Goal: Task Accomplishment & Management: Manage account settings

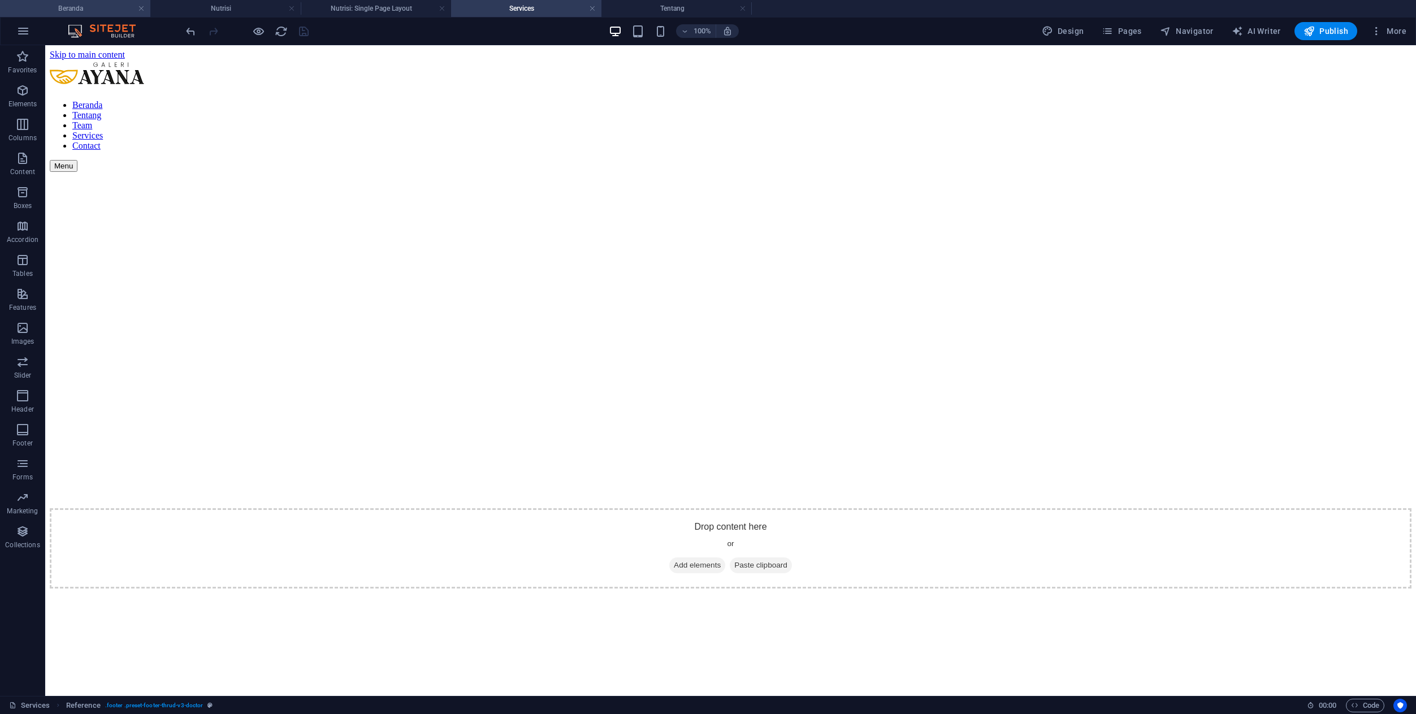
click at [90, 12] on h4 "Beranda" at bounding box center [75, 8] width 150 height 12
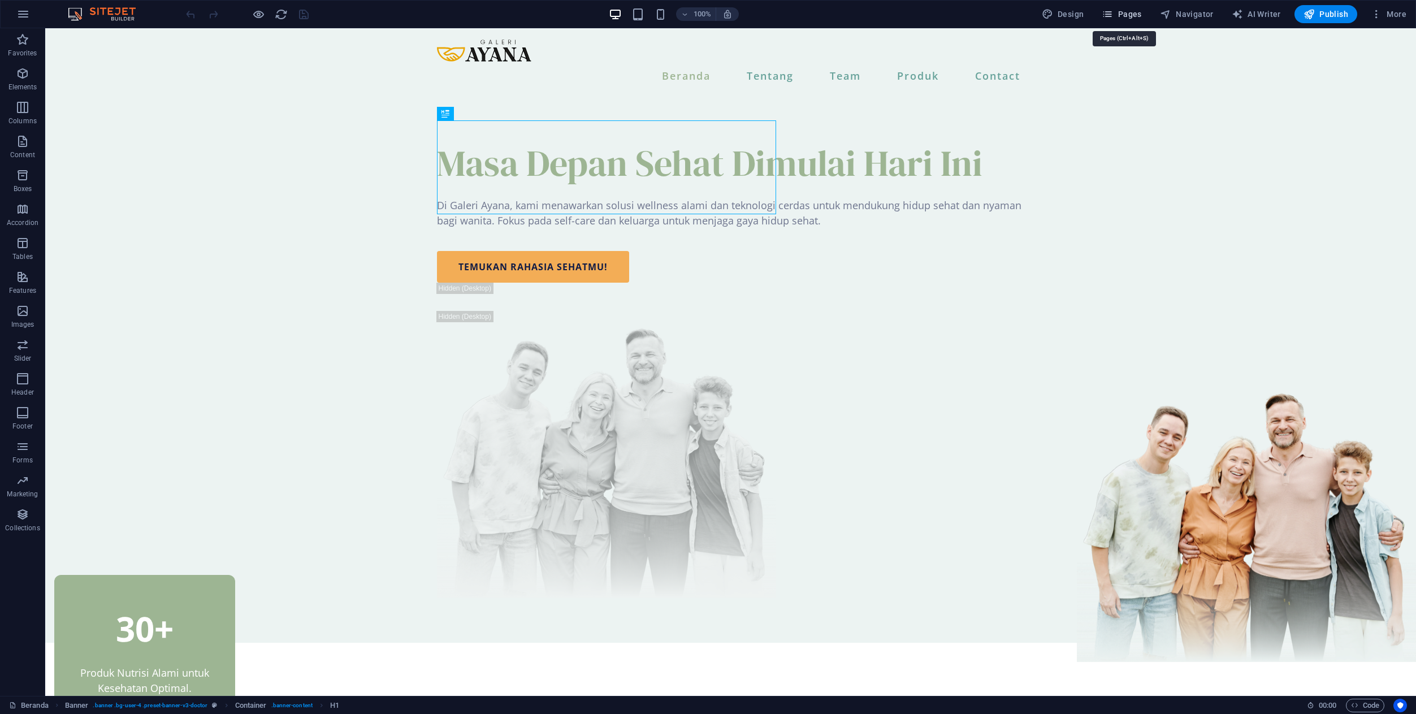
click at [1135, 14] on span "Pages" at bounding box center [1122, 13] width 40 height 11
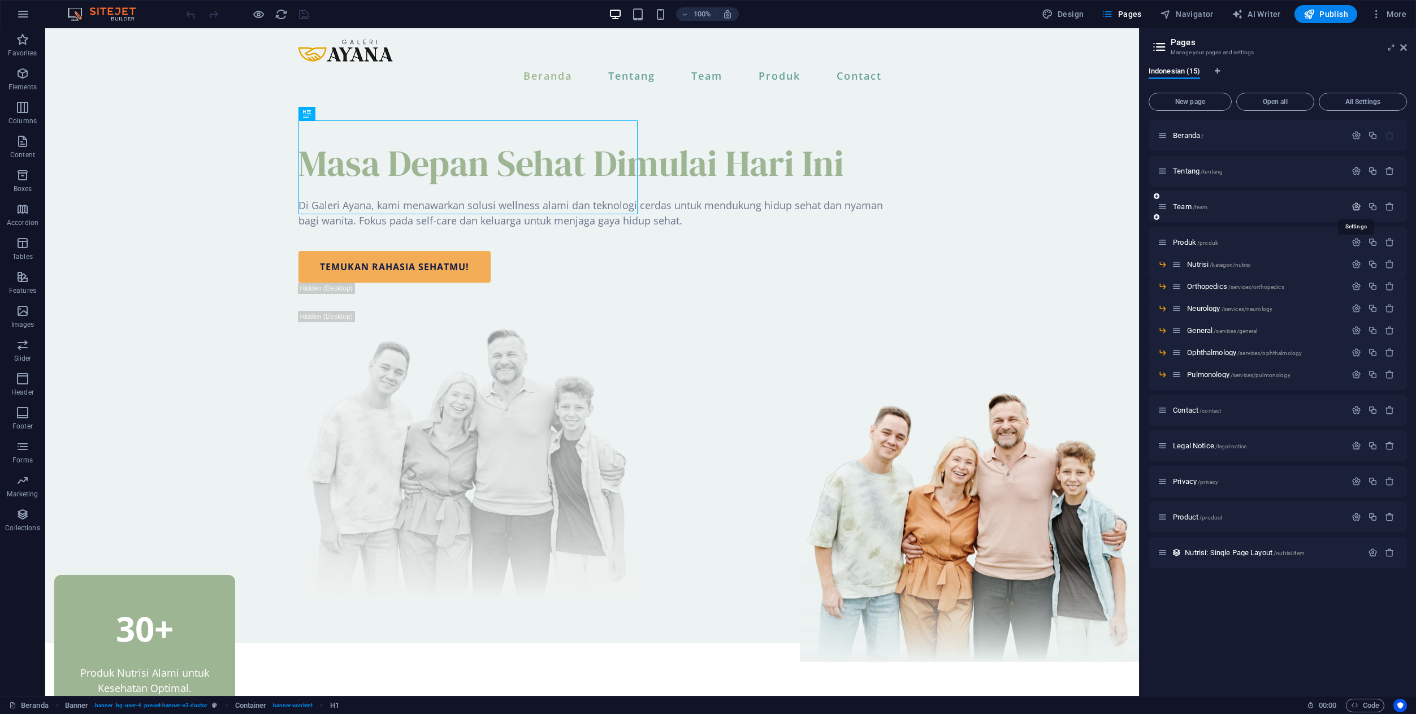
click at [1354, 205] on icon "button" at bounding box center [1356, 207] width 10 height 10
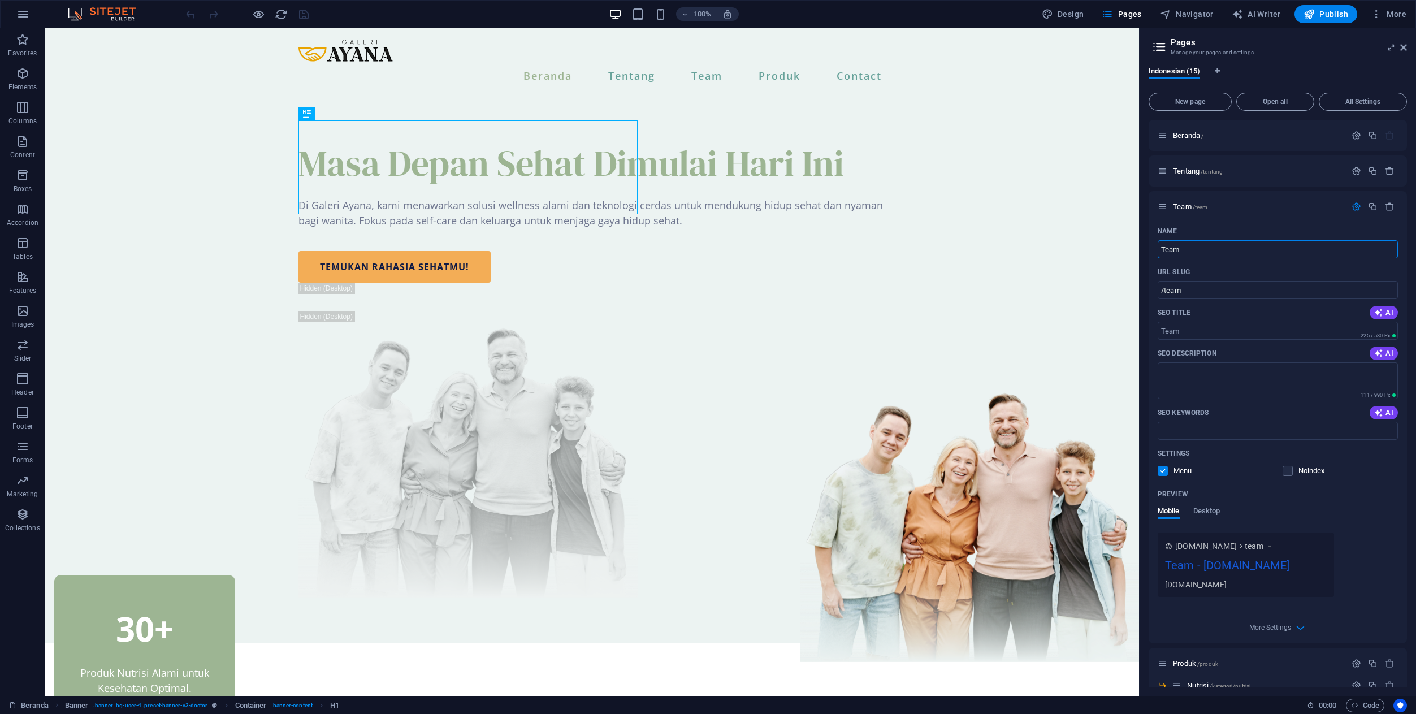
drag, startPoint x: 1207, startPoint y: 252, endPoint x: 1146, endPoint y: 251, distance: 61.6
click at [1145, 251] on div "Indonesian (15) New page Open all All Settings Beranda / Tentang /tentang Team …" at bounding box center [1278, 377] width 276 height 638
type input "J"
type input "/jo"
type input "/"
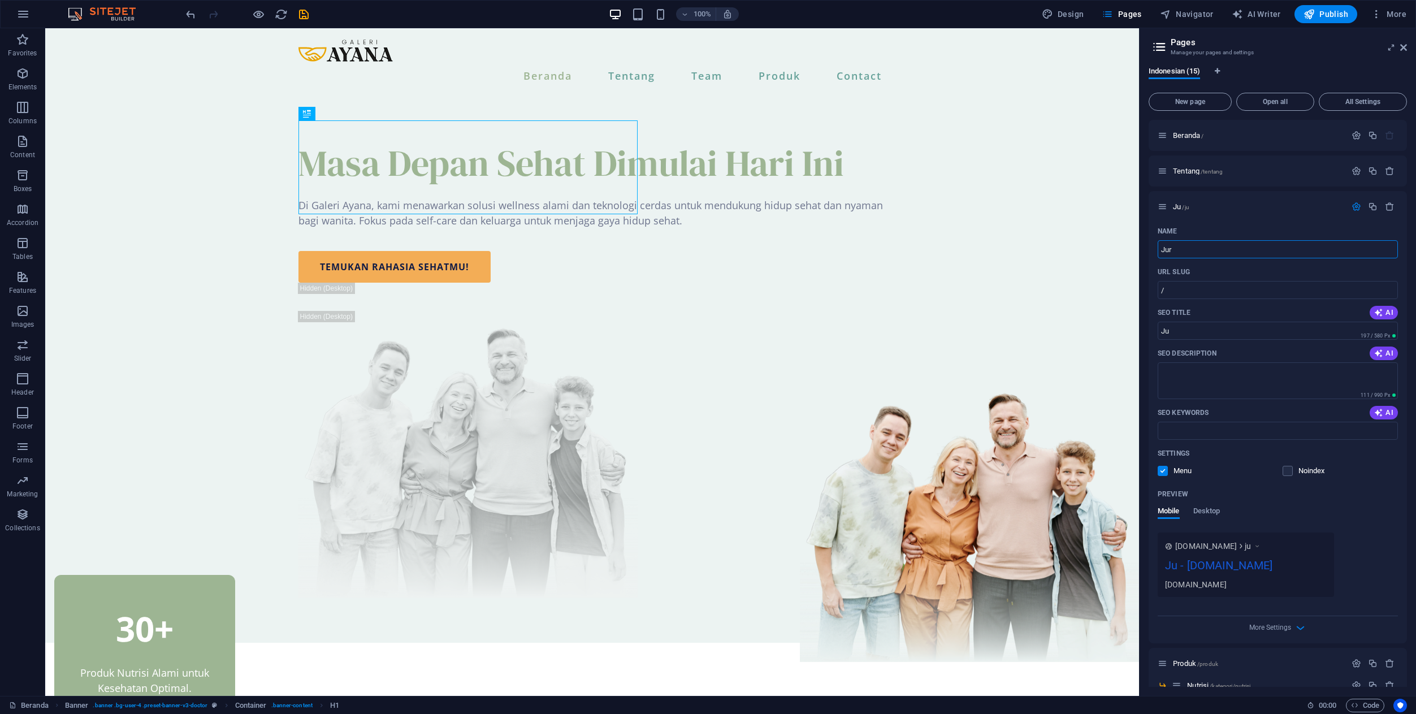
type input "Jurn"
type input "/ju"
type input "Ju"
type input "Jurnal"
type input "/jurnal"
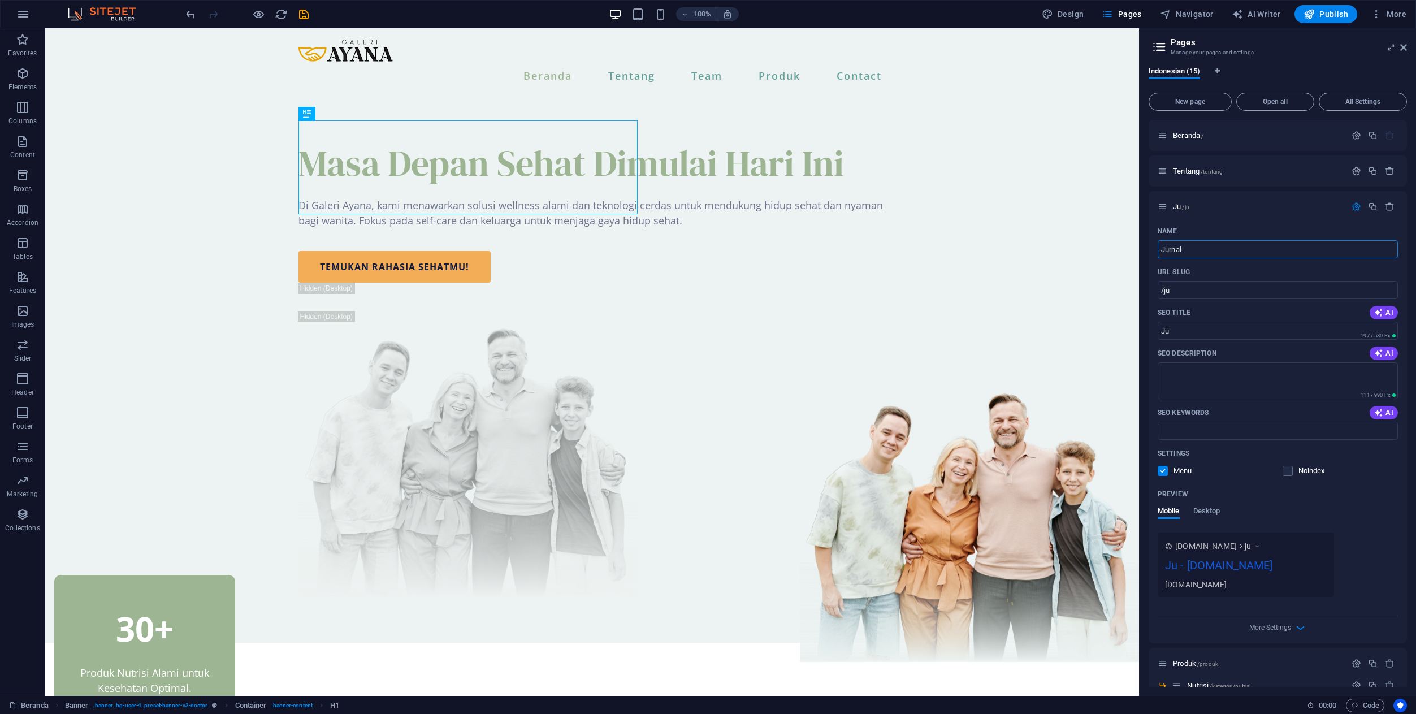
type input "Jurnal"
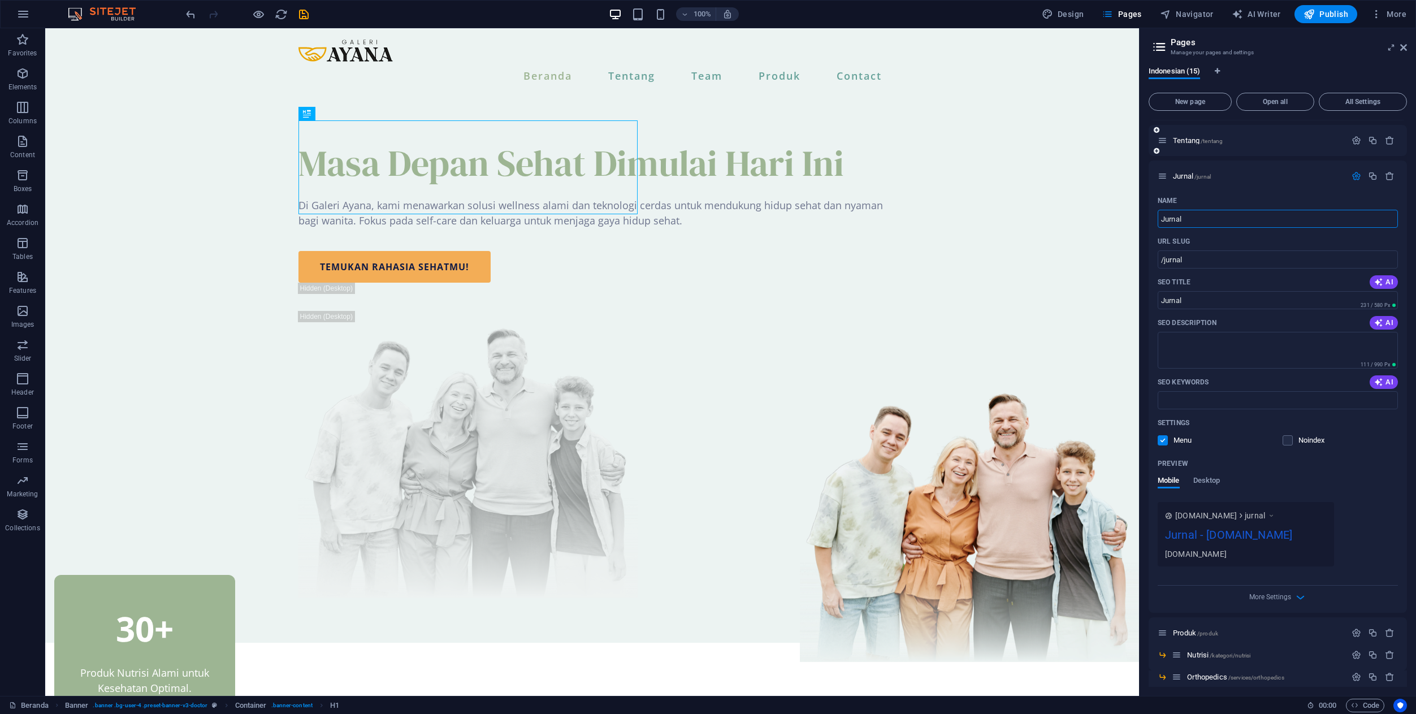
scroll to position [16, 0]
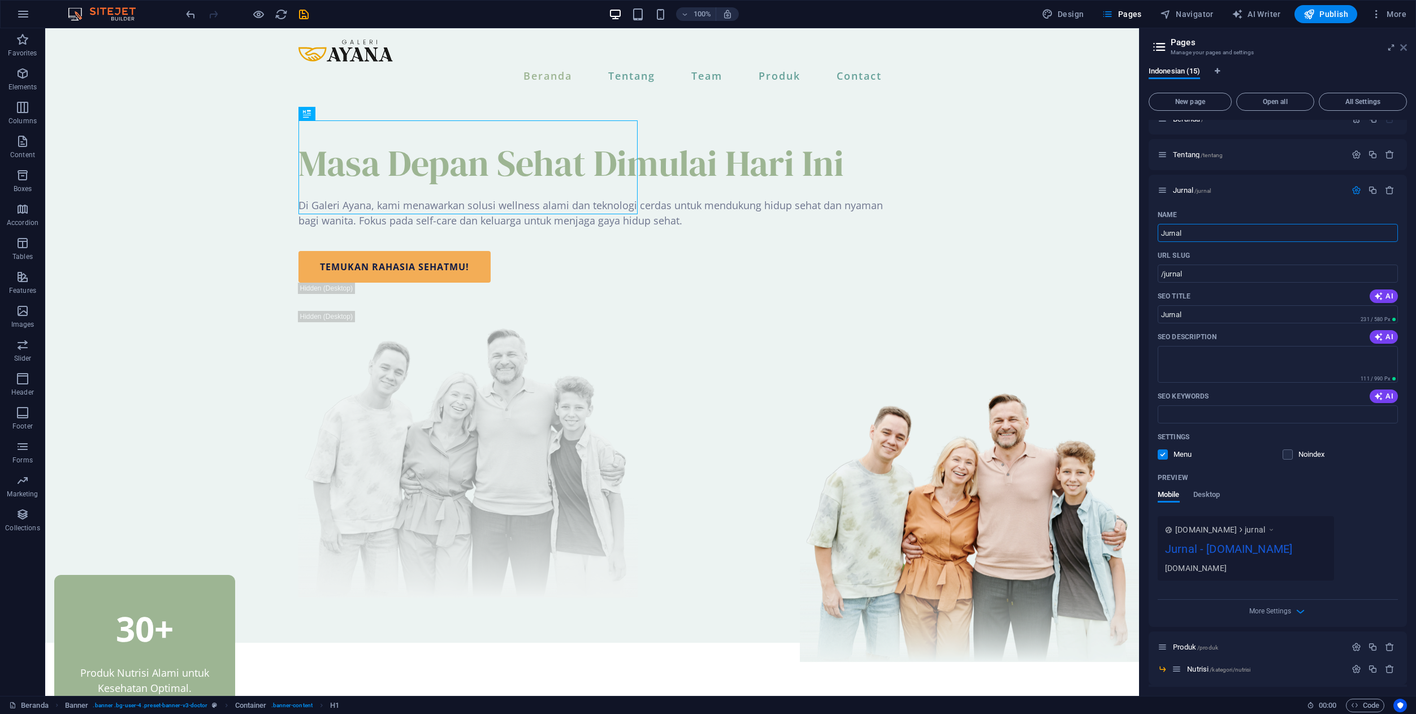
type input "Jurnal"
click at [1404, 48] on icon at bounding box center [1403, 47] width 7 height 9
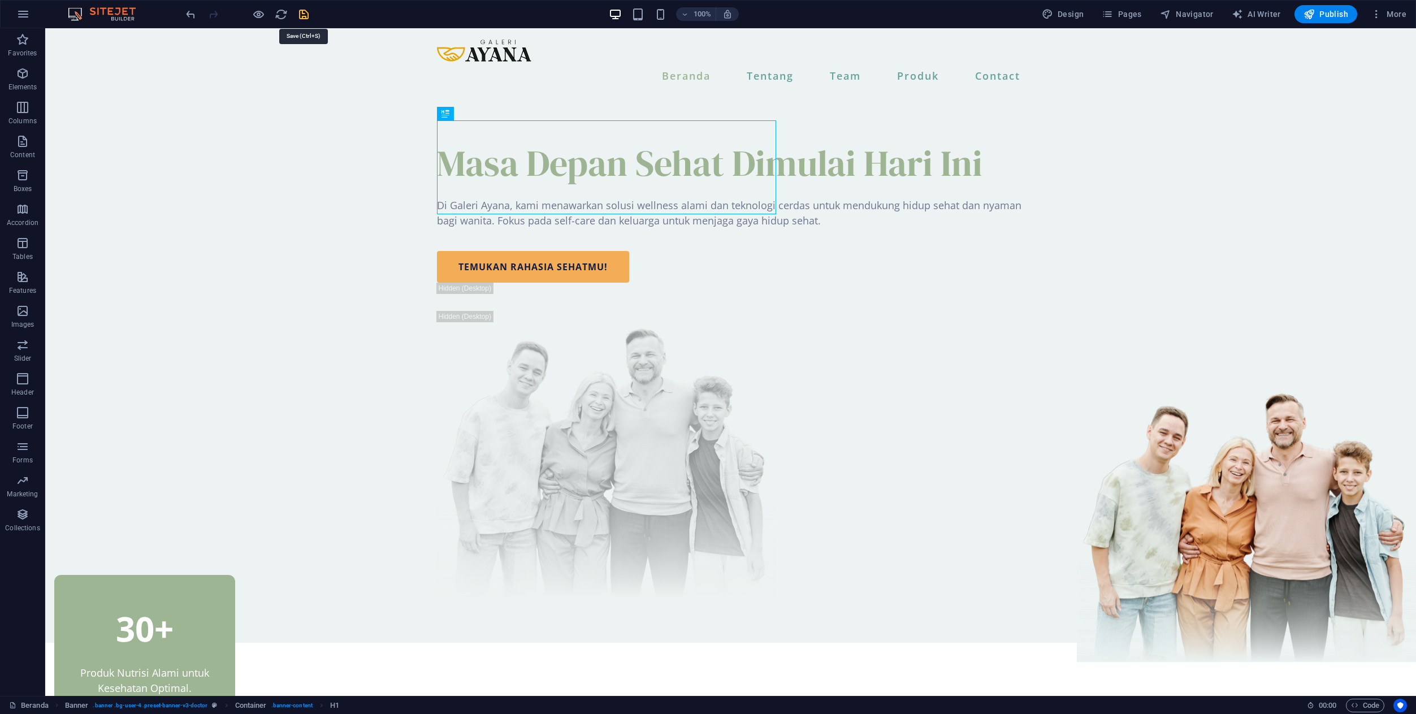
click at [306, 14] on icon "save" at bounding box center [303, 14] width 13 height 13
checkbox input "false"
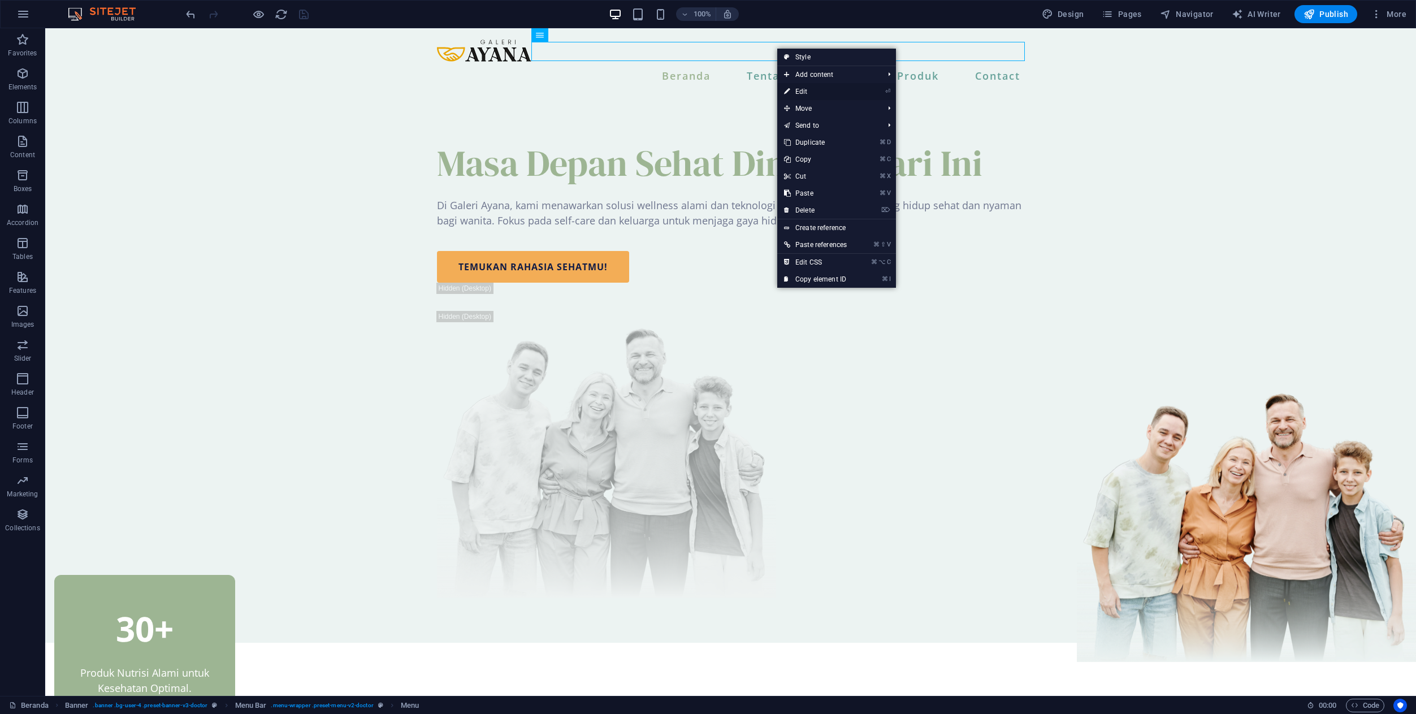
click at [783, 90] on link "⏎ Edit" at bounding box center [815, 91] width 76 height 17
select select
select select "1"
select select
select select "2"
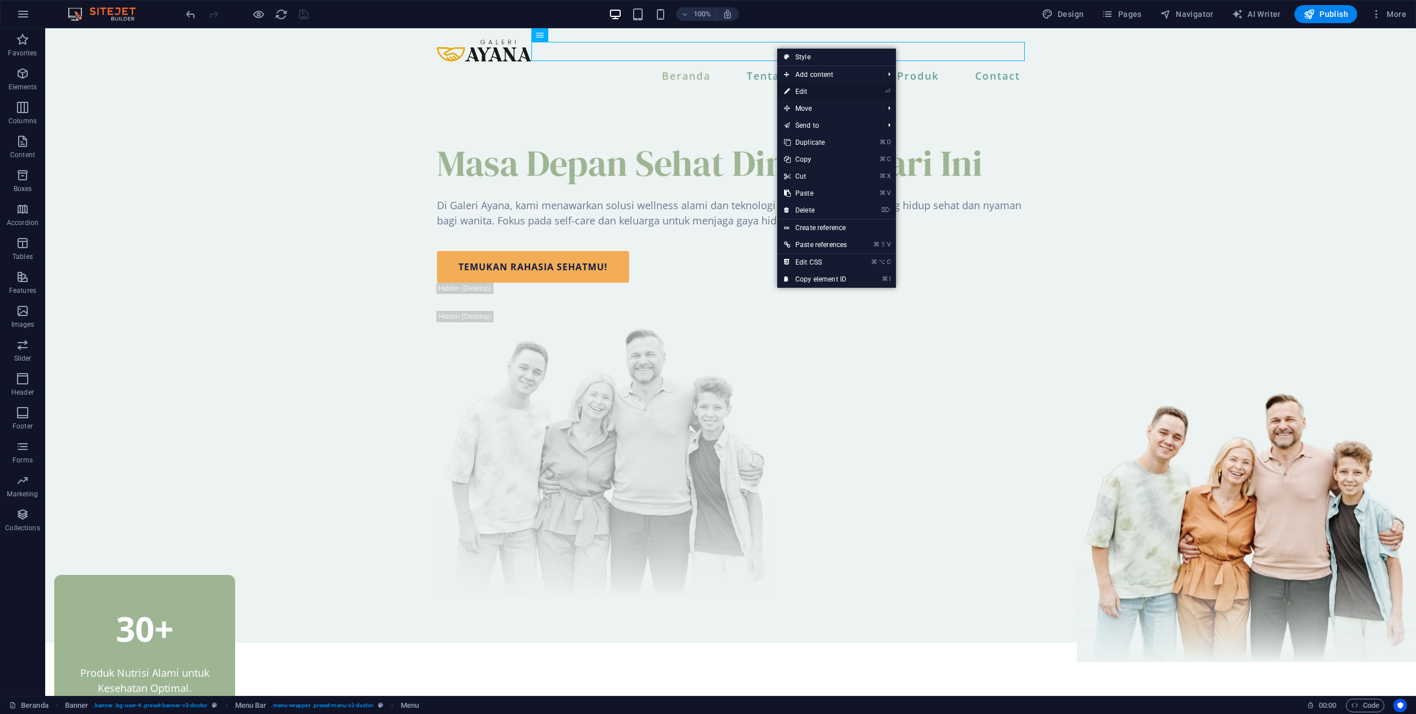
select select
select select "3"
select select
select select "10"
select select
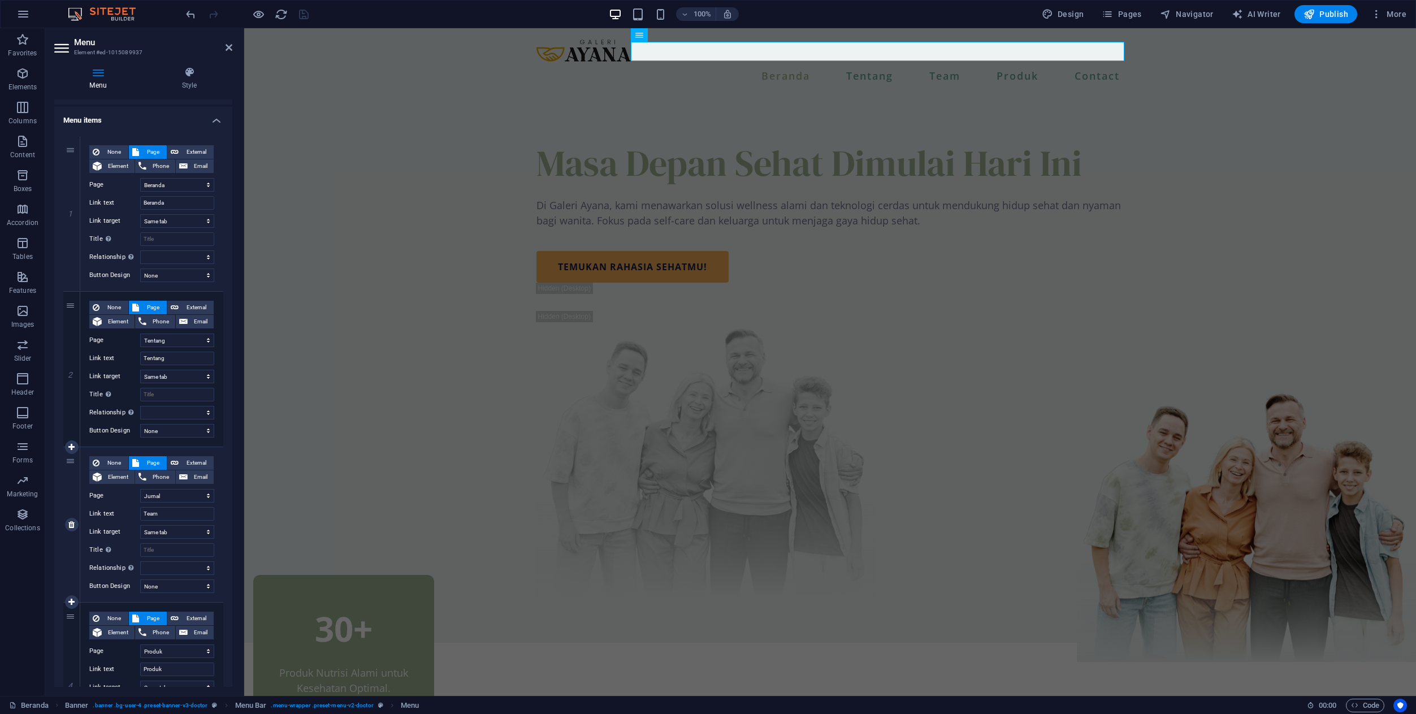
scroll to position [71, 0]
drag, startPoint x: 180, startPoint y: 517, endPoint x: 109, endPoint y: 520, distance: 70.7
click at [109, 520] on div "None Page External Element Phone Email Page Beranda Tentang Jurnal Produk -- Nu…" at bounding box center [151, 515] width 125 height 119
type input "Jurna"
select select
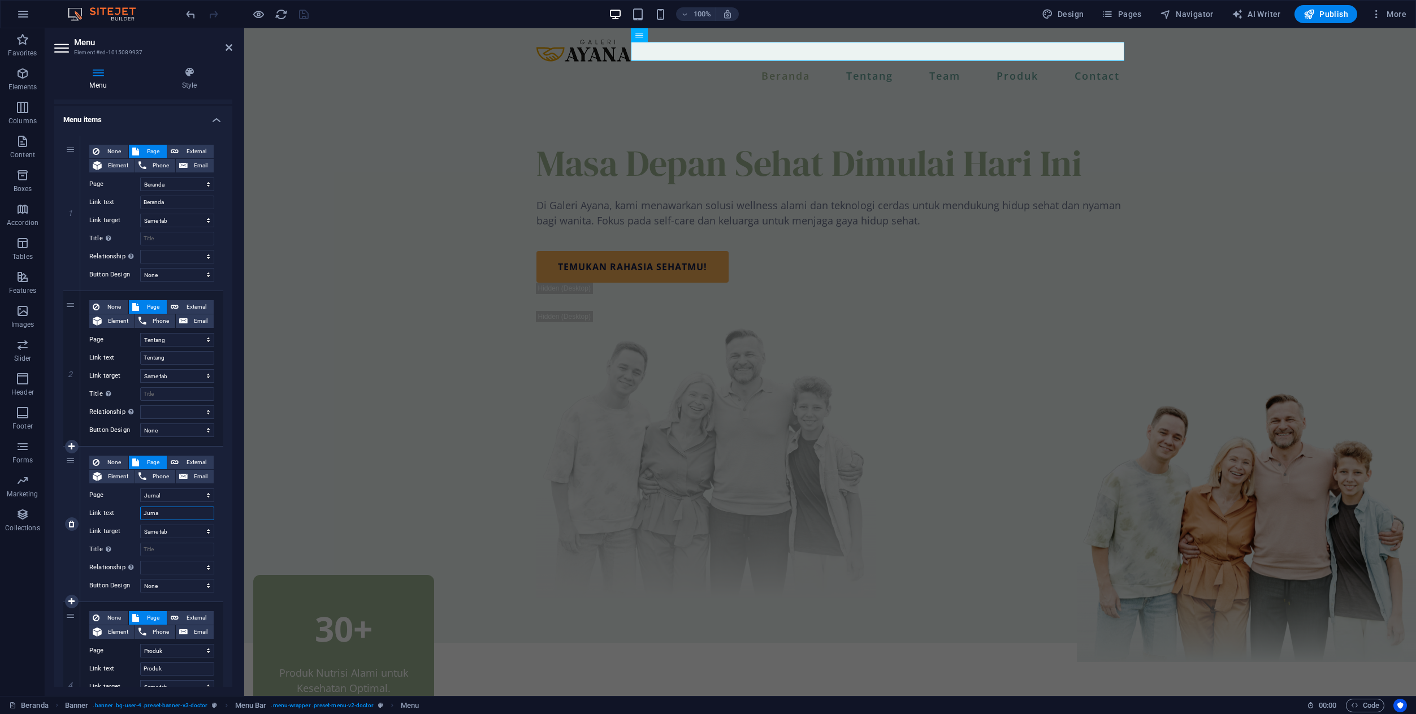
select select
type input "Jurnal"
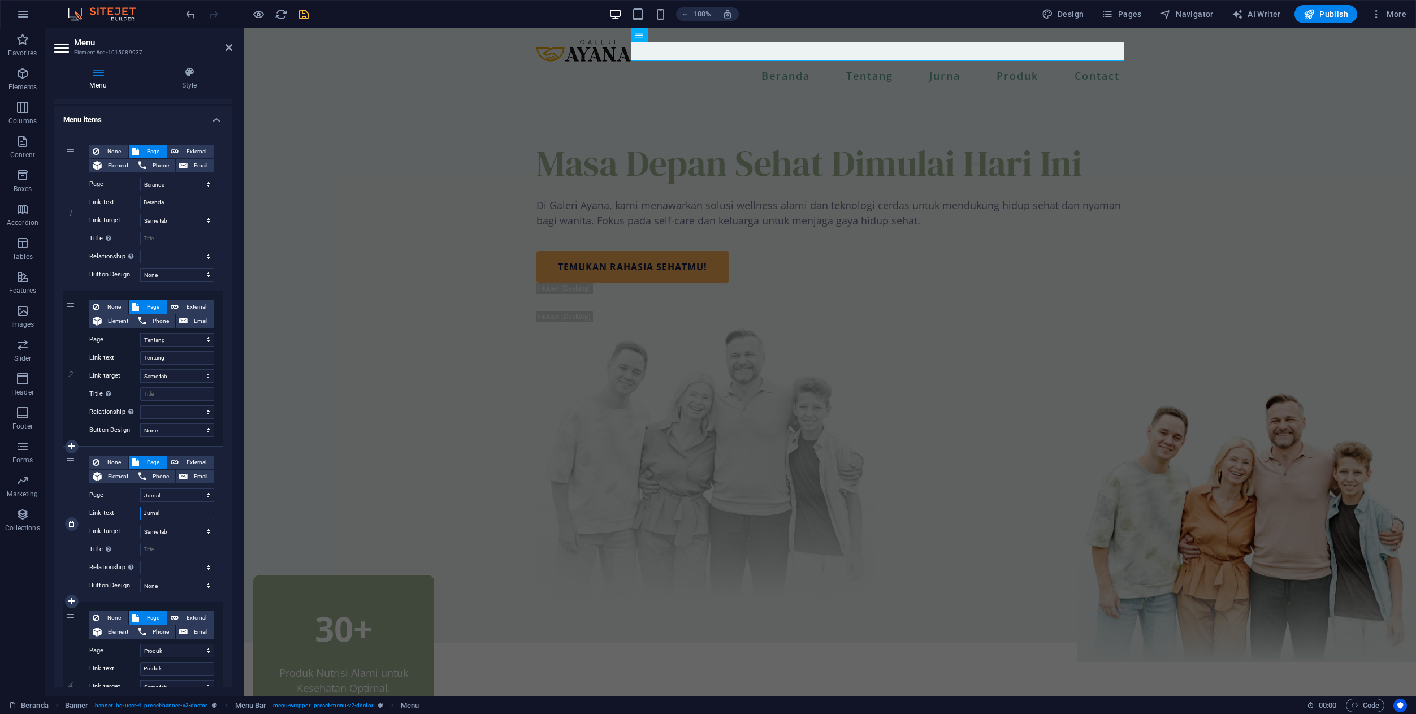
select select
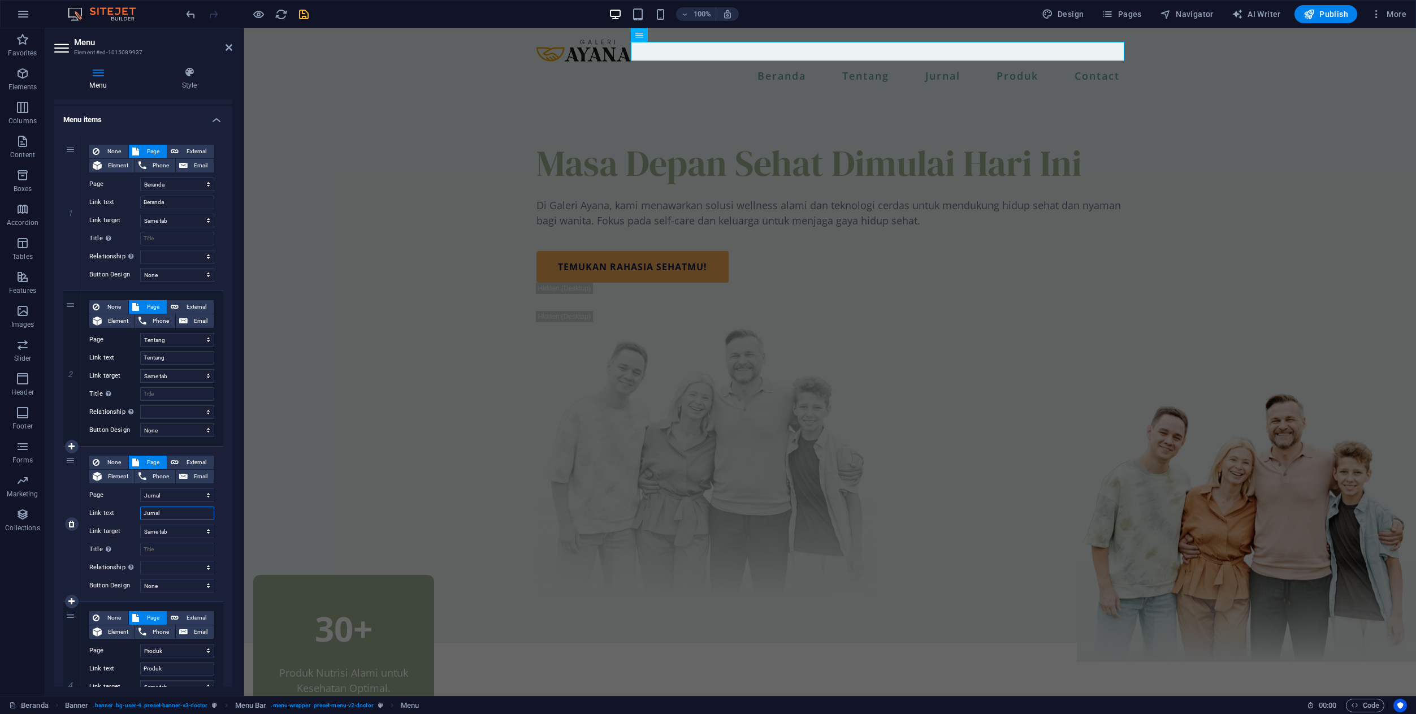
type input "Jurnal"
drag, startPoint x: 72, startPoint y: 463, endPoint x: 71, endPoint y: 288, distance: 175.2
click at [71, 288] on div "1 None Page External Element Phone Email Page Beranda Tentang Jurnal Produk -- …" at bounding box center [143, 524] width 160 height 777
select select
select select "2"
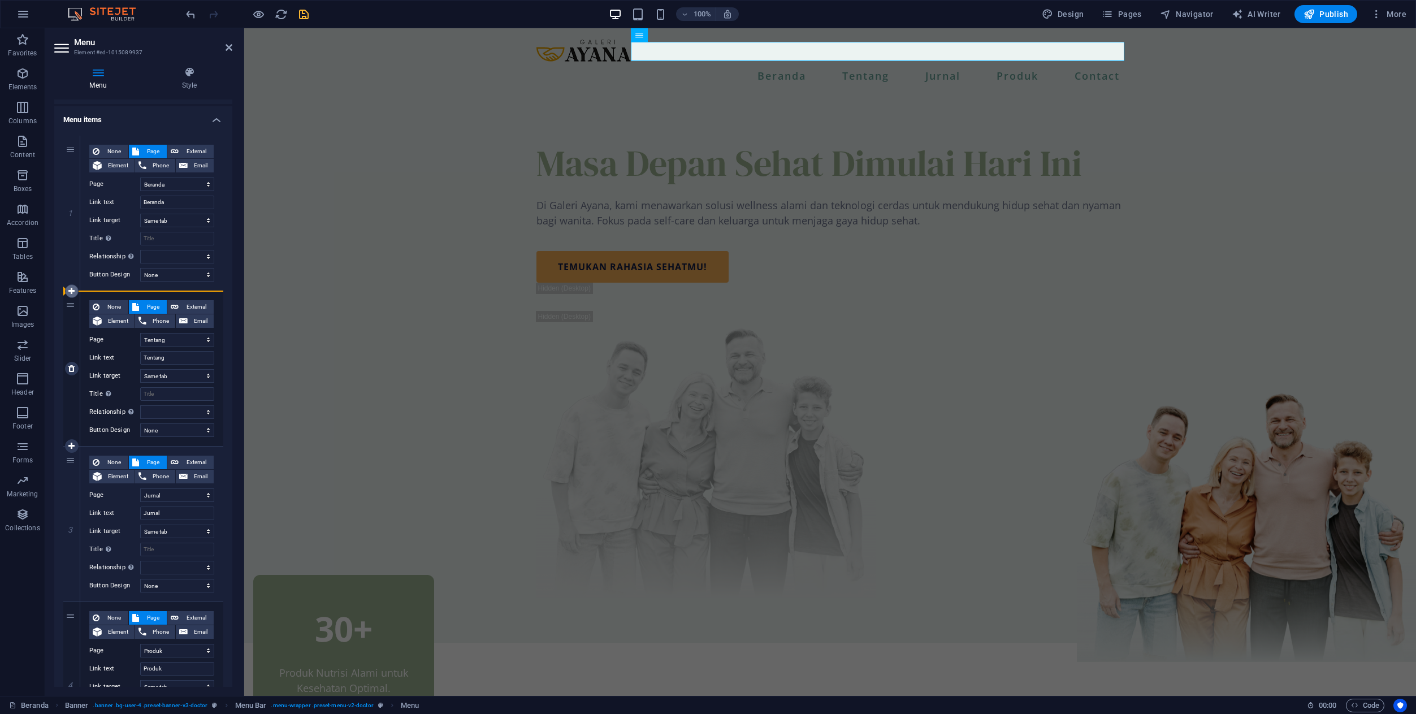
type input "Jurnal"
select select
select select "1"
type input "Tentang"
select select
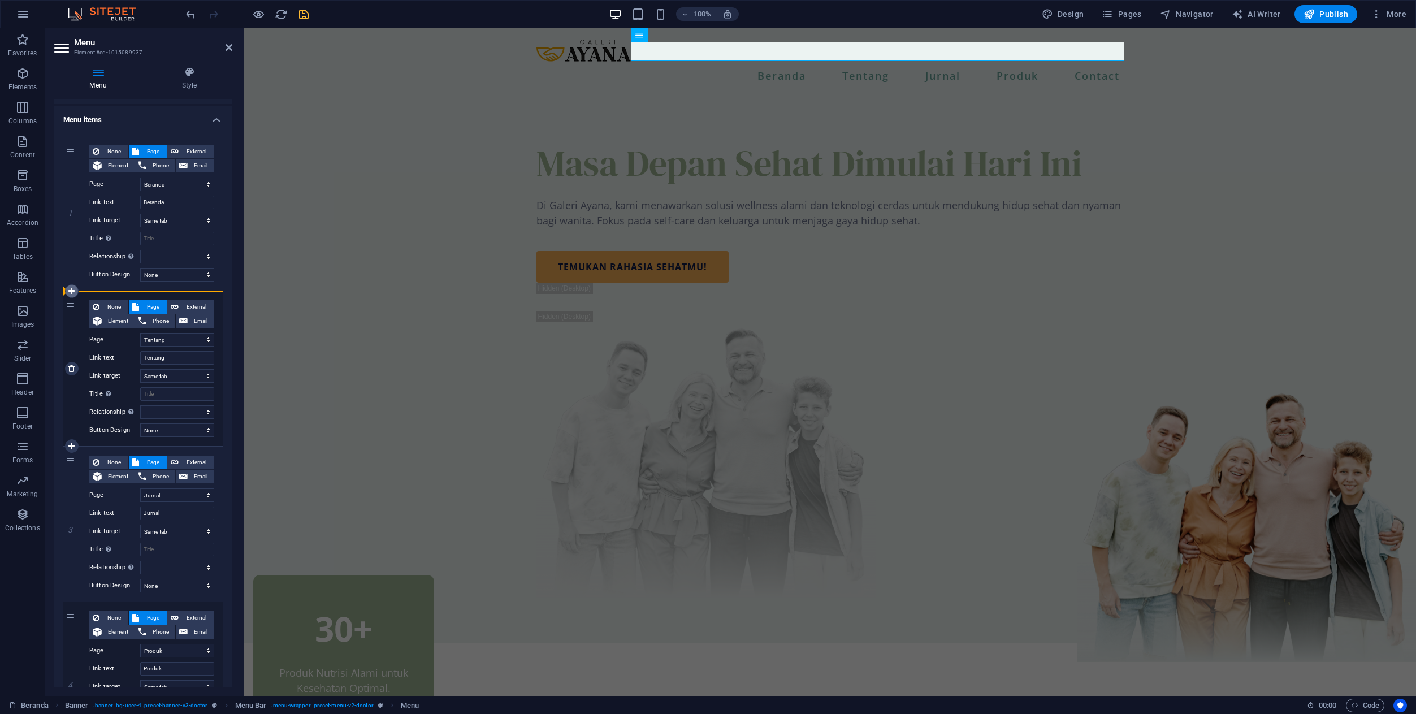
select select
drag, startPoint x: 70, startPoint y: 302, endPoint x: 85, endPoint y: 587, distance: 284.7
click at [85, 587] on div "1 None Page External Element Phone Email Page Beranda Tentang Jurnal Produk -- …" at bounding box center [143, 524] width 160 height 777
select select
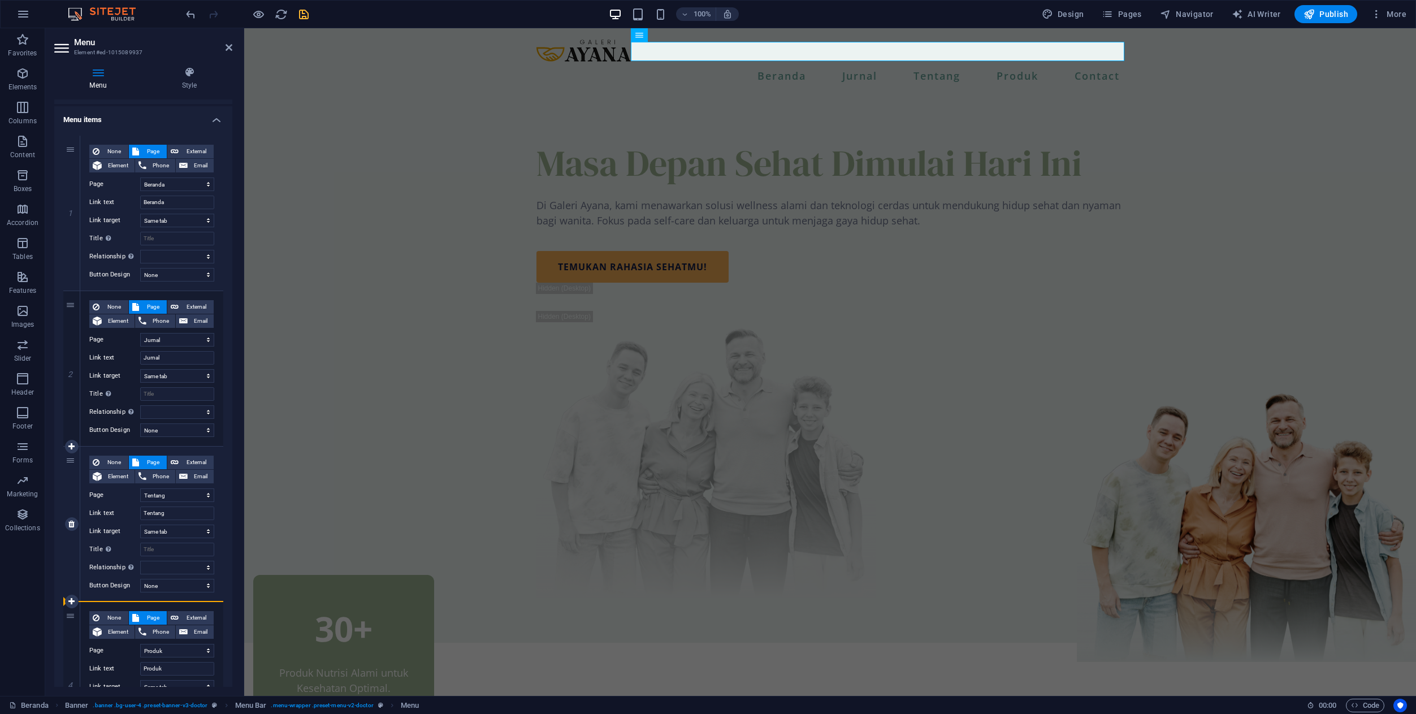
select select "1"
type input "Tentang"
select select
select select "2"
type input "Jurnal"
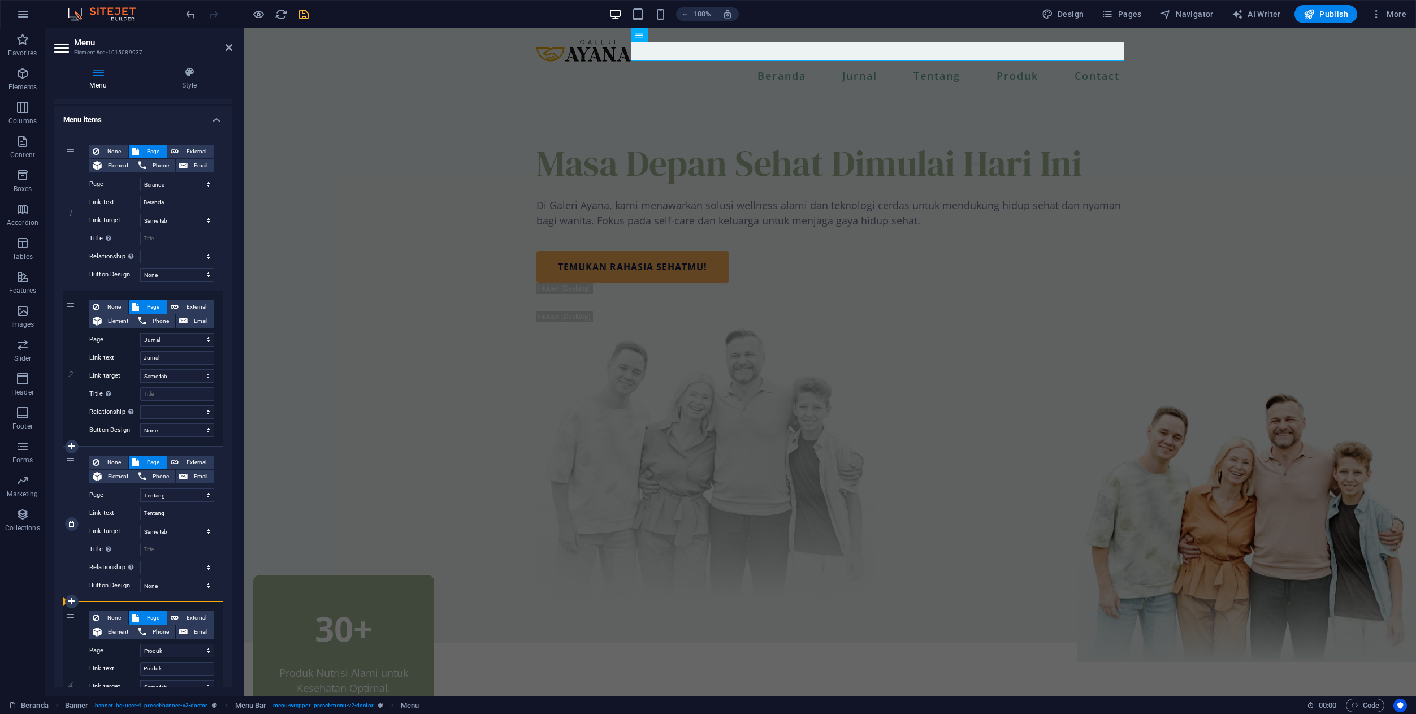
select select
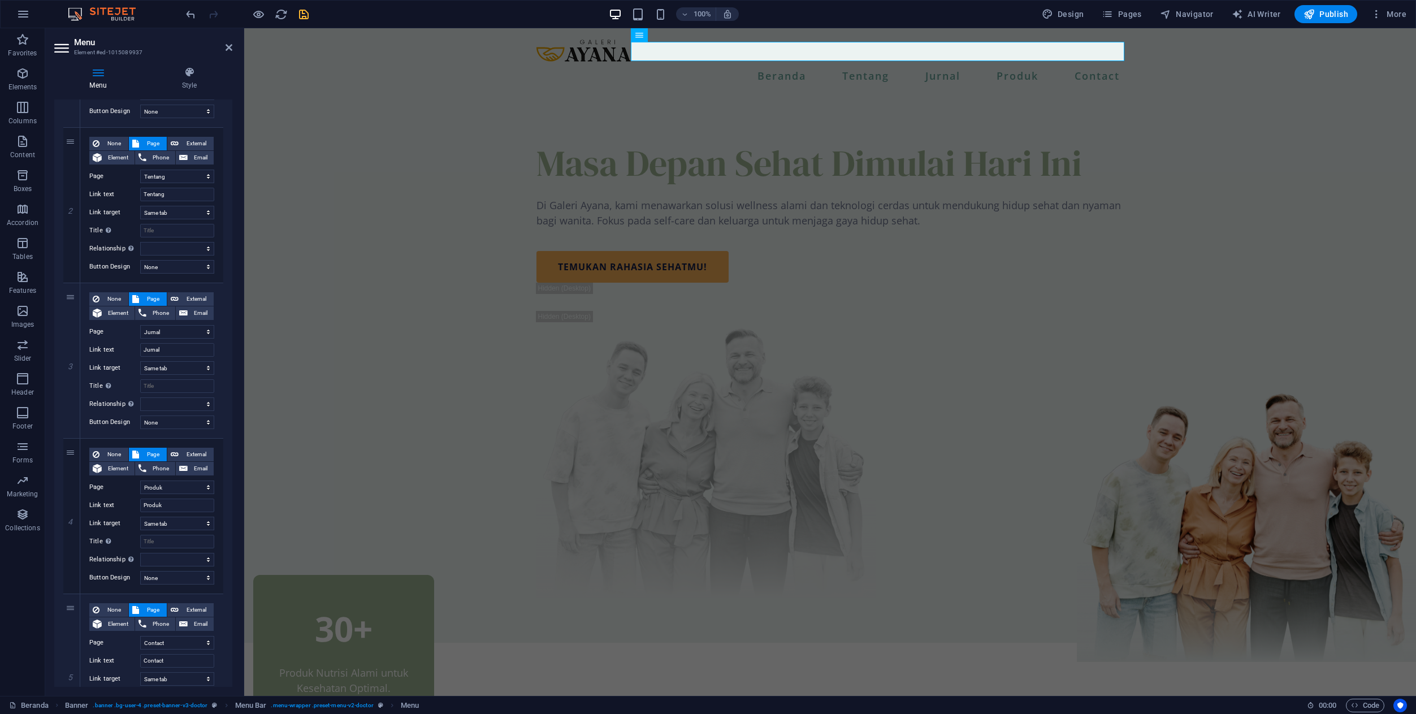
scroll to position [236, 0]
drag, startPoint x: 69, startPoint y: 450, endPoint x: 77, endPoint y: 306, distance: 144.4
click at [77, 306] on div "1 None Page External Element Phone Email Page Beranda Tentang Jurnal Produk -- …" at bounding box center [143, 359] width 160 height 777
select select
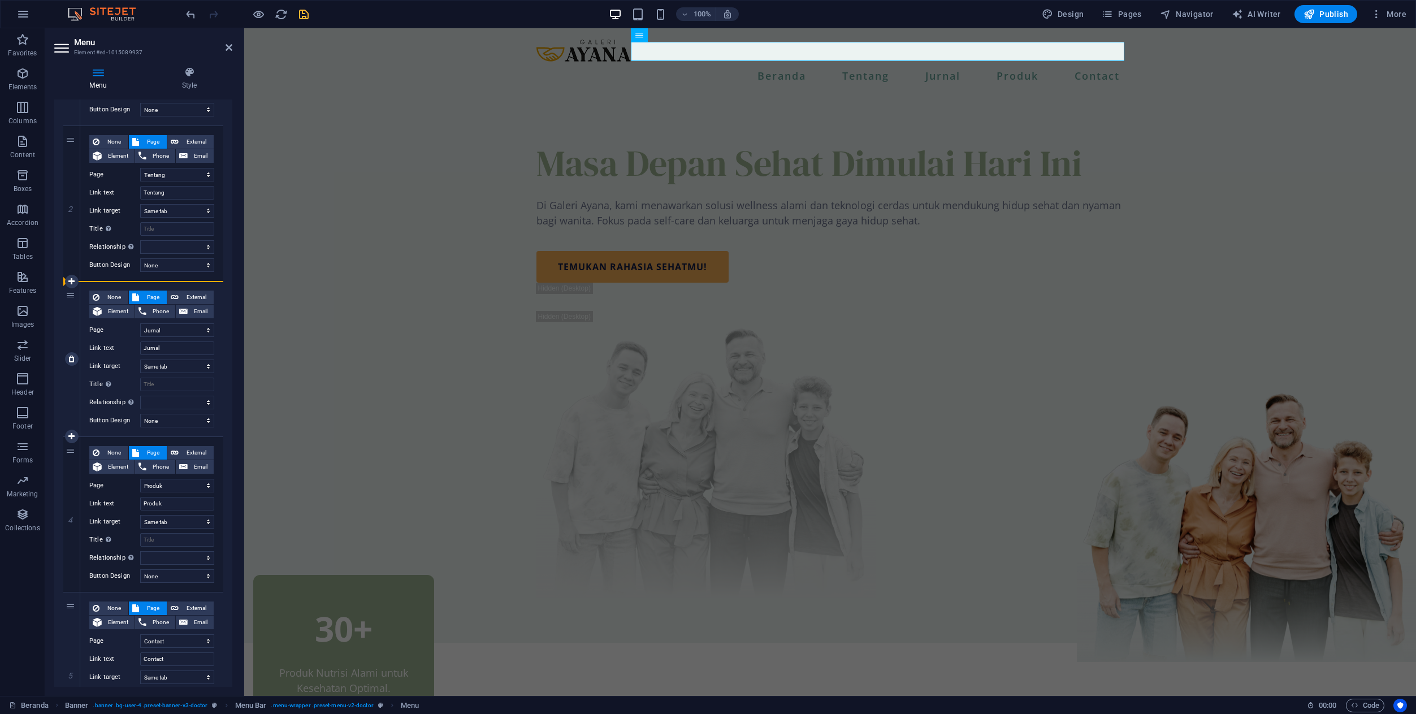
select select "3"
type input "Produk"
select select
select select "2"
type input "Jurnal"
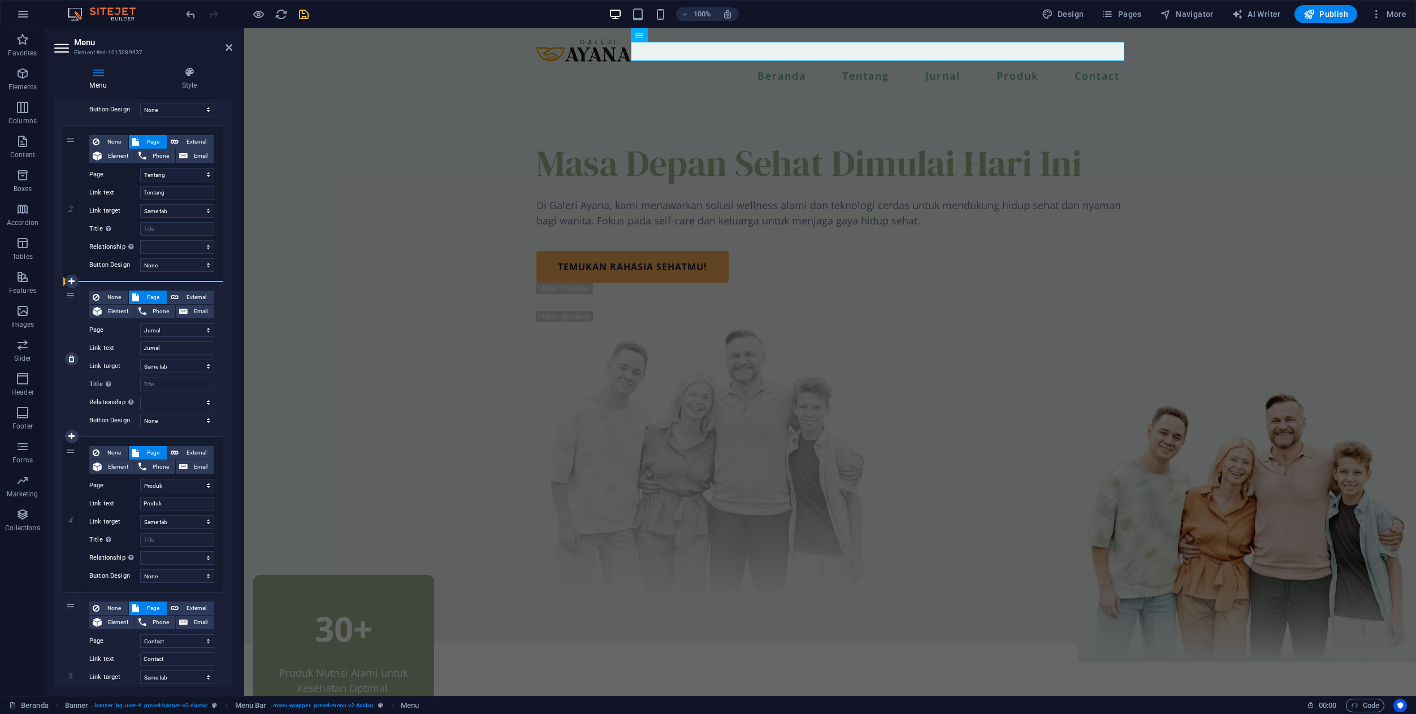
select select
drag, startPoint x: 169, startPoint y: 663, endPoint x: 124, endPoint y: 663, distance: 44.7
click at [124, 663] on div "Link text Contact" at bounding box center [151, 659] width 125 height 14
type input "a"
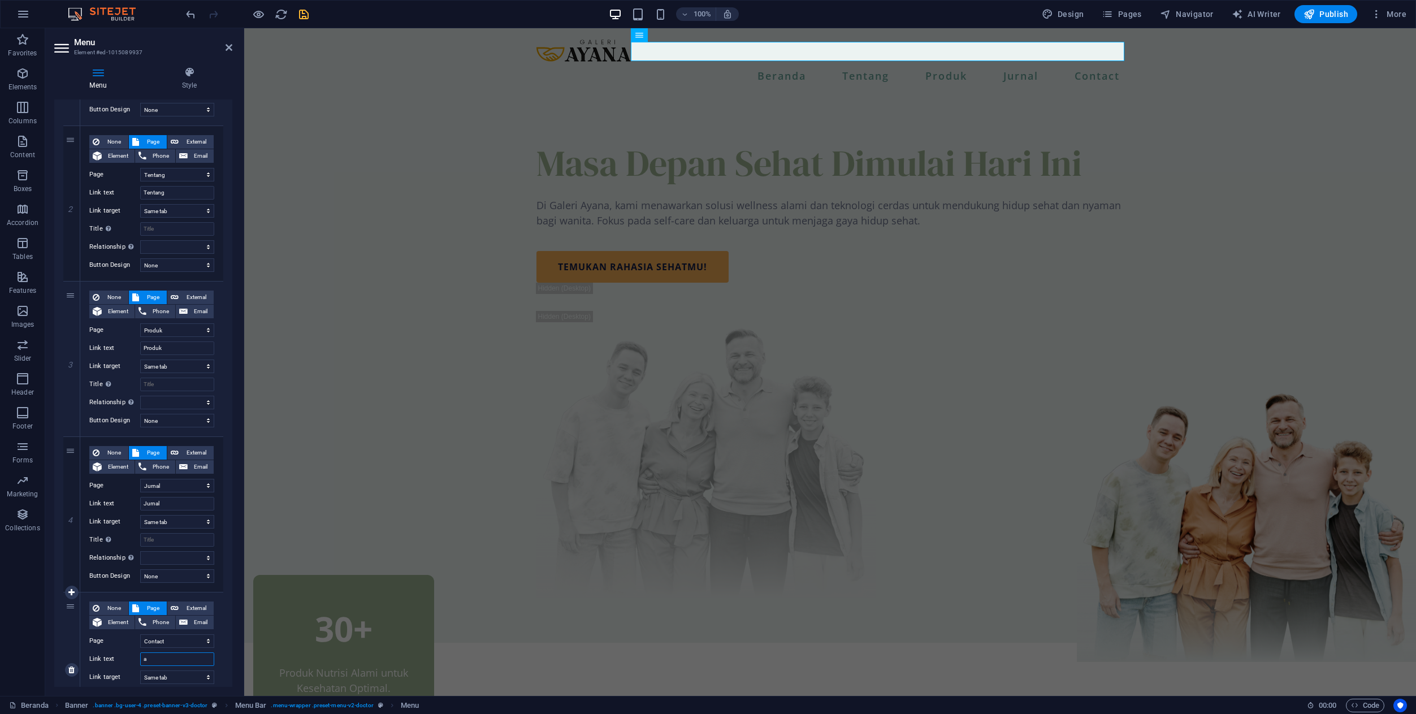
select select
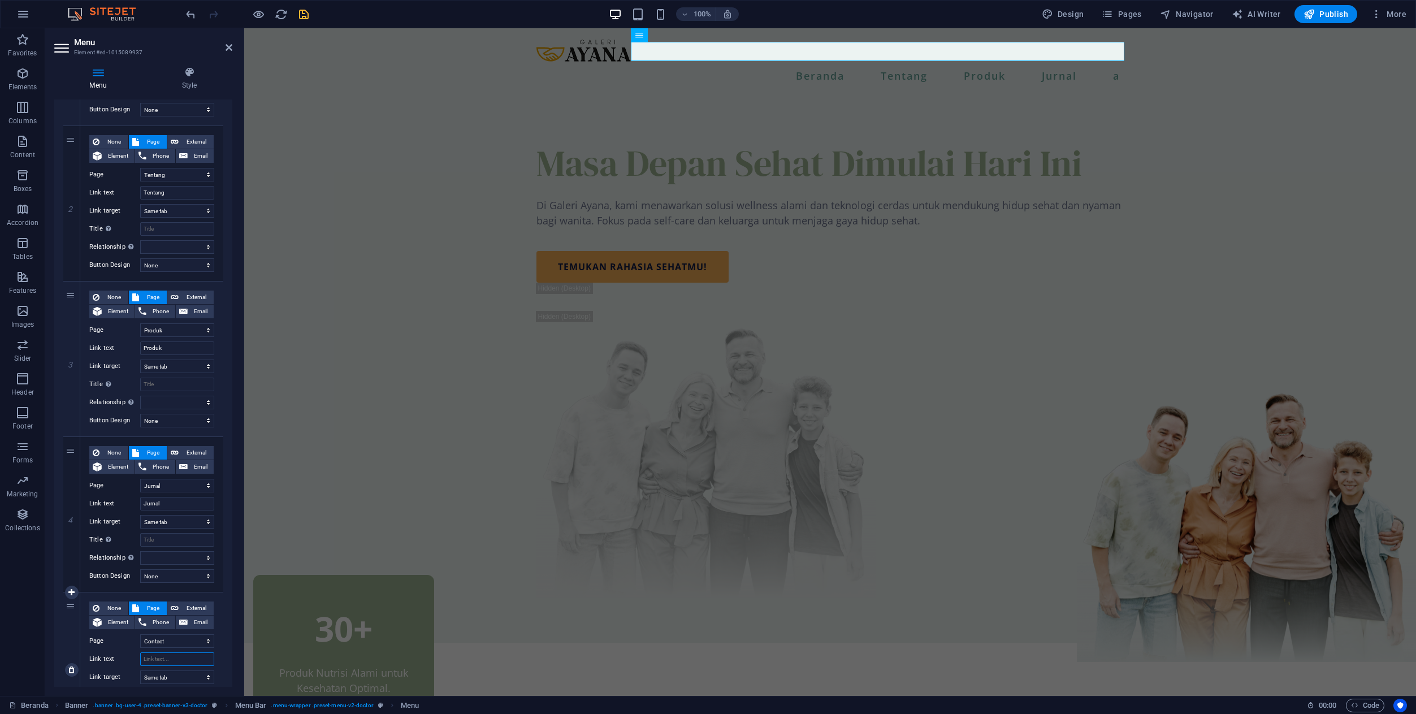
select select
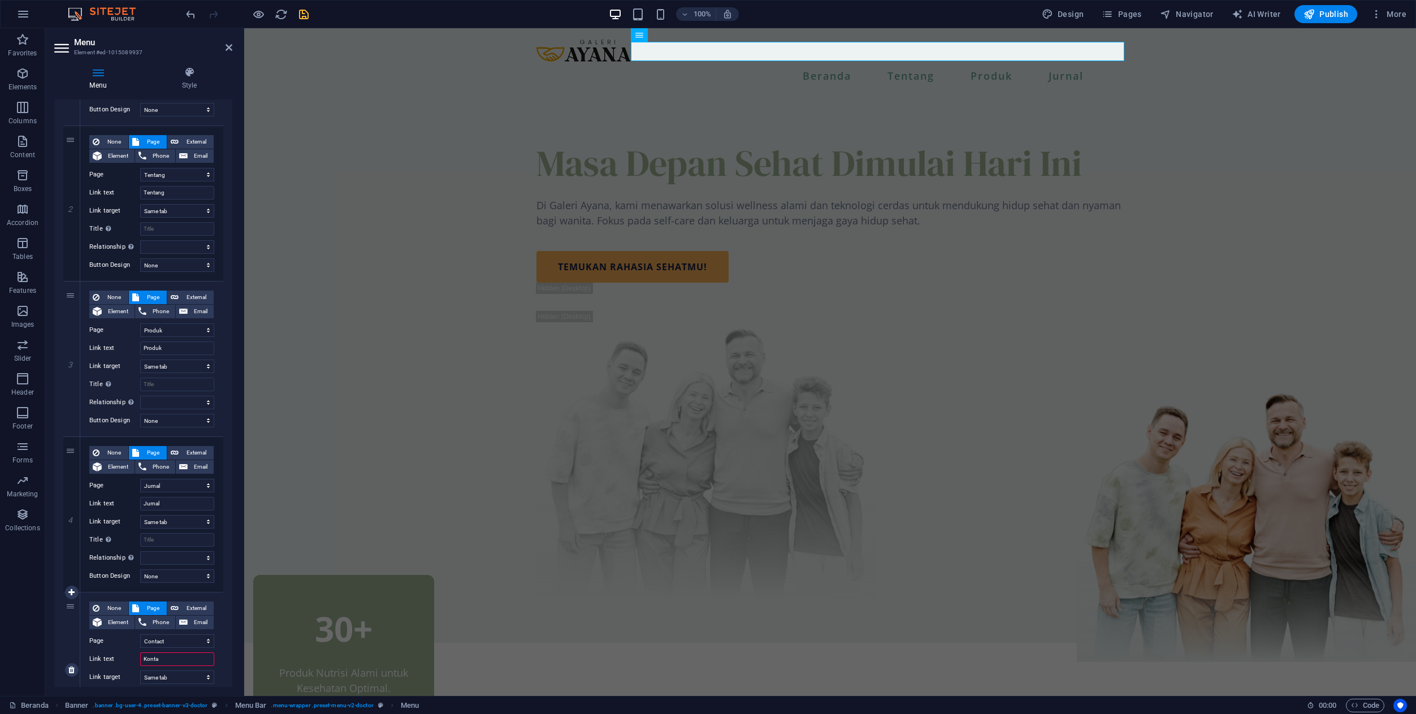
type input "Kontak"
select select
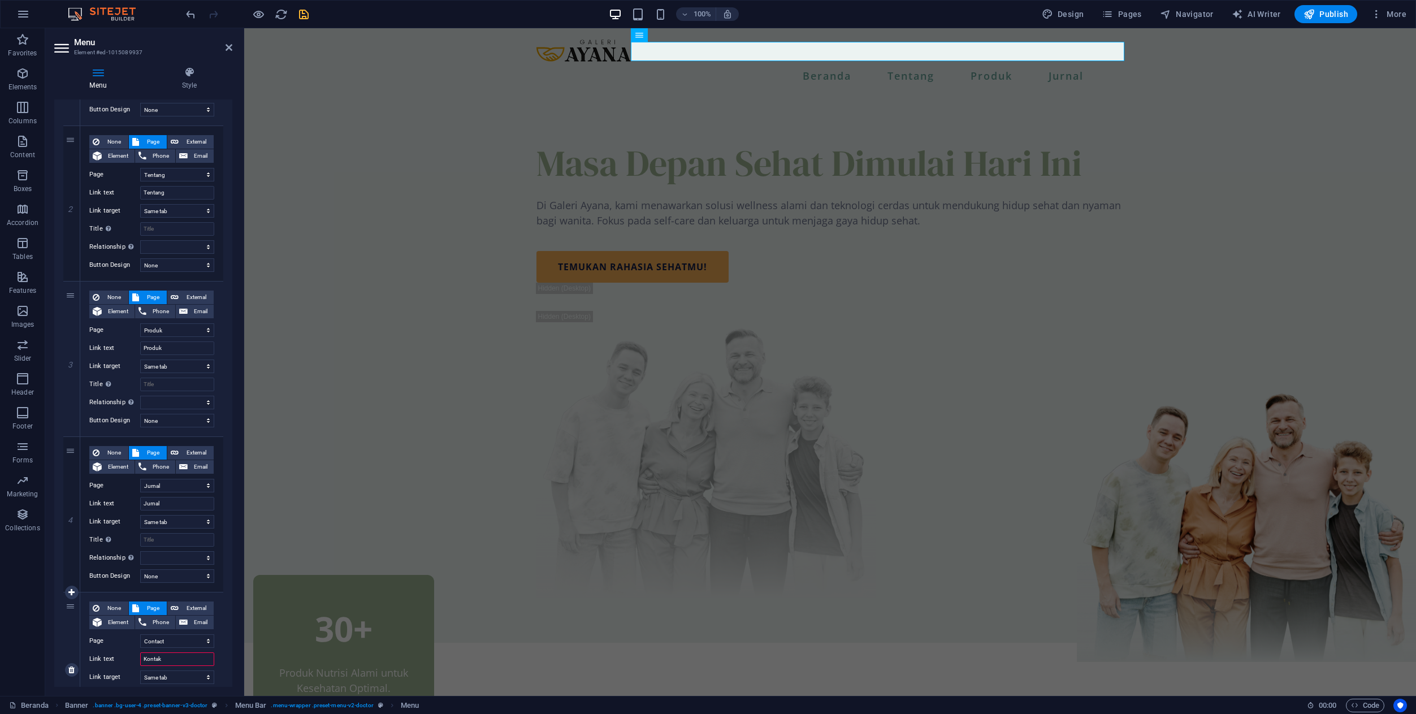
select select
type input "Kontak"
click at [1120, 8] on span "Pages" at bounding box center [1122, 13] width 40 height 11
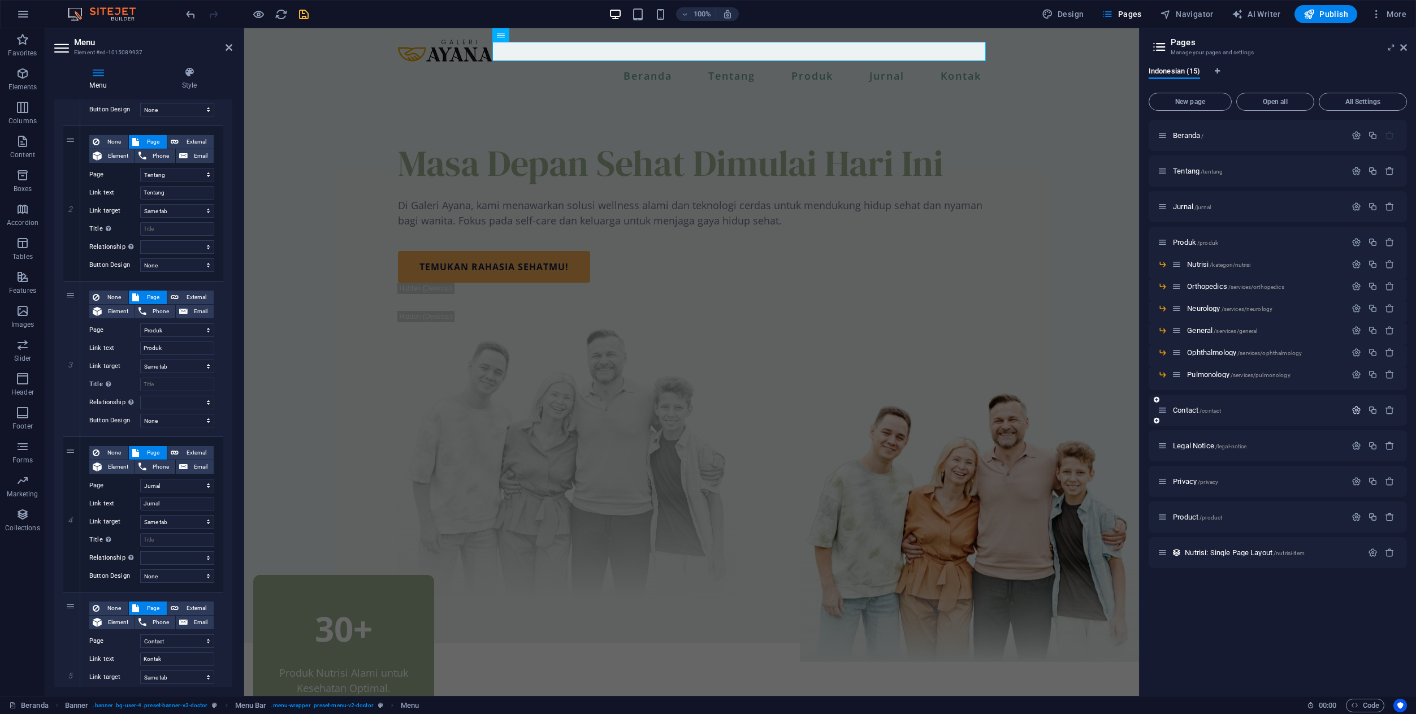
click at [1358, 408] on icon "button" at bounding box center [1356, 410] width 10 height 10
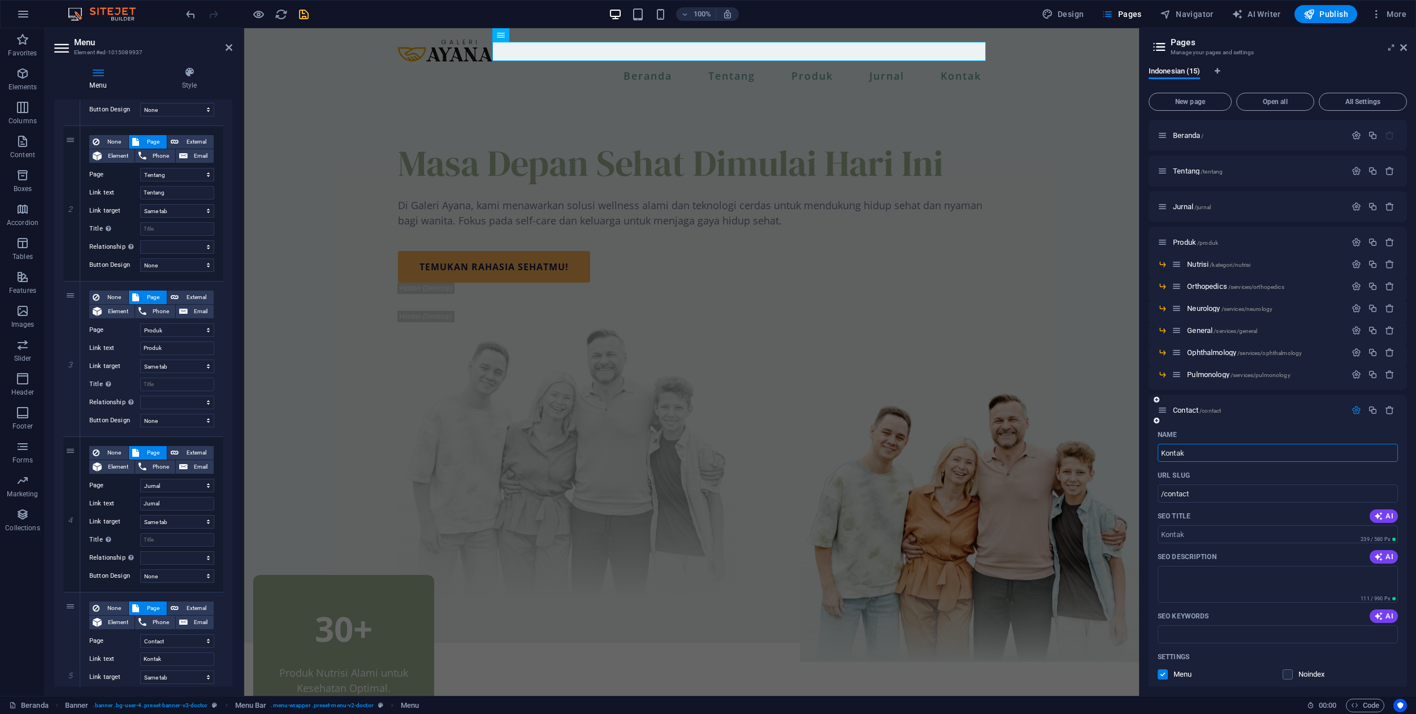
type input "Kontak"
type input "/kontak"
select select "1"
select select "3"
select select "2"
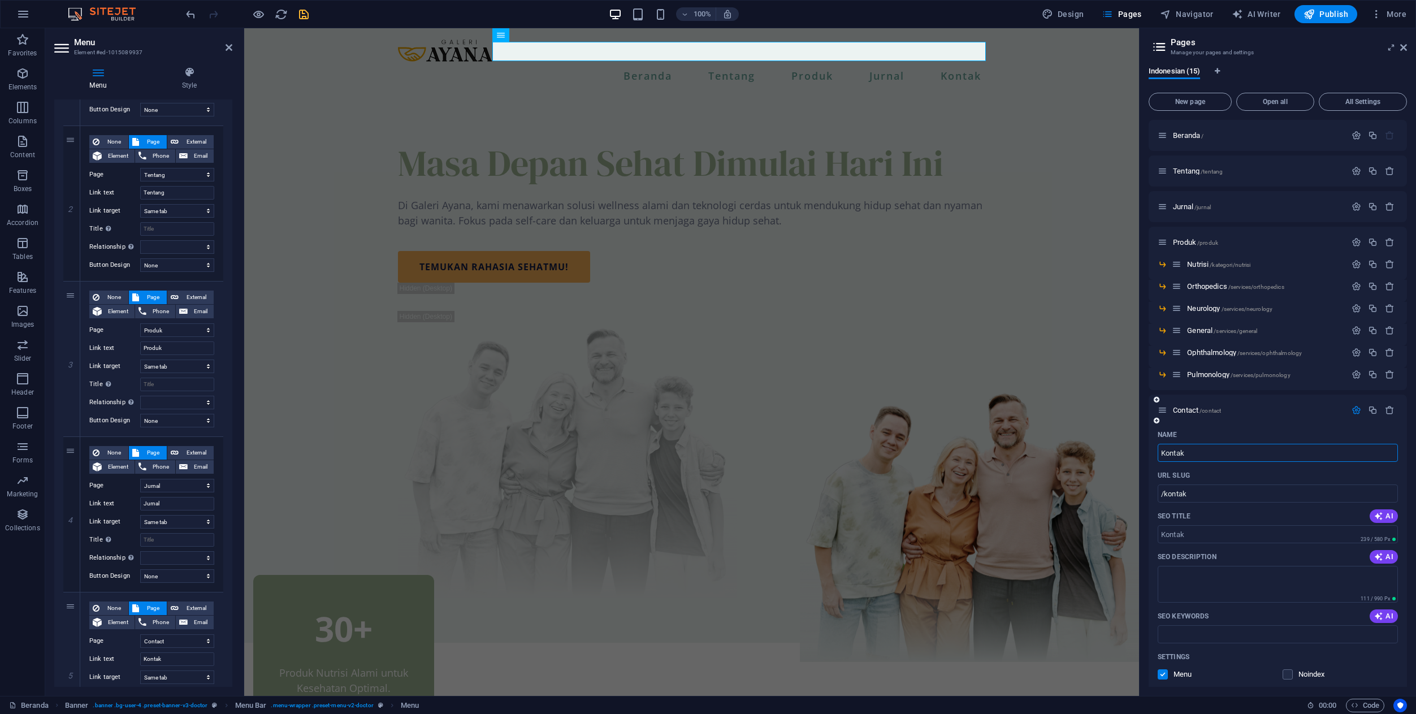
select select "10"
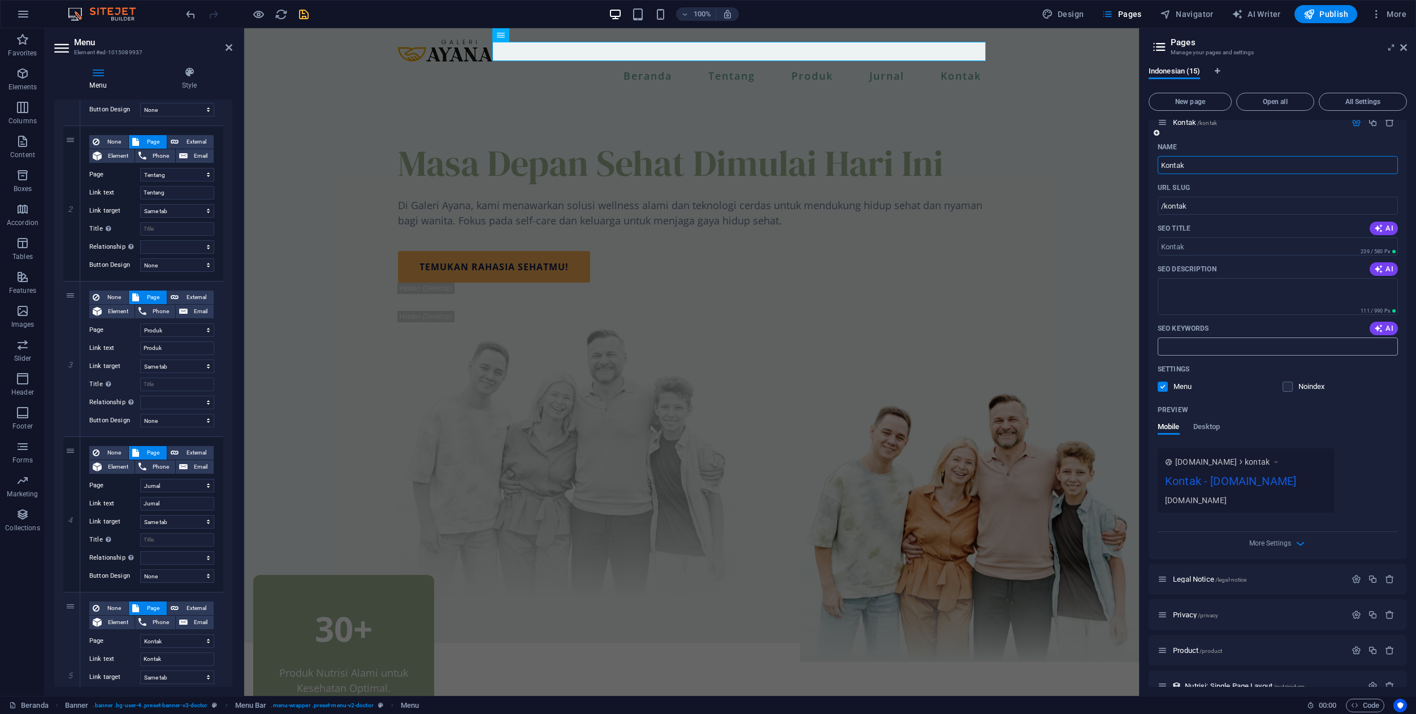
scroll to position [307, 0]
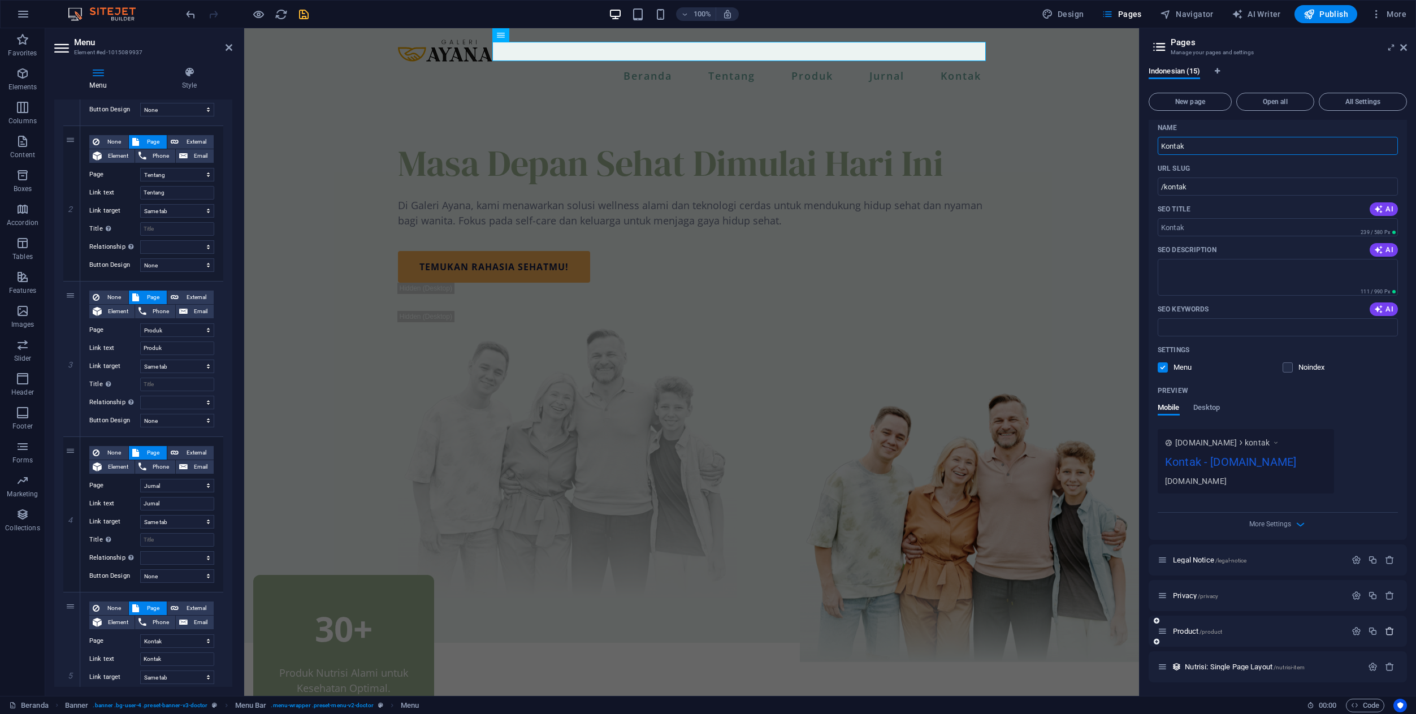
type input "Kontak"
click at [1385, 631] on icon "button" at bounding box center [1390, 631] width 10 height 10
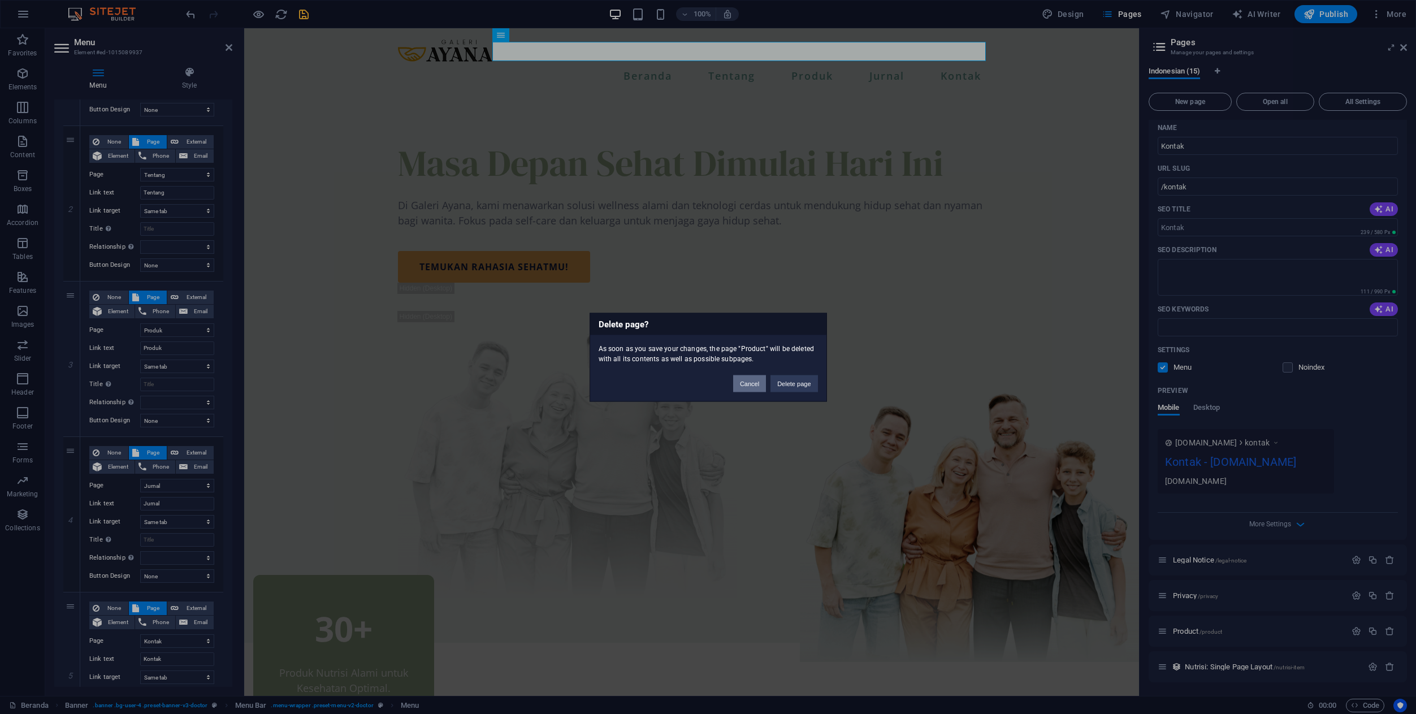
click at [751, 379] on button "Cancel" at bounding box center [749, 383] width 33 height 17
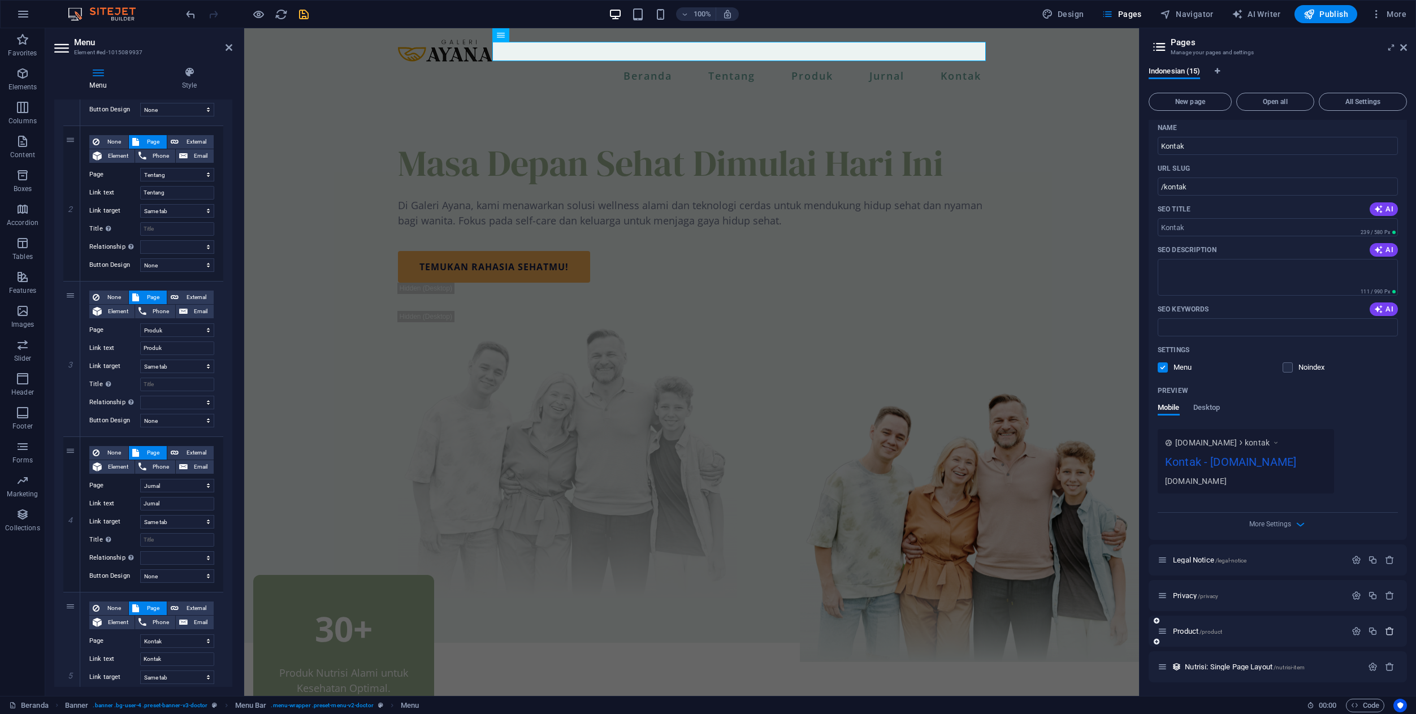
click at [1391, 635] on icon "button" at bounding box center [1390, 631] width 10 height 10
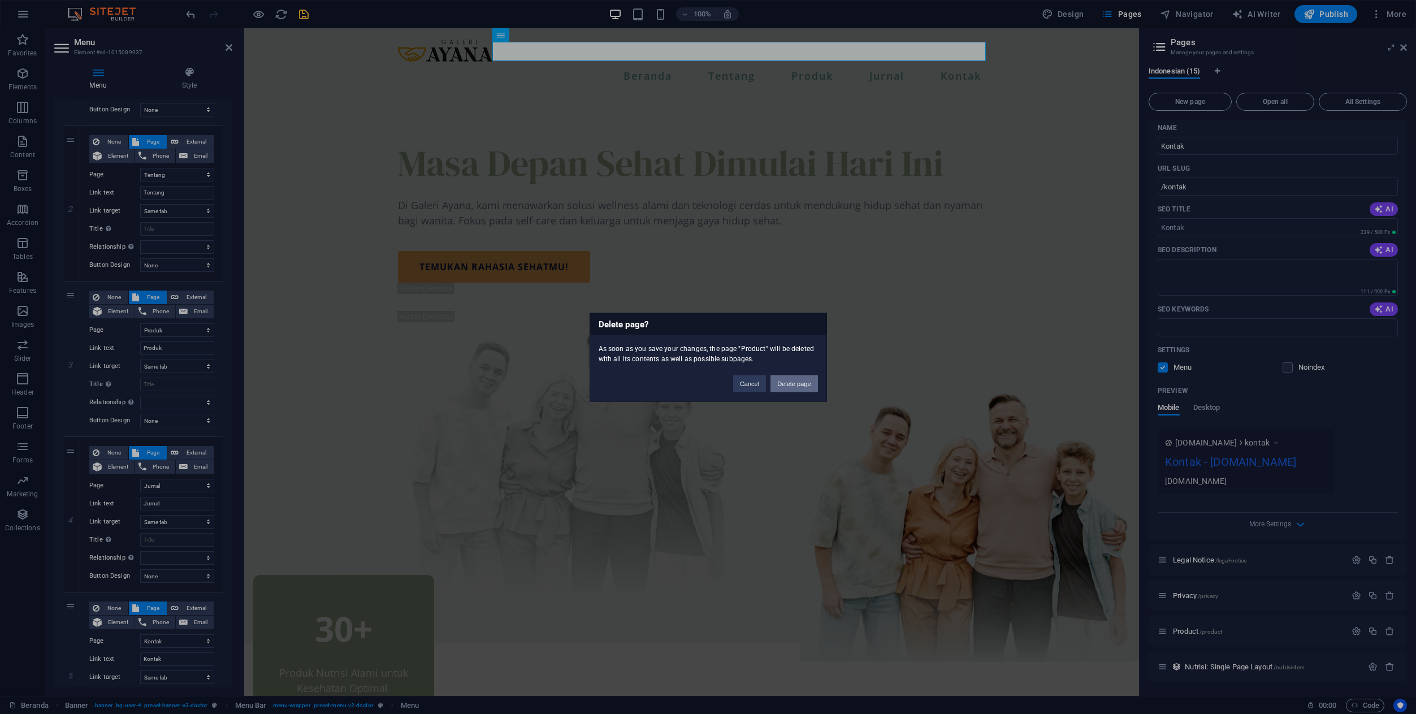
click at [809, 388] on button "Delete page" at bounding box center [793, 383] width 47 height 17
select select "1"
select select "3"
select select "2"
select select "10"
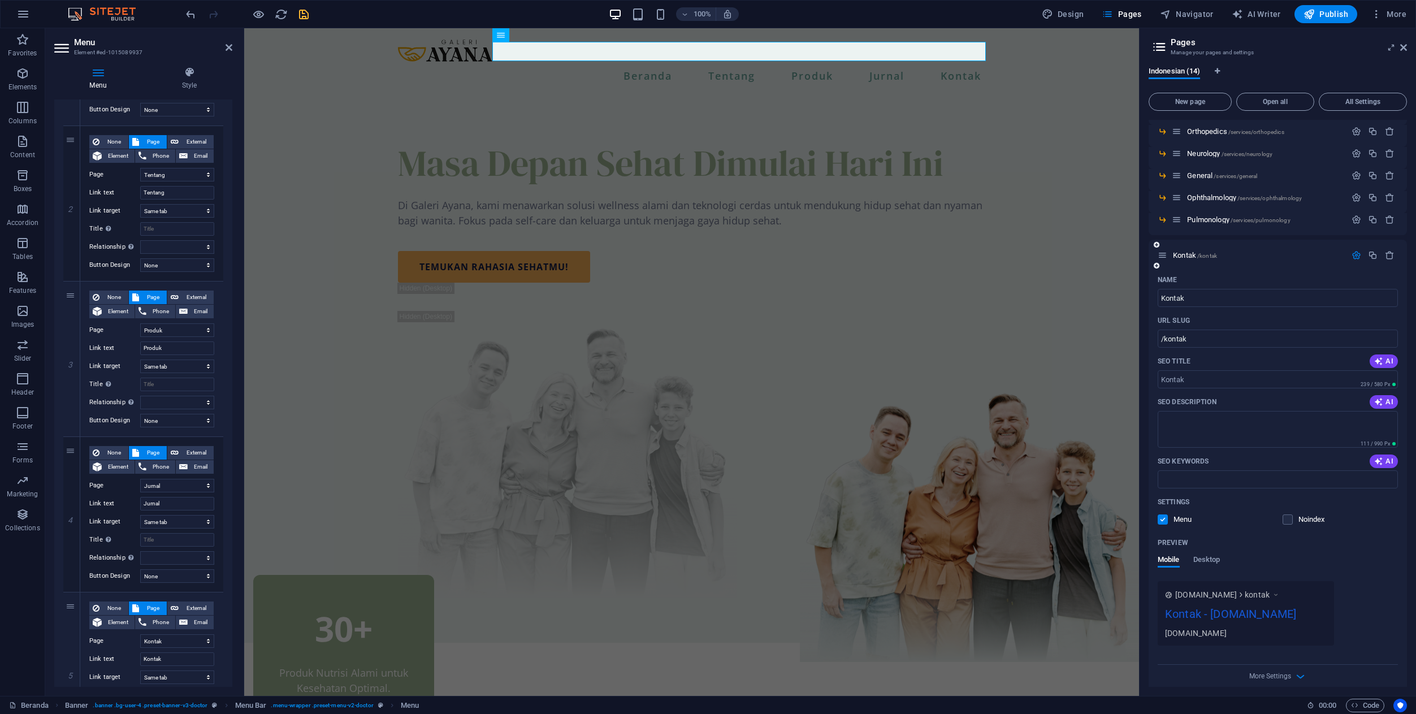
scroll to position [271, 0]
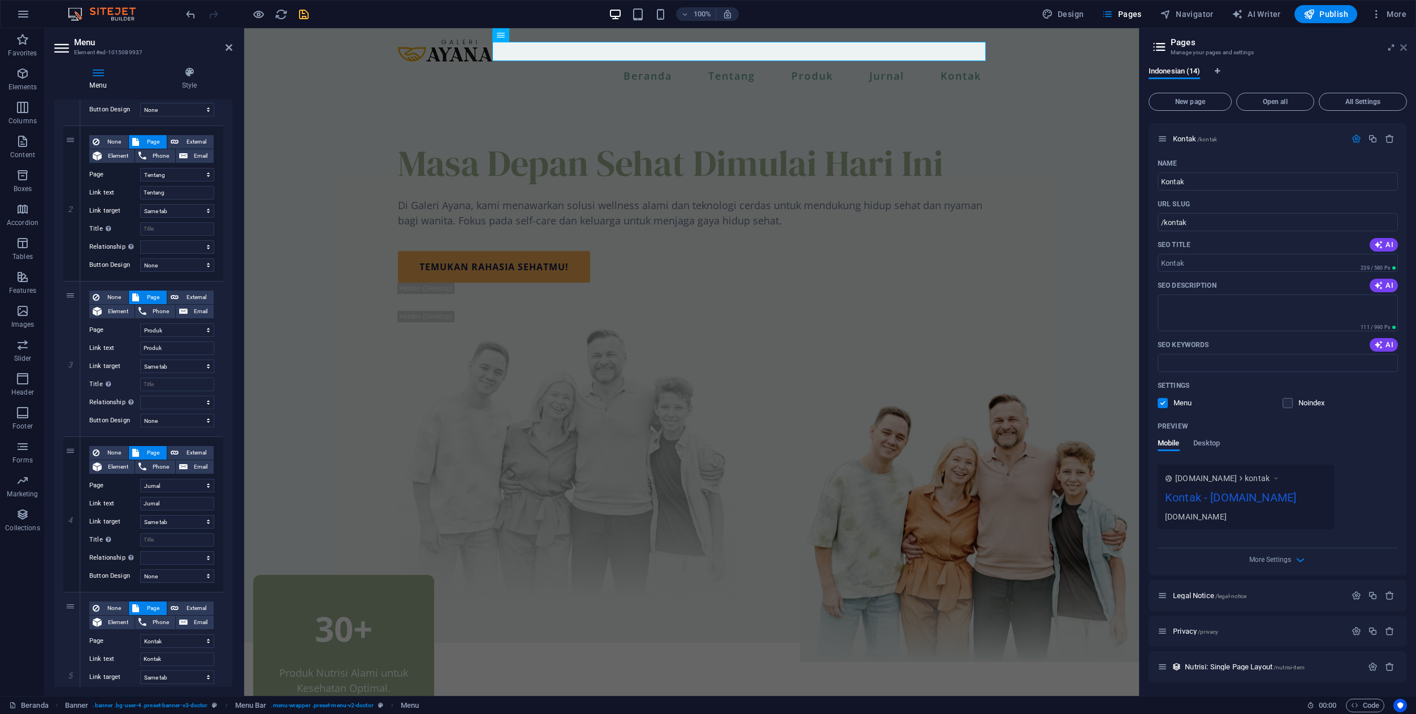
click at [1406, 48] on icon at bounding box center [1403, 47] width 7 height 9
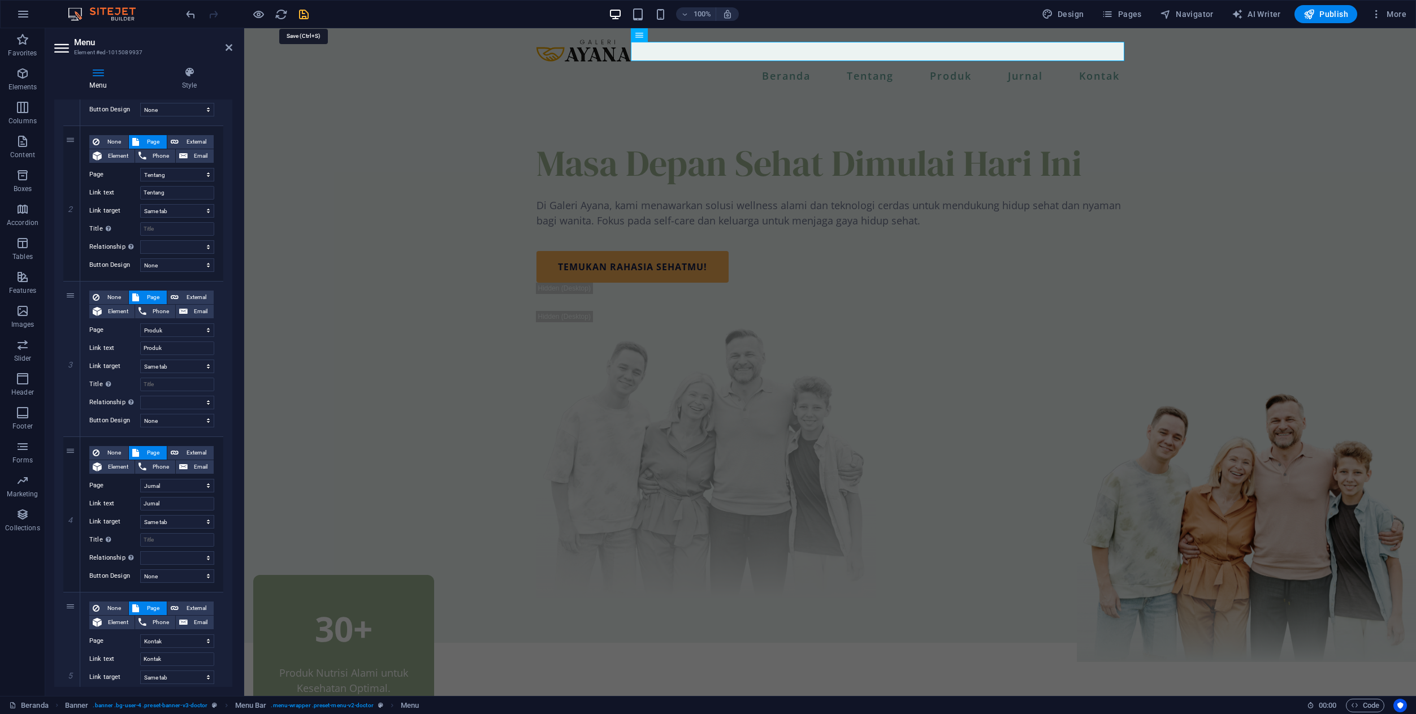
click at [302, 9] on icon "save" at bounding box center [303, 14] width 13 height 13
checkbox input "false"
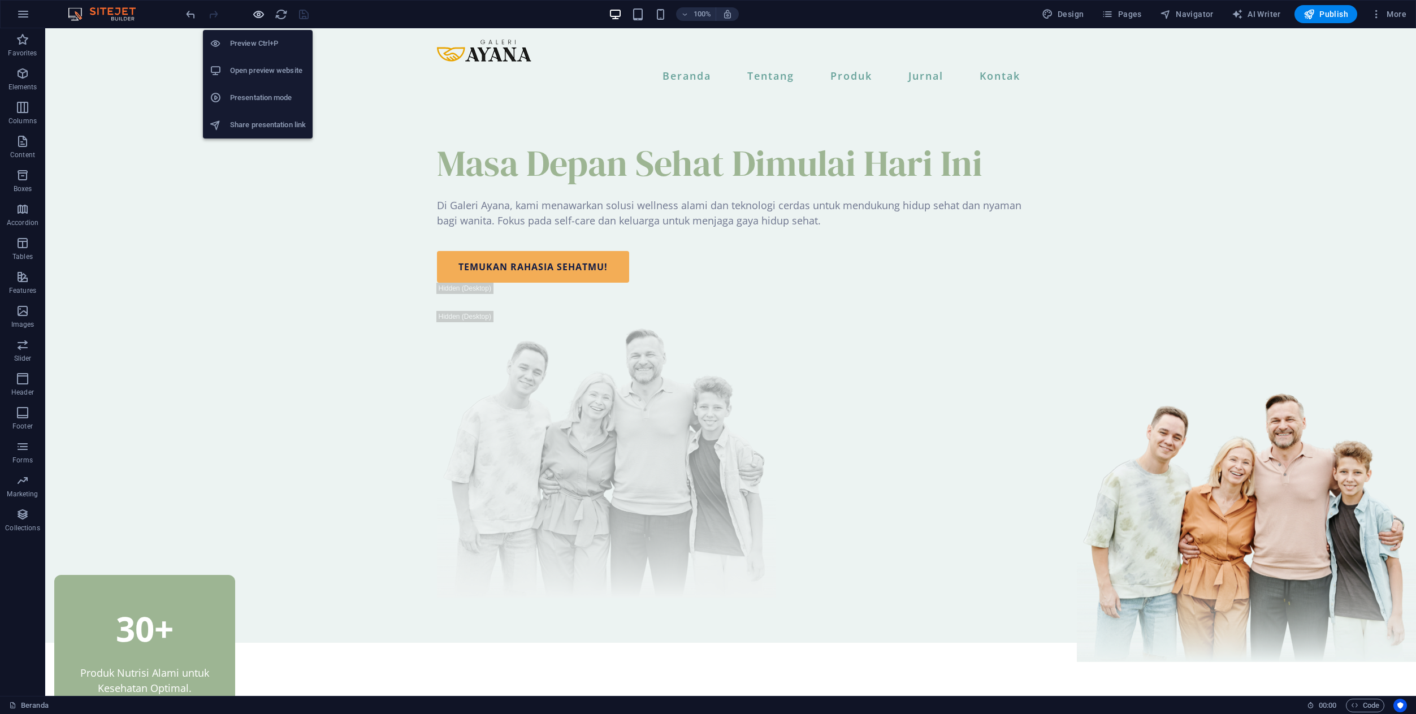
click at [259, 17] on icon "button" at bounding box center [258, 14] width 13 height 13
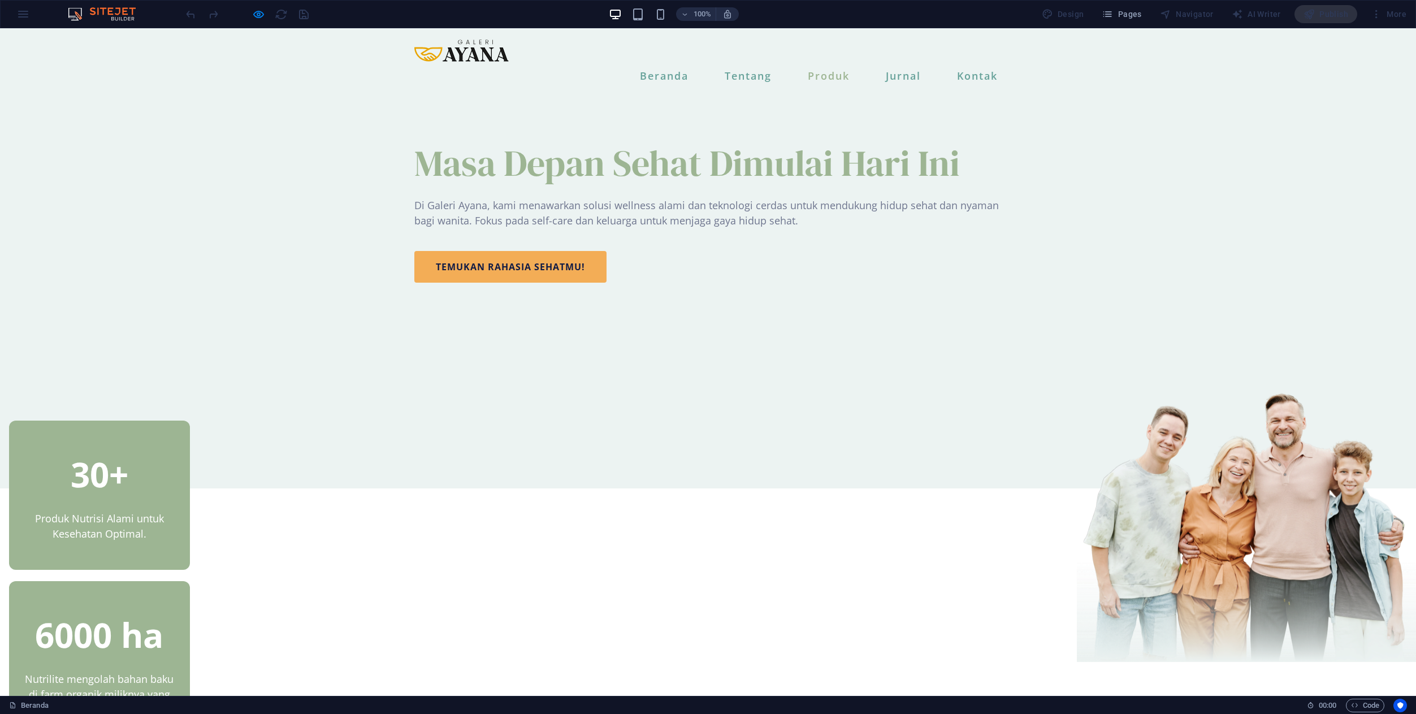
click at [832, 66] on link "Produk" at bounding box center [828, 75] width 51 height 19
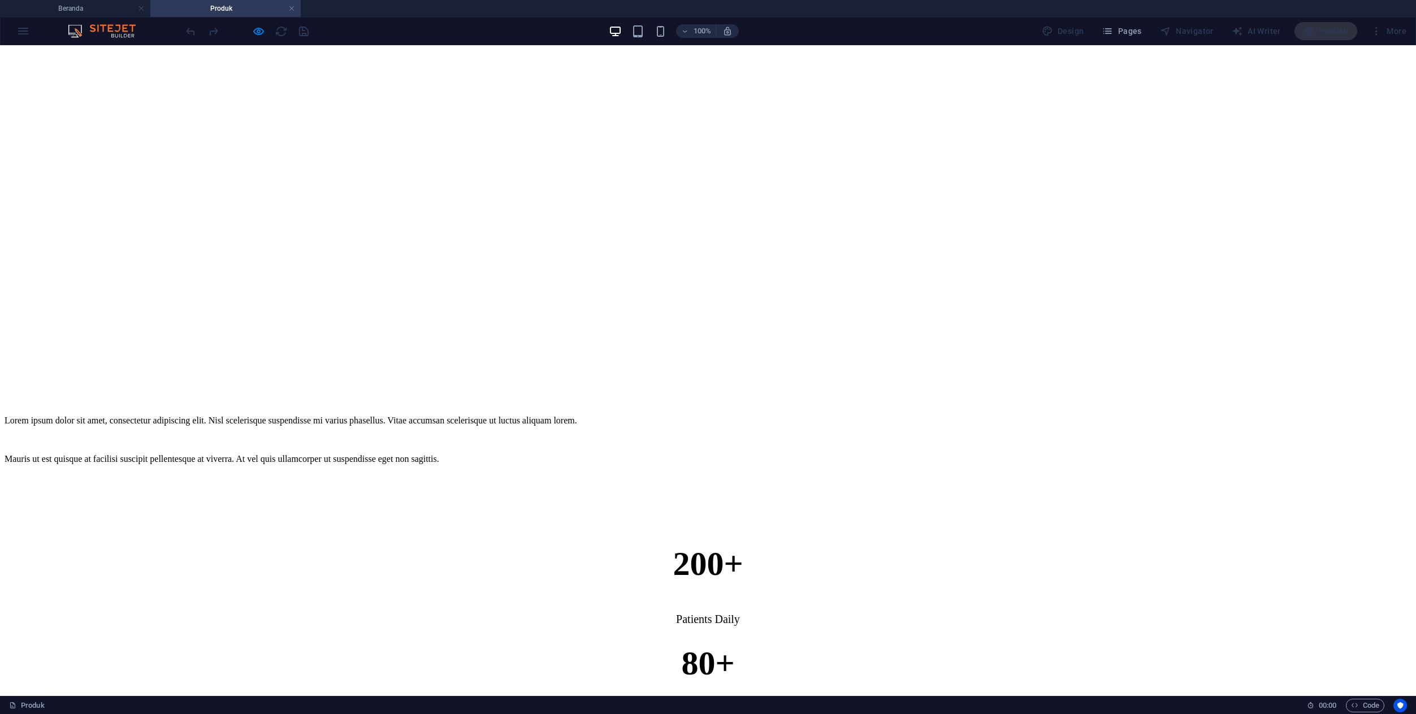
scroll to position [201, 0]
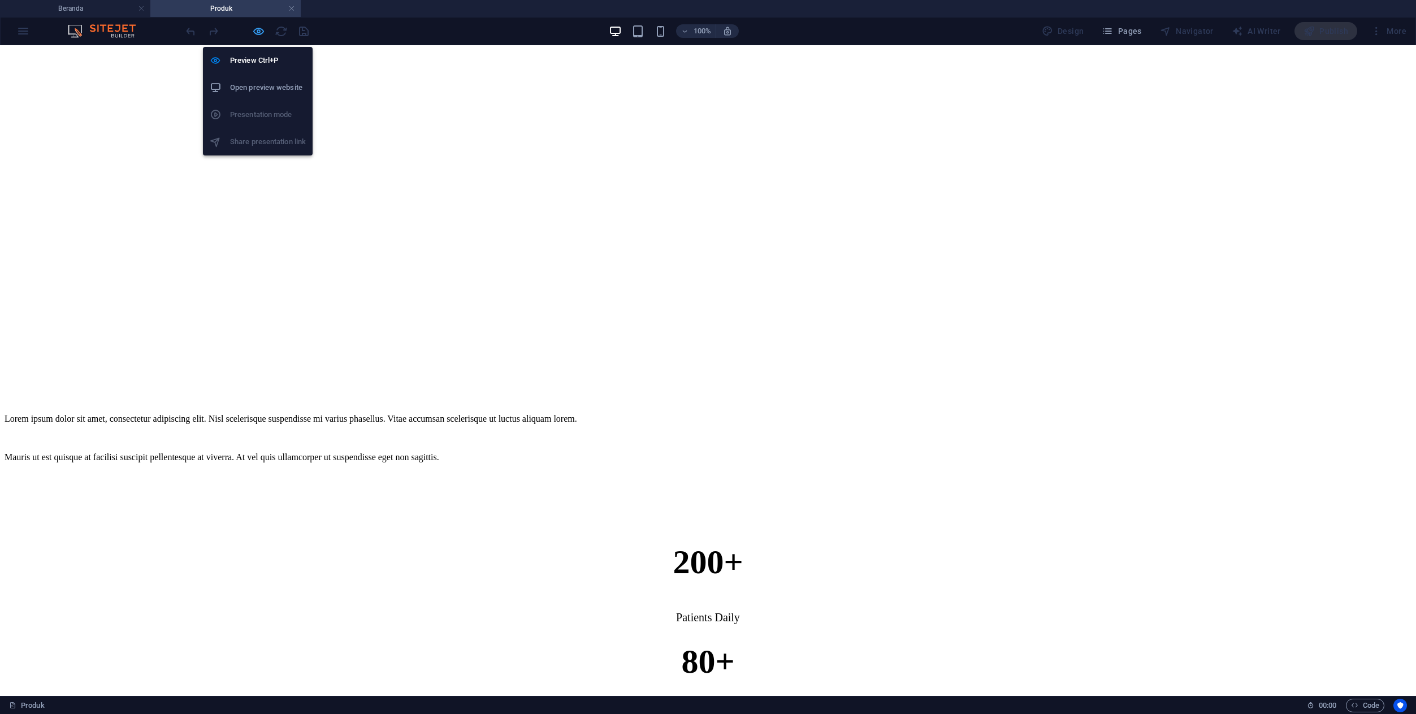
click at [261, 29] on icon "button" at bounding box center [258, 31] width 13 height 13
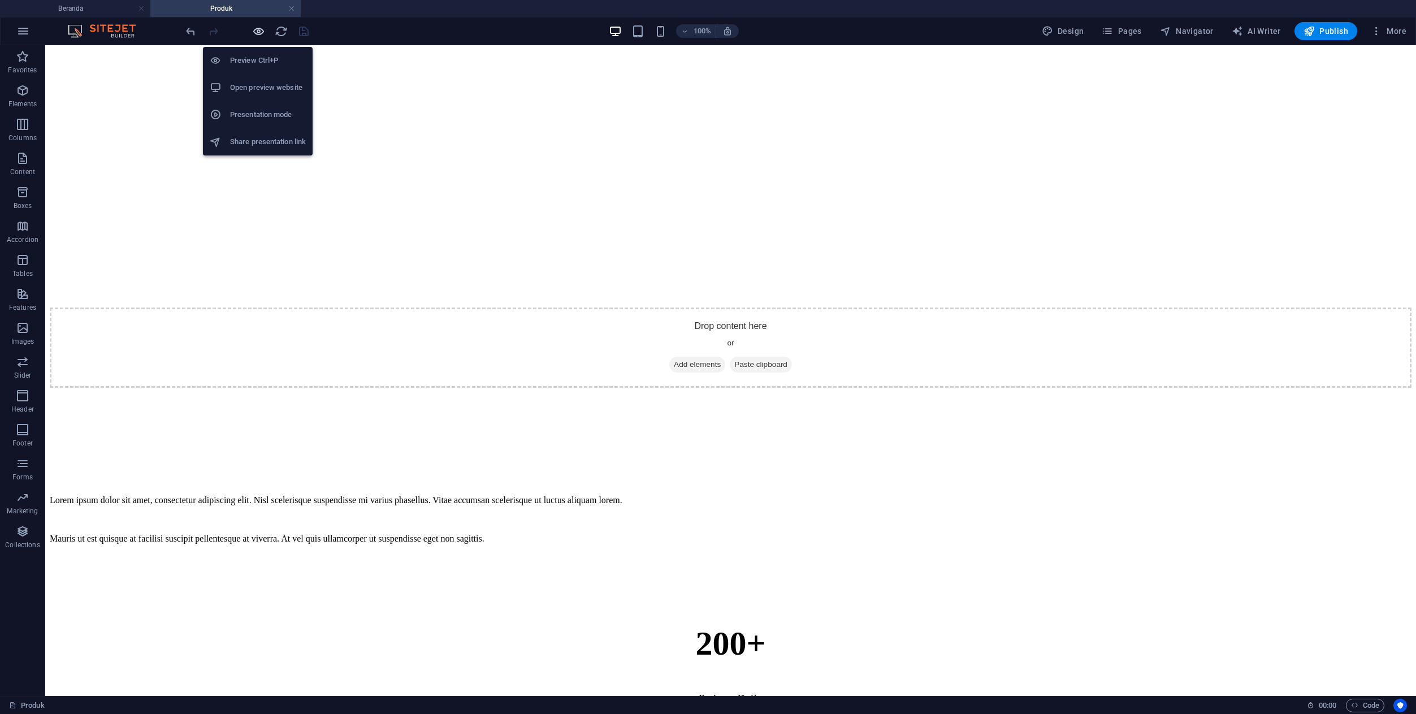
click at [261, 29] on icon "button" at bounding box center [258, 31] width 13 height 13
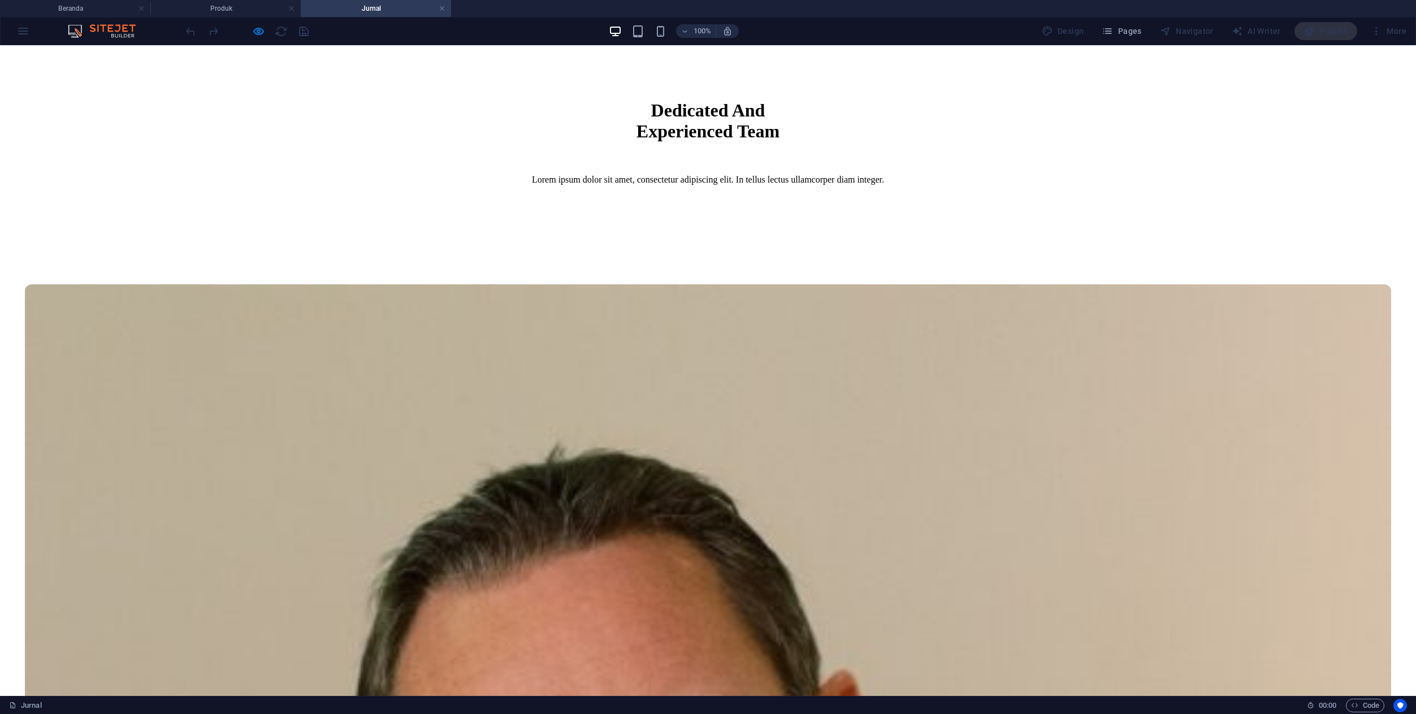
scroll to position [0, 0]
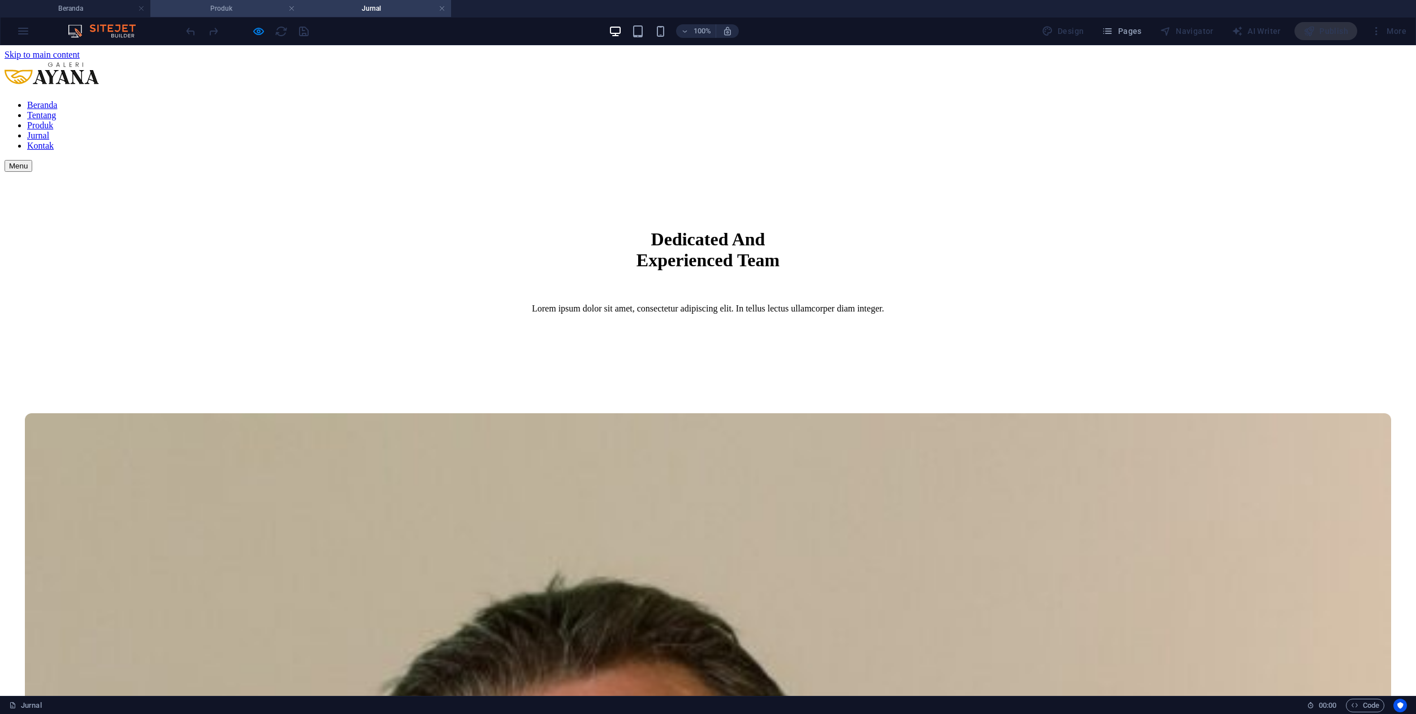
click at [226, 15] on li "Produk" at bounding box center [225, 8] width 150 height 17
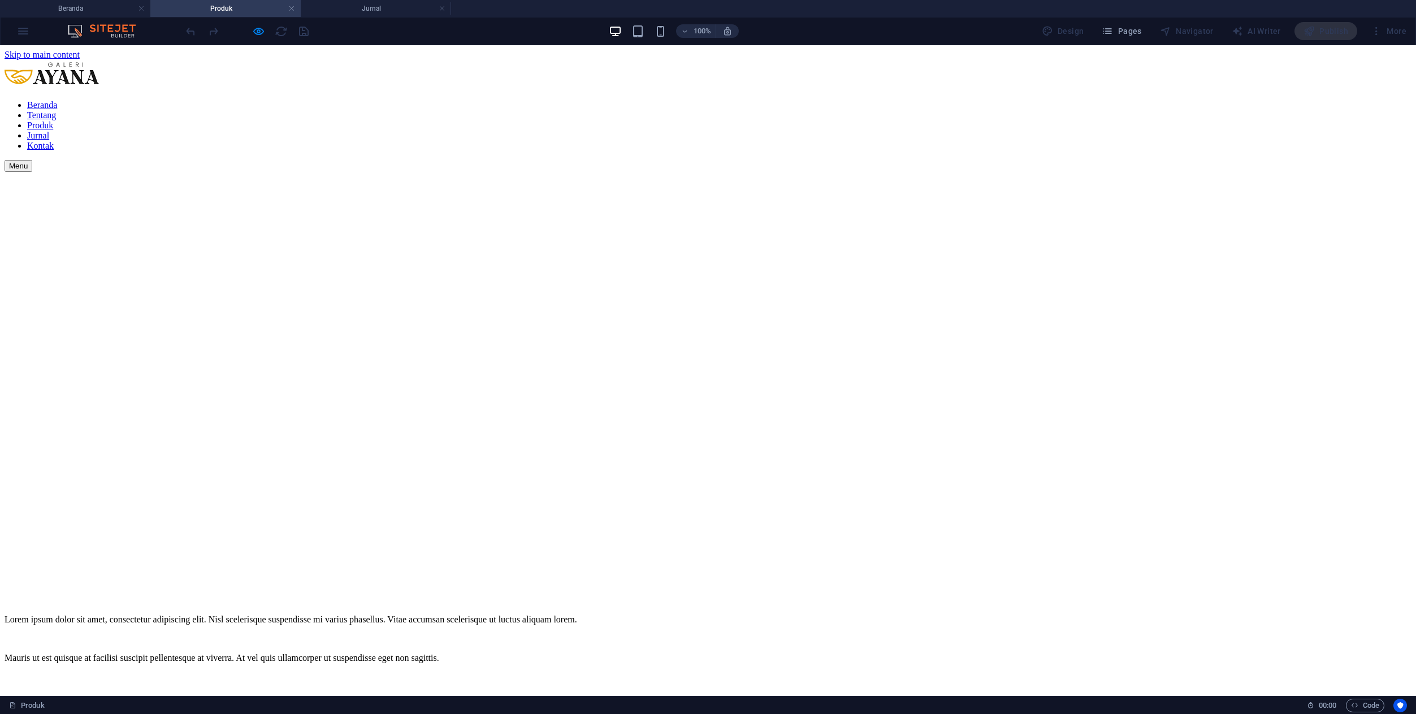
click at [56, 110] on link "Tentang" at bounding box center [41, 115] width 29 height 10
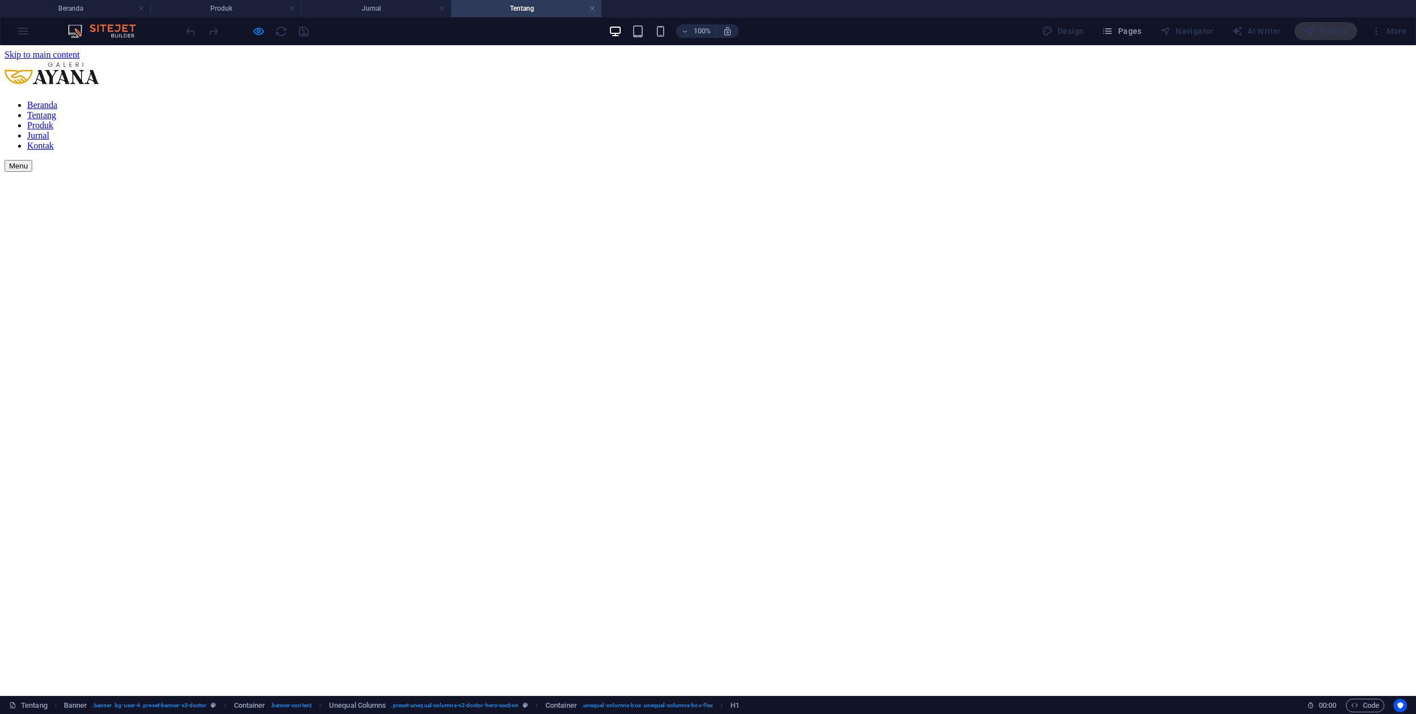
click at [668, 100] on nav "Beranda Tentang Produk Jurnal Kontak" at bounding box center [708, 125] width 1407 height 51
click at [590, 6] on link at bounding box center [592, 8] width 7 height 11
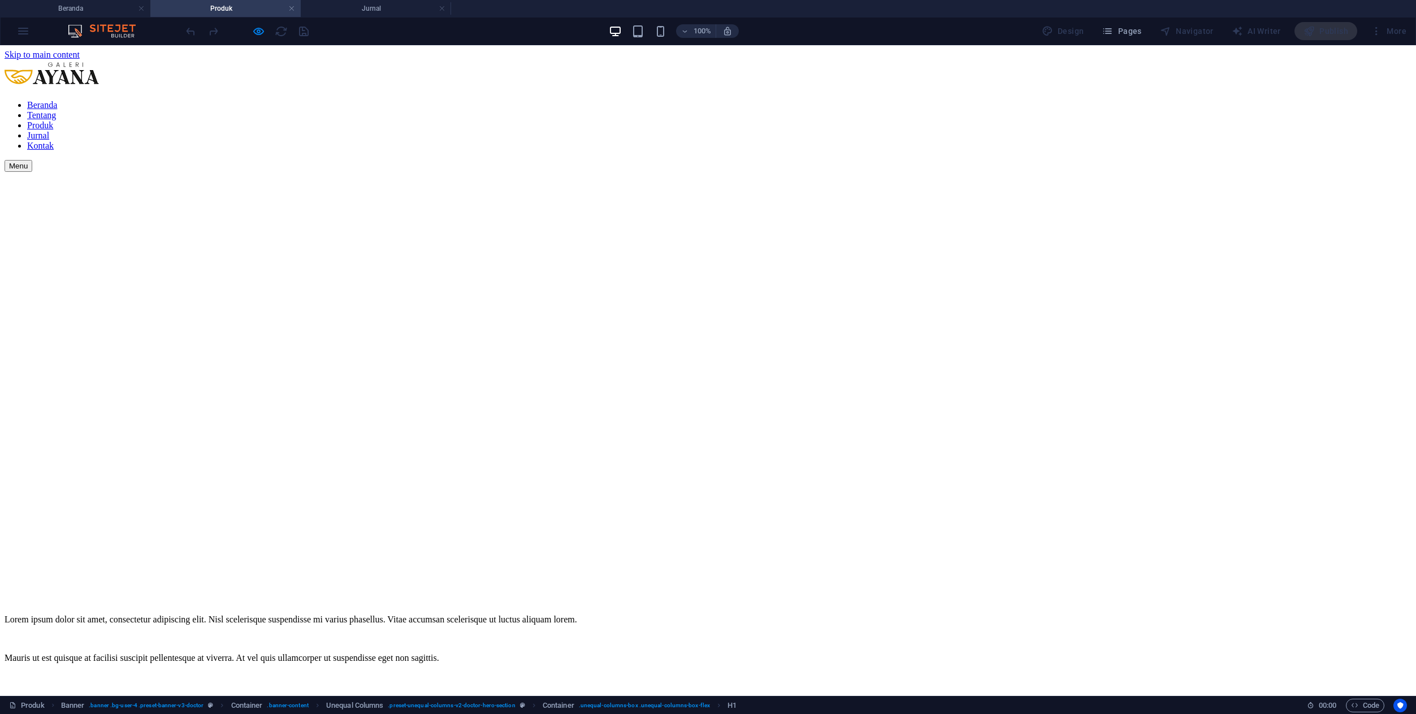
click at [57, 100] on link "Beranda" at bounding box center [42, 105] width 30 height 10
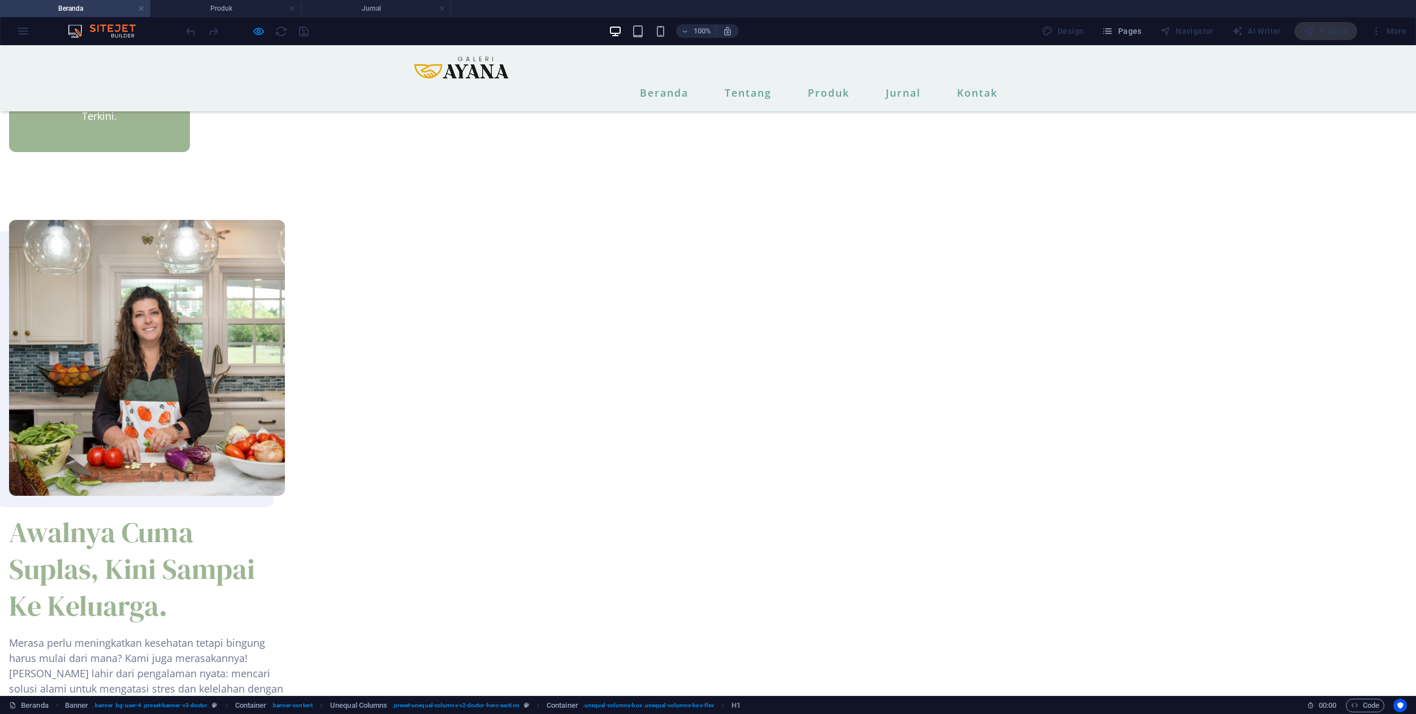
scroll to position [1154, 0]
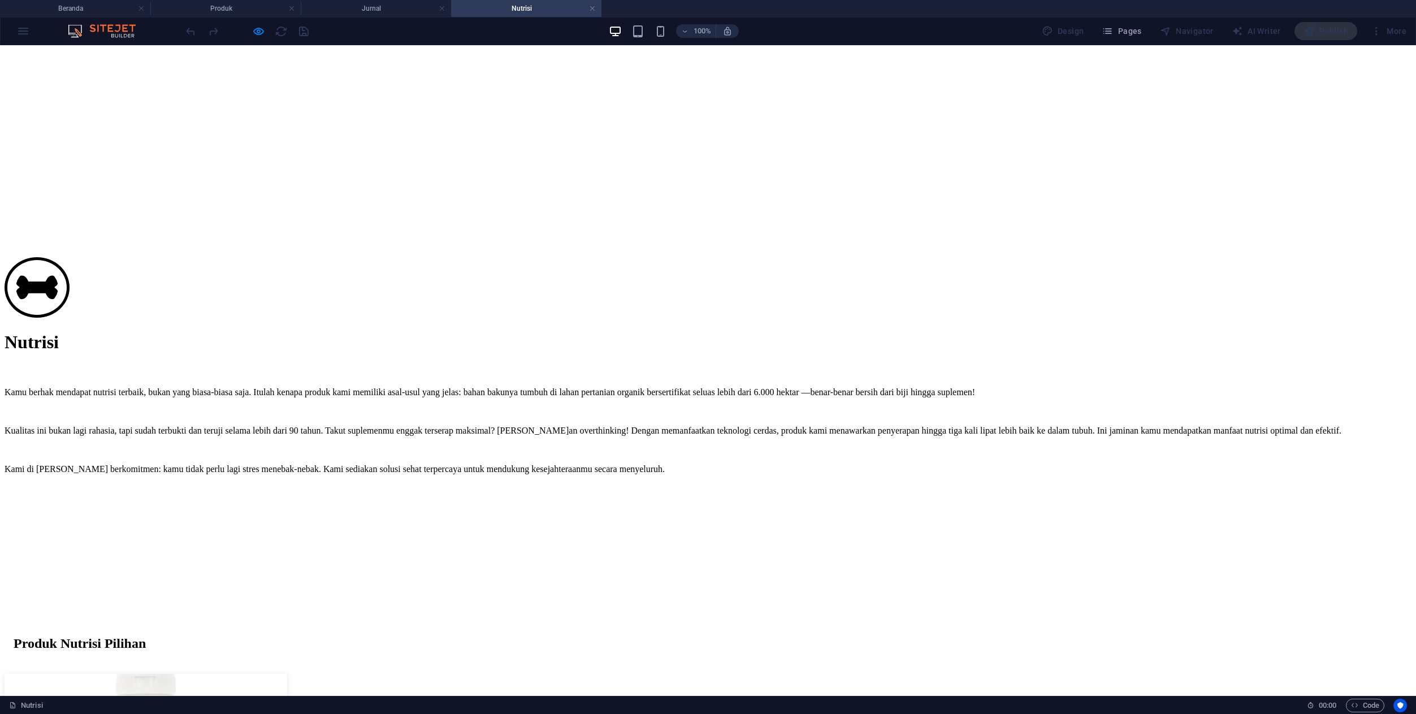
scroll to position [401, 0]
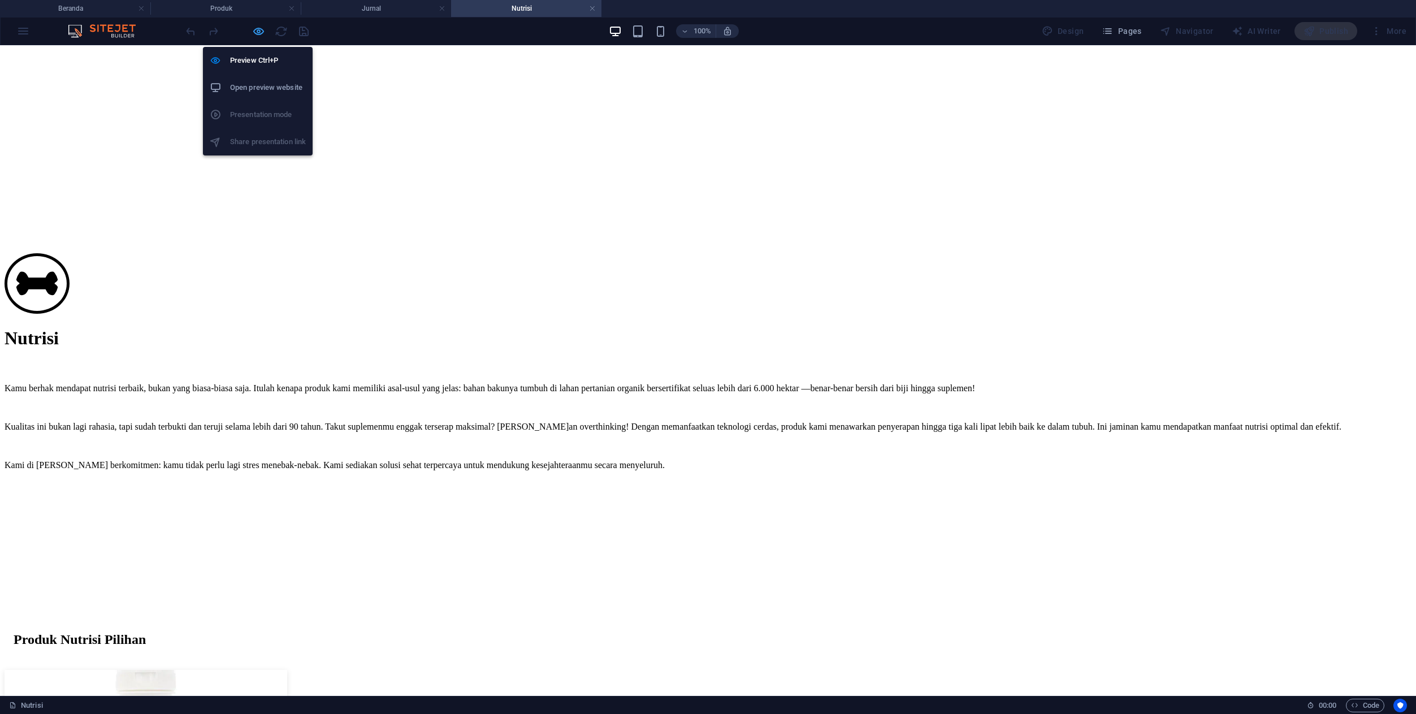
click at [261, 29] on icon "button" at bounding box center [258, 31] width 13 height 13
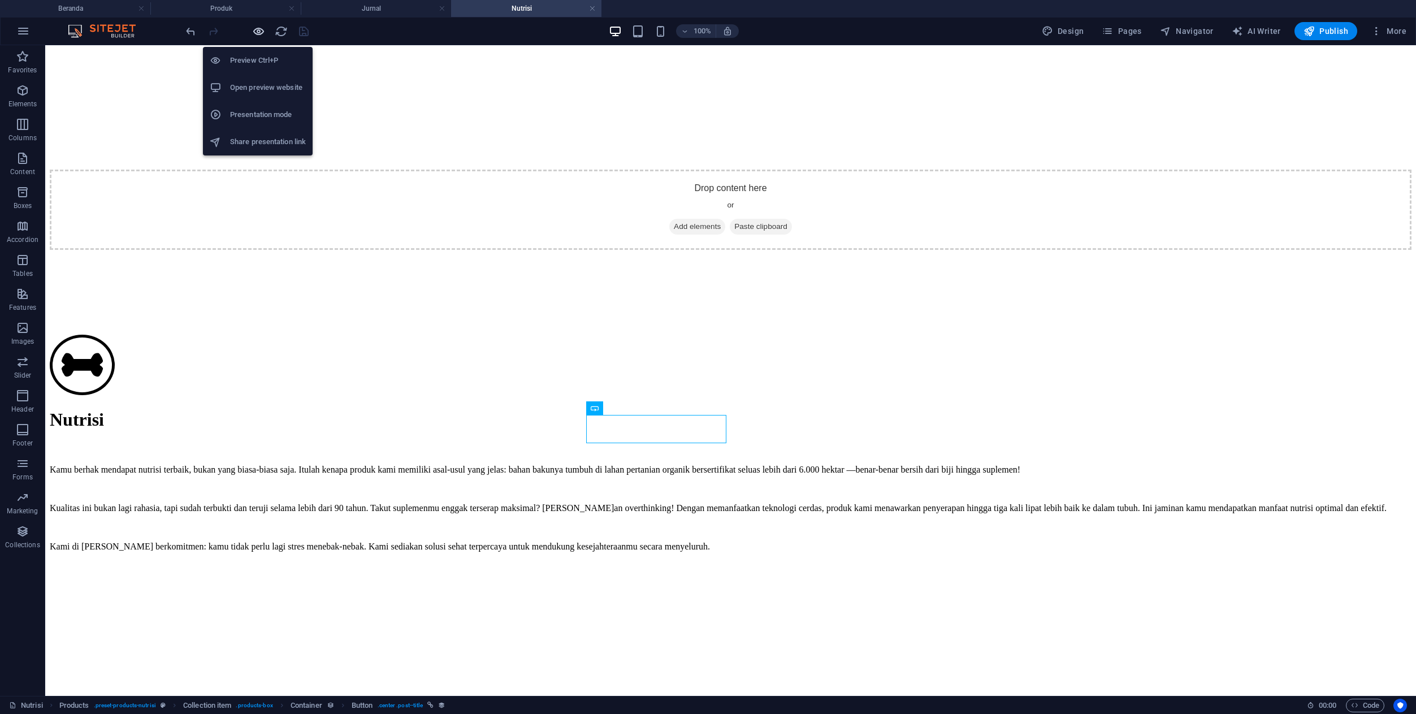
click at [259, 31] on icon "button" at bounding box center [258, 31] width 13 height 13
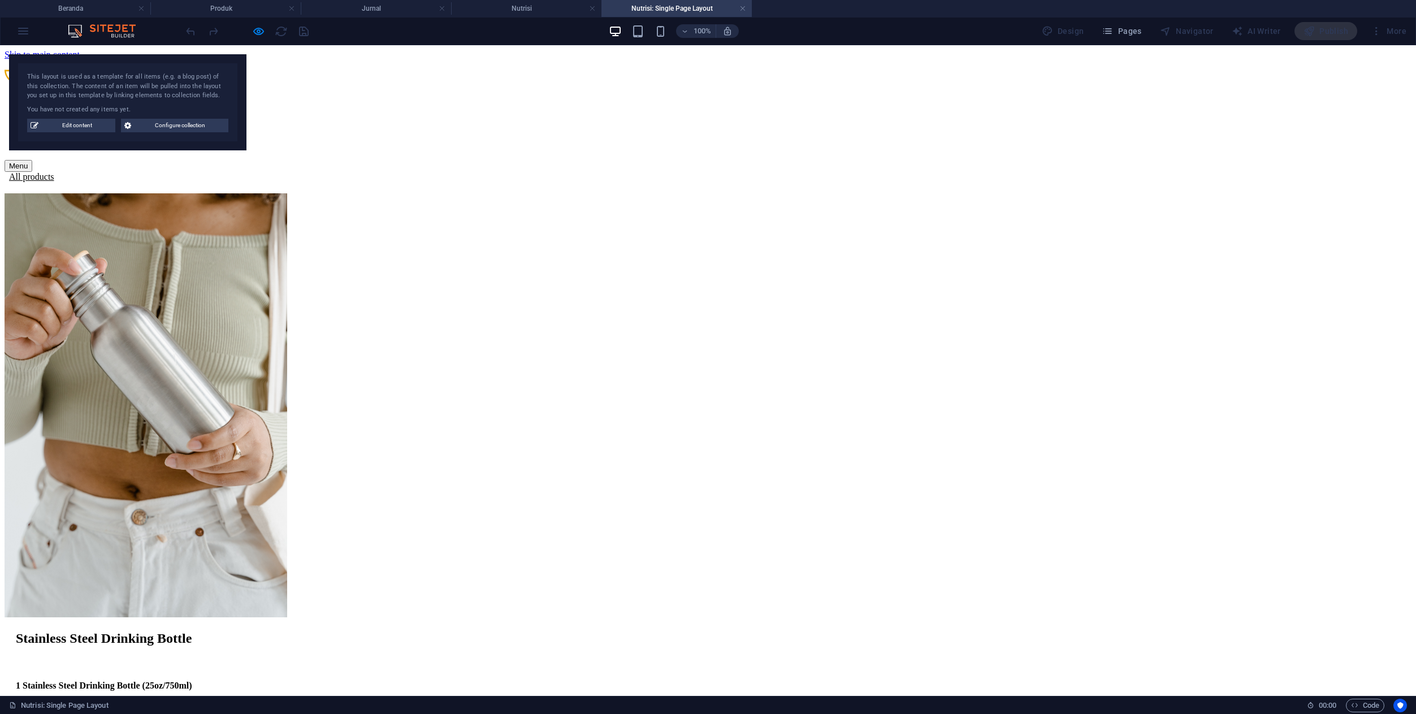
scroll to position [0, 0]
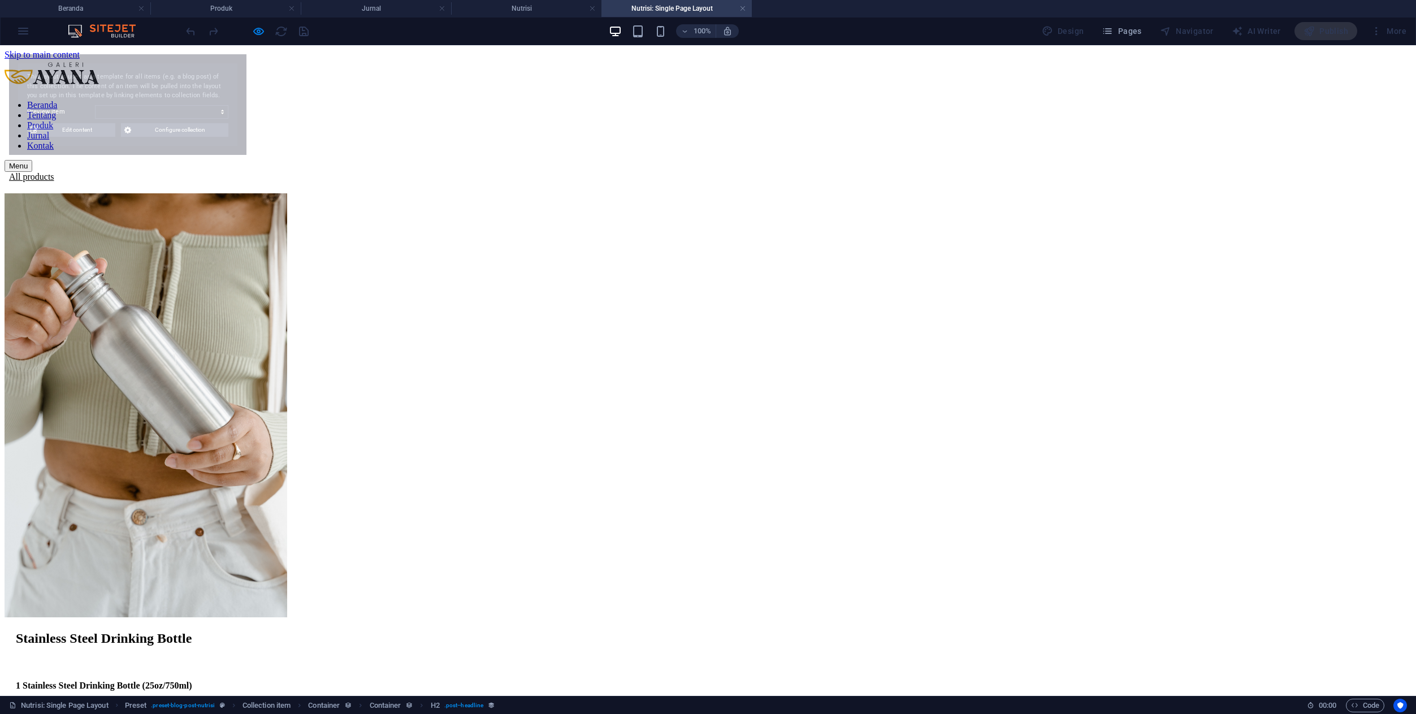
select select "68e2fc8903a8e4c8fe02ce5d"
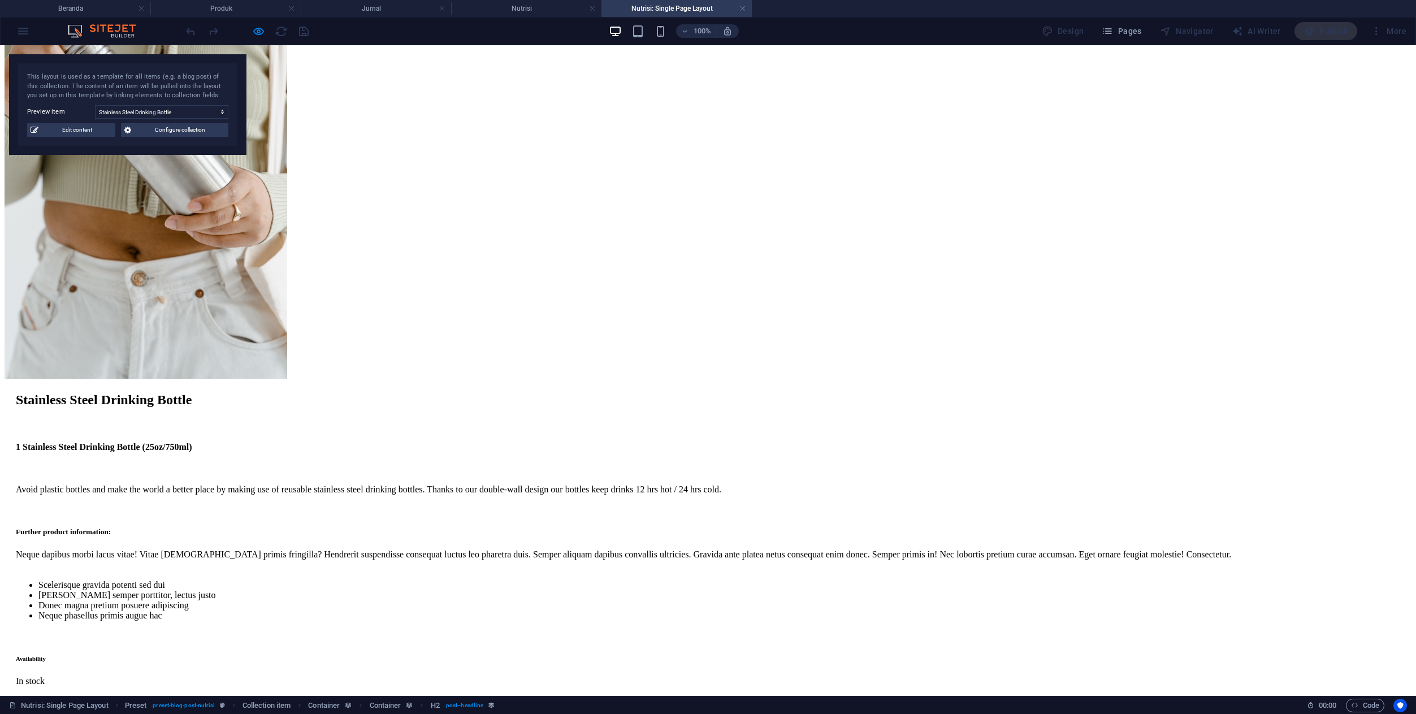
scroll to position [246, 0]
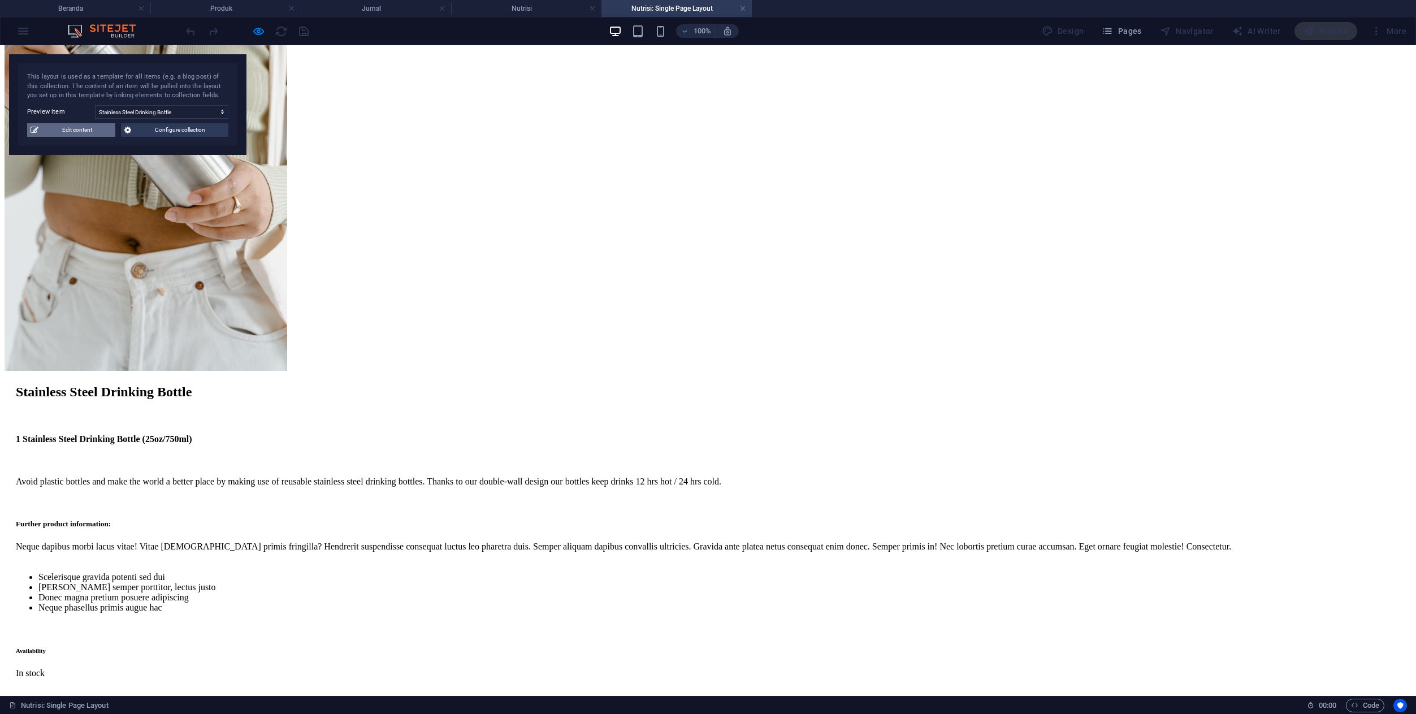
click at [82, 133] on span "Edit content" at bounding box center [77, 130] width 70 height 14
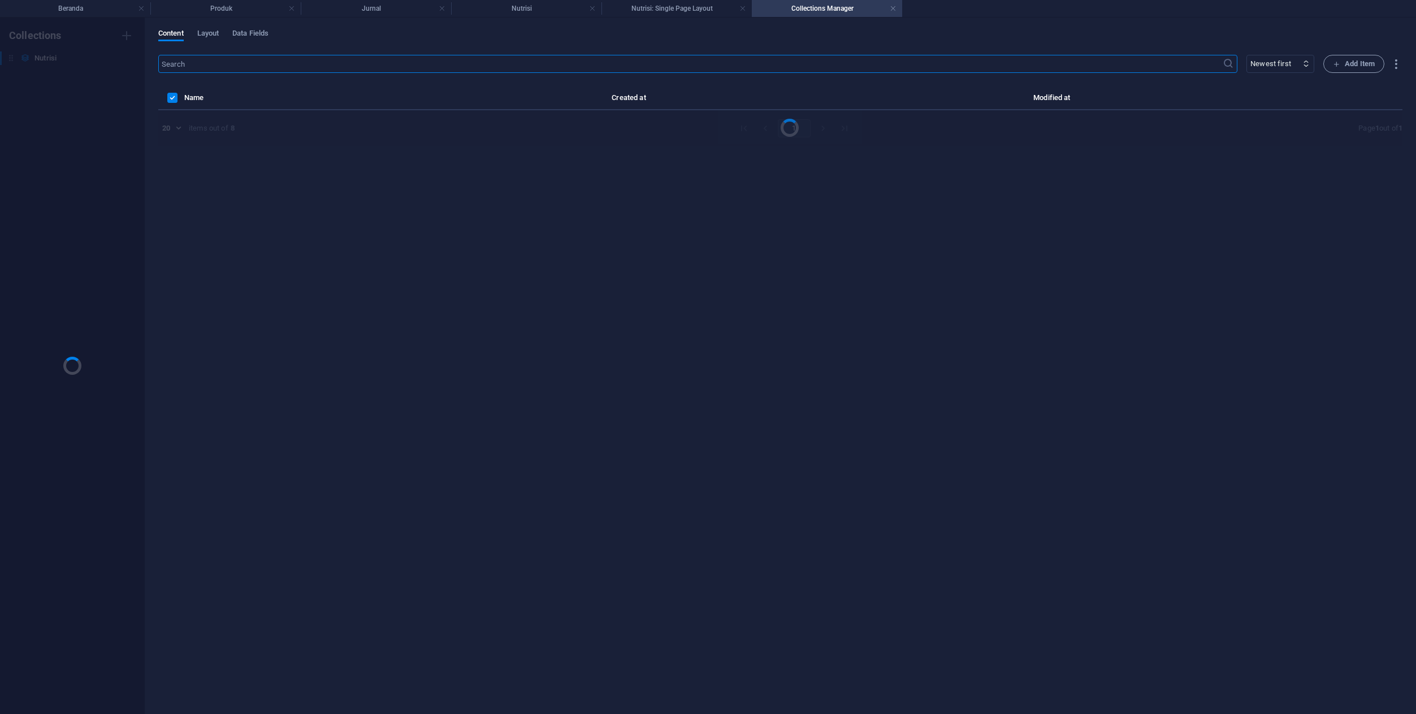
scroll to position [0, 0]
select select "In stock"
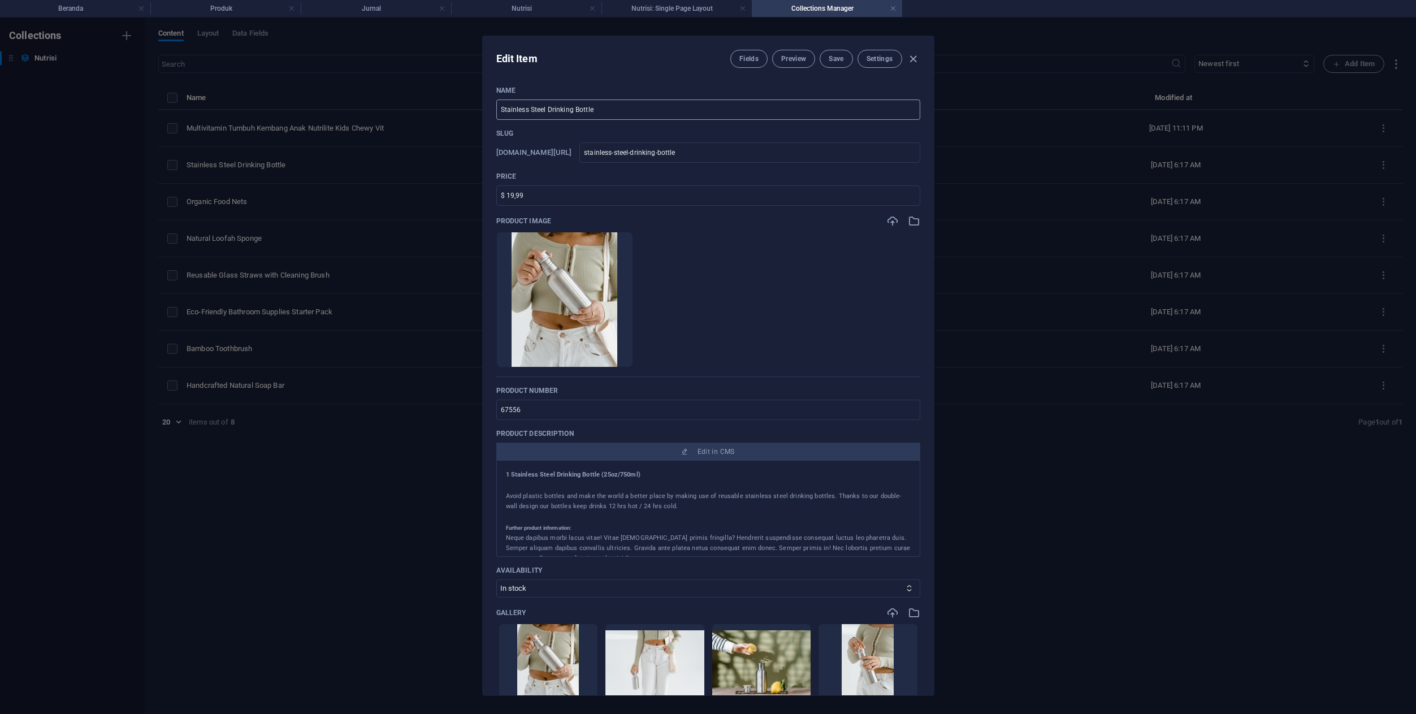
click at [626, 99] on input "Stainless Steel Drinking Bottle" at bounding box center [708, 109] width 424 height 20
type input "V"
type input "v"
type input "Vi"
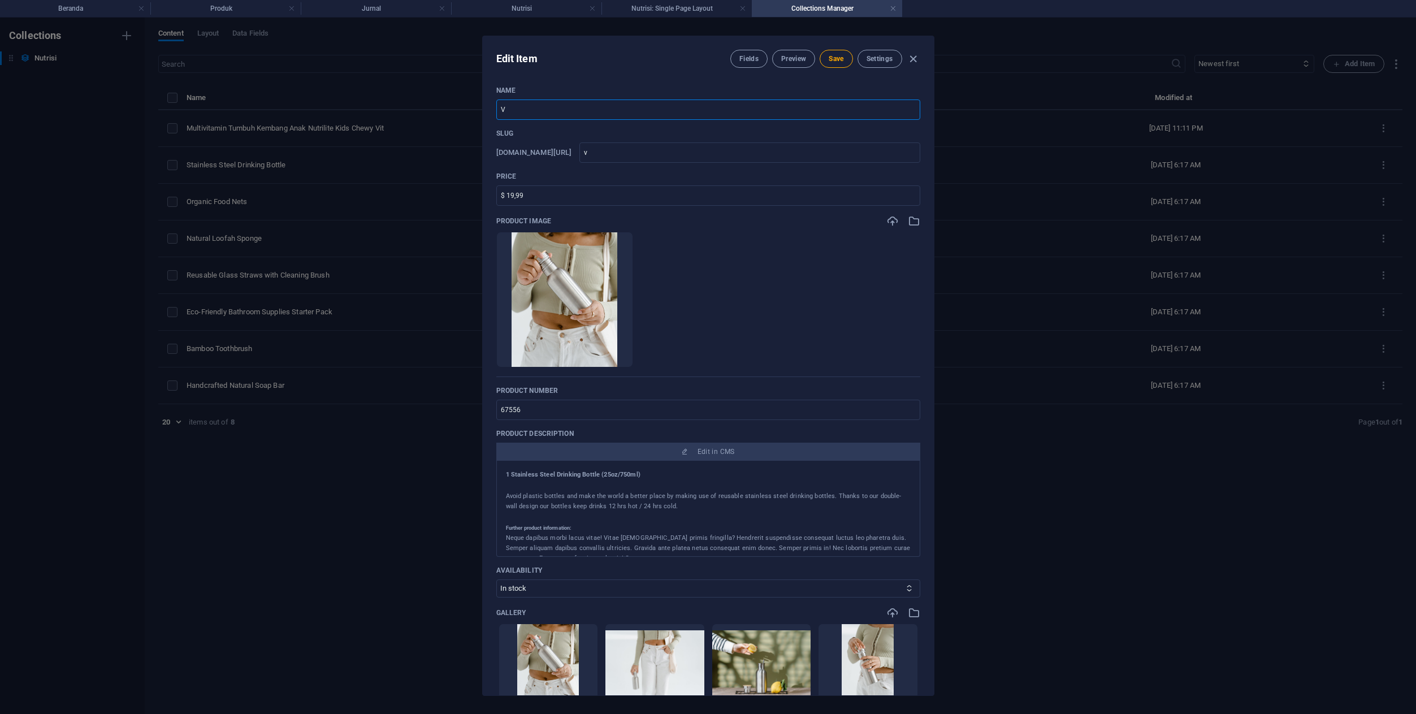
type input "vi"
type input "Vit"
type input "vit"
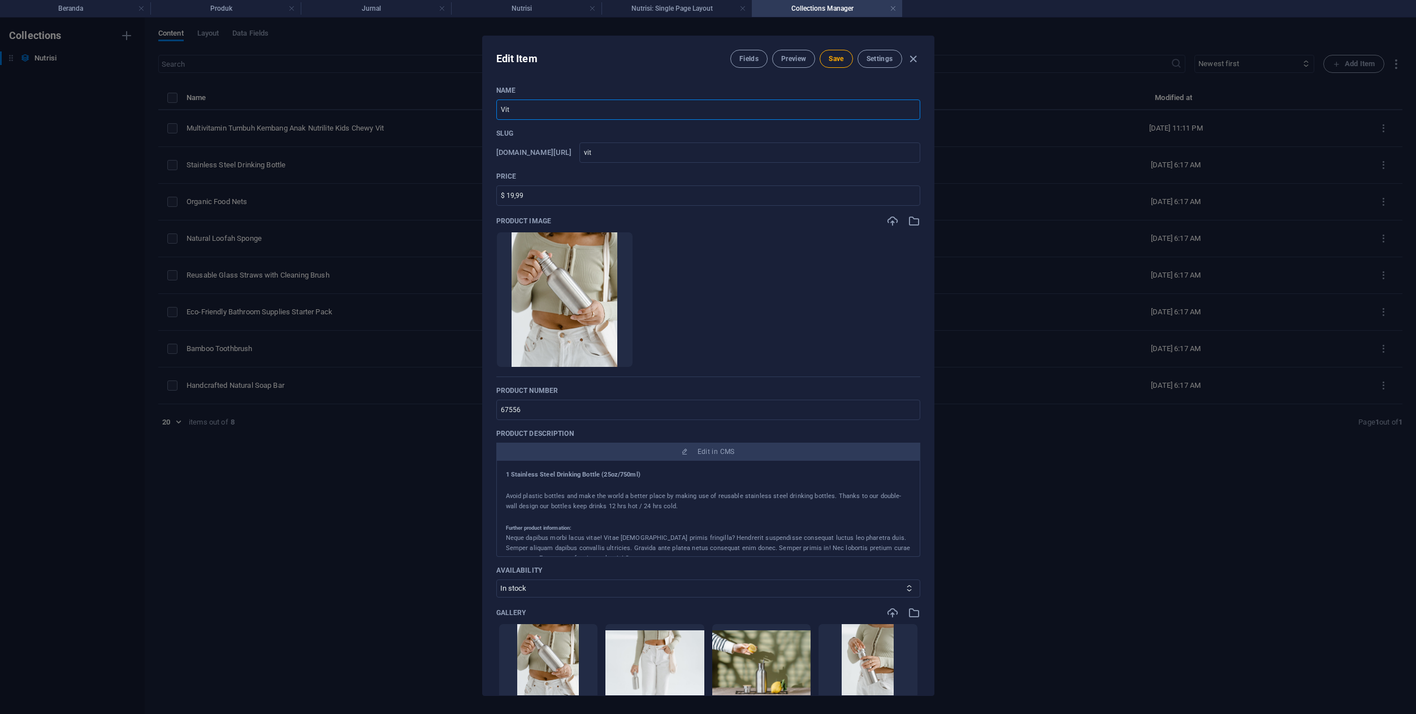
type input "Vita"
type input "vita"
type input "Vitam"
type input "vitam"
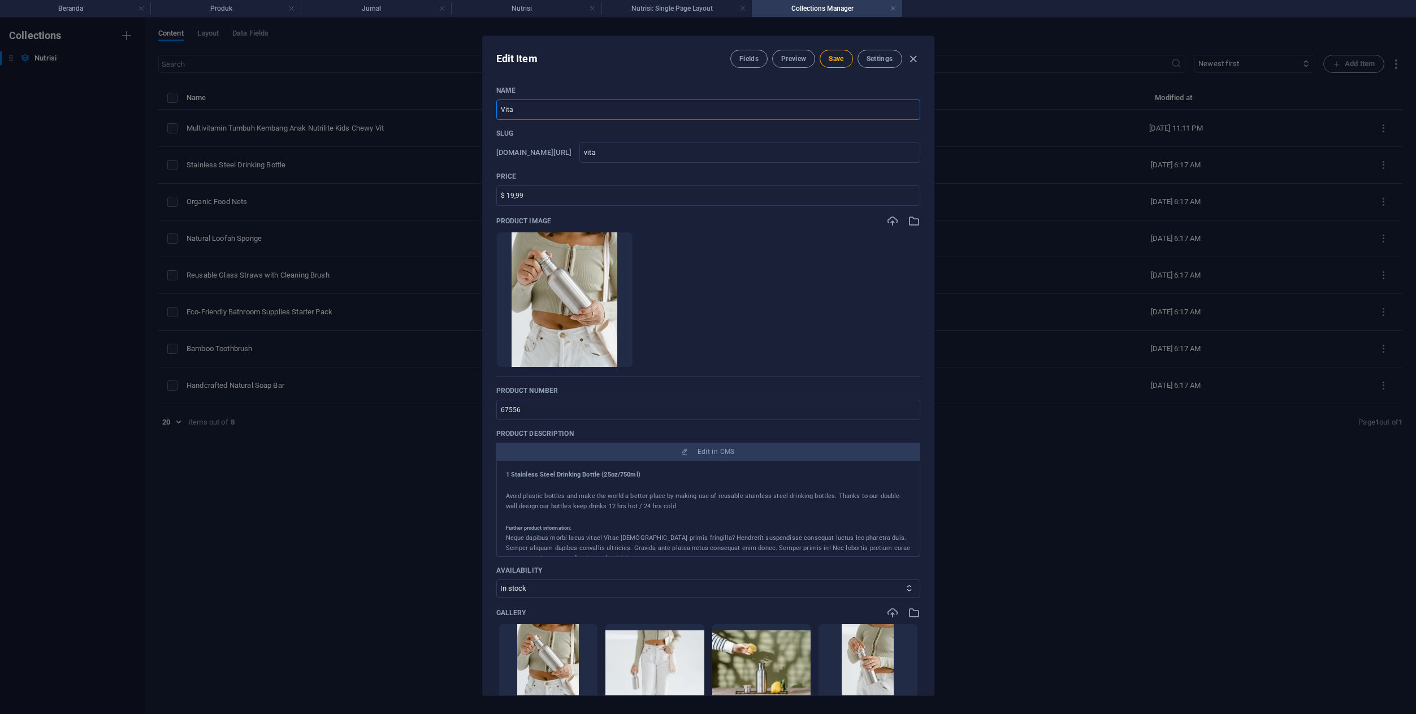
type input "vitam"
type input "Vitami"
type input "vitami"
type input "Vitamin"
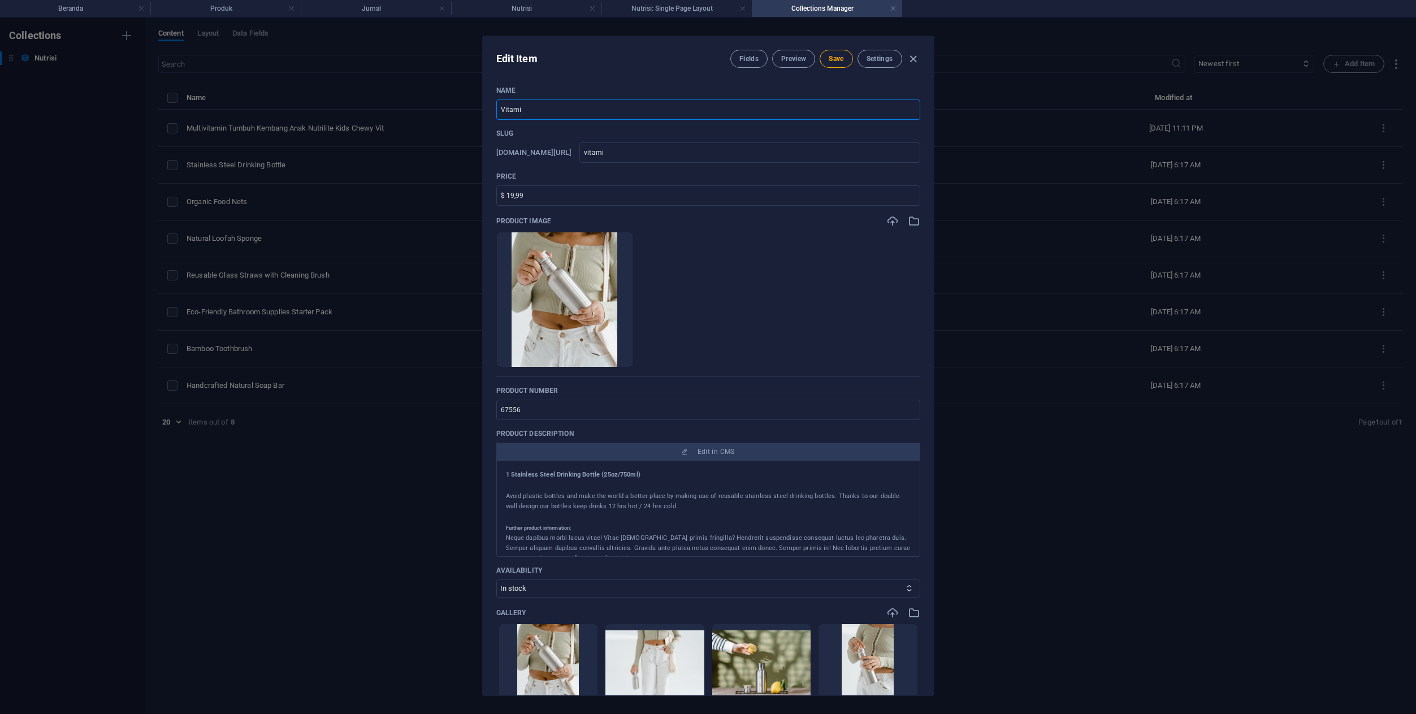
type input "vitamin"
type input "Vitamin O"
type input "vitamin-o"
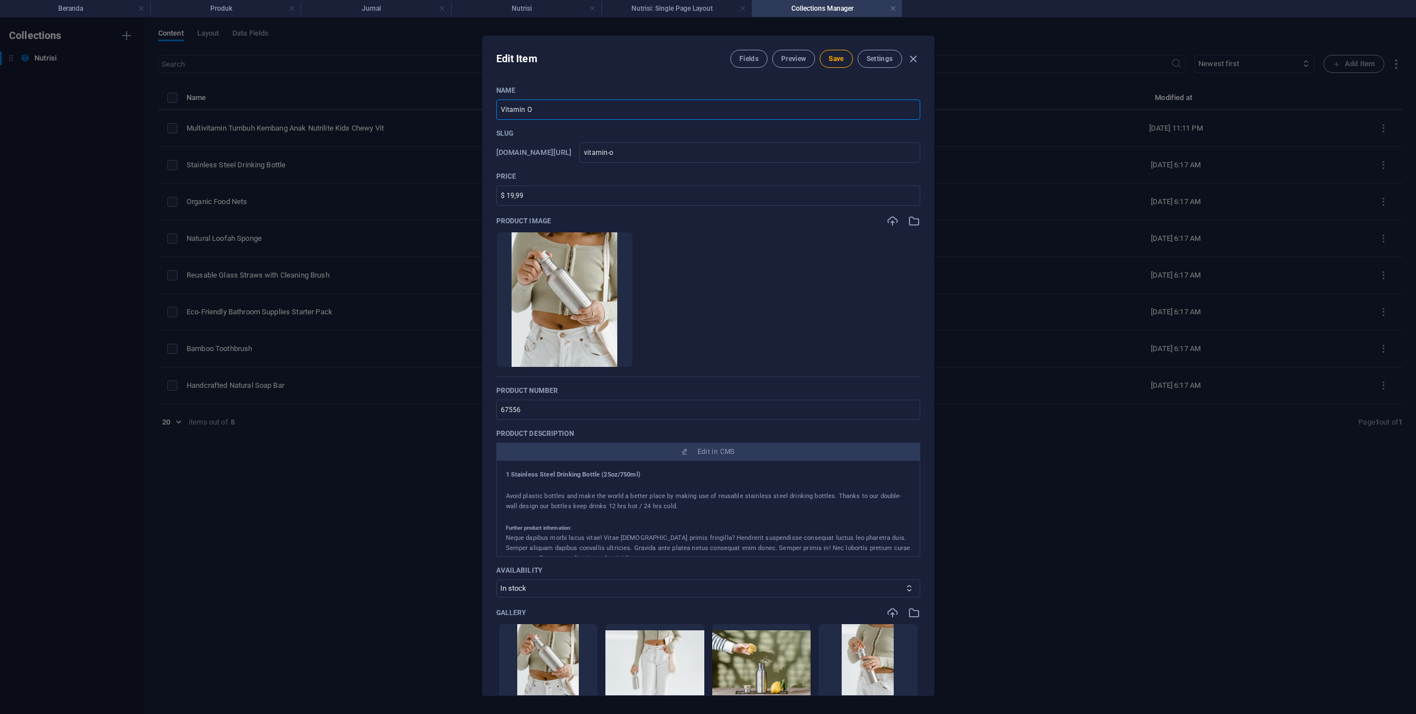
type input "Vitamin Ot"
type input "vitamin-ot"
type input "Vitamin Ota"
type input "vitamin-ota"
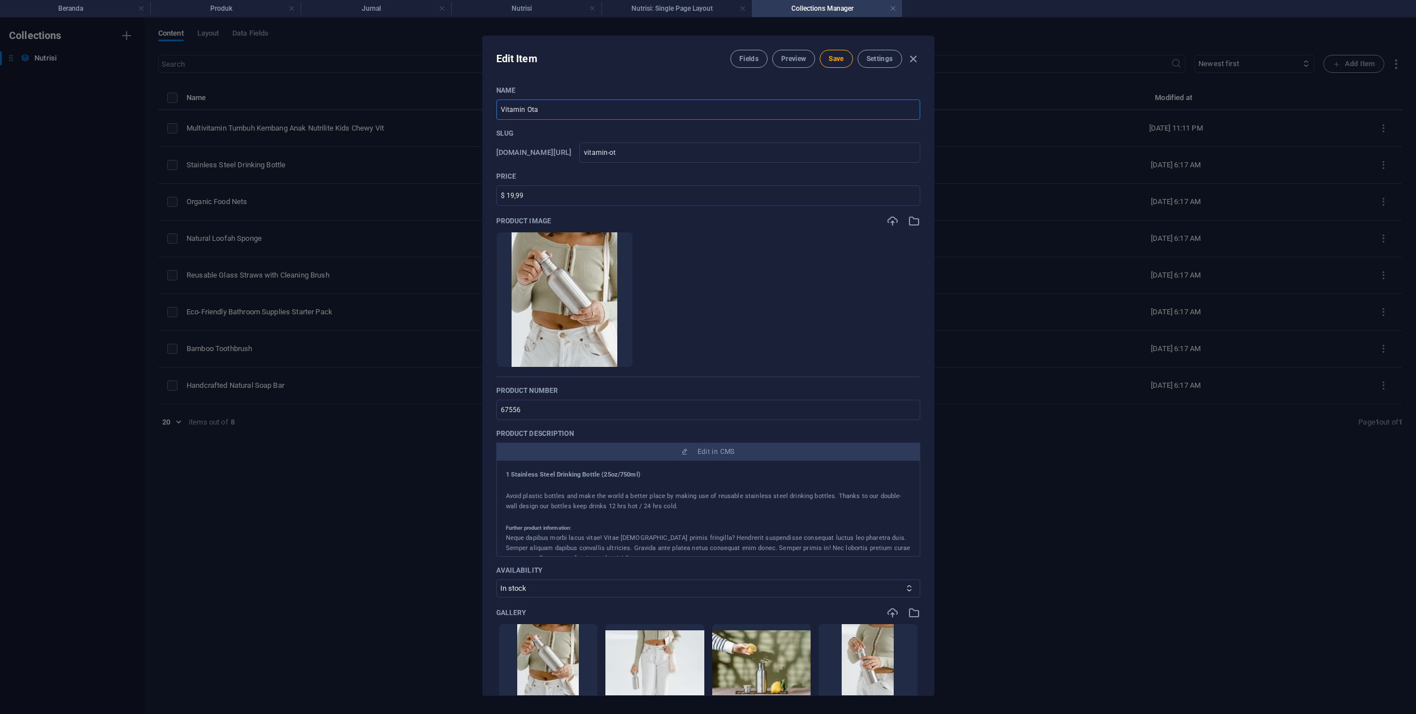
type input "vitamin-ota"
type input "Vitamin Otak"
type input "vitamin-otak"
paste input "Otak & Kulit Anti-Stres."
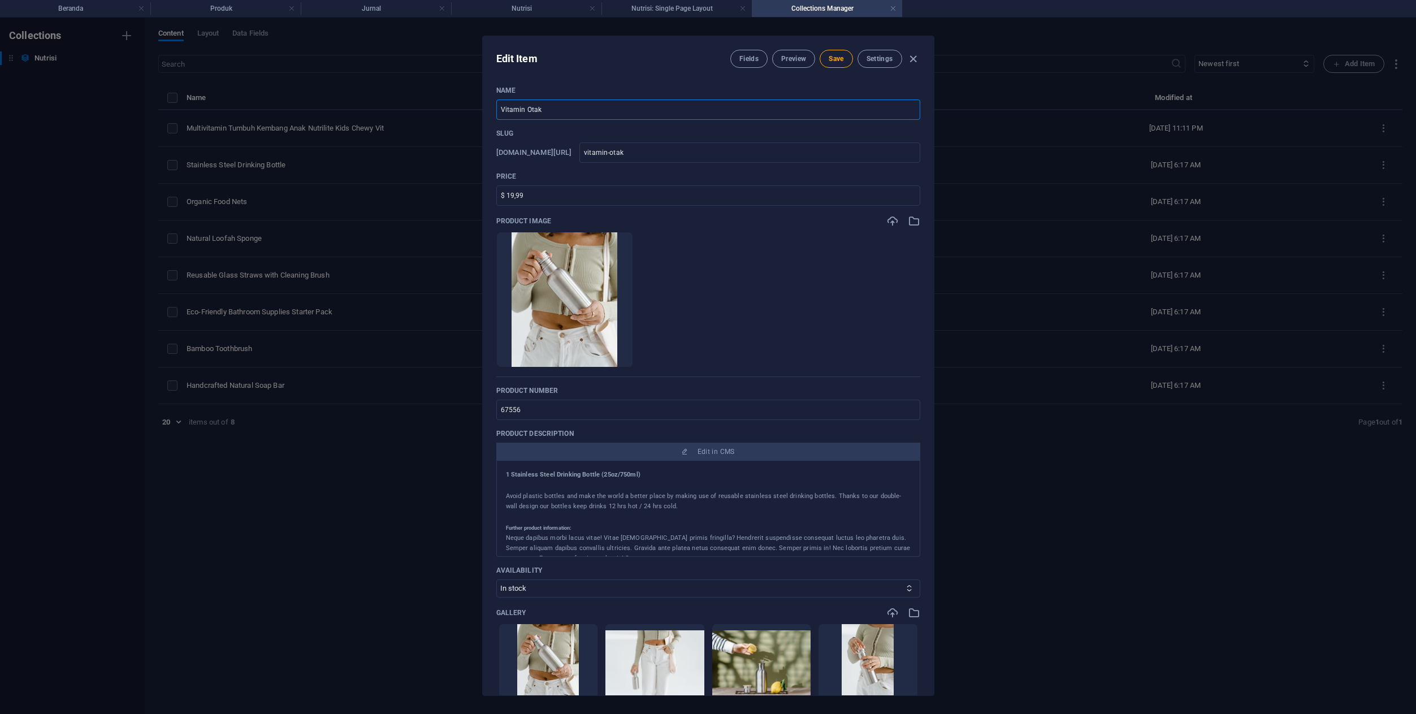
type input "Vitamin Otak Otak & Kulit Anti-Stres."
type input "vitamin-otak-otak-kulit-anti-stres"
paste input "Nutrilite Triple Omega 3 - 60 Softgel"
type input "Vitamin Otak Otak & Kulit Anti-Stres Nutrilite Triple Omega 3 - 60 Softgel"
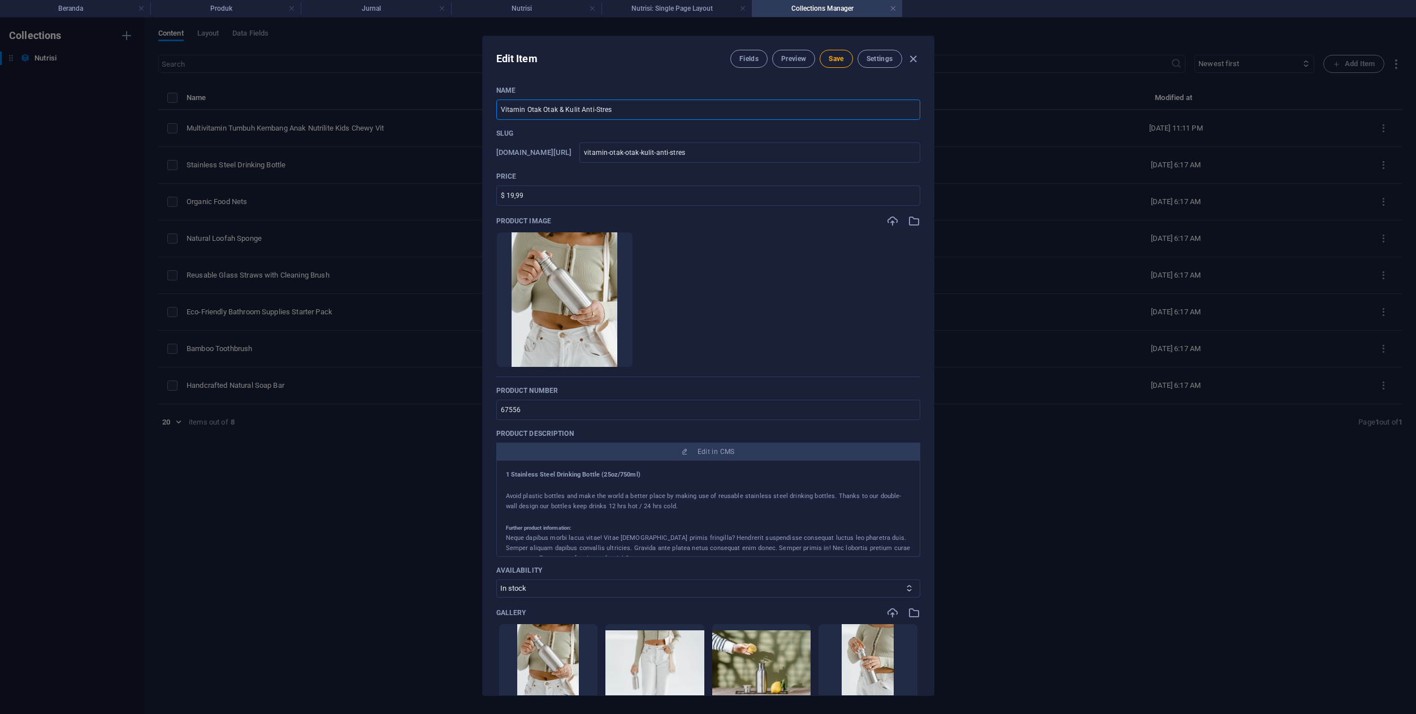
type input "vitamin-otak-otak-kulit-anti-stres-nutrilite-triple-omega-3-60-softgel"
type input "Vitamin Otak Otak & Kulit Anti-Stres Nutrilite Triple Omega 3 - 60 Softgel"
click at [597, 402] on input "67556" at bounding box center [708, 410] width 424 height 20
paste input "12613"
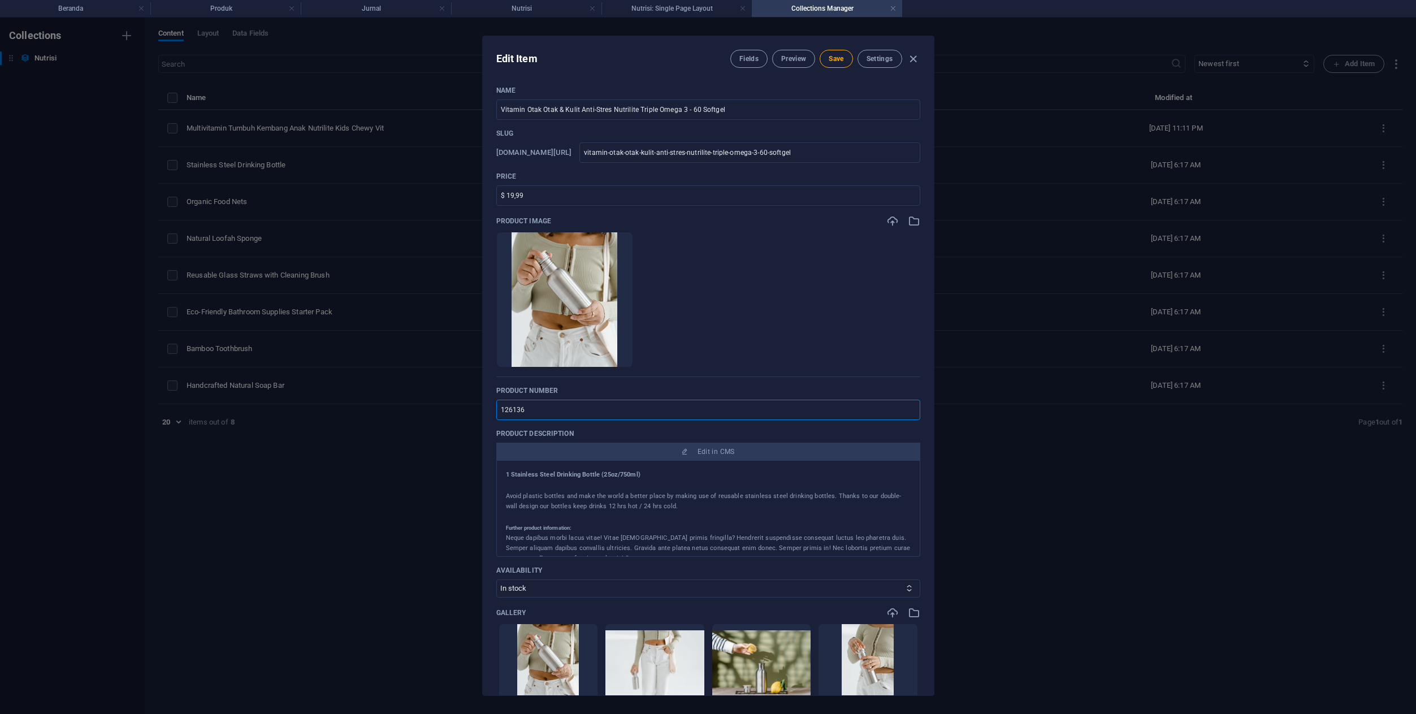
type input "126136"
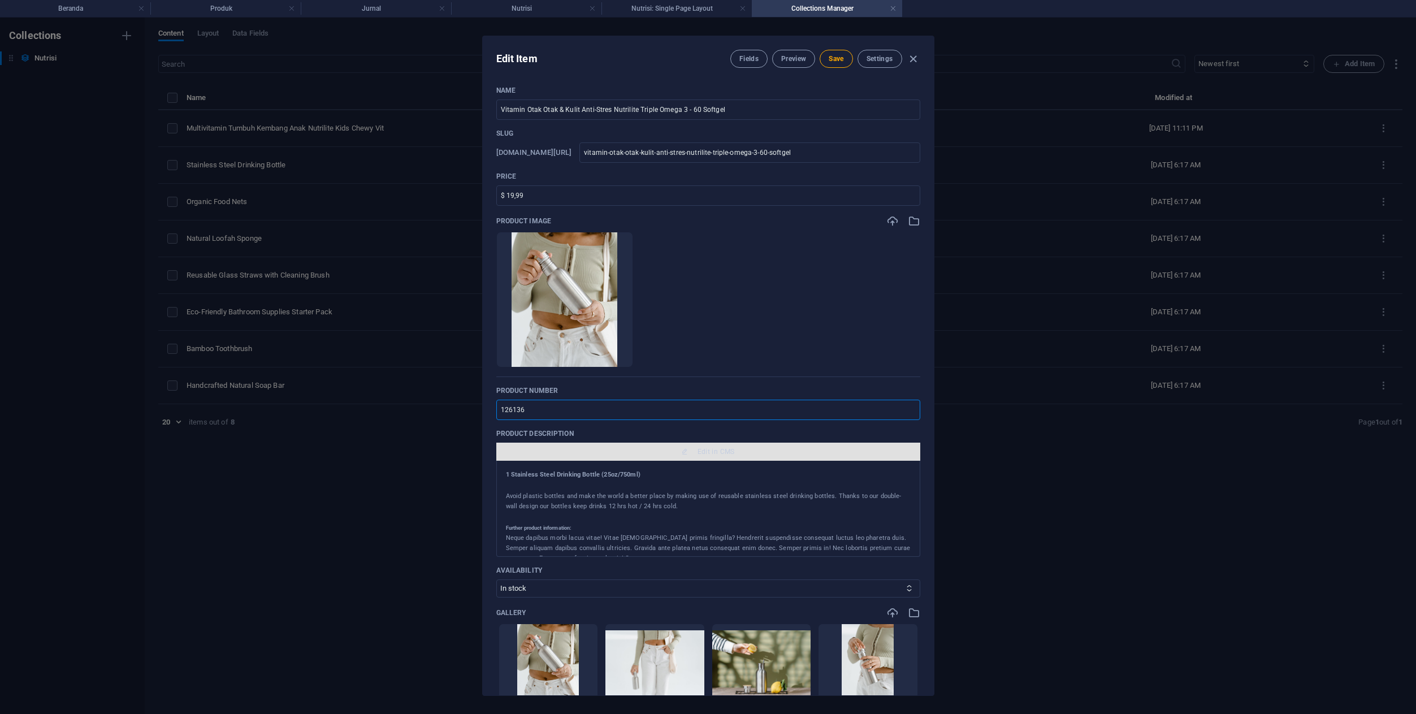
click at [680, 456] on button "Edit in CMS" at bounding box center [708, 452] width 424 height 18
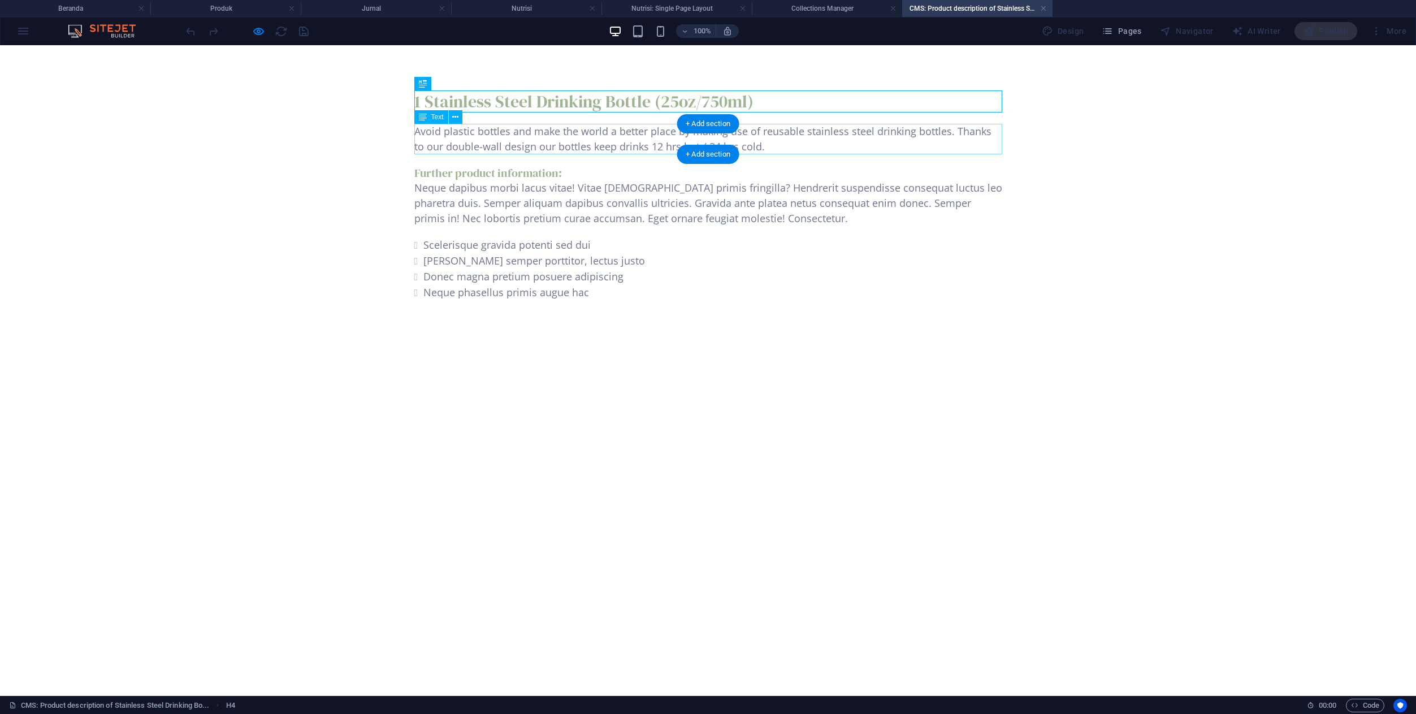
click at [617, 140] on div "Avoid plastic bottles and make the world a better place by making use of reusab…" at bounding box center [708, 139] width 588 height 31
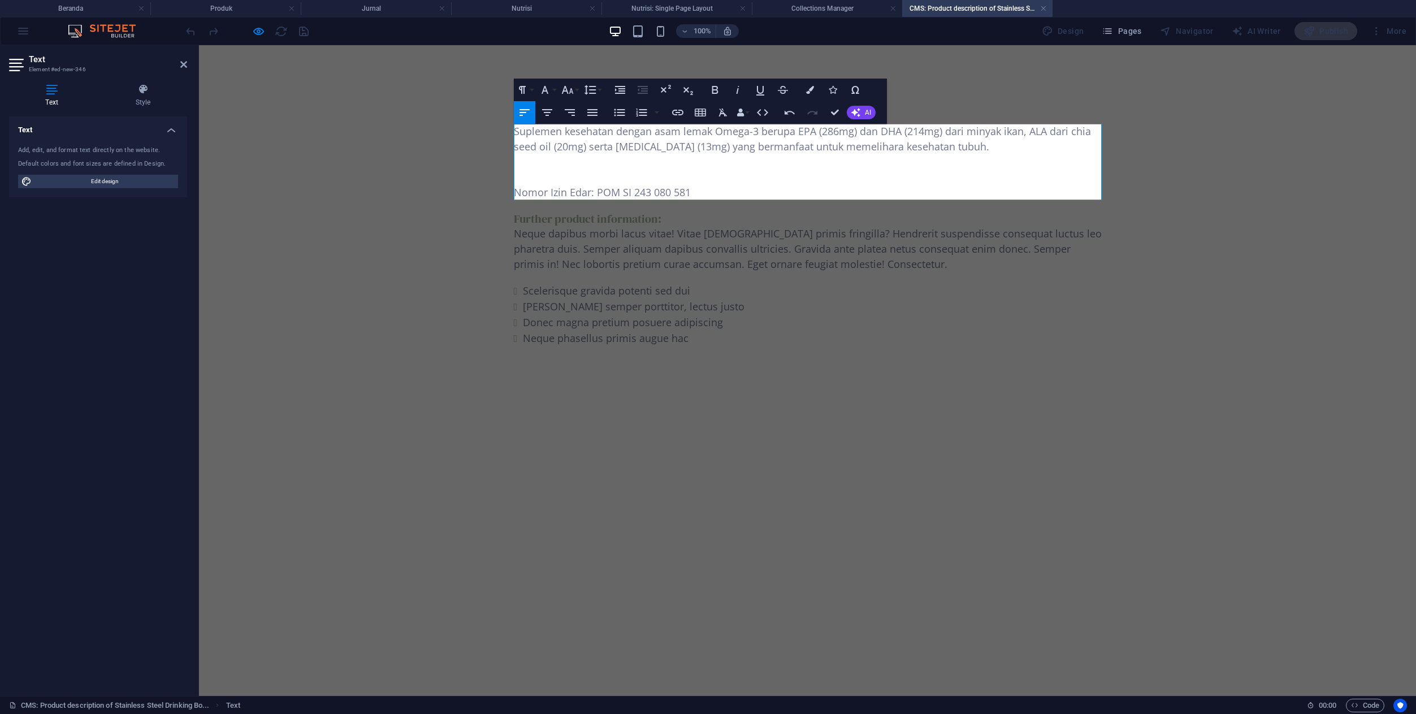
scroll to position [2198, 5]
click at [523, 181] on p at bounding box center [808, 177] width 588 height 15
click at [515, 193] on p "Nomor Izin Edar: POM SI 243 080 581" at bounding box center [808, 192] width 588 height 15
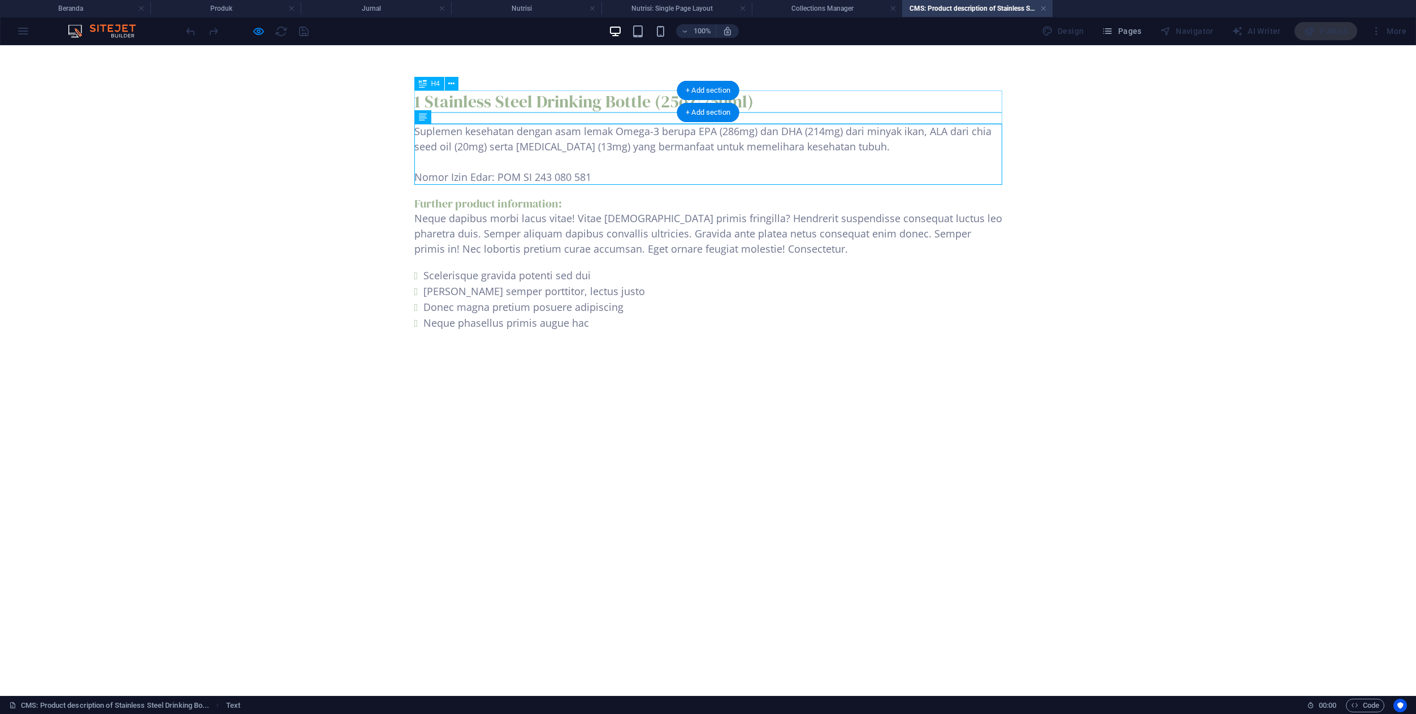
click at [656, 100] on div "1 Stainless Steel Drinking Bottle (25oz/750ml)" at bounding box center [708, 101] width 588 height 22
click at [584, 105] on div "1 Stainless Steel Drinking Bottle (25oz/750ml)" at bounding box center [708, 101] width 588 height 22
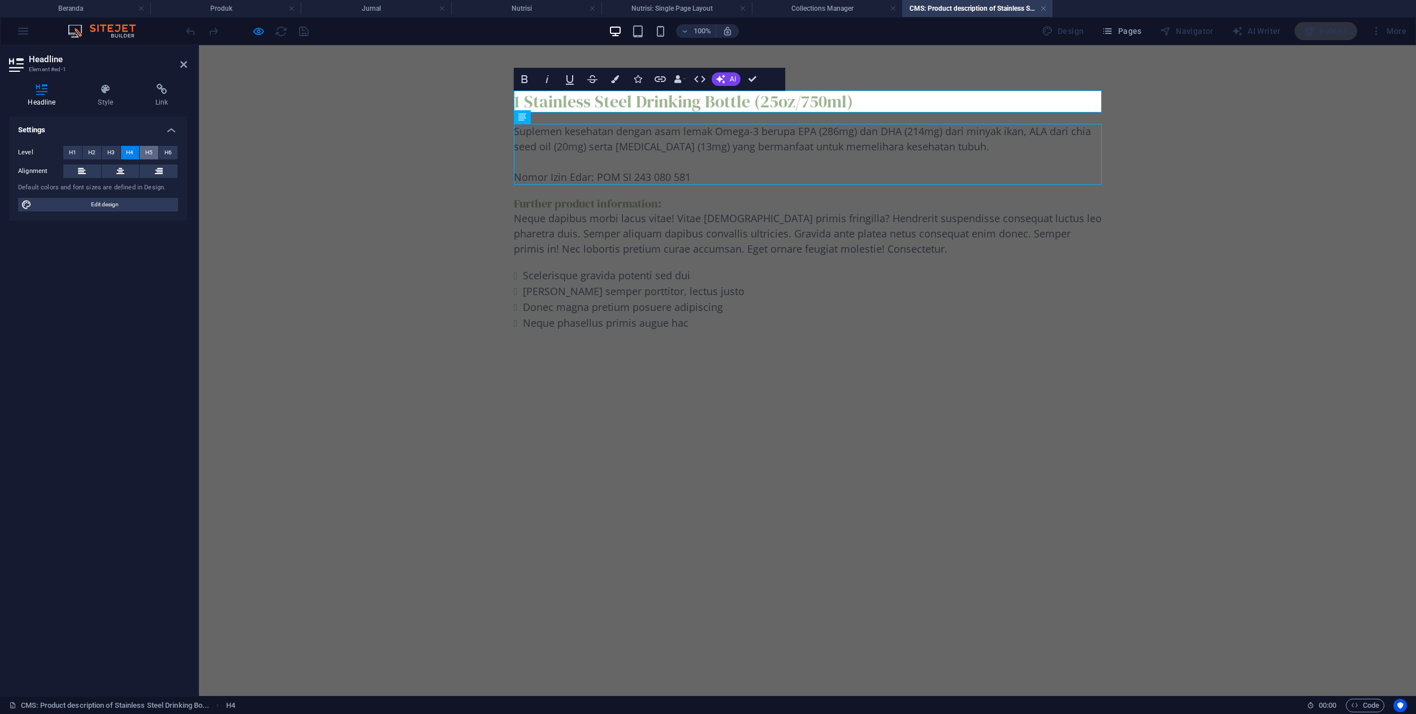
click at [151, 150] on span "H5" at bounding box center [148, 153] width 7 height 14
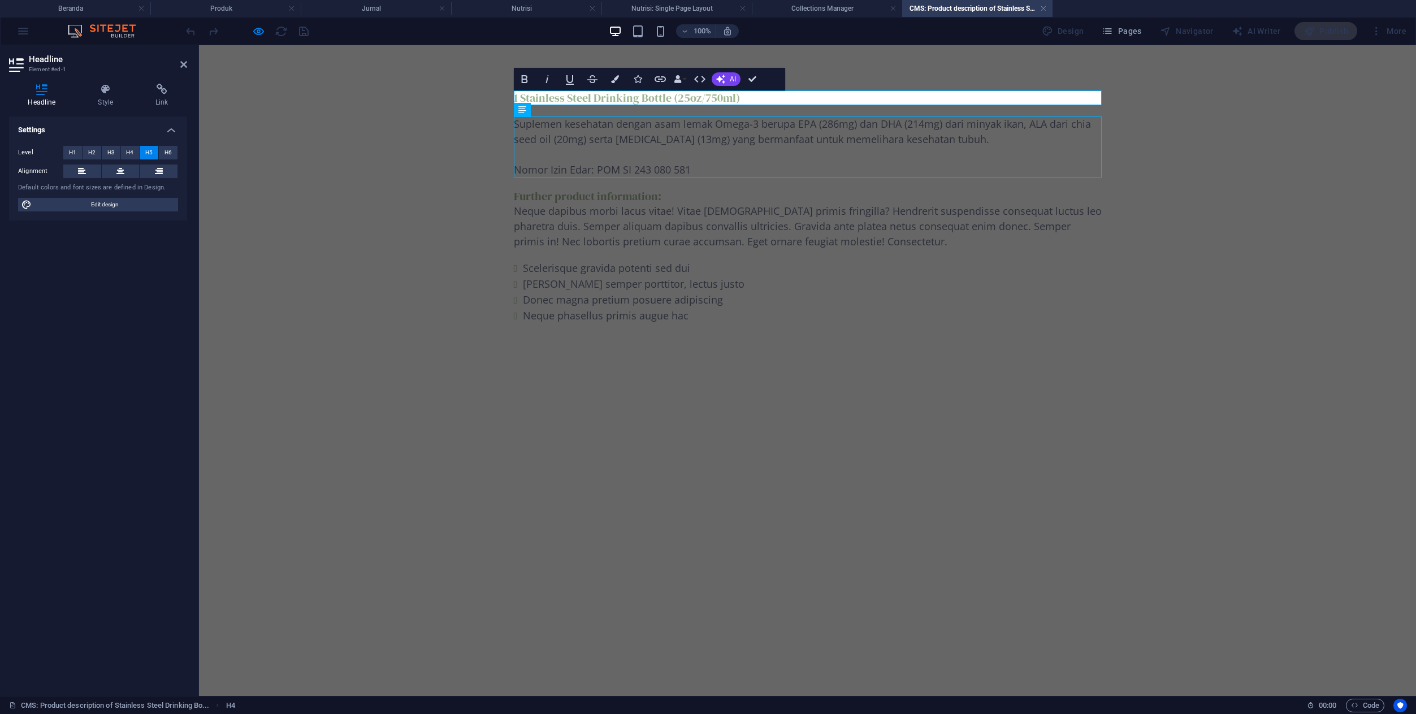
click at [745, 100] on h5 "1 Stainless Steel Drinking Bottle (25oz/750ml)" at bounding box center [808, 97] width 588 height 15
click at [594, 97] on h5 "Triple Omega-3 Penyerapan 3X Lebih Maksimal." at bounding box center [808, 97] width 588 height 15
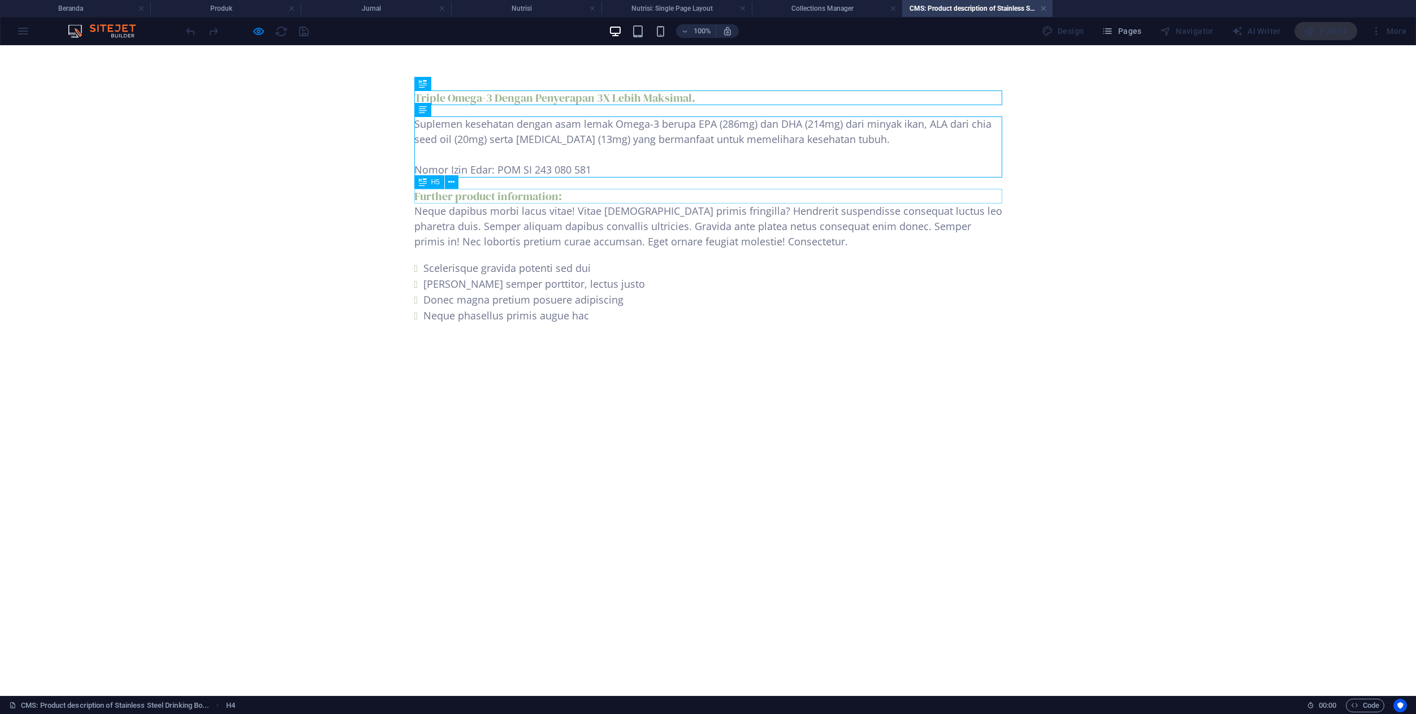
click at [519, 195] on div "Further product information:" at bounding box center [708, 196] width 588 height 15
click at [554, 196] on div "Deskripsi Produk: Nutrilite Triple Omega-3" at bounding box center [708, 196] width 588 height 15
click at [414, 196] on h5 "Deskripsi Produk: Nutrilite Triple Omega-3" at bounding box center [708, 196] width 588 height 15
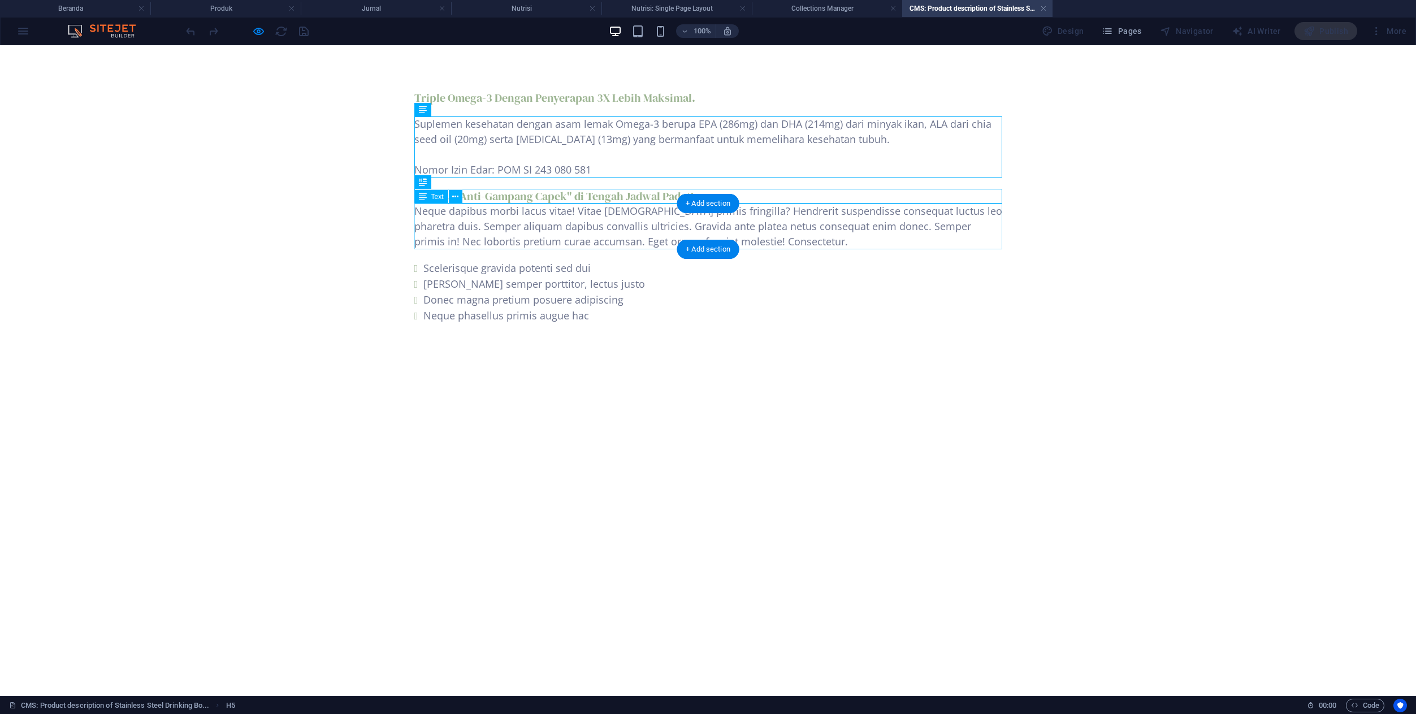
click at [500, 235] on div "Neque dapibus morbi lacus vitae! Vitae [DEMOGRAPHIC_DATA] primis fringilla? Hen…" at bounding box center [708, 226] width 588 height 46
click at [301, 235] on body "Skip to main content Triple Omega-3 Dengan Penyerapan 3X Lebih Maksimal. Suplem…" at bounding box center [708, 207] width 1416 height 324
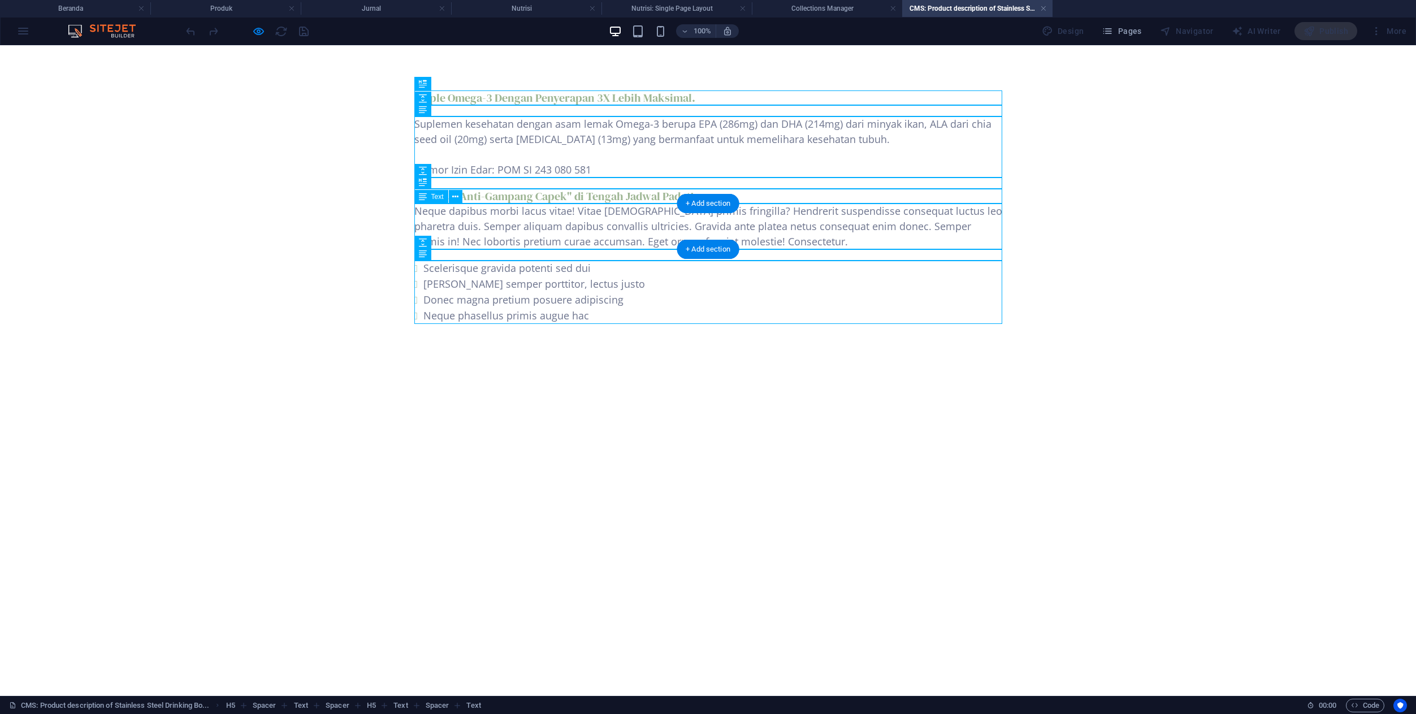
click at [535, 229] on div "Neque dapibus morbi lacus vitae! Vitae [DEMOGRAPHIC_DATA] primis fringilla? Hen…" at bounding box center [708, 226] width 588 height 46
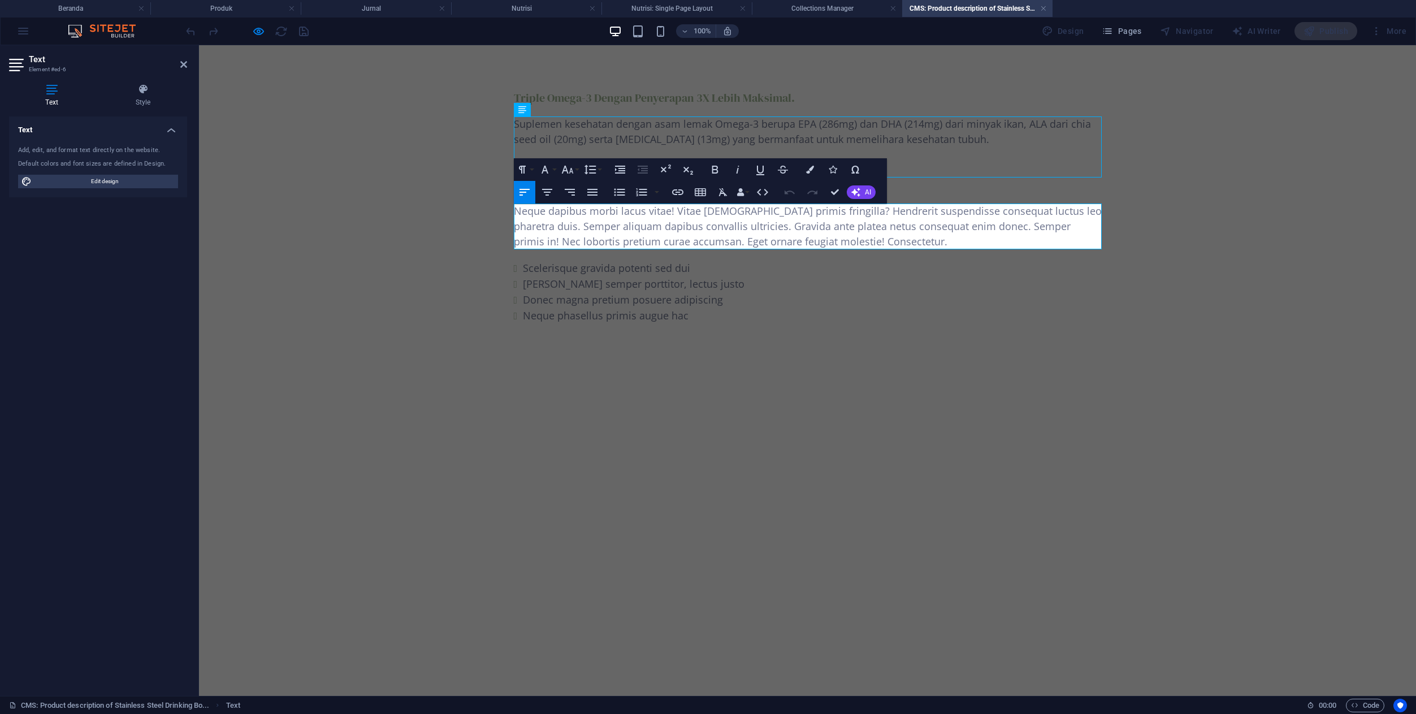
click at [535, 229] on div "Neque dapibus morbi lacus vitae! Vitae [DEMOGRAPHIC_DATA] primis fringilla? Hen…" at bounding box center [808, 226] width 588 height 46
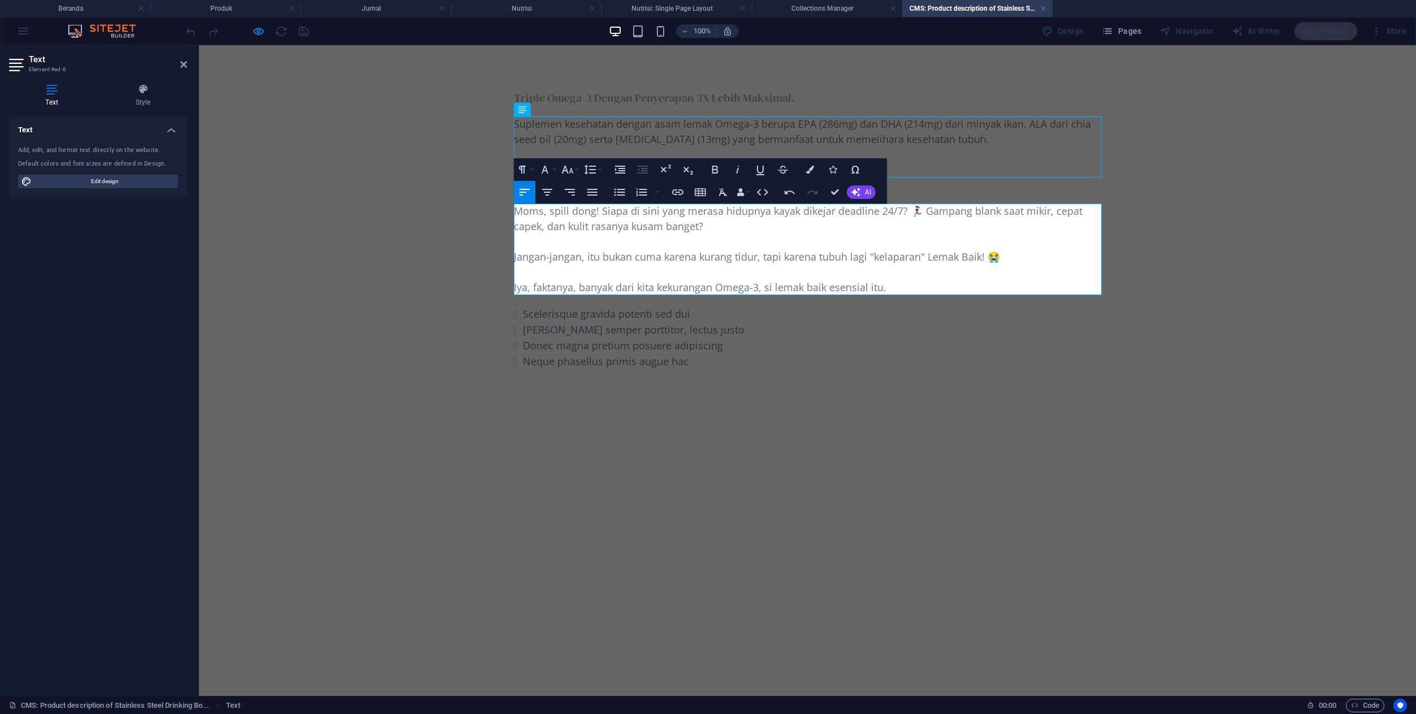
scroll to position [3409, 2]
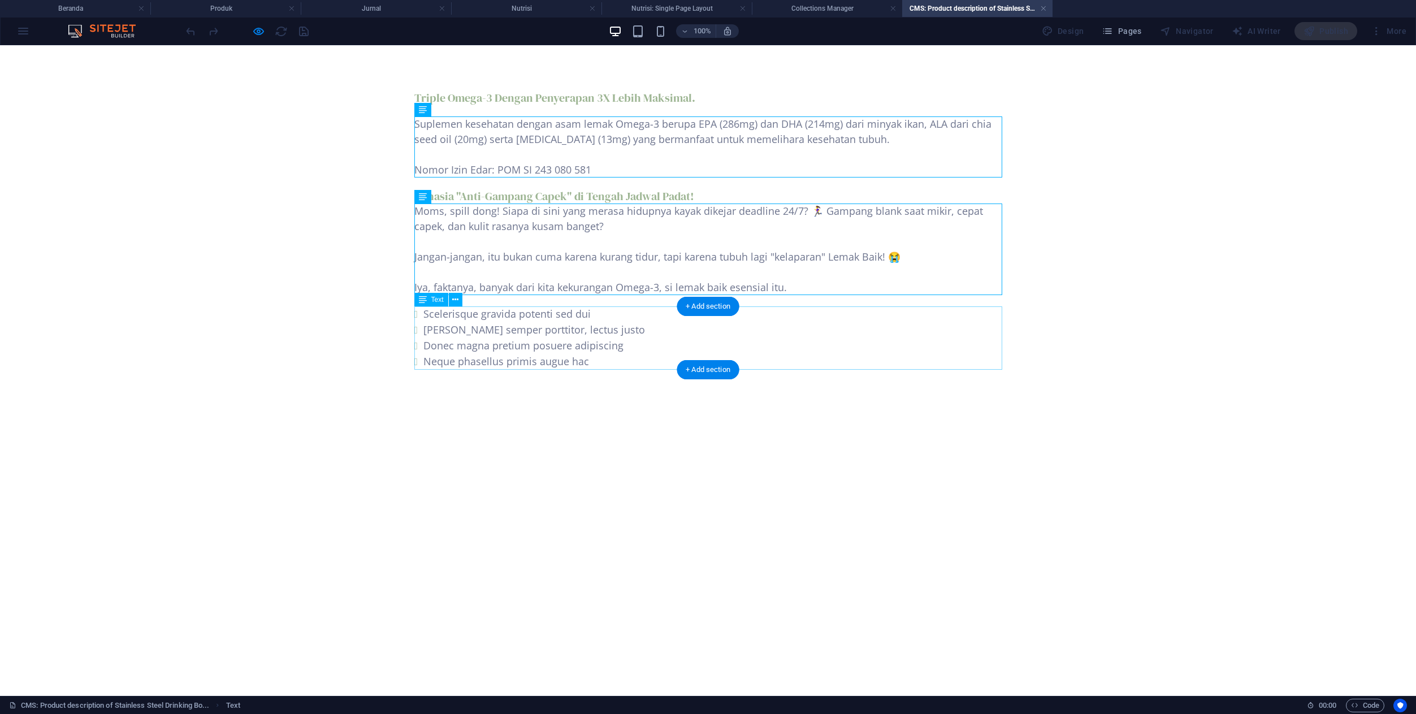
click at [456, 328] on div "Scelerisque gravida potenti sed dui [PERSON_NAME] semper porttitor, lectus just…" at bounding box center [708, 337] width 588 height 63
click at [257, 328] on body "Skip to main content Triple Omega-3 Dengan Penyerapan 3X Lebih Maksimal. Suplem…" at bounding box center [708, 230] width 1416 height 370
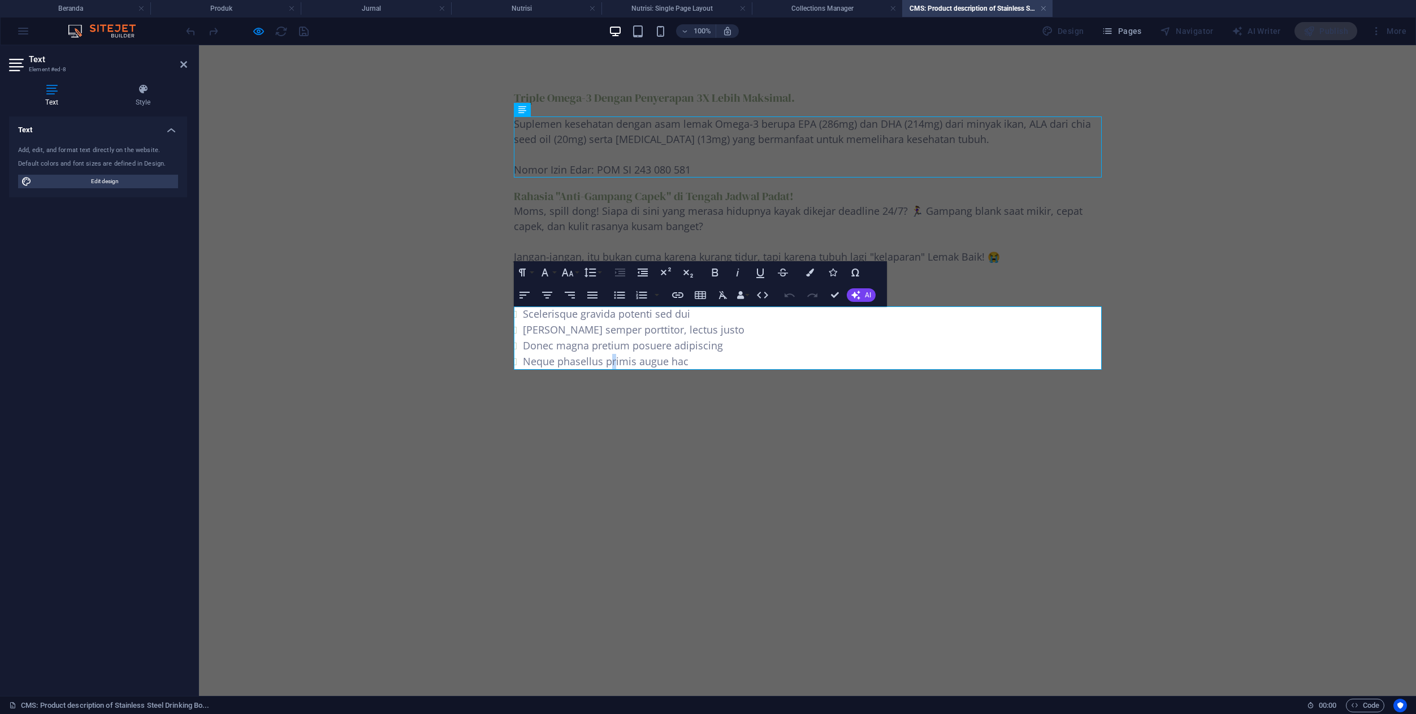
click at [612, 359] on li "Neque phasellus primis augue hac" at bounding box center [812, 362] width 579 height 16
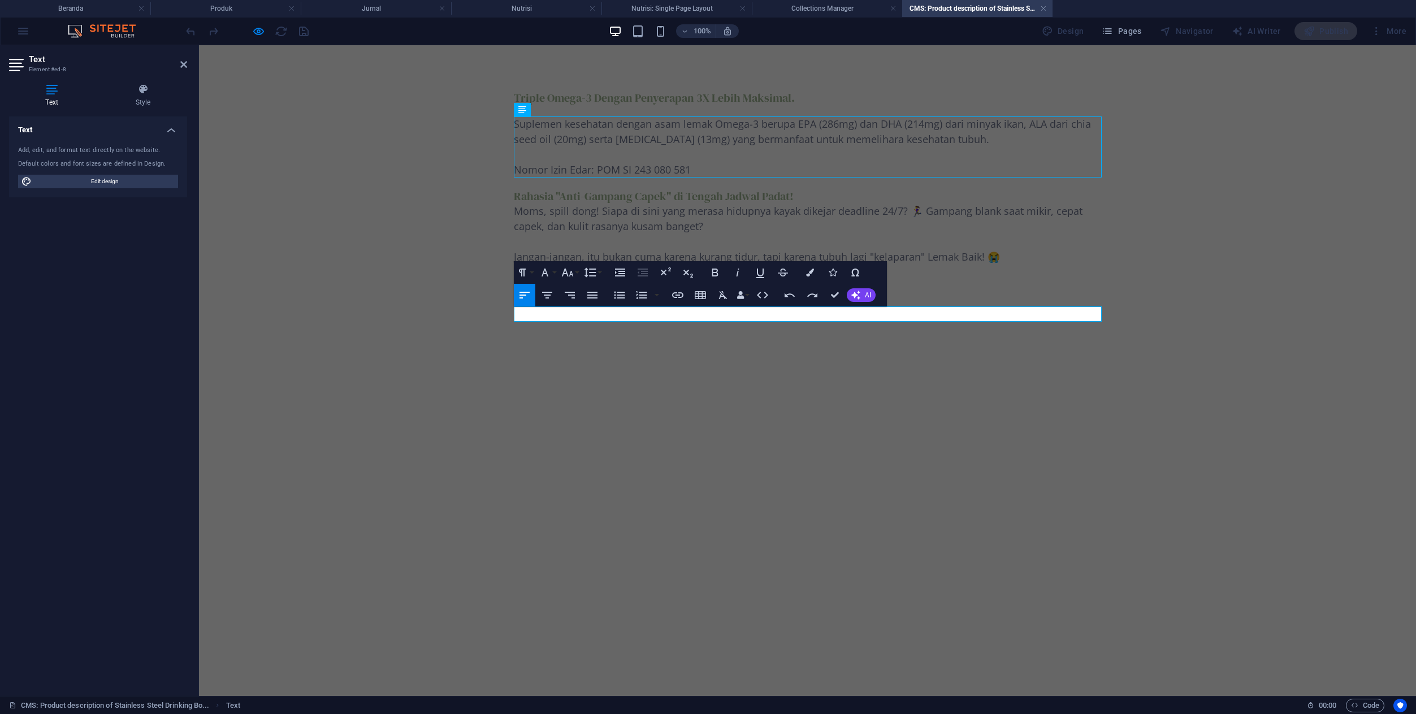
click at [555, 311] on p at bounding box center [808, 313] width 588 height 15
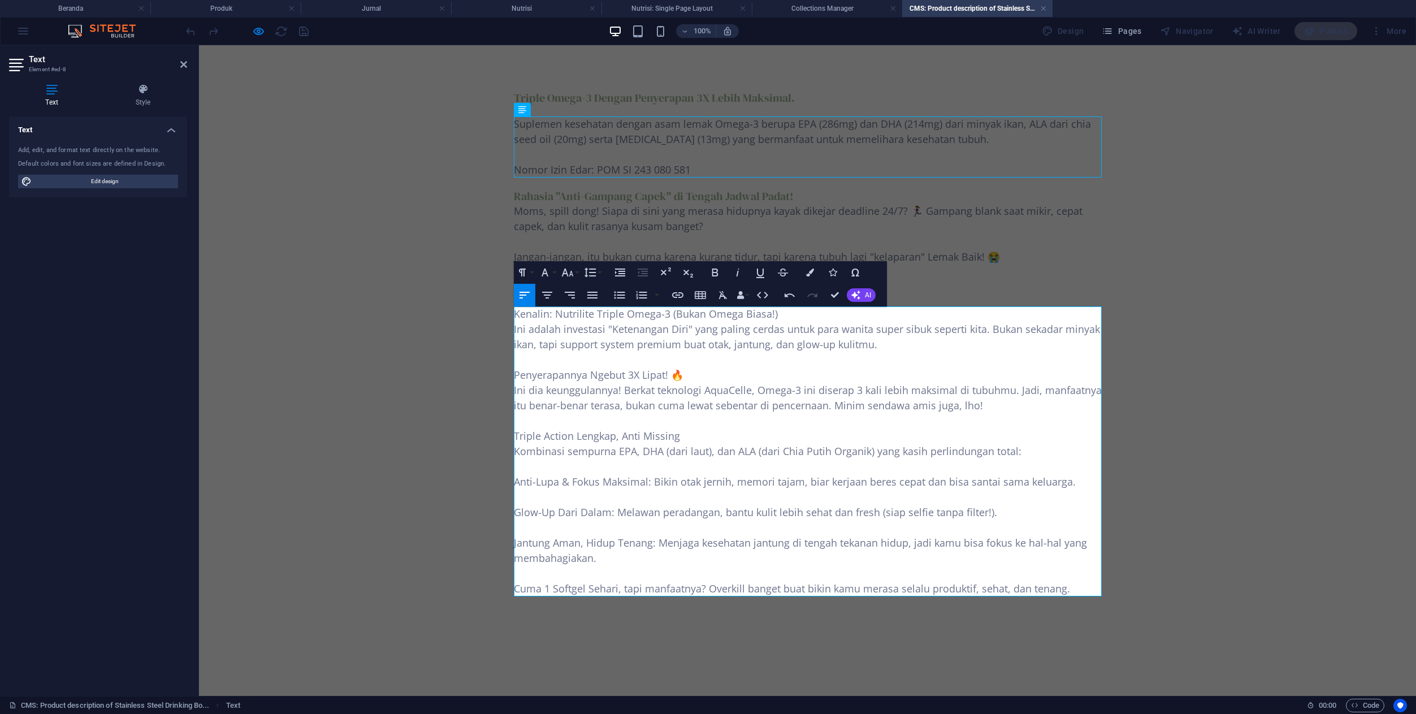
scroll to position [12968, 2]
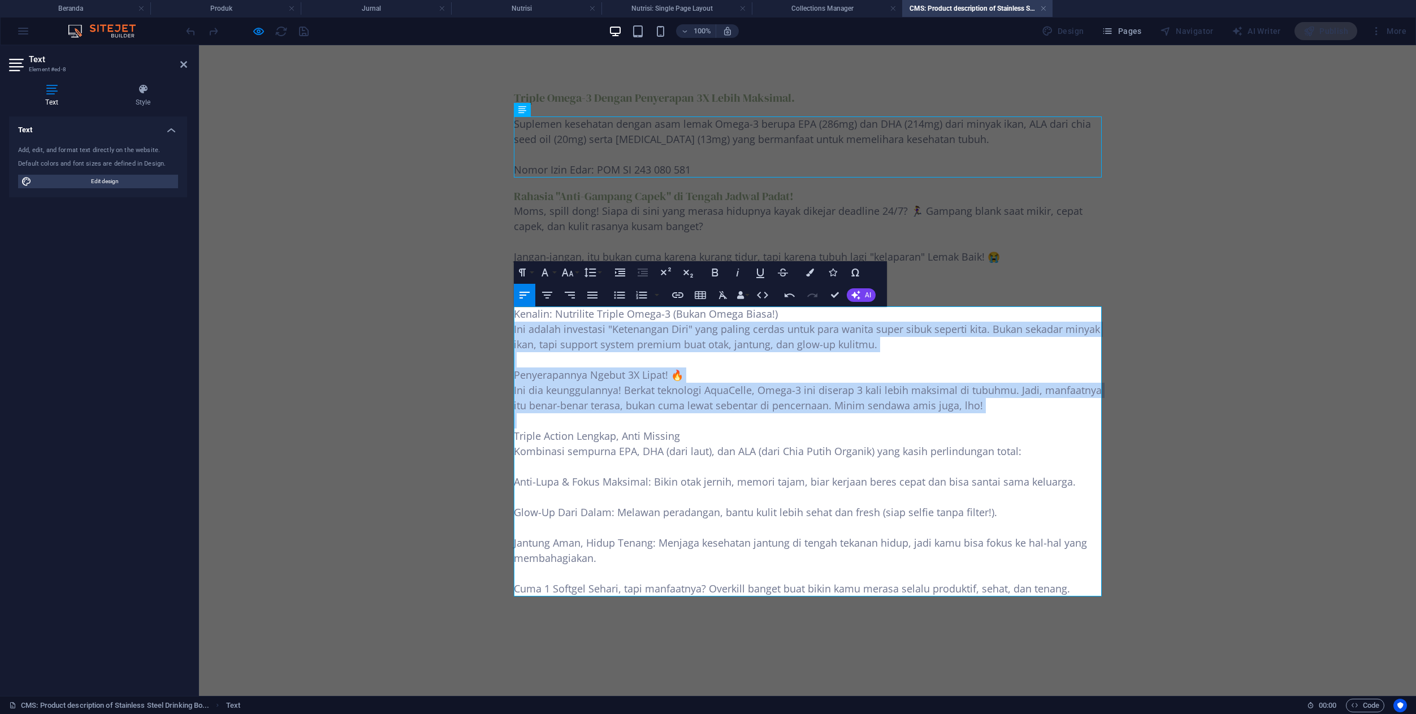
drag, startPoint x: 514, startPoint y: 329, endPoint x: 636, endPoint y: 419, distance: 151.5
click at [636, 419] on div "Kenalin: Nutrilite Triple Omega-3 (Bukan Omega Biasa!) Ini adalah investasi "Ke…" at bounding box center [808, 451] width 588 height 290
click at [621, 297] on icon "button" at bounding box center [620, 295] width 14 height 14
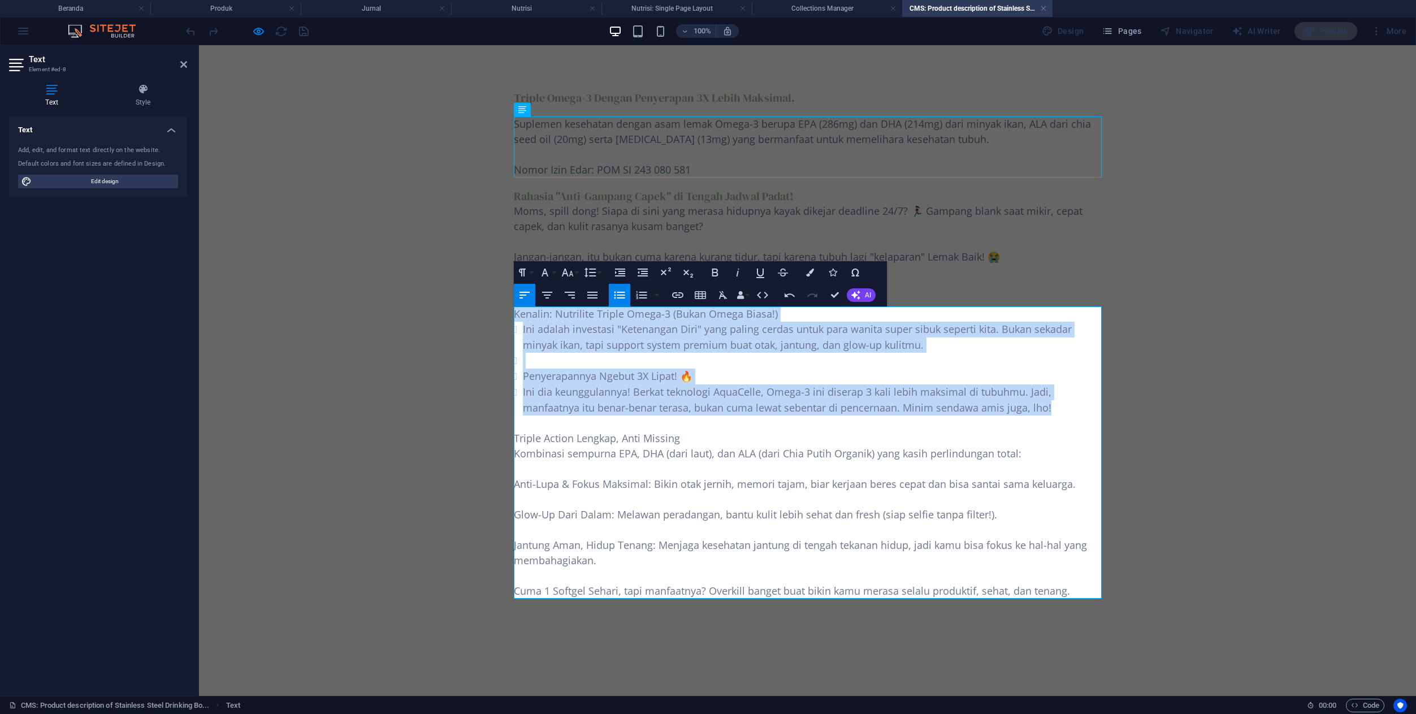
click at [540, 364] on li at bounding box center [812, 361] width 579 height 16
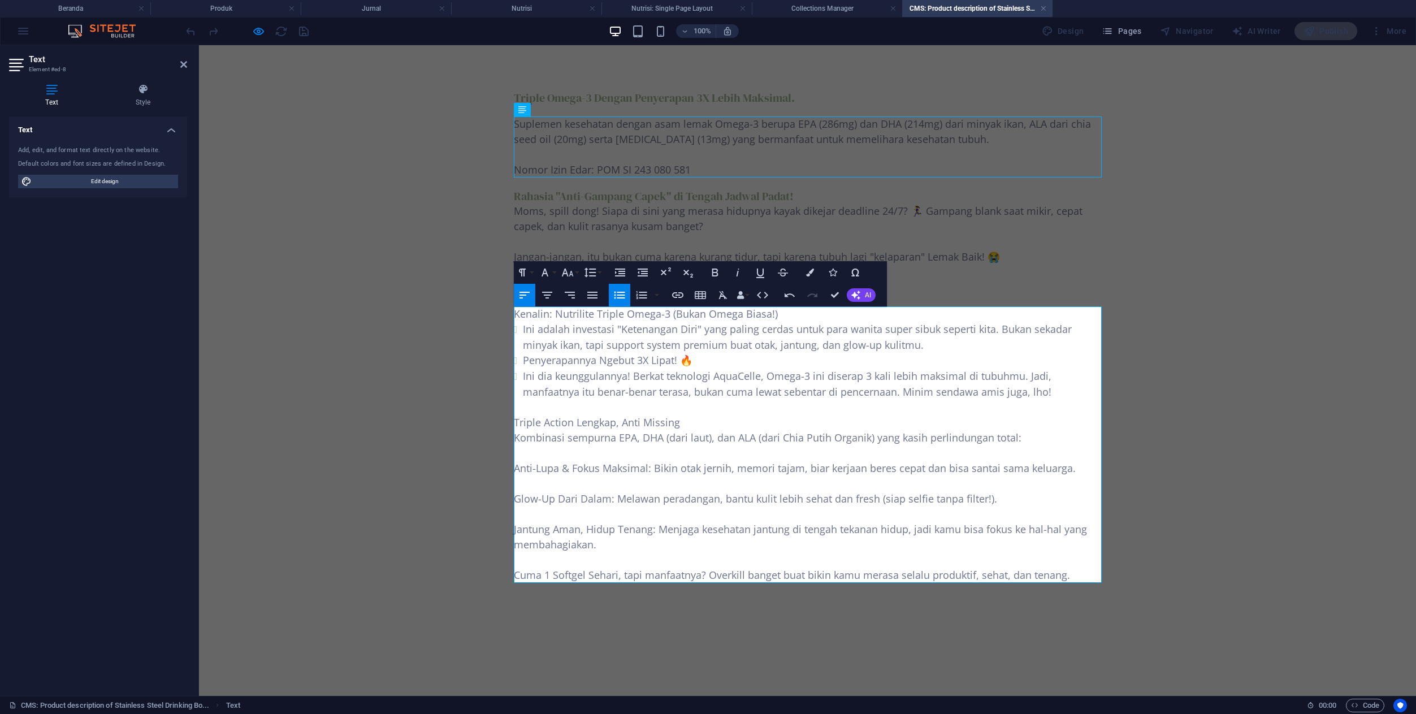
click at [525, 374] on li "Ini dia keunggulannya! Berkat teknologi AquaCelle, Omega-3 ini diserap 3 kali l…" at bounding box center [812, 384] width 579 height 31
click at [621, 297] on icon "button" at bounding box center [620, 295] width 14 height 14
click at [624, 271] on icon "button" at bounding box center [620, 272] width 10 height 8
click at [540, 399] on p at bounding box center [808, 406] width 588 height 15
click at [692, 359] on li "Penyerapannya Ngebut 3X Lipat! 🔥Ini dia keunggulannya! Berkat teknologi AquaCel…" at bounding box center [812, 376] width 579 height 46
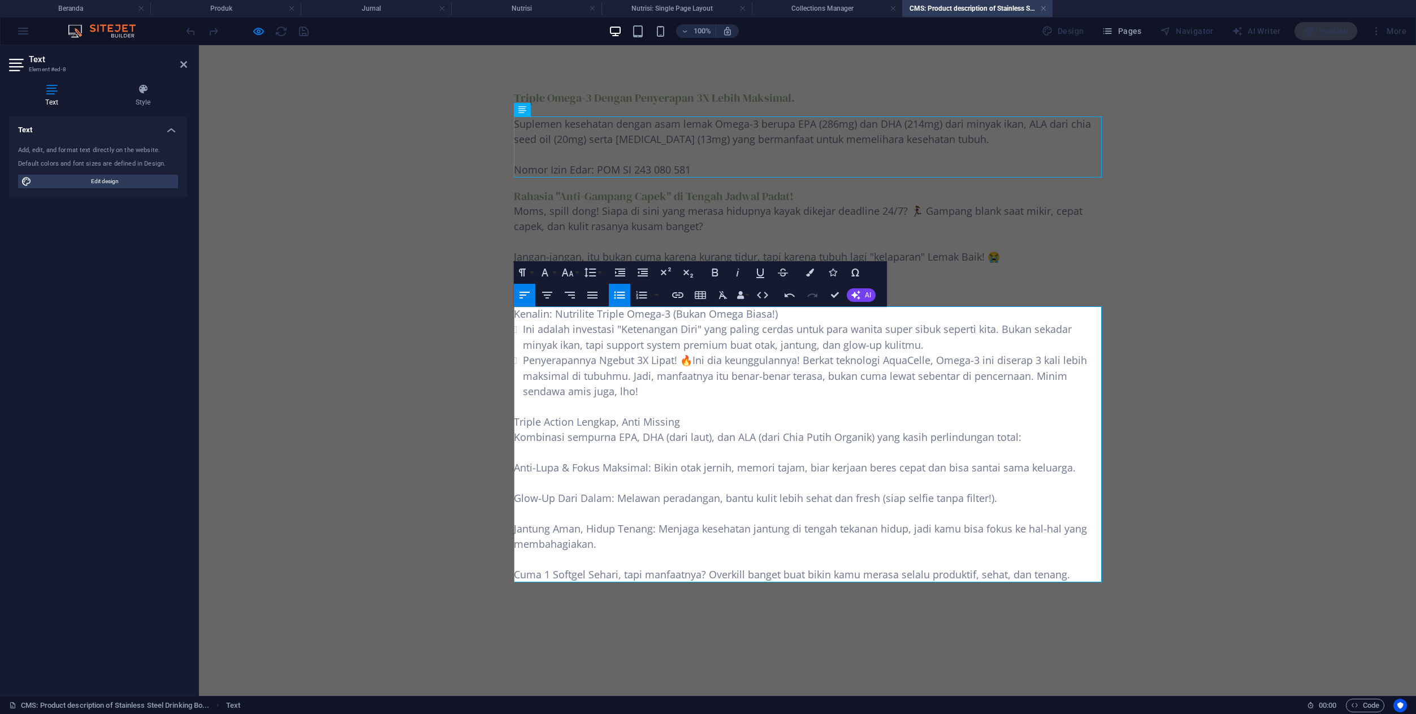
click at [515, 421] on p "Triple Action Lengkap, Anti Missing" at bounding box center [808, 421] width 588 height 15
click at [516, 422] on p "Triple Action Lengkap, Anti Missing" at bounding box center [808, 421] width 588 height 15
click at [523, 328] on li "Ini adalah investasi "Ketenangan Diri" yang paling cerdas untuk para wanita sup…" at bounding box center [812, 337] width 579 height 31
click at [614, 297] on icon "button" at bounding box center [620, 295] width 14 height 14
click at [881, 346] on p "Ini adalah investasi "Ketenangan Diri" yang paling cerdas untuk para wanita sup…" at bounding box center [808, 337] width 588 height 31
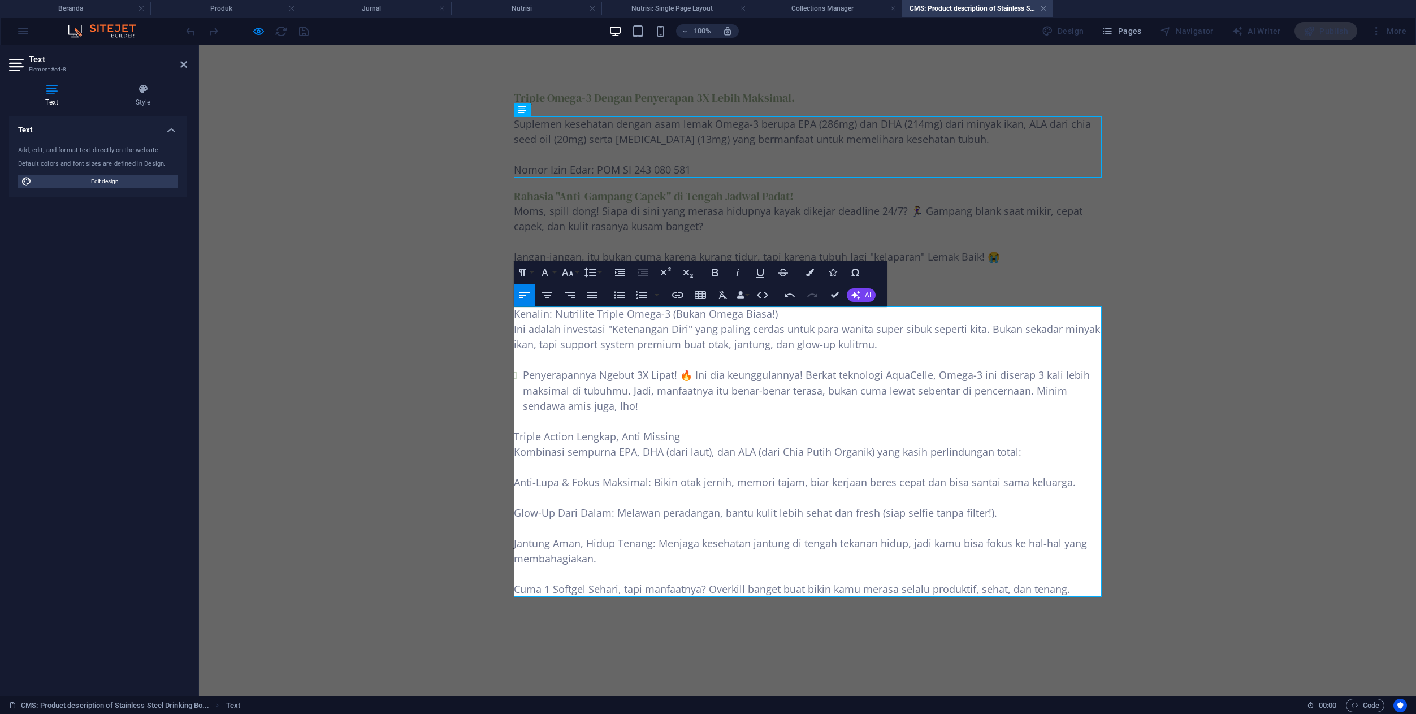
click at [516, 439] on p "Triple Action Lengkap, Anti Missing" at bounding box center [808, 436] width 588 height 15
click at [516, 429] on p "Triple Action Lengkap, Anti Missing" at bounding box center [808, 436] width 588 height 15
click at [516, 431] on p "Triple Action Lengkap, Anti Missing" at bounding box center [808, 436] width 588 height 15
click at [614, 292] on icon "button" at bounding box center [619, 295] width 11 height 7
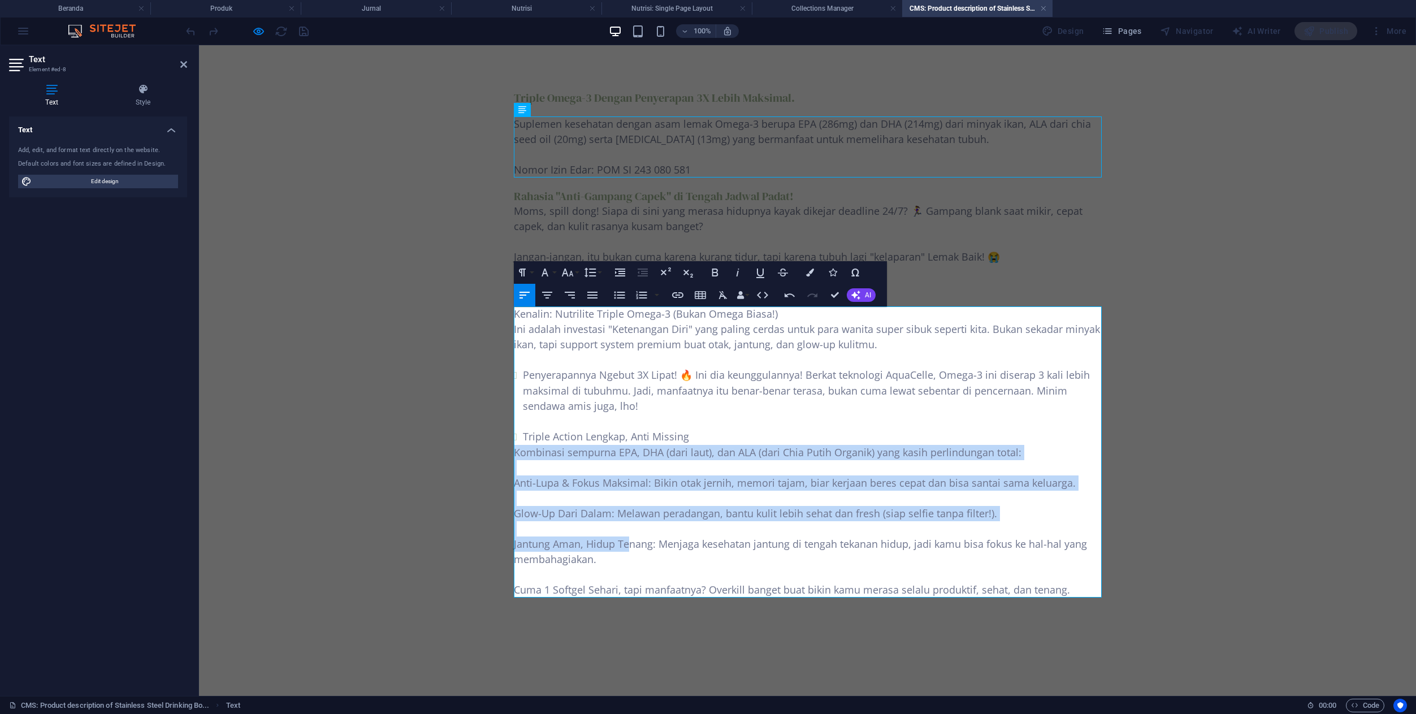
drag, startPoint x: 515, startPoint y: 453, endPoint x: 630, endPoint y: 544, distance: 146.8
click at [630, 544] on div "Kenalin: Nutrilite Triple Omega-3 (Bukan Omega Biasa!) Ini adalah investasi "Ke…" at bounding box center [808, 451] width 588 height 291
click at [577, 476] on p "Anti-Lupa & Fokus Maksimal: Bikin otak jernih, memori tajam, biar kerjaan beres…" at bounding box center [808, 482] width 588 height 15
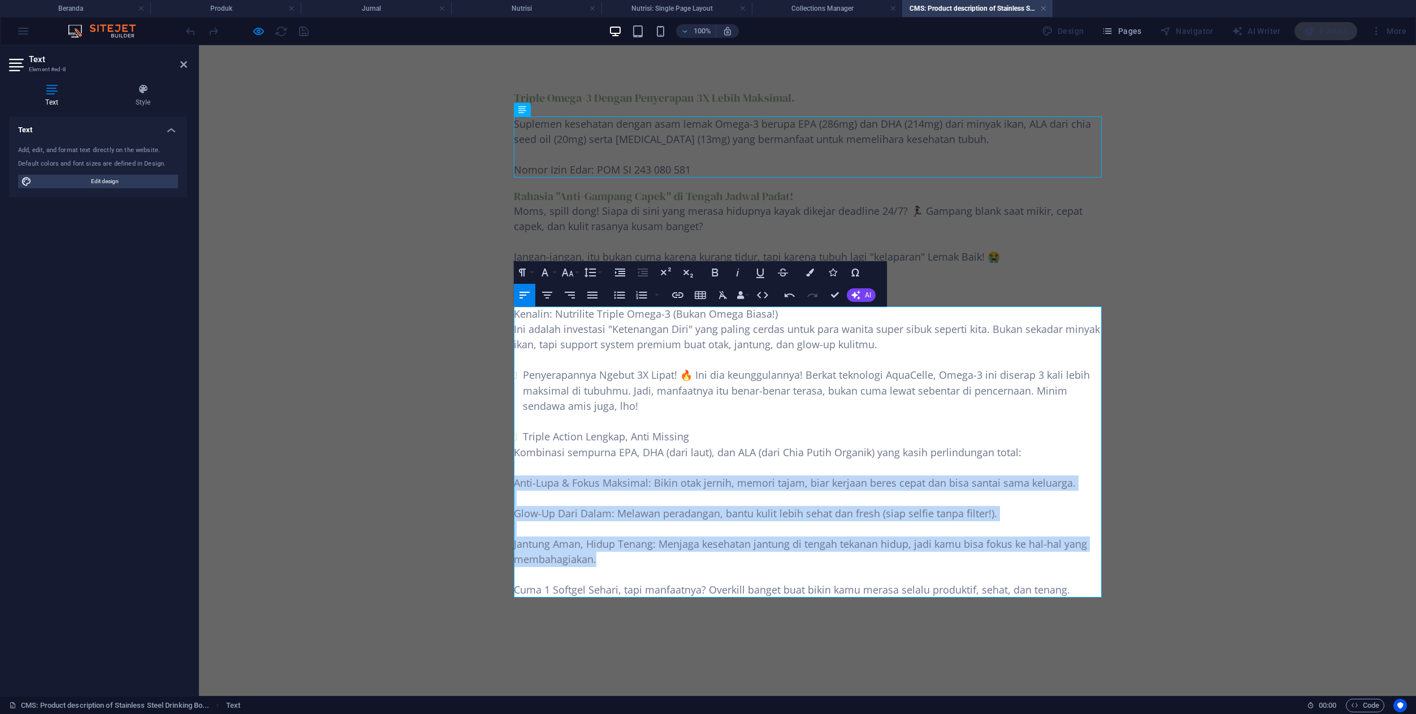
drag, startPoint x: 516, startPoint y: 483, endPoint x: 599, endPoint y: 559, distance: 112.0
click at [599, 559] on div "Kenalin: Nutrilite Triple Omega-3 (Bukan Omega Biasa!) Ini adalah investasi "Ke…" at bounding box center [808, 451] width 588 height 291
click at [640, 297] on icon "button" at bounding box center [642, 295] width 14 height 14
click at [543, 529] on li at bounding box center [808, 528] width 588 height 15
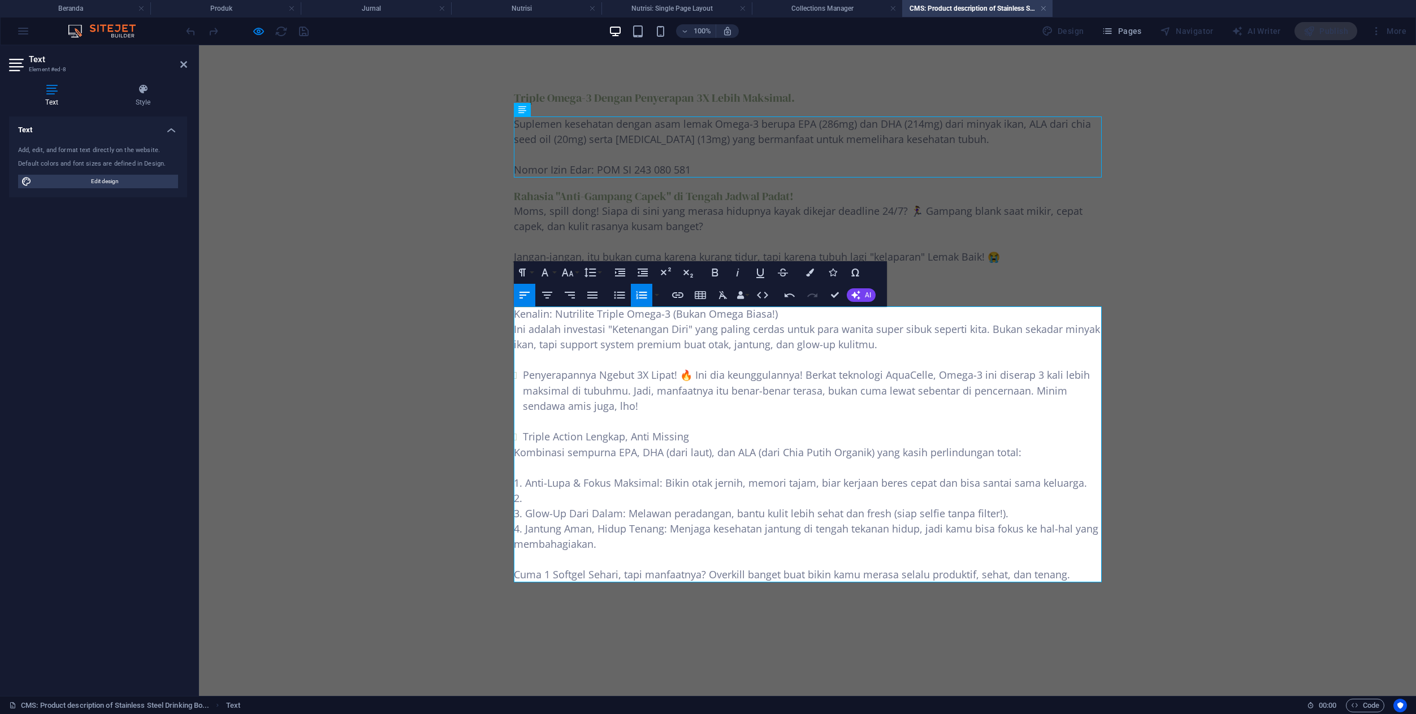
click at [544, 500] on li at bounding box center [808, 498] width 588 height 15
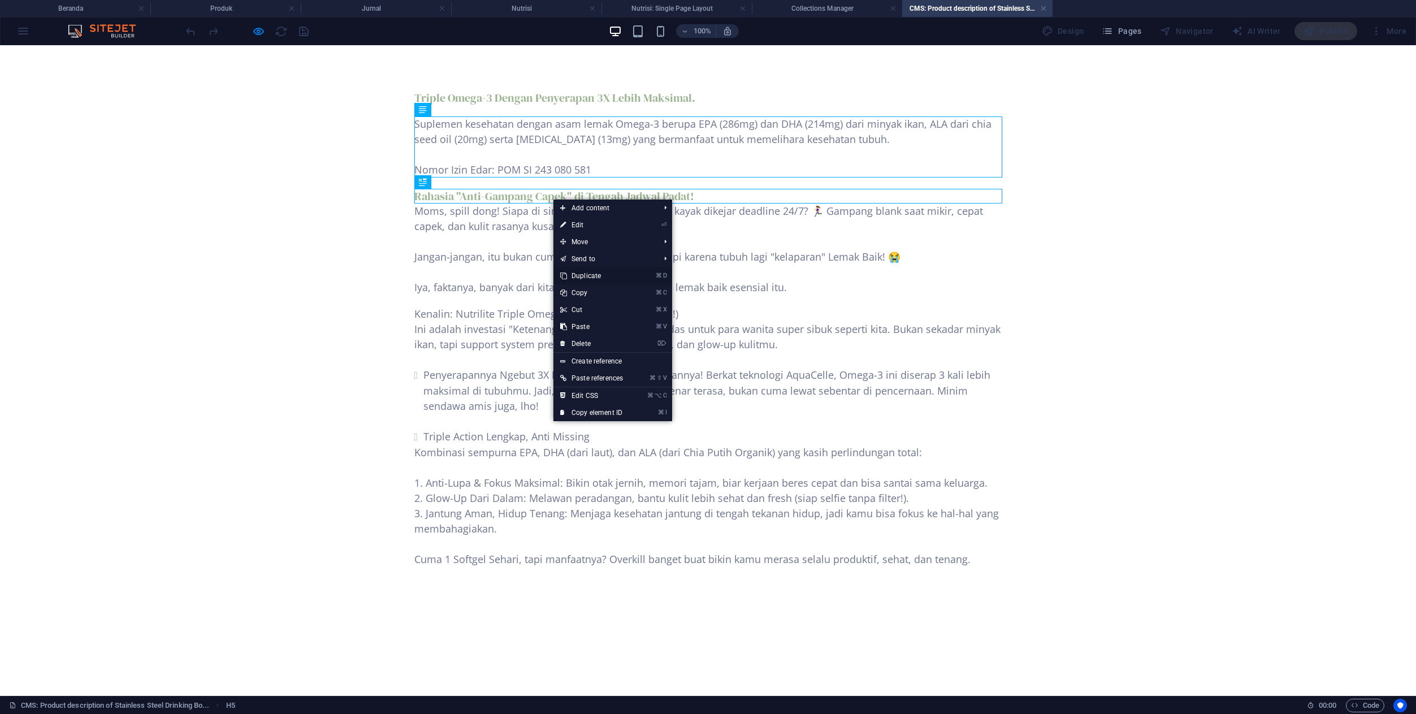
click at [574, 273] on link "⌘ D Duplicate" at bounding box center [591, 275] width 76 height 17
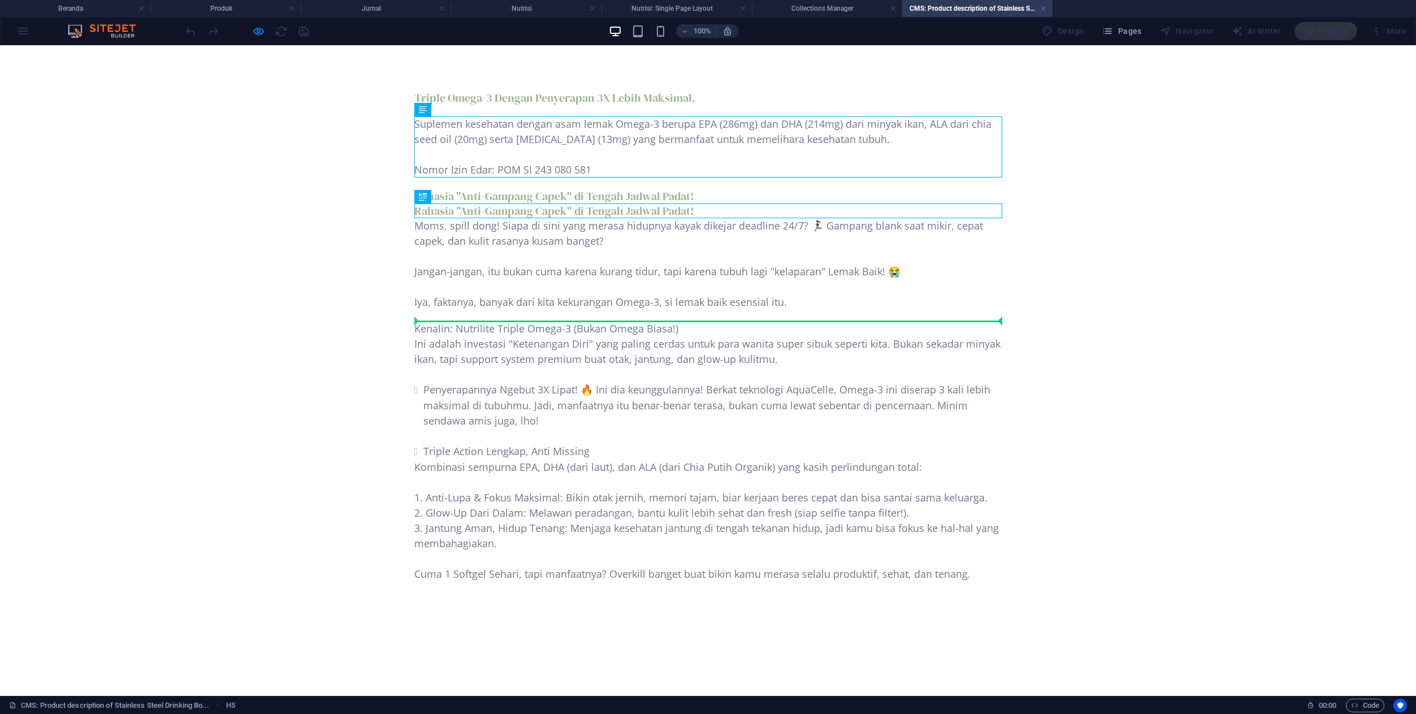
drag, startPoint x: 567, startPoint y: 210, endPoint x: 559, endPoint y: 317, distance: 107.1
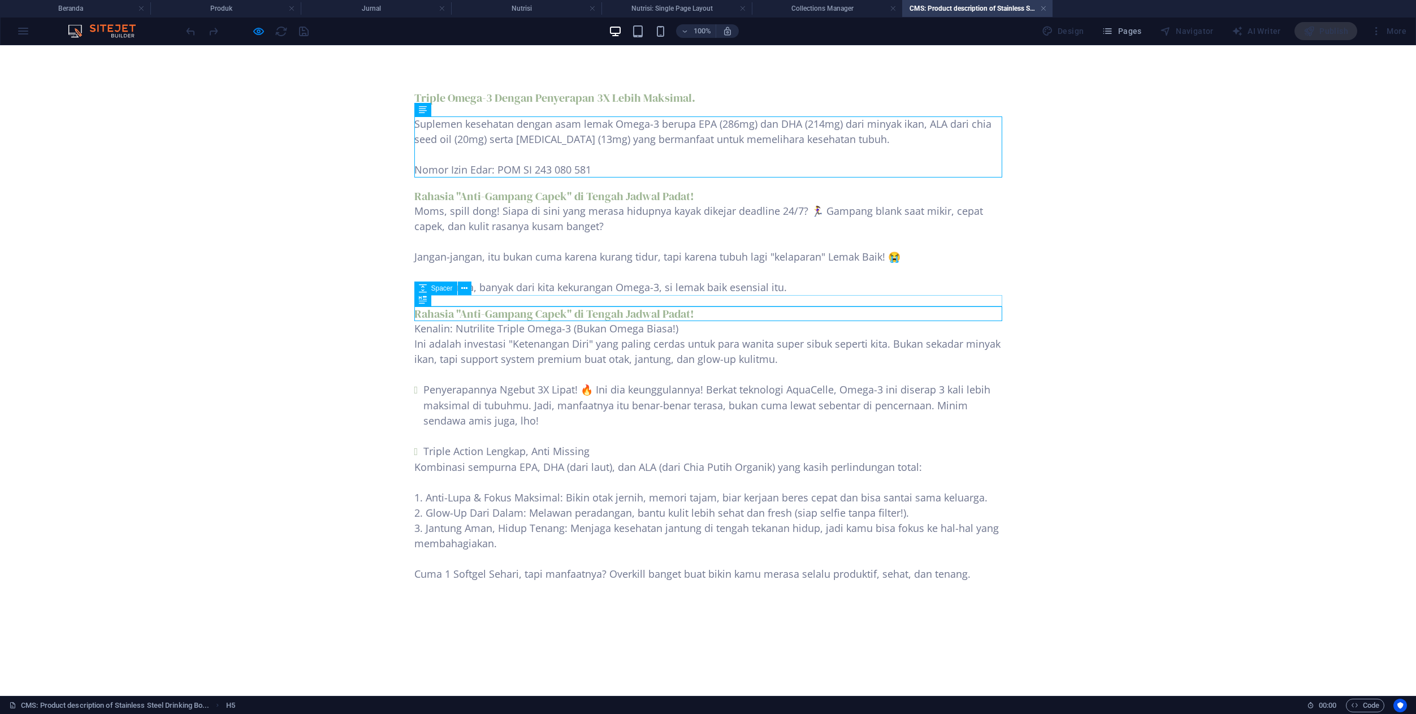
click at [573, 299] on div at bounding box center [708, 300] width 588 height 11
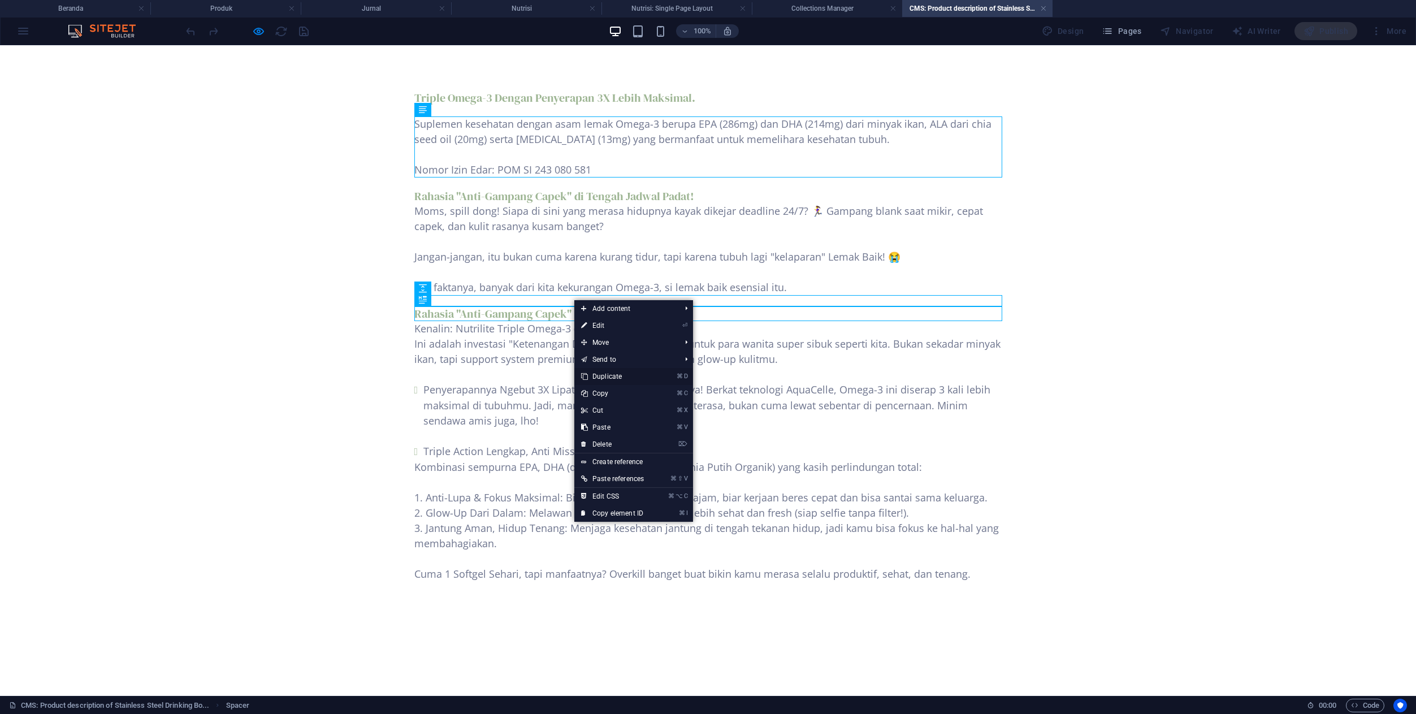
click at [595, 378] on link "⌘ D Duplicate" at bounding box center [612, 376] width 76 height 17
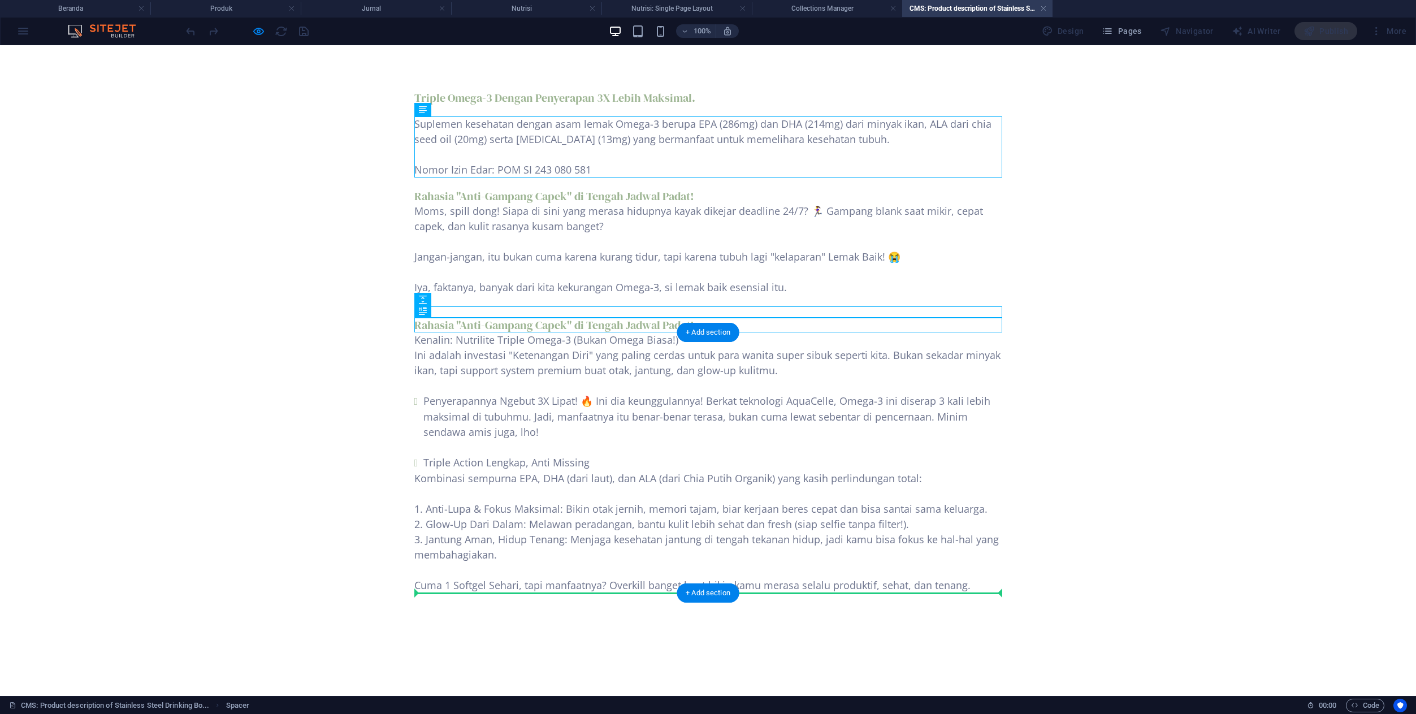
drag, startPoint x: 569, startPoint y: 311, endPoint x: 535, endPoint y: 540, distance: 232.1
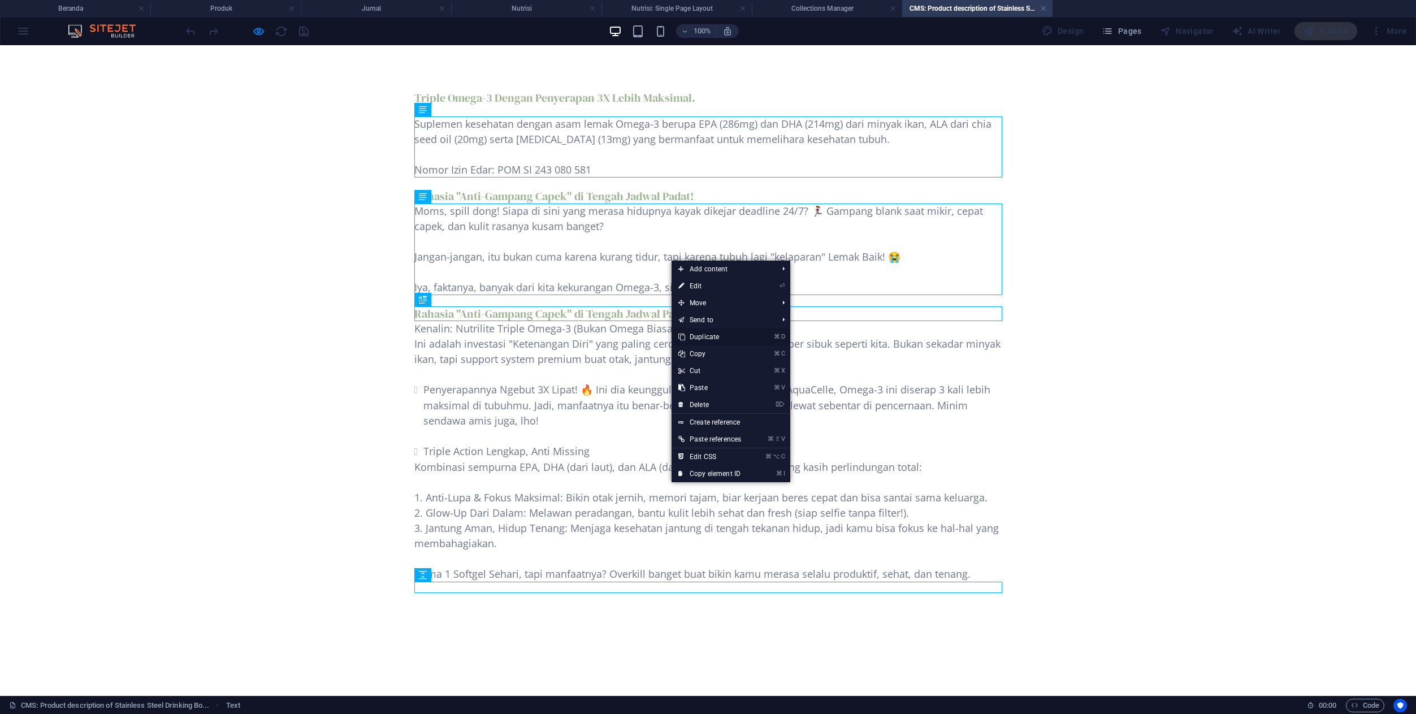
click at [698, 332] on link "⌘ D Duplicate" at bounding box center [710, 336] width 76 height 17
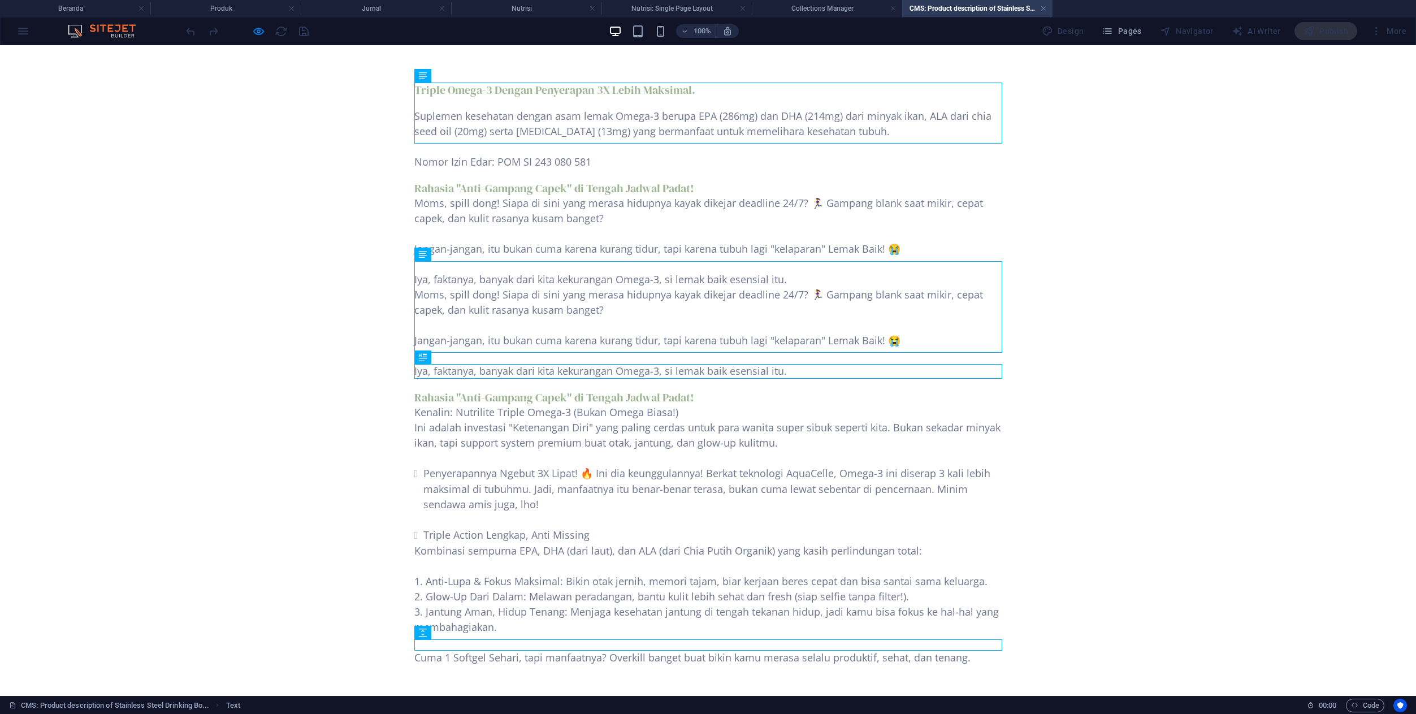
scroll to position [34, 0]
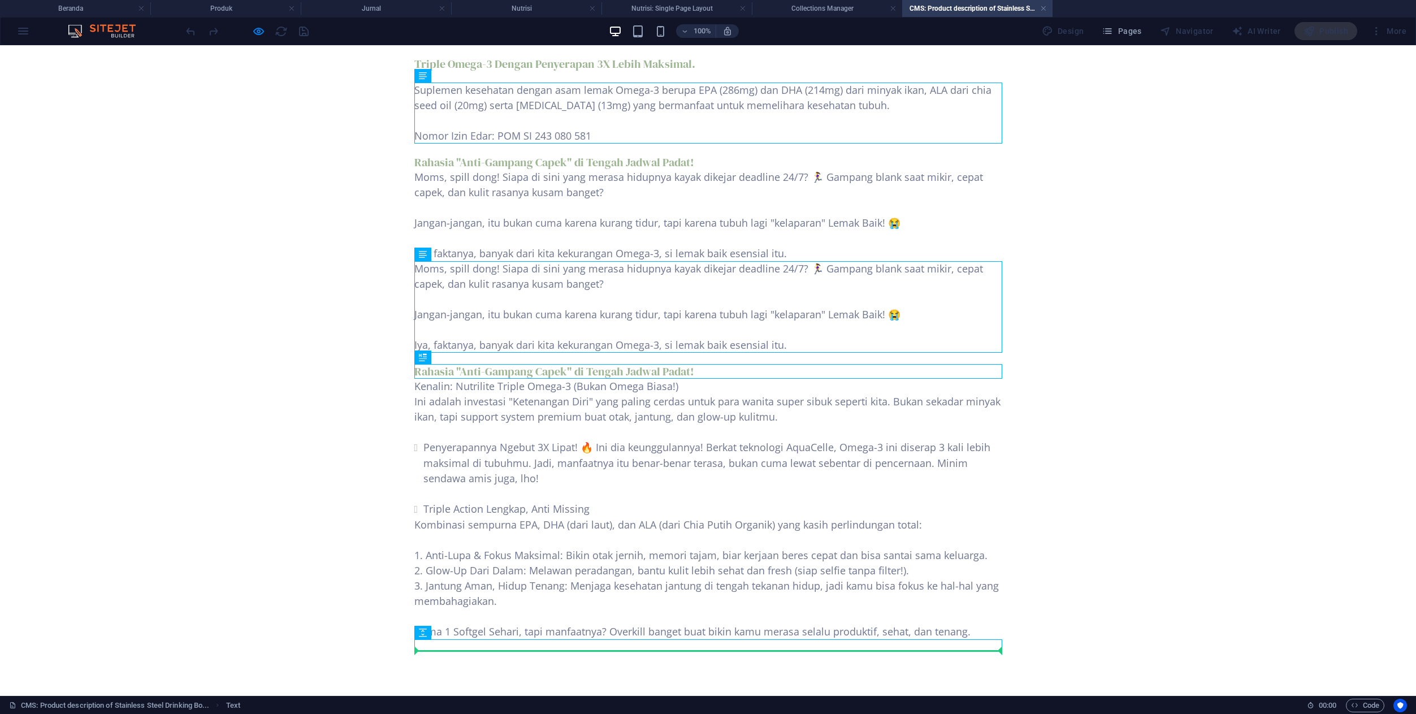
drag, startPoint x: 509, startPoint y: 333, endPoint x: 500, endPoint y: 648, distance: 315.0
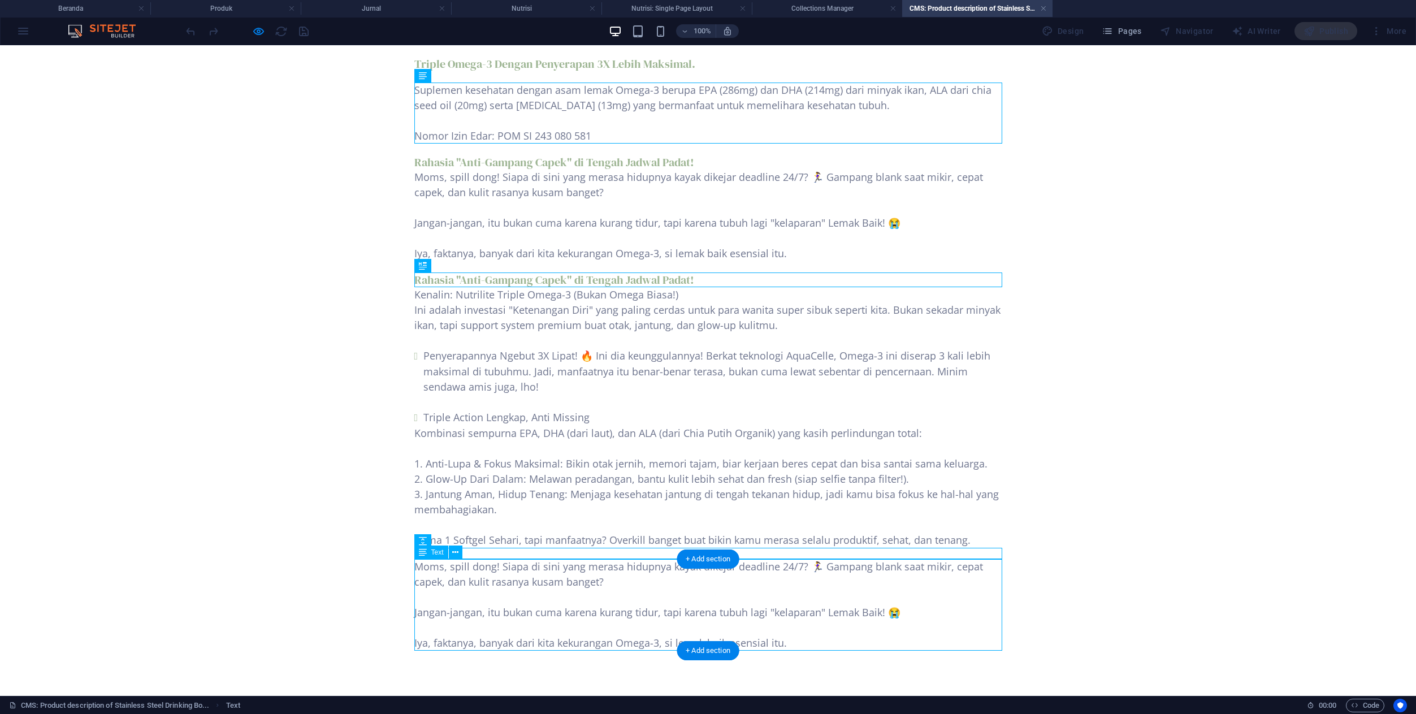
click at [567, 609] on div "Moms, spill dong! Siapa di sini yang merasa hidupnya kayak dikejar deadline 24/…" at bounding box center [708, 605] width 588 height 92
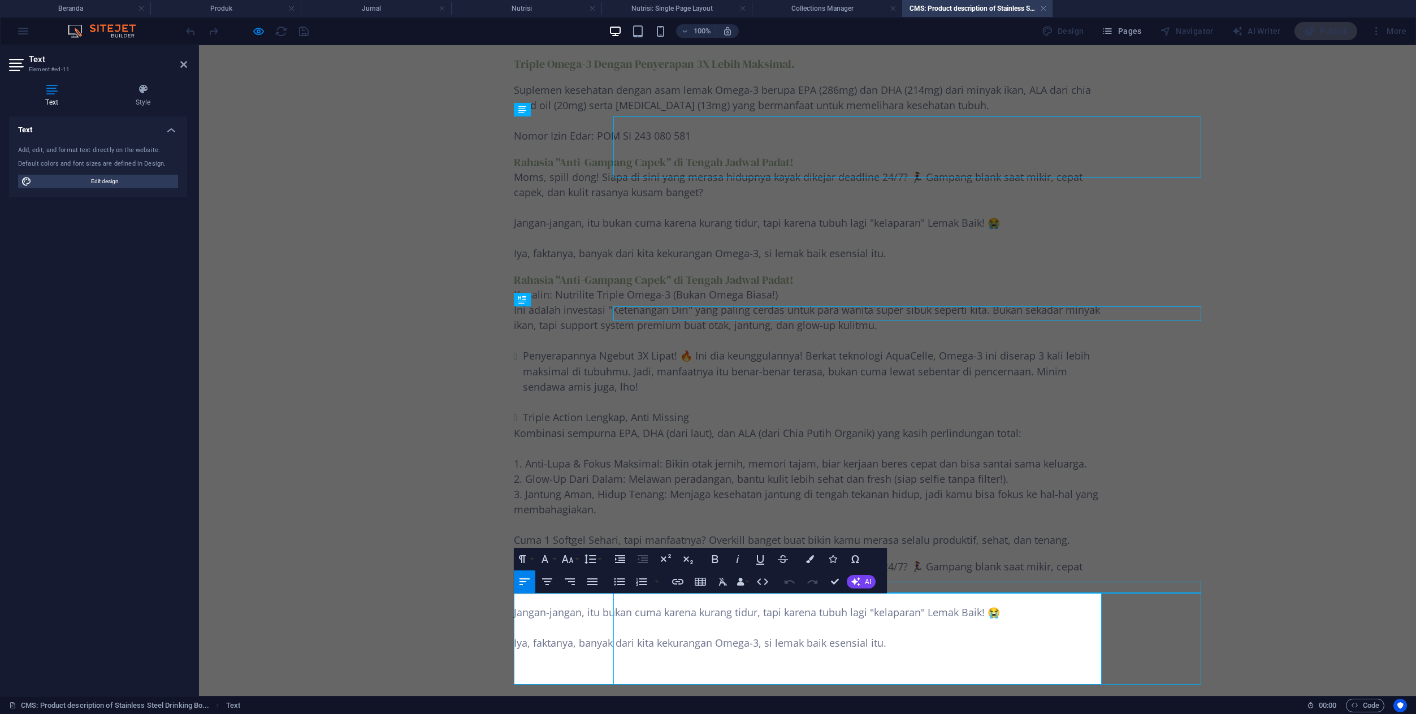
scroll to position [0, 0]
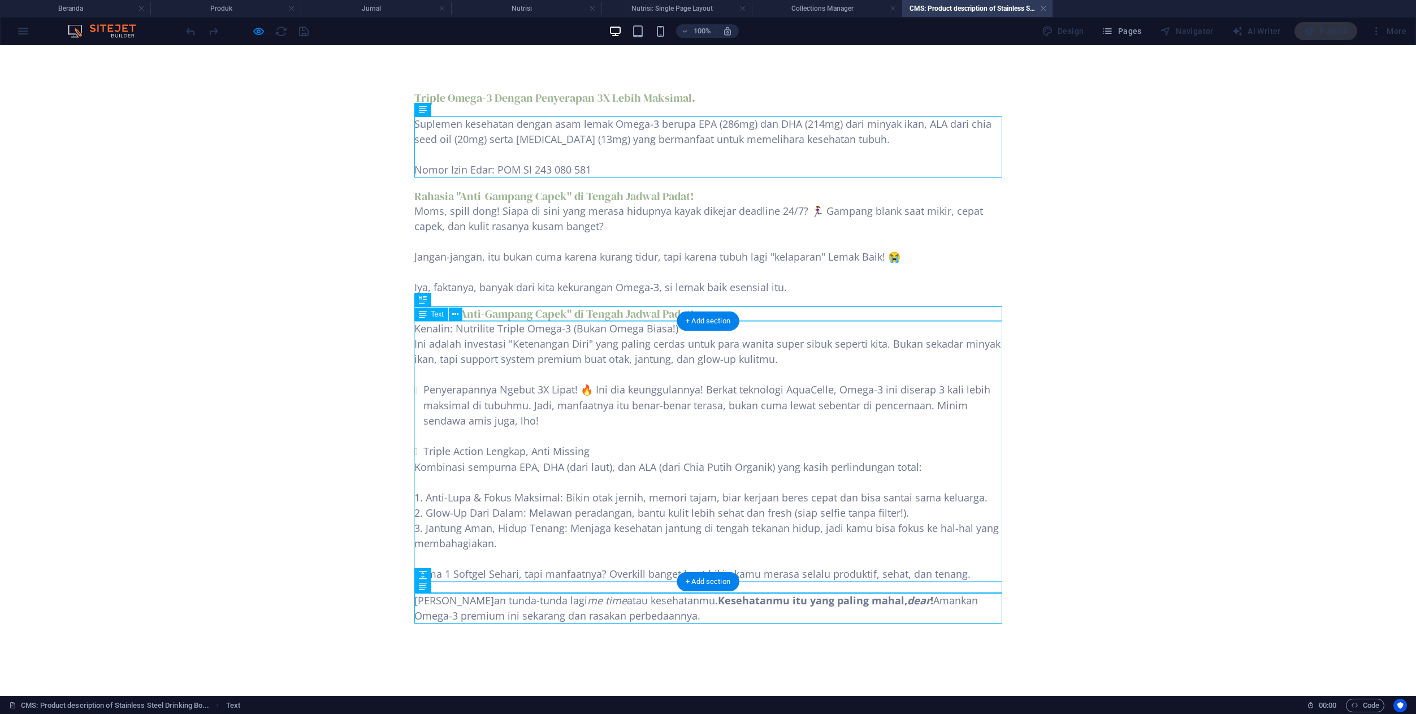
click at [624, 342] on div "Kenalin: Nutrilite Triple Omega-3 (Bukan Omega Biasa!) Ini adalah investasi "Ke…" at bounding box center [708, 451] width 588 height 261
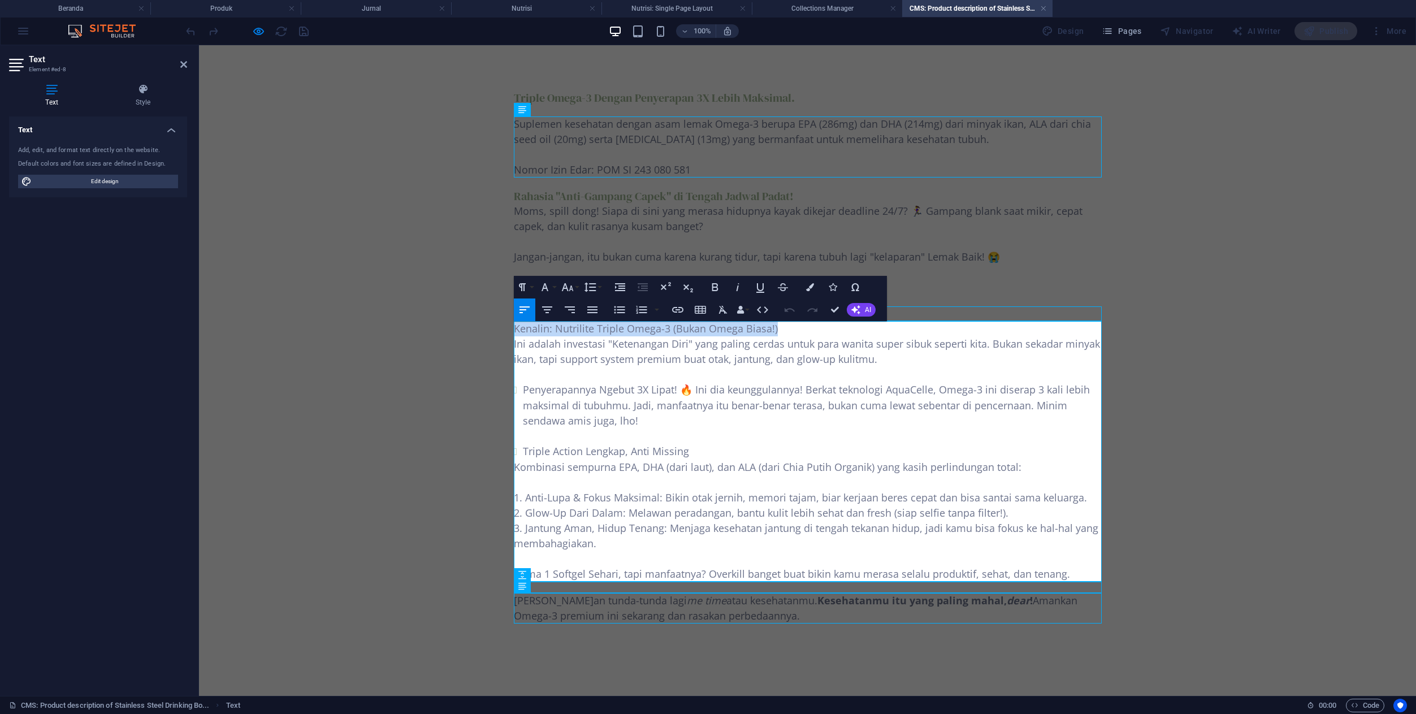
drag, startPoint x: 789, startPoint y: 334, endPoint x: 617, endPoint y: 320, distance: 171.8
click at [617, 321] on p "Kenalin: Nutrilite Triple Omega-3 (Bukan Omega Biasa!)" at bounding box center [808, 328] width 588 height 15
click at [516, 345] on p "Ini adalah investasi "Ketenangan Diri" yang paling cerdas untuk para wanita sup…" at bounding box center [808, 351] width 588 height 31
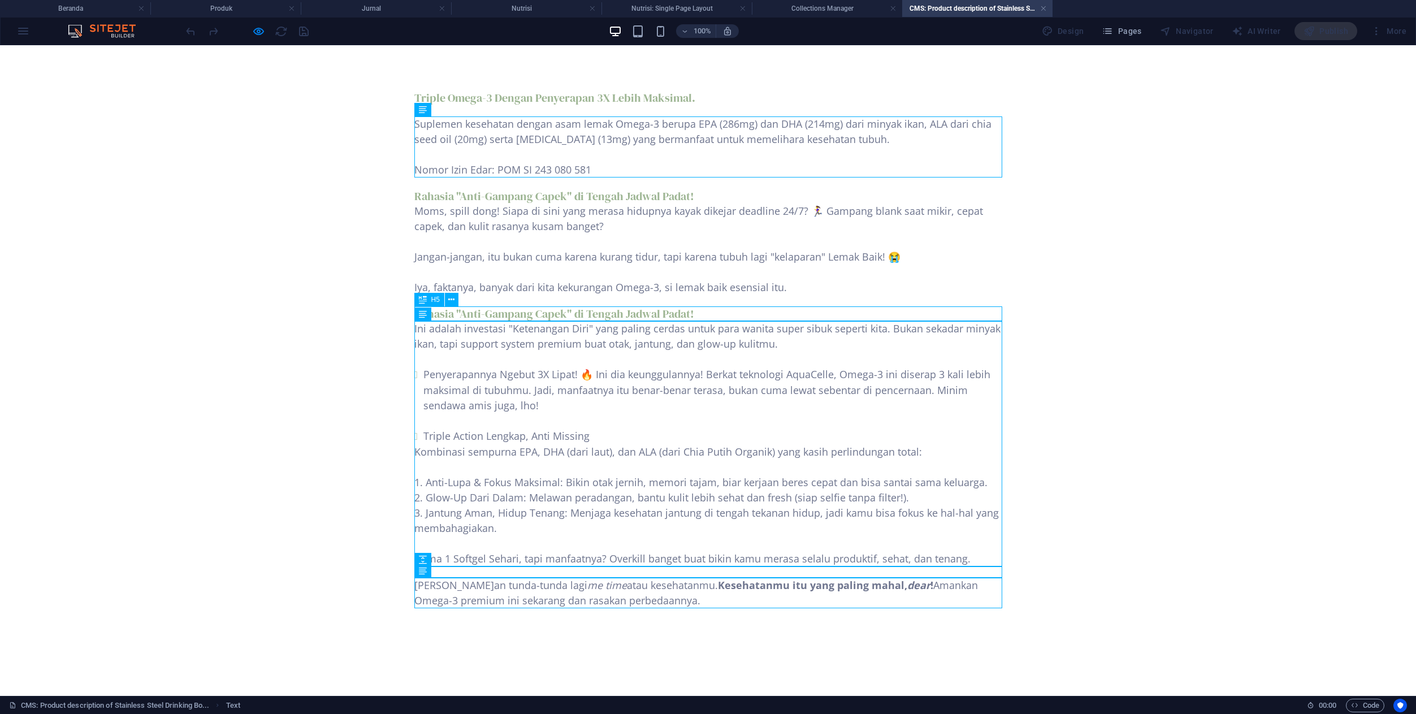
click at [624, 312] on div "Rahasia "Anti-Gampang Capek" di Tengah Jadwal Padat!" at bounding box center [708, 313] width 588 height 15
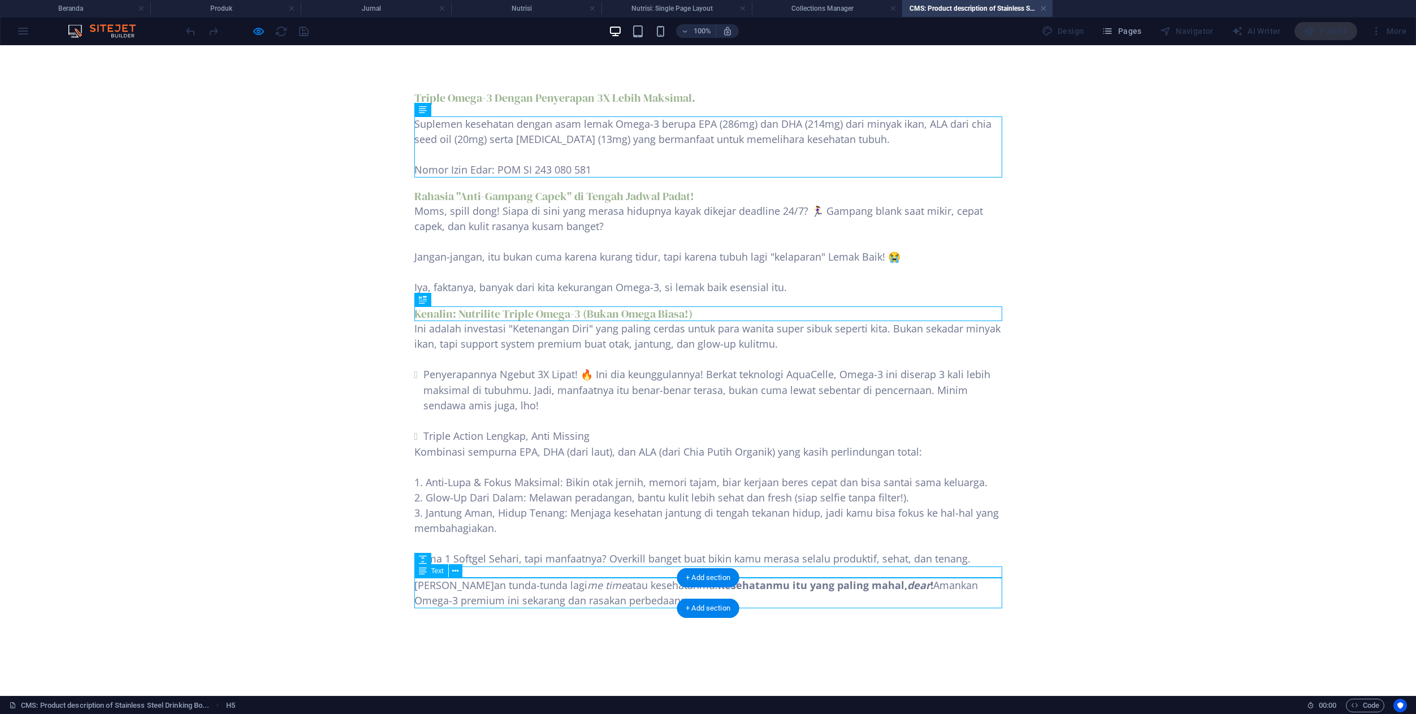
click at [600, 592] on div "[PERSON_NAME]an tunda-tunda lagi me time atau kesehatanmu. Kesehatanmu itu yang…" at bounding box center [708, 593] width 588 height 31
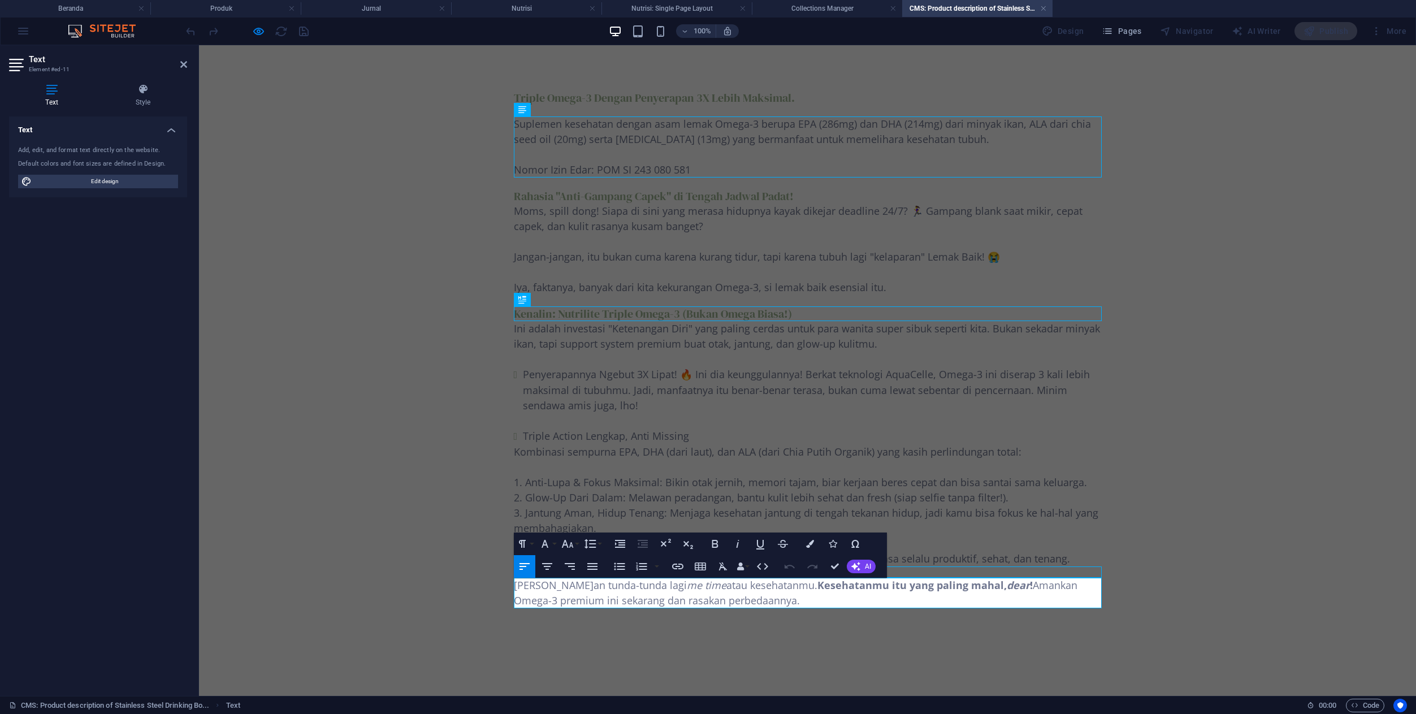
click at [600, 592] on p "[PERSON_NAME]an tunda-tunda lagi me time atau kesehatanmu. Kesehatanmu itu yang…" at bounding box center [808, 593] width 588 height 31
copy p "[PERSON_NAME]an tunda-tunda lagi me time atau kesehatanmu. Kesehatanmu itu yang…"
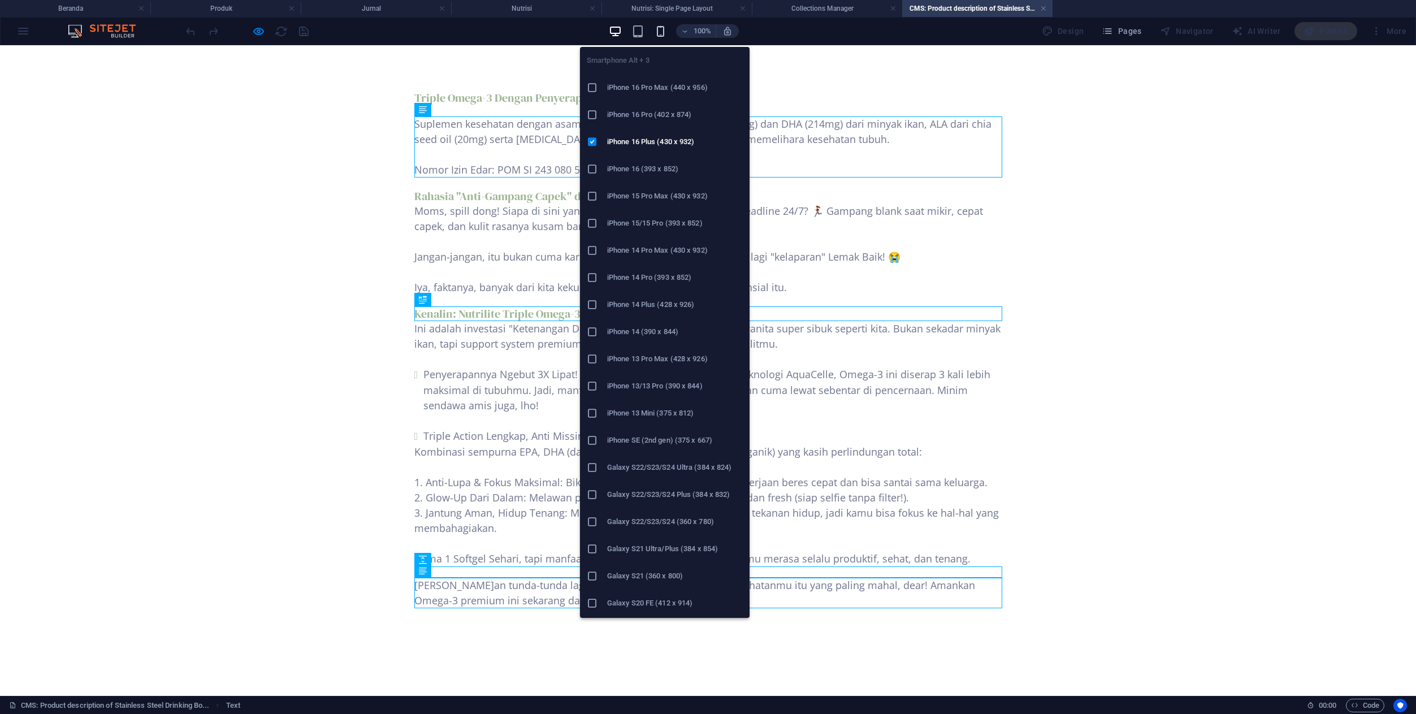
click at [665, 36] on icon "button" at bounding box center [660, 31] width 13 height 13
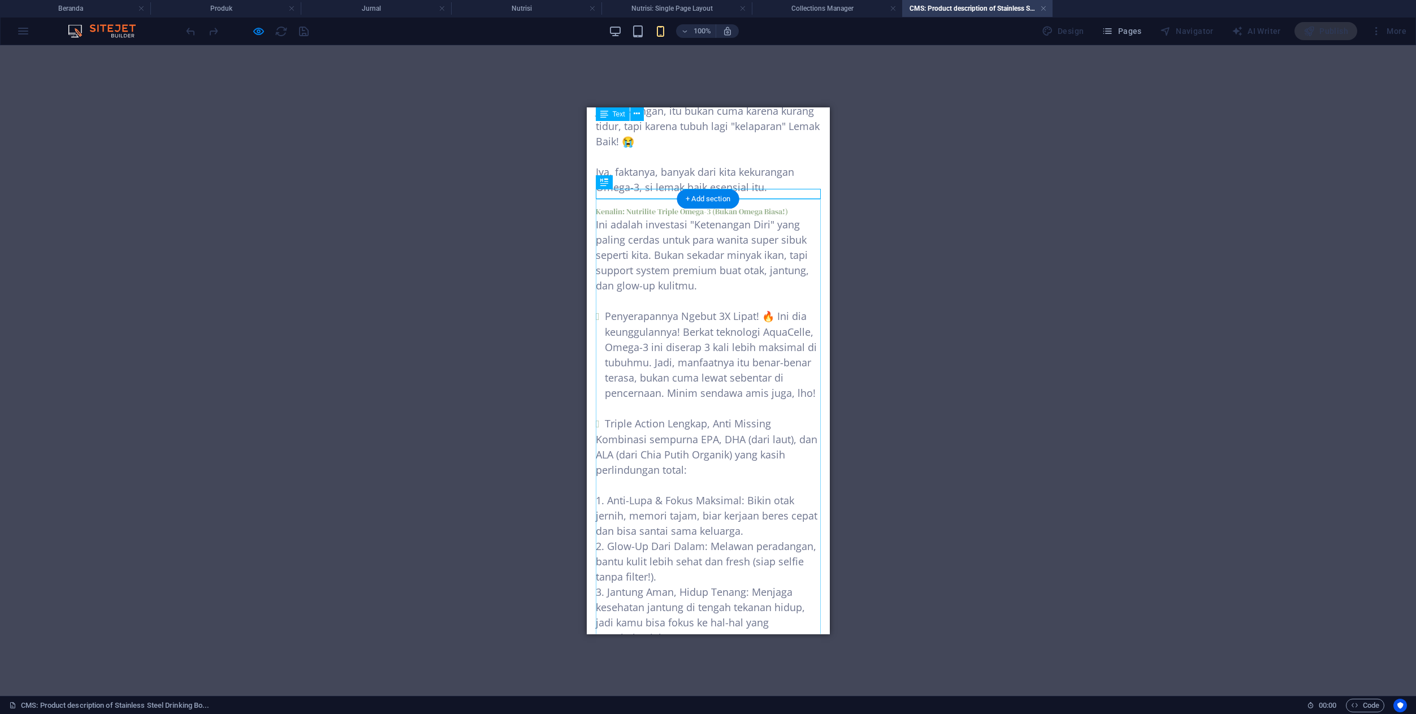
scroll to position [279, 0]
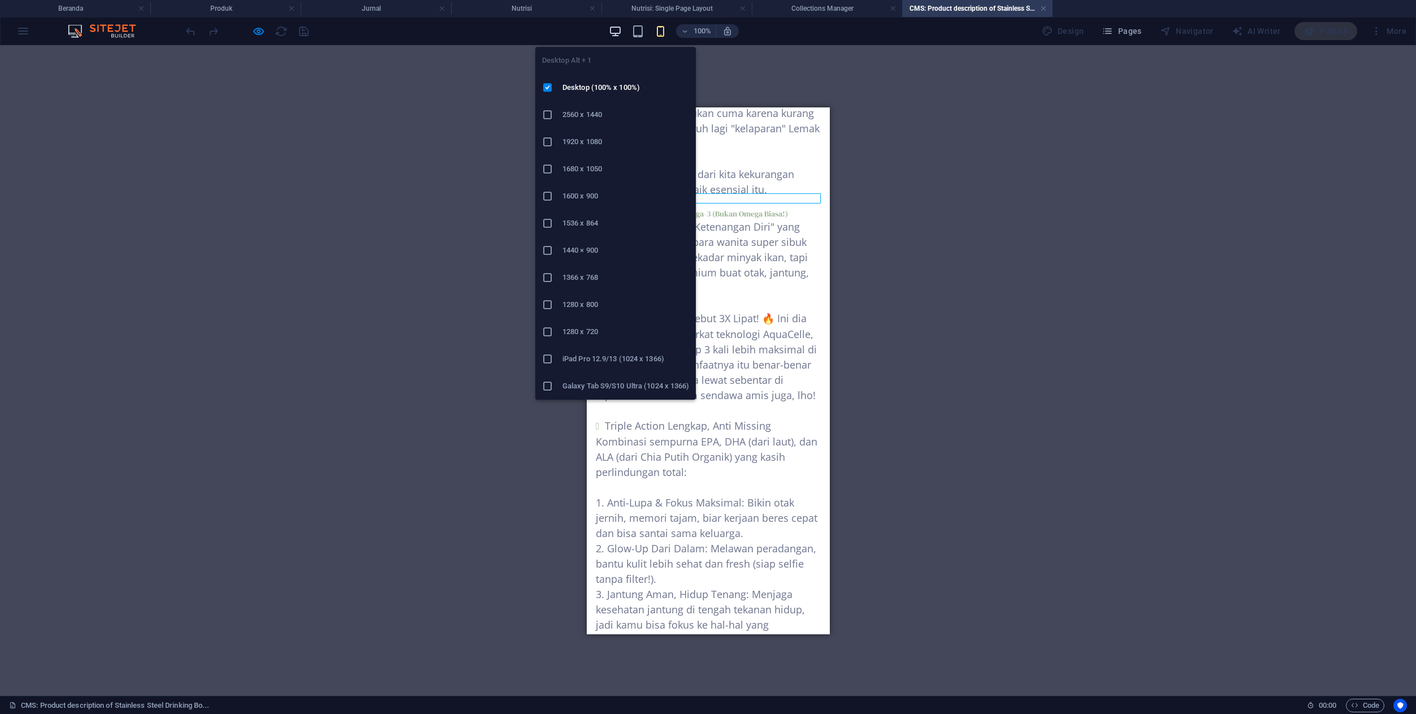
click at [621, 26] on icon "button" at bounding box center [615, 31] width 13 height 13
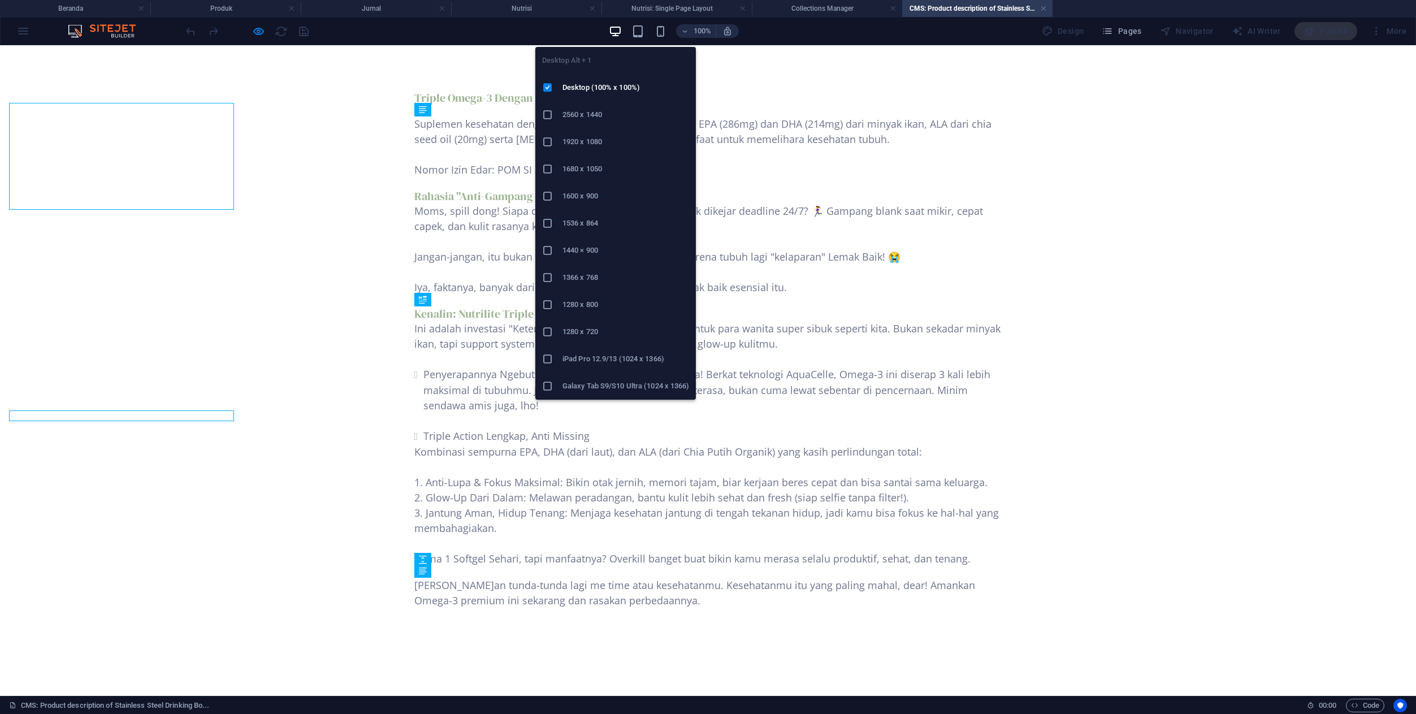
scroll to position [0, 0]
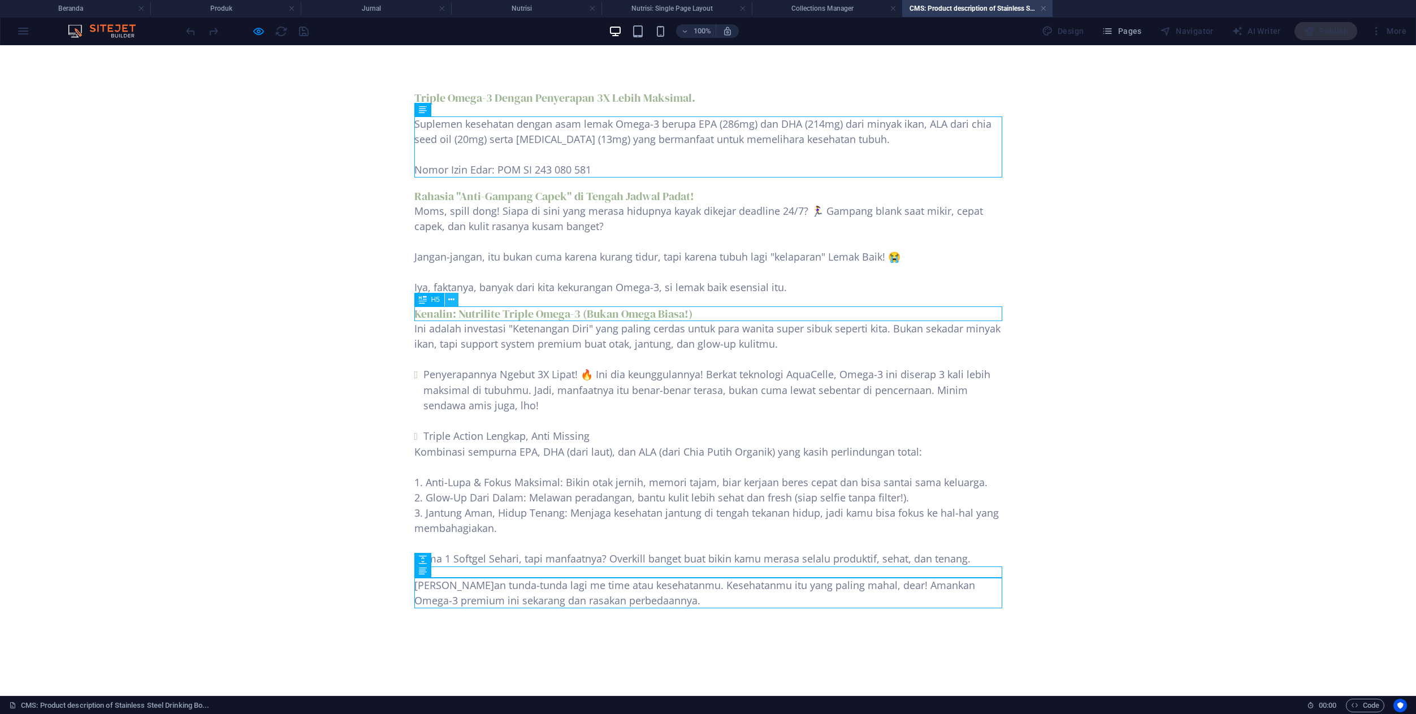
click at [456, 300] on button at bounding box center [452, 300] width 14 height 14
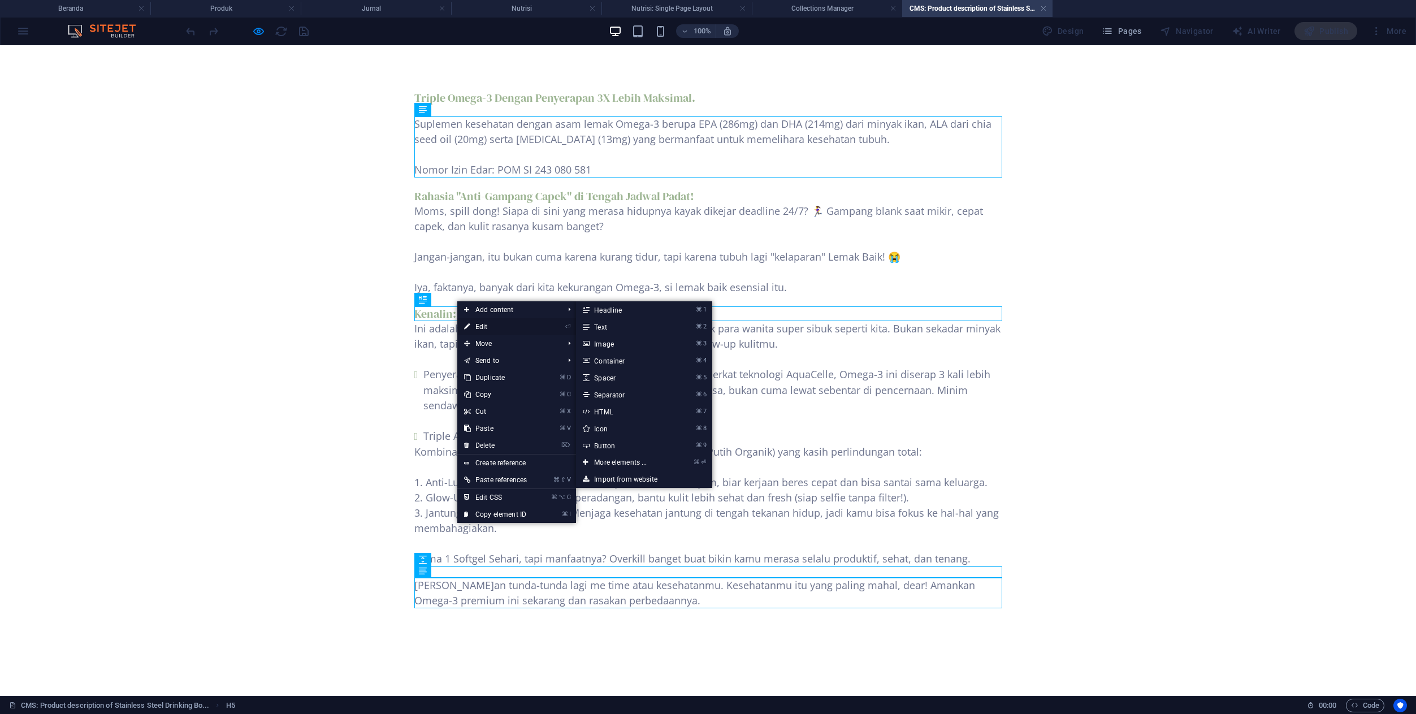
click at [481, 323] on link "⏎ Edit" at bounding box center [495, 326] width 76 height 17
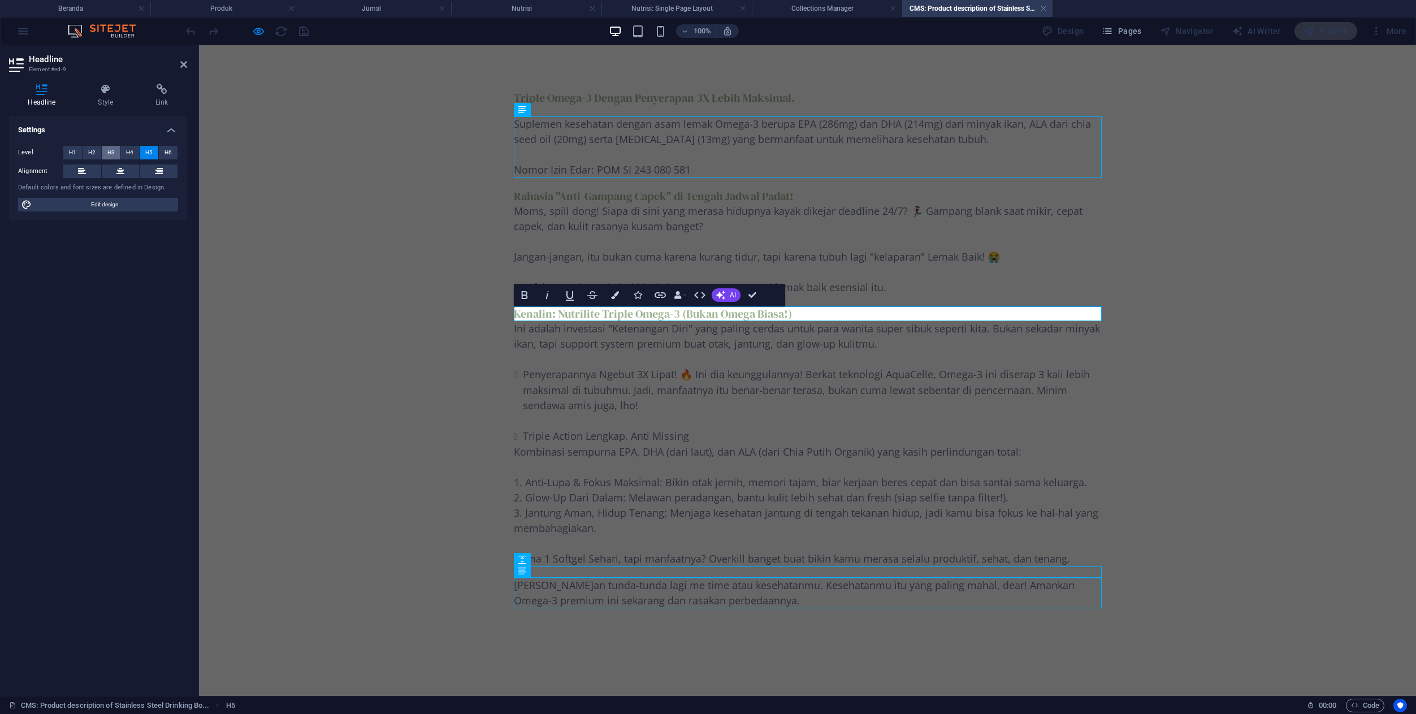
click at [114, 151] on span "H3" at bounding box center [110, 153] width 7 height 14
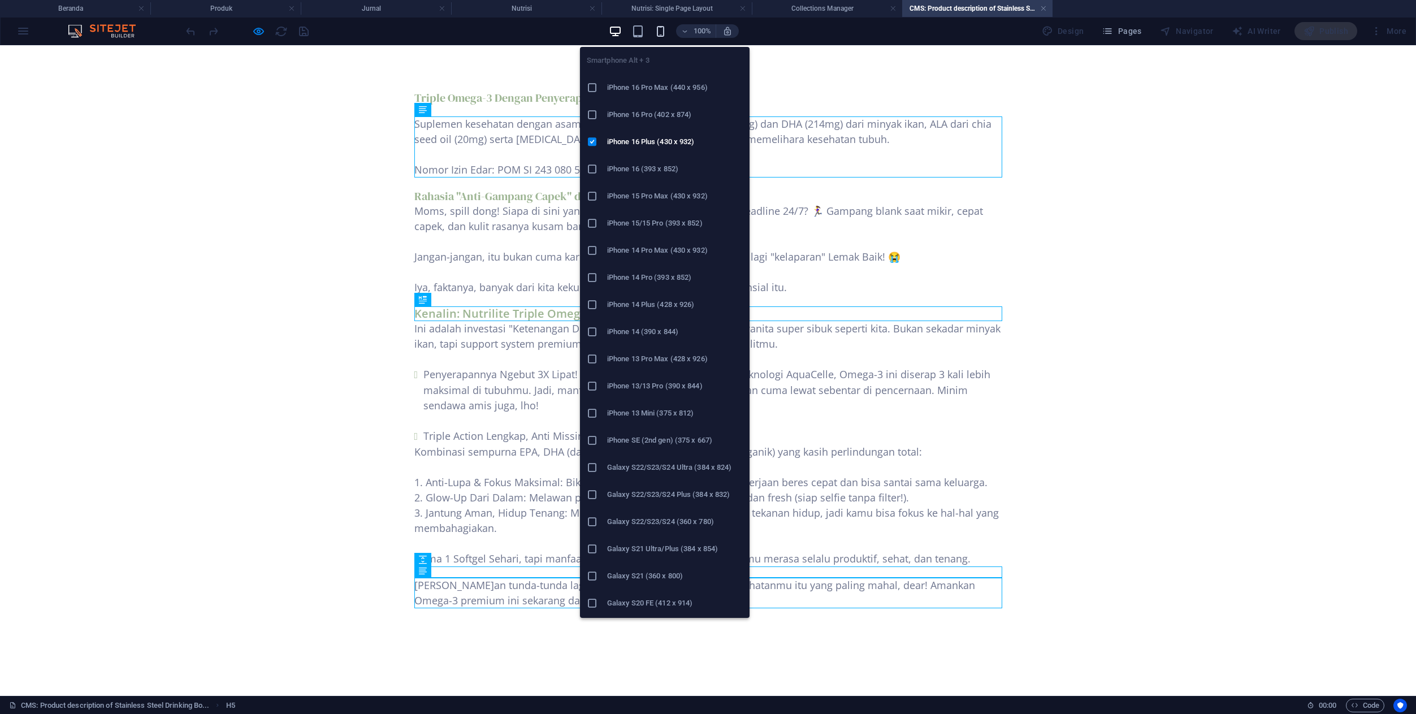
click at [664, 34] on icon "button" at bounding box center [660, 31] width 13 height 13
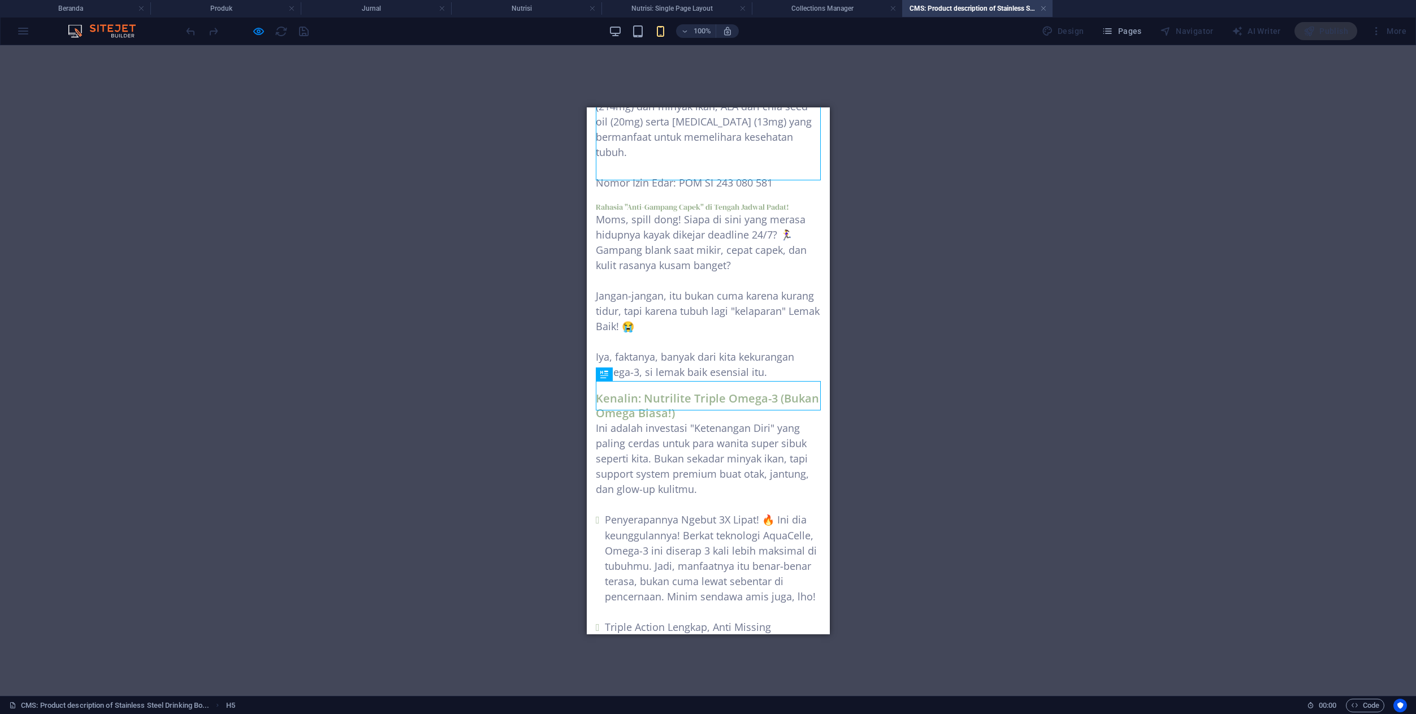
scroll to position [101, 0]
click at [774, 197] on div "Rahasia "Anti-Gampang Capek" di Tengah Jadwal Padat!" at bounding box center [707, 202] width 225 height 10
click at [635, 179] on icon at bounding box center [633, 176] width 6 height 12
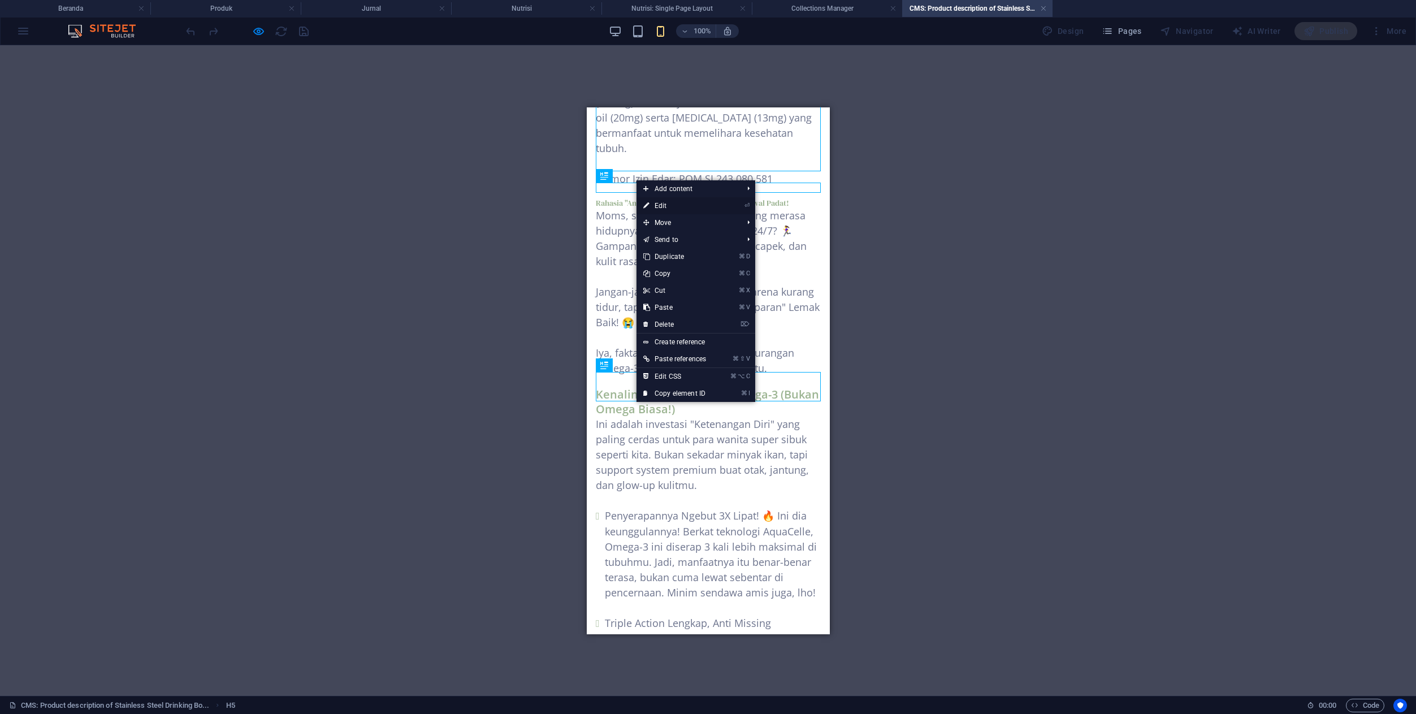
click at [655, 206] on link "⏎ Edit" at bounding box center [674, 205] width 76 height 17
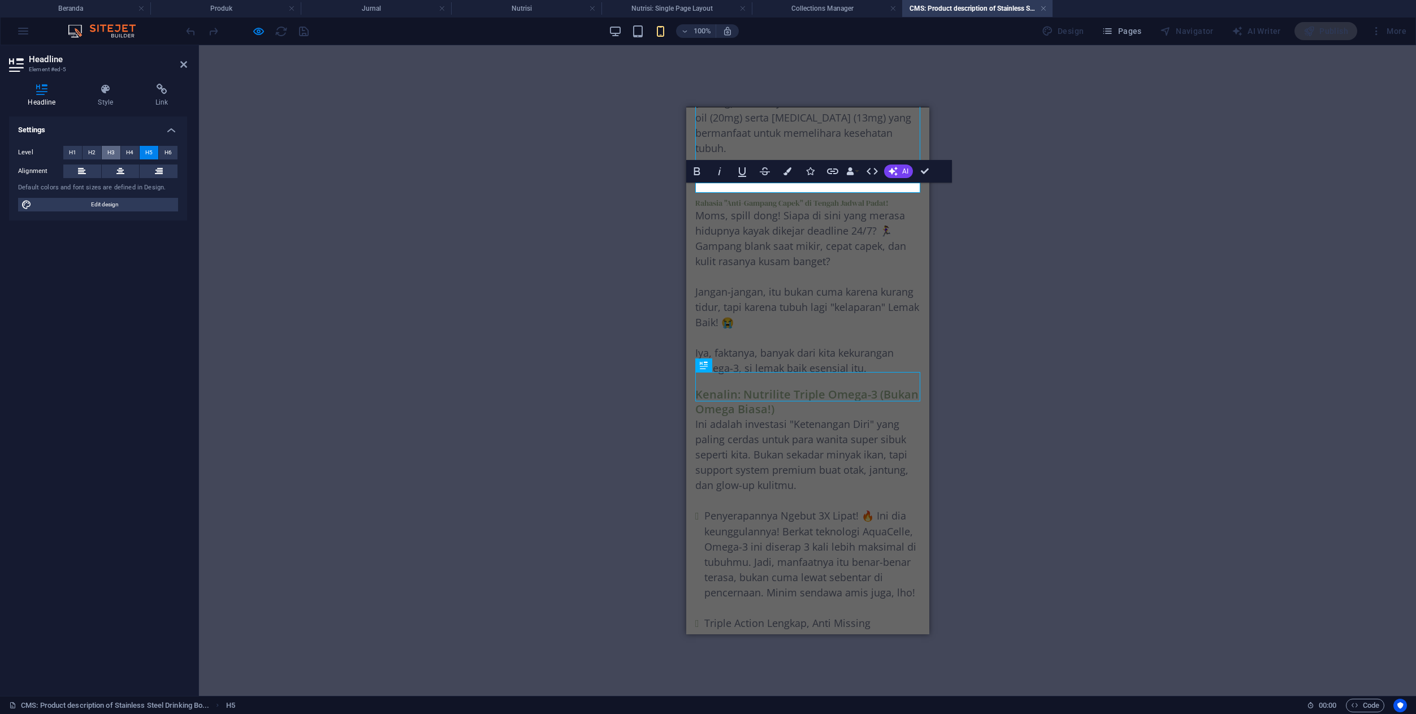
click at [112, 154] on span "H3" at bounding box center [110, 153] width 7 height 14
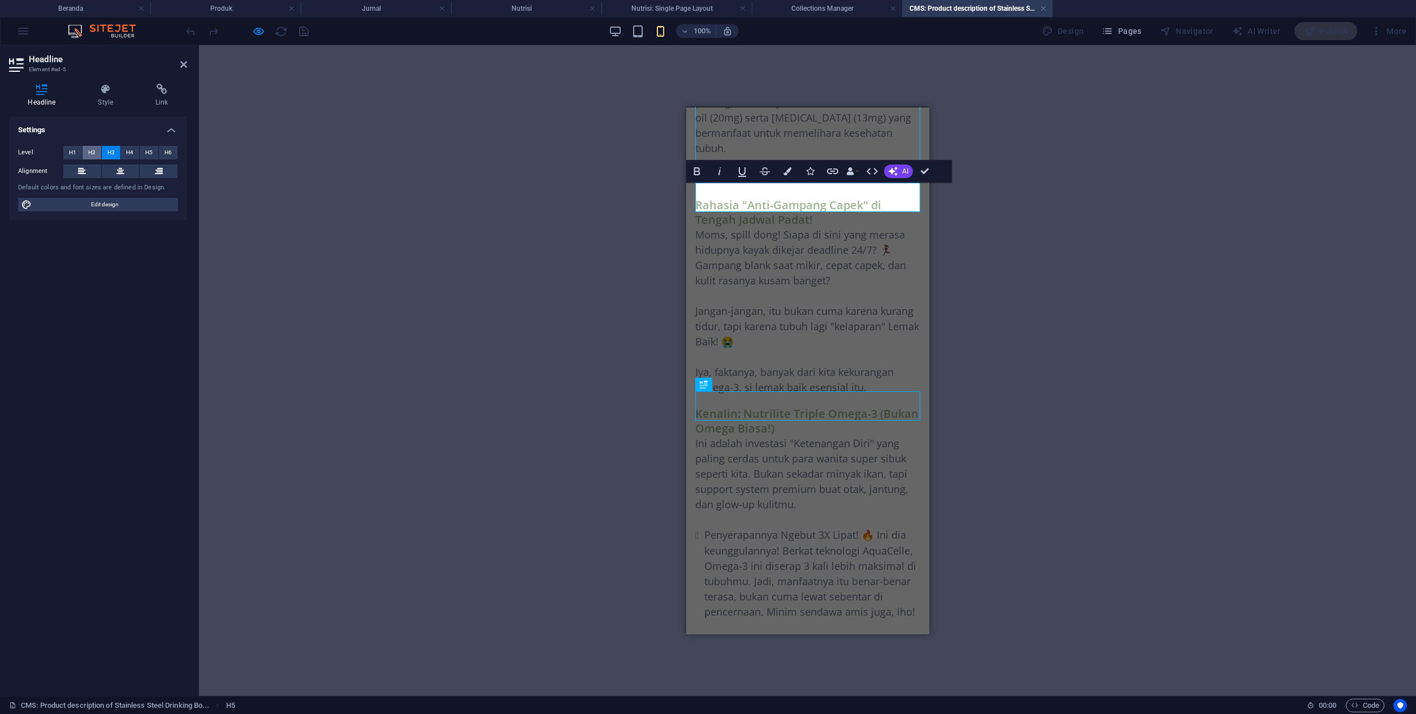
click at [93, 153] on span "H2" at bounding box center [91, 153] width 7 height 14
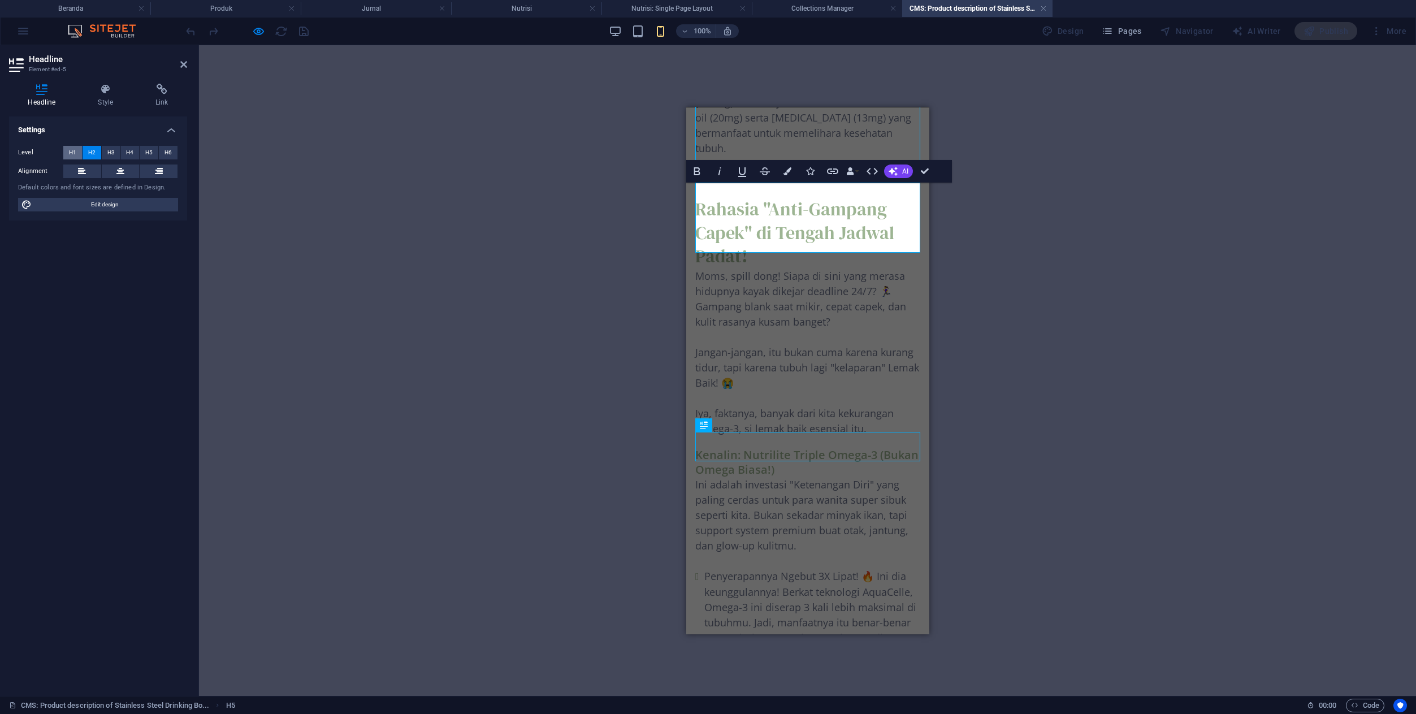
click at [78, 153] on button "H1" at bounding box center [72, 153] width 19 height 14
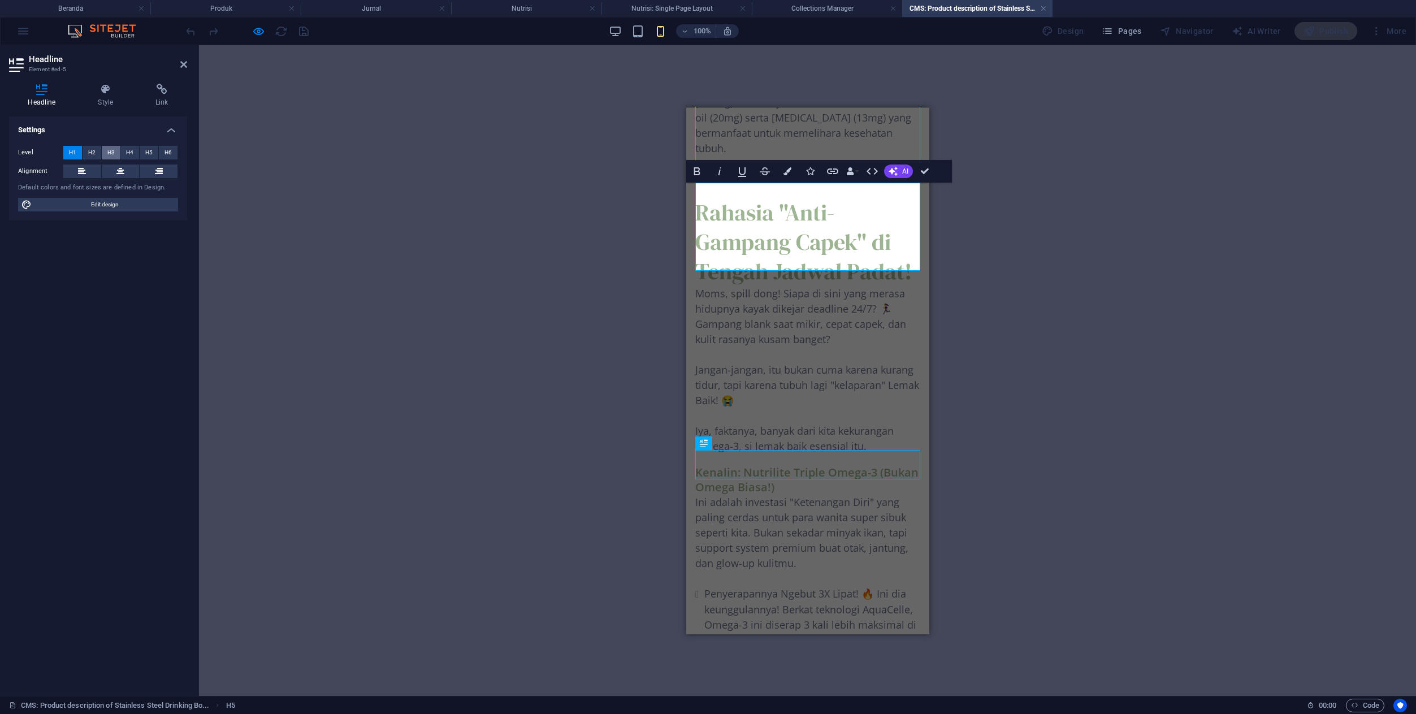
click at [111, 152] on span "H3" at bounding box center [110, 153] width 7 height 14
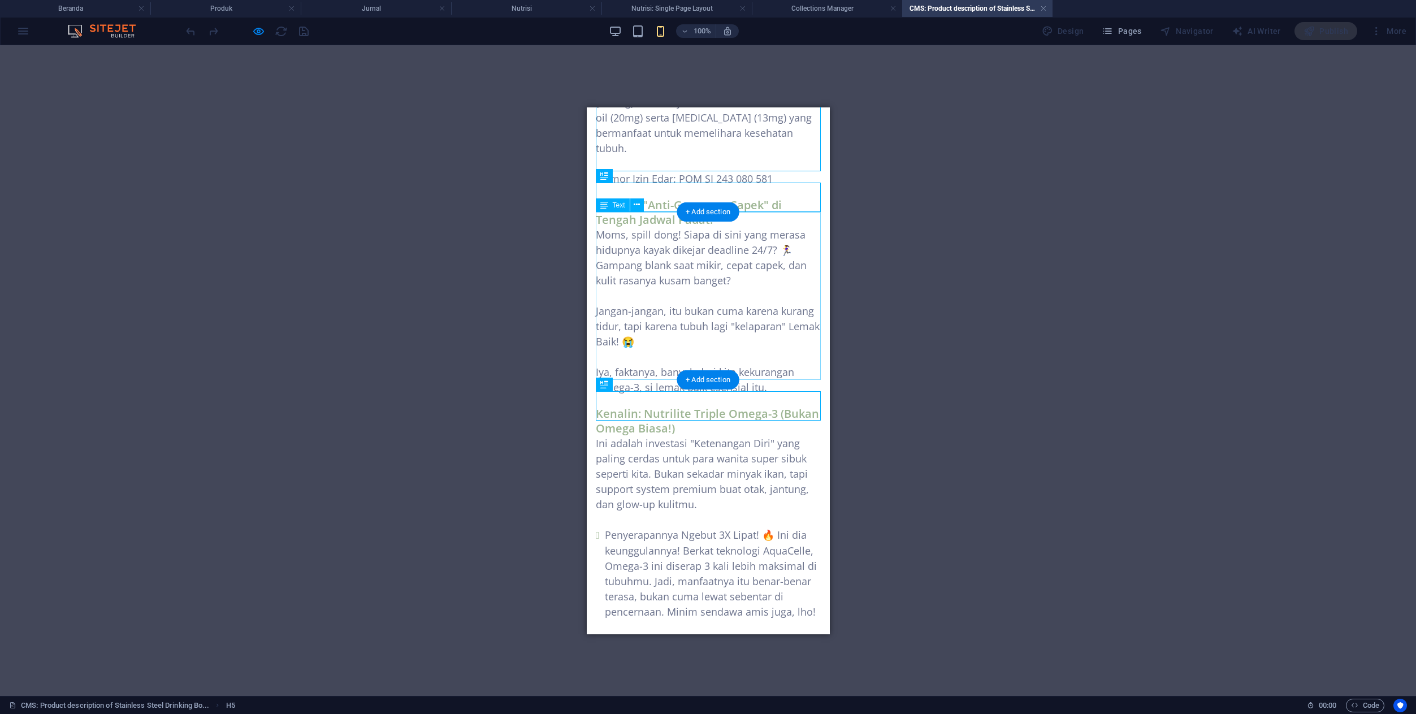
scroll to position [0, 0]
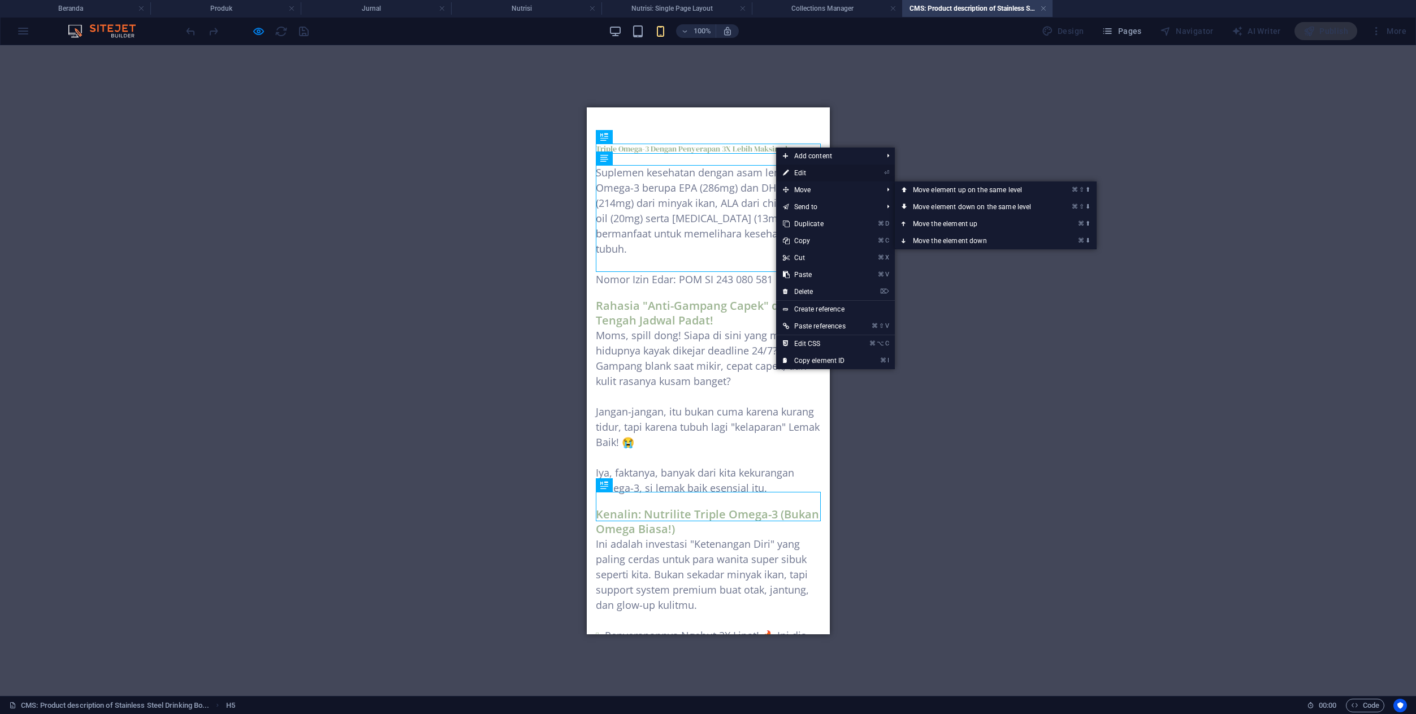
click at [801, 175] on link "⏎ Edit" at bounding box center [814, 172] width 76 height 17
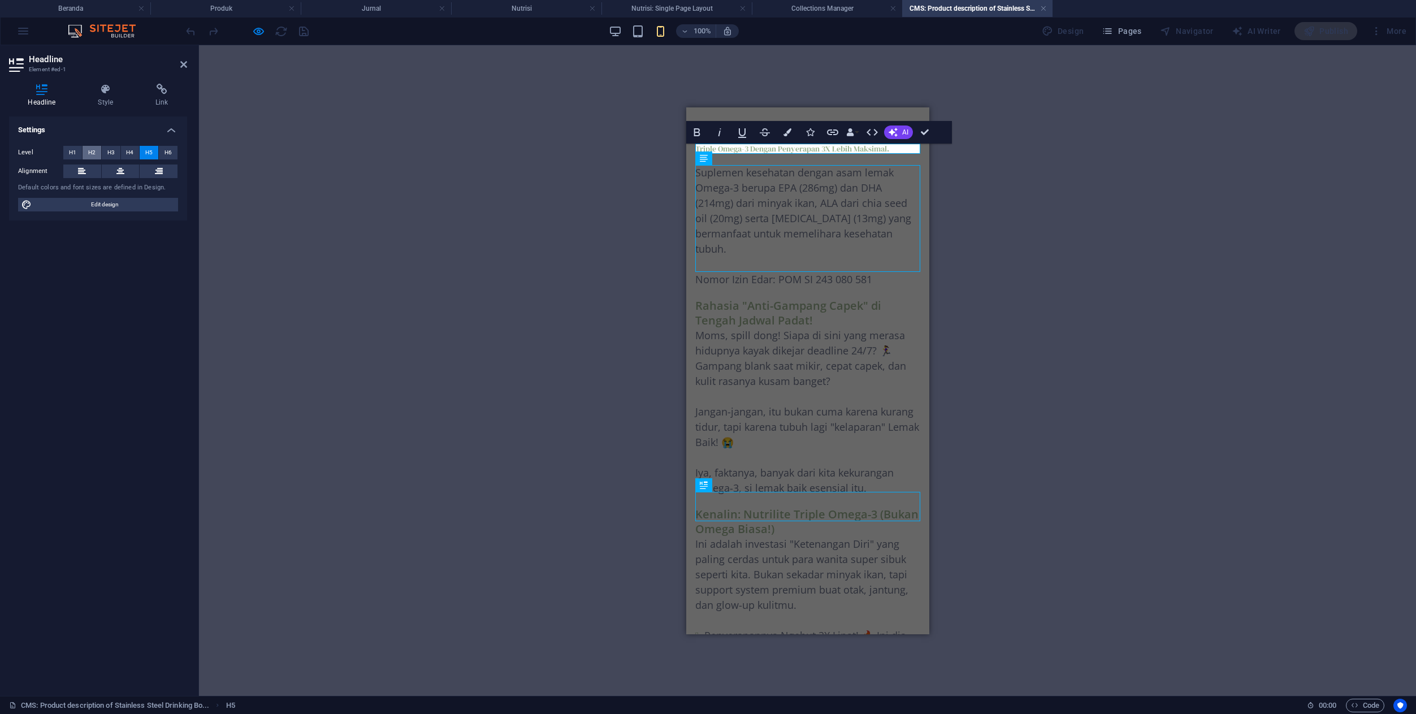
click at [96, 151] on button "H2" at bounding box center [92, 153] width 19 height 14
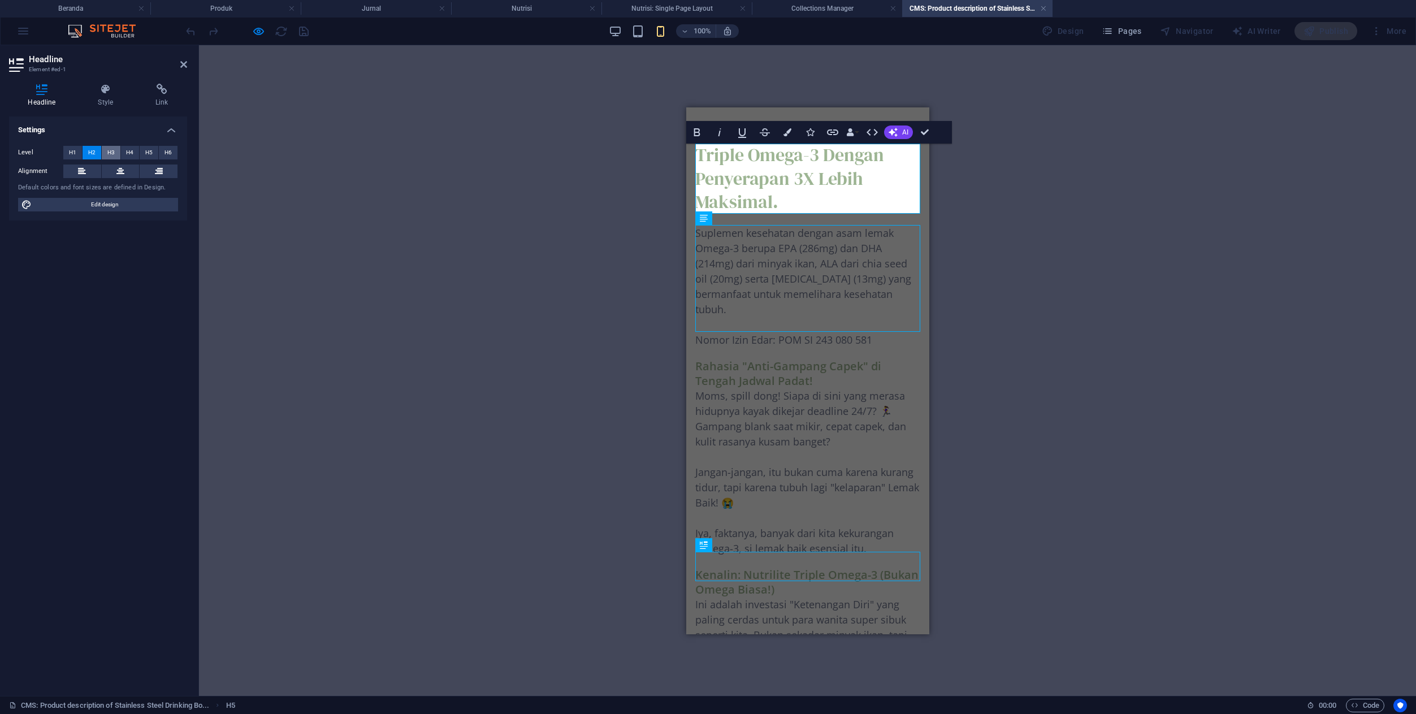
click at [111, 155] on span "H3" at bounding box center [110, 153] width 7 height 14
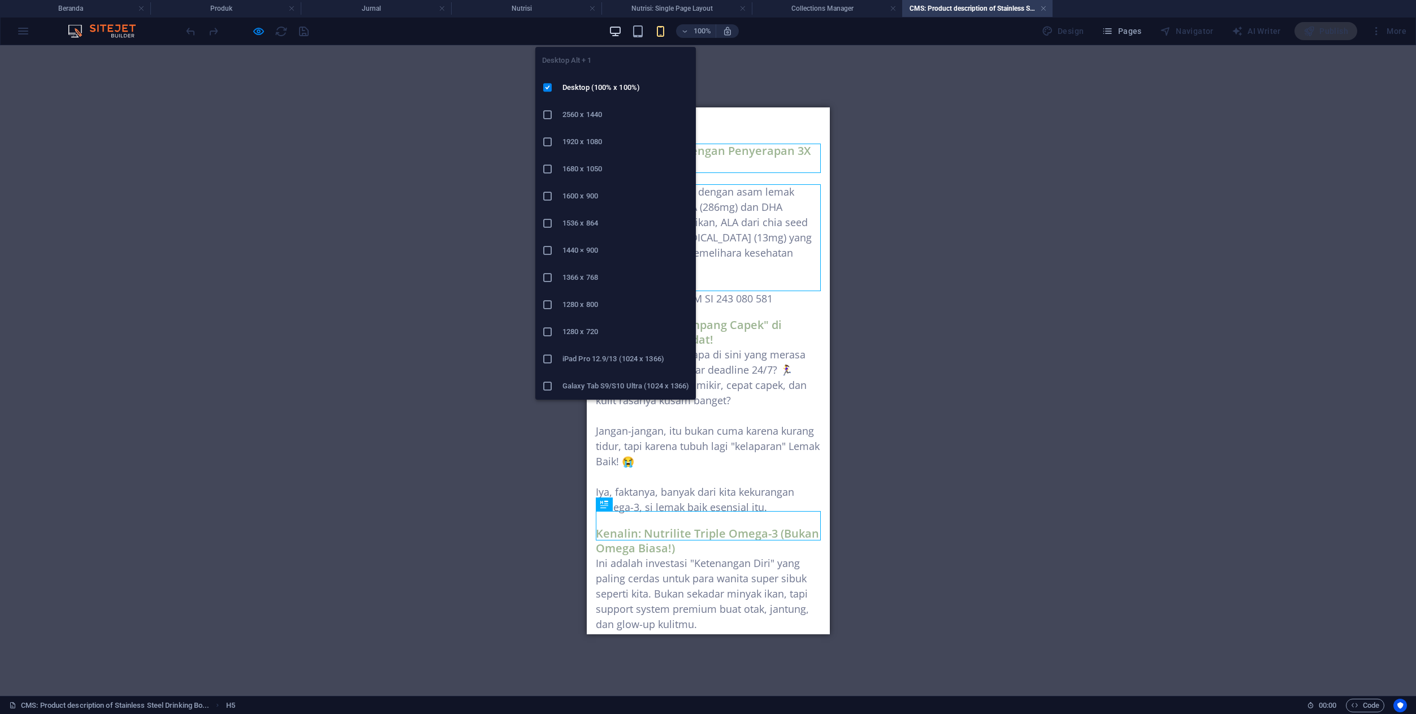
click at [619, 31] on icon "button" at bounding box center [615, 31] width 13 height 13
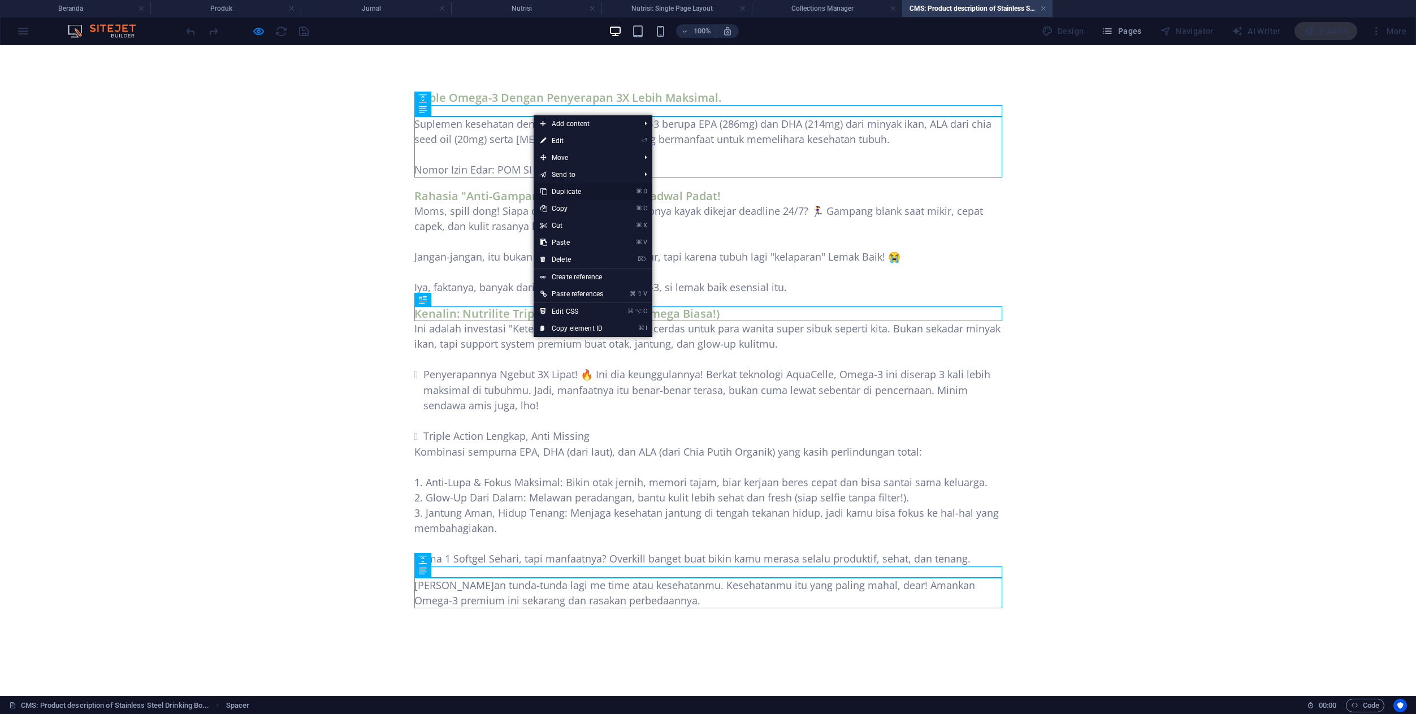
click at [565, 192] on link "⌘ D Duplicate" at bounding box center [572, 191] width 76 height 17
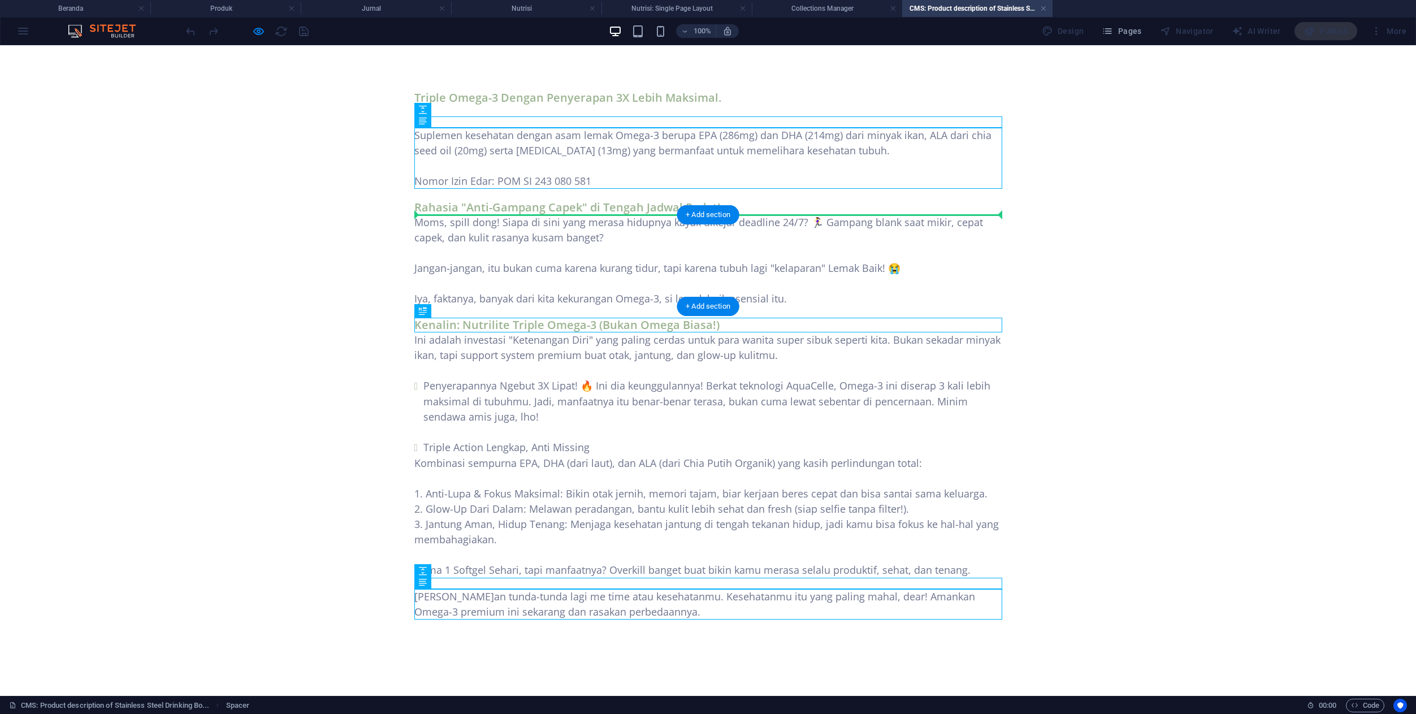
drag, startPoint x: 564, startPoint y: 123, endPoint x: 557, endPoint y: 218, distance: 95.8
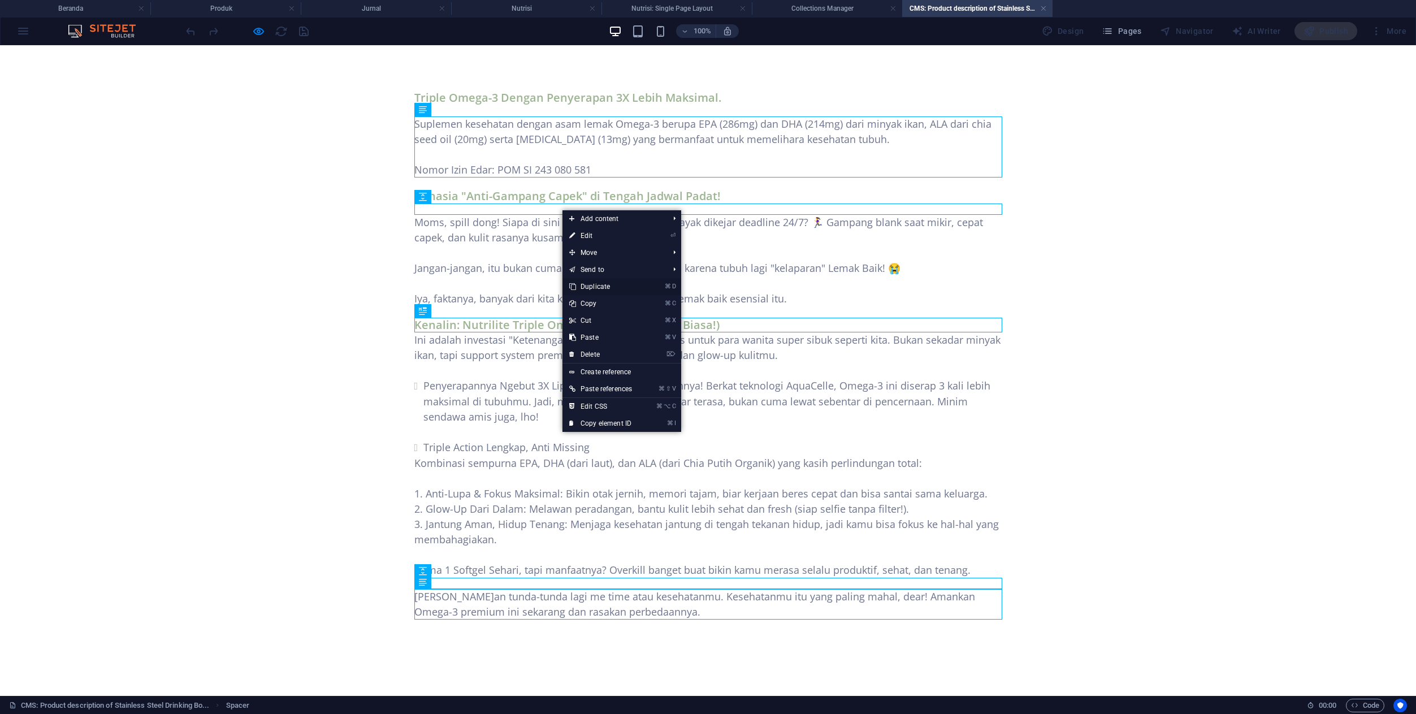
click at [594, 287] on link "⌘ D Duplicate" at bounding box center [600, 286] width 76 height 17
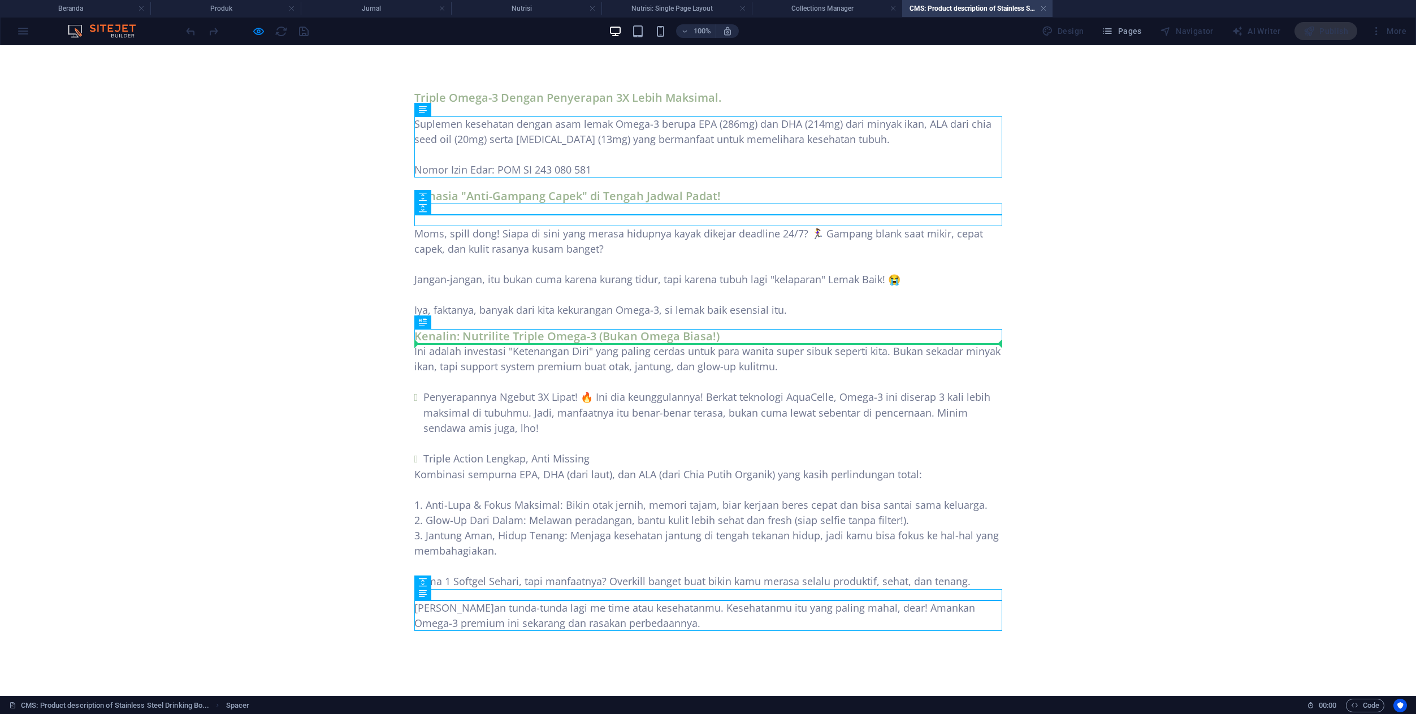
drag, startPoint x: 544, startPoint y: 220, endPoint x: 534, endPoint y: 341, distance: 121.4
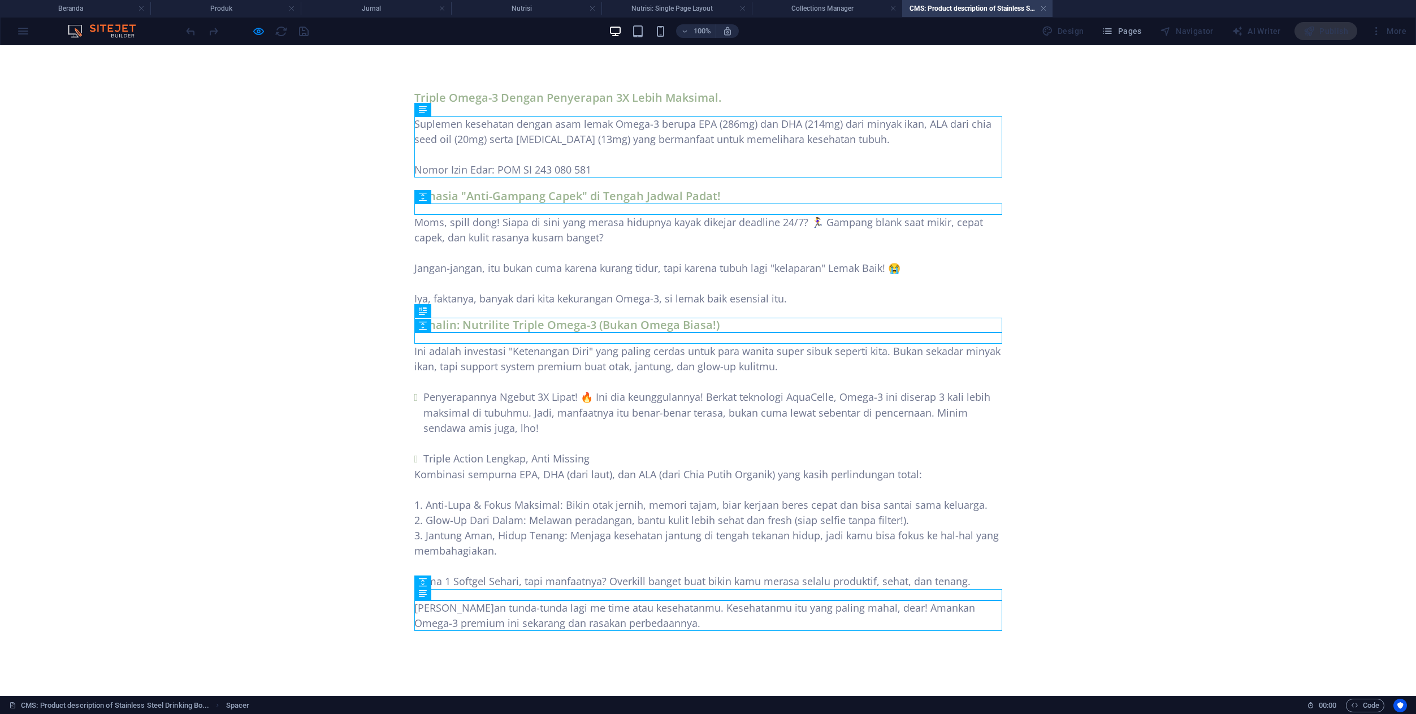
click at [1088, 198] on body "Skip to main content Triple Omega-3 Dengan Penyerapan 3X Lebih Maksimal. Suplem…" at bounding box center [708, 360] width 1416 height 631
click at [1078, 207] on body "Skip to main content Triple Omega-3 Dengan Penyerapan 3X Lebih Maksimal. Suplem…" at bounding box center [708, 360] width 1416 height 631
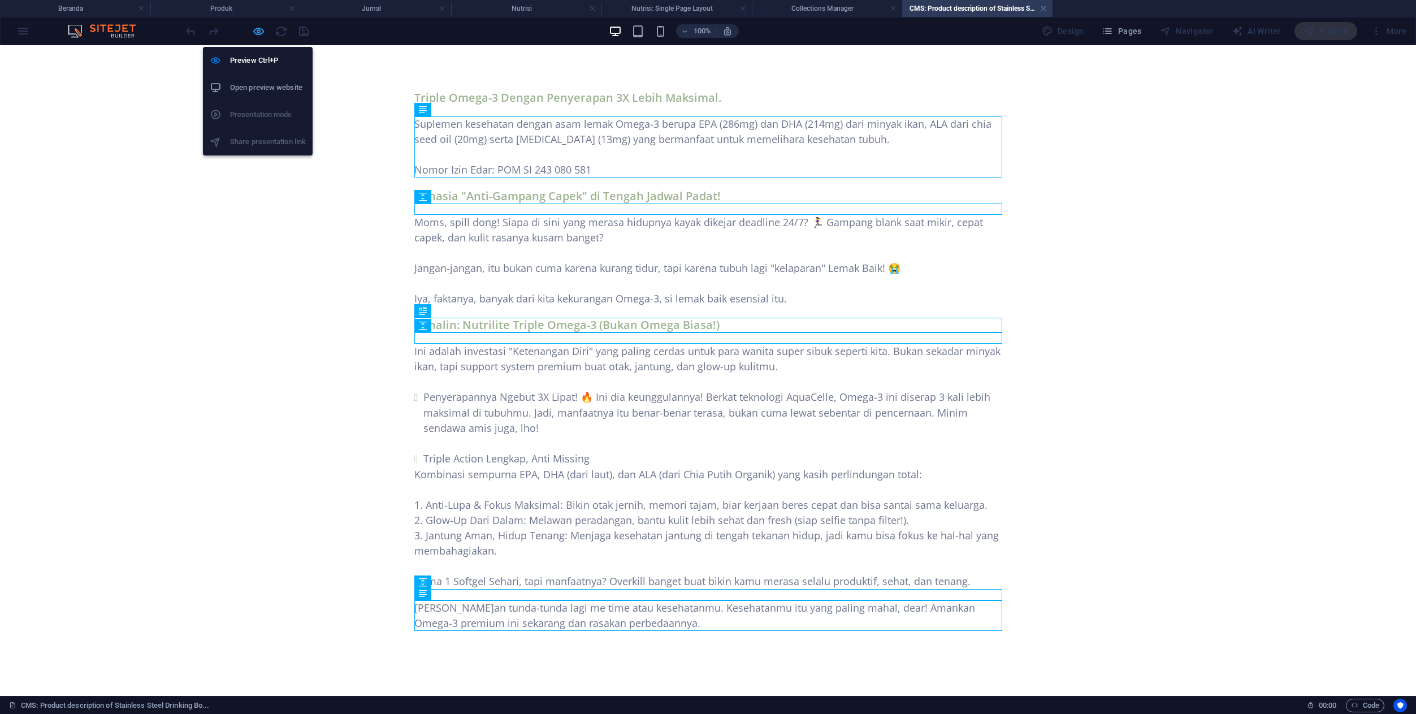
click at [259, 29] on icon "button" at bounding box center [258, 31] width 13 height 13
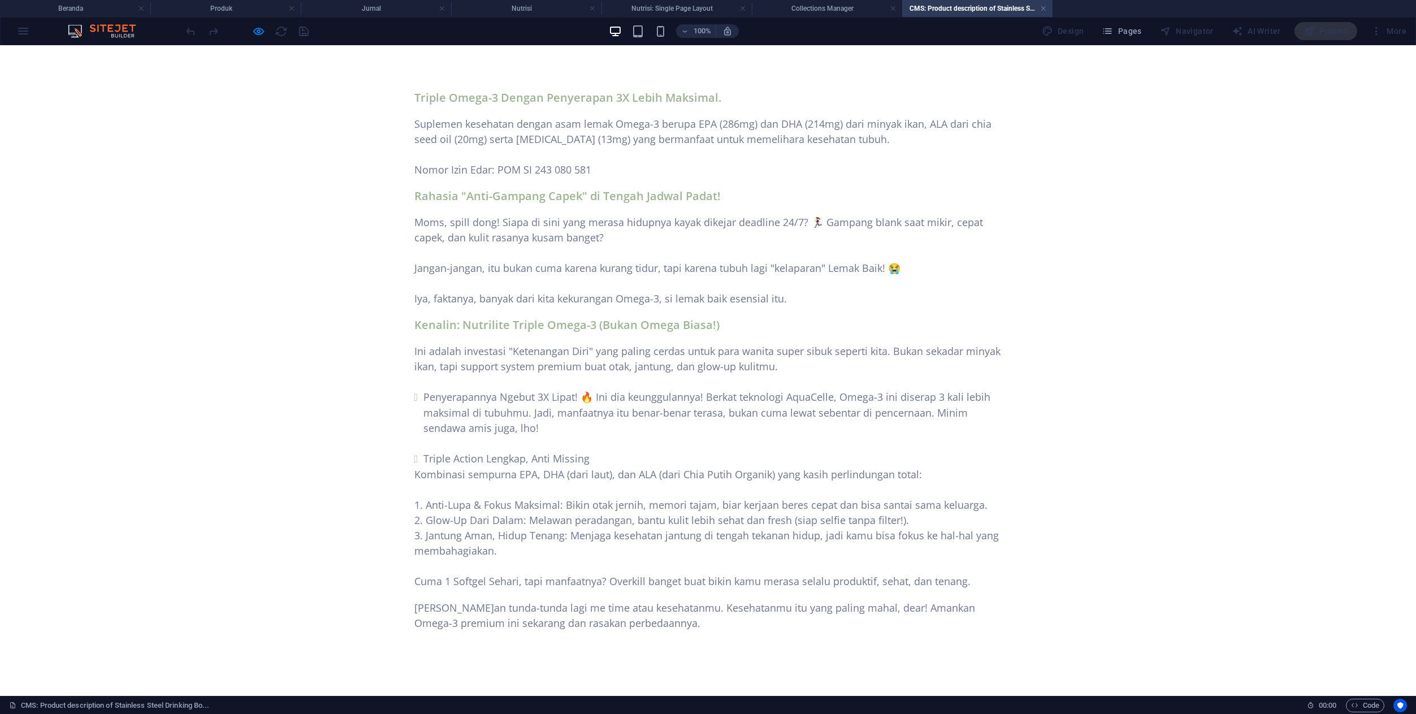
click at [155, 193] on body "Skip to main content Triple Omega-3 Dengan Penyerapan 3X Lebih Maksimal. Suplem…" at bounding box center [708, 360] width 1416 height 631
click at [582, 466] on li "Triple Action Lengkap, Anti Missing" at bounding box center [712, 459] width 579 height 16
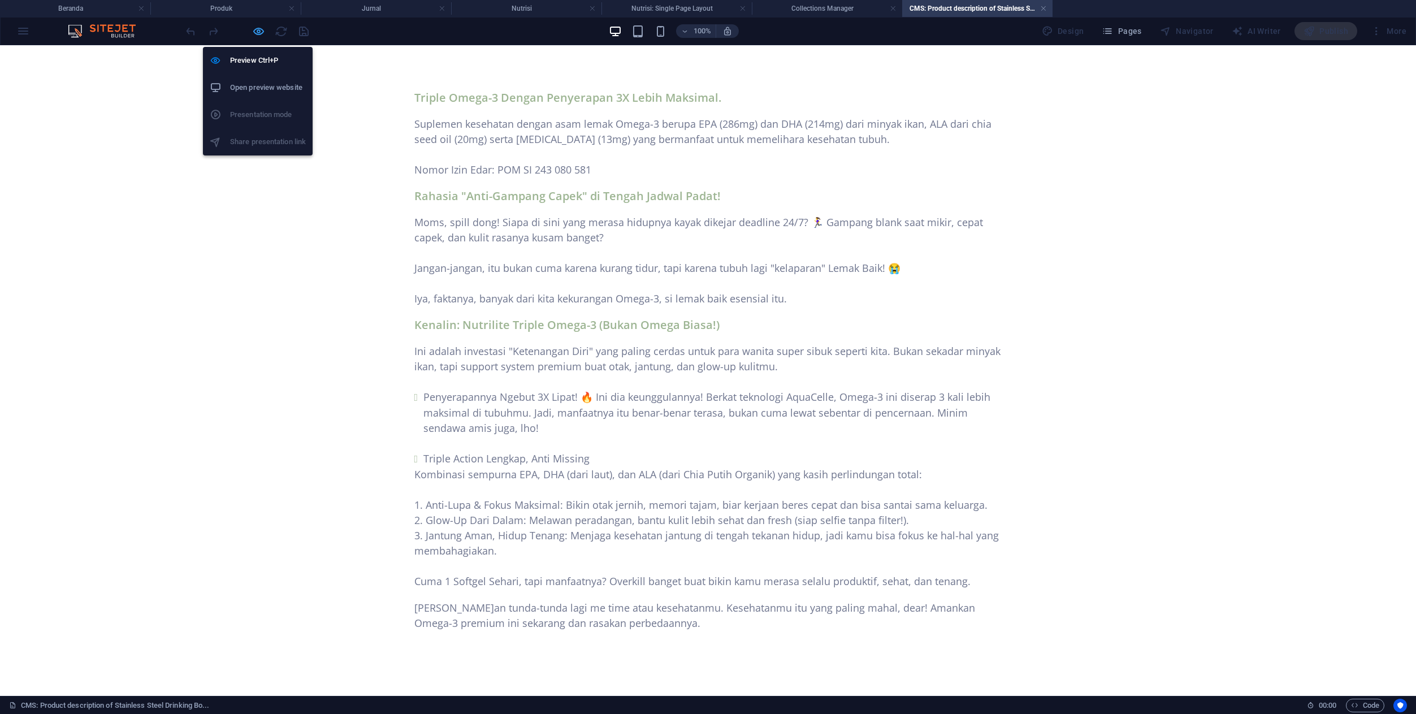
click at [260, 34] on icon "button" at bounding box center [258, 31] width 13 height 13
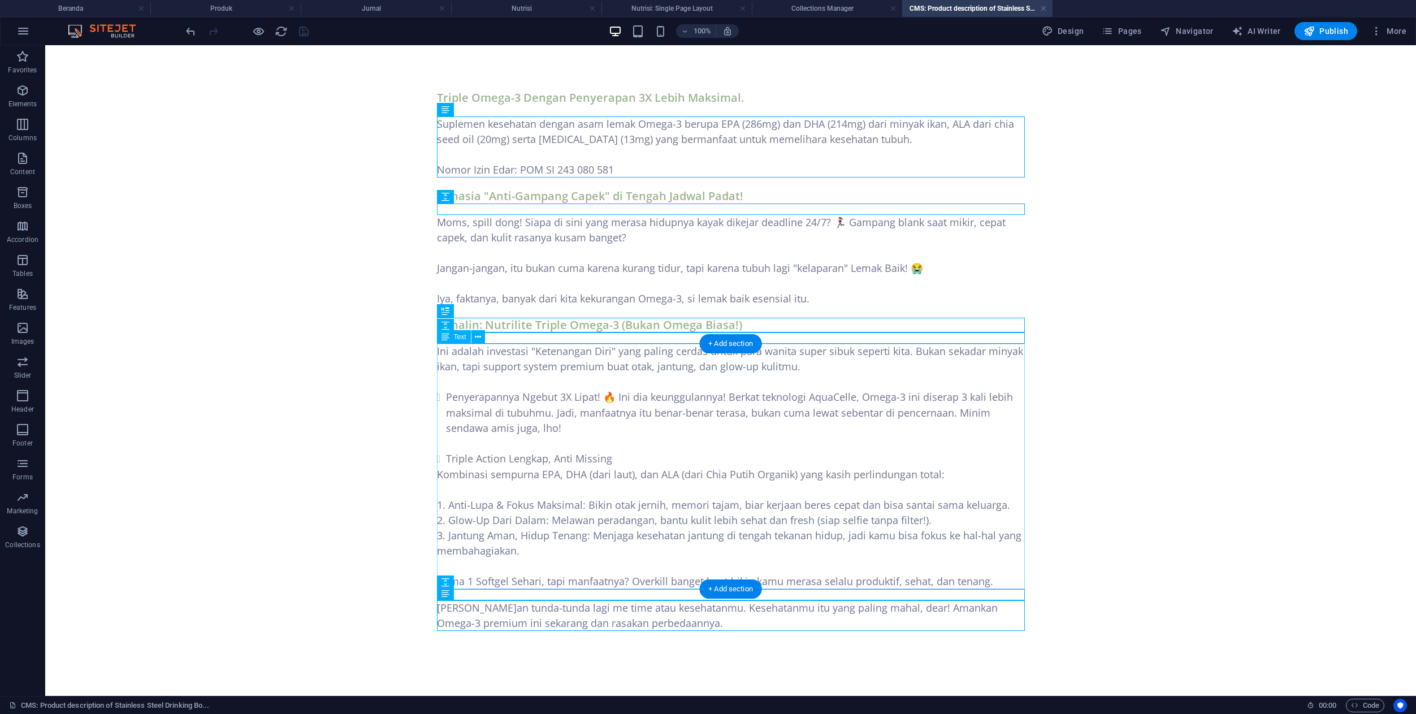
click at [477, 400] on div "Ini adalah investasi "Ketenangan Diri" yang paling cerdas untuk para wanita sup…" at bounding box center [731, 466] width 588 height 245
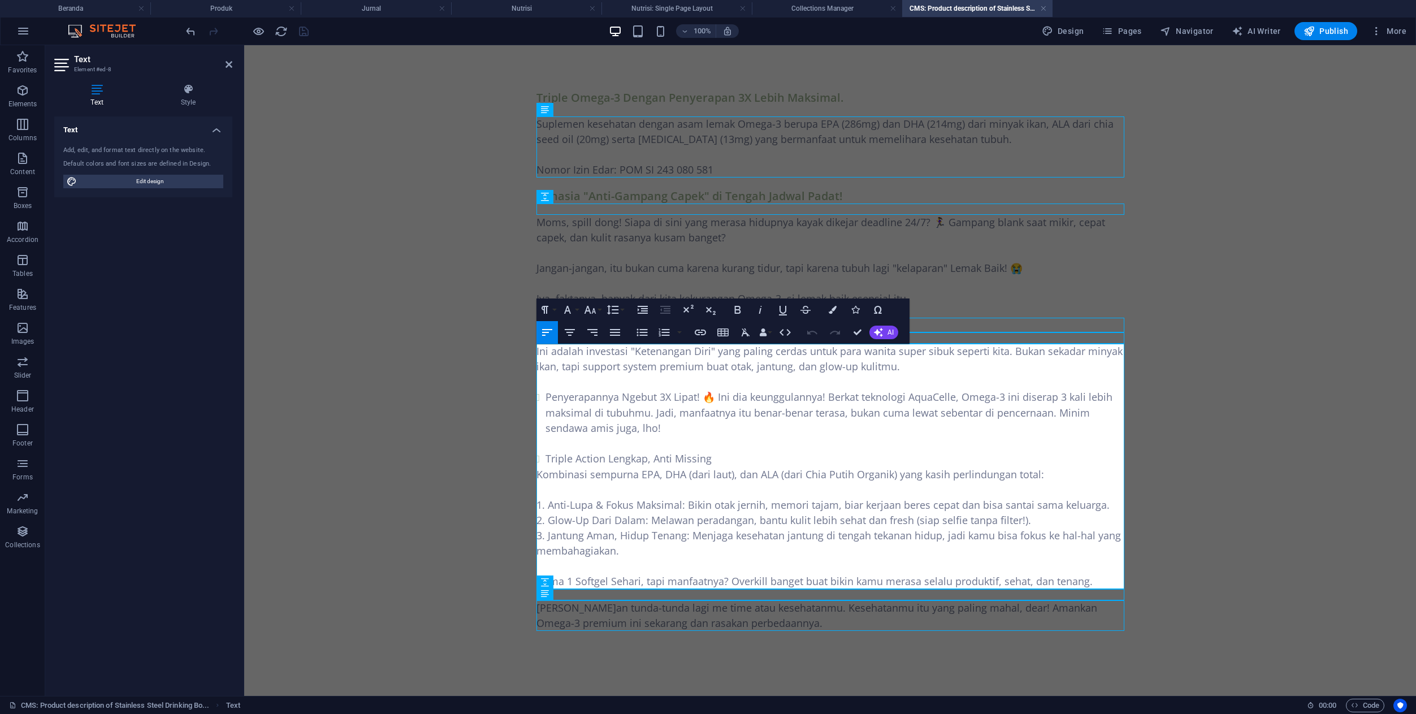
click at [563, 447] on p at bounding box center [830, 443] width 588 height 15
click at [562, 438] on p "​" at bounding box center [830, 443] width 588 height 15
click at [560, 443] on p "​" at bounding box center [830, 443] width 588 height 15
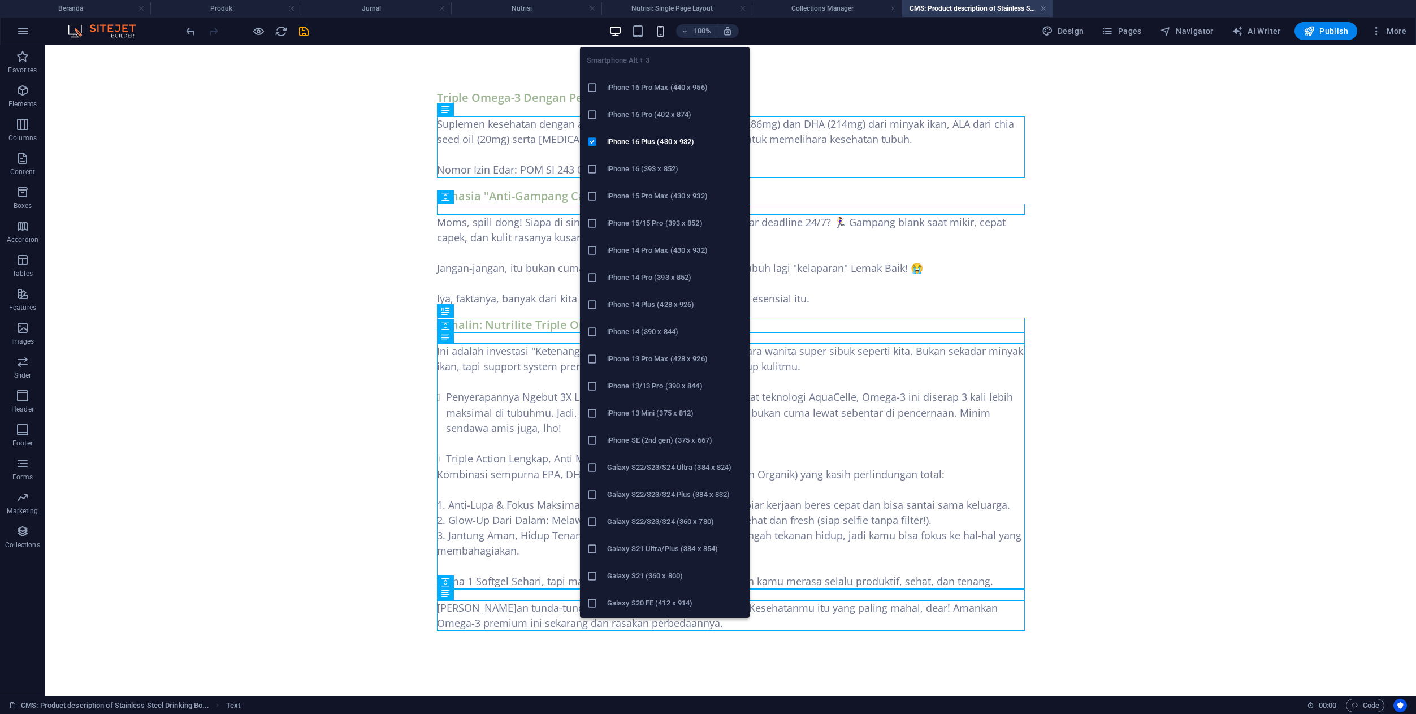
click at [659, 31] on icon "button" at bounding box center [660, 31] width 13 height 13
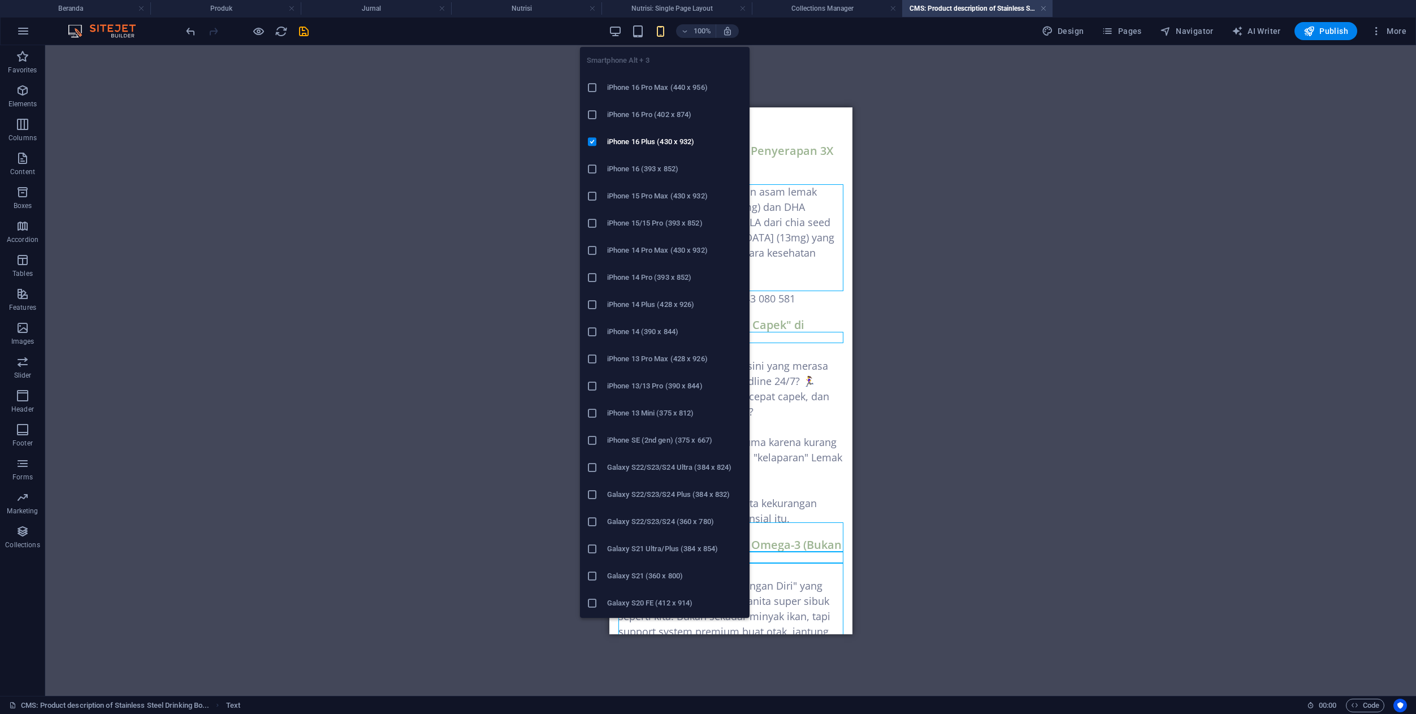
click at [663, 29] on icon "button" at bounding box center [660, 31] width 13 height 13
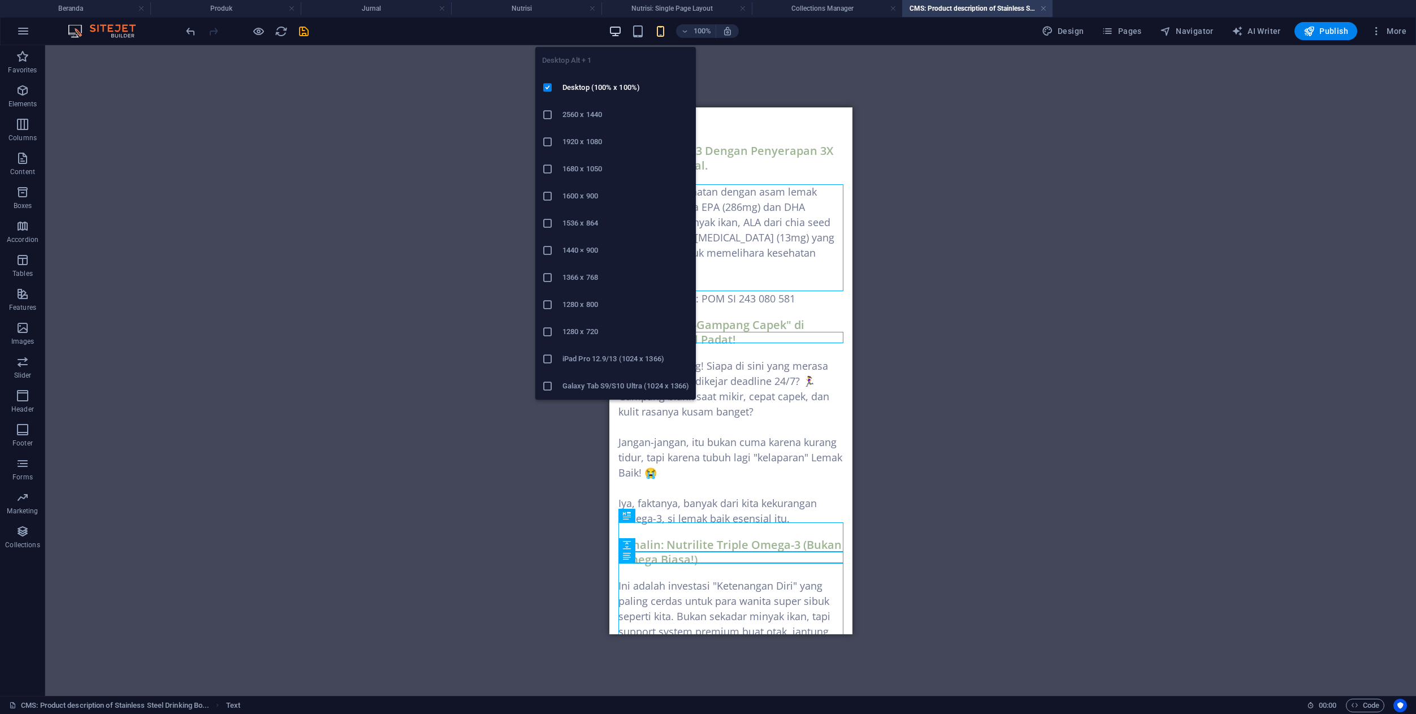
click at [621, 28] on icon "button" at bounding box center [615, 31] width 13 height 13
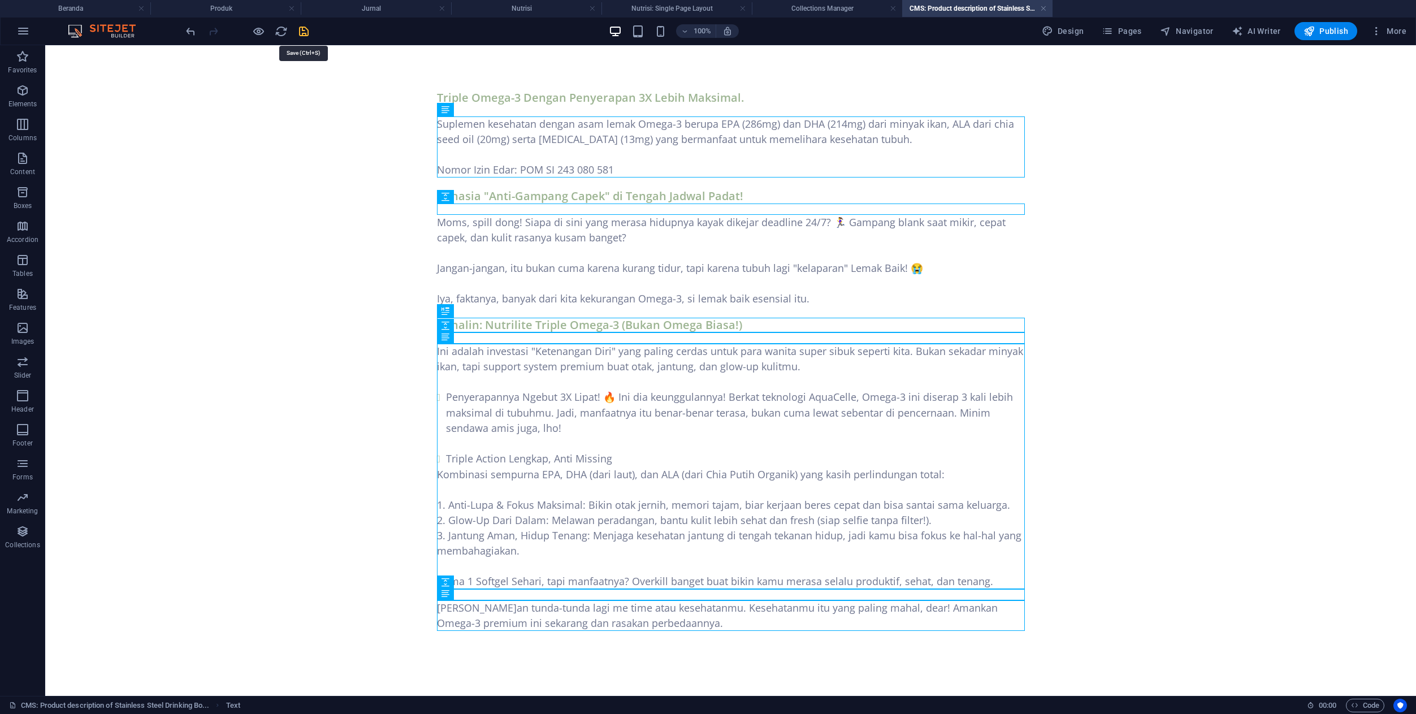
click at [305, 32] on icon "save" at bounding box center [303, 31] width 13 height 13
click at [833, 12] on h4 "Collections Manager" at bounding box center [827, 8] width 150 height 12
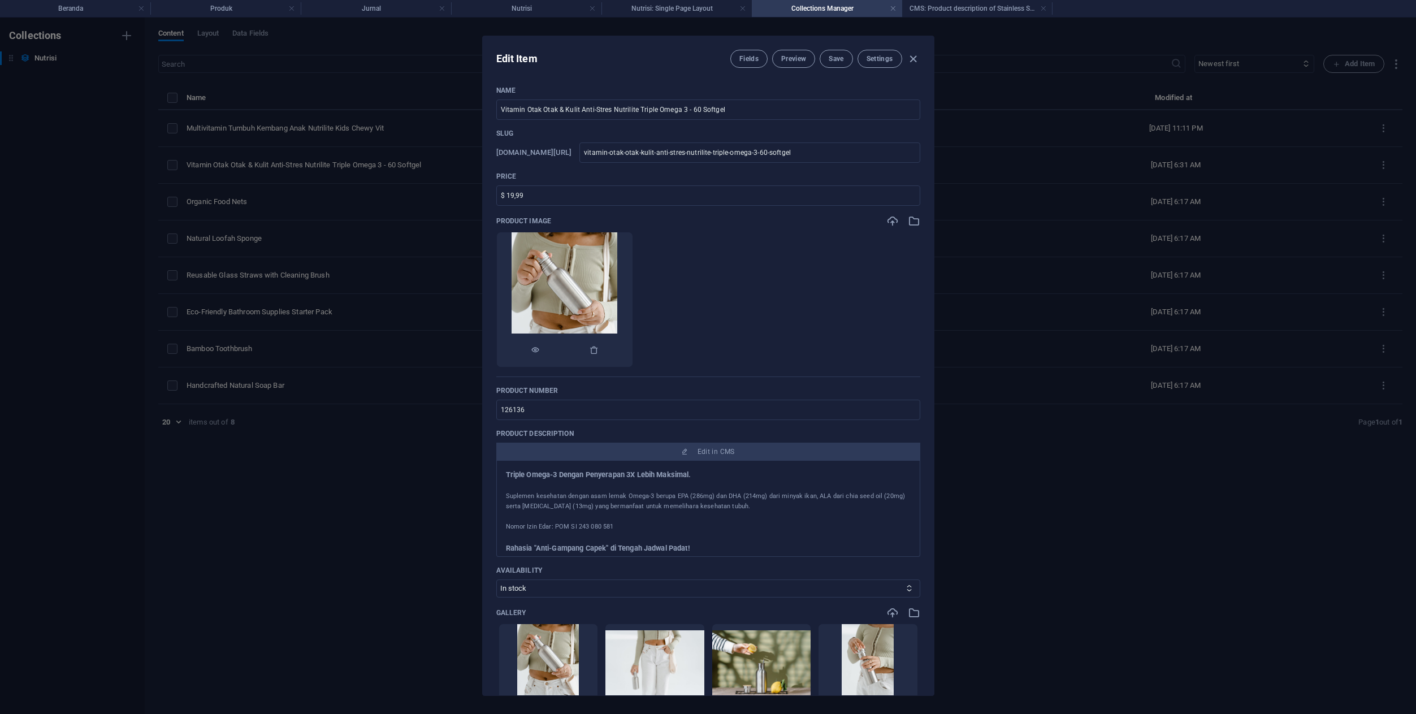
click at [613, 300] on img at bounding box center [565, 299] width 106 height 135
click at [599, 346] on icon "button" at bounding box center [594, 349] width 9 height 9
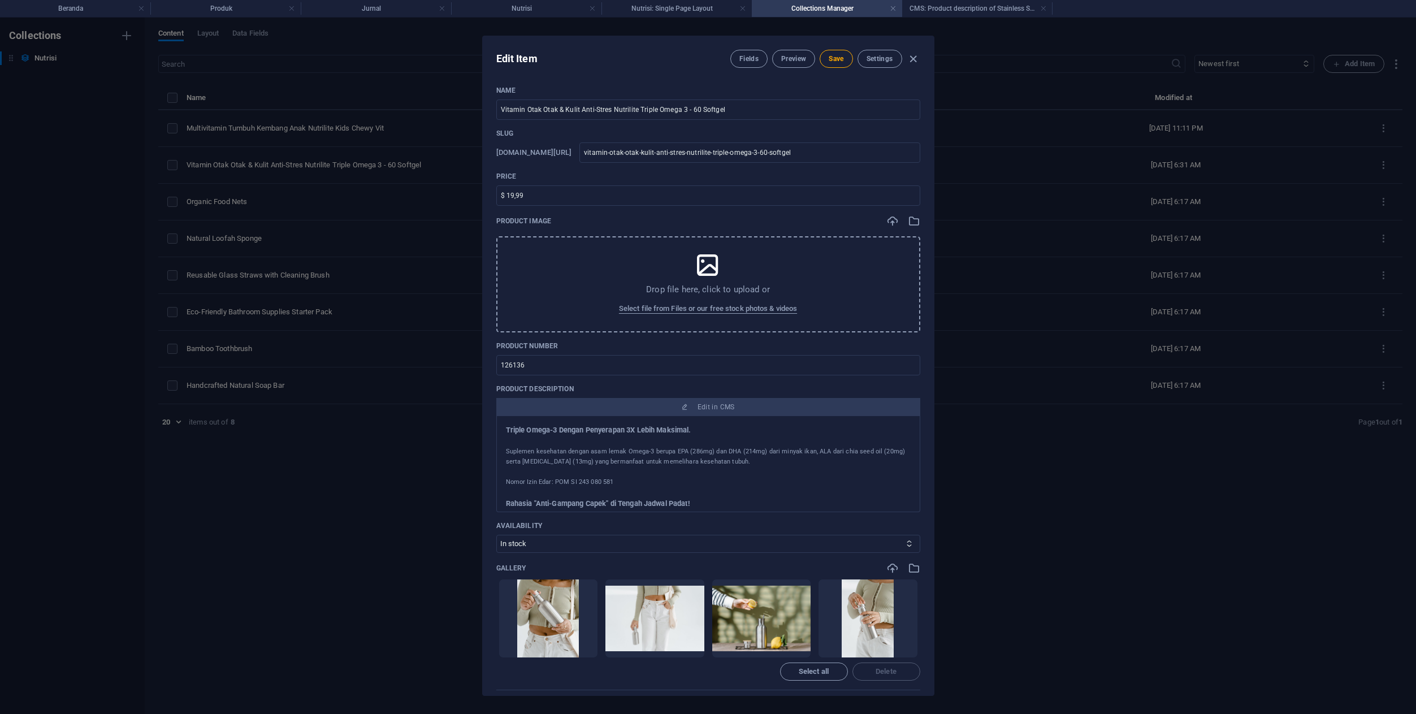
click at [688, 279] on div "Drop file here, click to upload or Select file from Files or our free stock pho…" at bounding box center [708, 284] width 424 height 96
click at [689, 274] on div "Drop file here, click to upload or Select file from Files or our free stock pho…" at bounding box center [708, 284] width 424 height 96
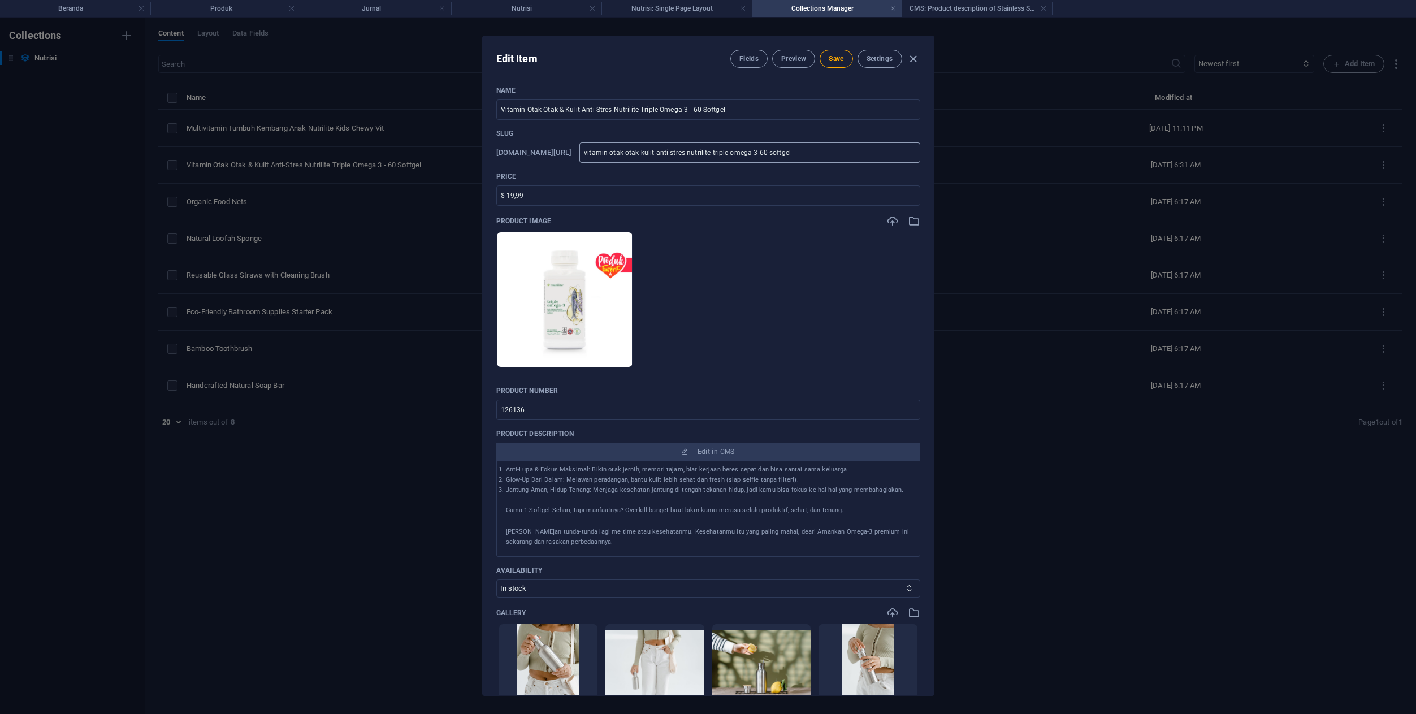
click at [850, 150] on input "vitamin-otak-otak-kulit-anti-stres-nutrilite-triple-omega-3-60-softgel" at bounding box center [749, 152] width 340 height 20
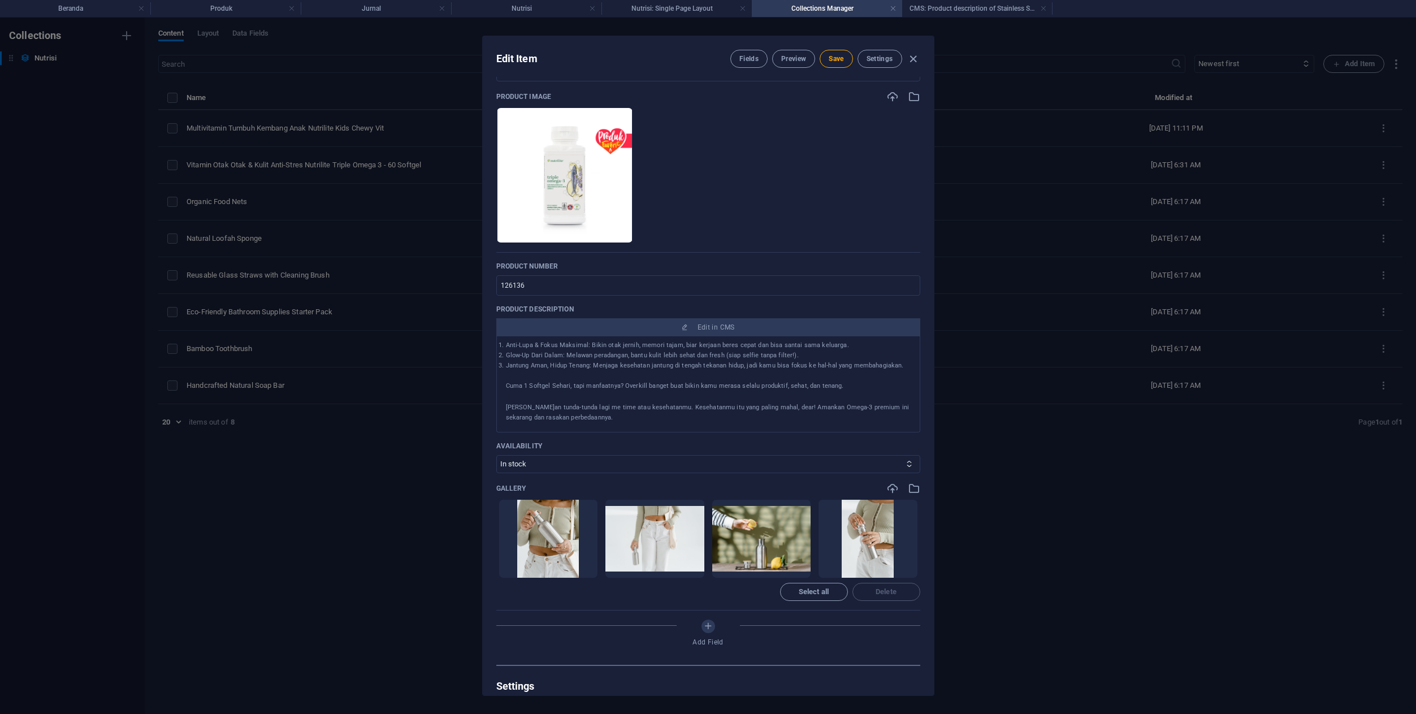
scroll to position [162, 0]
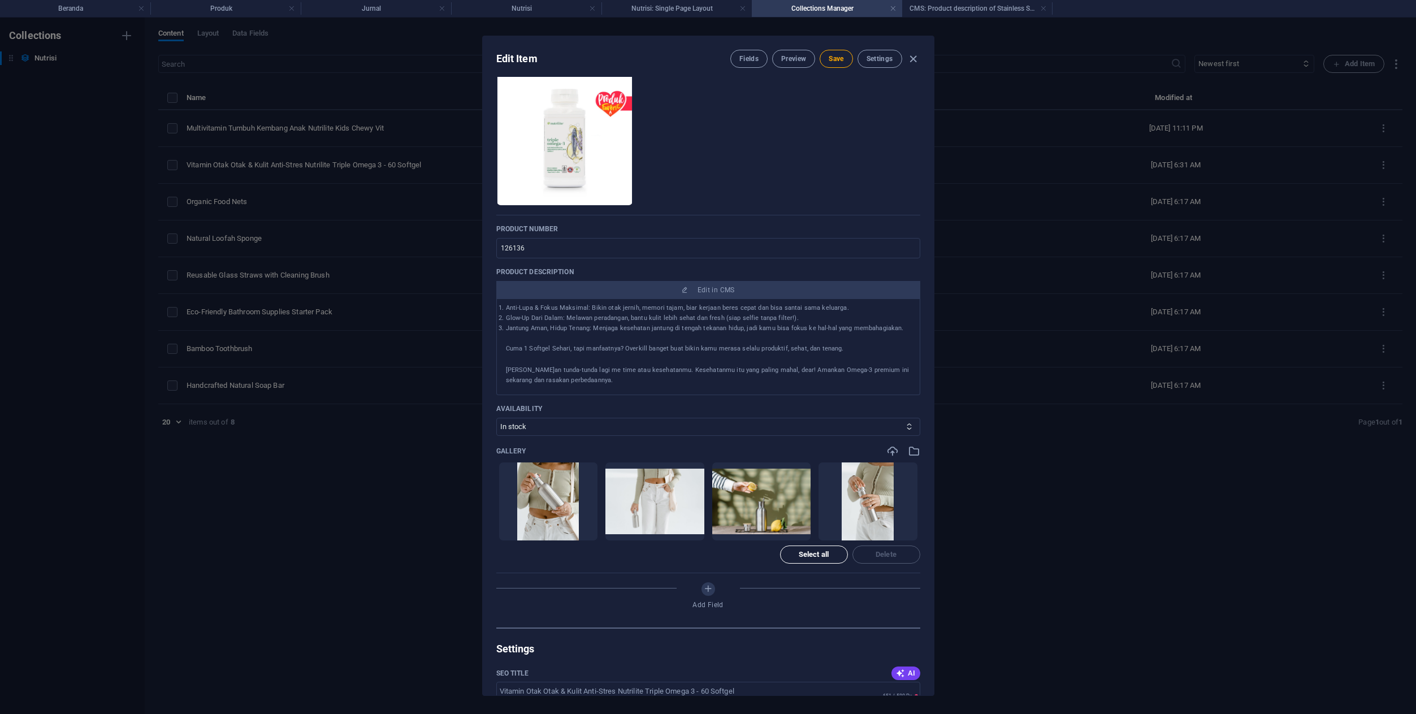
click at [800, 551] on span "Select all" at bounding box center [814, 554] width 30 height 7
click at [880, 563] on button "Delete" at bounding box center [886, 554] width 68 height 18
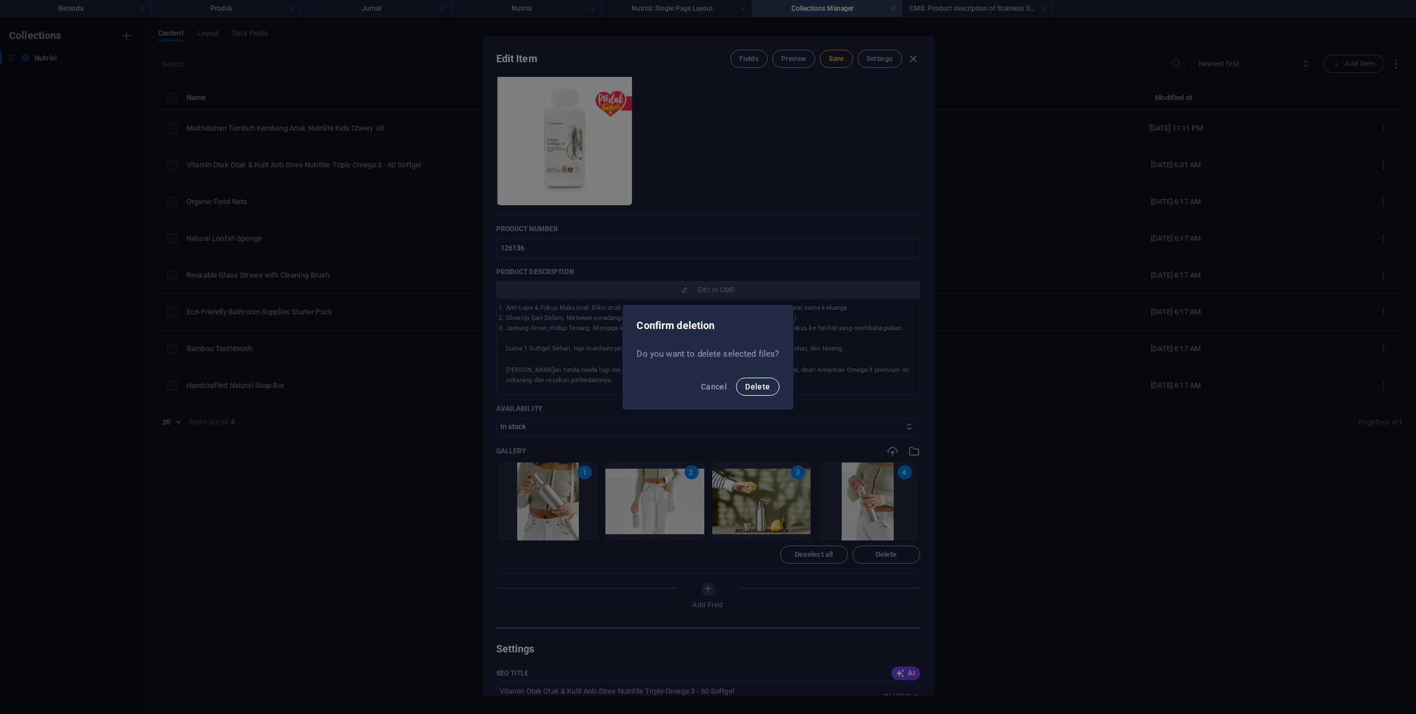
click at [753, 380] on button "Delete" at bounding box center [757, 387] width 43 height 18
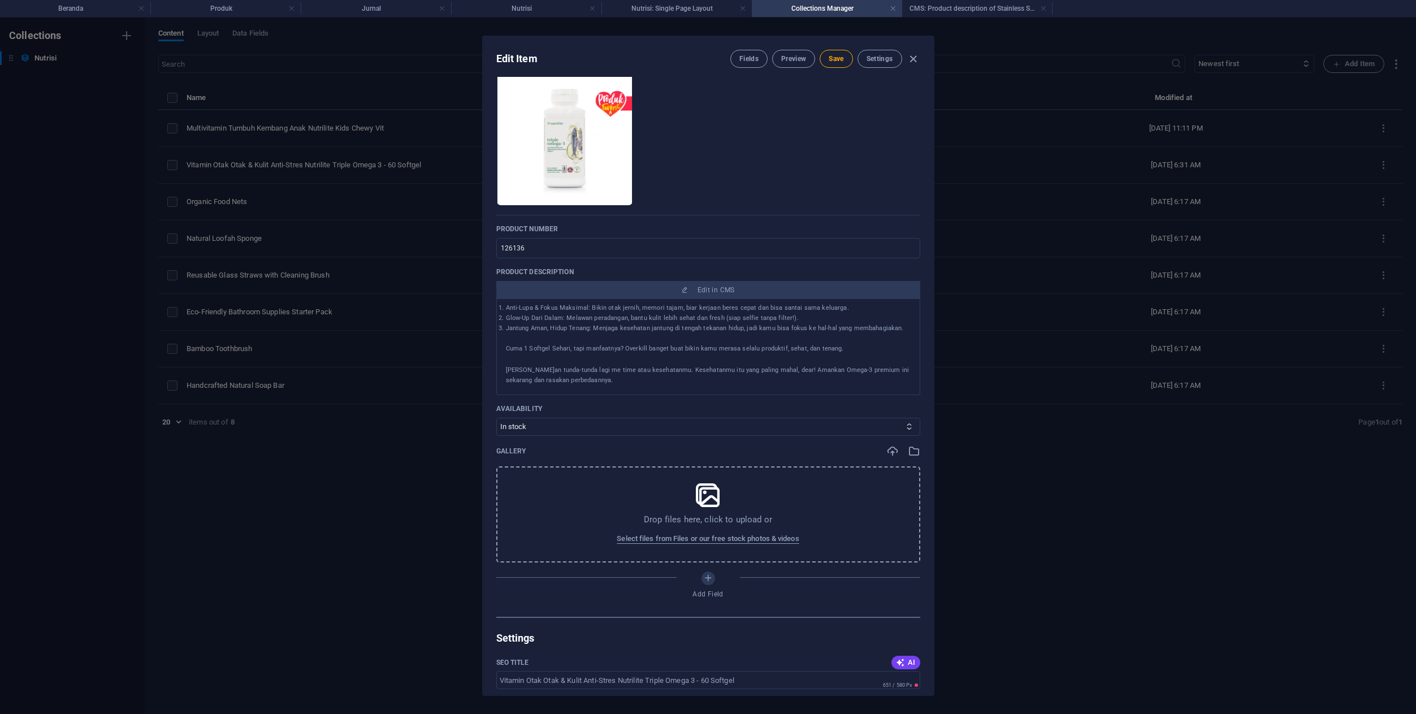
click at [687, 514] on p "Drop files here, click to upload or" at bounding box center [708, 519] width 128 height 11
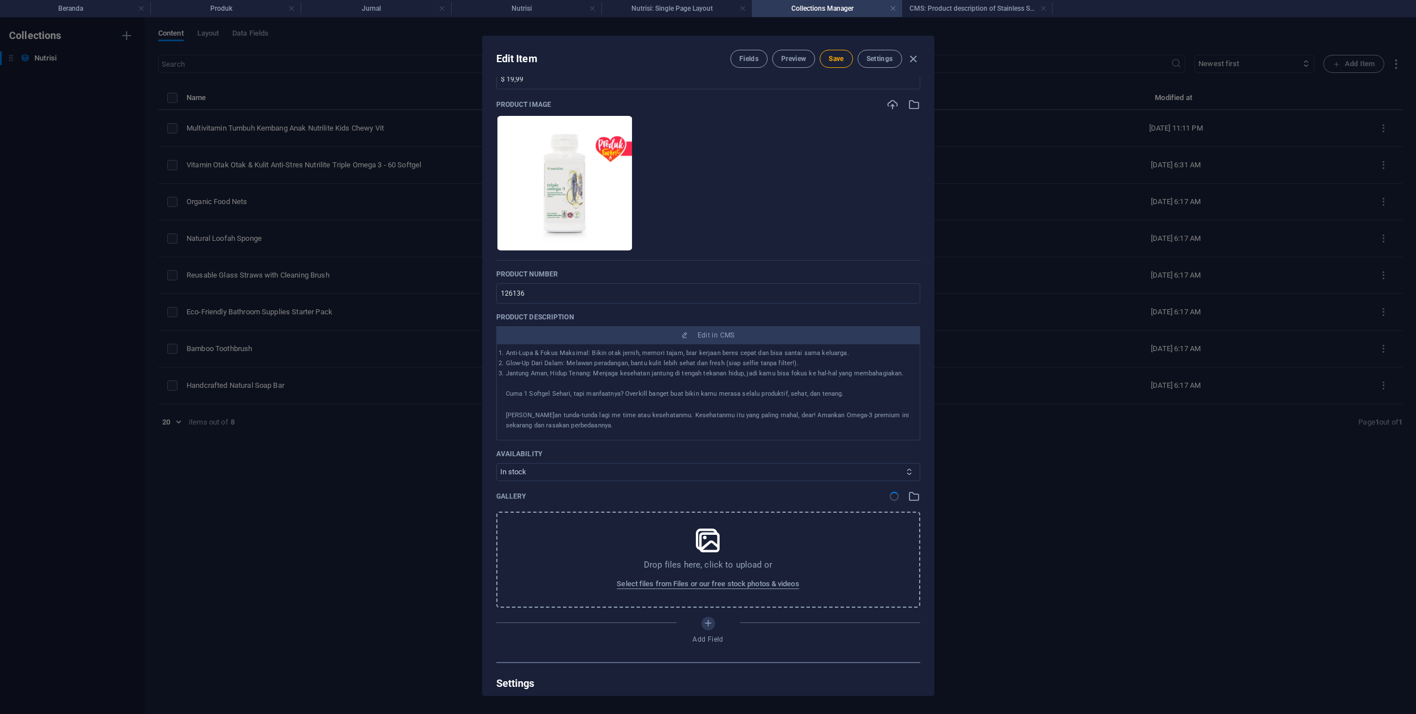
scroll to position [83, 0]
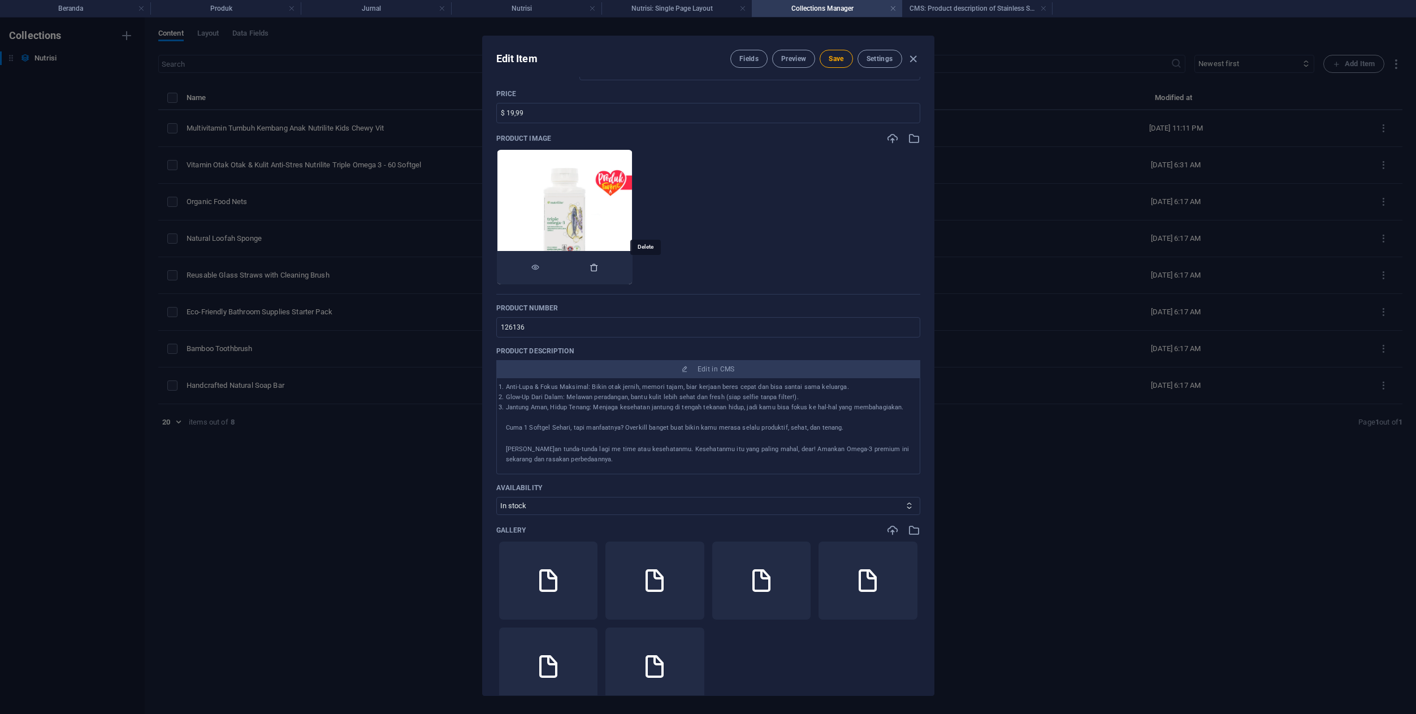
click at [599, 267] on icon "button" at bounding box center [594, 267] width 9 height 9
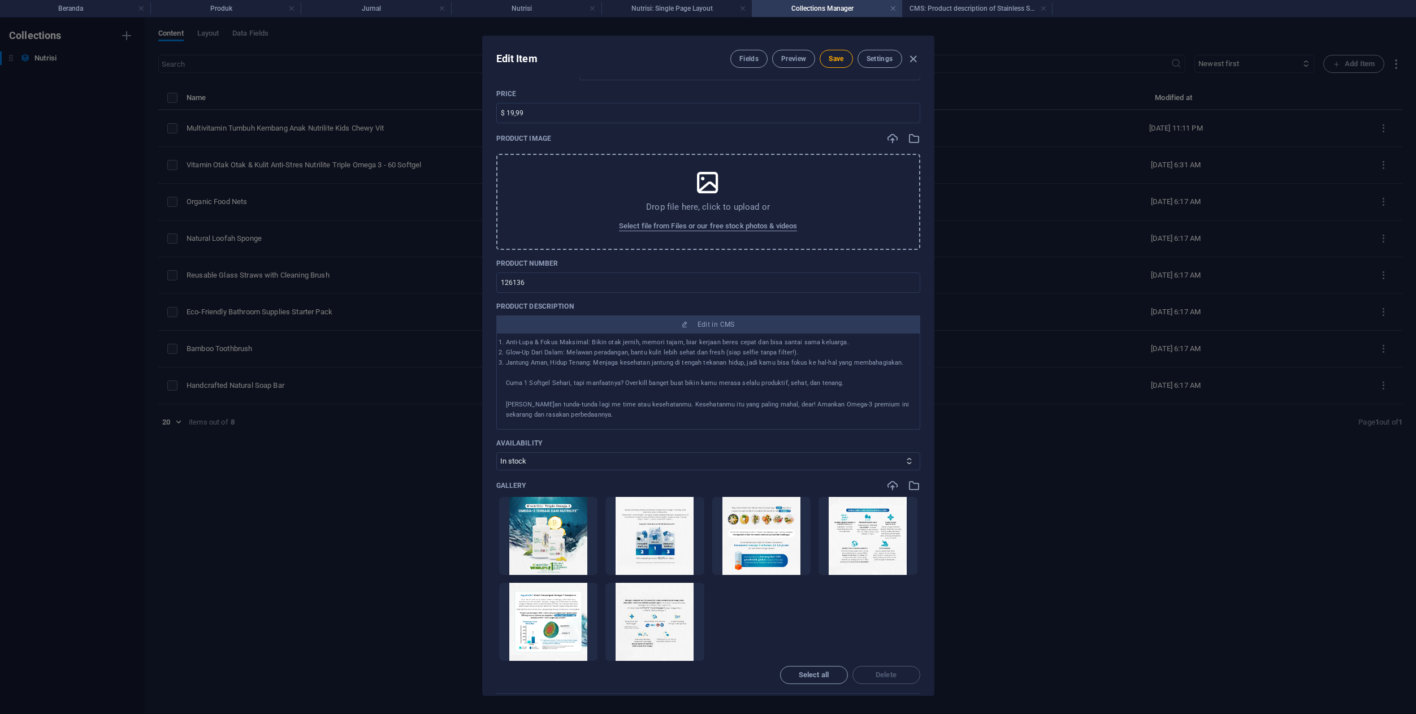
click at [718, 207] on p "Drop file here, click to upload or" at bounding box center [708, 206] width 124 height 11
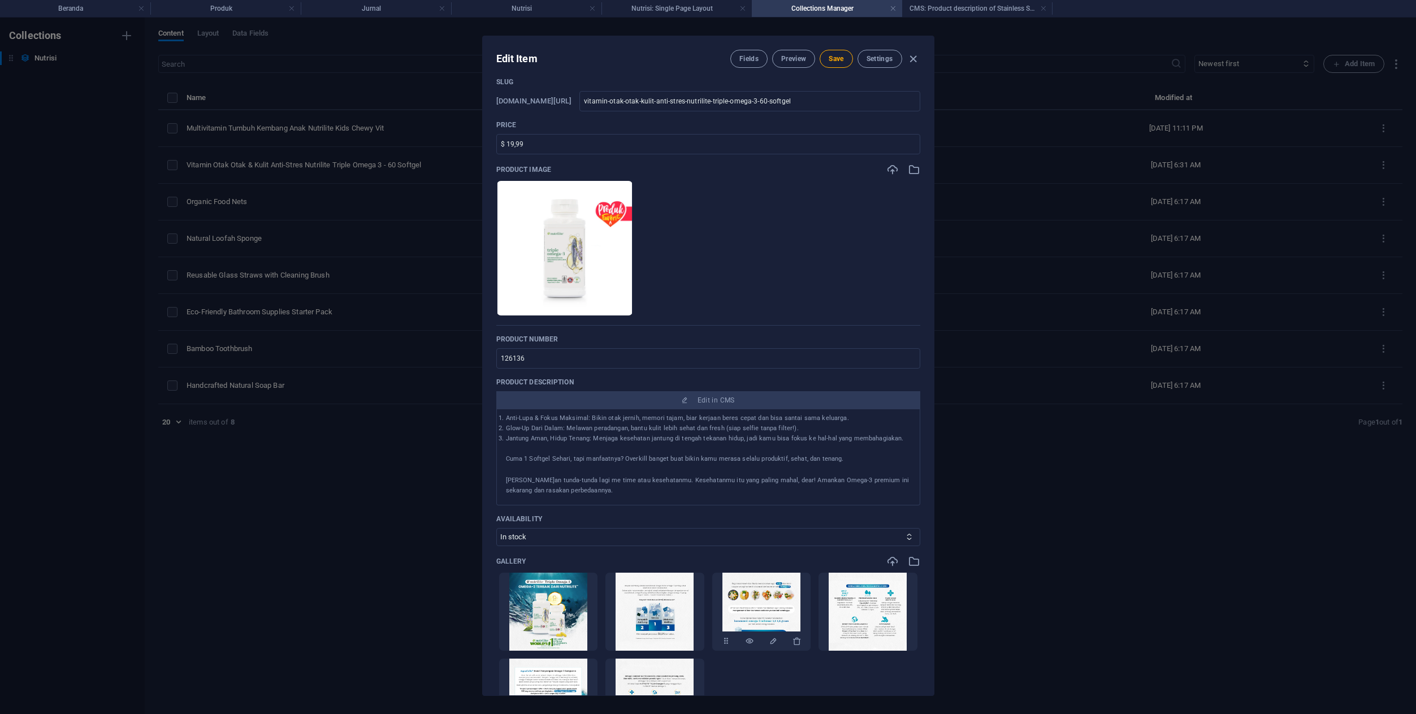
scroll to position [0, 0]
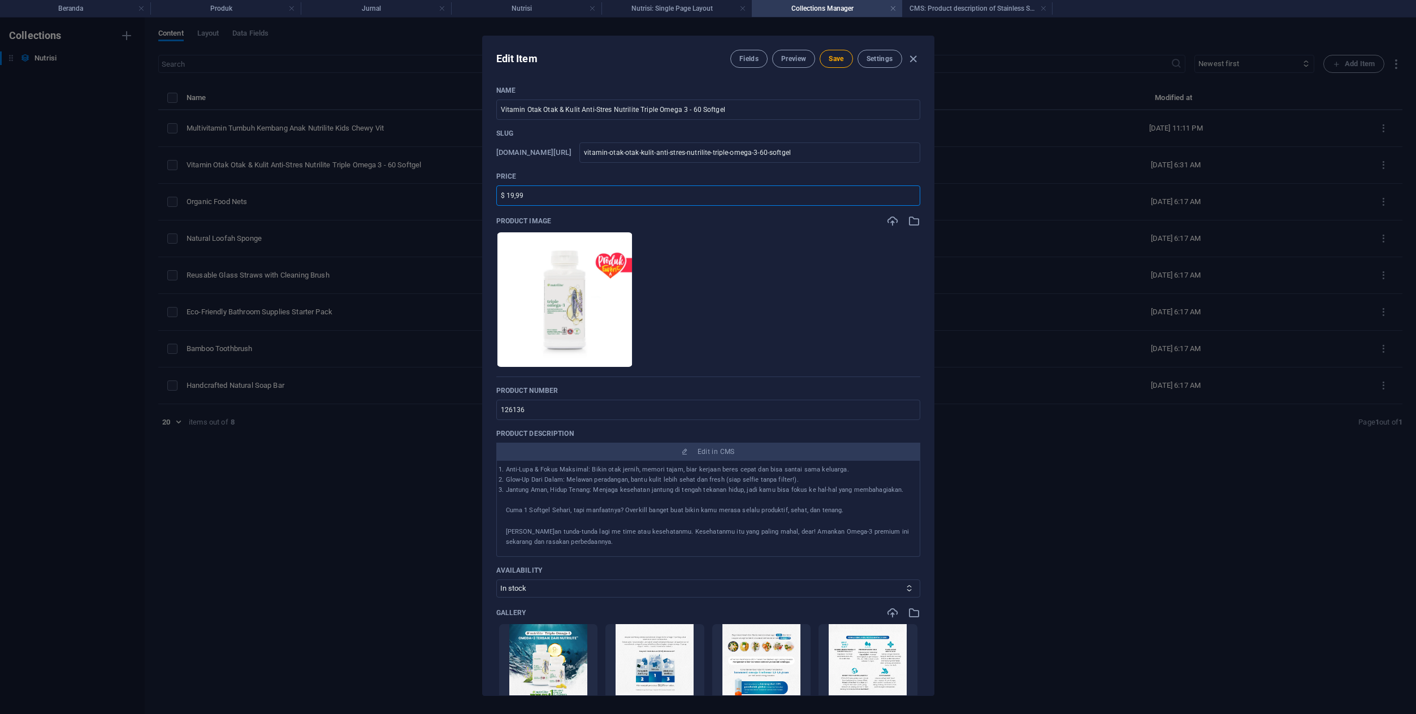
drag, startPoint x: 551, startPoint y: 194, endPoint x: 452, endPoint y: 196, distance: 98.9
click at [452, 196] on div "Edit Item Fields Preview Save Settings Name Vitamin Otak Otak & Kulit Anti-Stre…" at bounding box center [708, 366] width 1416 height 696
paste input "vitamin-otak-otak-kulit-anti-stres-nutrilite-triple-omega-3-60-softgel"
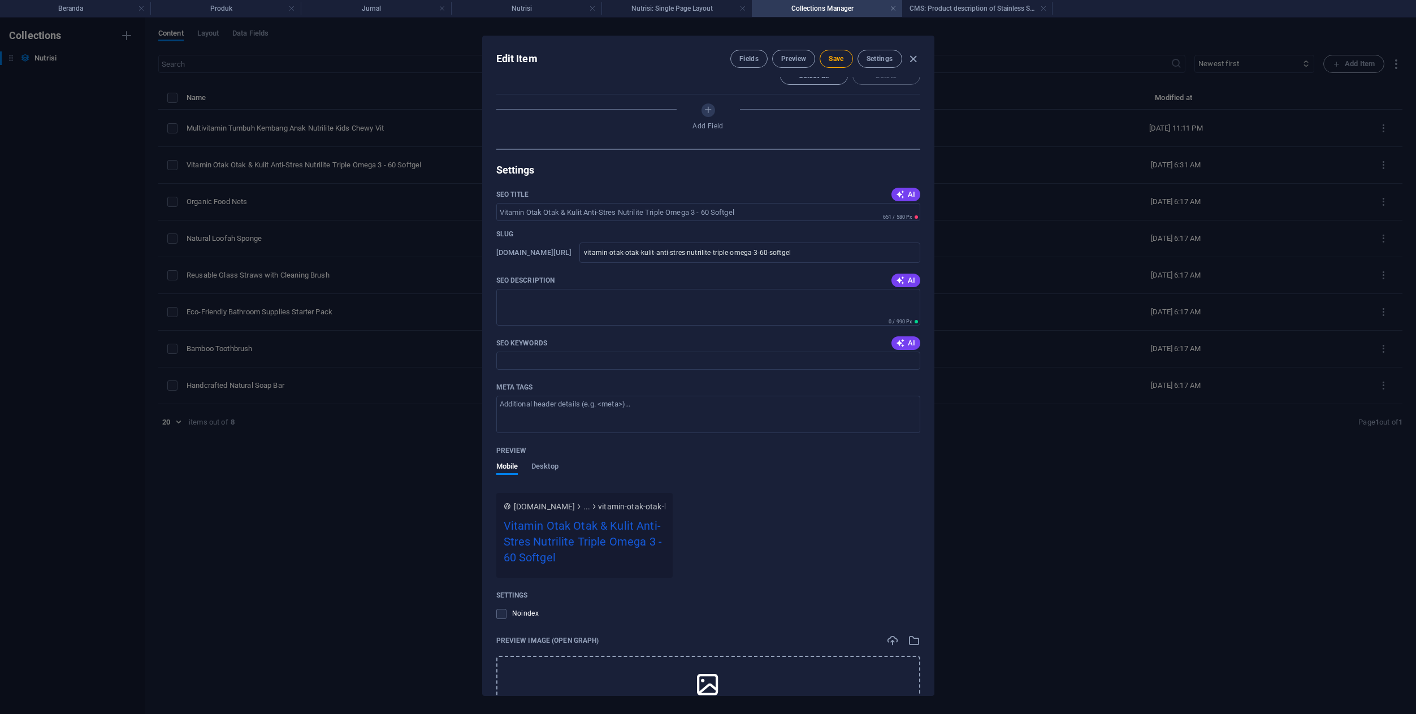
scroll to position [731, 0]
type input "Rp 603.000"
drag, startPoint x: 772, startPoint y: 202, endPoint x: 738, endPoint y: 209, distance: 34.6
click at [738, 209] on input "SEO Title" at bounding box center [708, 207] width 424 height 18
click at [747, 208] on input "SEO Title" at bounding box center [708, 207] width 424 height 18
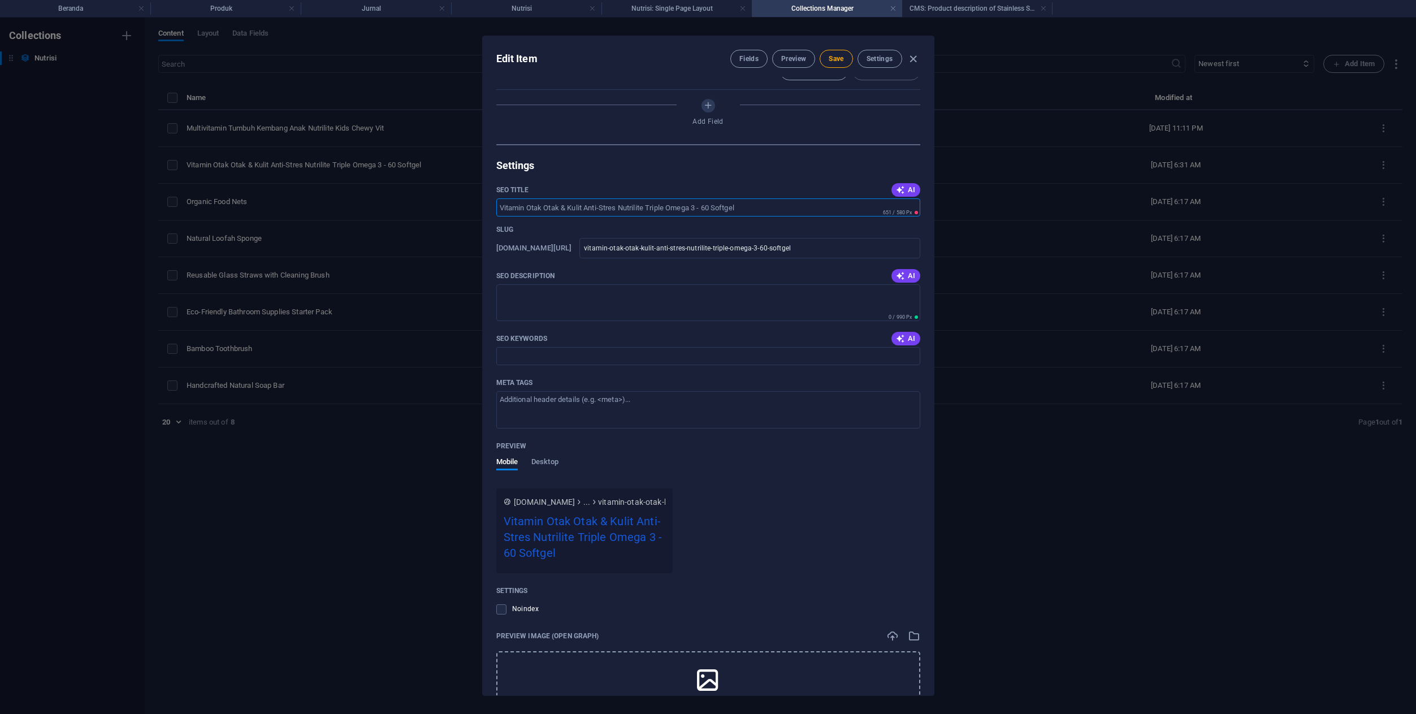
drag, startPoint x: 748, startPoint y: 207, endPoint x: 716, endPoint y: 210, distance: 32.3
click at [716, 210] on input "SEO Title" at bounding box center [708, 207] width 424 height 18
click at [745, 210] on input "SEO Title" at bounding box center [708, 207] width 424 height 18
click at [906, 194] on button "AI" at bounding box center [905, 190] width 28 height 14
click at [909, 192] on span "AI" at bounding box center [905, 189] width 19 height 9
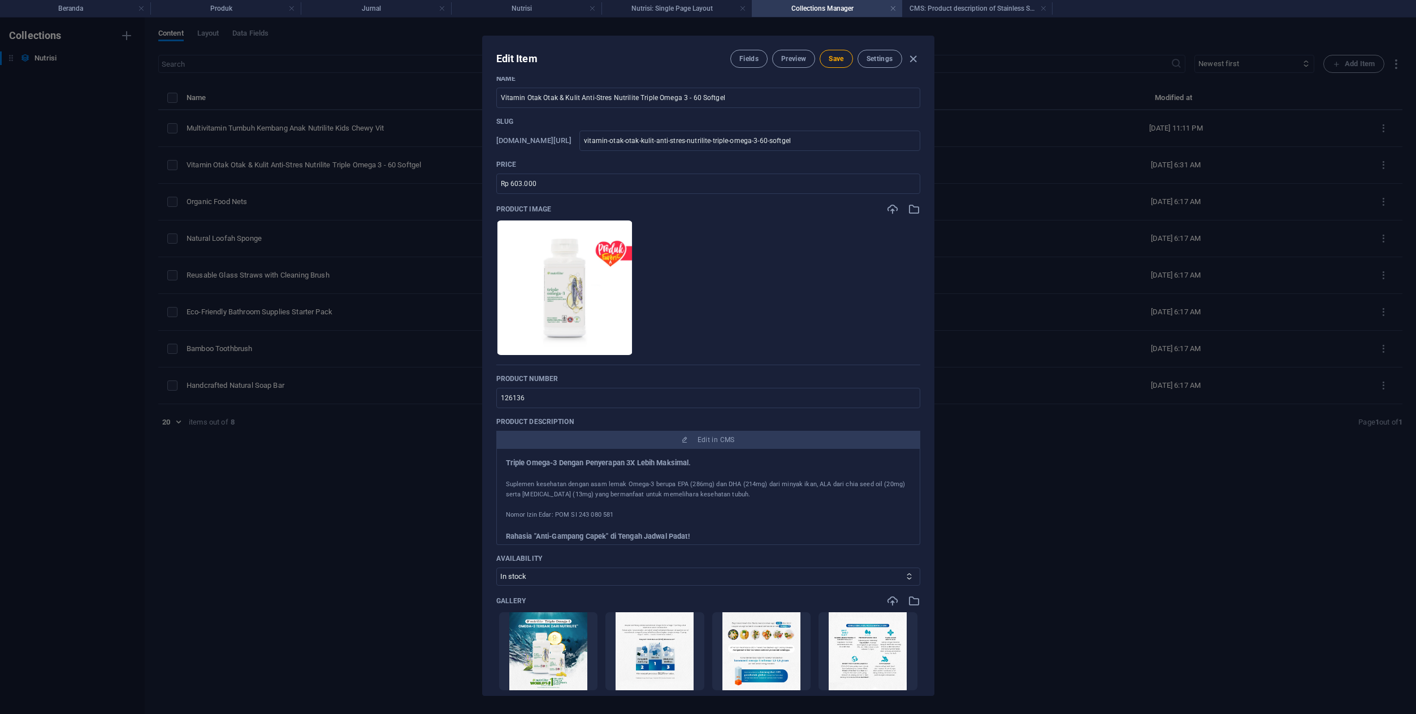
scroll to position [0, 0]
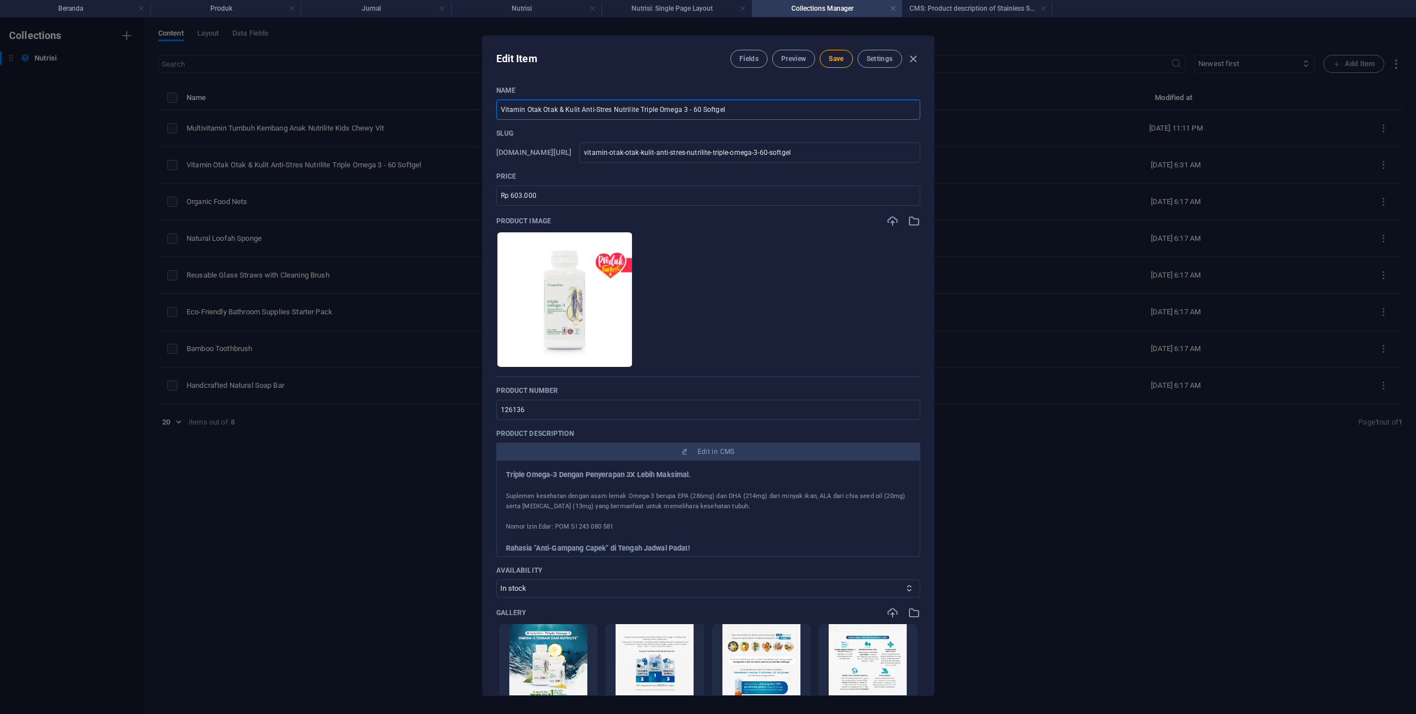
drag, startPoint x: 501, startPoint y: 109, endPoint x: 610, endPoint y: 112, distance: 108.6
click at [610, 112] on input "Vitamin Otak Otak & Kulit Anti-Stres Nutrilite Triple Omega 3 - 60 Softgel" at bounding box center [708, 109] width 424 height 20
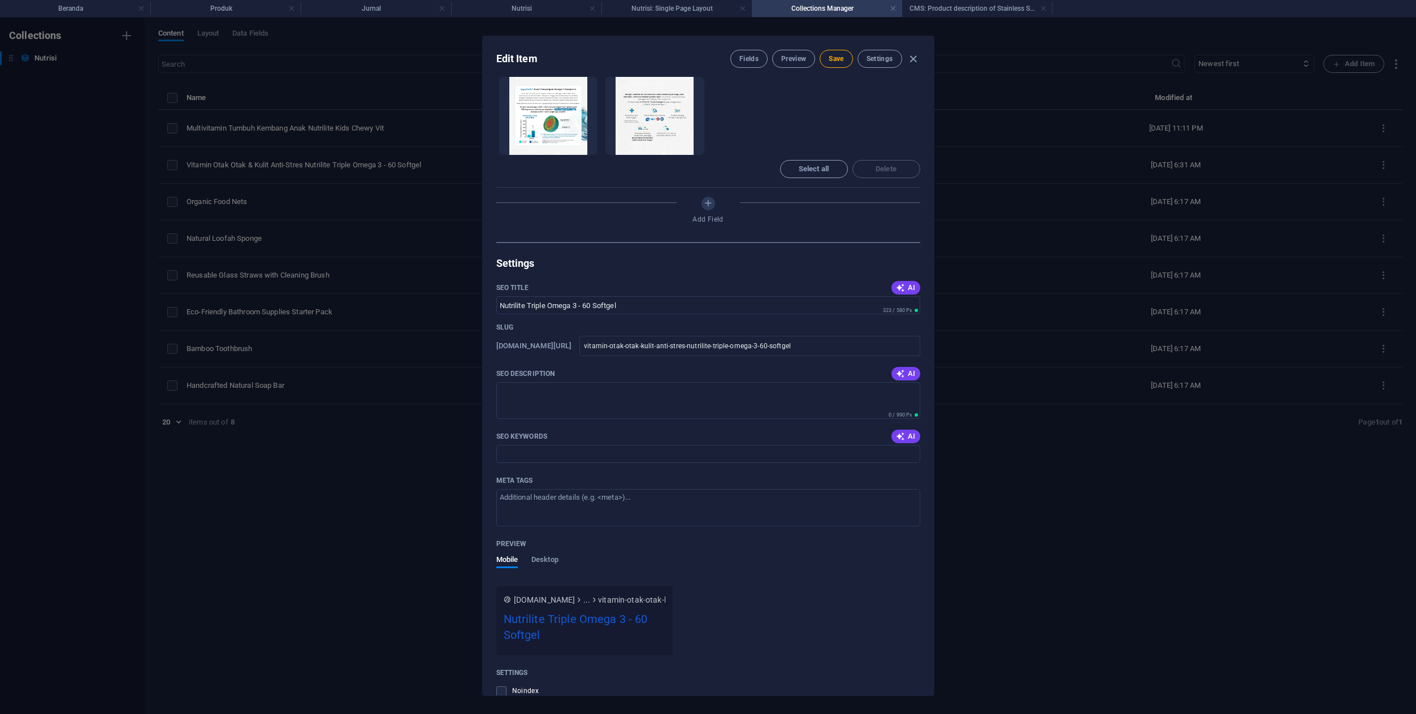
scroll to position [639, 0]
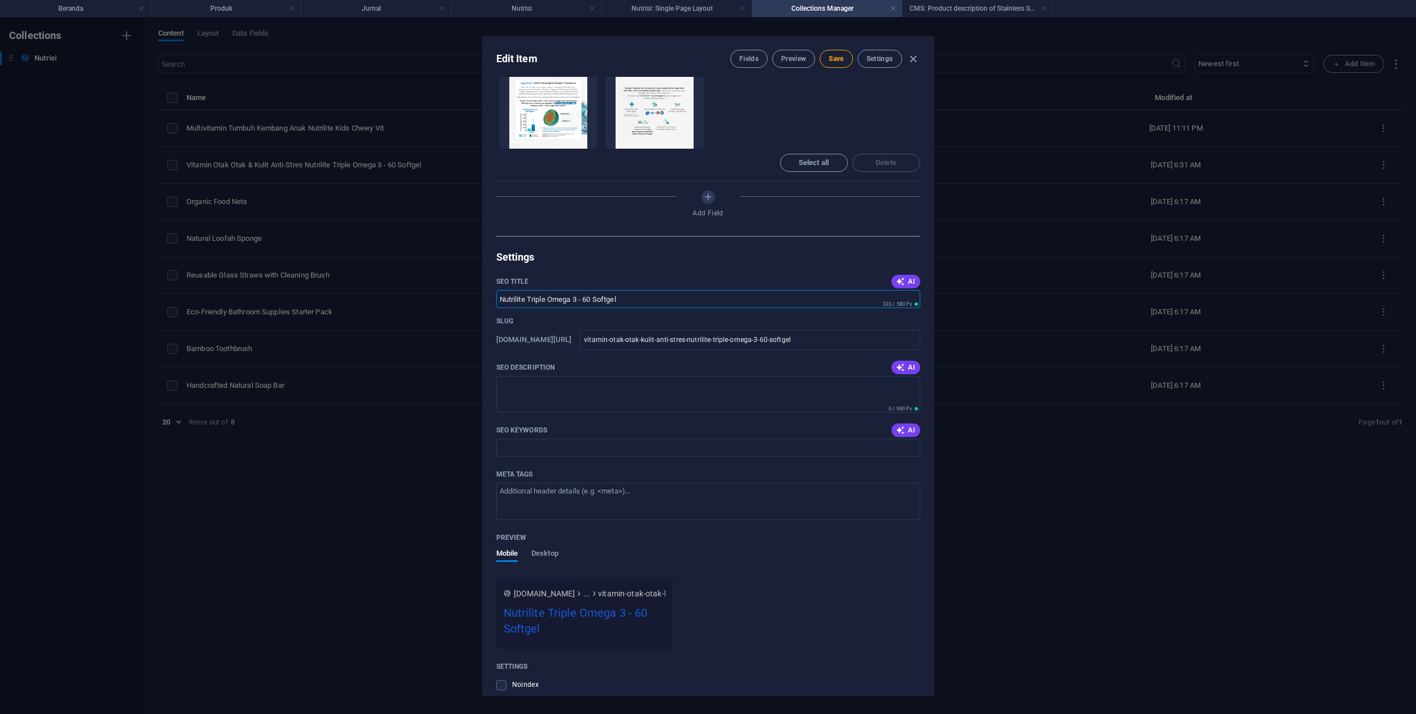
click at [634, 302] on input "Nutrilite Triple Omega 3 - 60 Softgel" at bounding box center [708, 299] width 424 height 18
paste input "Vitamin Otak Otak & Kulit Anti-Stres"
type input "Vitamin Otak Otak & Kulit Anti-Stres Trple Omega-3"
click at [912, 368] on span "AI" at bounding box center [905, 367] width 19 height 9
type textarea "Boost your health and glow with Nutrilite Triple Omega 3! Enhance focus, skin, …"
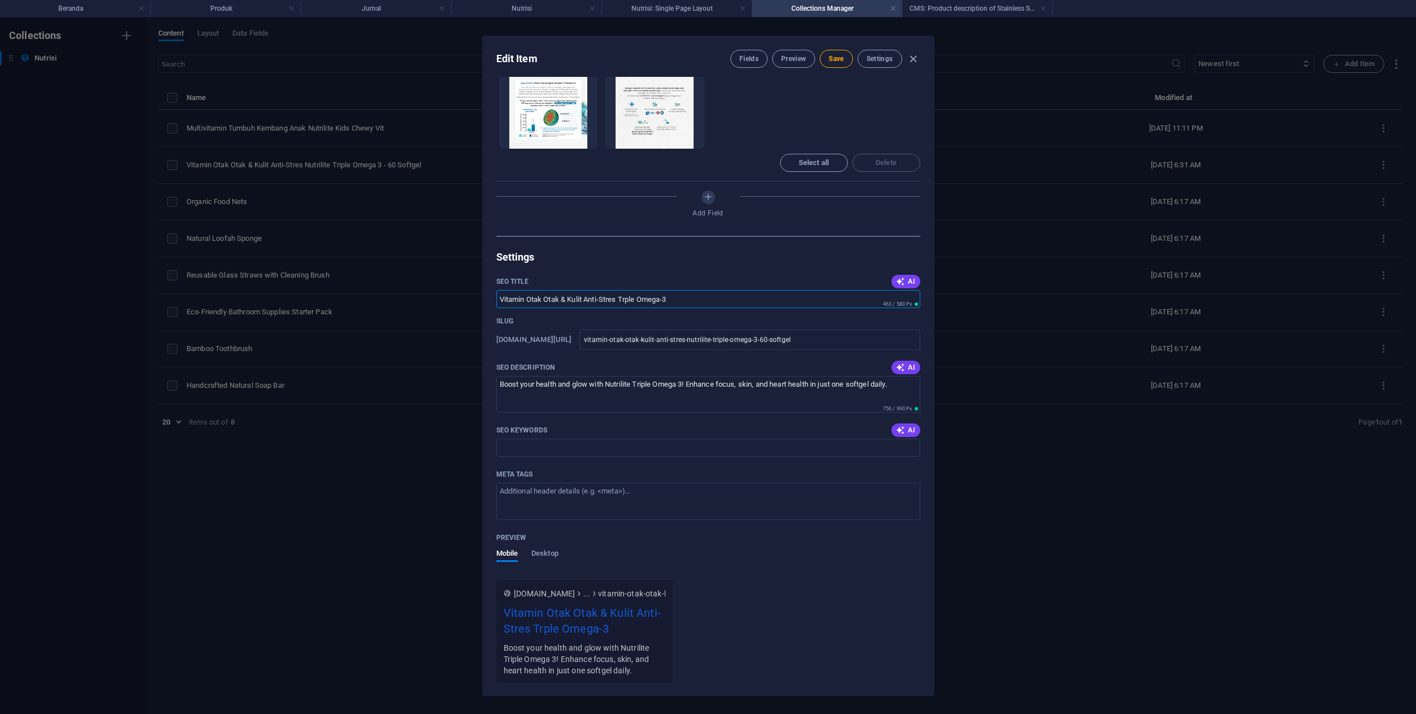
click at [629, 302] on input "Vitamin Otak Otak & Kulit Anti-Stres Trple Omega-3" at bounding box center [708, 299] width 424 height 18
type input "Vitamin Otak Otak & Kulit Anti-Stres Triple Omega-3"
click at [912, 442] on input "SEO Keywords" at bounding box center [708, 448] width 424 height 18
click at [909, 371] on span "AI" at bounding box center [905, 367] width 19 height 9
drag, startPoint x: 891, startPoint y: 383, endPoint x: 672, endPoint y: 367, distance: 219.9
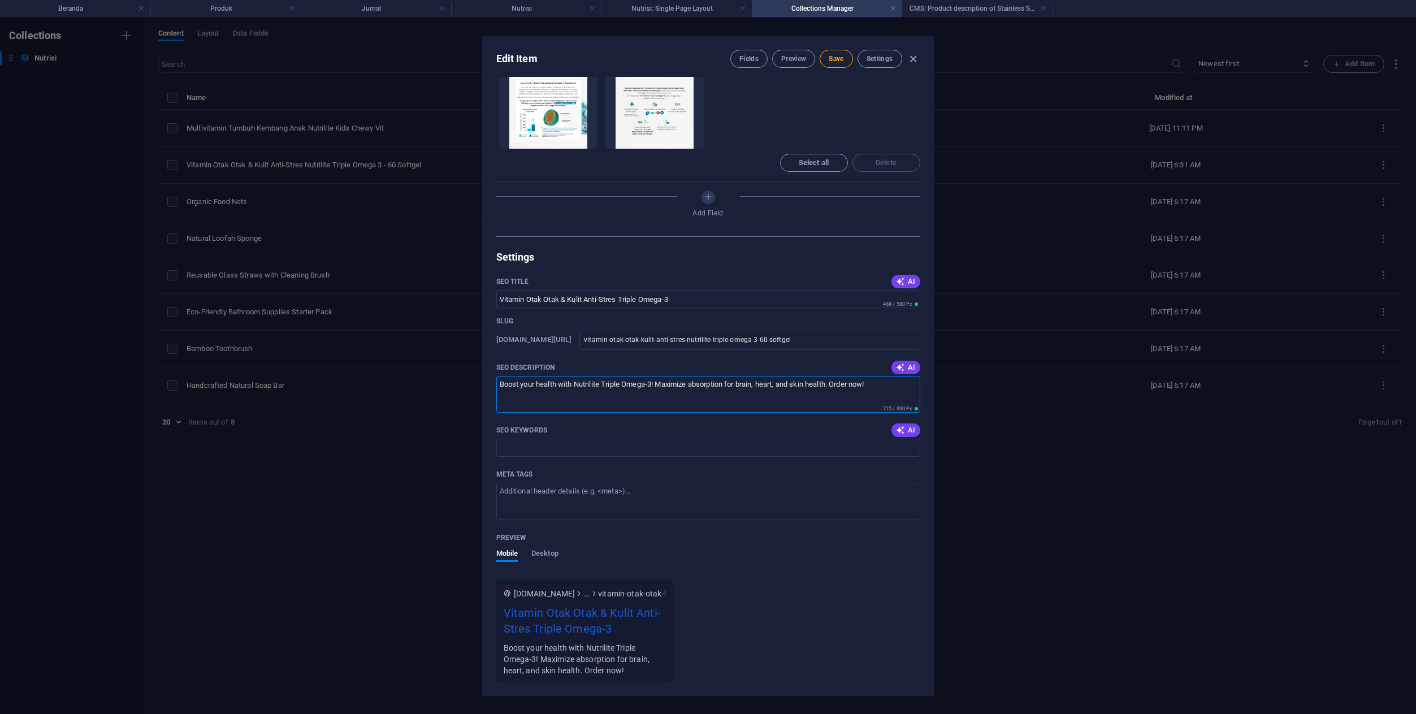
click at [670, 367] on div "SEO Description AI Boost your health with Nutrilite Triple Omega-3! Maximize ab…" at bounding box center [708, 386] width 424 height 54
paste textarea "Stress & Lupa? Omega-3 Nutrilite! Solusi lengkap otak, jantung, & kulit. Penyer…"
click at [499, 395] on textarea "Stress & Lupa? Omega-3 Nutrilite! Solusi lengkap otak, jantung, & kulit. Penyer…" at bounding box center [708, 394] width 424 height 37
drag, startPoint x: 675, startPoint y: 398, endPoint x: 655, endPoint y: 398, distance: 20.4
click at [655, 398] on textarea "Stress & Lupa? Omega-3 Nutrilite! Solusi lengkap otak, jantung, & kulit. Penyer…" at bounding box center [708, 394] width 424 height 37
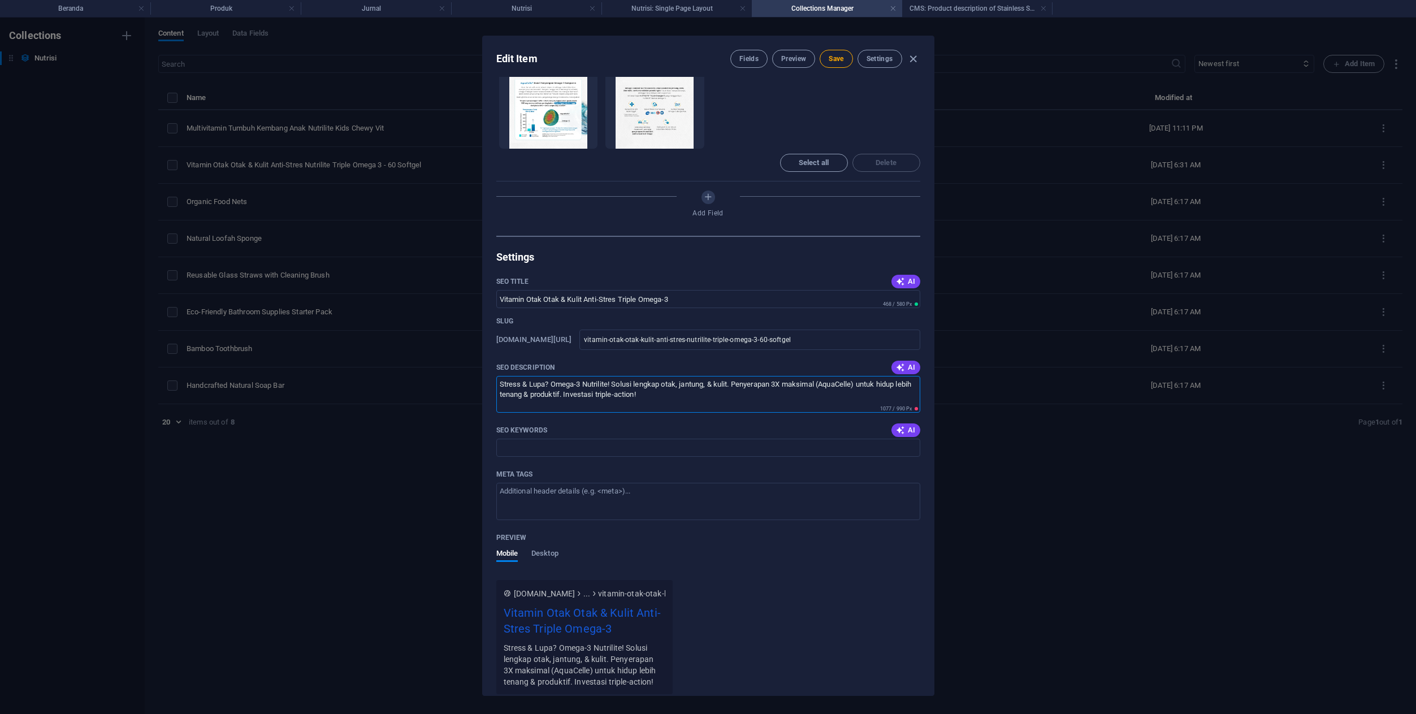
drag, startPoint x: 614, startPoint y: 384, endPoint x: 497, endPoint y: 385, distance: 117.6
click at [496, 384] on textarea "Stress & Lupa? Omega-3 Nutrilite! Solusi lengkap otak, jantung, & kulit. Penyer…" at bounding box center [708, 394] width 424 height 37
click at [552, 387] on textarea "Stress & Lupa? Omega-3 Nutrilite! Solusi lengkap otak, jantung, & kulit. Penyer…" at bounding box center [708, 394] width 424 height 37
drag, startPoint x: 552, startPoint y: 387, endPoint x: 499, endPoint y: 389, distance: 53.2
click at [499, 389] on textarea "Stress & Lupa? Omega-3 Nutrilite! Solusi lengkap otak, jantung, & kulit. Penyer…" at bounding box center [708, 394] width 424 height 37
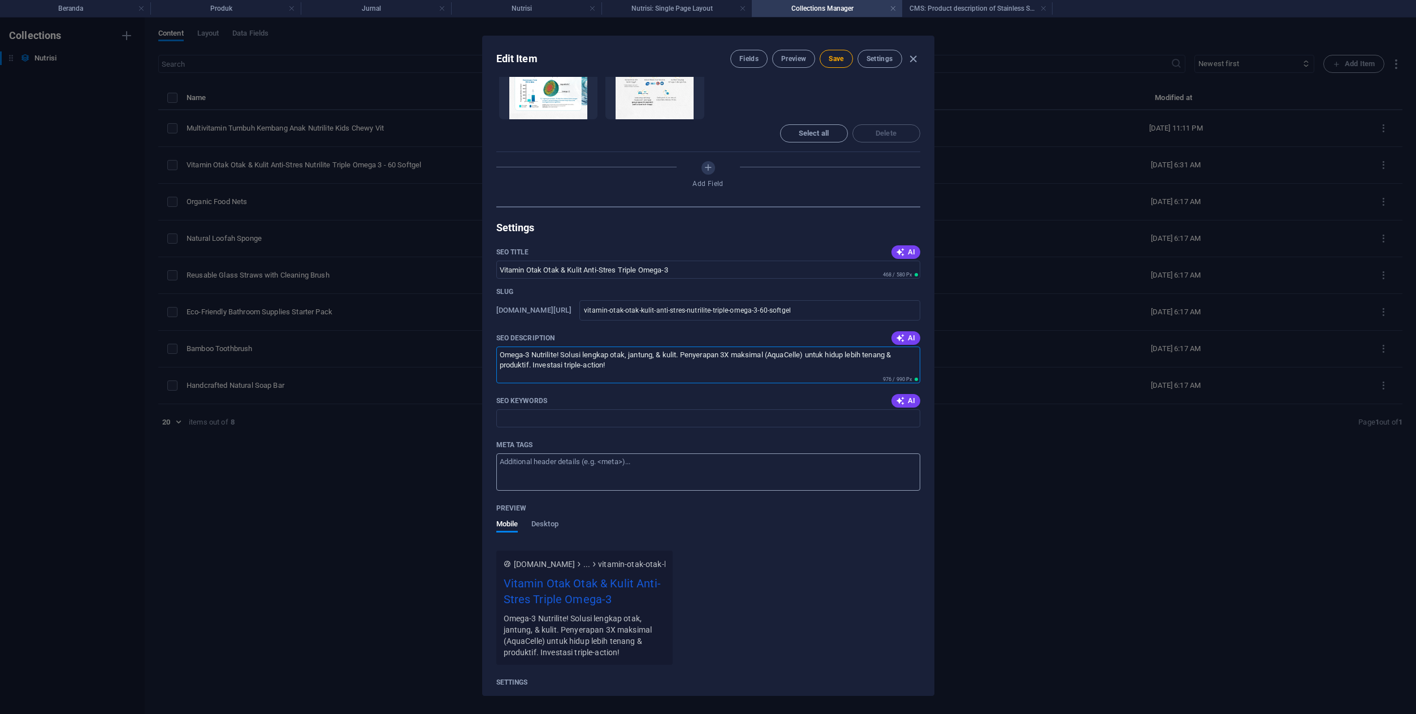
scroll to position [671, 0]
type textarea "Omega-3 Nutrilite! Solusi lengkap otak, jantung, & kulit. Penyerapan 3X maksima…"
click at [912, 402] on span "AI" at bounding box center [905, 398] width 19 height 9
type input "Nutrilite Triple Omega 3, Vitamin Otak, Kulit Anti-Stres, Omega-3 Premium, Supl…"
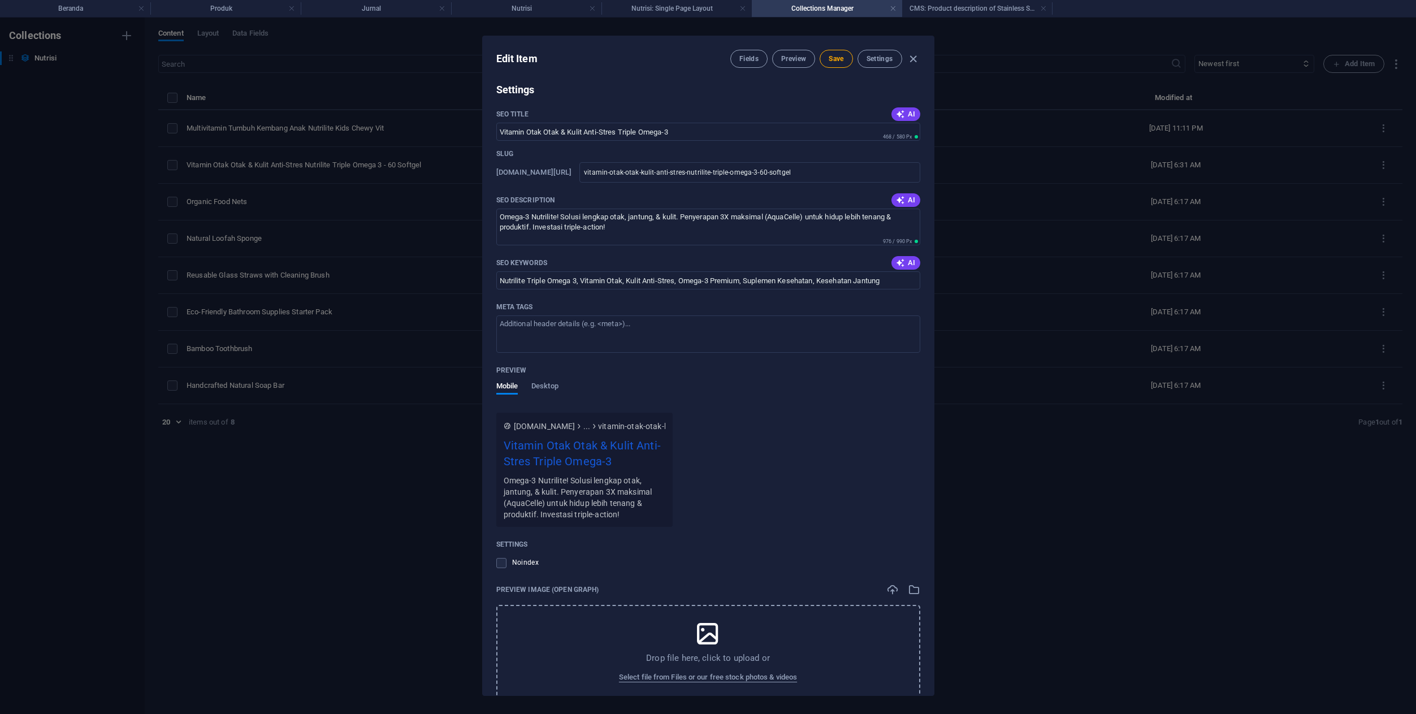
scroll to position [878, 0]
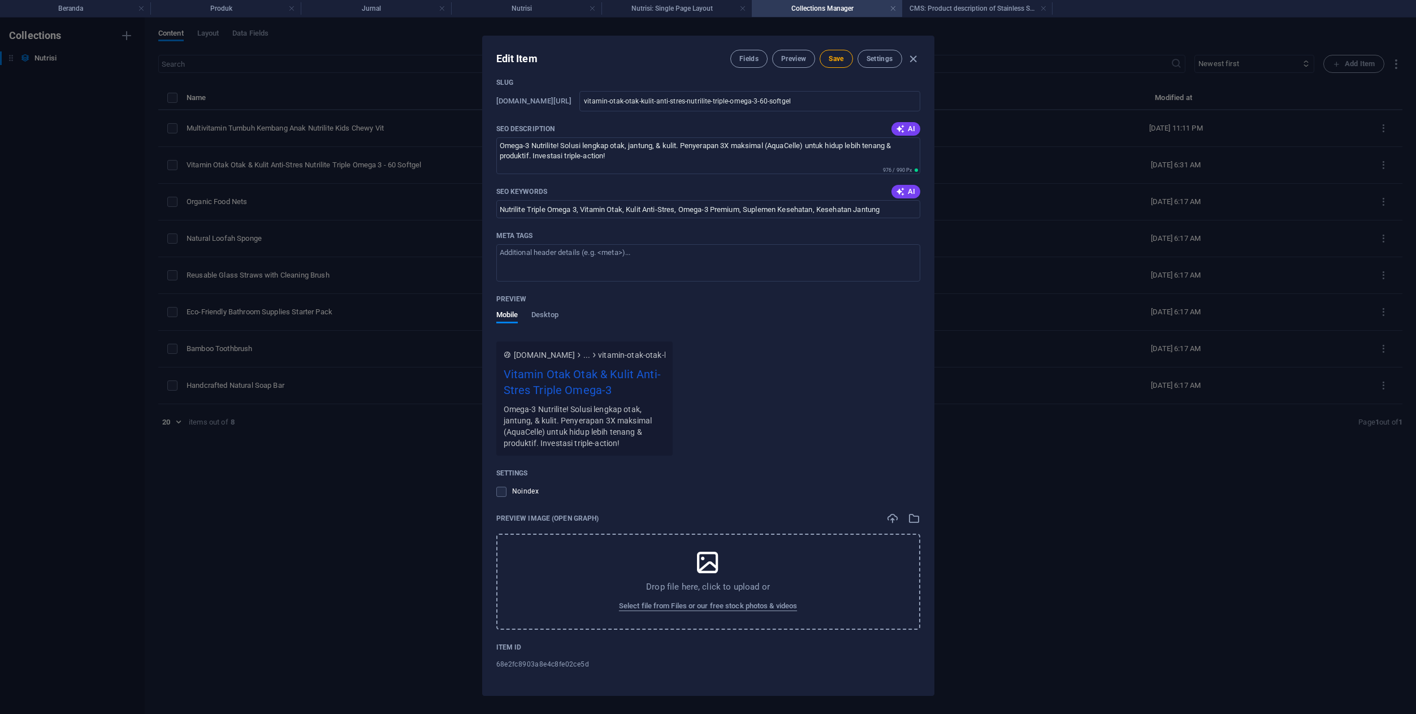
click at [716, 564] on icon at bounding box center [708, 562] width 28 height 28
click at [710, 609] on span "Select file from Files or our free stock photos & videos" at bounding box center [708, 606] width 178 height 14
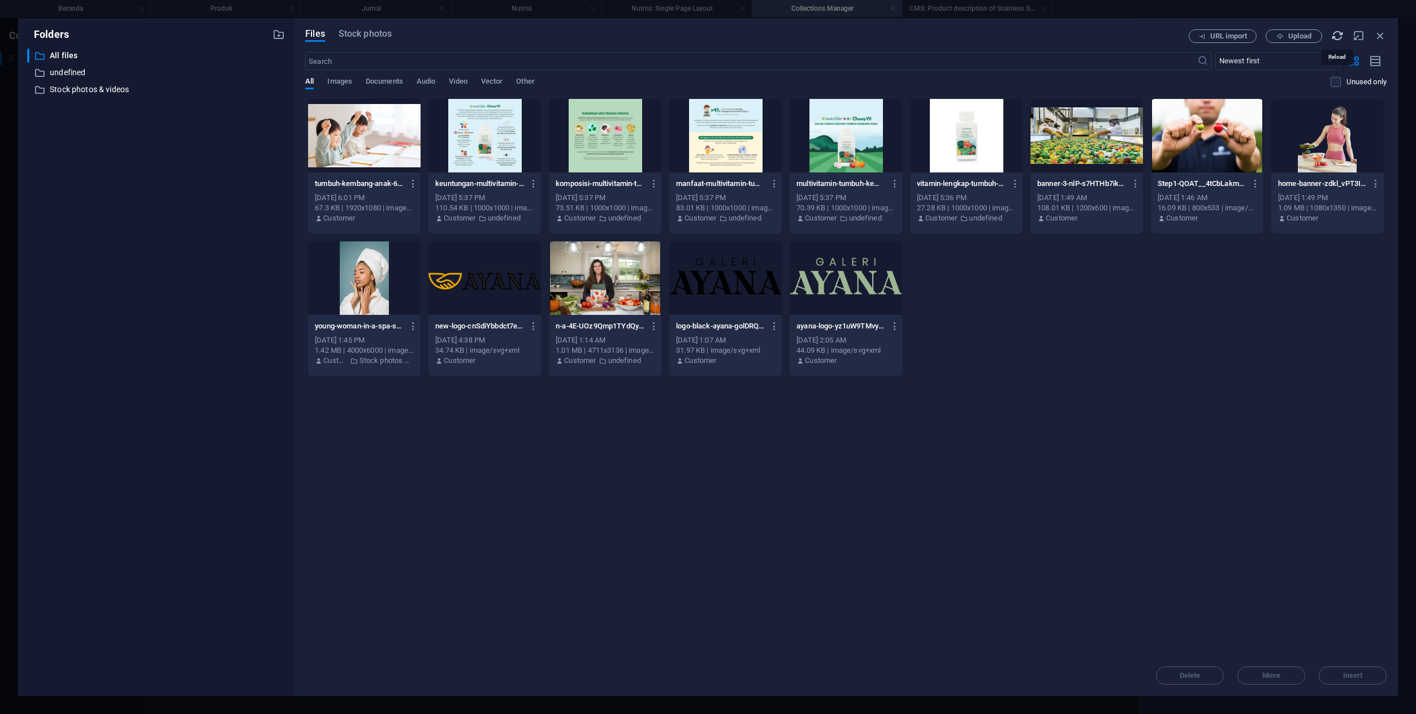
click at [1336, 34] on icon "button" at bounding box center [1337, 35] width 12 height 12
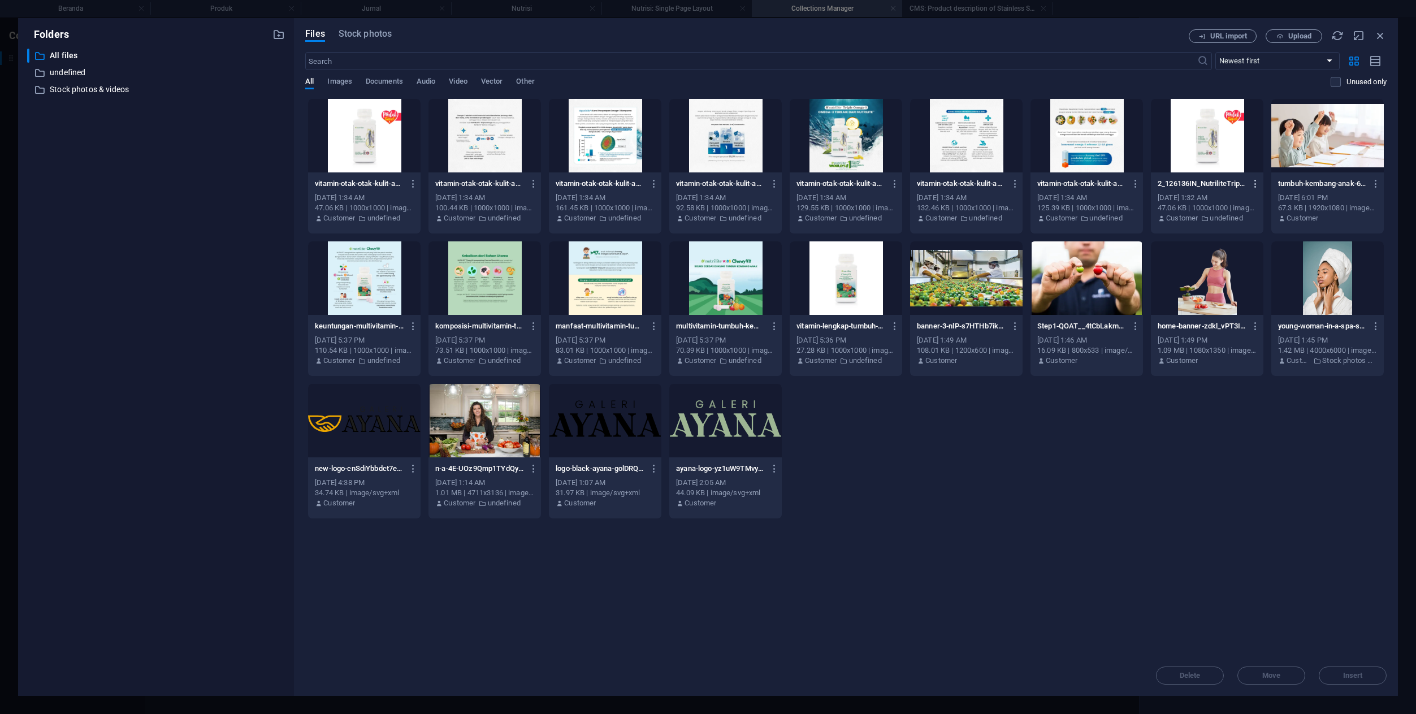
click at [1257, 183] on icon "button" at bounding box center [1255, 184] width 11 height 10
click at [1244, 372] on h6 "Delete" at bounding box center [1263, 376] width 47 height 14
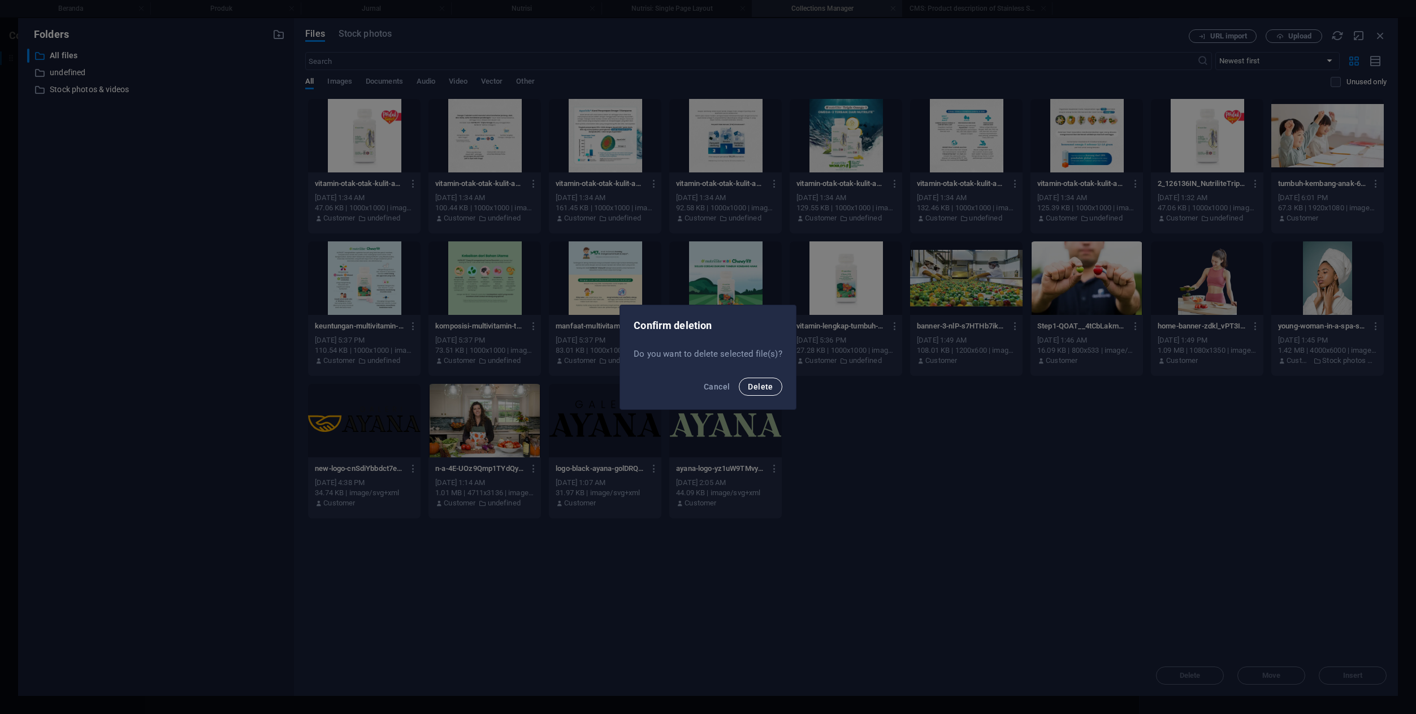
click at [752, 387] on span "Delete" at bounding box center [760, 386] width 25 height 9
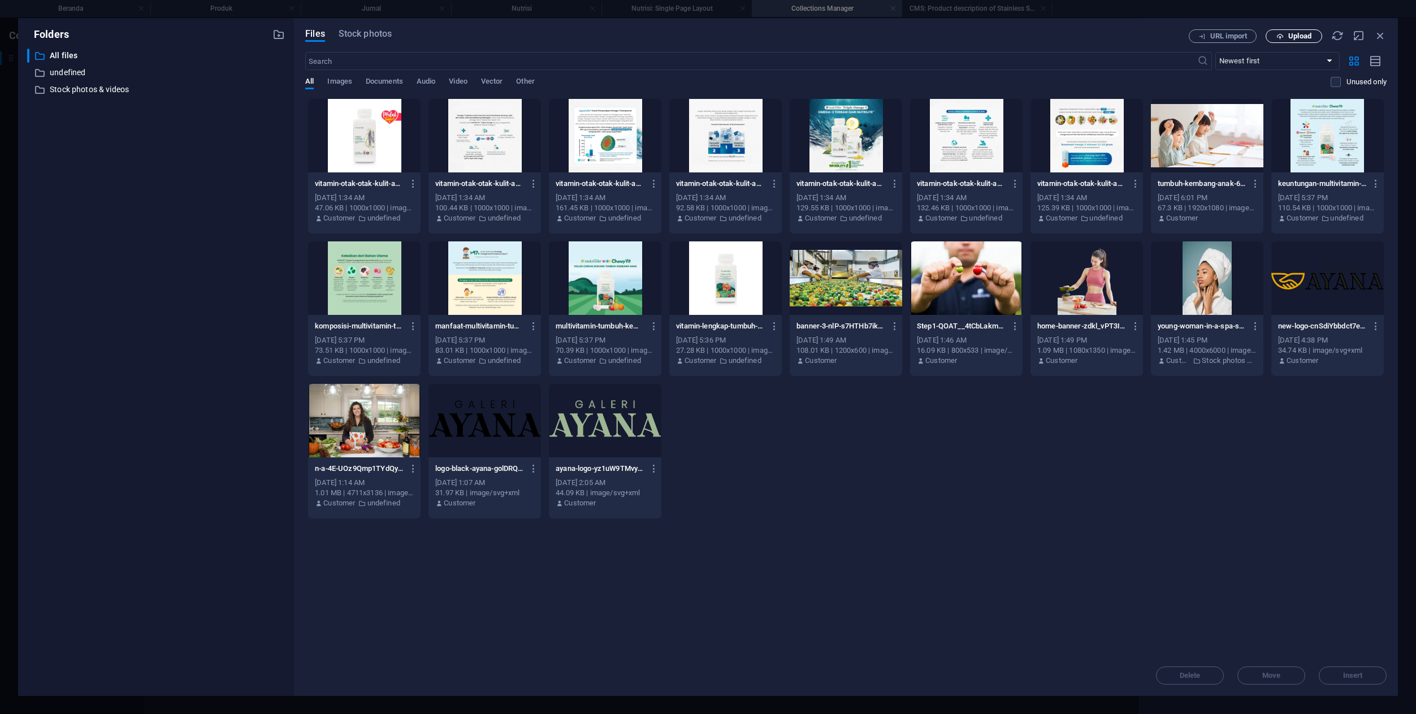
click at [1283, 33] on icon "button" at bounding box center [1279, 36] width 7 height 7
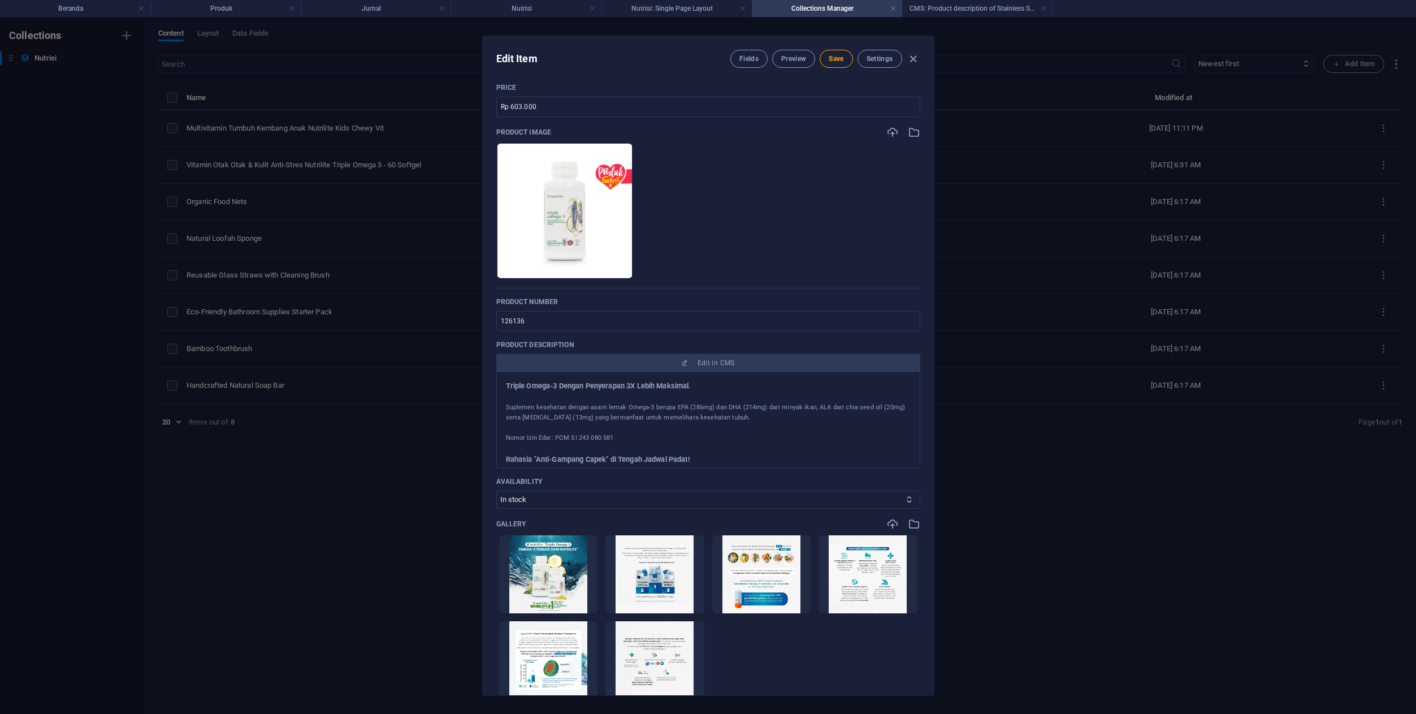
scroll to position [0, 0]
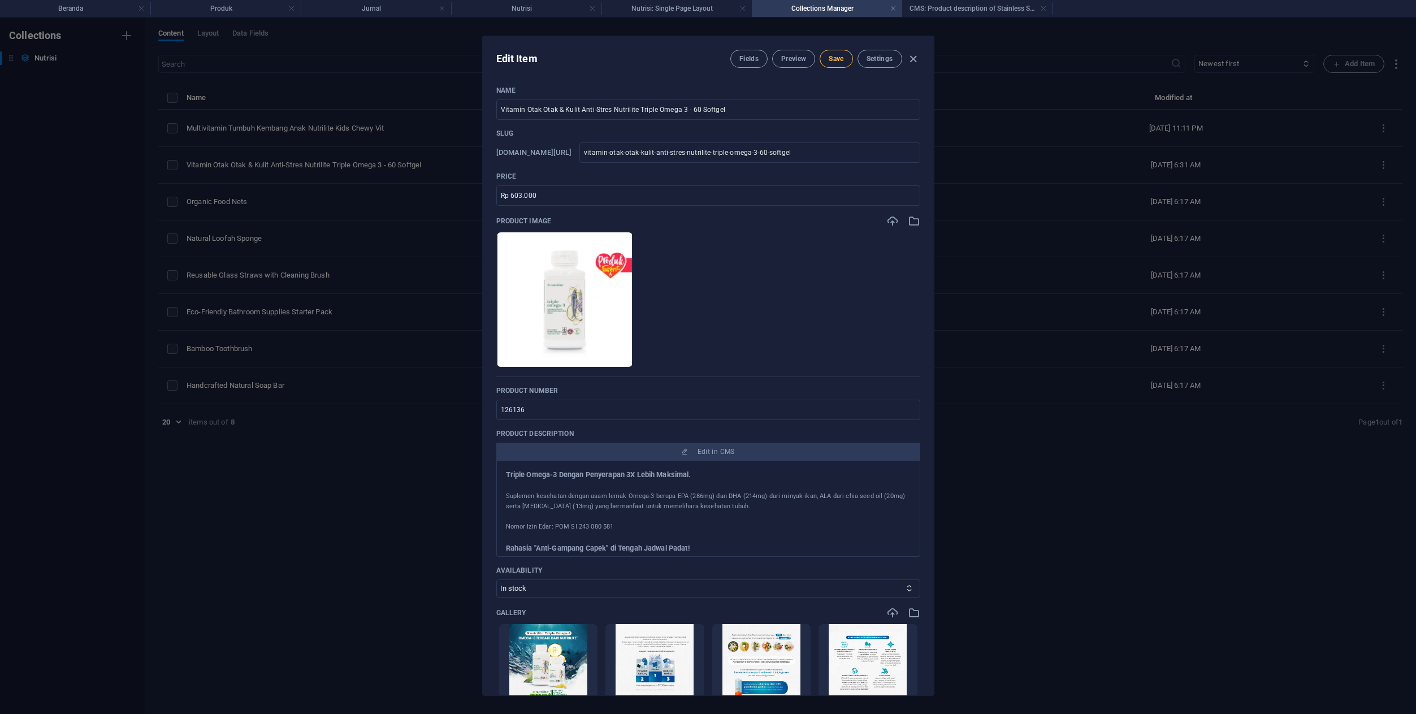
click at [838, 59] on span "Save" at bounding box center [836, 58] width 15 height 9
click at [915, 61] on icon "button" at bounding box center [913, 59] width 13 height 13
type input "vitamin-otak-otak-kulit-anti-stres-nutrilite-triple-omega-3-60-softgel"
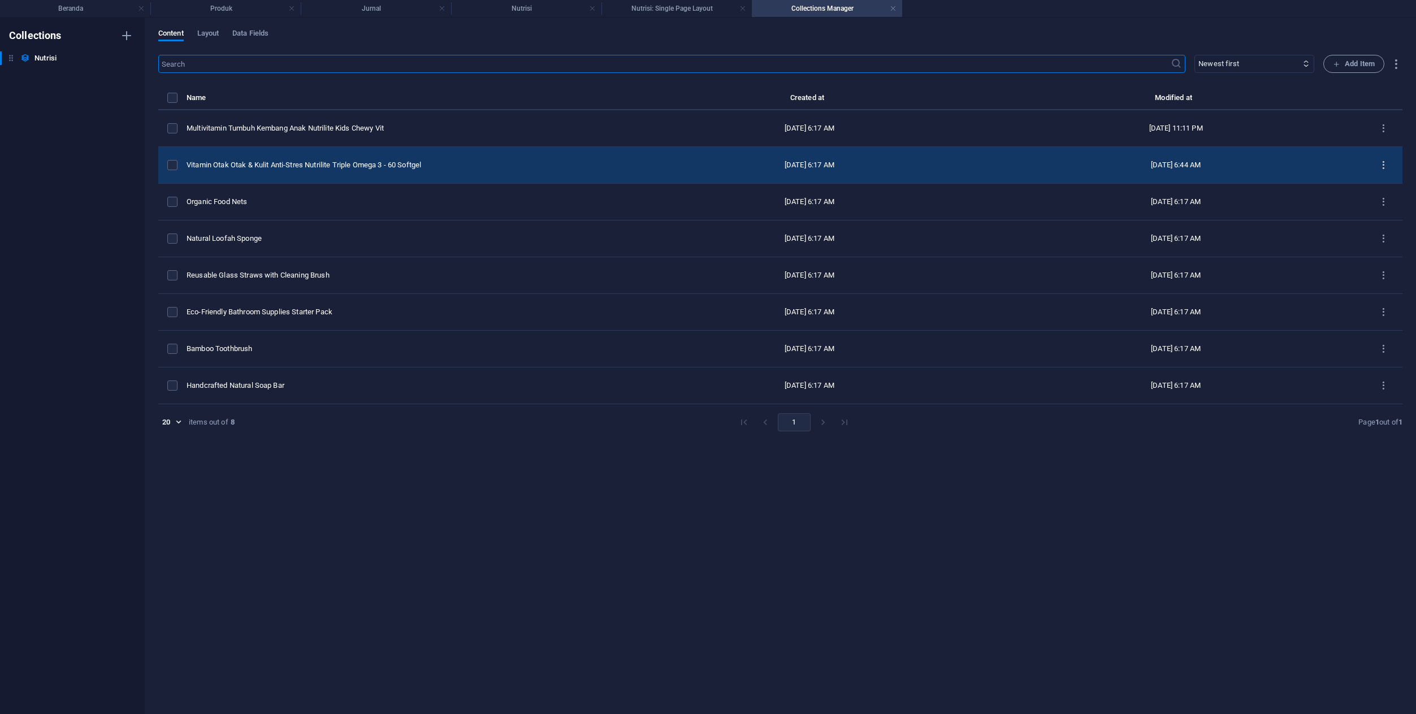
click at [1380, 167] on icon "items list" at bounding box center [1383, 165] width 11 height 11
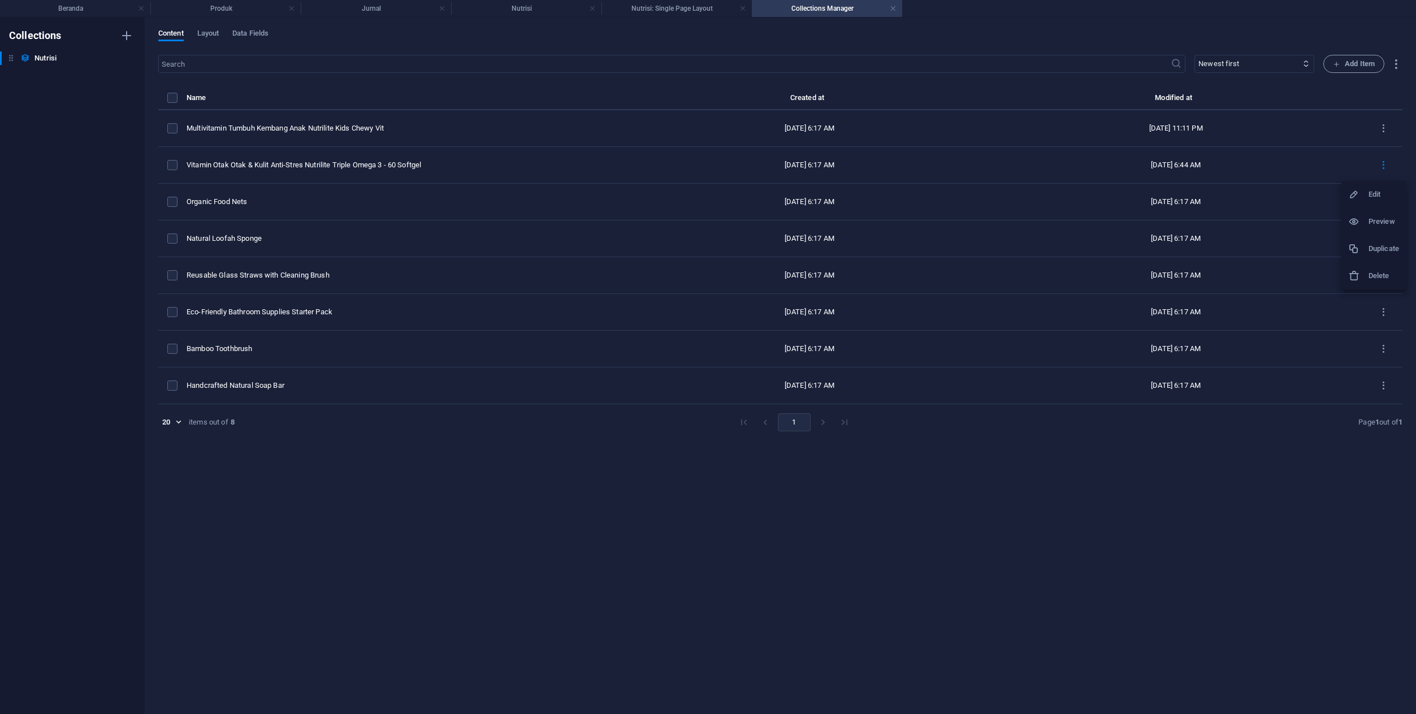
click at [1365, 251] on div at bounding box center [1358, 248] width 20 height 11
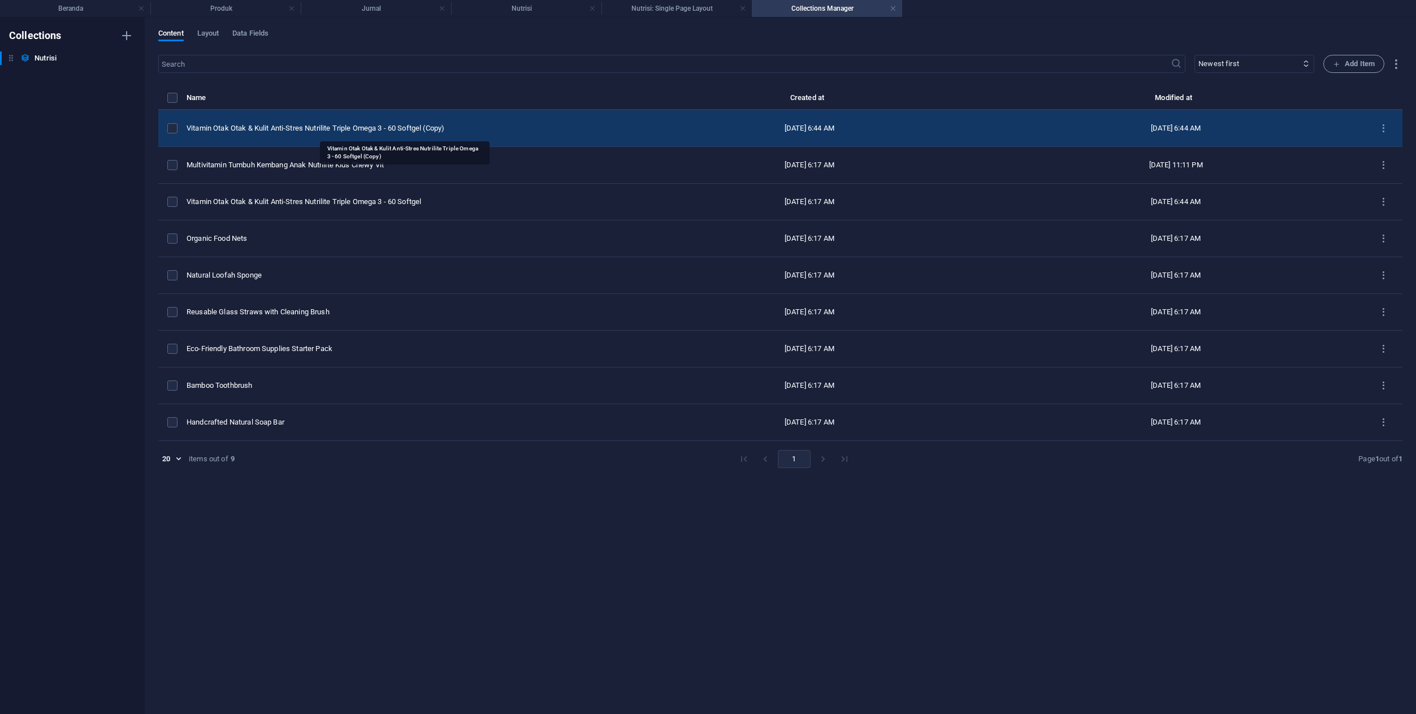
click at [467, 129] on div "Vitamin Otak Otak & Kulit Anti-Stres Nutrilite Triple Omega 3 - 60 Softgel (Cop…" at bounding box center [405, 128] width 436 height 10
select select "In stock"
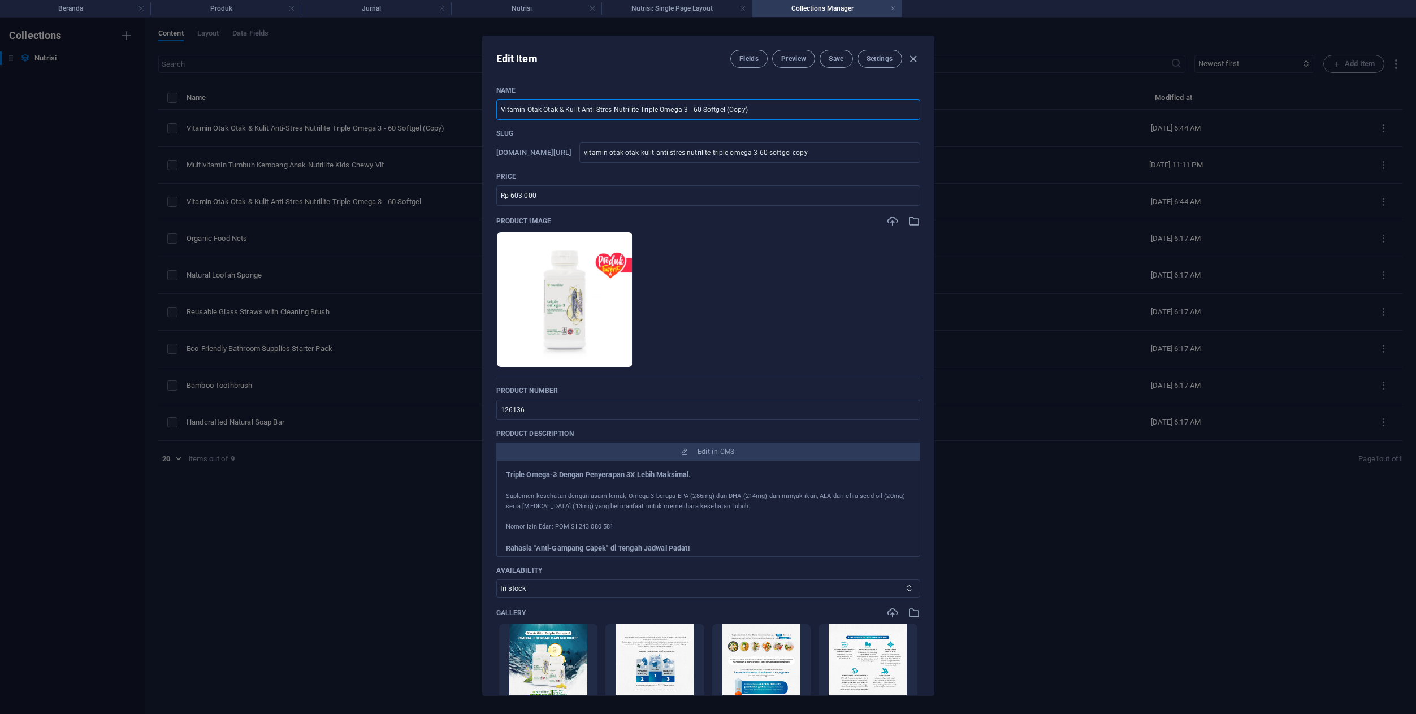
drag, startPoint x: 761, startPoint y: 109, endPoint x: 725, endPoint y: 111, distance: 35.7
click at [725, 111] on input "Vitamin Otak Otak & Kulit Anti-Stres Nutrilite Triple Omega 3 - 60 Softgel (Cop…" at bounding box center [708, 109] width 424 height 20
type input "Vitamin Otak Otak & Kulit Anti-Stres Nutrilite Triple Omega 3 - 60 Softgel ("
type input "vitamin-otak-otak-kulit-anti-stres-nutrilite-triple-omega-3-60-softgel"
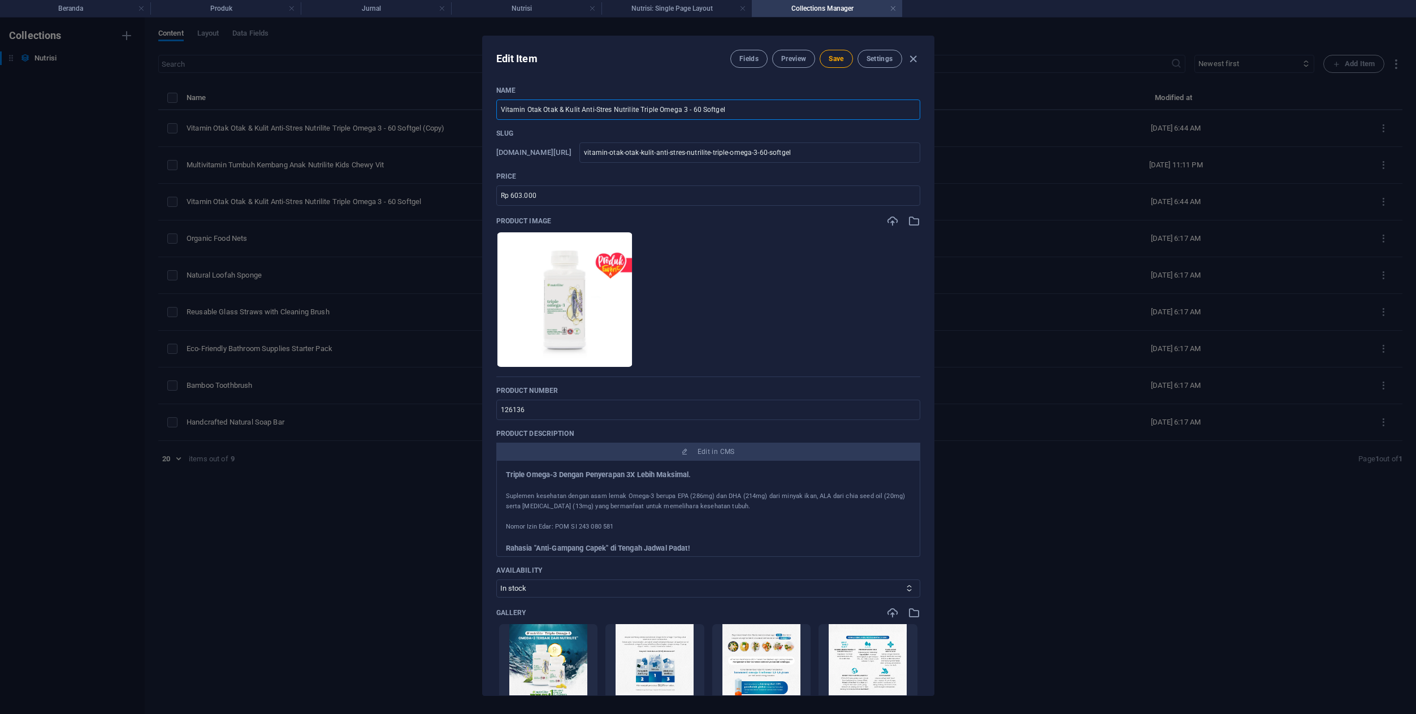
click at [696, 111] on input "Vitamin Otak Otak & Kulit Anti-Stres Nutrilite Triple Omega 3 - 60 Softgel" at bounding box center [708, 109] width 424 height 20
type input "Vitamin Otak Otak & Kulit Anti-Stres Nutrilite Triple Omega 3 - 6 Softgel"
type input "vitamin-otak-otak-kulit-anti-stres-nutrilite-triple-omega-3-6-softgel"
type input "Vitamin Otak Otak & Kulit Anti-Stres Nutrilite Triple Omega 3 - Softgel"
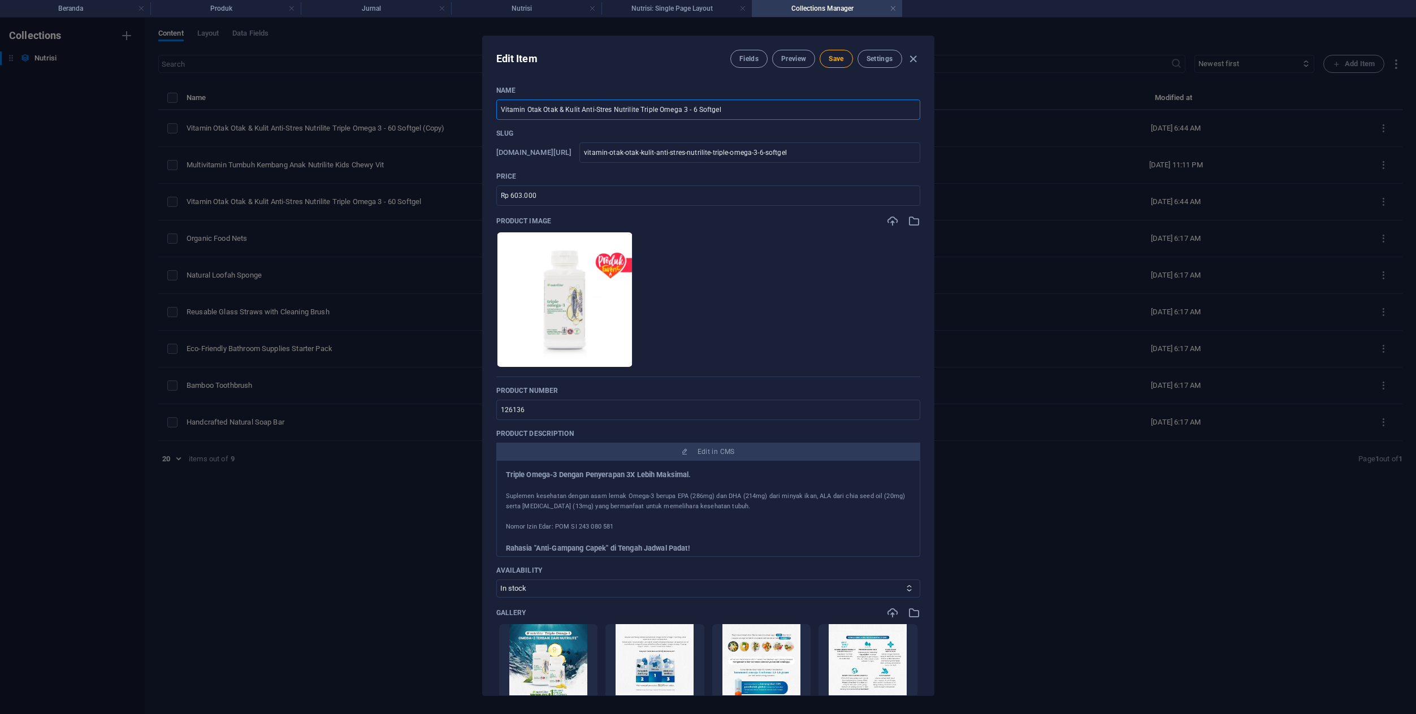
type input "vitamin-otak-otak-kulit-anti-stres-nutrilite-triple-omega-3-softgel"
type input "Vitamin Otak Otak & Kulit Anti-Stres Nutrilite Triple Omega 3 - 3 Softgel"
type input "vitamin-otak-otak-kulit-anti-stres-nutrilite-triple-omega-3-3-softgel"
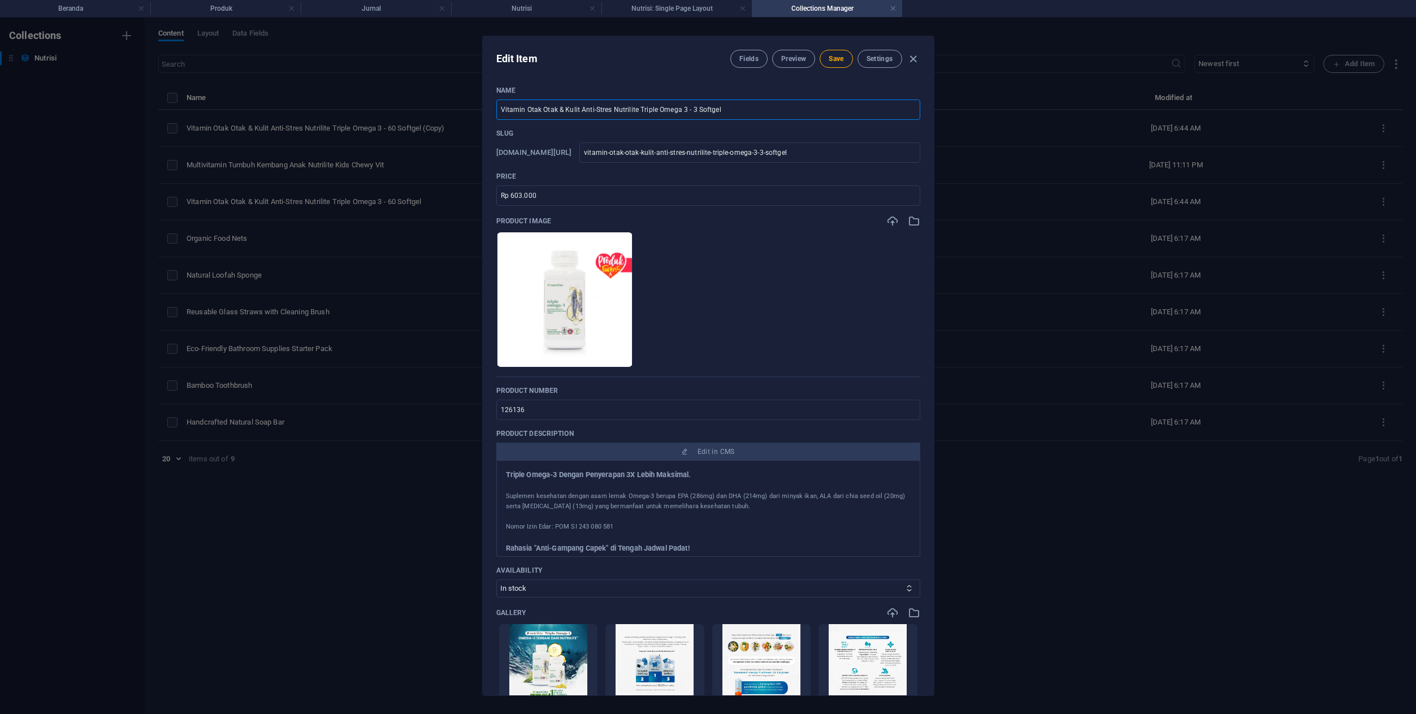
type input "Vitamin Otak Otak & Kulit Anti-Stres Nutrilite Triple Omega 3 - 30 Softgel"
type input "vitamin-otak-otak-kulit-anti-stres-nutrilite-triple-omega-3-30-softgel"
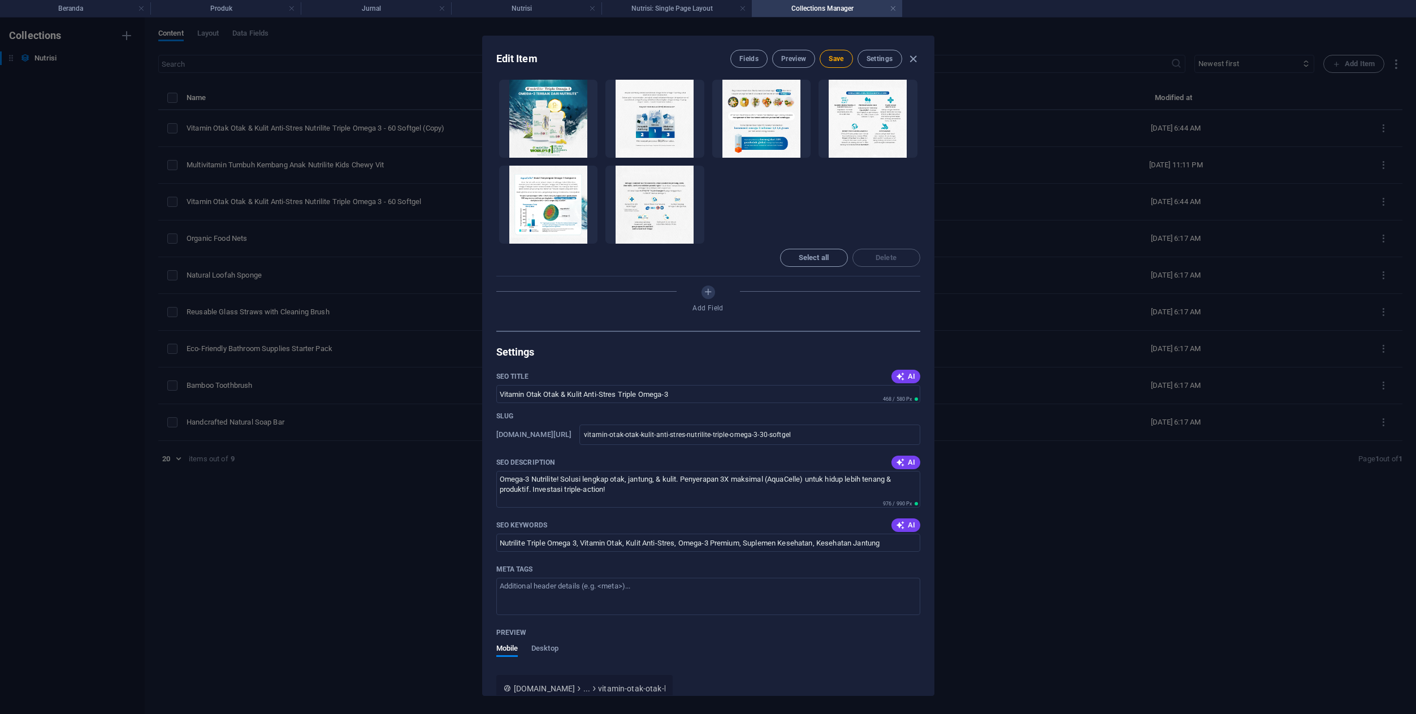
scroll to position [529, 0]
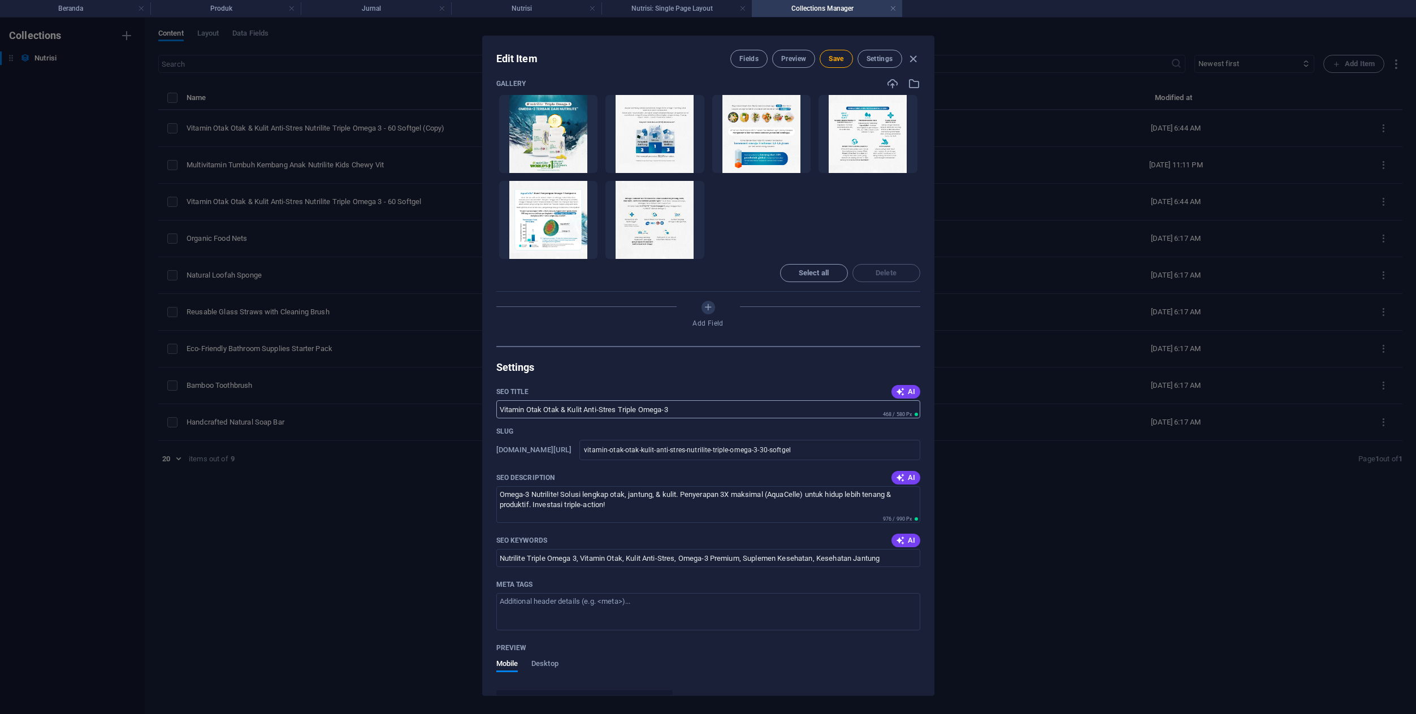
type input "Vitamin Otak Otak & Kulit Anti-Stres Nutrilite Triple Omega 3 - 30 Softgel"
click at [731, 408] on input "Vitamin Otak Otak & Kulit Anti-Stres Triple Omega-3" at bounding box center [708, 409] width 424 height 18
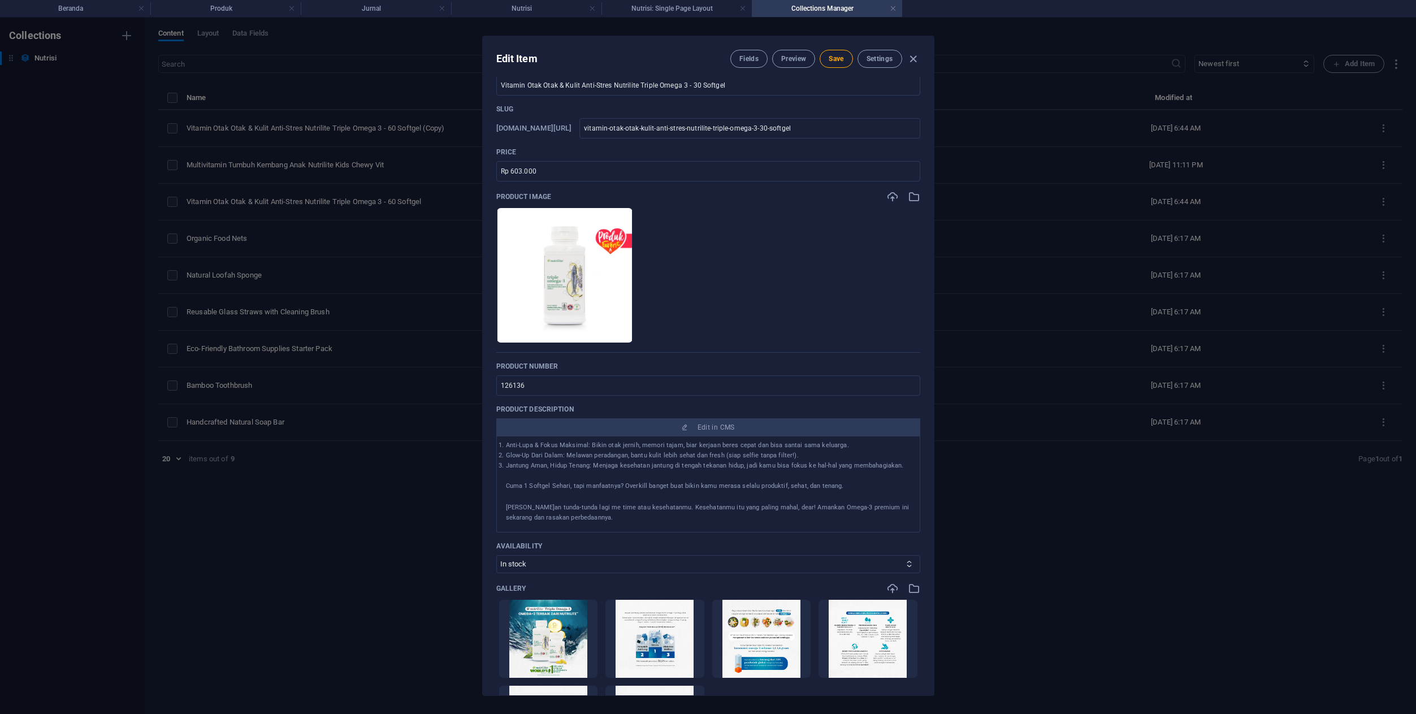
scroll to position [0, 0]
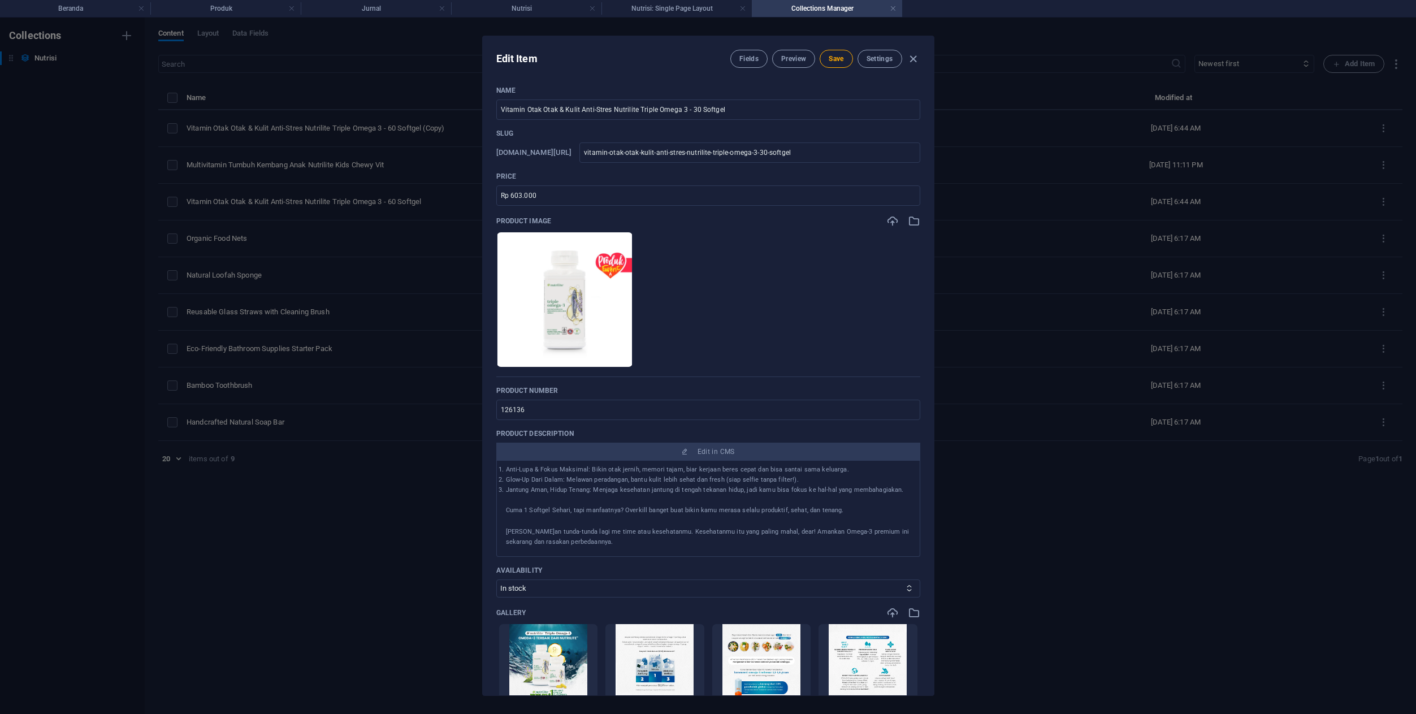
type input "Vitamin Otak Otak & Kulit Anti-Stres Triple Omega-3 - 30 Softgel"
click at [744, 107] on input "Vitamin Otak Otak & Kulit Anti-Stres Nutrilite Triple Omega 3 - 30 Softgel" at bounding box center [708, 109] width 424 height 20
click at [844, 152] on input "vitamin-otak-otak-kulit-anti-stres-nutrilite-triple-omega-3-30-softgel" at bounding box center [749, 152] width 340 height 20
click at [599, 351] on icon "button" at bounding box center [594, 349] width 9 height 9
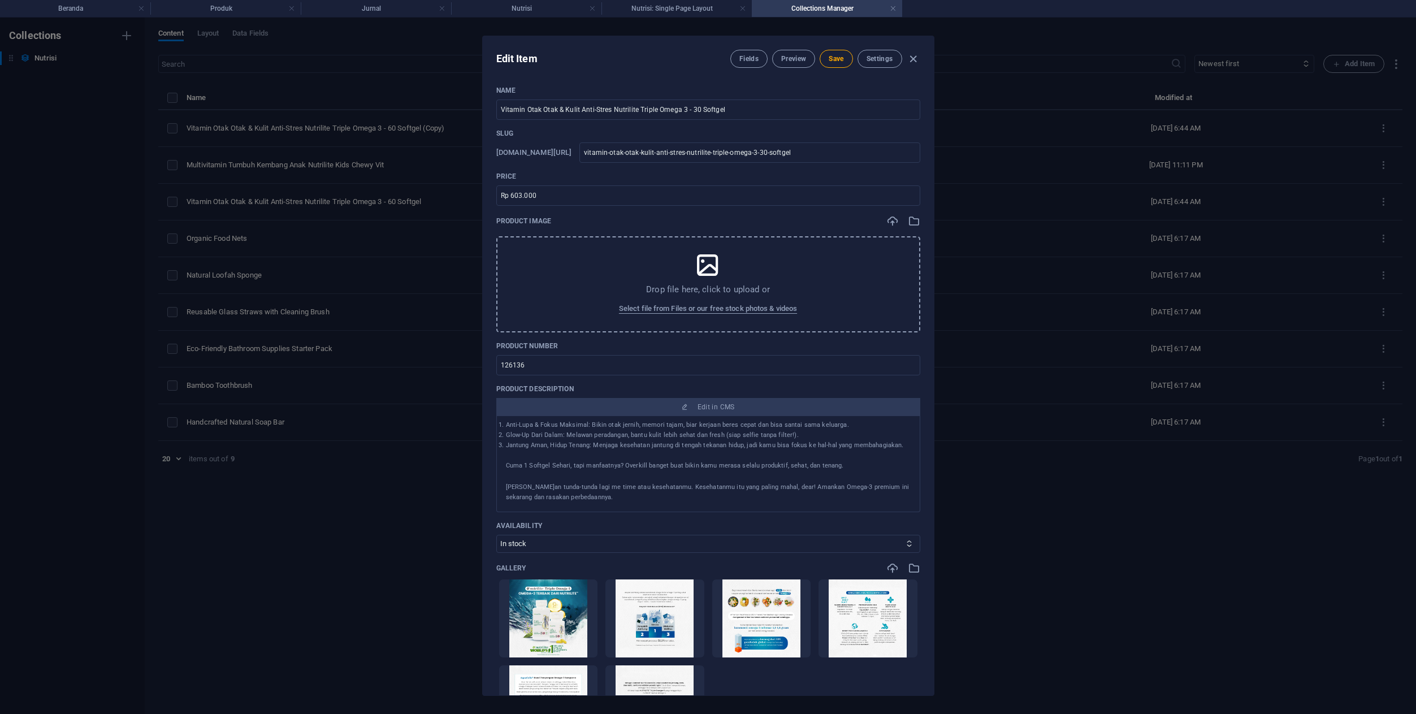
click at [694, 289] on p "Drop file here, click to upload or" at bounding box center [708, 289] width 124 height 11
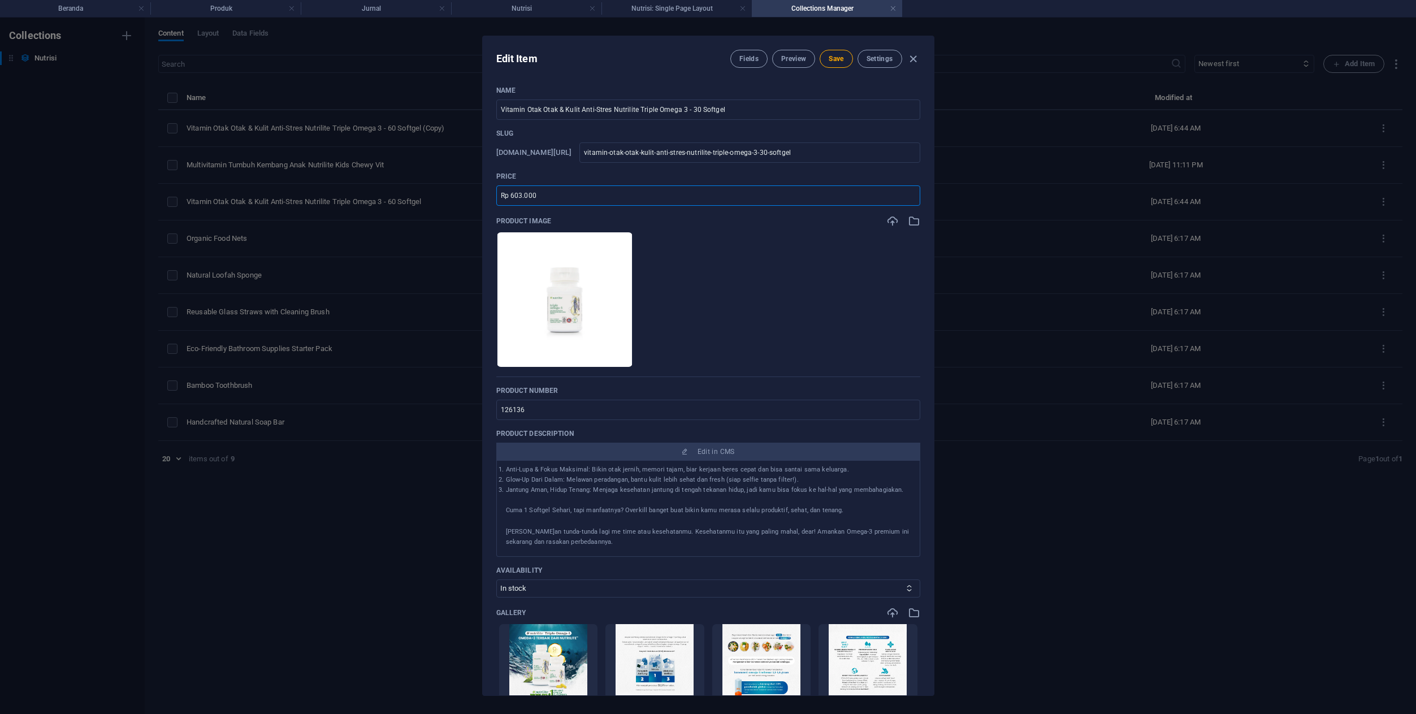
click at [552, 194] on input "Rp 603.000" at bounding box center [708, 195] width 424 height 20
drag, startPoint x: 511, startPoint y: 196, endPoint x: 521, endPoint y: 196, distance: 10.2
click at [521, 196] on input "Rp 603.000" at bounding box center [708, 195] width 424 height 20
type input "Rp 342.000"
click at [587, 418] on input "126136" at bounding box center [708, 410] width 424 height 20
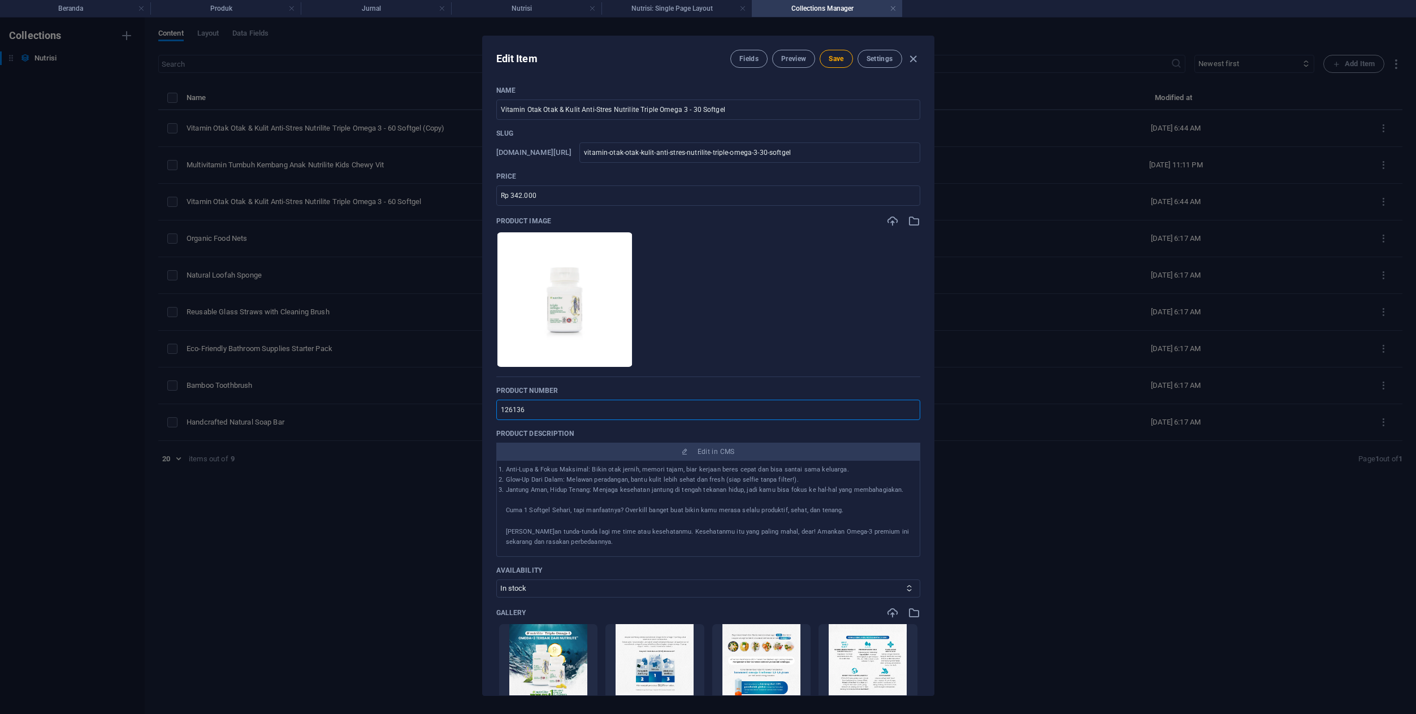
paste input "2"
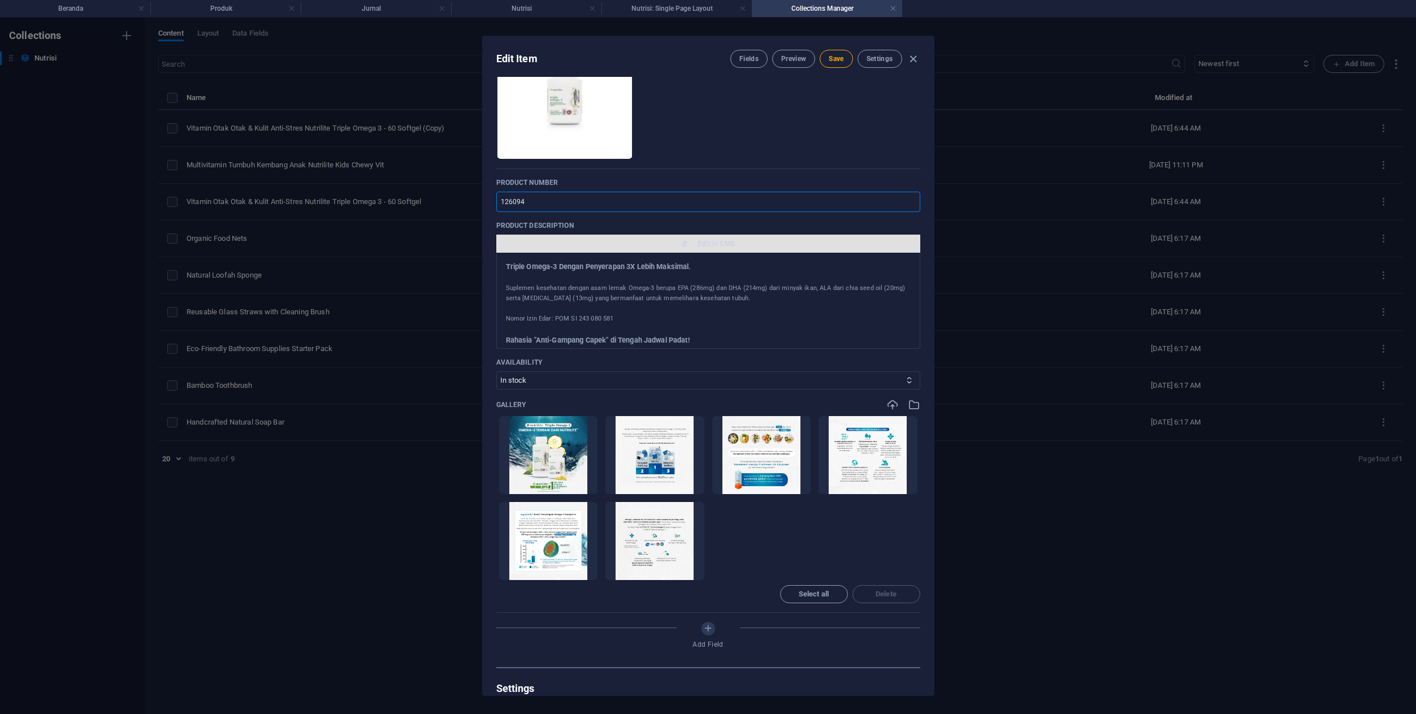
type input "126094"
click at [704, 249] on button "Edit in CMS" at bounding box center [708, 244] width 424 height 18
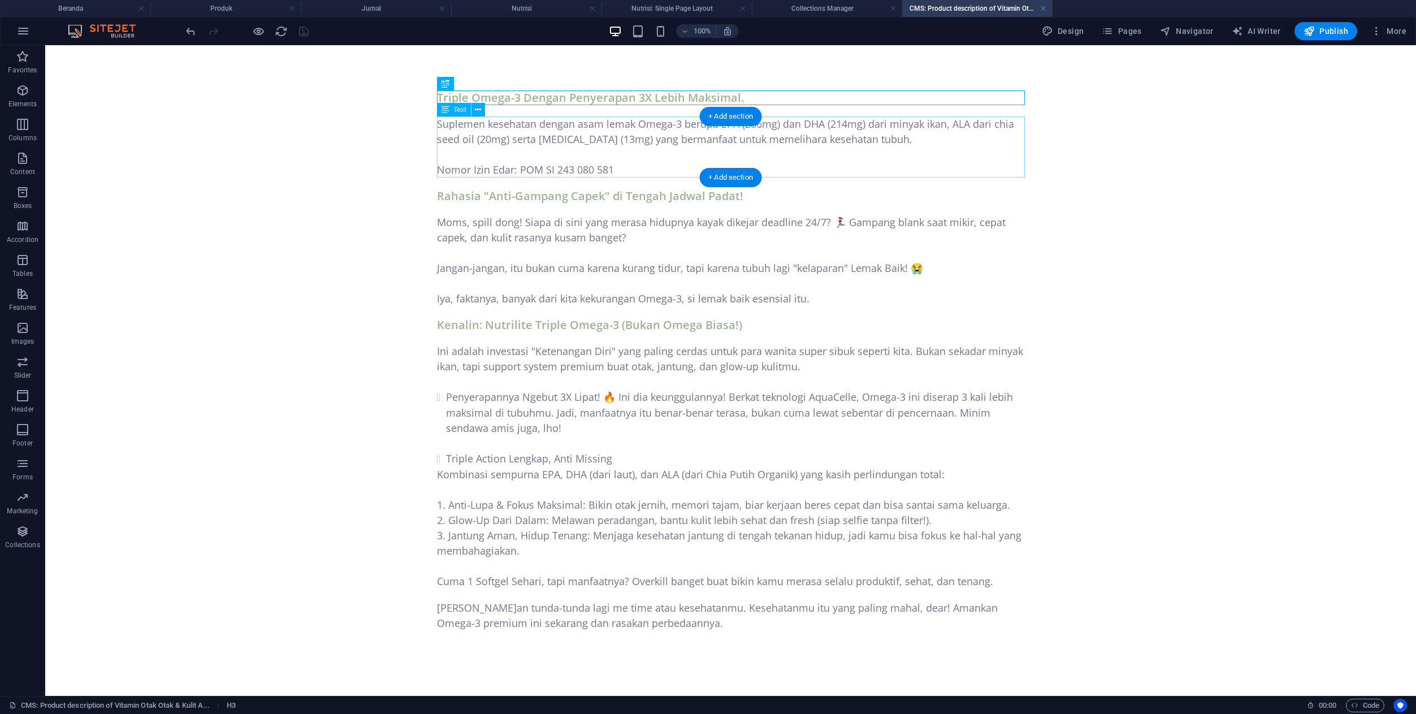
click at [503, 124] on div "Suplemen kesehatan dengan asam lemak Omega-3 berupa EPA (286mg) dan DHA (214mg)…" at bounding box center [731, 146] width 588 height 61
click at [304, 124] on body "Skip to main content Triple Omega-3 Dengan Penyerapan 3X Lebih Maksimal. Suplem…" at bounding box center [730, 360] width 1371 height 631
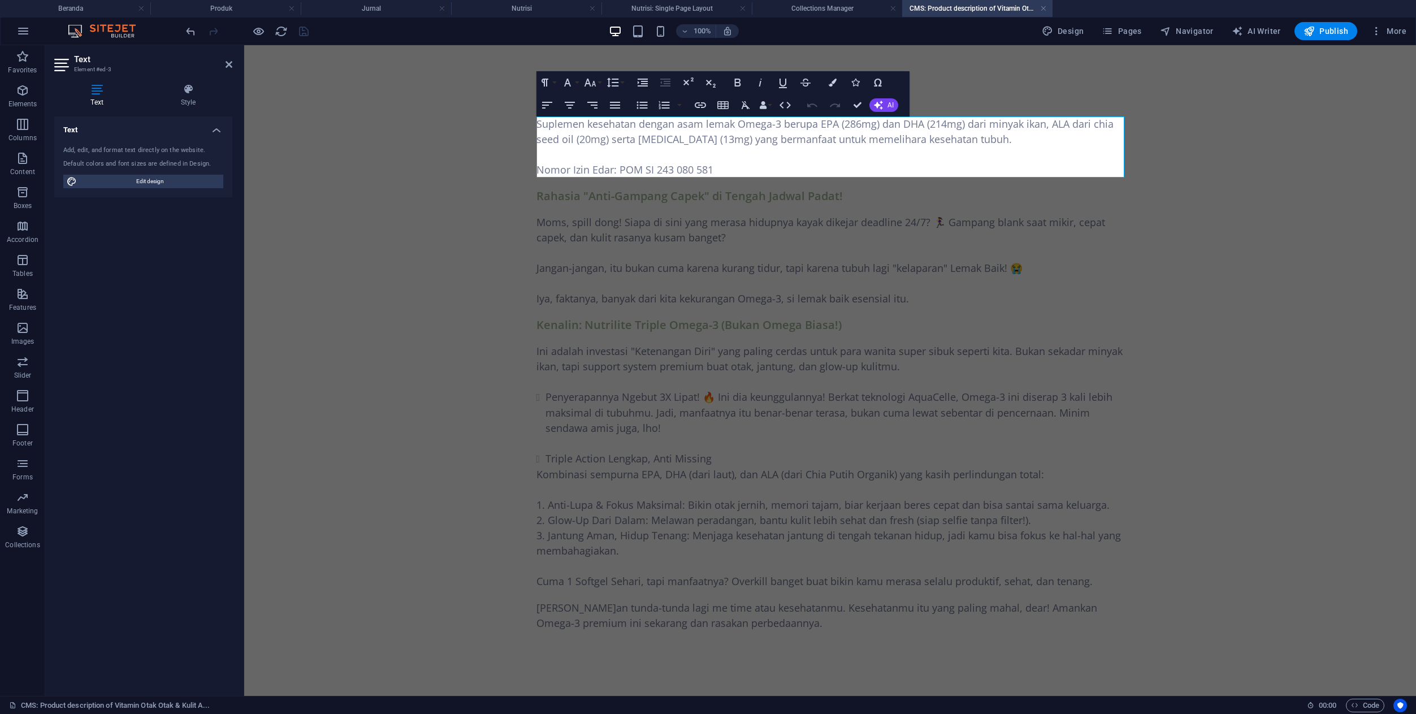
click at [586, 133] on p "Suplemen kesehatan dengan asam lemak Omega-3 berupa EPA (286mg) dan DHA (214mg)…" at bounding box center [830, 131] width 588 height 31
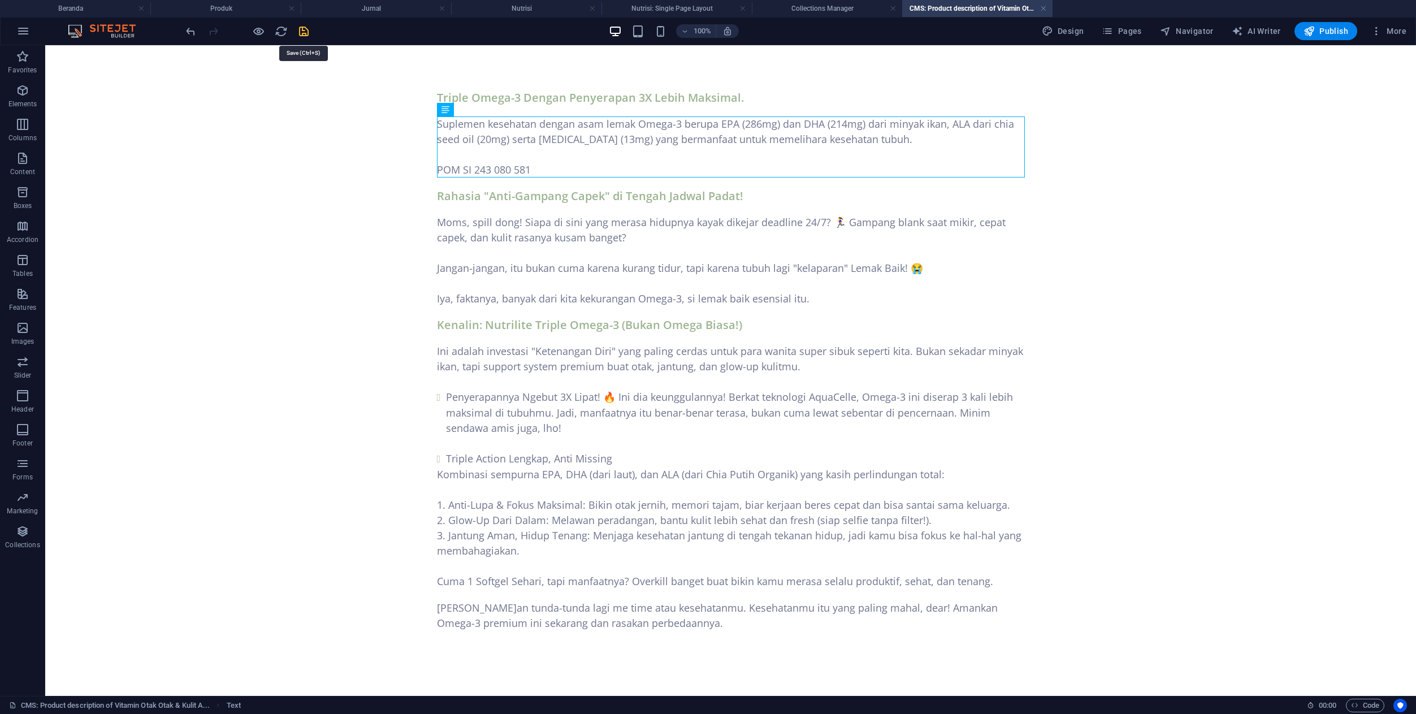
click at [305, 27] on icon "save" at bounding box center [303, 31] width 13 height 13
click at [1043, 8] on link at bounding box center [1043, 8] width 7 height 11
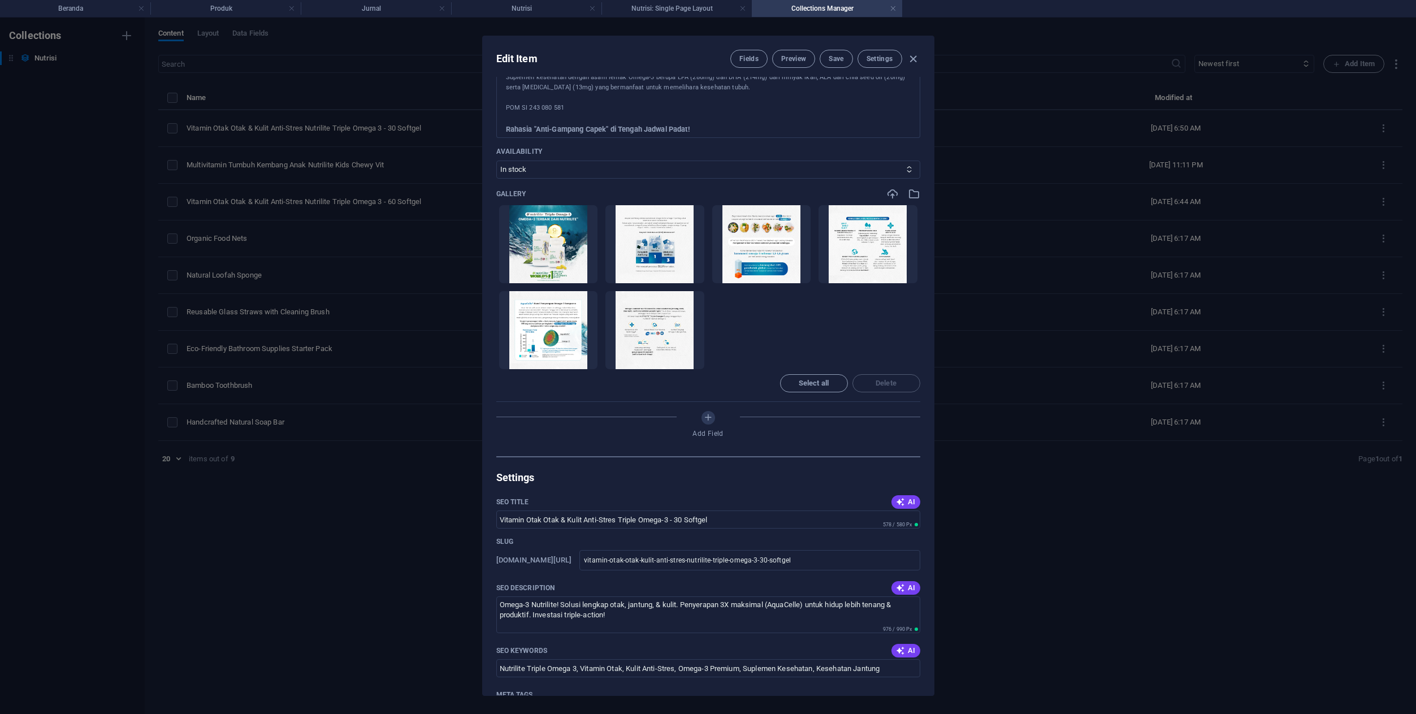
scroll to position [579, 0]
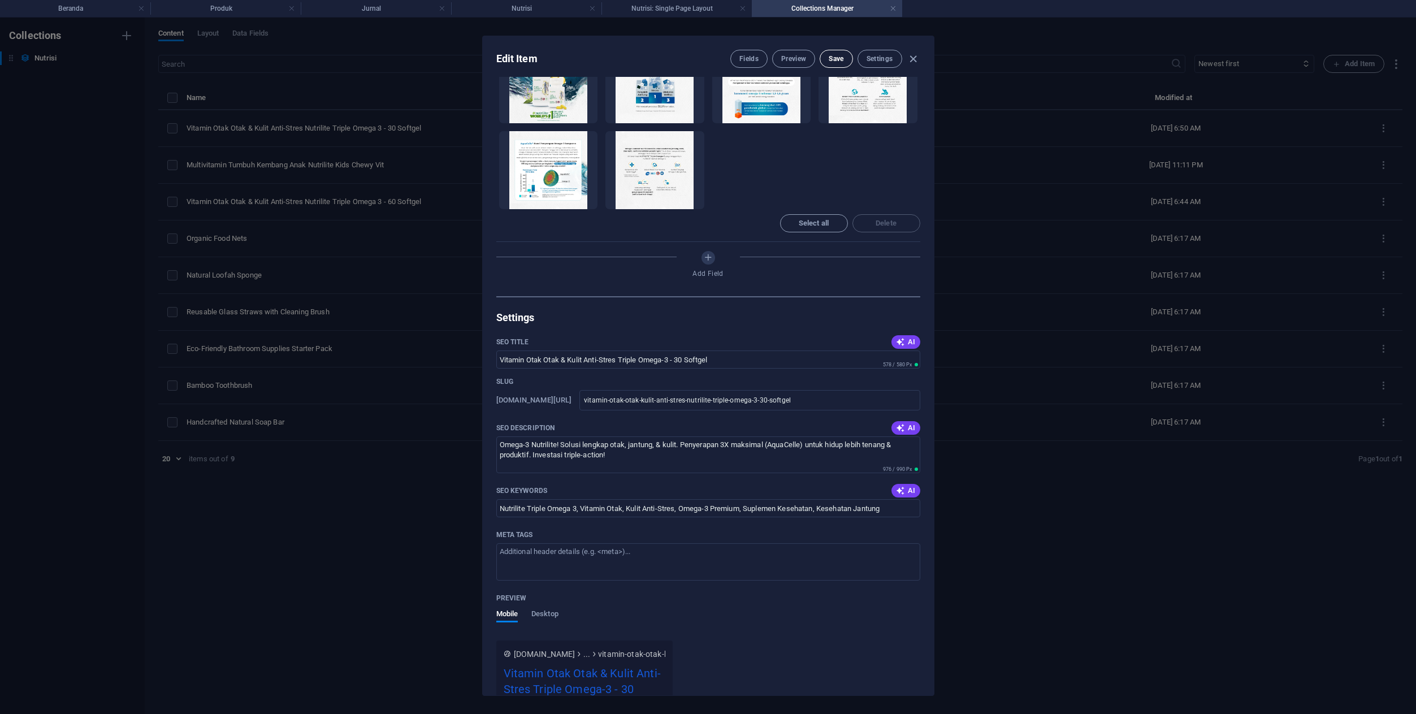
click at [837, 63] on span "Save" at bounding box center [836, 58] width 15 height 9
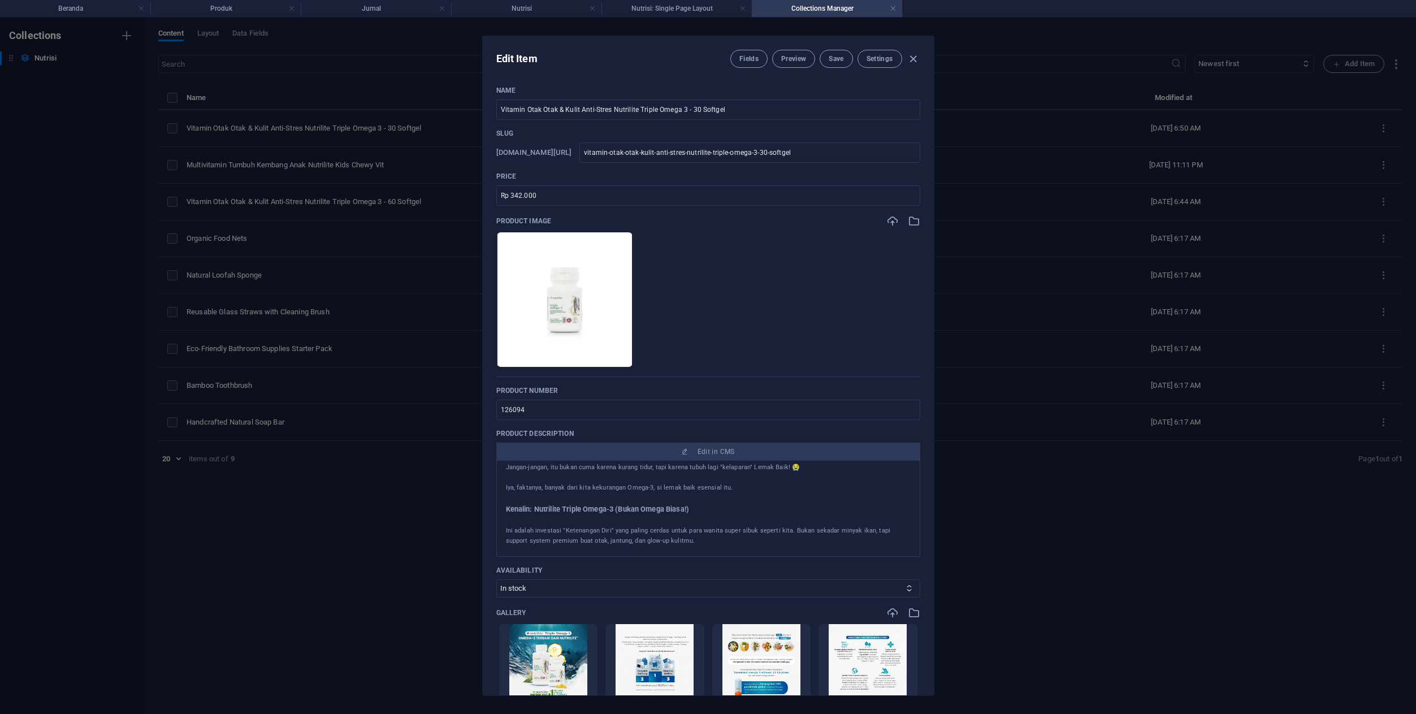
scroll to position [133, 0]
click at [915, 57] on icon "button" at bounding box center [913, 59] width 13 height 13
type input "vitamin-otak-otak-kulit-anti-stres-nutrilite-triple-omega-3-30-softgel"
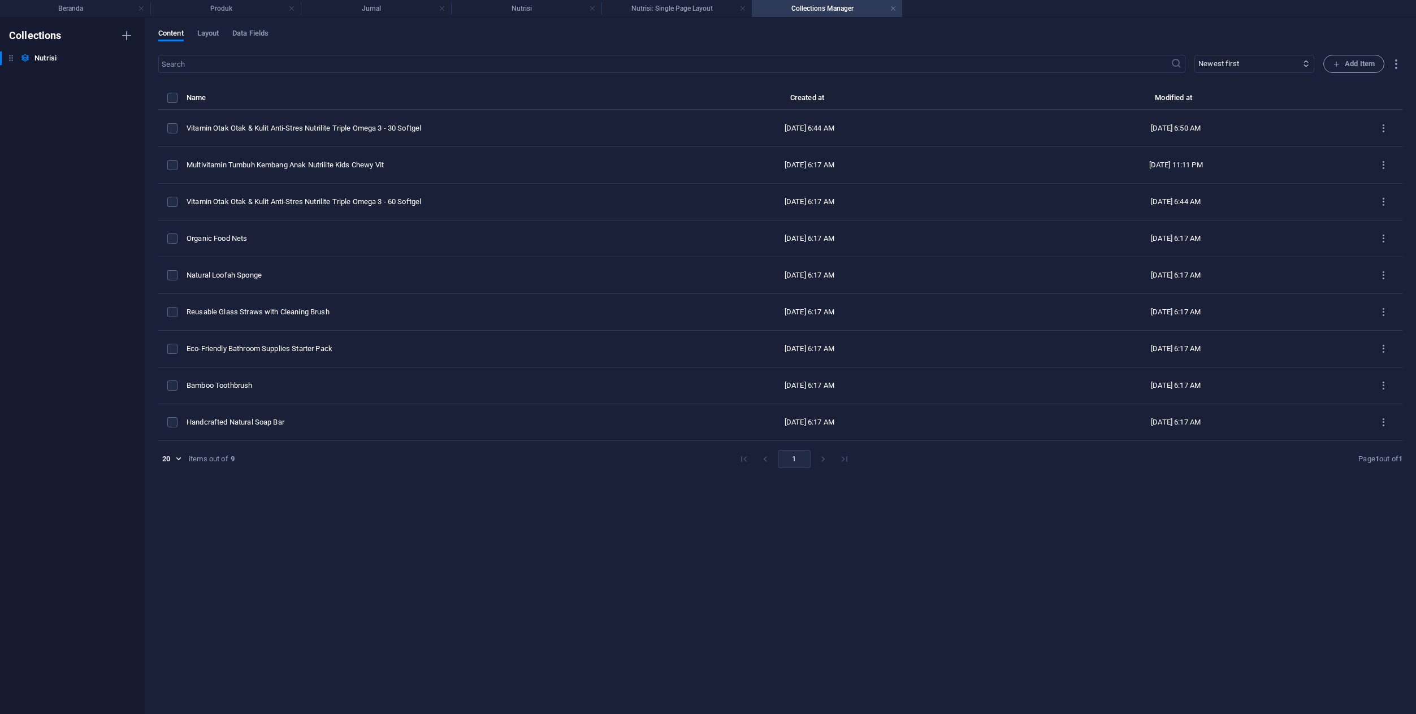
scroll to position [0, 0]
click at [666, 10] on h4 "Nutrisi: Single Page Layout" at bounding box center [676, 8] width 150 height 12
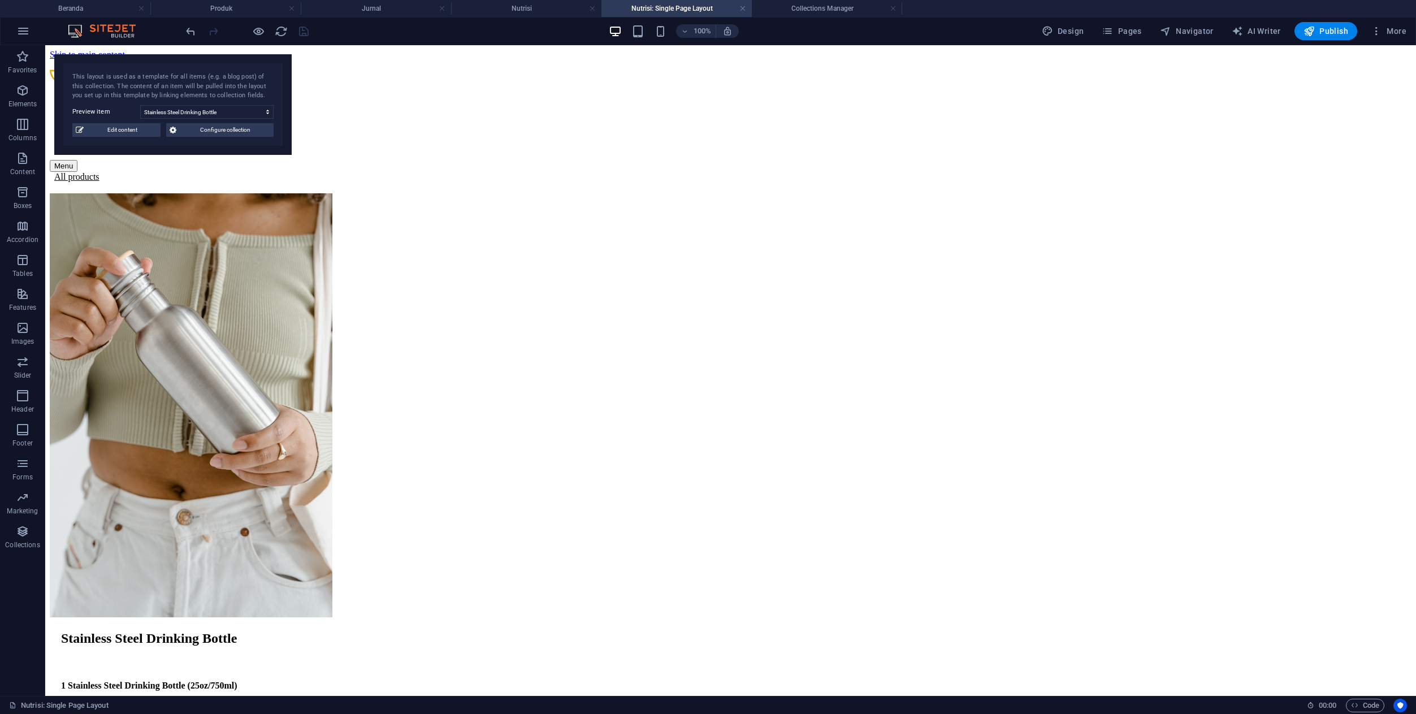
scroll to position [246, 0]
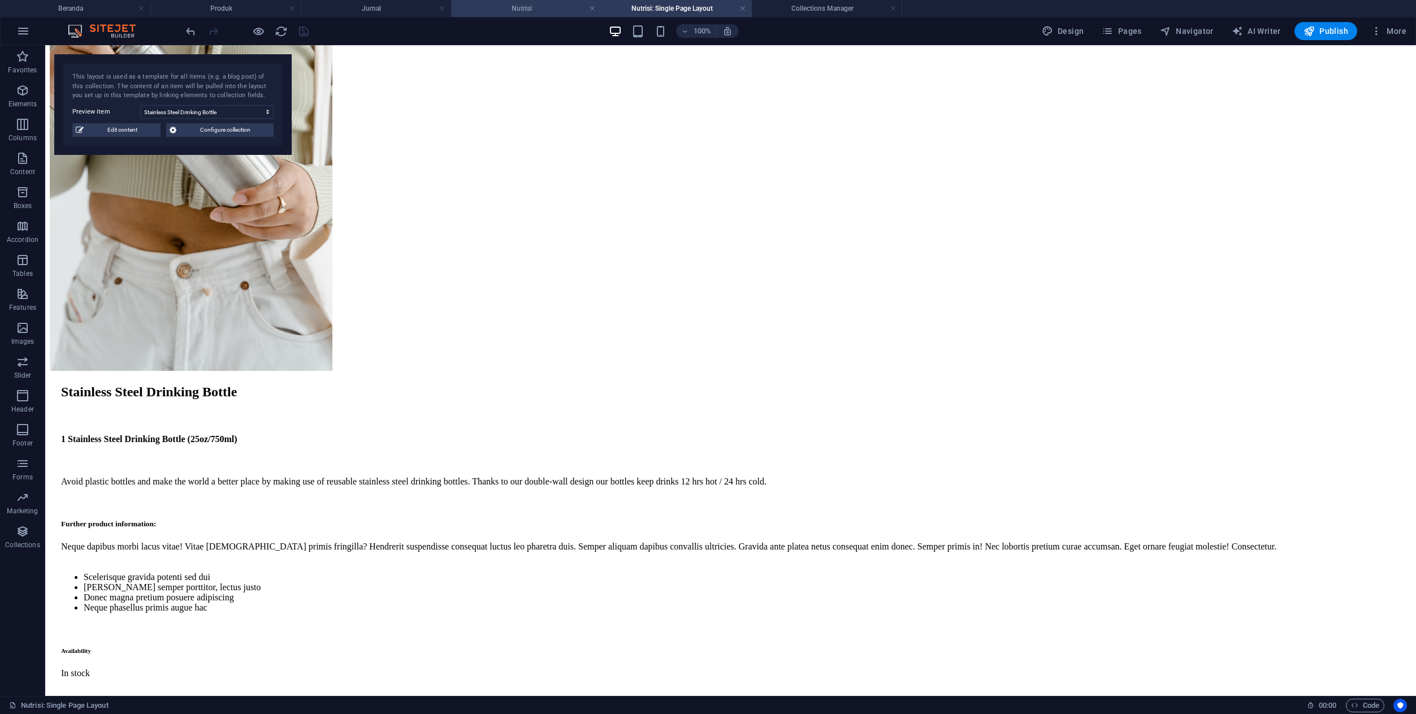
click at [549, 10] on h4 "Nutrisi" at bounding box center [526, 8] width 150 height 12
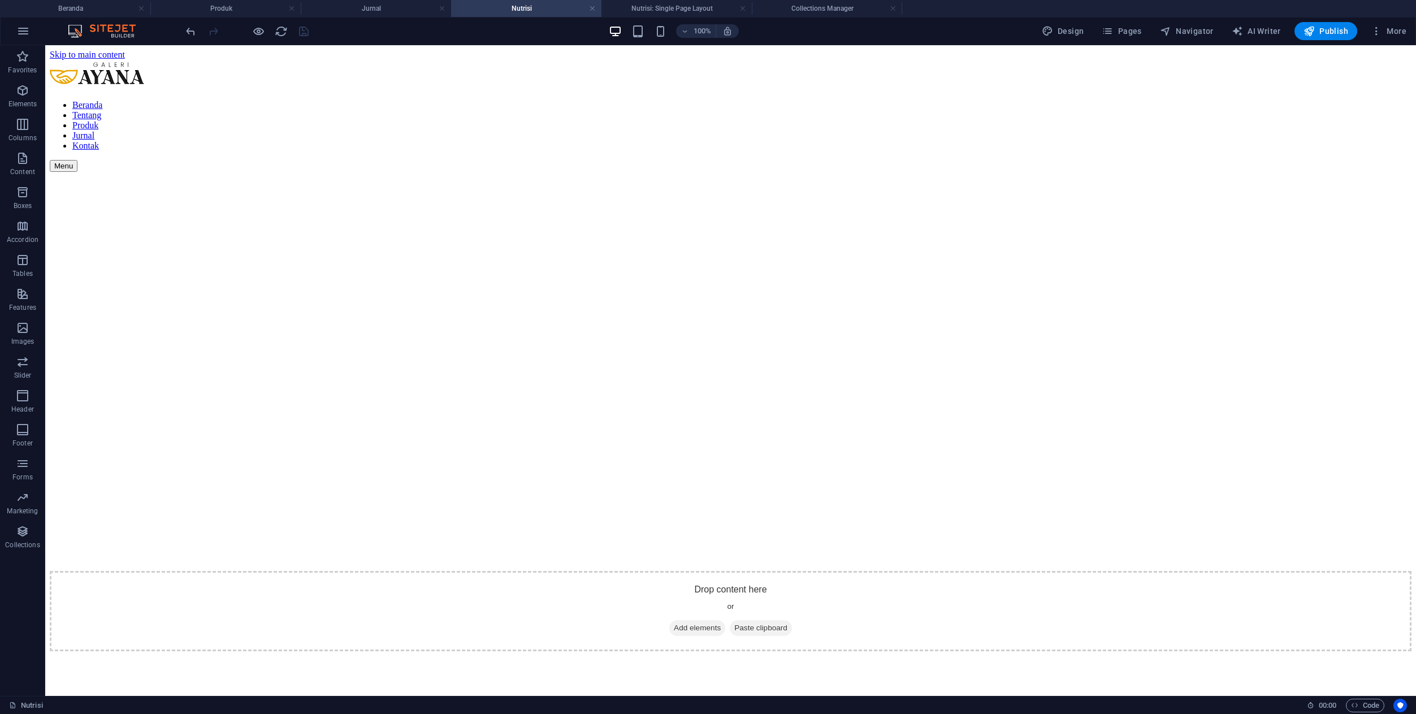
scroll to position [0, 0]
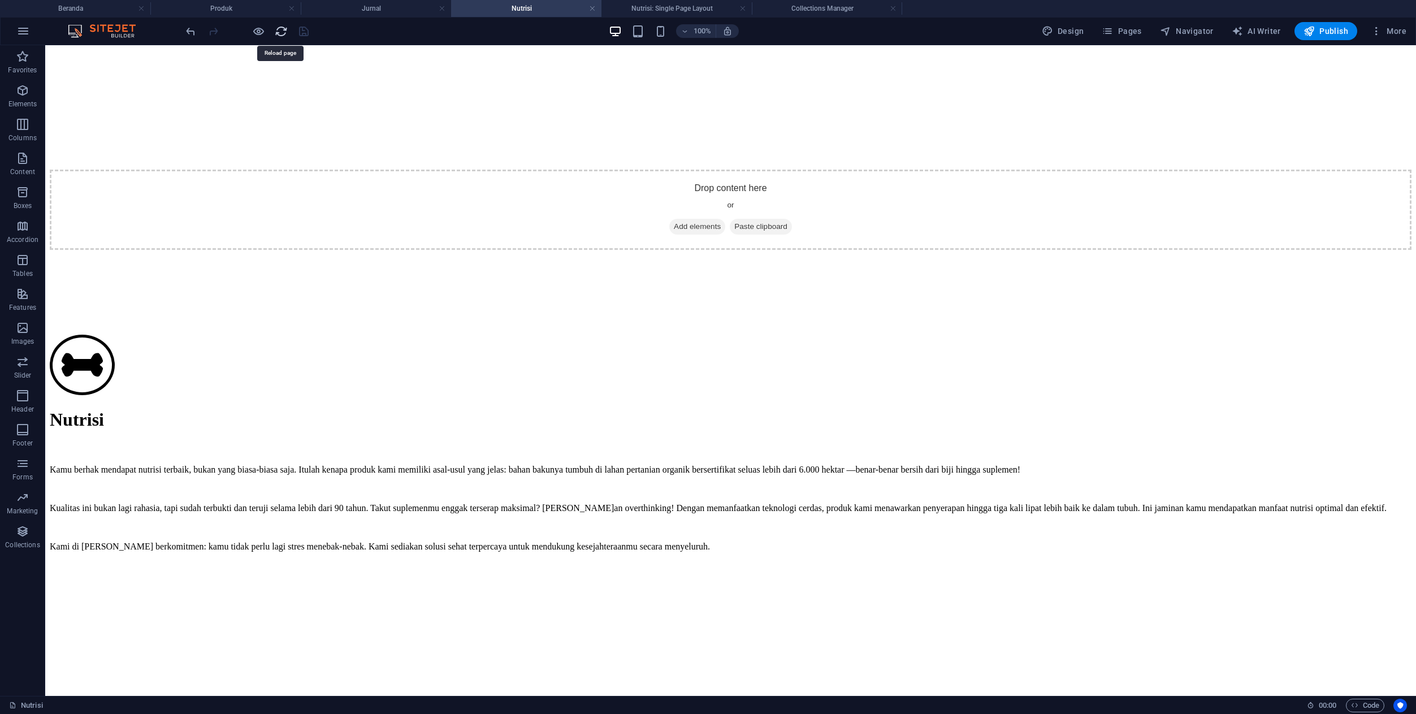
click at [276, 32] on icon "reload" at bounding box center [281, 31] width 13 height 13
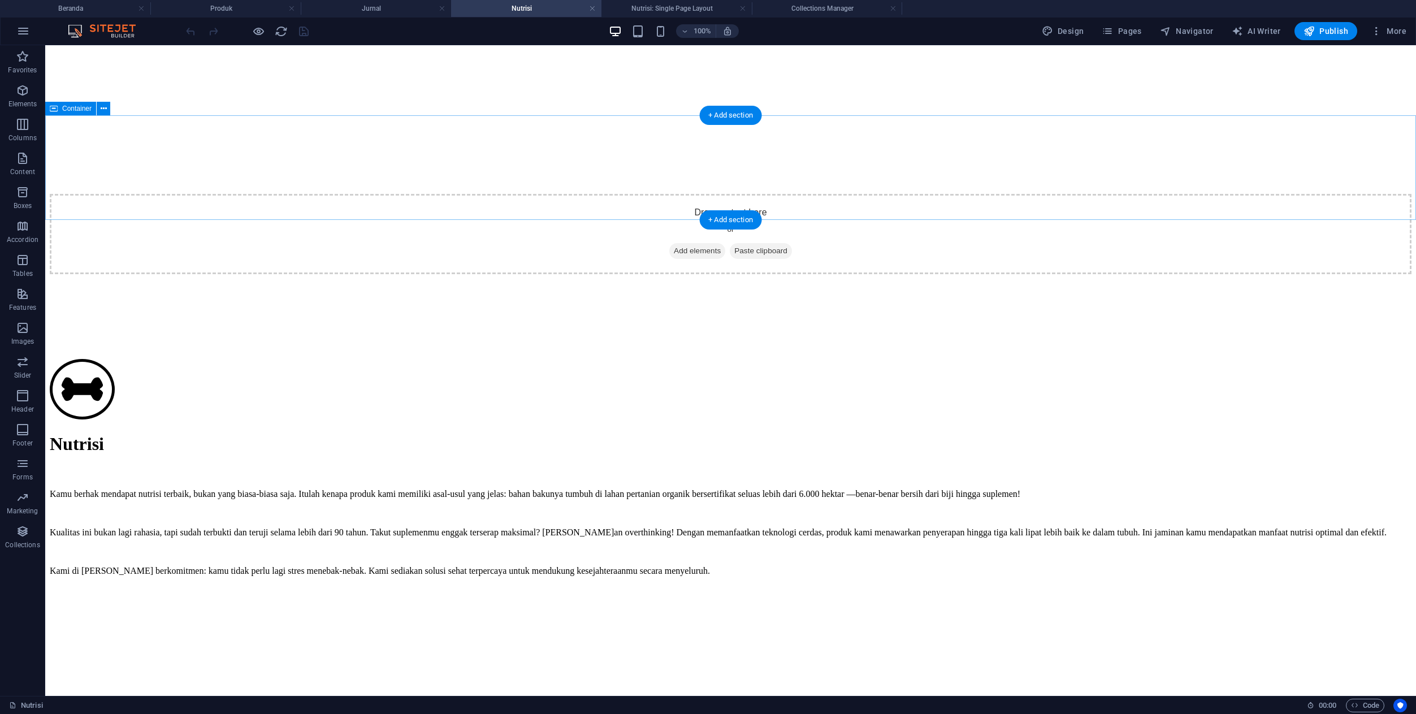
scroll to position [380, 0]
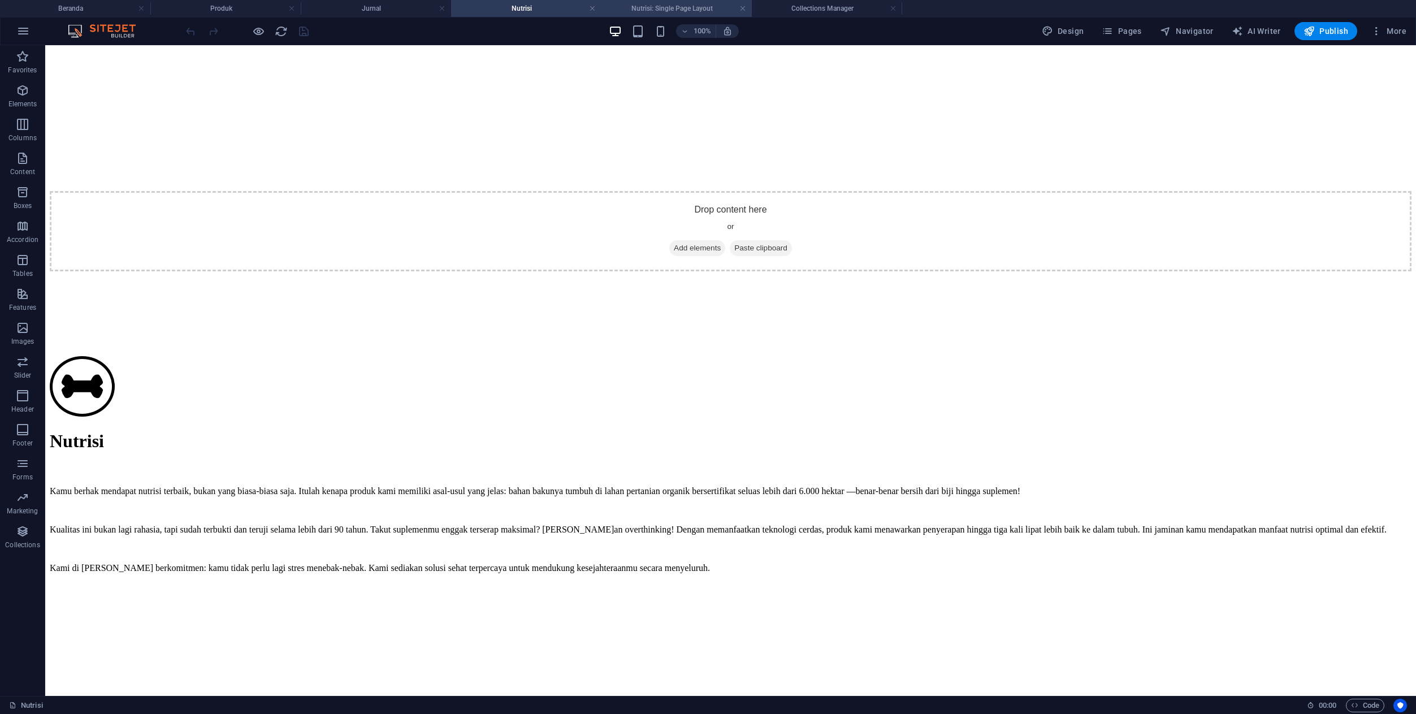
click at [644, 7] on h4 "Nutrisi: Single Page Layout" at bounding box center [676, 8] width 150 height 12
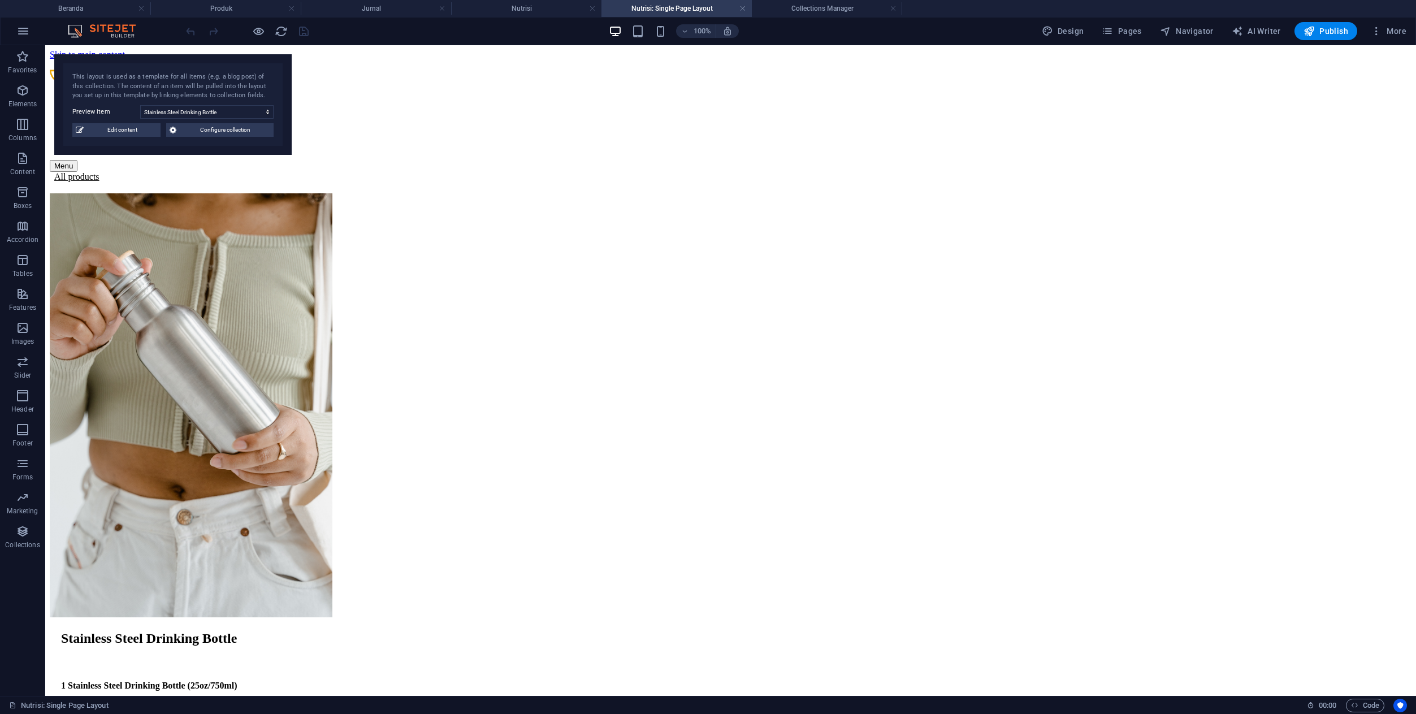
scroll to position [246, 0]
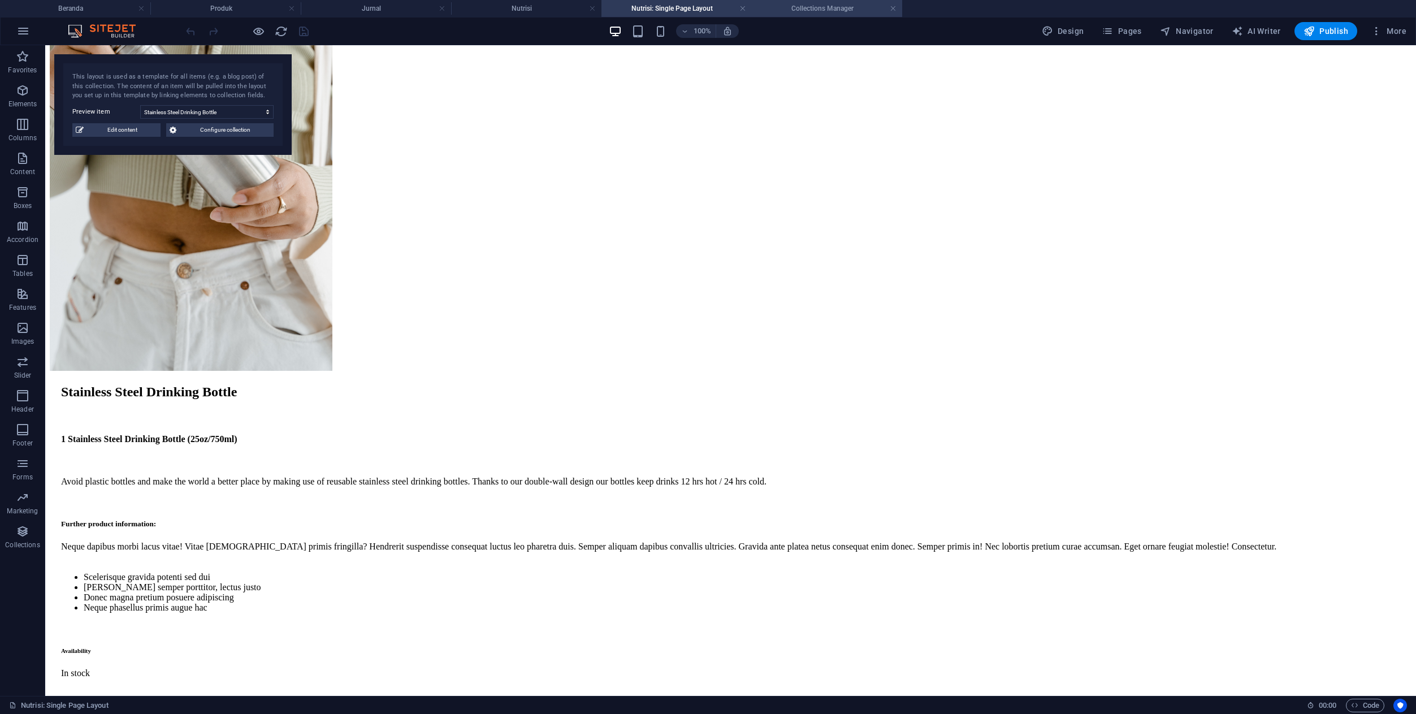
click at [794, 11] on h4 "Collections Manager" at bounding box center [827, 8] width 150 height 12
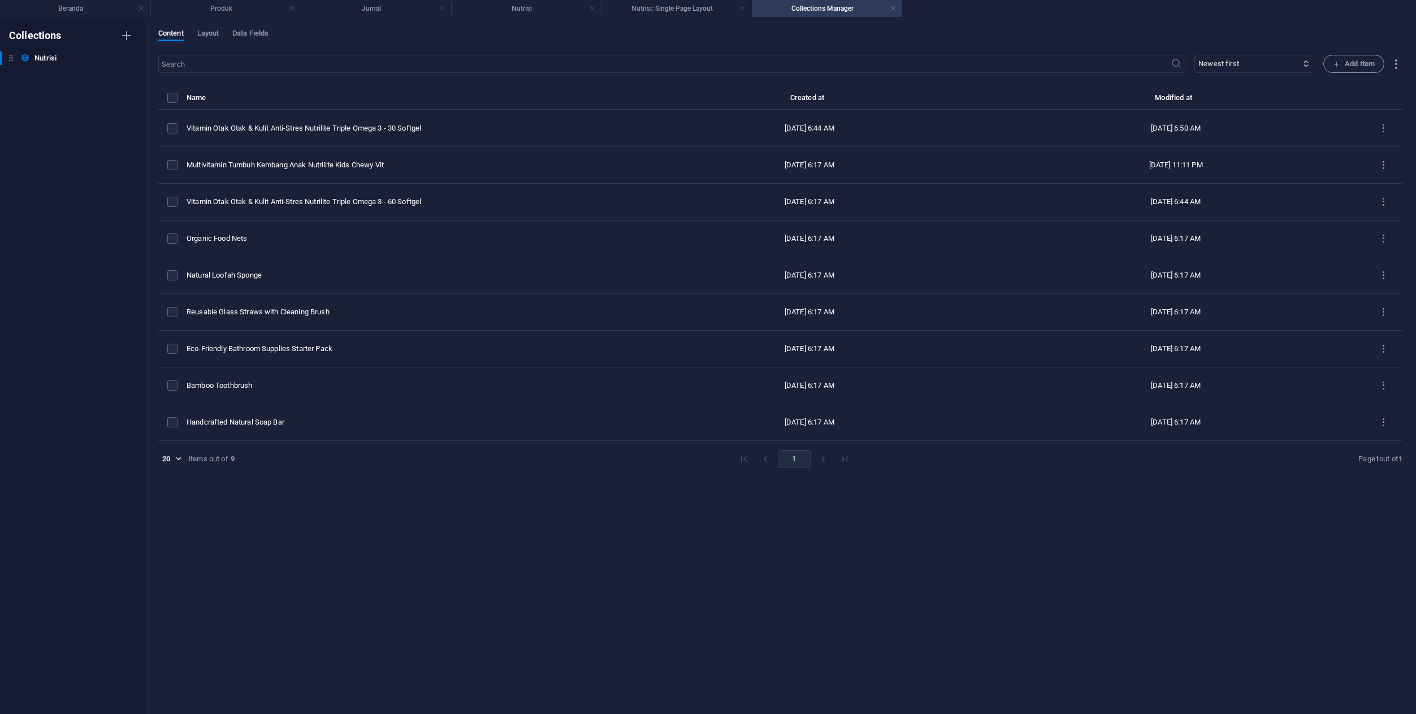
scroll to position [0, 0]
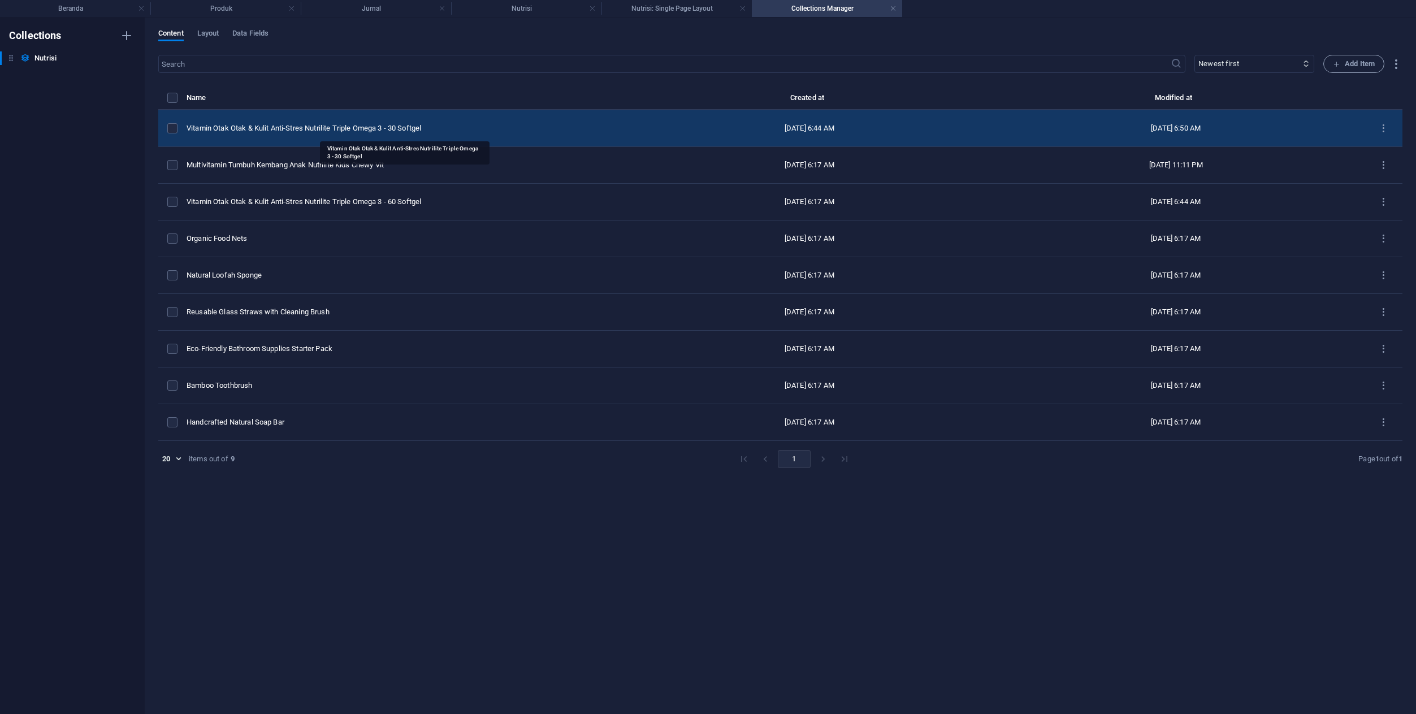
click at [421, 123] on div "Vitamin Otak Otak & Kulit Anti-Stres Nutrilite Triple Omega 3 - 30 Softgel" at bounding box center [405, 128] width 436 height 10
select select "In stock"
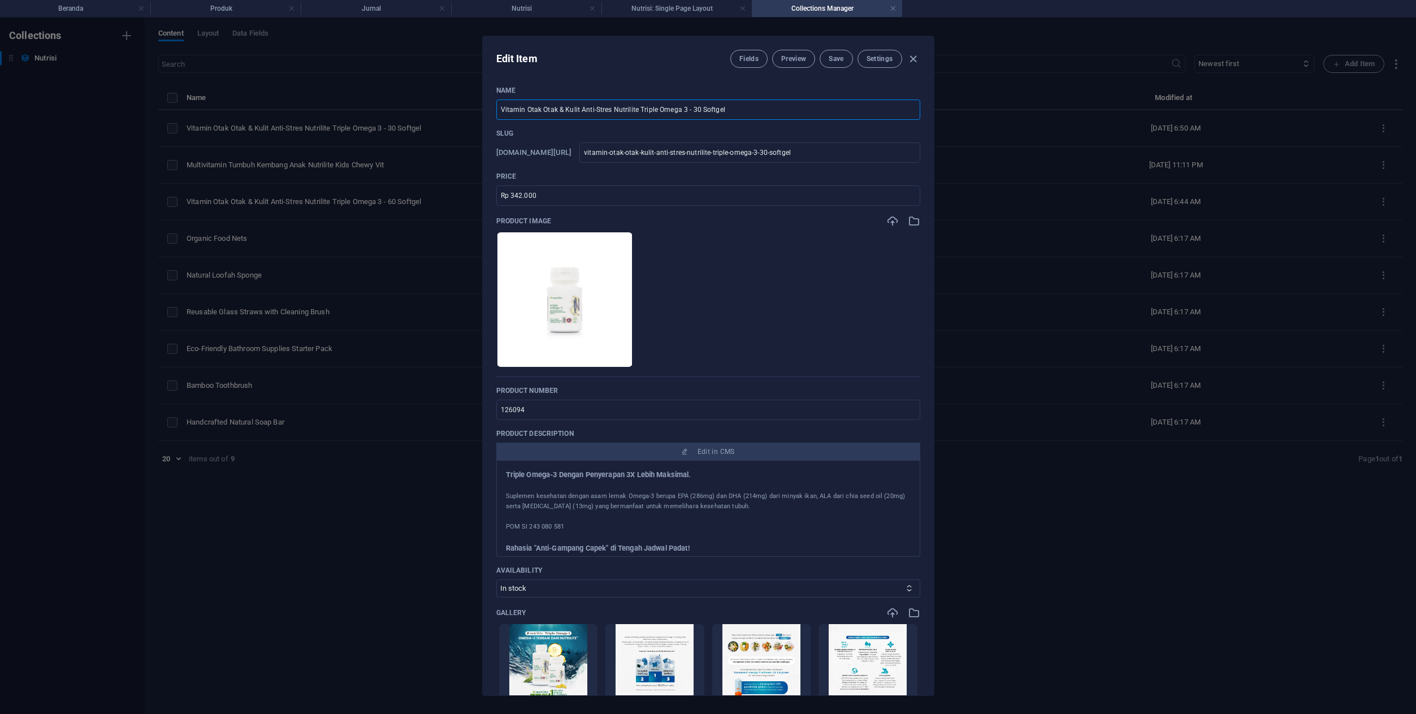
click at [557, 111] on input "Vitamin Otak Otak & Kulit Anti-Stres Nutrilite Triple Omega 3 - 30 Softgel" at bounding box center [708, 109] width 424 height 20
type input "Vitamin Otak Ota & Kulit Anti-Stres Nutrilite Triple Omega 3 - 30 Softgel"
type input "vitamin-otak-ota-kulit-anti-stres-nutrilite-triple-omega-3-30-softgel"
type input "Vitamin Otak Ot & Kulit Anti-Stres Nutrilite Triple Omega 3 - 30 Softgel"
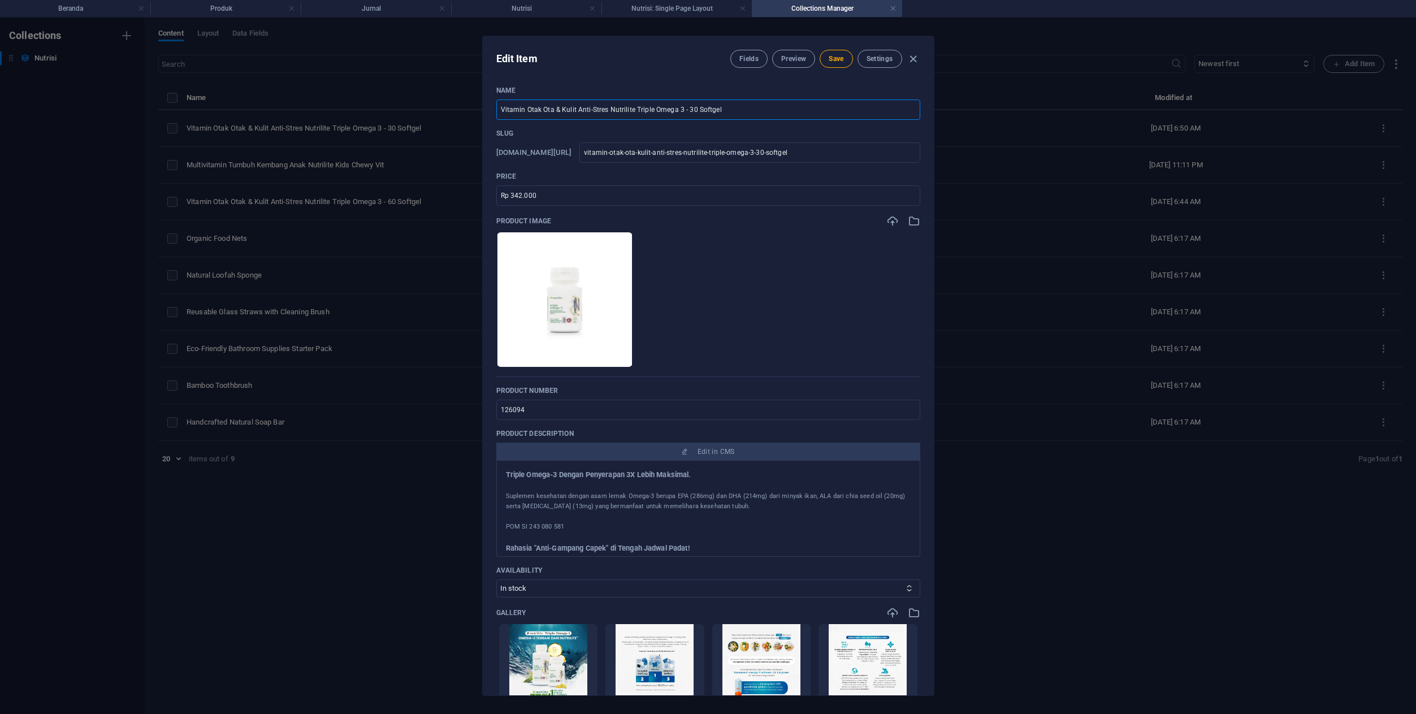
type input "vitamin-otak-ot-kulit-anti-stres-nutrilite-triple-omega-3-30-softgel"
type input "Vitamin Otak O & Kulit Anti-Stres Nutrilite Triple Omega 3 - 30 Softgel"
type input "vitamin-otak-o-kulit-anti-stres-nutrilite-triple-omega-3-30-softgel"
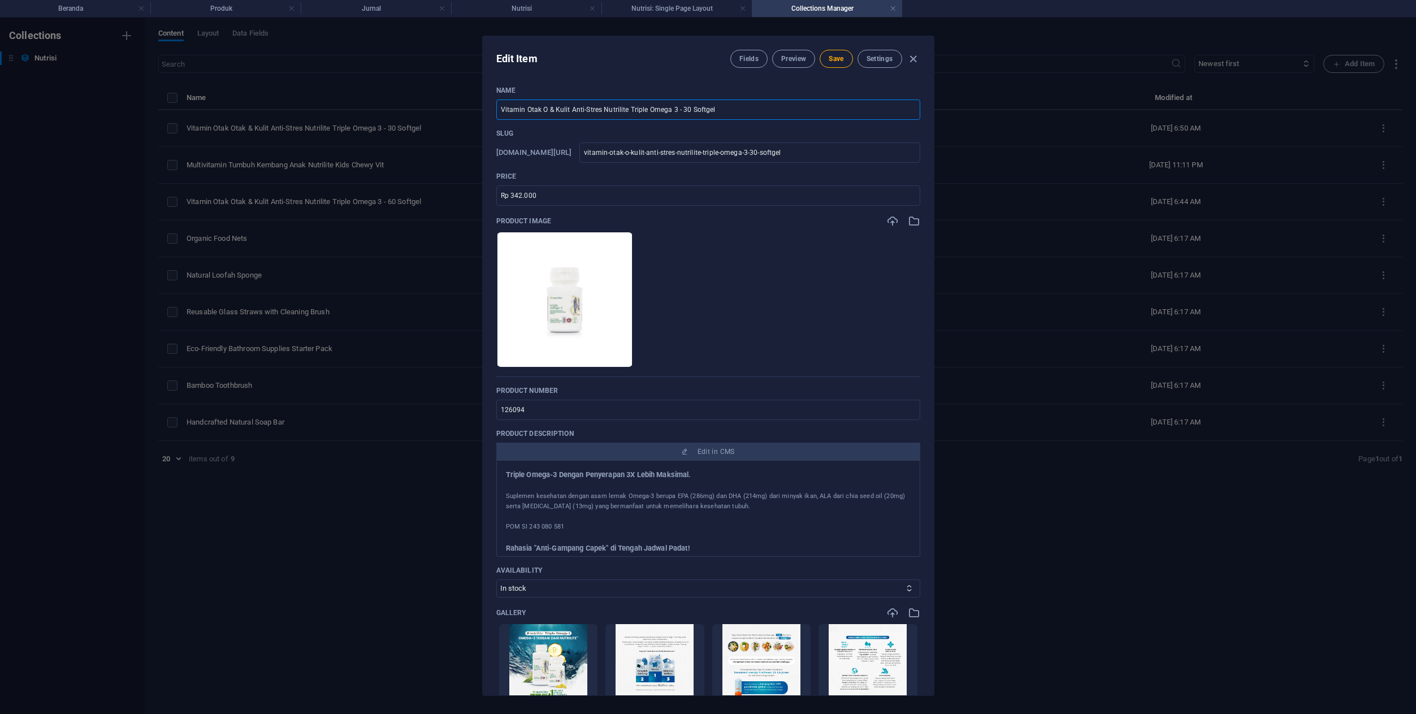
type input "Vitamin Otak & Kulit Anti-Stres Nutrilite Triple Omega 3 - 30 Softgel"
type input "vitamin-otak-kulit-anti-stres-nutrilite-triple-omega-3-30-softgel"
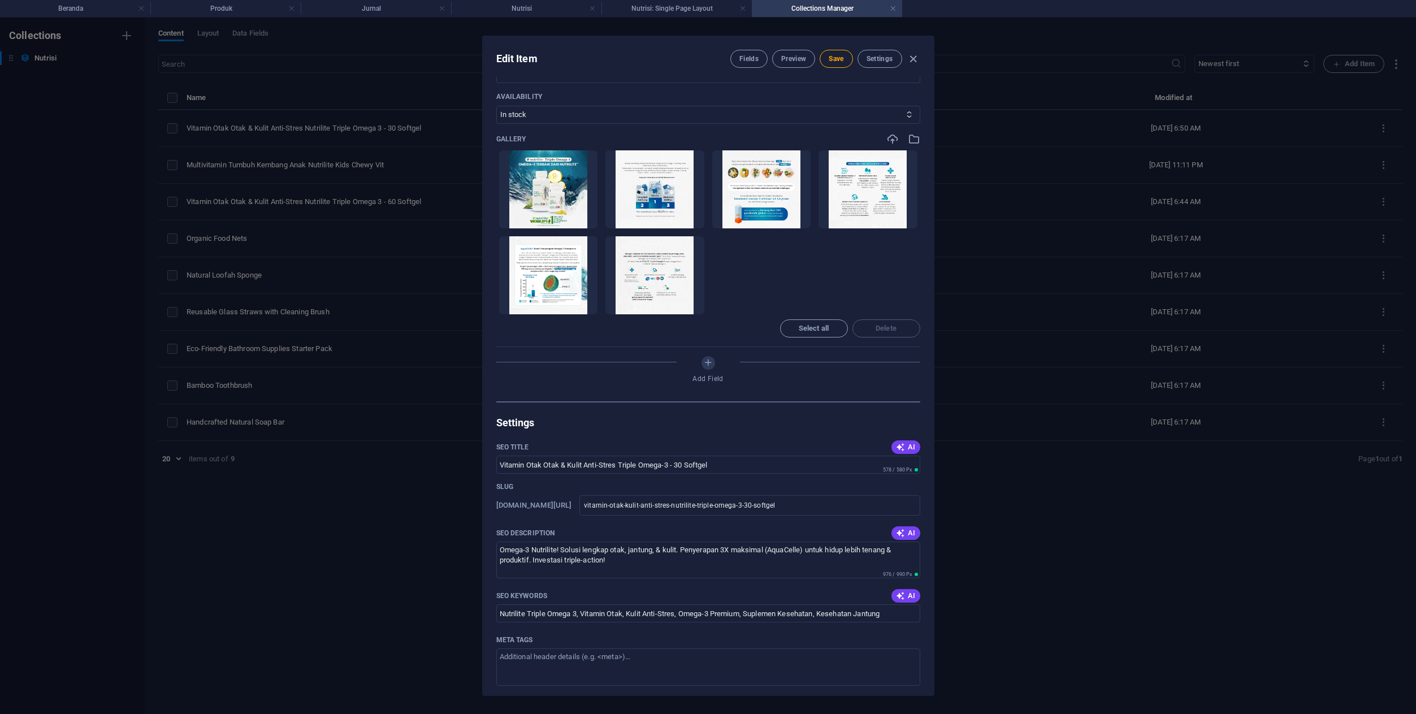
scroll to position [481, 0]
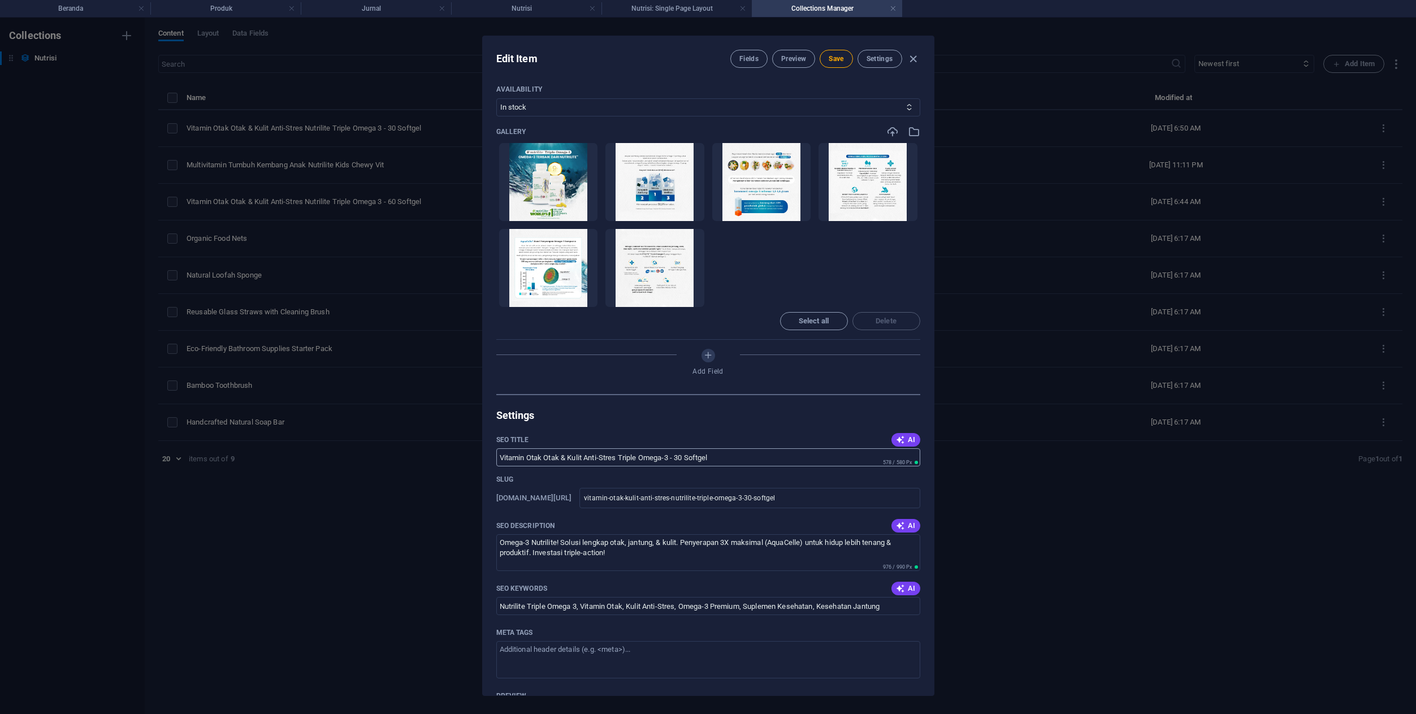
type input "Vitamin Otak & Kulit Anti-Stres Nutrilite Triple Omega 3 - 30 Softgel"
click at [546, 460] on input "Vitamin Otak Otak & Kulit Anti-Stres Triple Omega-3 - 30 Softgel" at bounding box center [708, 457] width 424 height 18
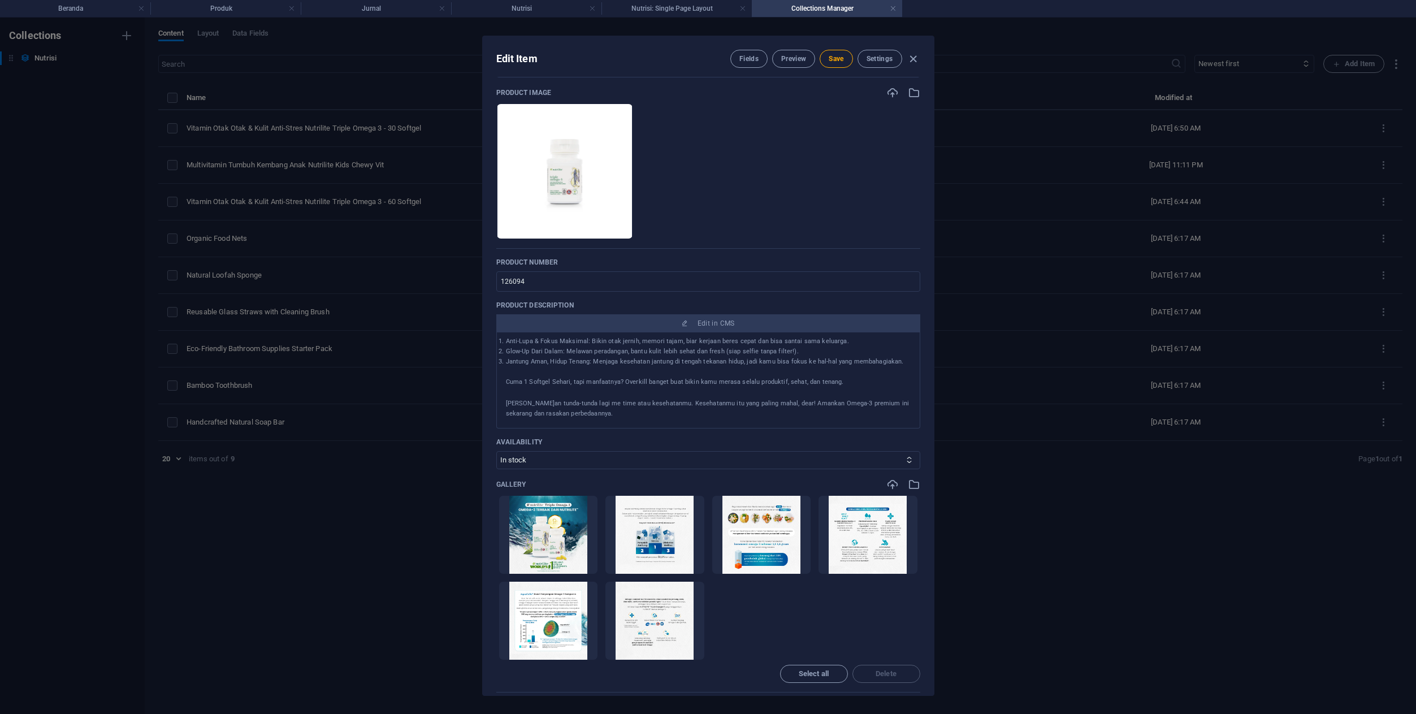
scroll to position [0, 0]
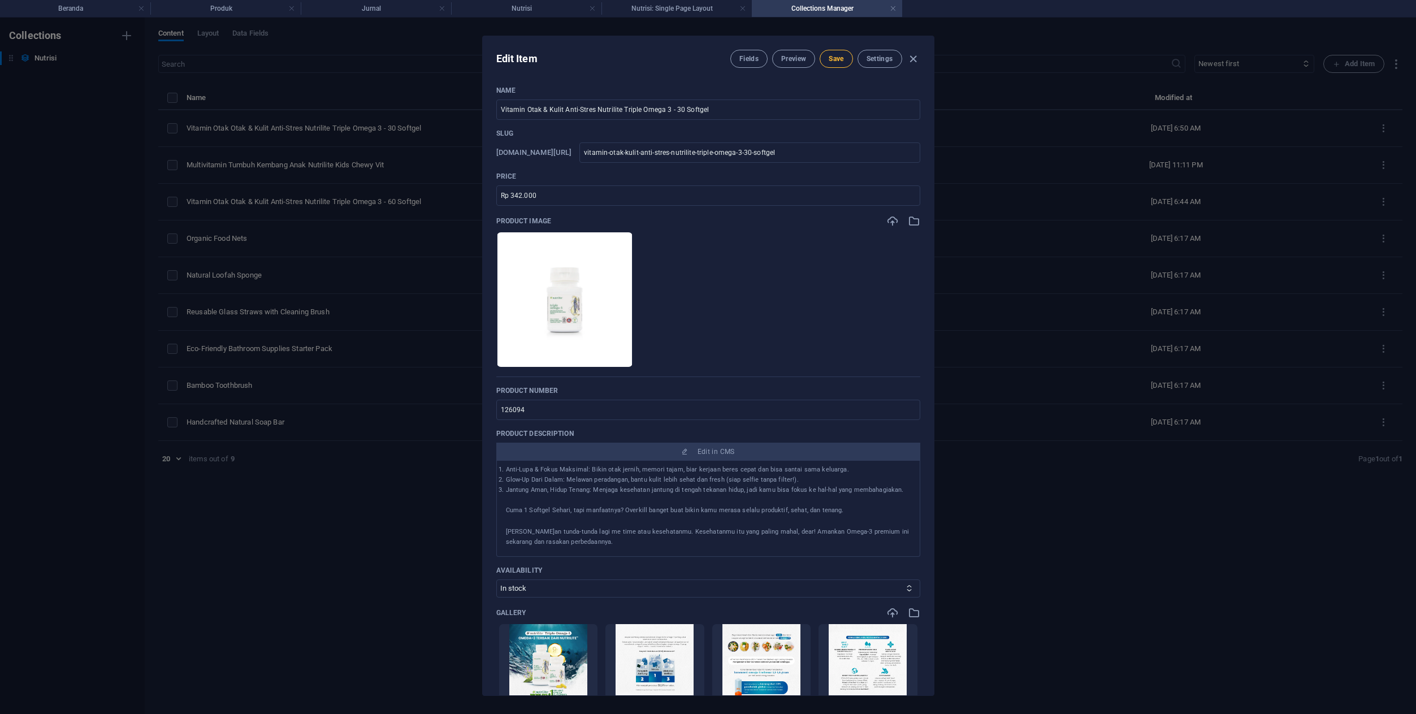
type input "Vitamin Otak & Kulit Anti-Stres Triple Omega-3 - 30 Softgel"
click at [848, 59] on button "Save" at bounding box center [836, 59] width 33 height 18
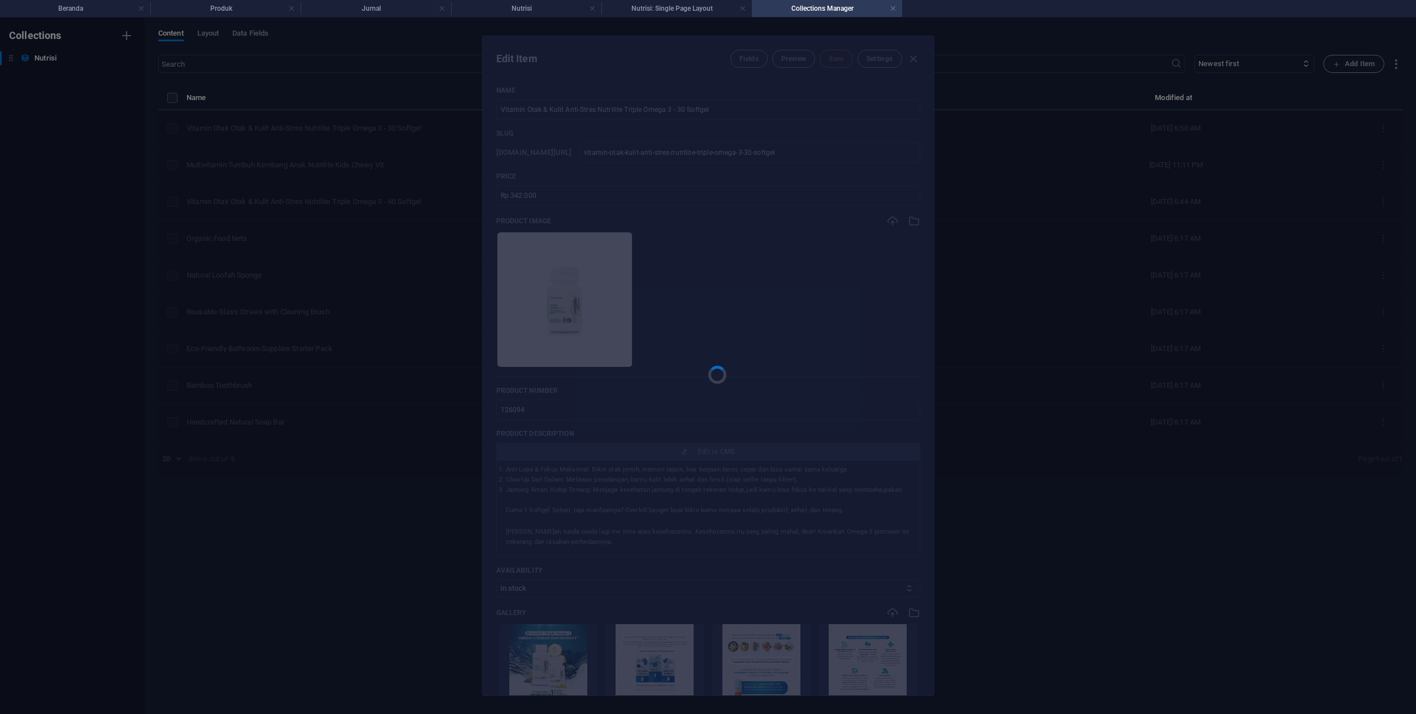
type input "vitamin-otak-kulit-anti-stres-nutrilite-triple-omega-3-30-softgel"
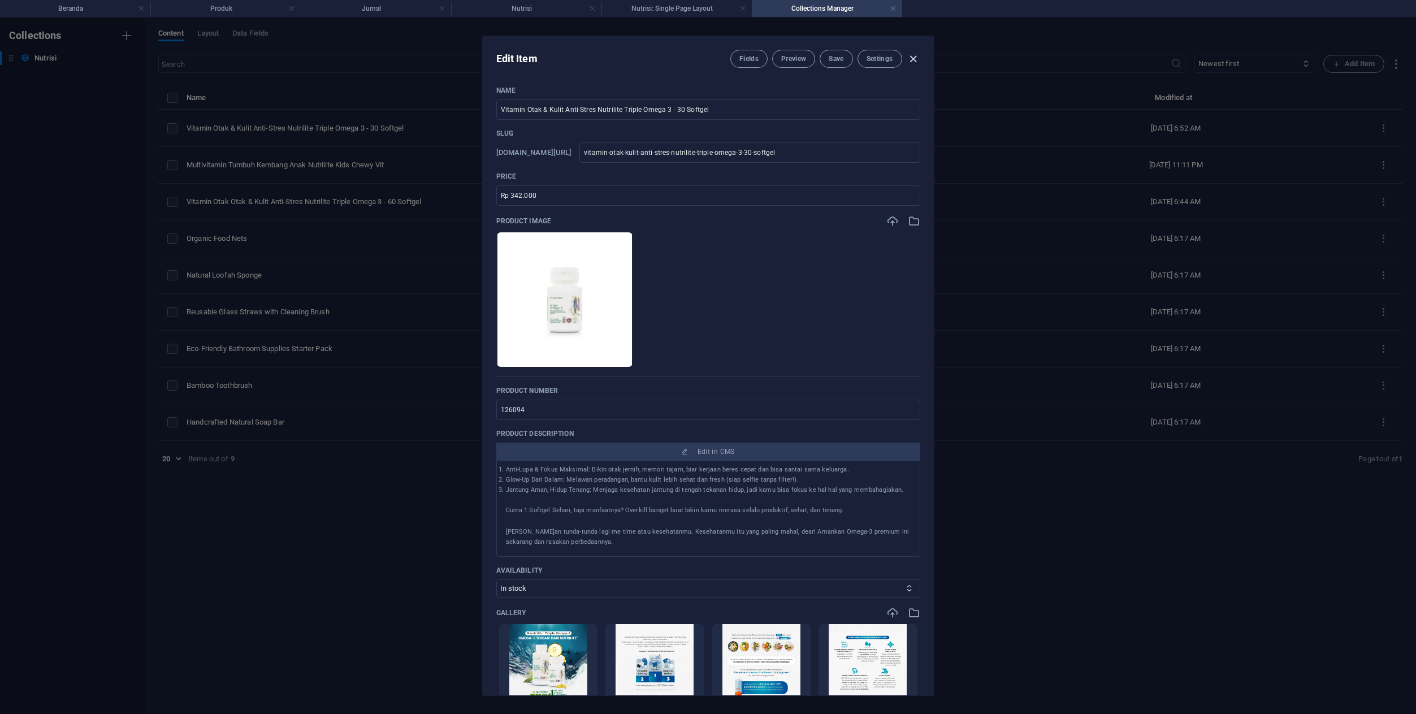
click at [916, 62] on icon "button" at bounding box center [913, 59] width 13 height 13
type input "vitamin-otak-kulit-anti-stres-nutrilite-triple-omega-3-30-softgel"
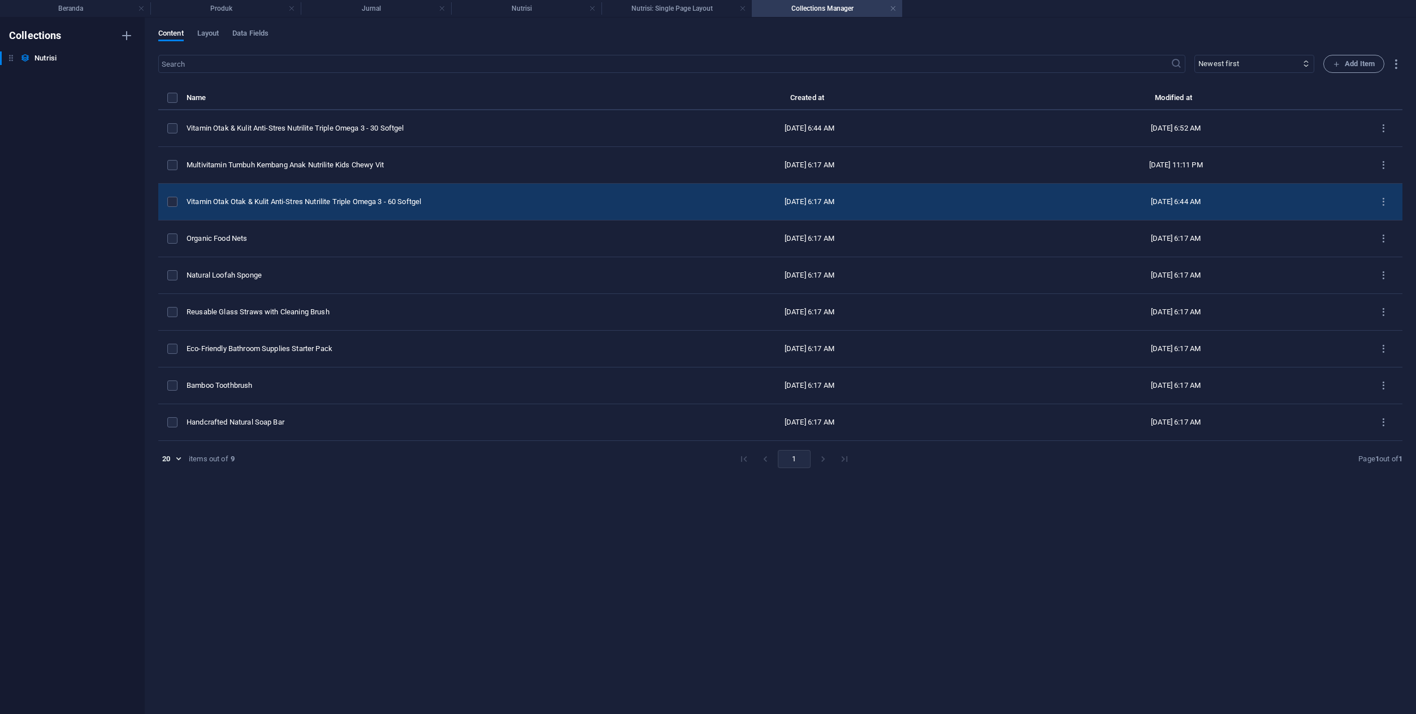
click at [539, 204] on div "Vitamin Otak Otak & Kulit Anti-Stres Nutrilite Triple Omega 3 - 60 Softgel" at bounding box center [405, 202] width 436 height 10
select select "In stock"
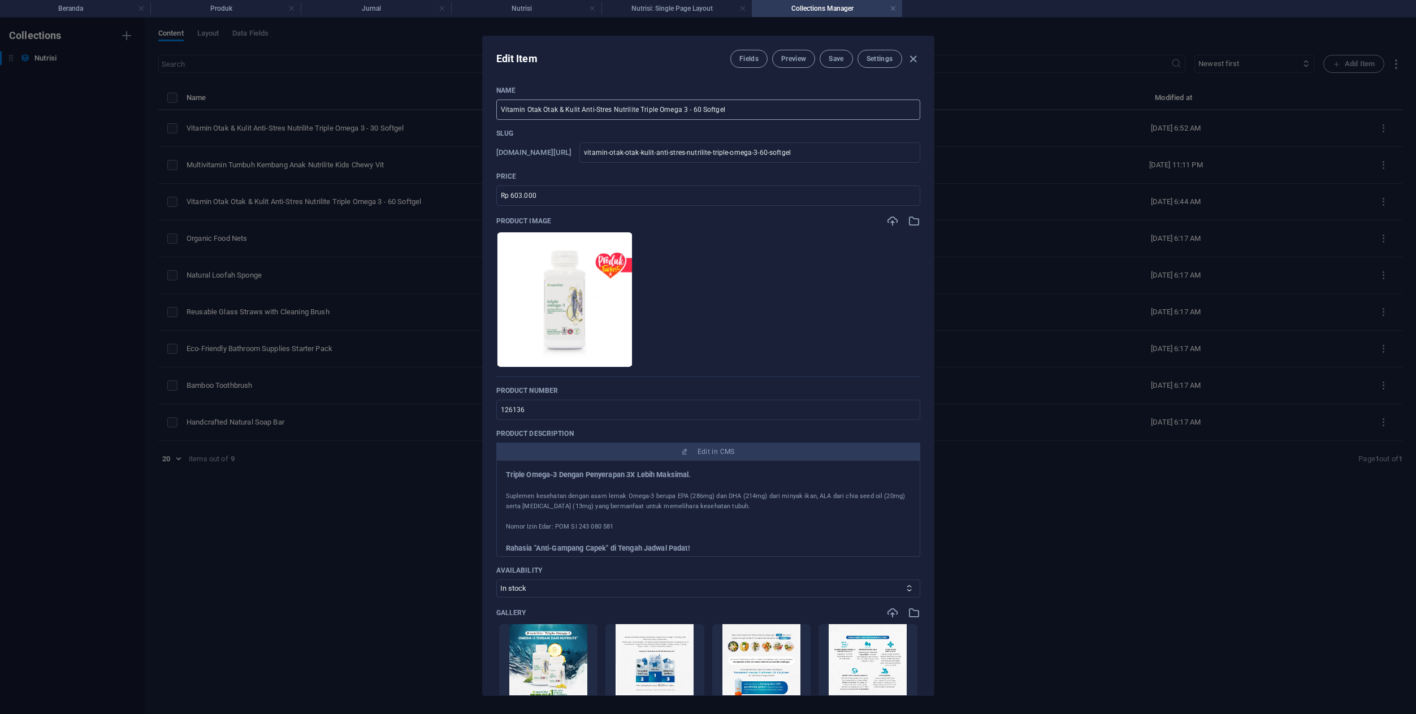
click at [557, 109] on input "Vitamin Otak Otak & Kulit Anti-Stres Nutrilite Triple Omega 3 - 60 Softgel" at bounding box center [708, 109] width 424 height 20
type input "Vitamin Otak Ota& Kulit Anti-Stres Nutrilite Triple Omega 3 - 60 Softgel"
type input "vitamin-otak-ota-kulit-anti-stres-nutrilite-triple-omega-3-60-softgel"
type input "Vitamin Otak Ot& Kulit Anti-Stres Nutrilite Triple Omega 3 - 60 Softgel"
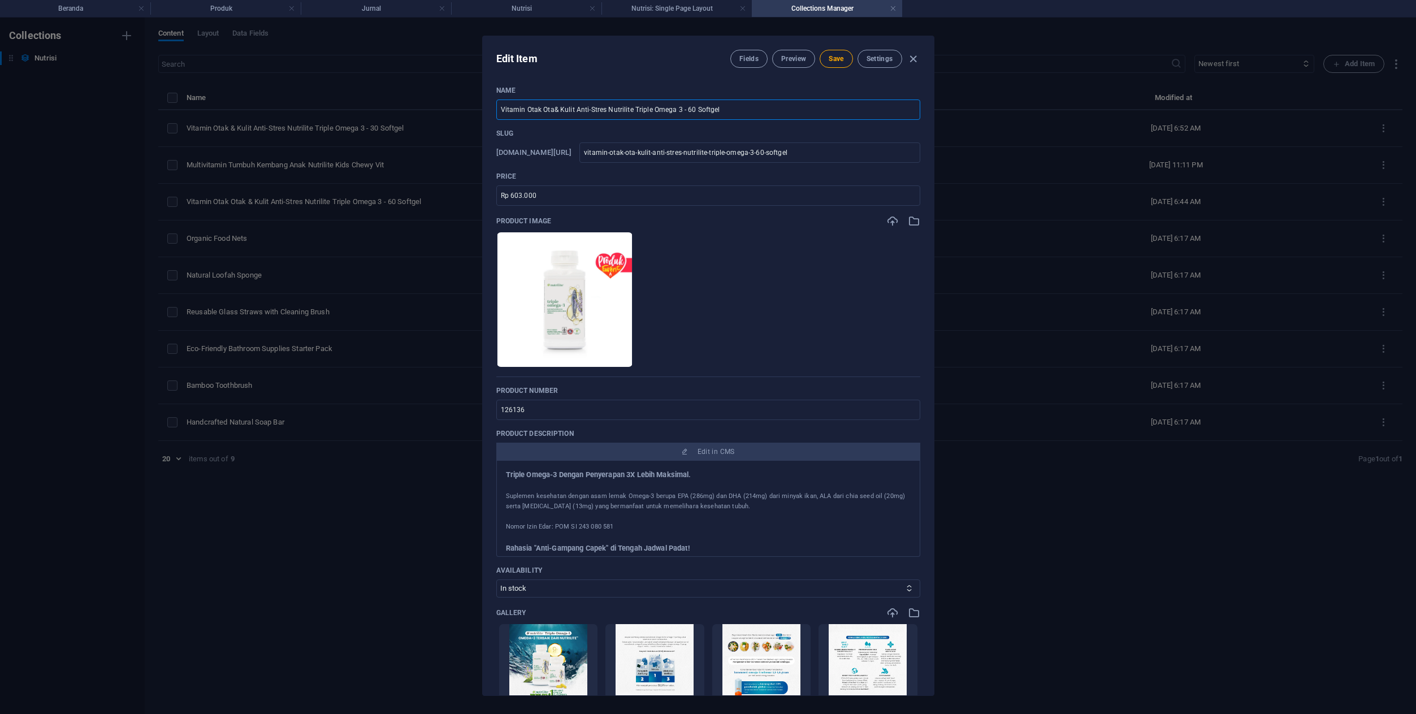
type input "vitamin-otak-ot-kulit-anti-stres-nutrilite-triple-omega-3-60-softgel"
click at [827, 64] on button "Save" at bounding box center [836, 59] width 33 height 18
click at [834, 67] on button "Save" at bounding box center [836, 59] width 33 height 18
click at [914, 60] on icon "button" at bounding box center [913, 59] width 13 height 13
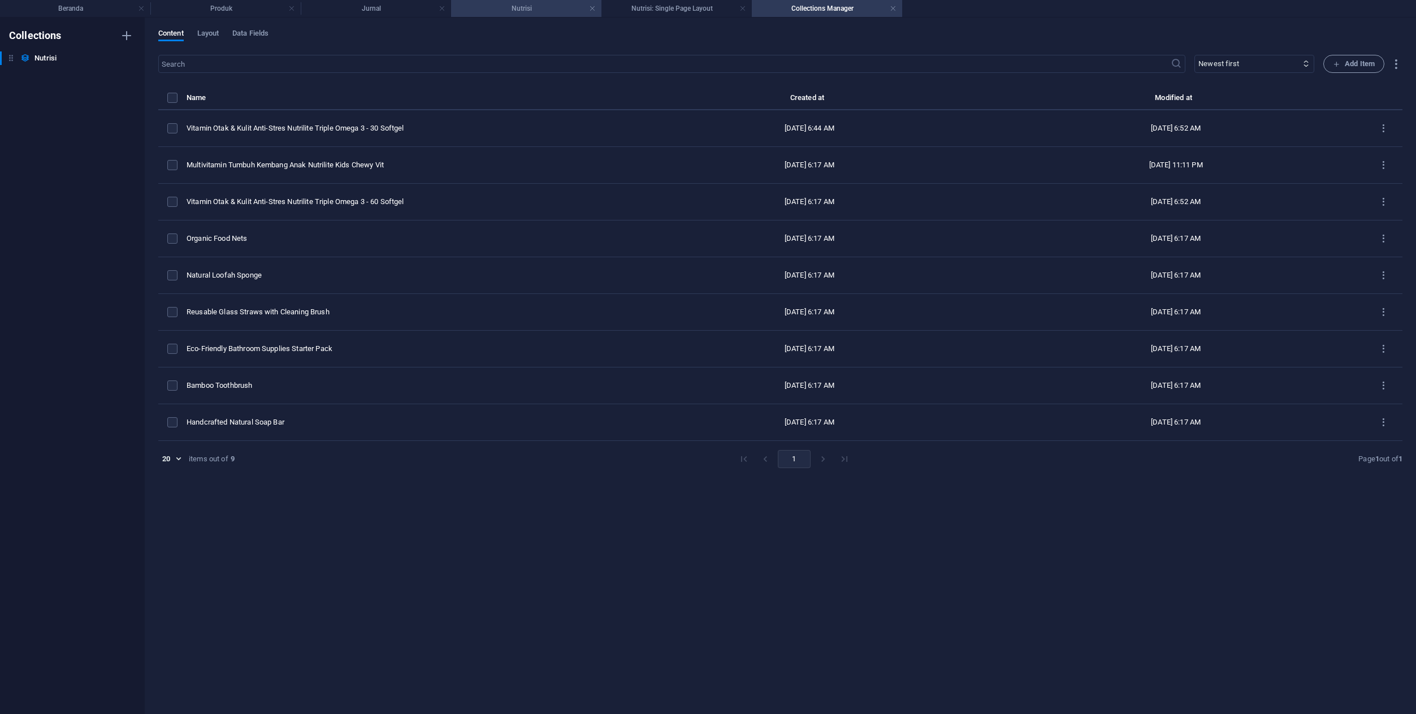
click at [543, 10] on h4 "Nutrisi" at bounding box center [526, 8] width 150 height 12
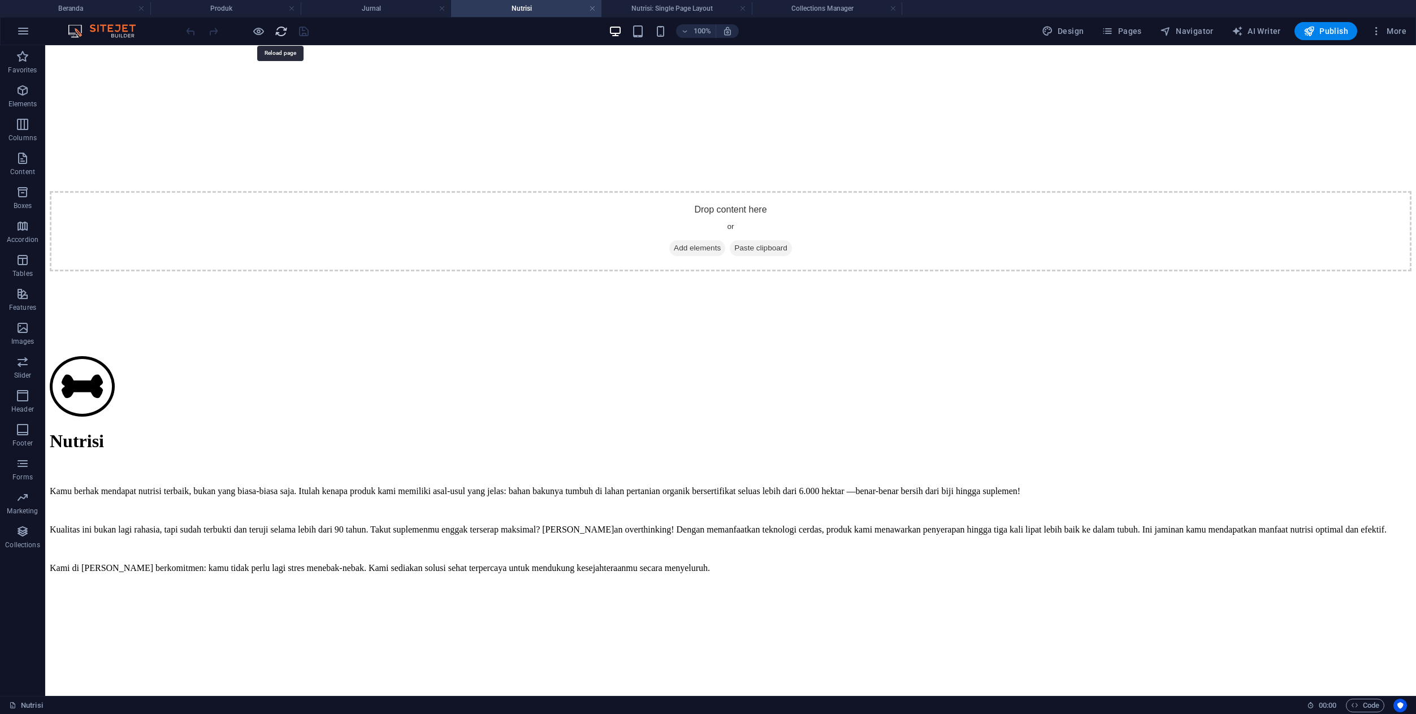
click at [283, 33] on icon "reload" at bounding box center [281, 31] width 13 height 13
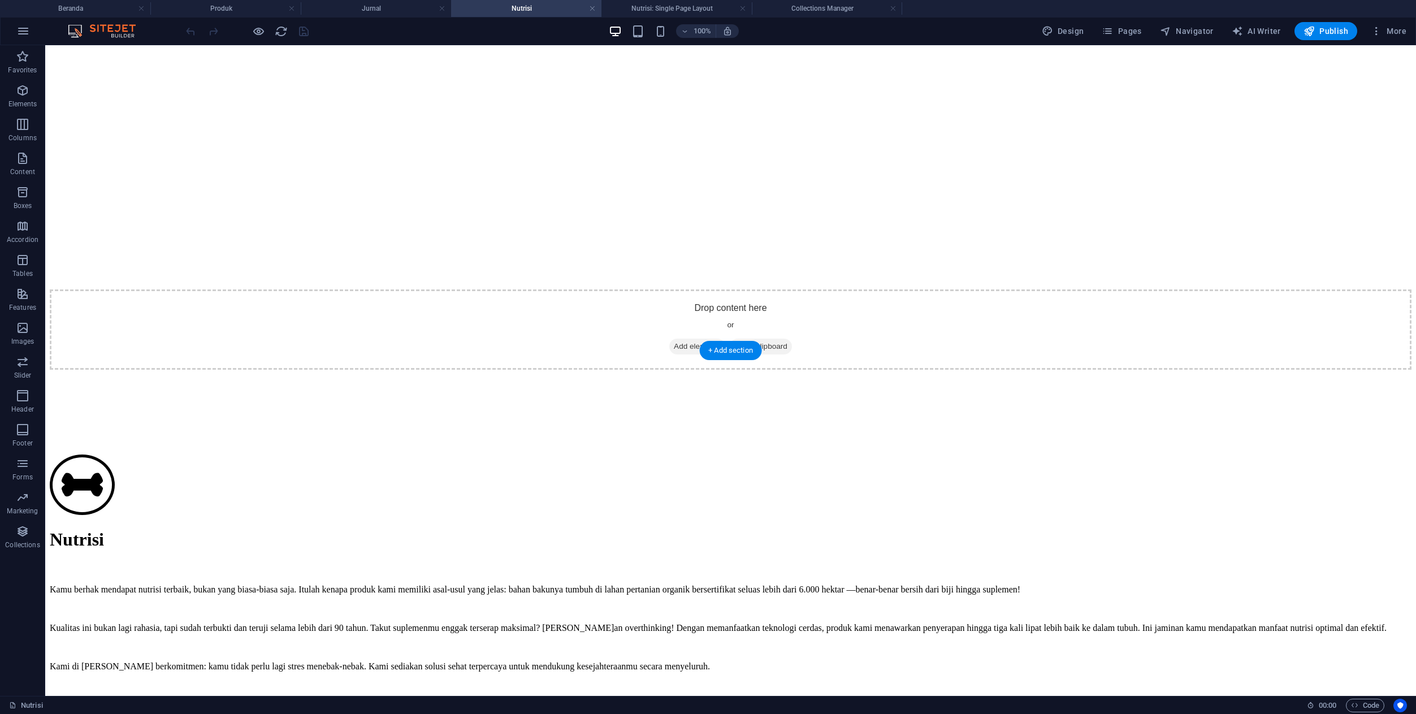
scroll to position [339, 0]
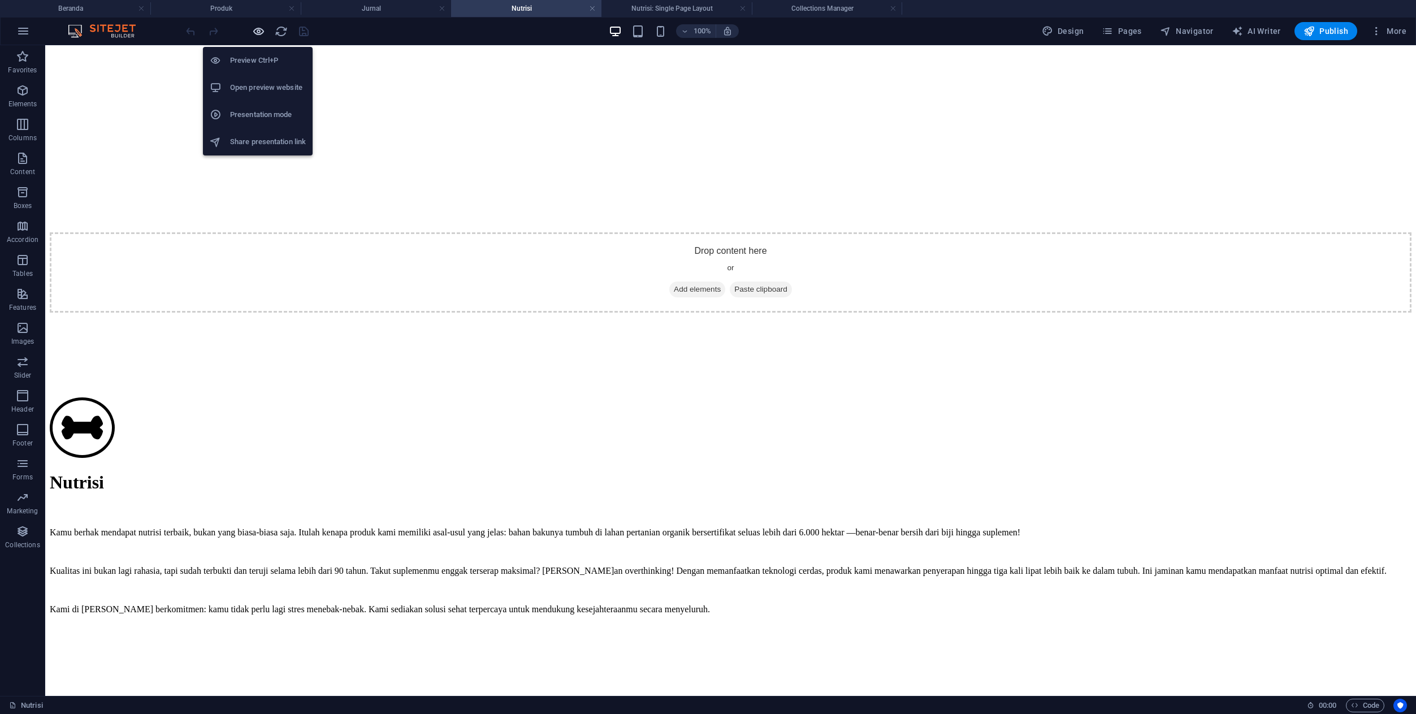
click at [259, 32] on icon "button" at bounding box center [258, 31] width 13 height 13
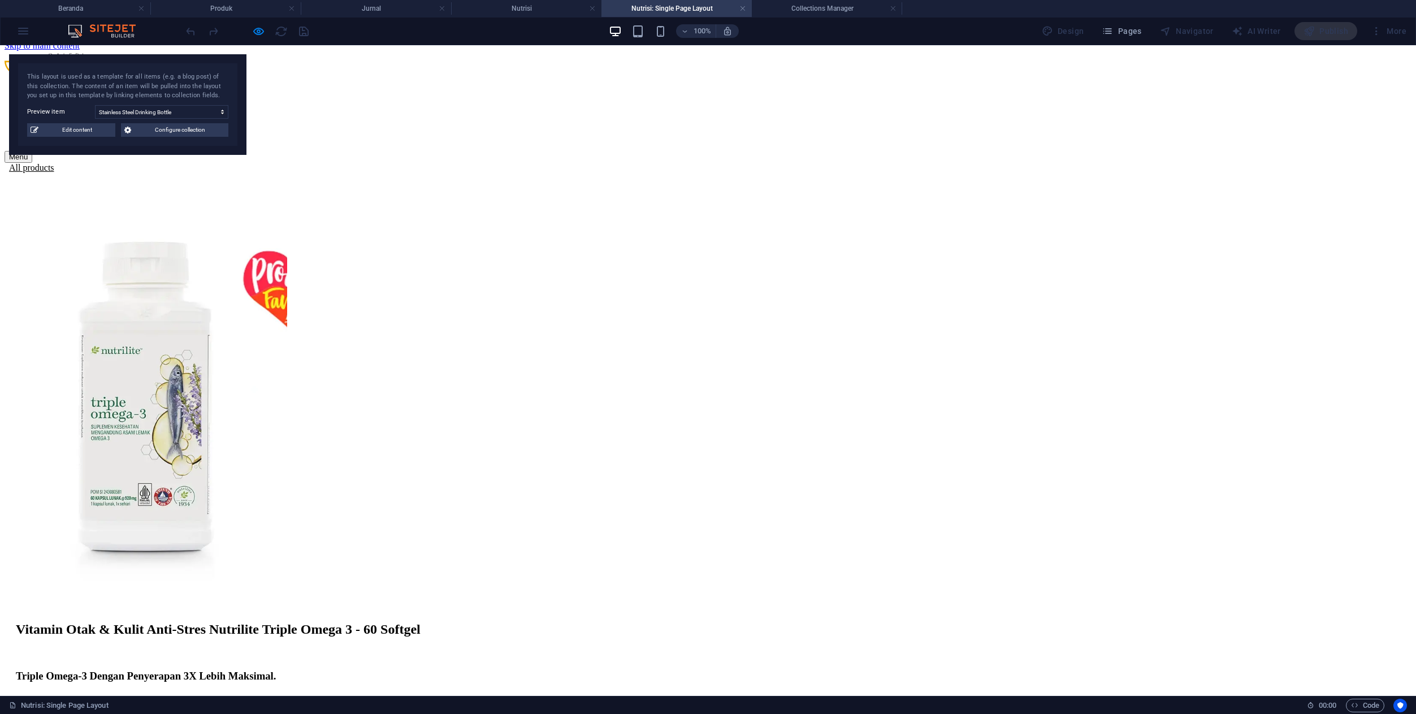
scroll to position [8, 0]
click at [287, 315] on img at bounding box center [146, 397] width 283 height 424
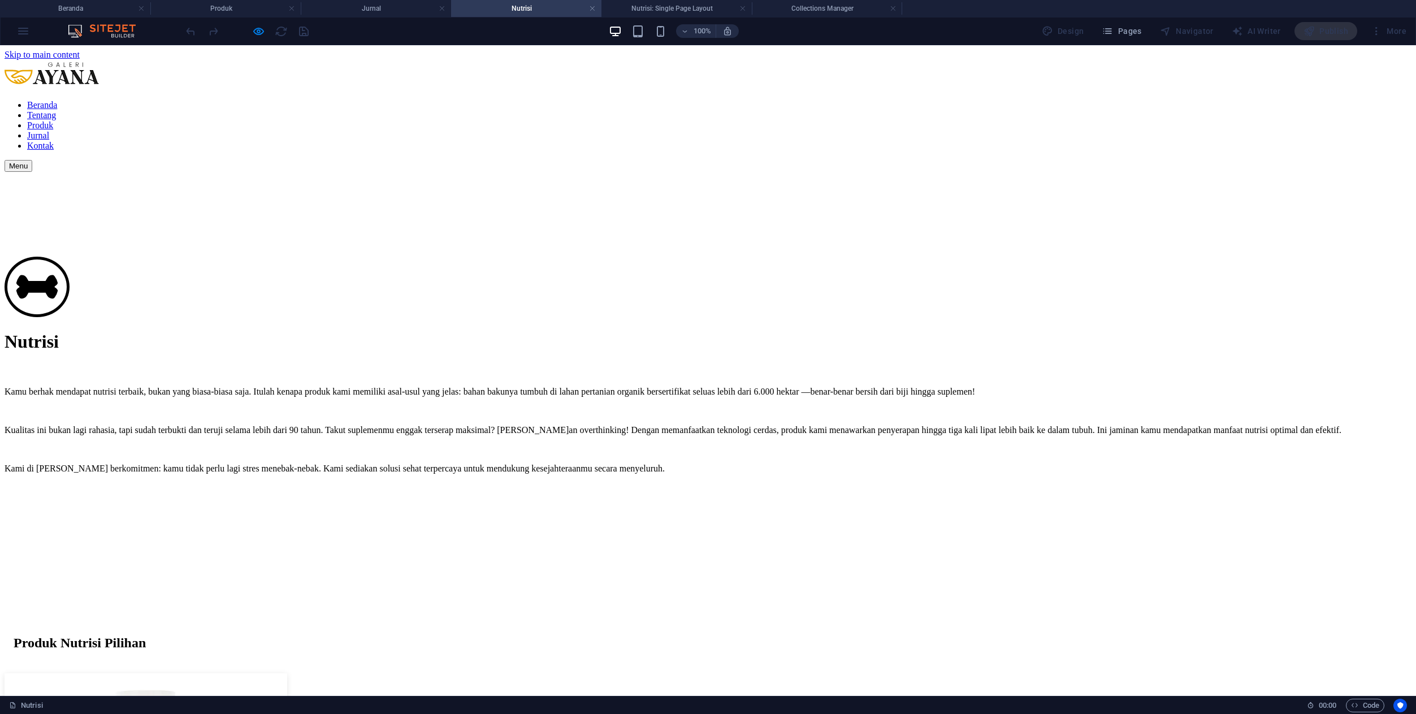
scroll to position [339, 0]
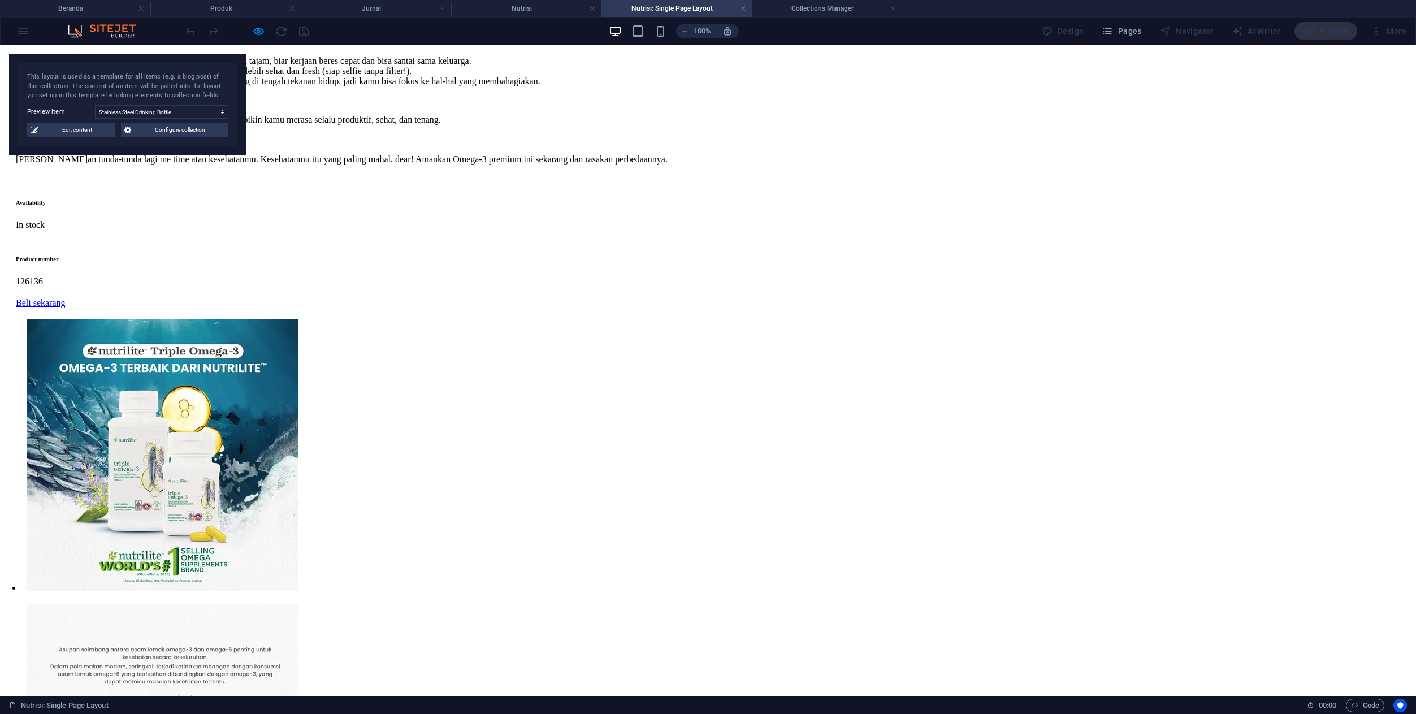
scroll to position [1078, 0]
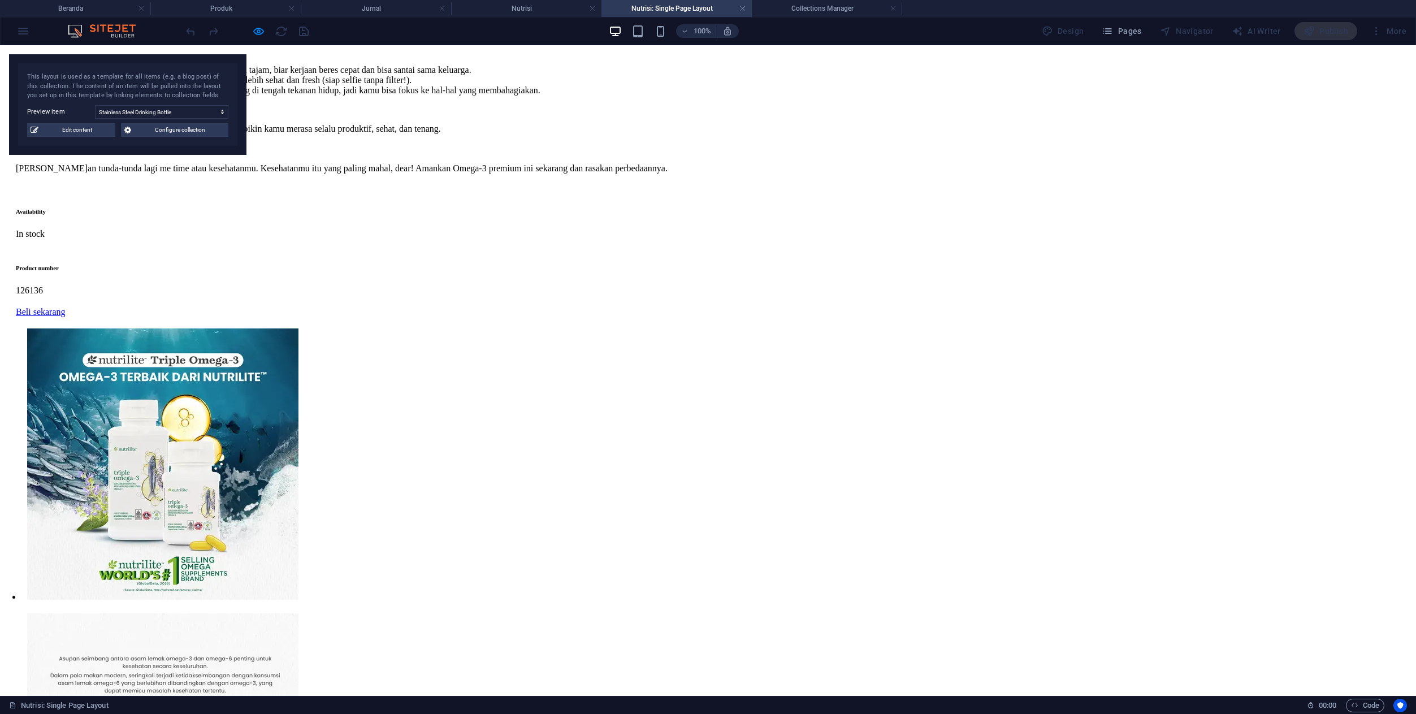
click at [298, 328] on img at bounding box center [162, 463] width 271 height 271
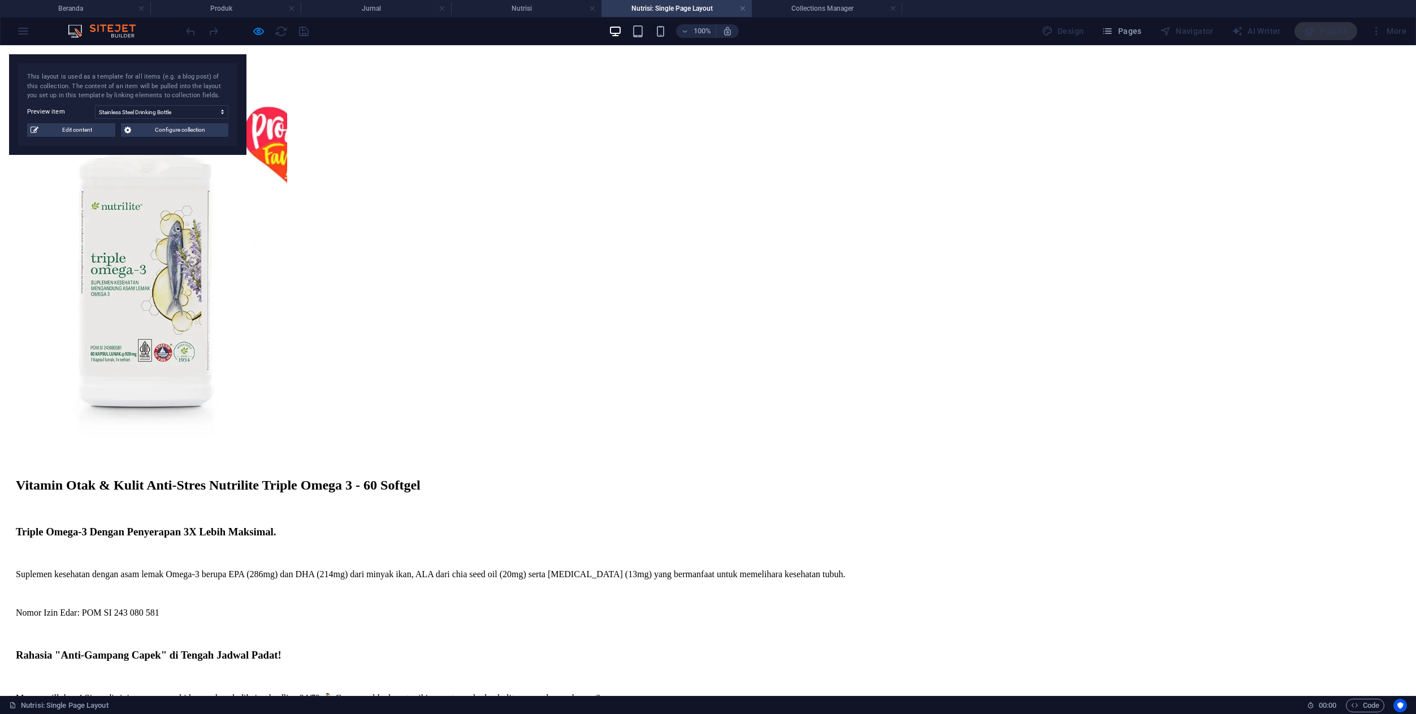
scroll to position [0, 0]
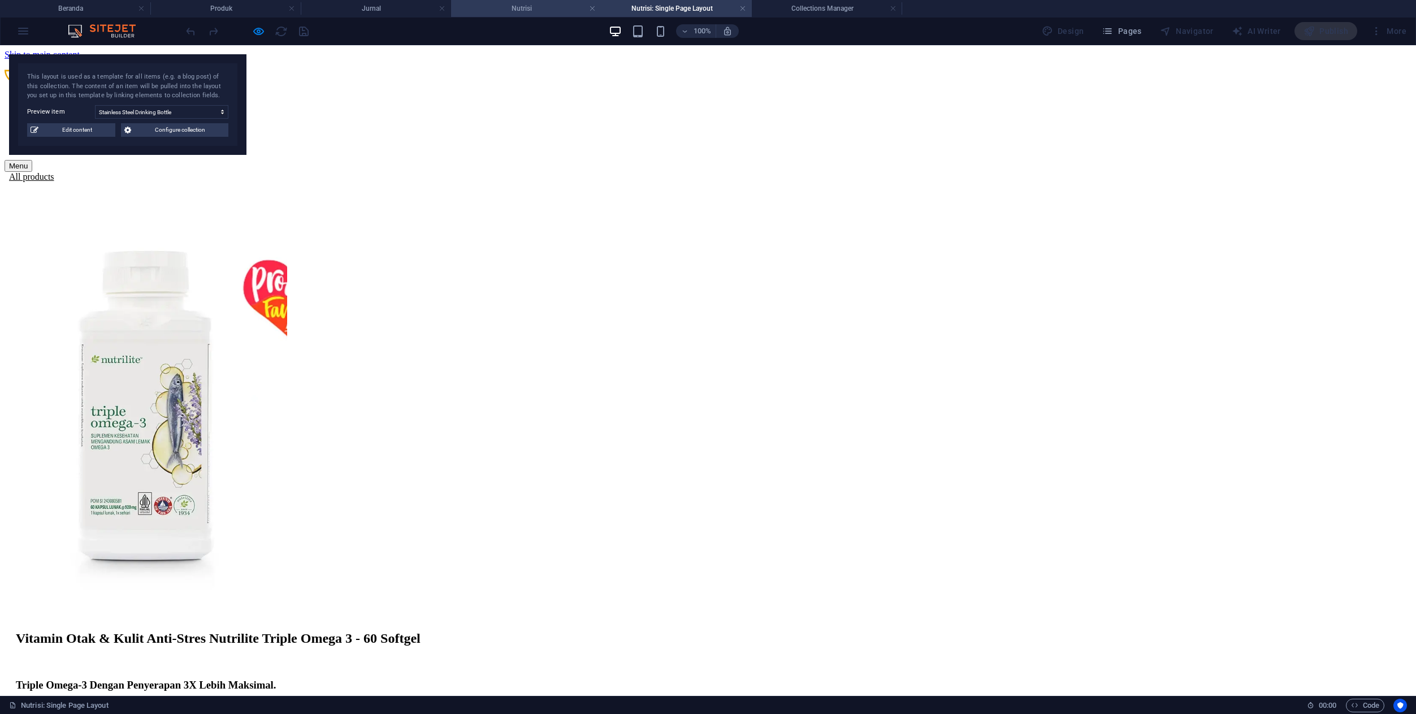
click at [517, 12] on h4 "Nutrisi" at bounding box center [526, 8] width 150 height 12
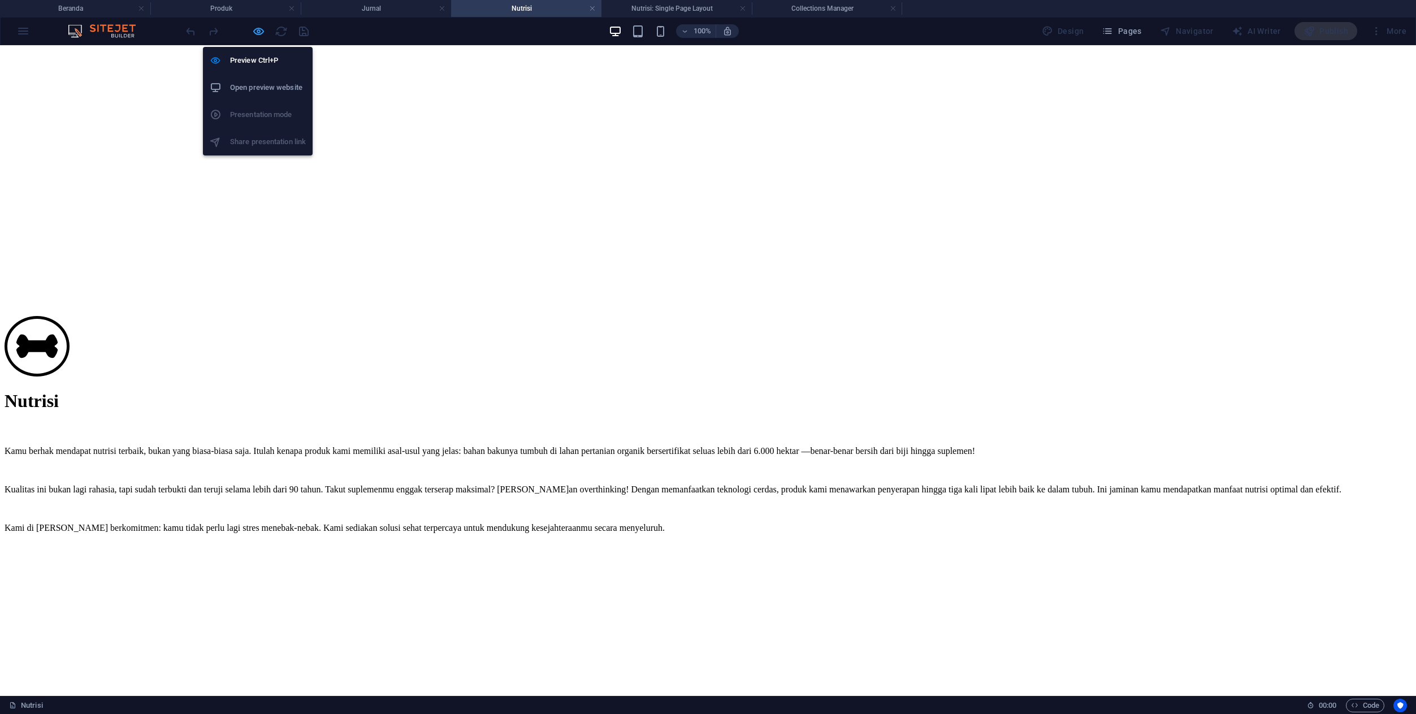
click at [255, 36] on icon "button" at bounding box center [258, 31] width 13 height 13
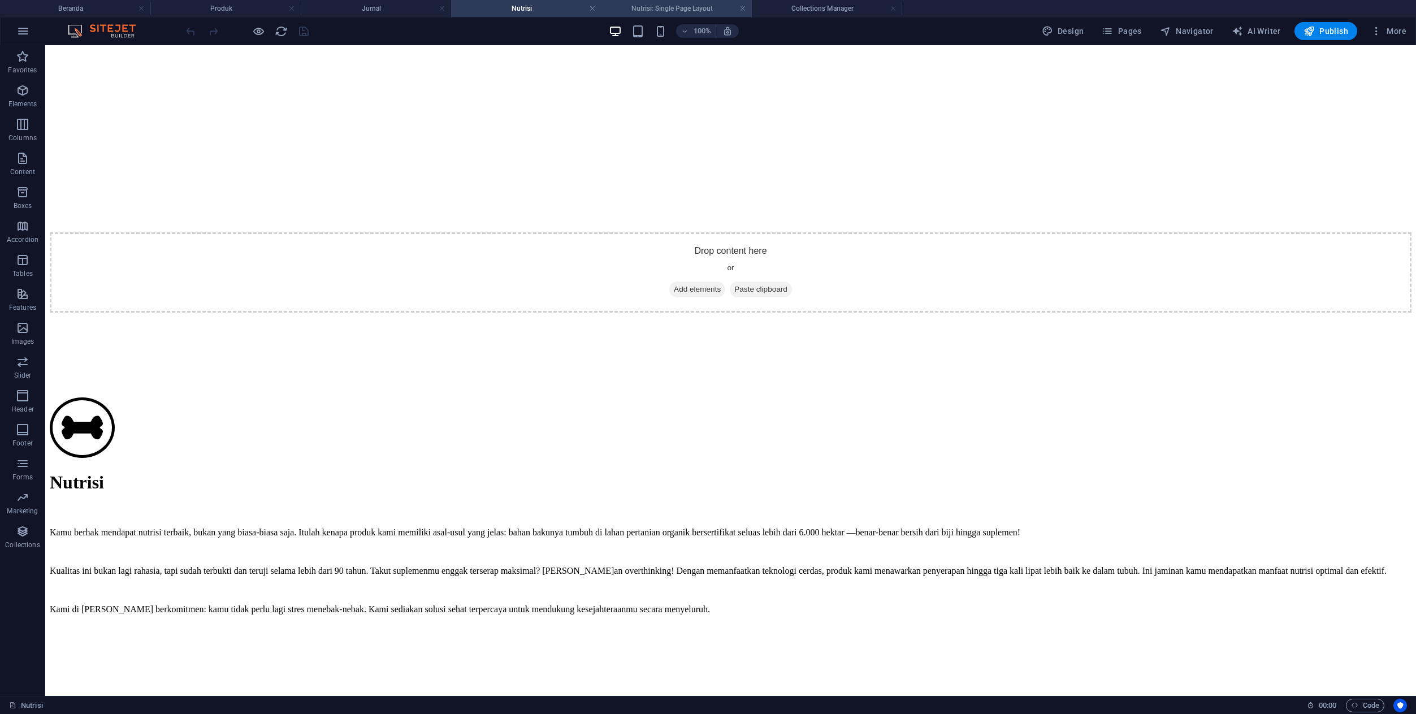
click at [657, 6] on h4 "Nutrisi: Single Page Layout" at bounding box center [676, 8] width 150 height 12
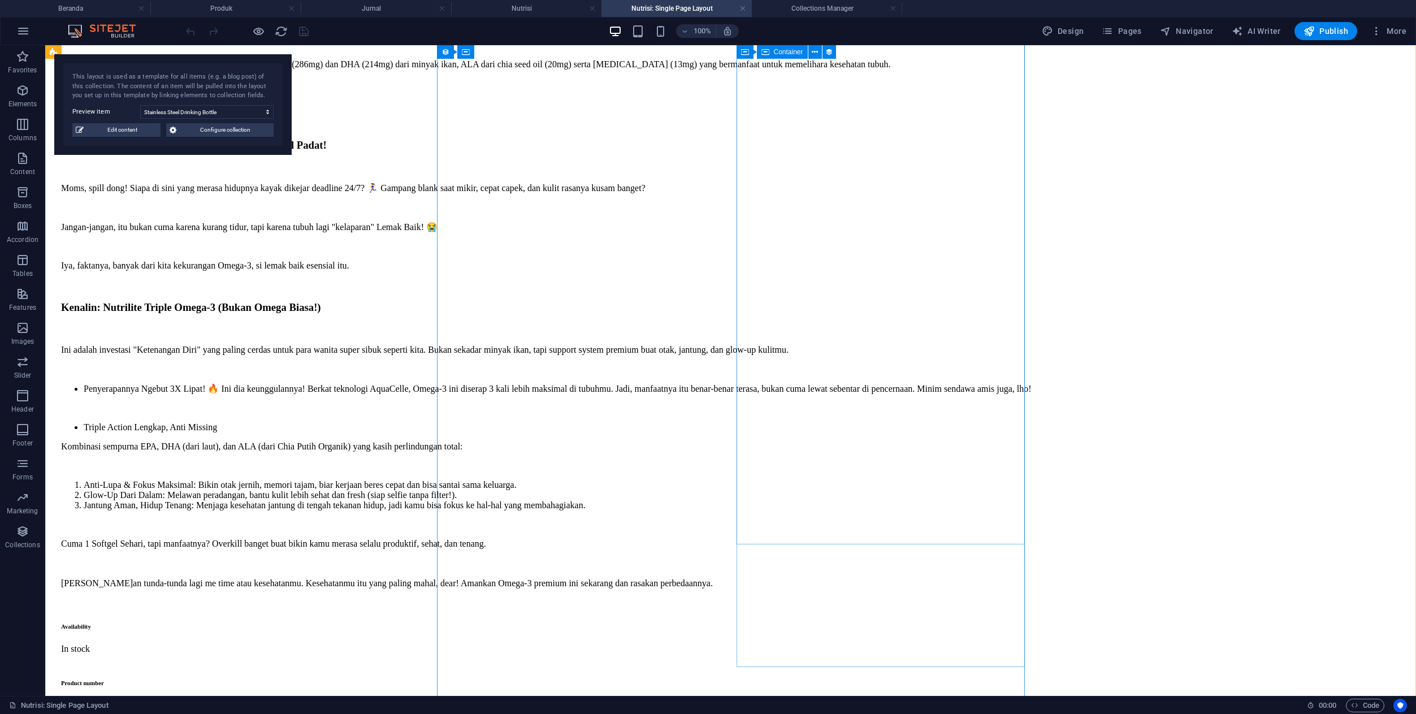
scroll to position [670, 0]
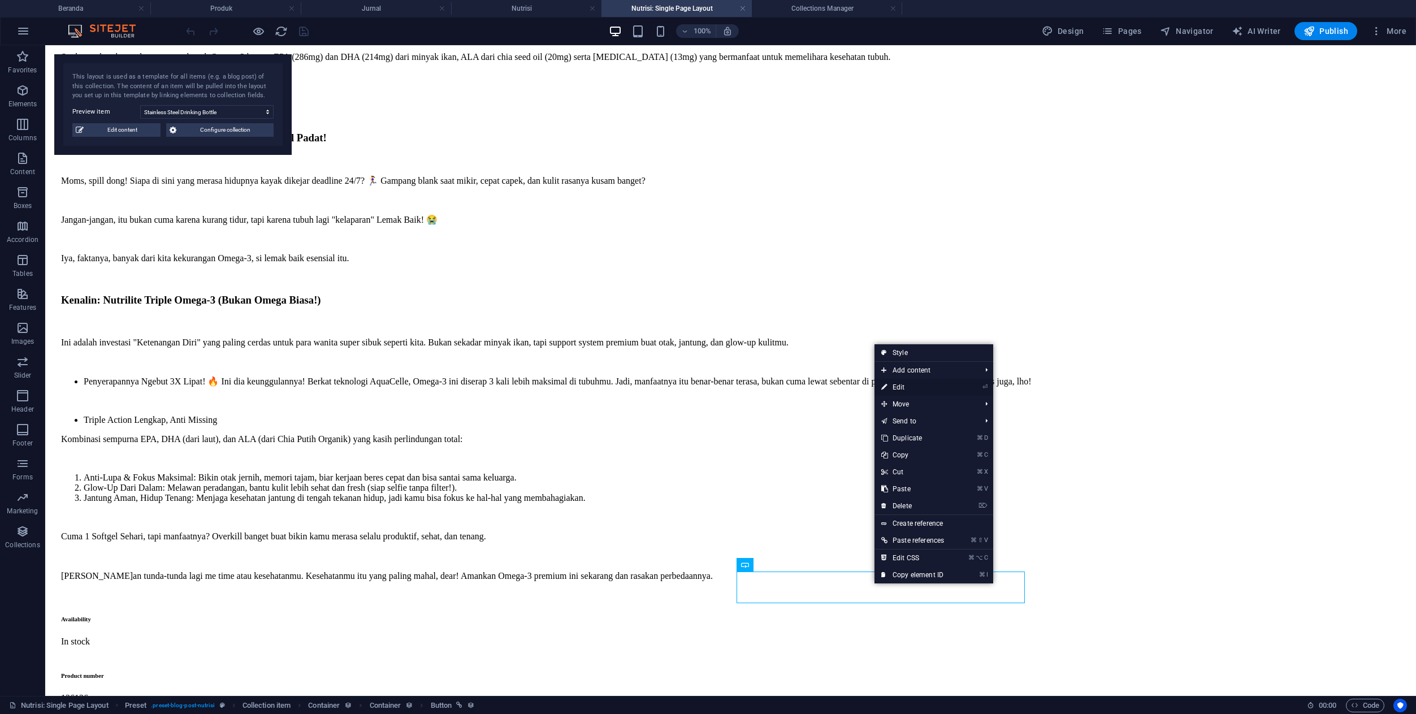
click at [910, 388] on link "⏎ Edit" at bounding box center [912, 387] width 76 height 17
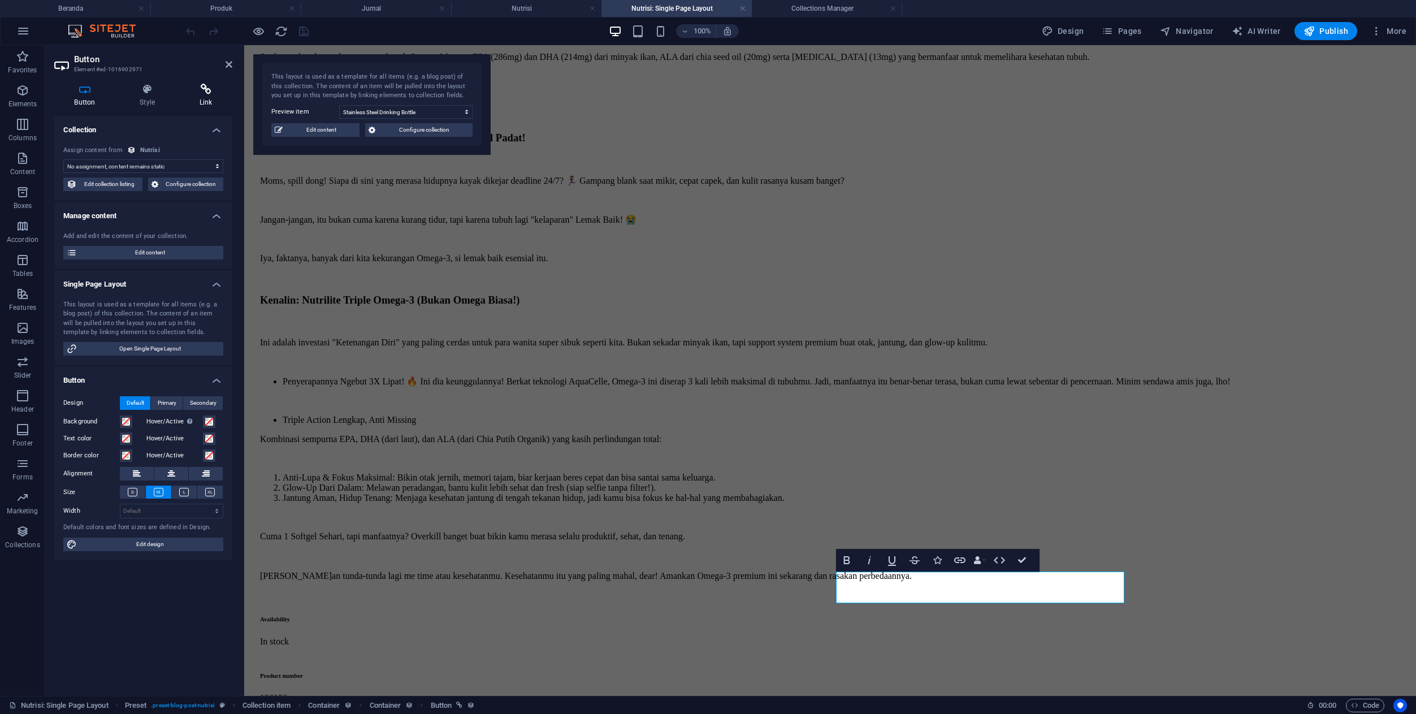
click at [203, 85] on icon at bounding box center [205, 89] width 53 height 11
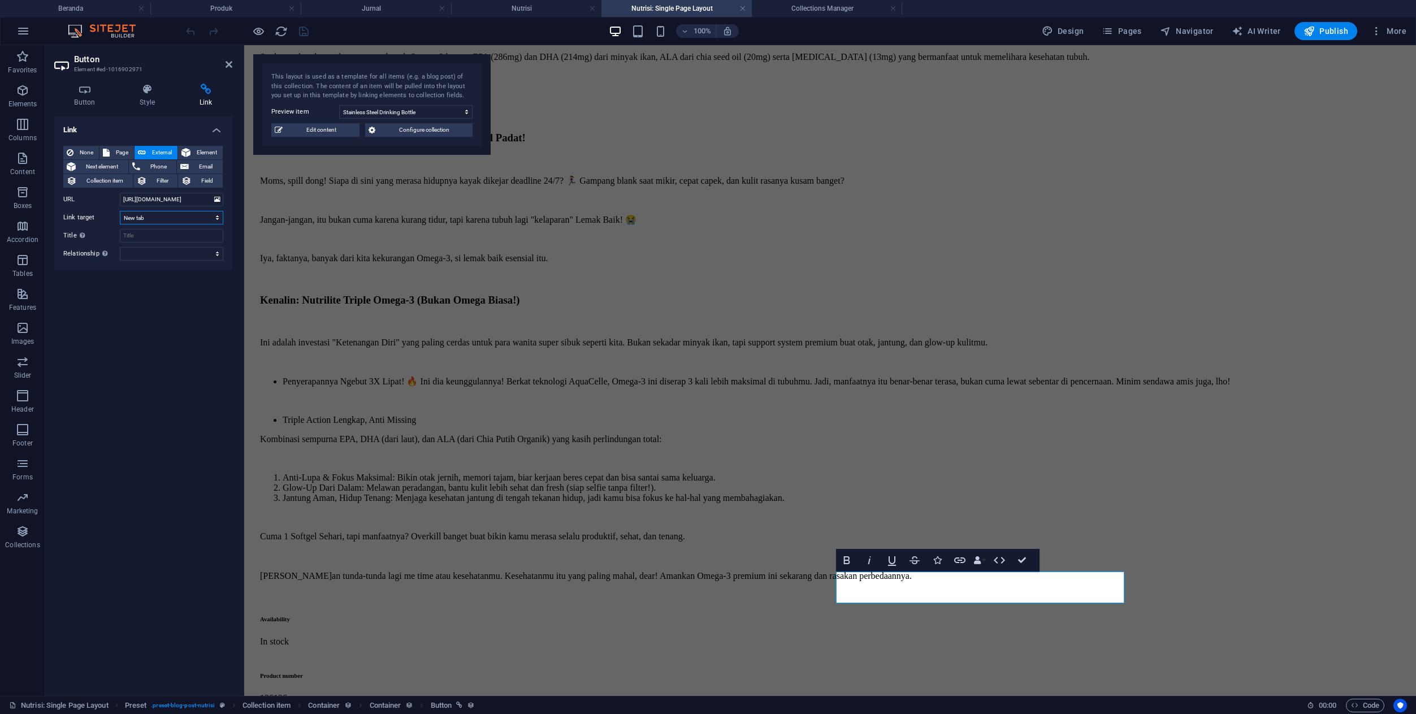
click at [141, 219] on select "New tab Same tab Overlay" at bounding box center [171, 218] width 103 height 14
click at [120, 211] on select "New tab Same tab Overlay" at bounding box center [171, 218] width 103 height 14
click at [202, 198] on input "[URL][DOMAIN_NAME]" at bounding box center [171, 200] width 103 height 14
paste input "IdYE9r"
click at [218, 125] on h4 "Link" at bounding box center [143, 126] width 178 height 20
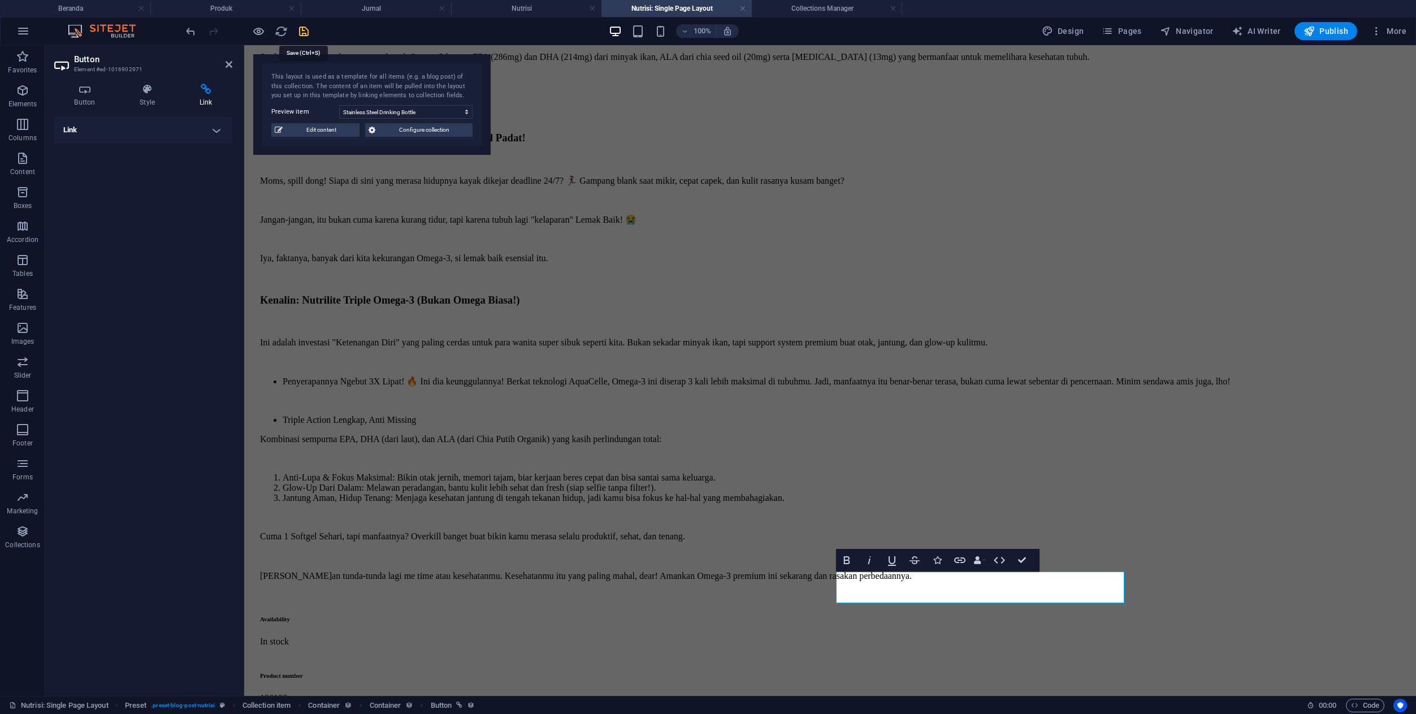
click at [306, 31] on icon "save" at bounding box center [303, 31] width 13 height 13
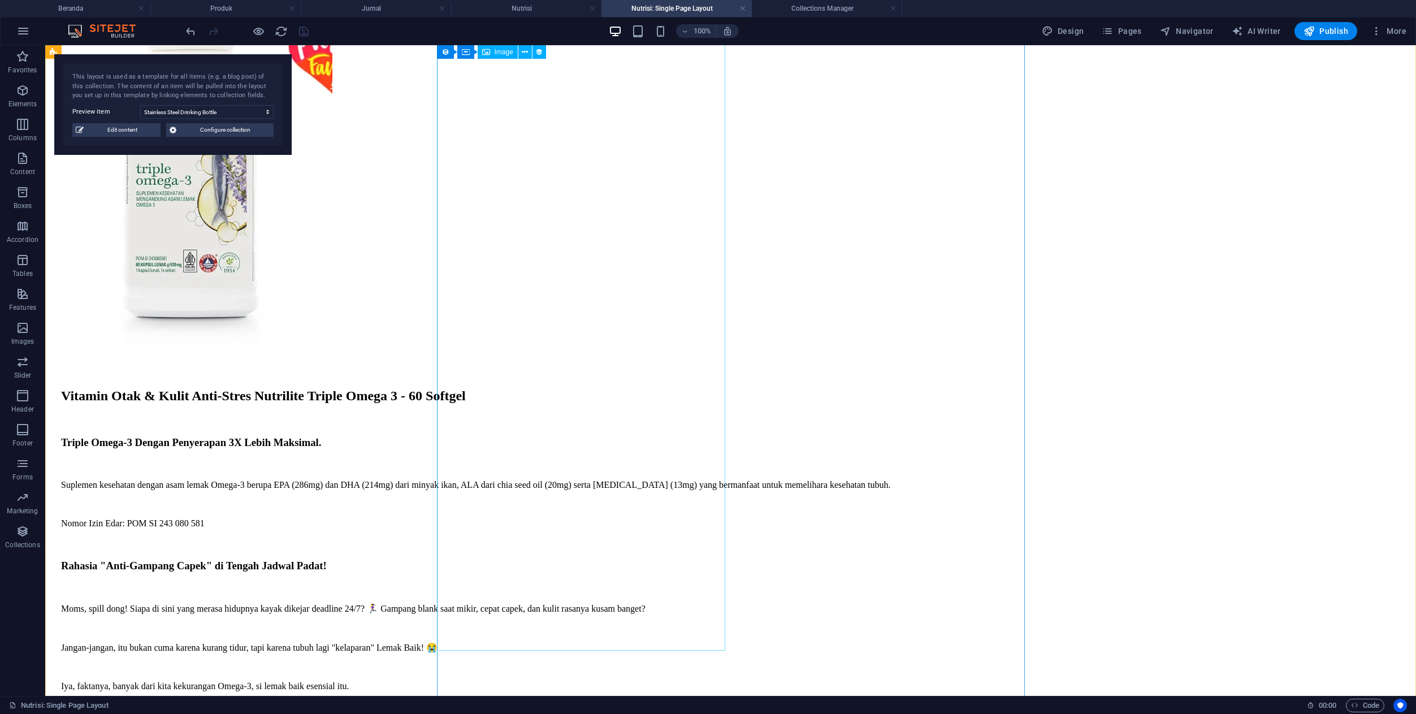
scroll to position [0, 0]
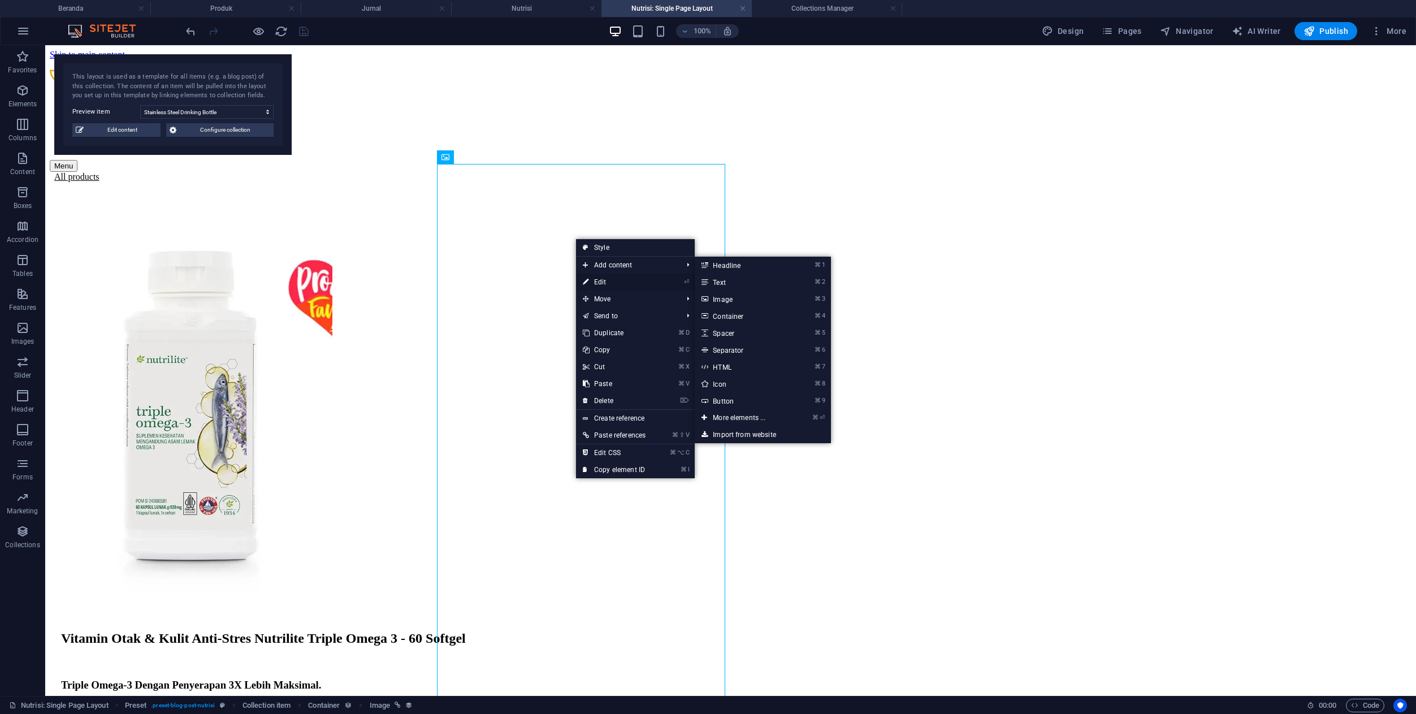
click at [589, 285] on link "⏎ Edit" at bounding box center [614, 282] width 76 height 17
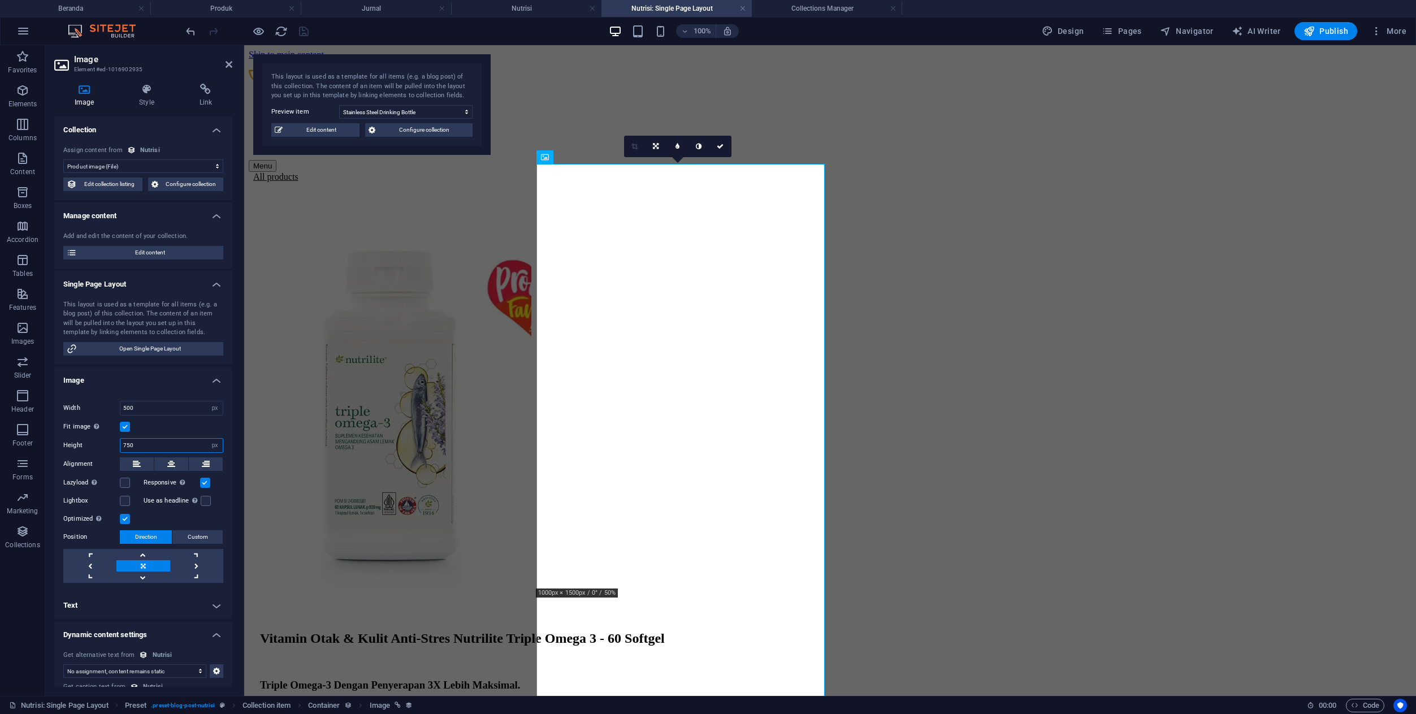
drag, startPoint x: 148, startPoint y: 446, endPoint x: 98, endPoint y: 440, distance: 50.6
click at [98, 440] on div "Height 750 Default auto px" at bounding box center [143, 445] width 160 height 15
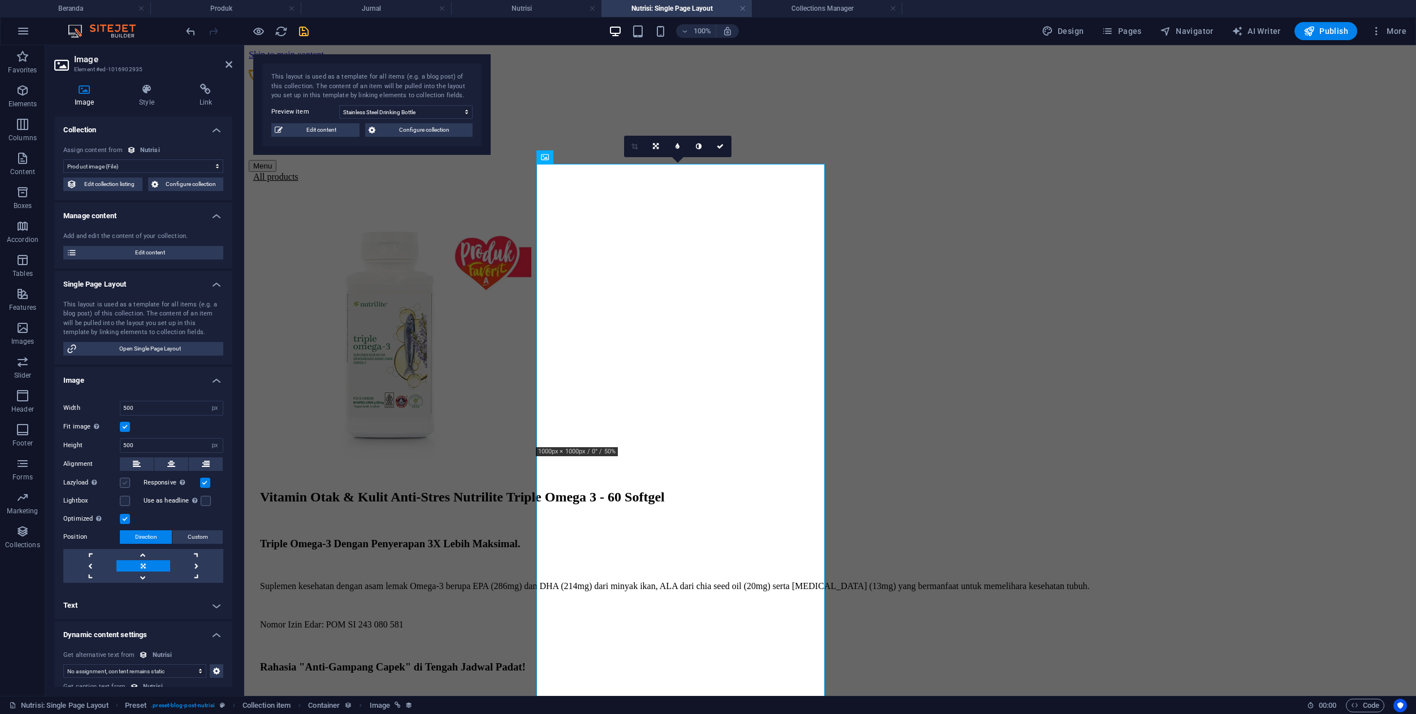
click at [125, 480] on label at bounding box center [125, 483] width 10 height 10
click at [0, 0] on input "Lazyload Loading images after the page loads improves page speed." at bounding box center [0, 0] width 0 height 0
click at [210, 88] on icon at bounding box center [205, 89] width 53 height 11
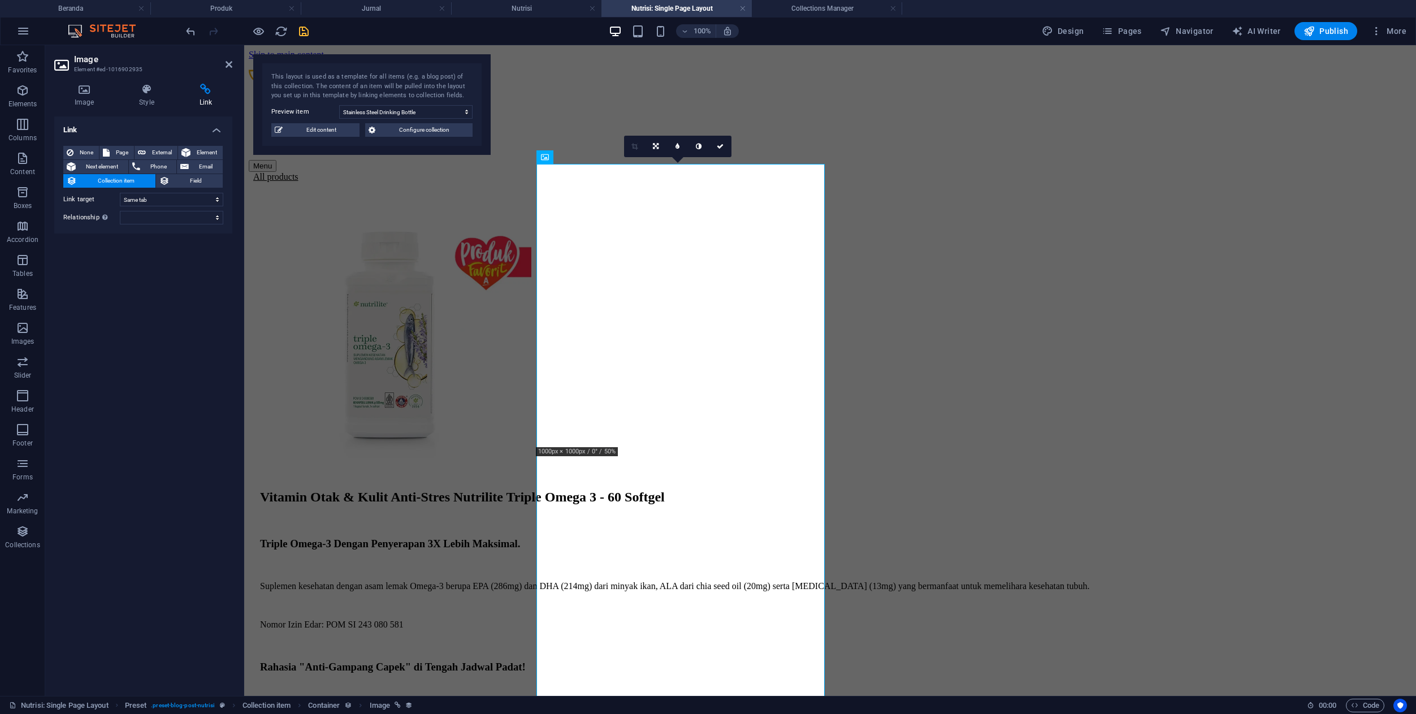
drag, startPoint x: 474, startPoint y: 111, endPoint x: 570, endPoint y: 206, distance: 135.5
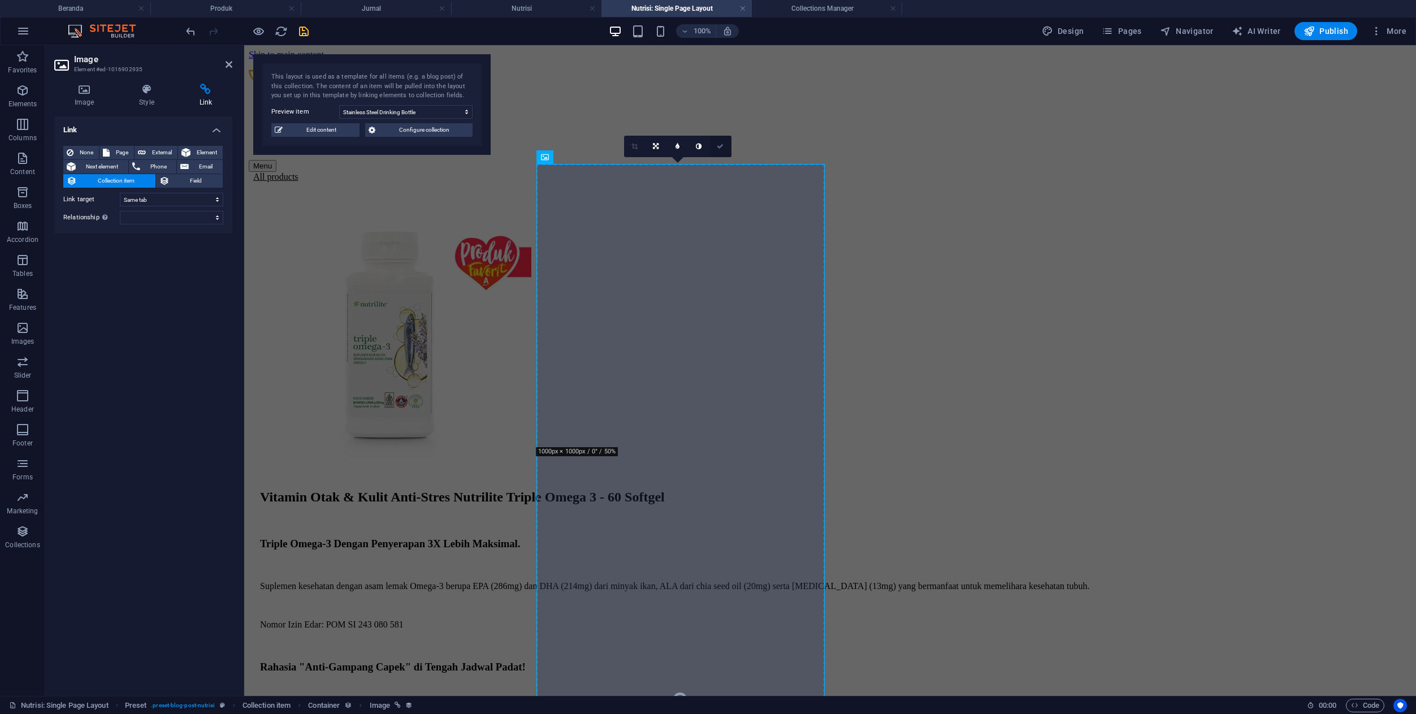
click at [724, 145] on link at bounding box center [720, 146] width 21 height 21
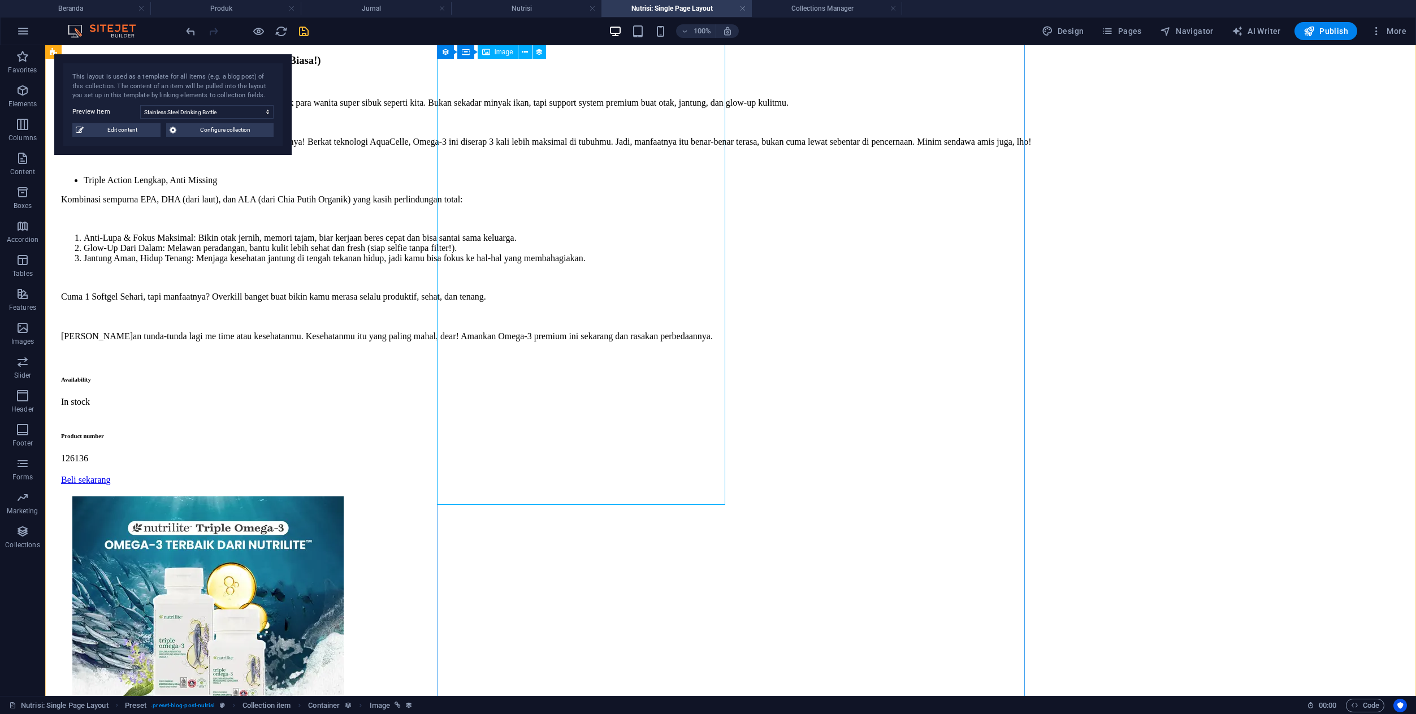
scroll to position [771, 0]
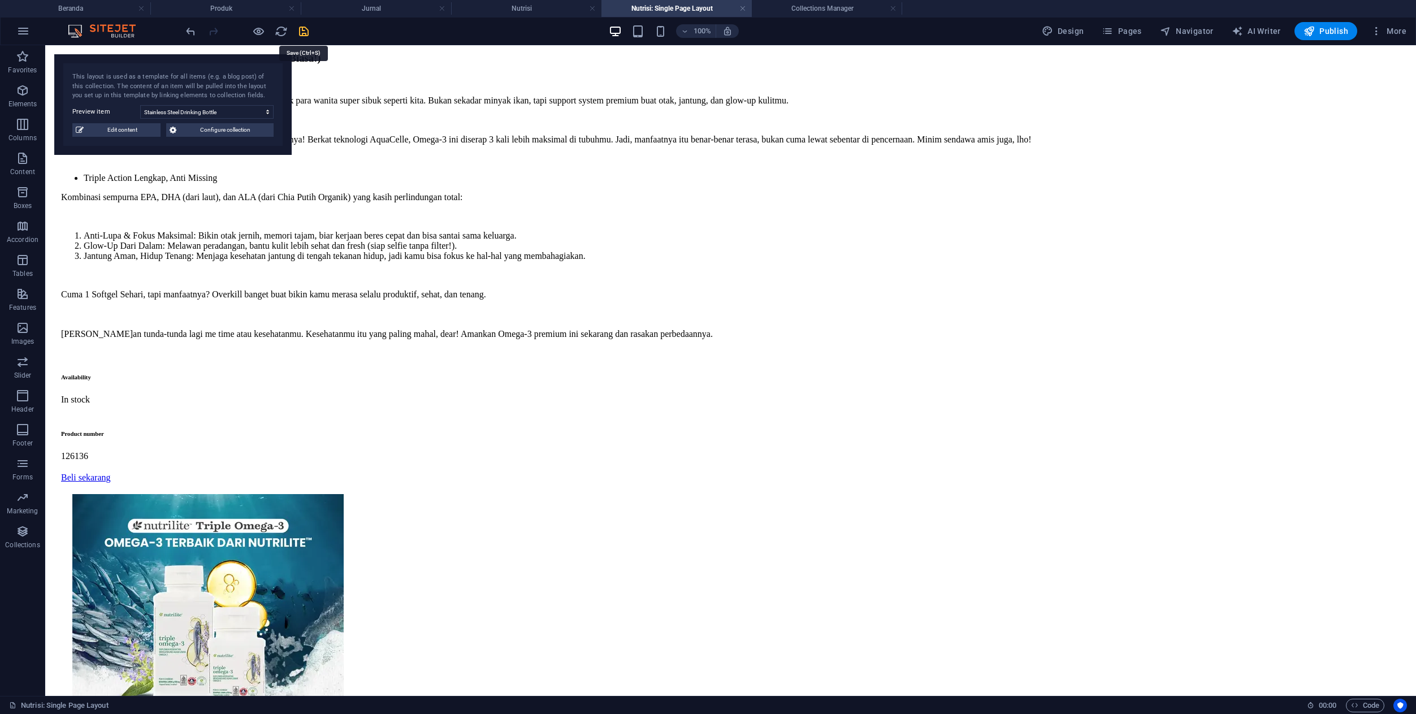
click at [301, 32] on icon "save" at bounding box center [303, 31] width 13 height 13
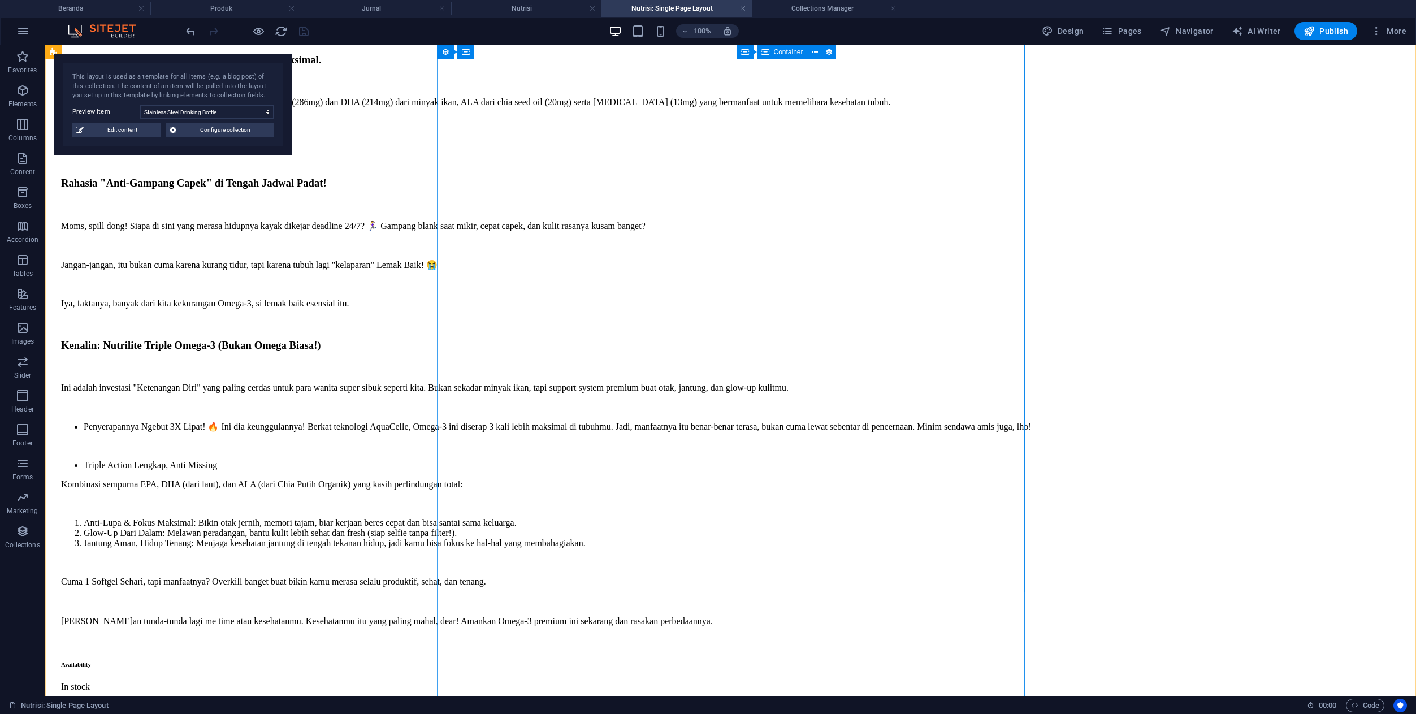
scroll to position [444, 0]
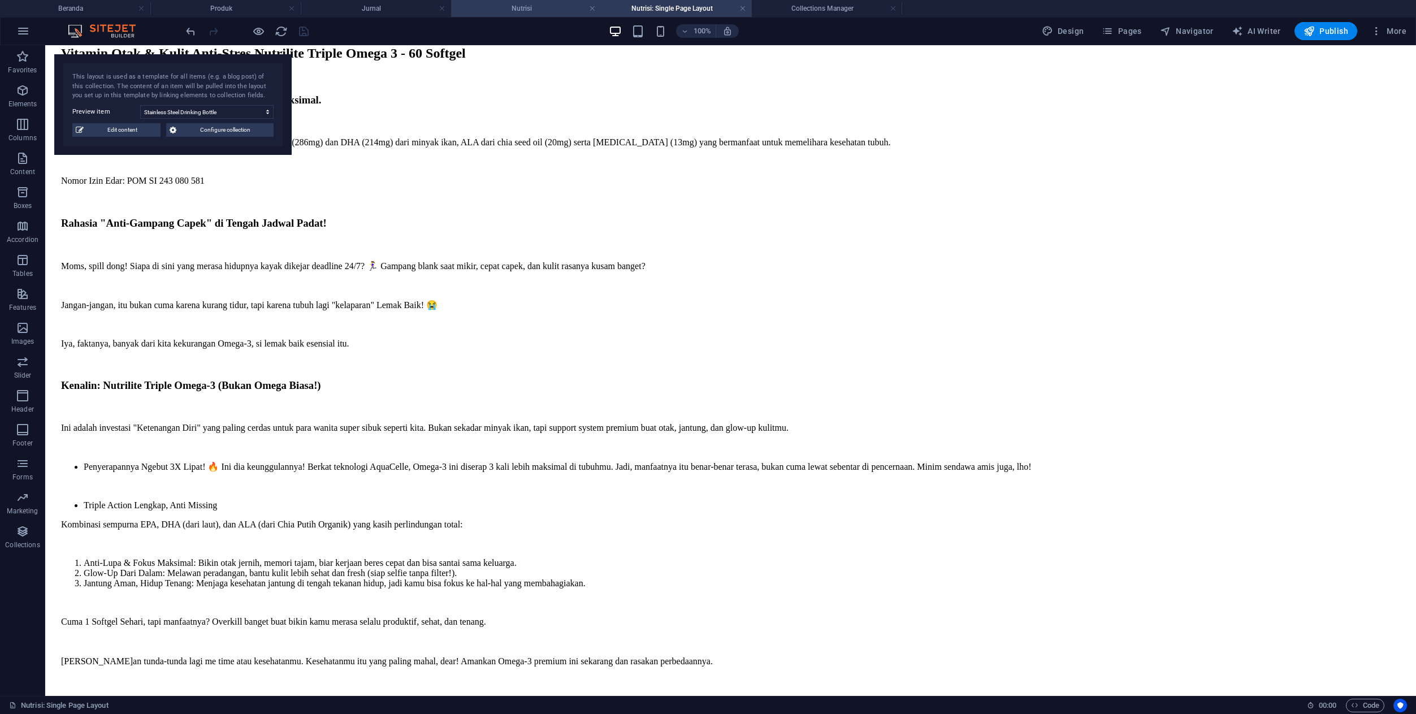
click at [552, 2] on h4 "Nutrisi" at bounding box center [526, 8] width 150 height 12
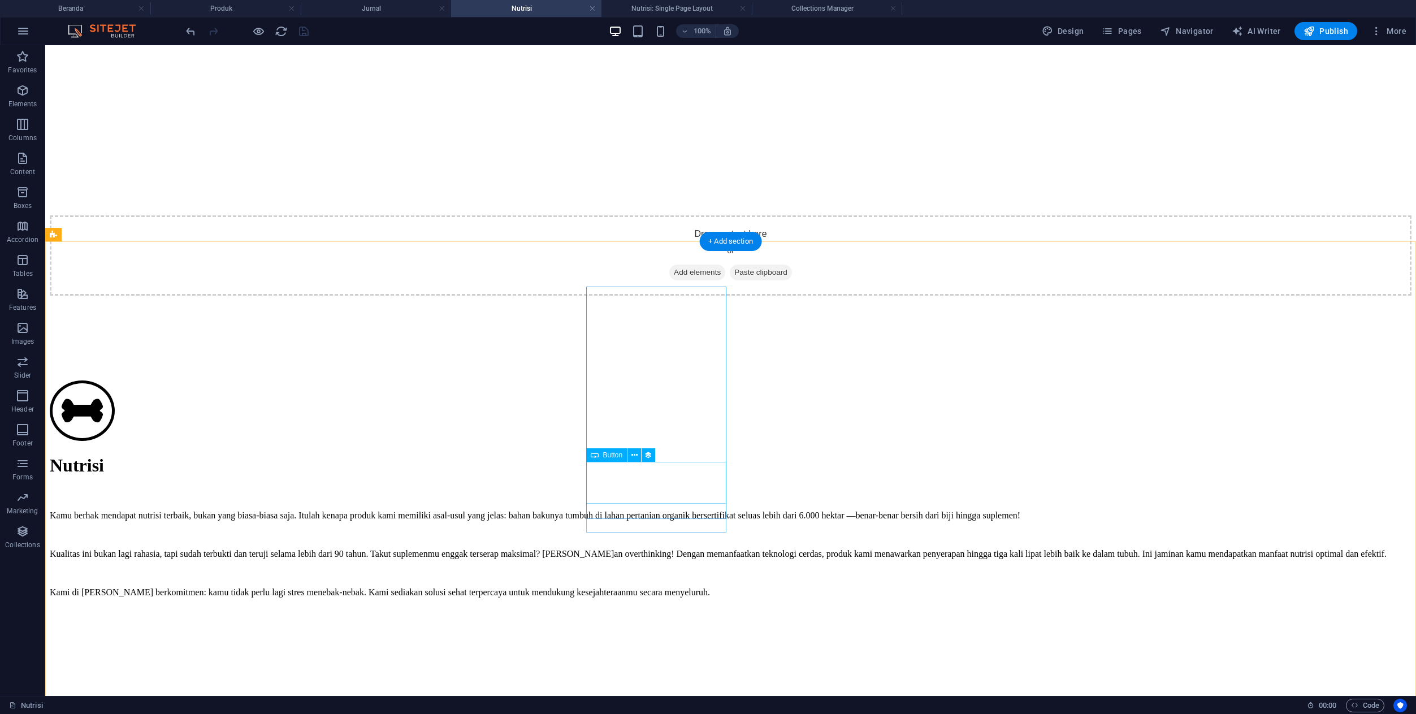
scroll to position [359, 0]
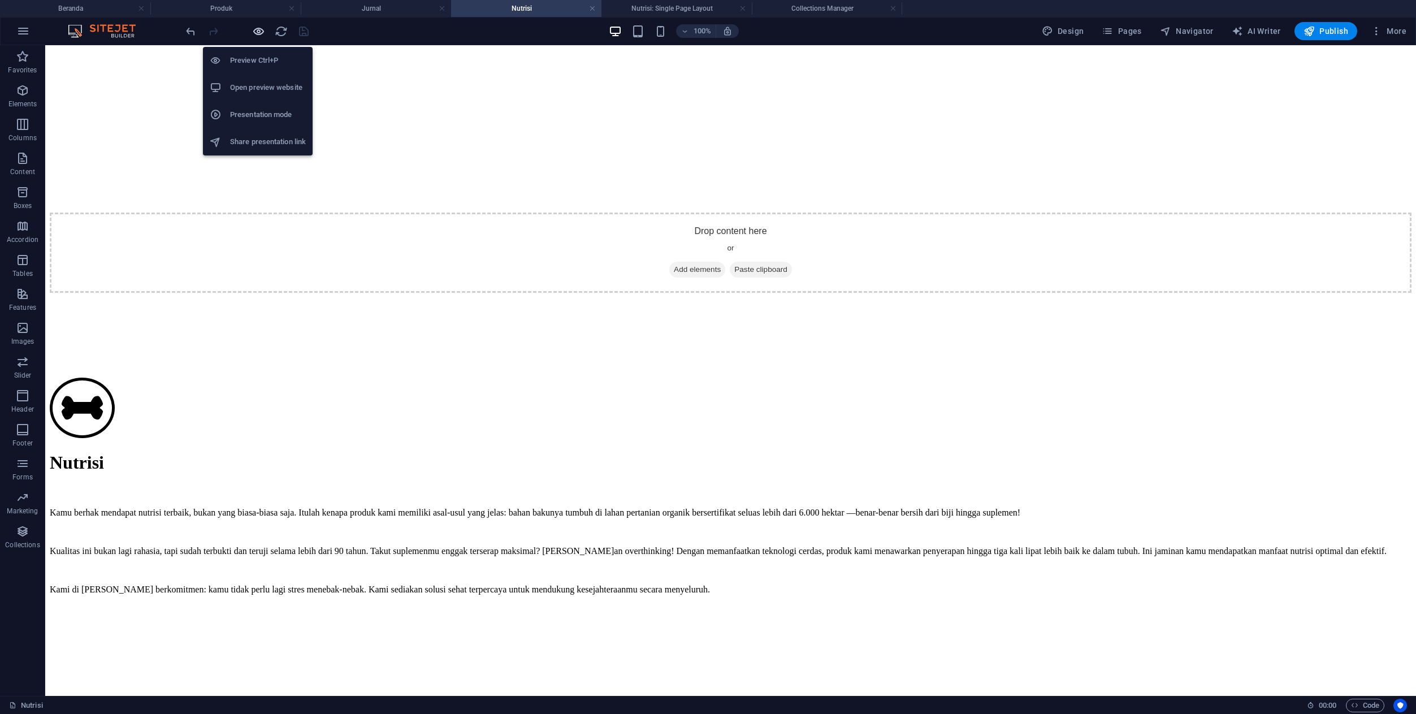
click at [261, 28] on icon "button" at bounding box center [258, 31] width 13 height 13
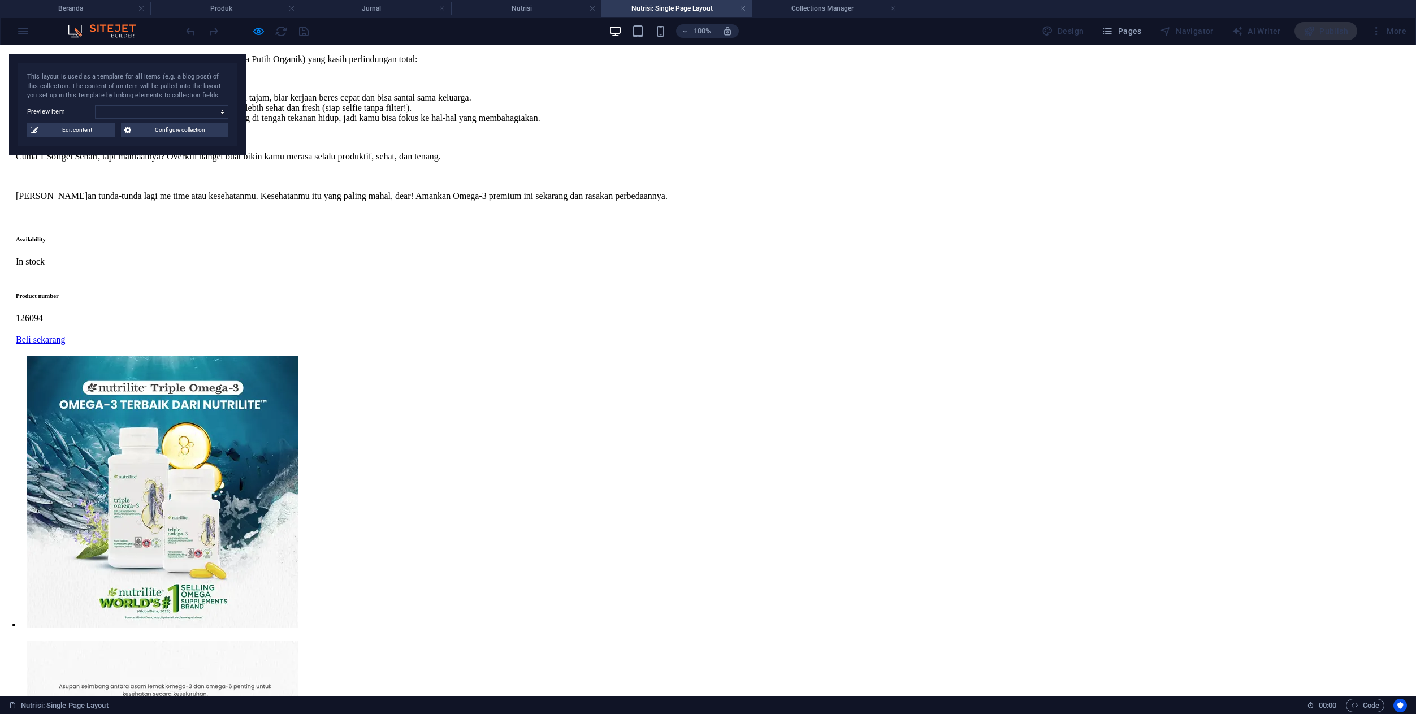
scroll to position [907, 0]
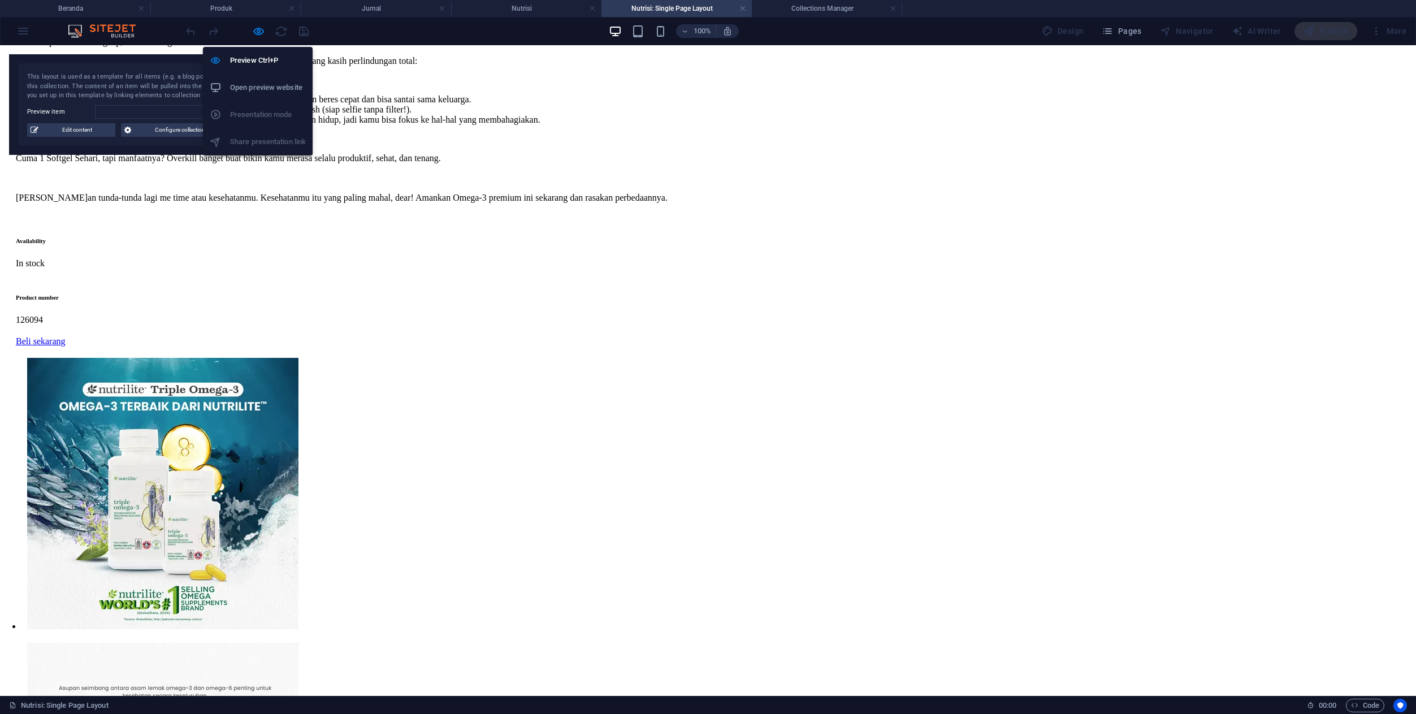
click at [259, 31] on icon "button" at bounding box center [258, 31] width 13 height 13
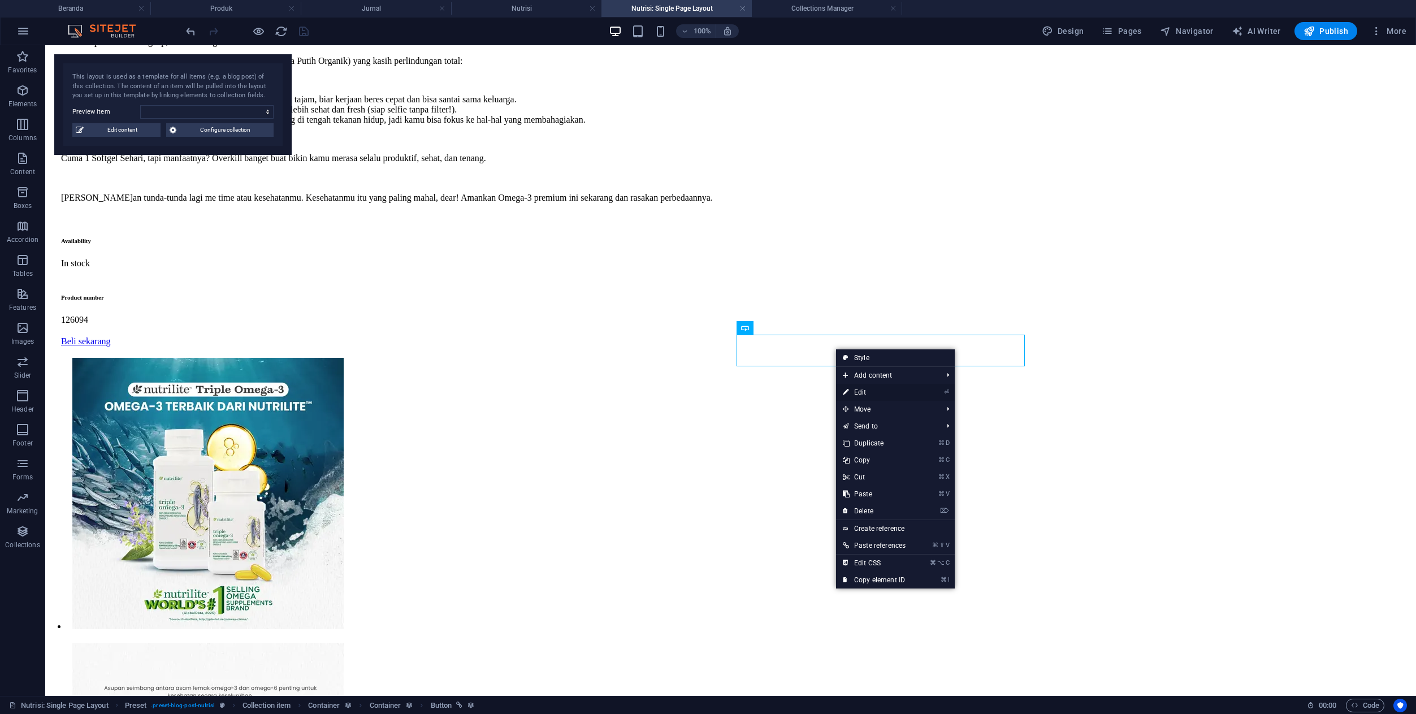
click at [851, 388] on link "⏎ Edit" at bounding box center [874, 392] width 76 height 17
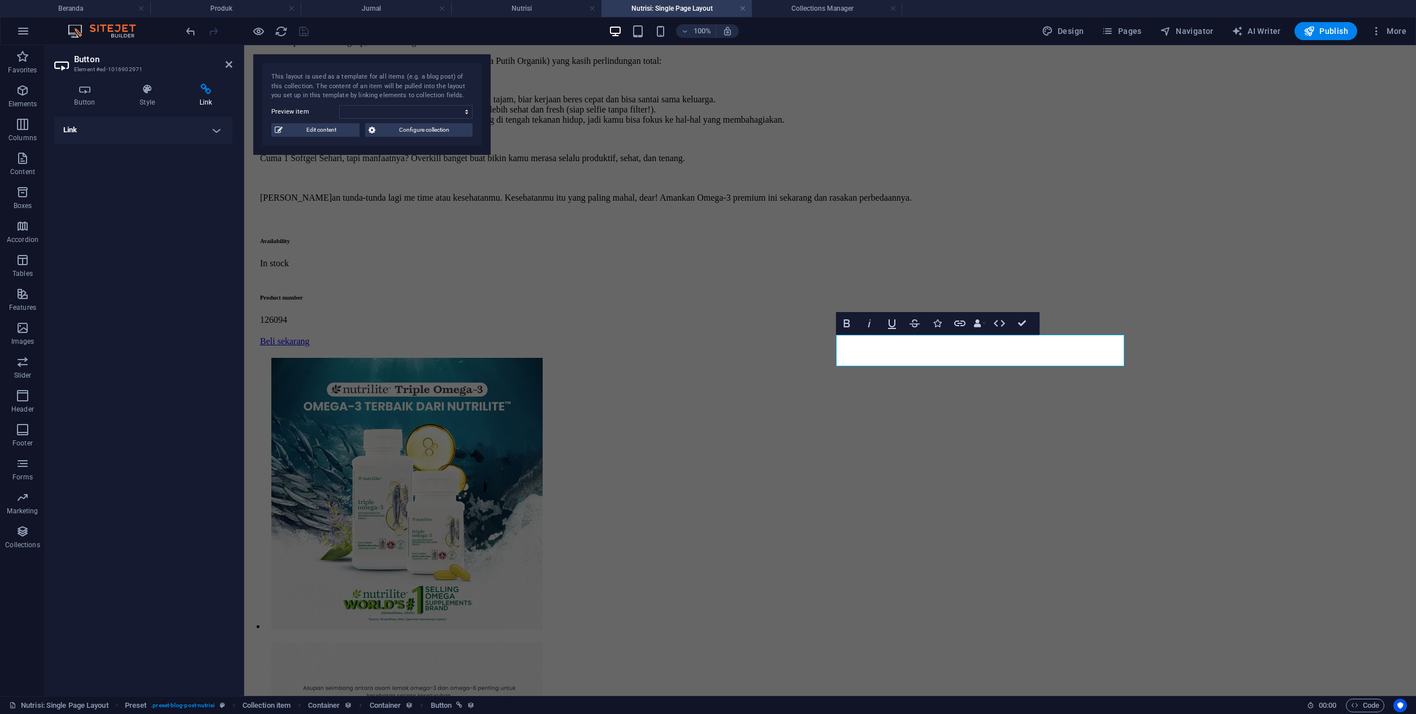
click at [169, 131] on h4 "Link" at bounding box center [143, 129] width 178 height 27
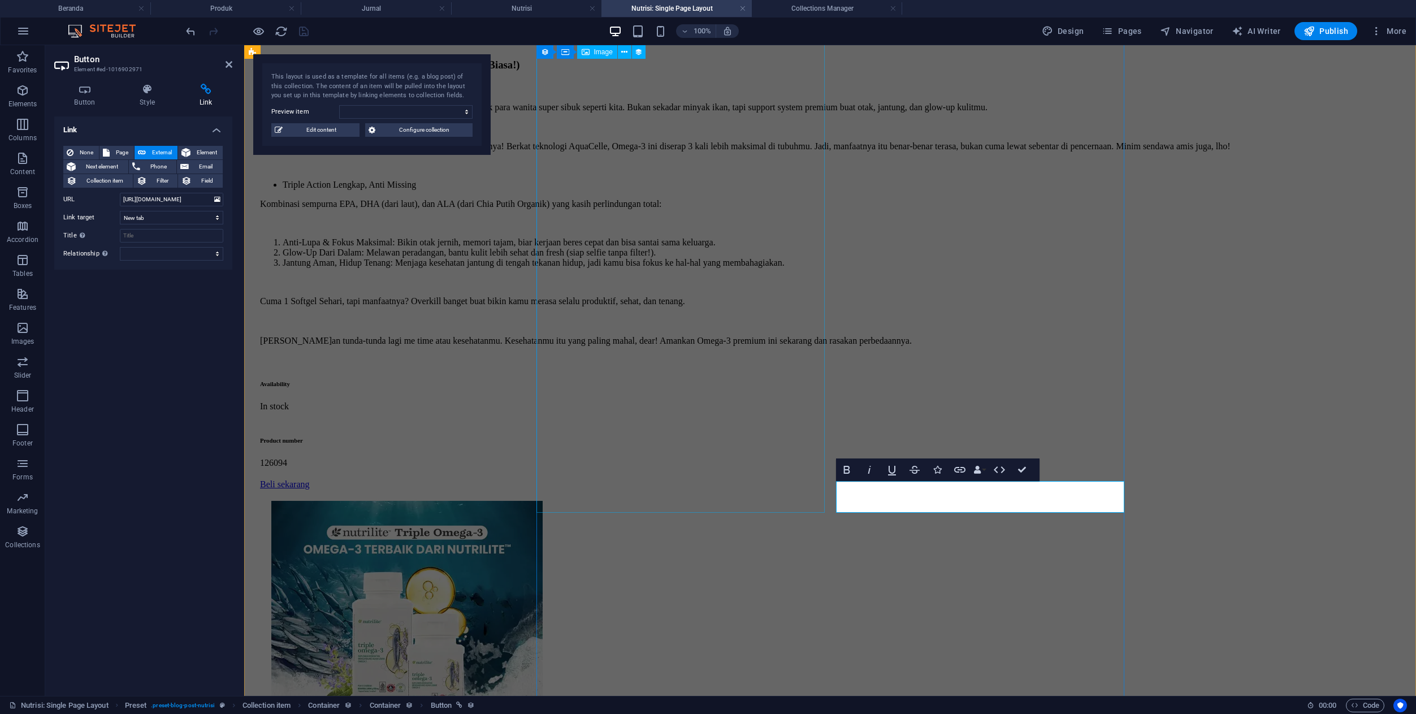
scroll to position [765, 0]
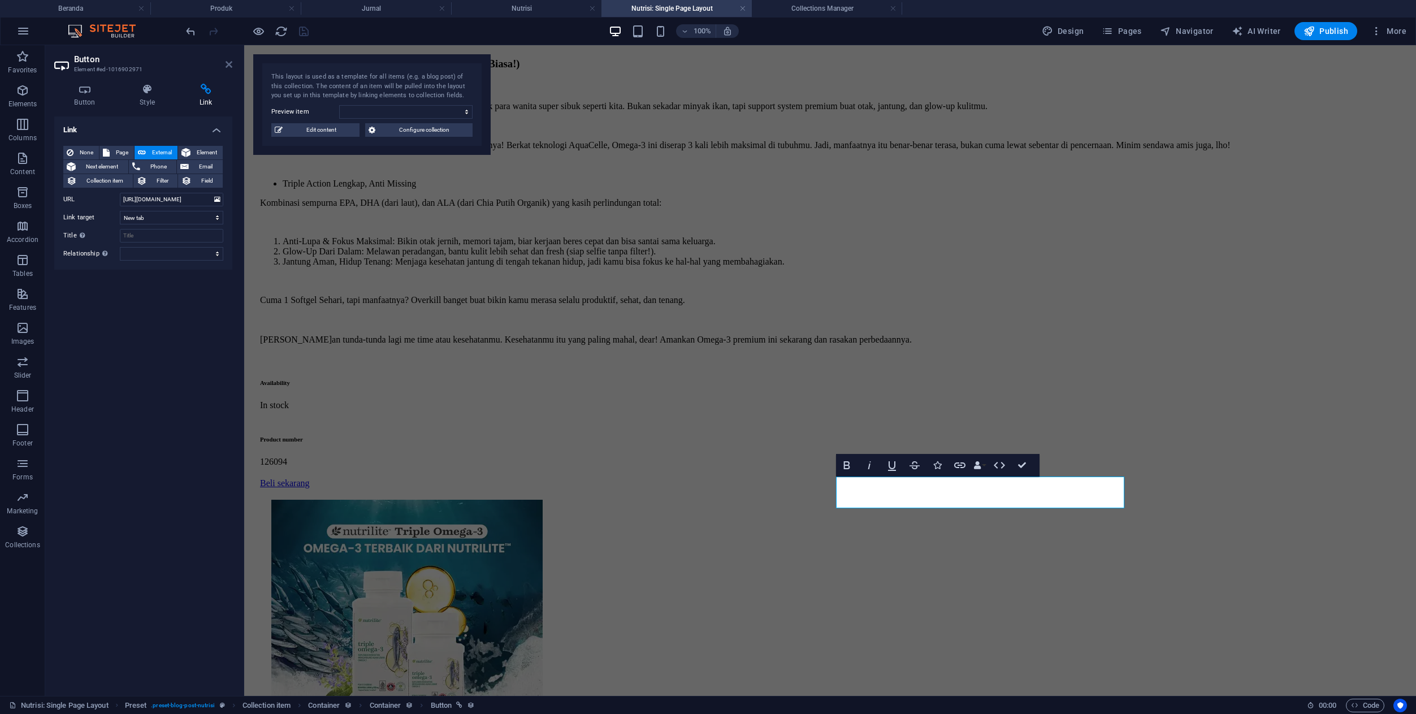
click at [228, 64] on icon at bounding box center [229, 64] width 7 height 9
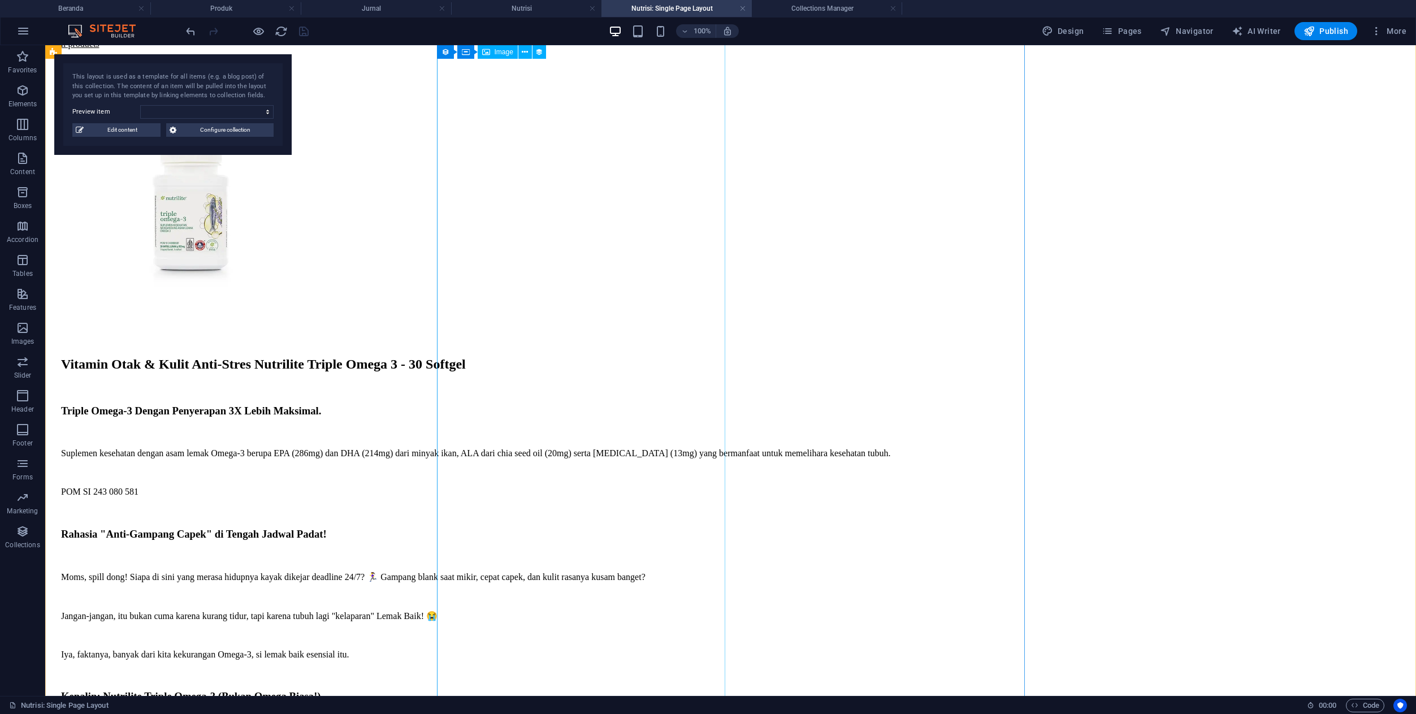
scroll to position [129, 0]
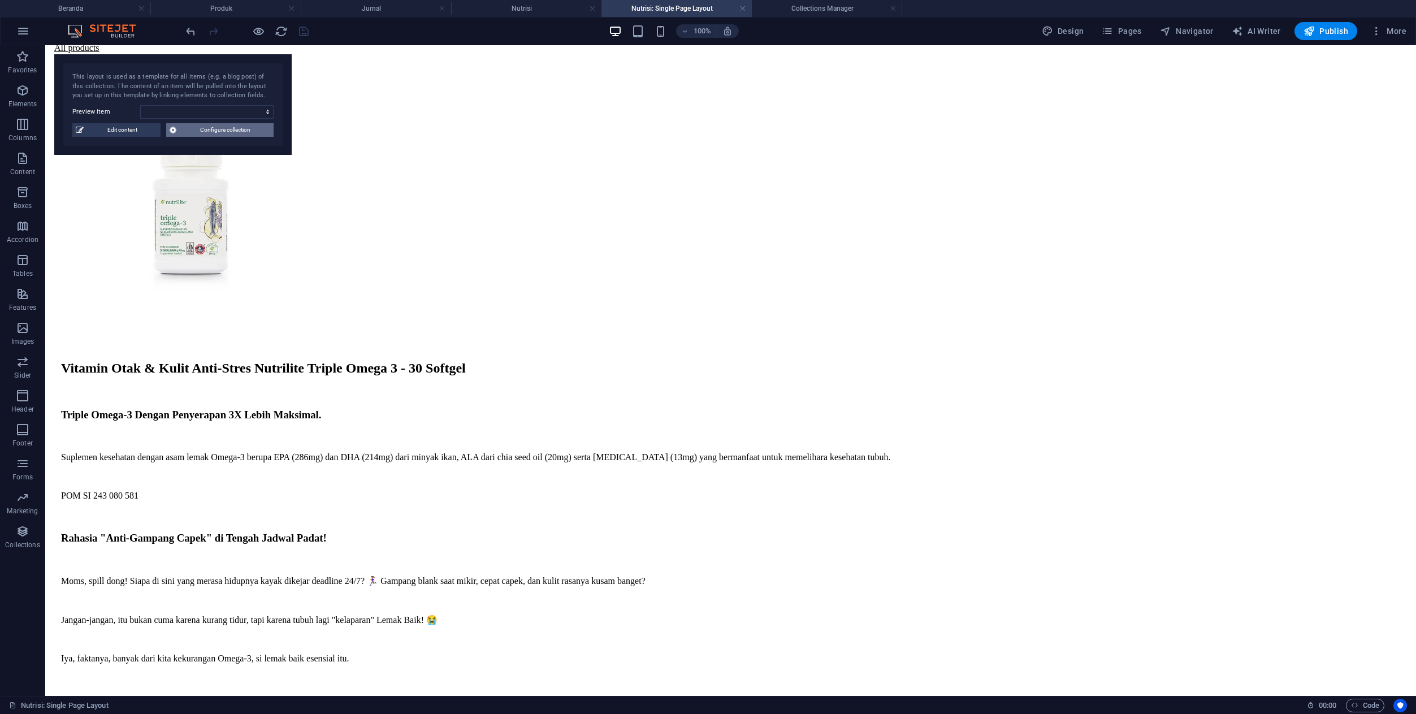
click at [220, 135] on span "Configure collection" at bounding box center [225, 130] width 90 height 14
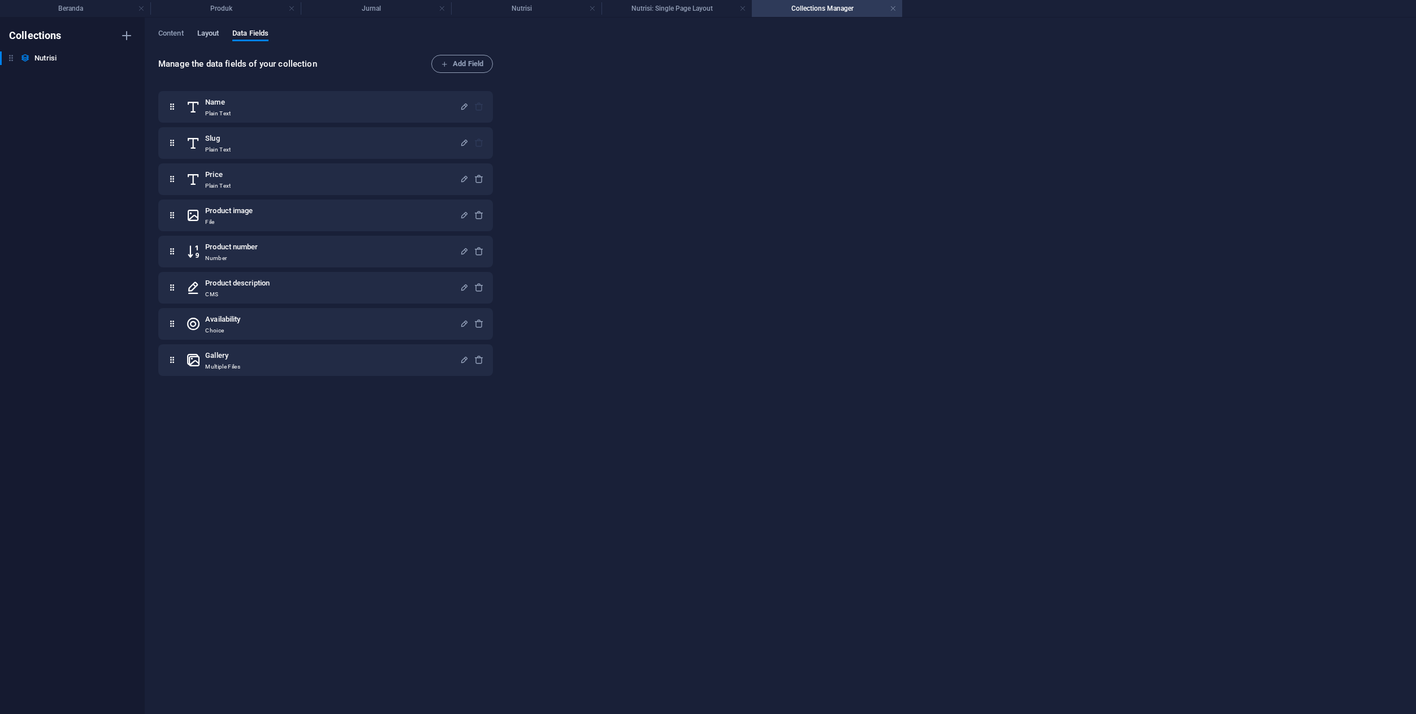
click at [216, 28] on span "Layout" at bounding box center [208, 35] width 22 height 16
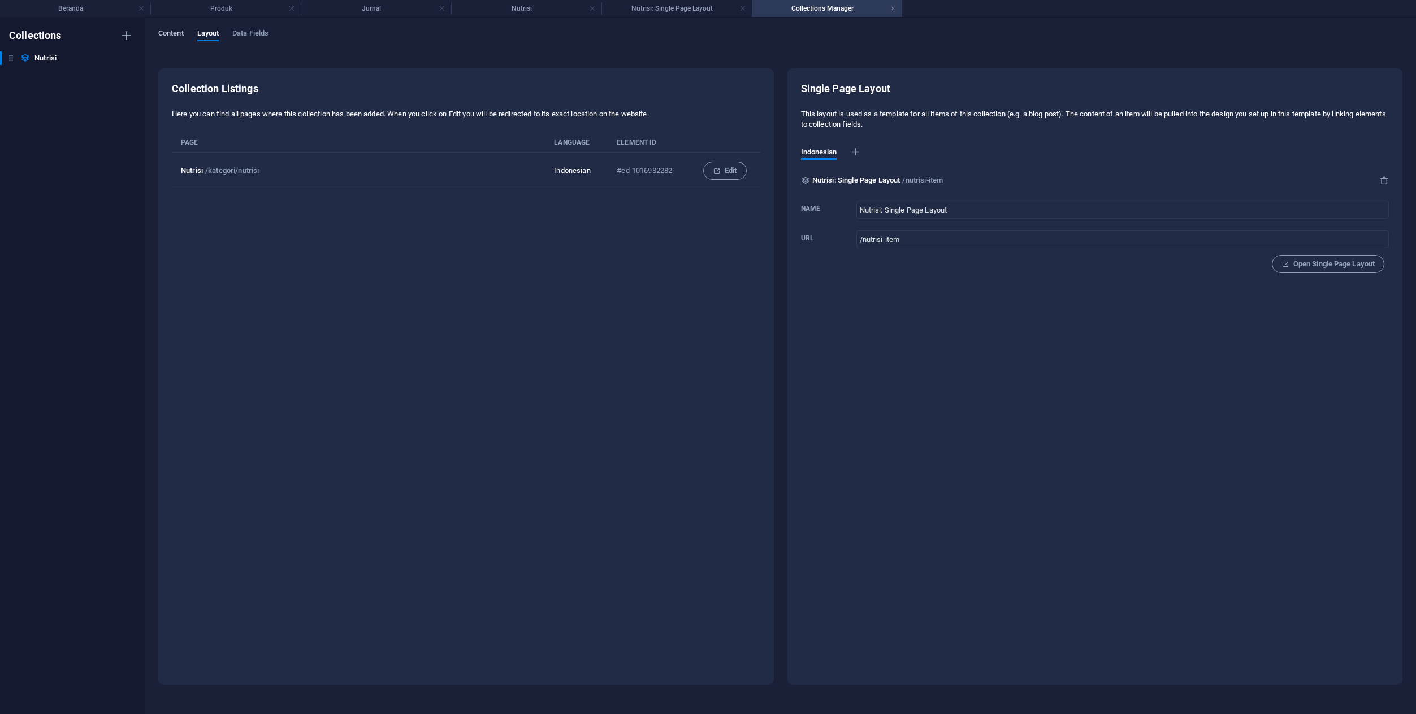
click at [166, 34] on span "Content" at bounding box center [170, 35] width 25 height 16
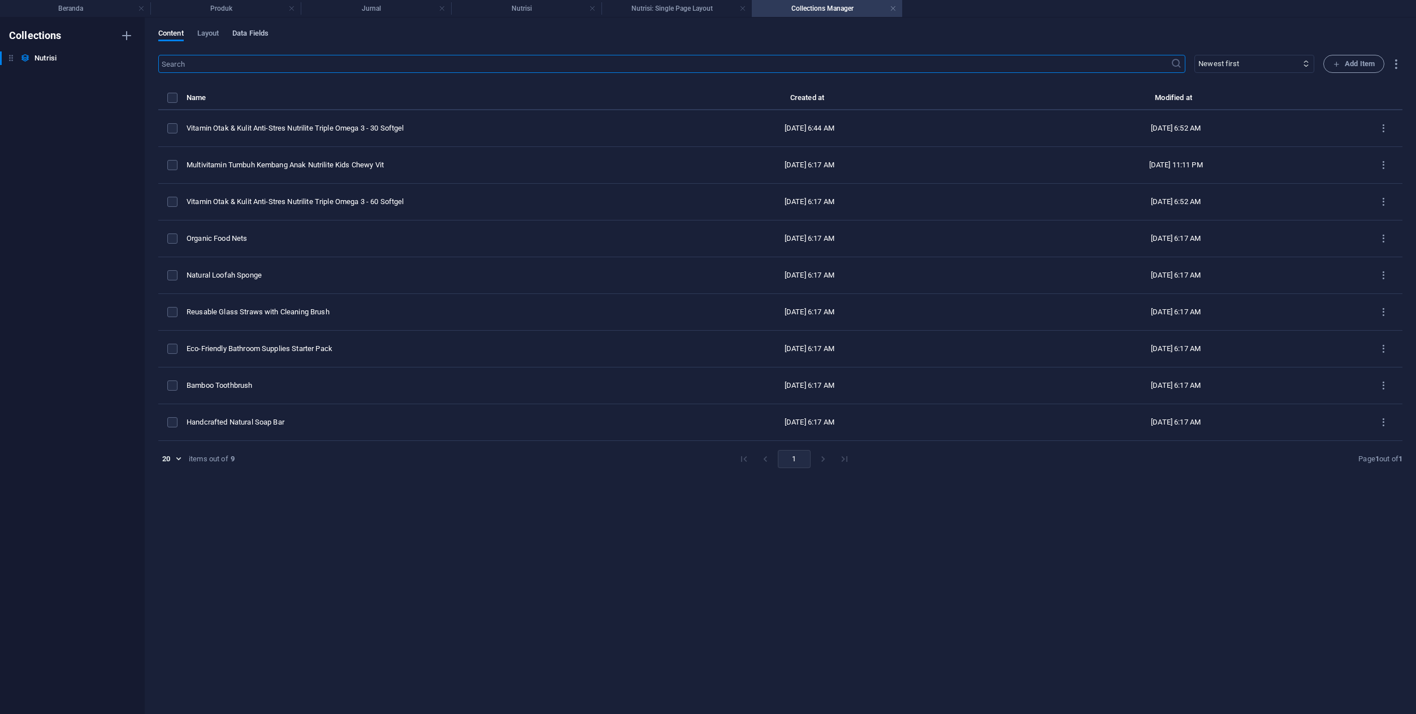
click at [254, 34] on span "Data Fields" at bounding box center [250, 35] width 36 height 16
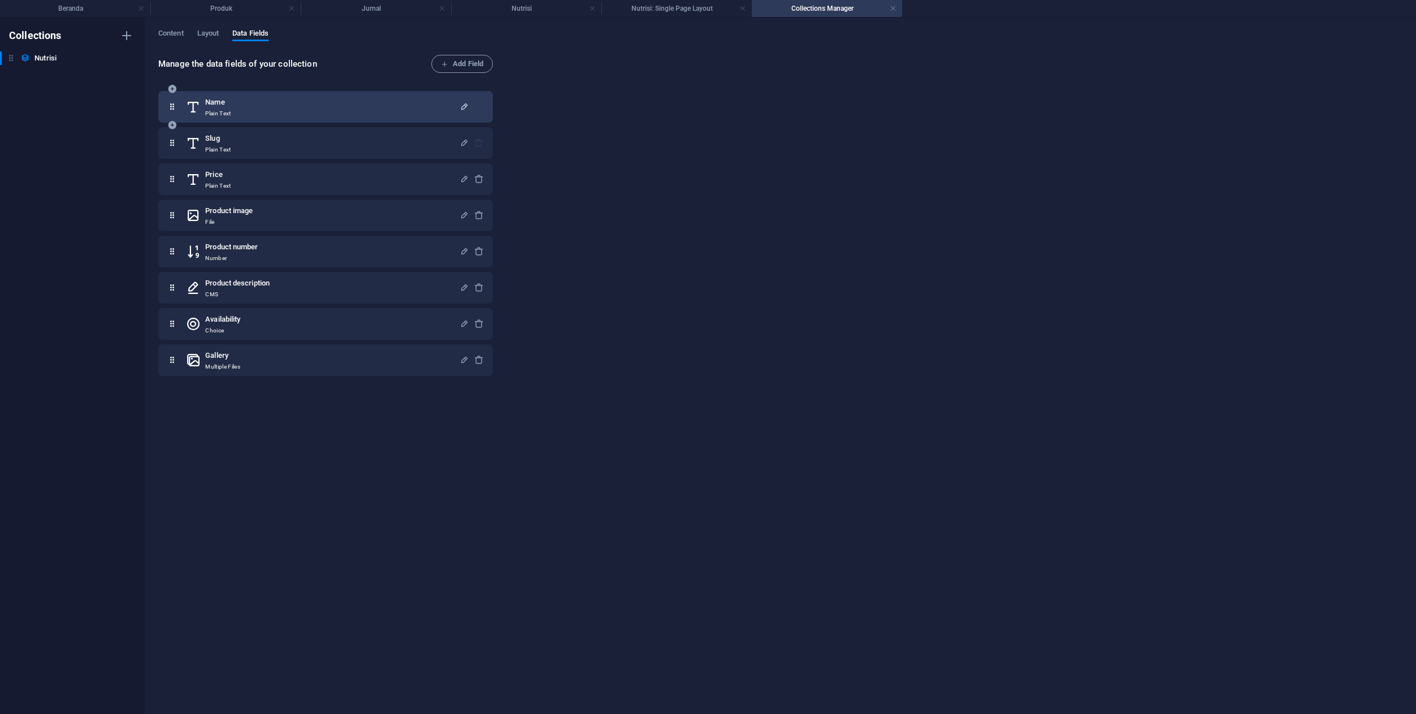
click at [462, 110] on icon "button" at bounding box center [465, 107] width 10 height 10
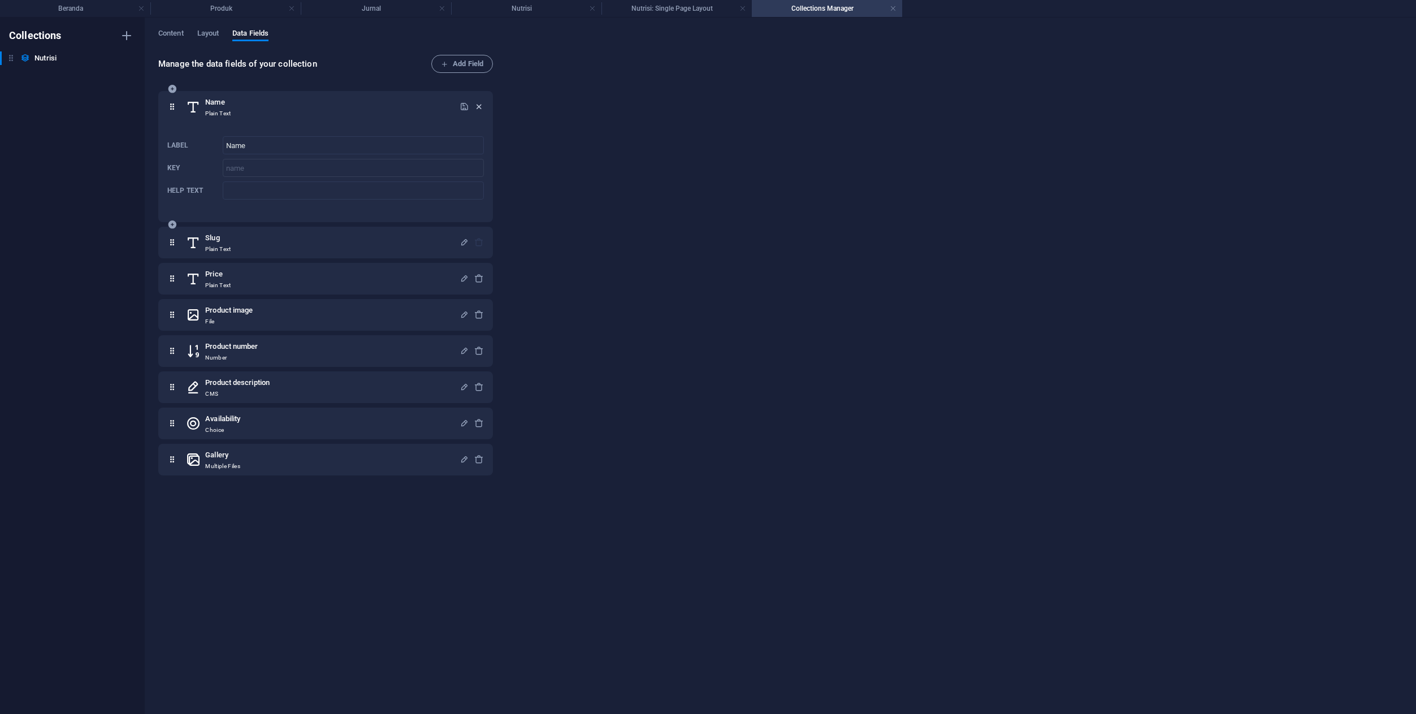
click at [475, 108] on icon "button" at bounding box center [479, 107] width 10 height 10
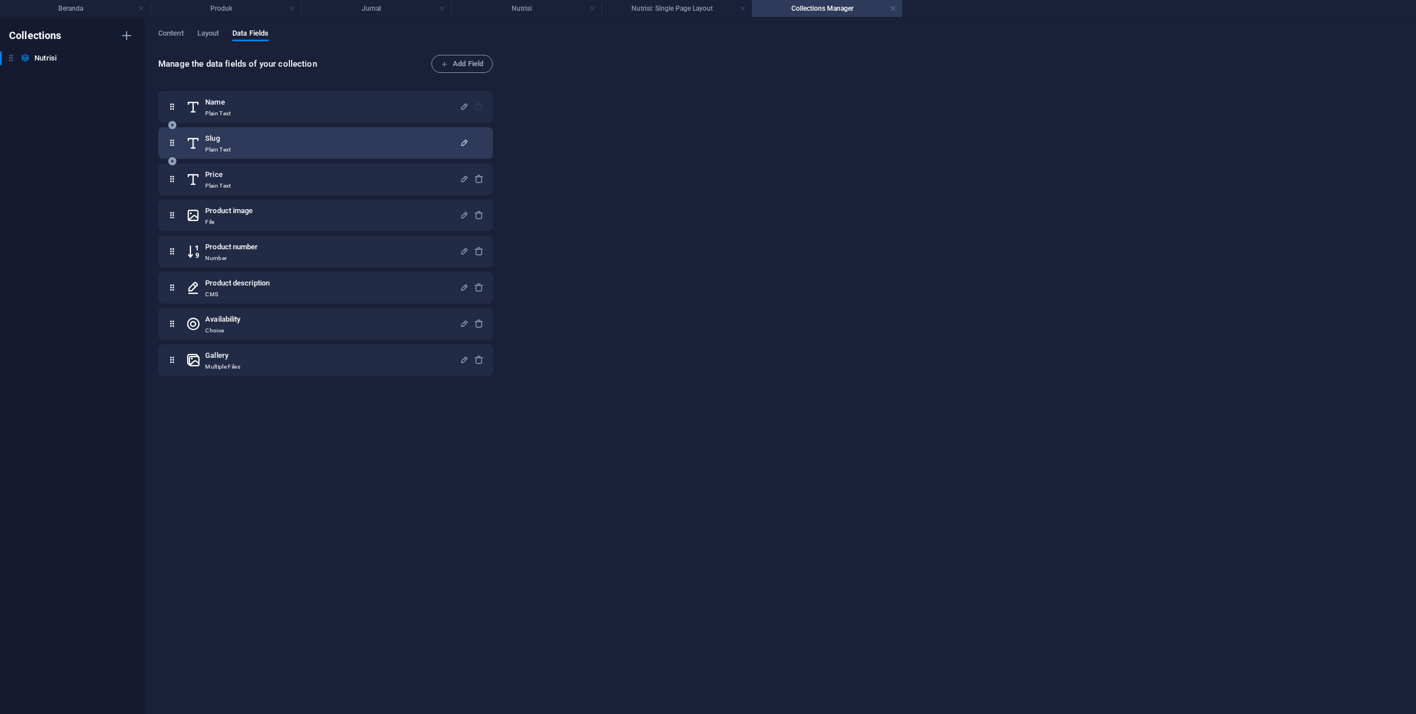
click at [463, 146] on icon "button" at bounding box center [465, 143] width 10 height 10
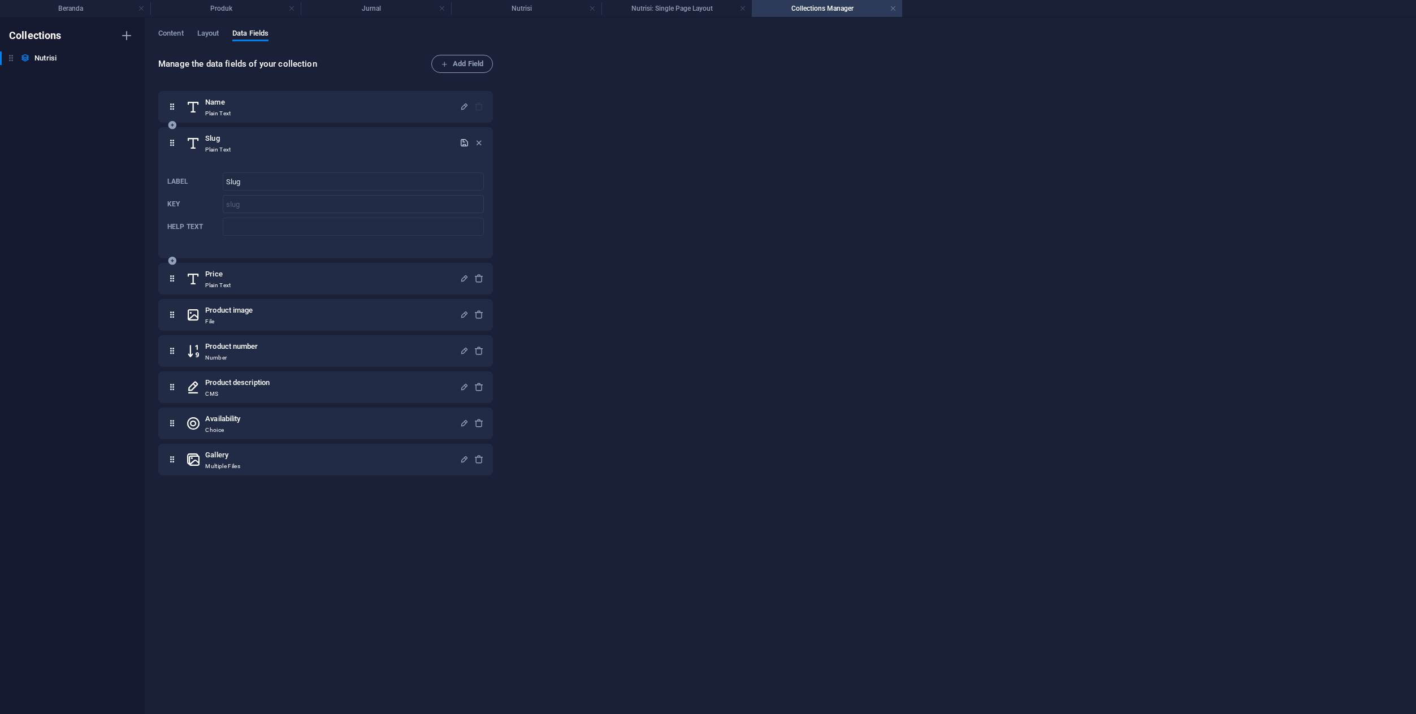
click at [463, 146] on icon "button" at bounding box center [465, 143] width 10 height 10
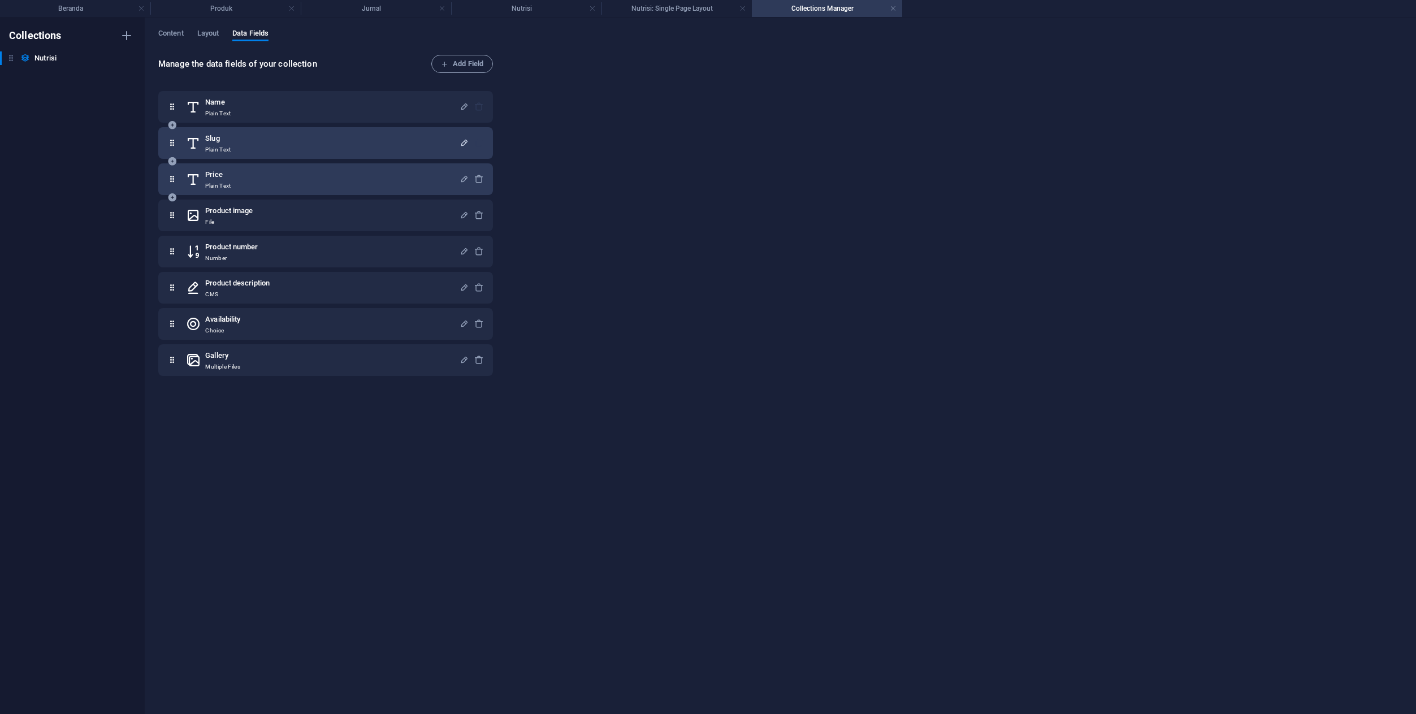
click at [359, 189] on div "Price Plain Text" at bounding box center [323, 179] width 274 height 23
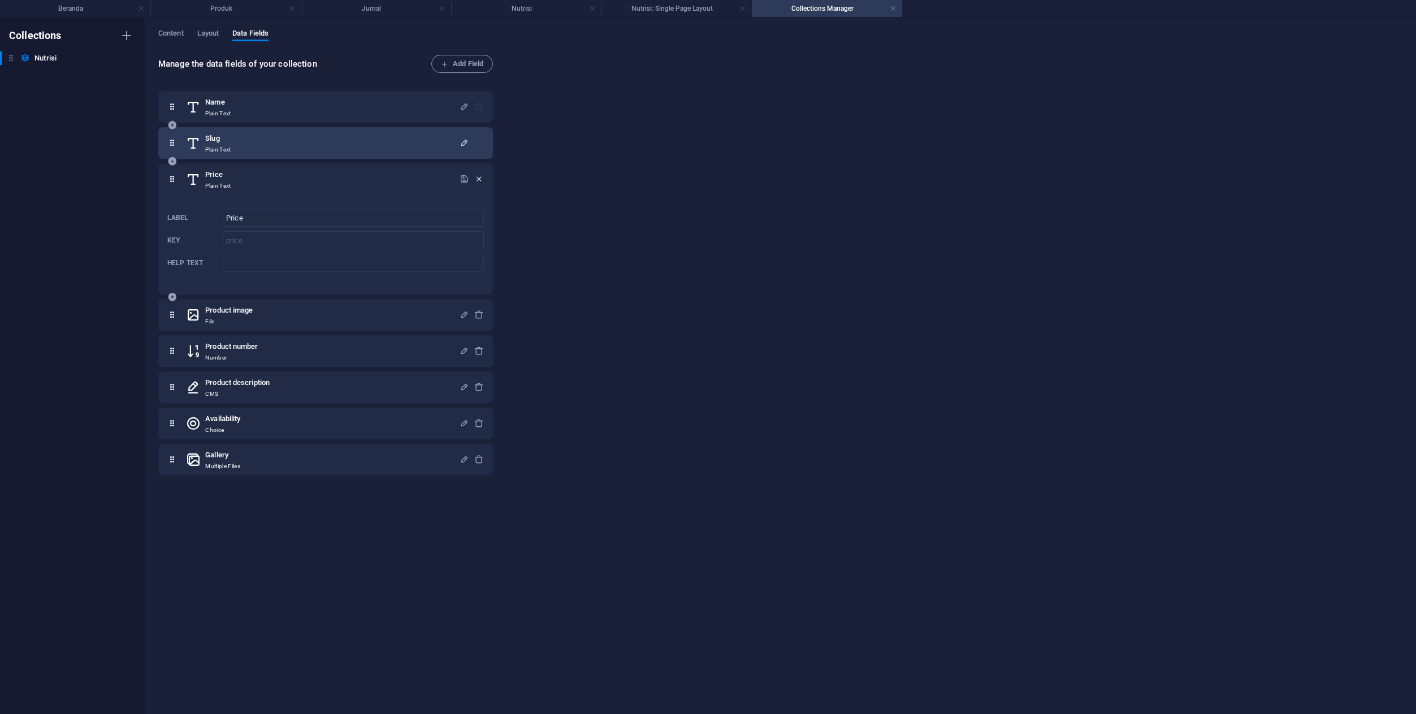
click at [479, 178] on icon "button" at bounding box center [479, 179] width 10 height 10
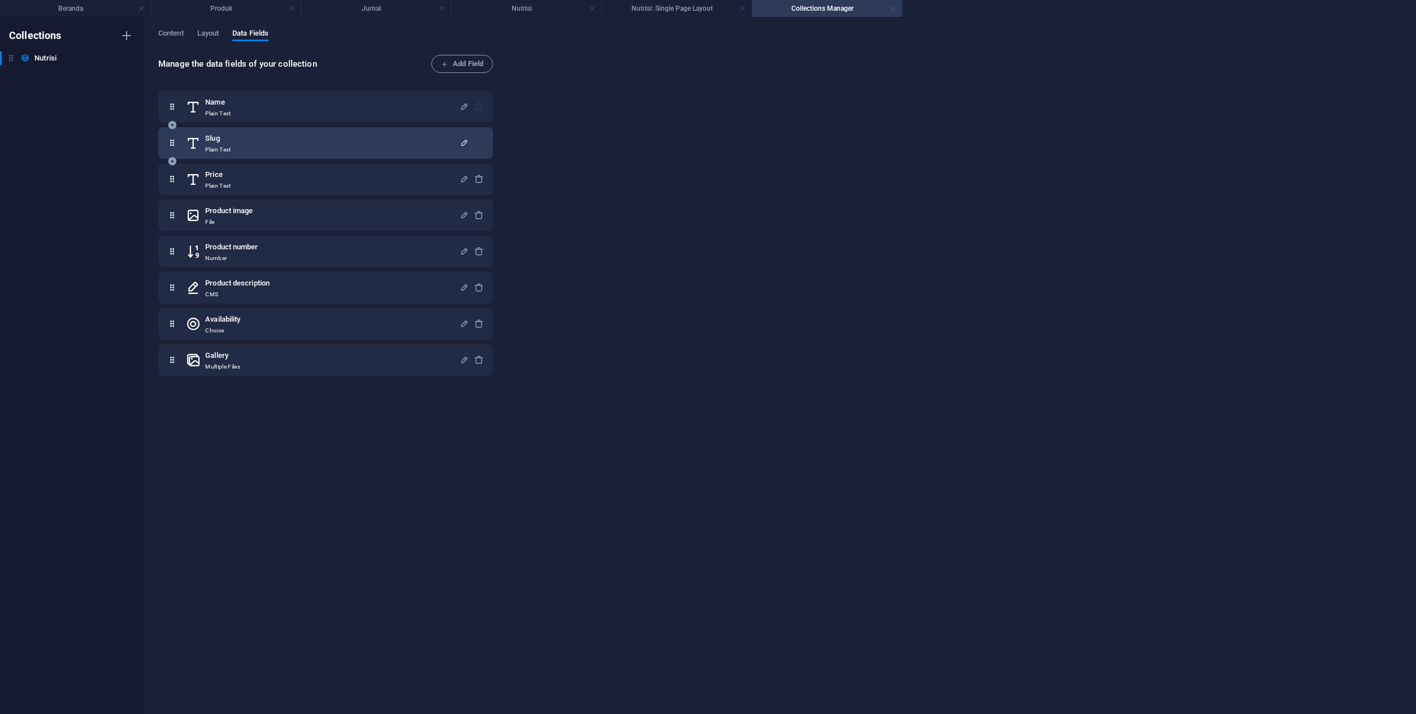
click at [896, 9] on link at bounding box center [893, 8] width 7 height 11
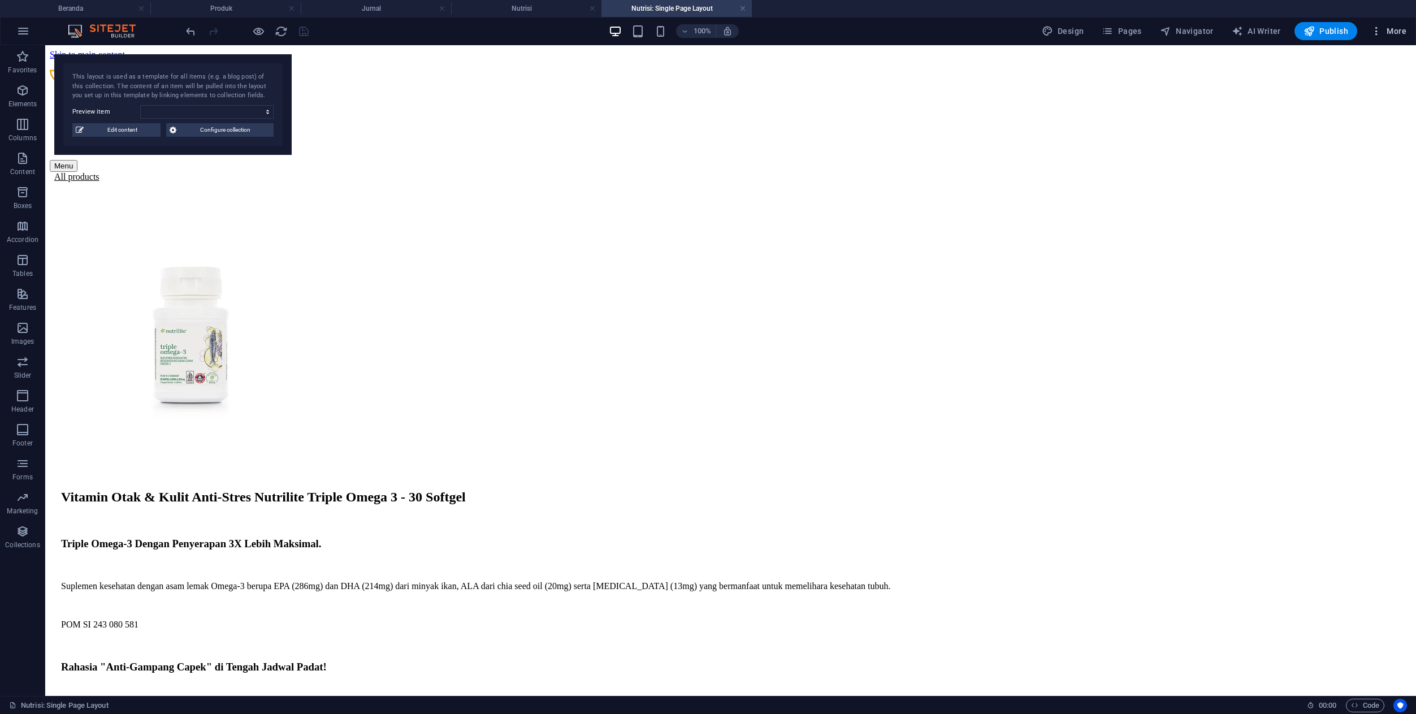
click at [1375, 36] on icon "button" at bounding box center [1376, 30] width 11 height 11
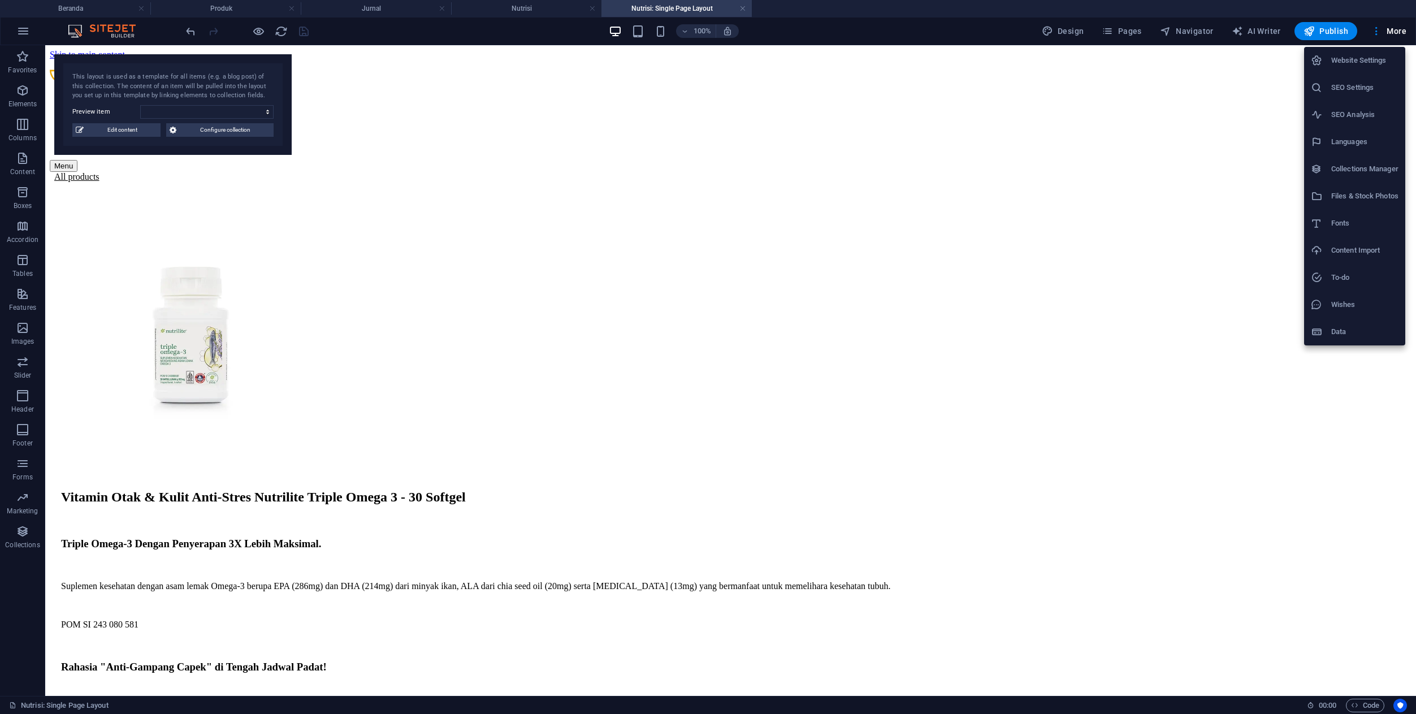
click at [1363, 62] on h6 "Website Settings" at bounding box center [1364, 61] width 67 height 14
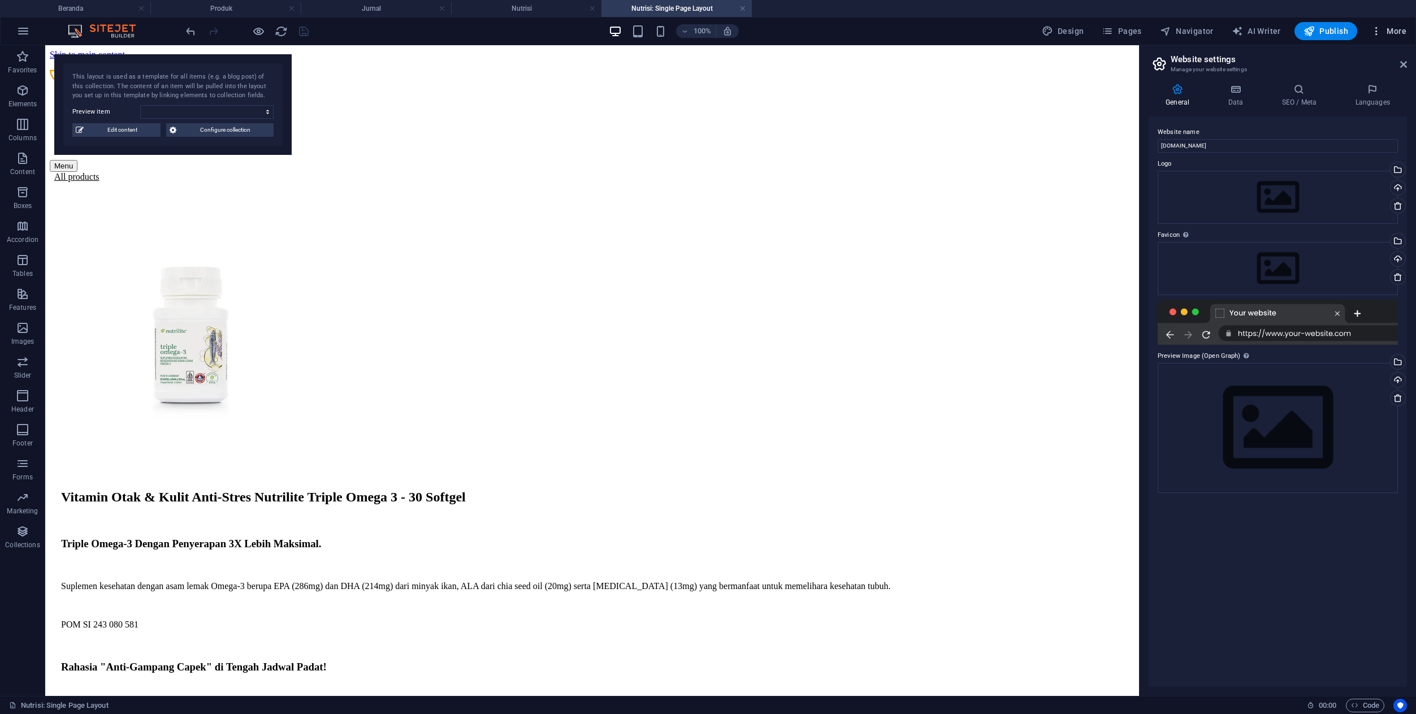
click at [1383, 32] on span "More" at bounding box center [1389, 30] width 36 height 11
click at [1333, 216] on h6 "Fonts" at bounding box center [1364, 223] width 67 height 14
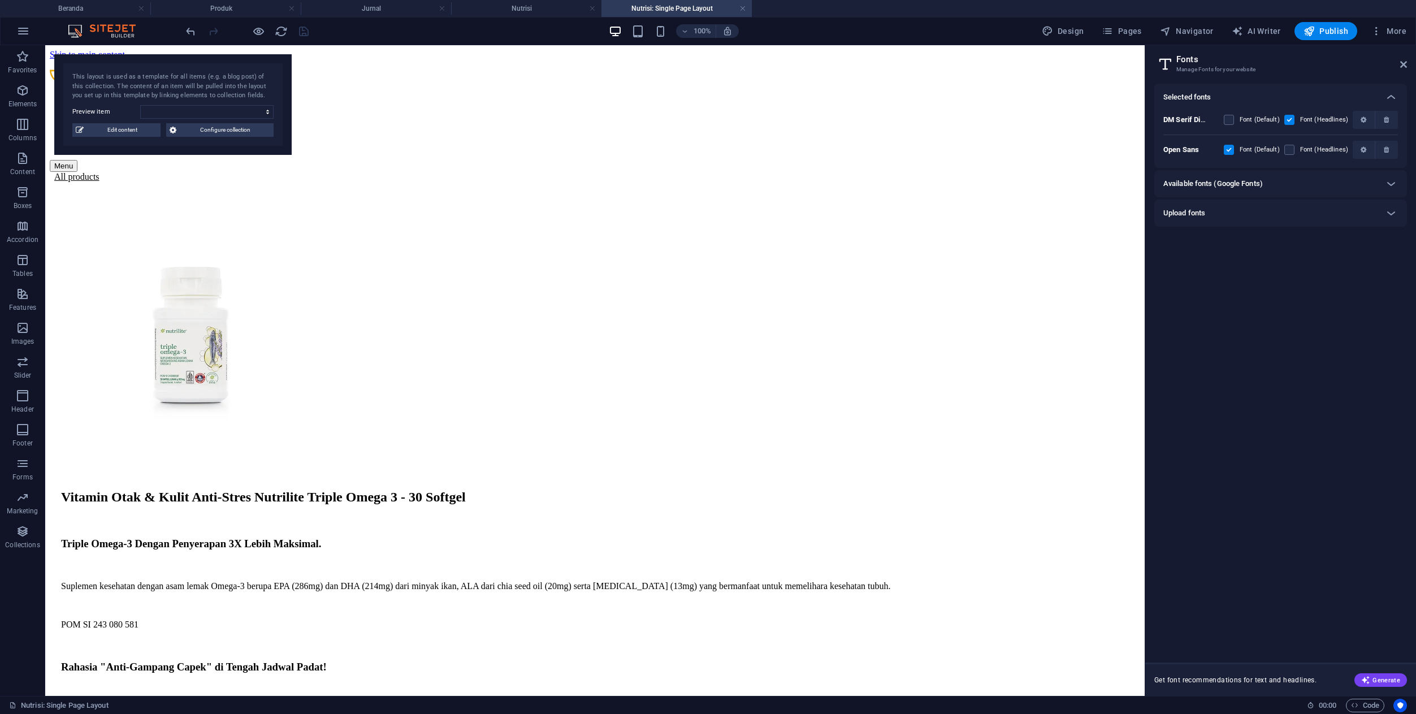
click at [1273, 211] on div "Upload fonts" at bounding box center [1270, 213] width 214 height 14
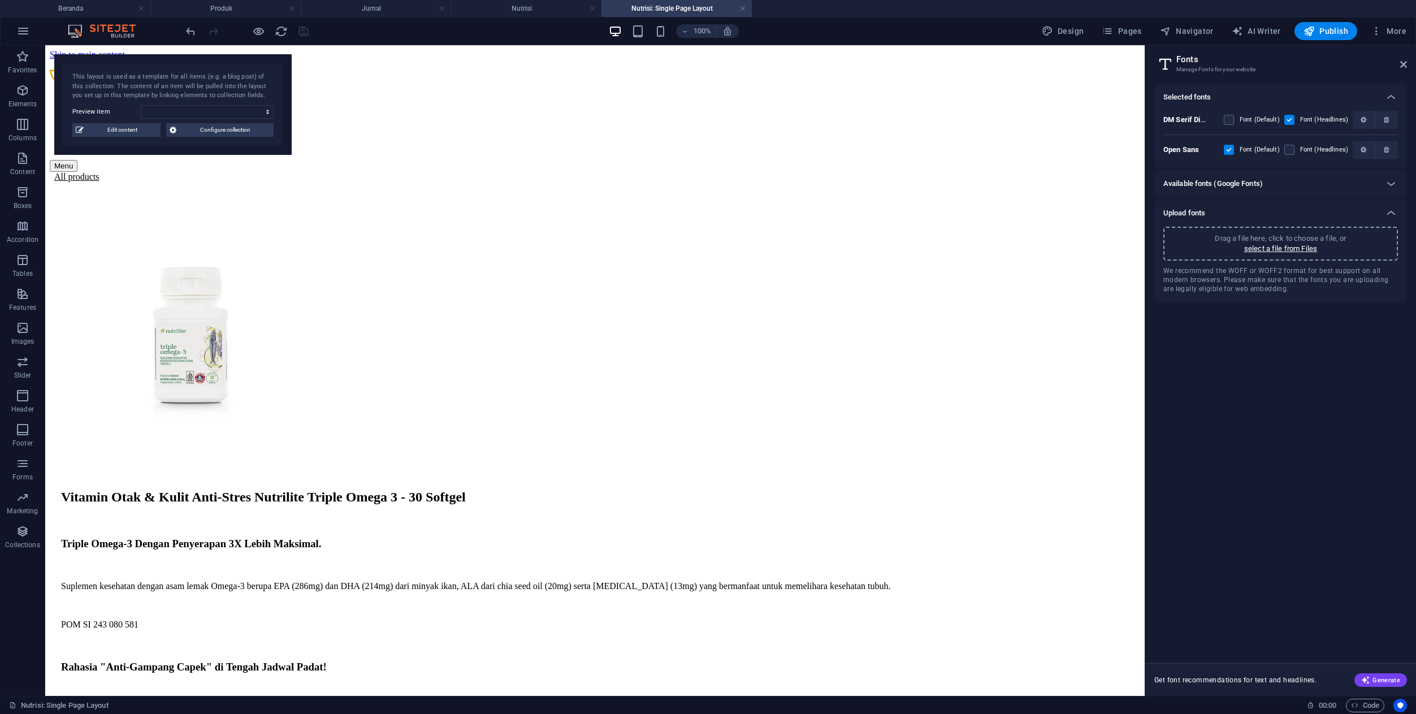
click at [1273, 211] on div "Upload fonts" at bounding box center [1270, 213] width 214 height 14
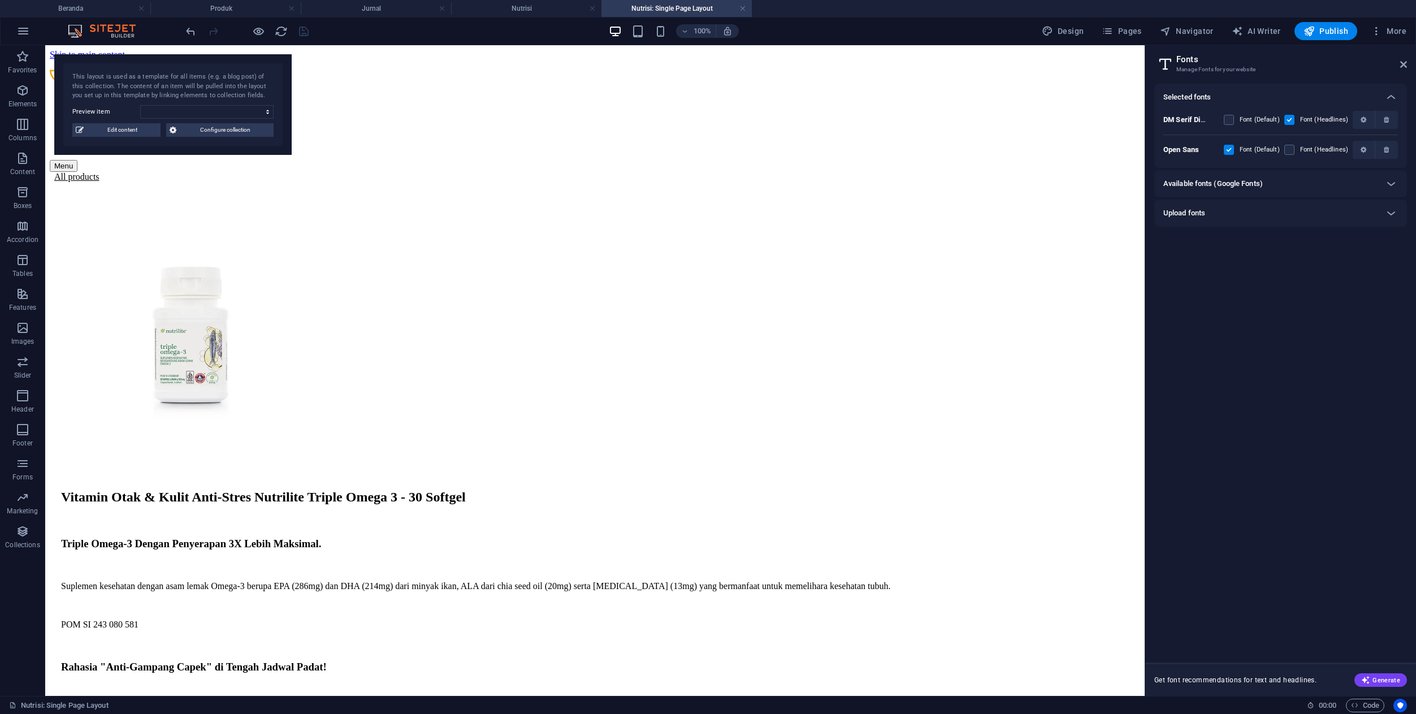
click at [1279, 175] on div "Available fonts (Google Fonts)" at bounding box center [1280, 183] width 253 height 27
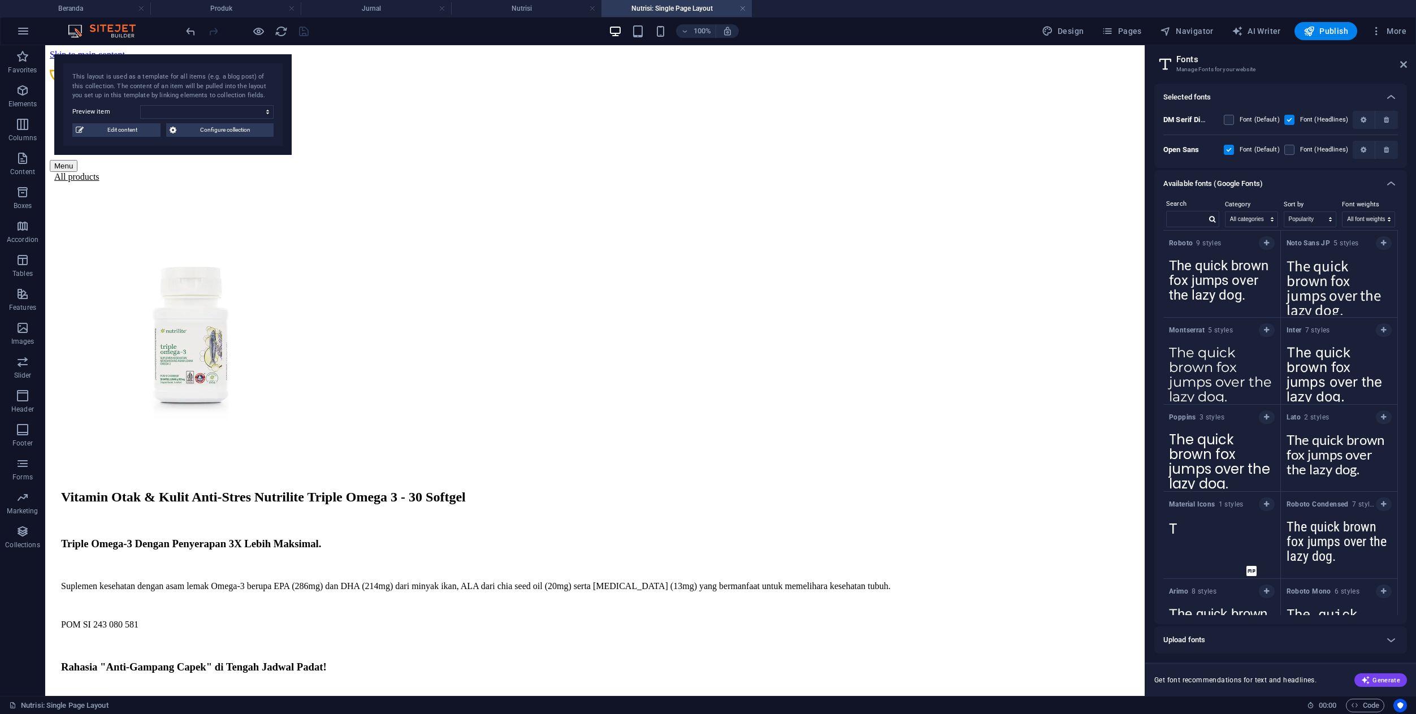
click at [1279, 175] on div "Available fonts (Google Fonts)" at bounding box center [1280, 183] width 253 height 27
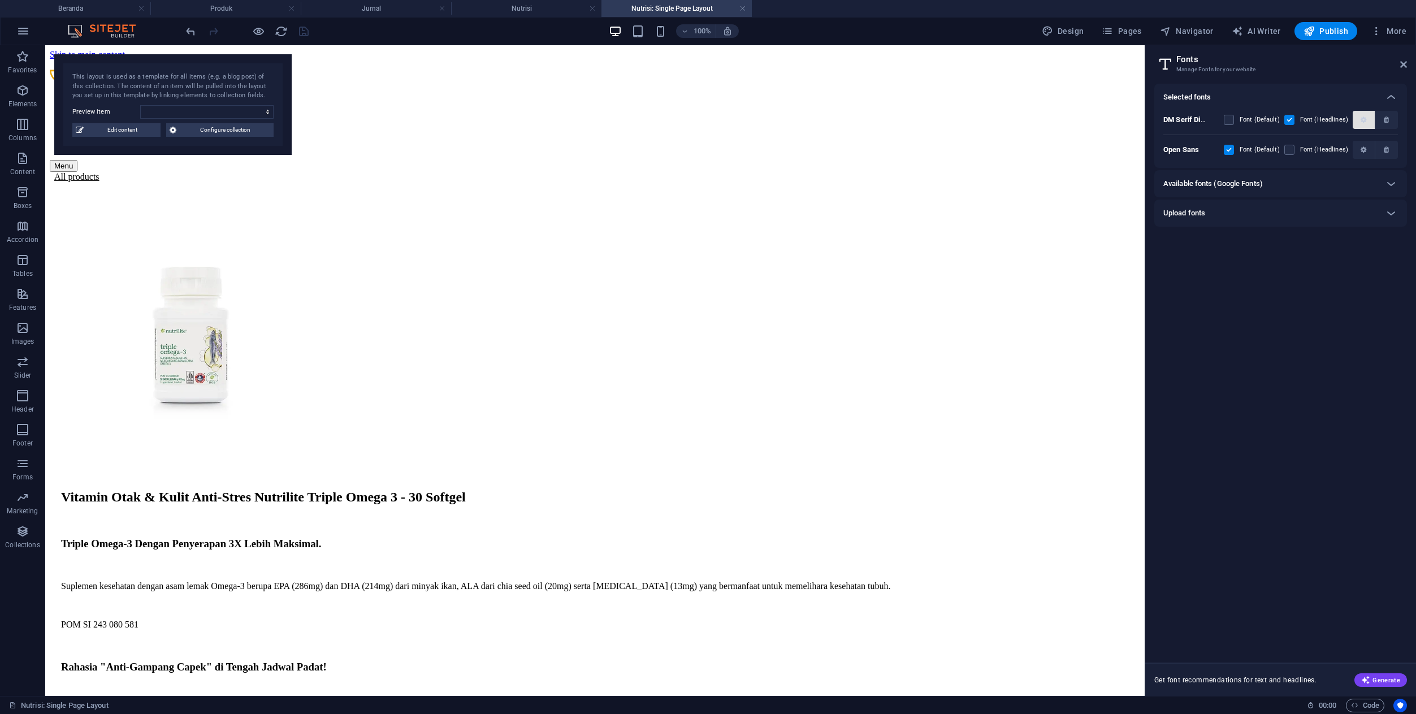
click at [1365, 120] on icon "button" at bounding box center [1364, 119] width 6 height 7
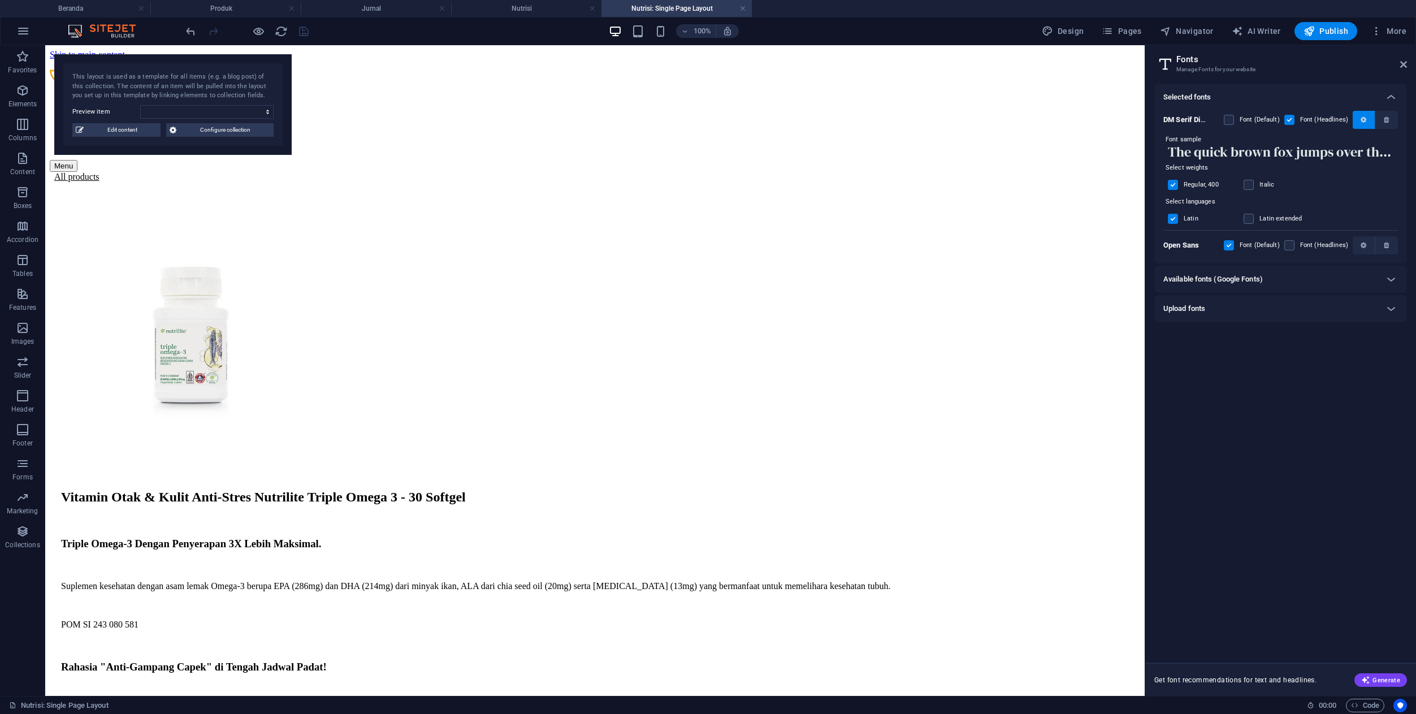
click at [1365, 120] on icon "button" at bounding box center [1364, 119] width 6 height 7
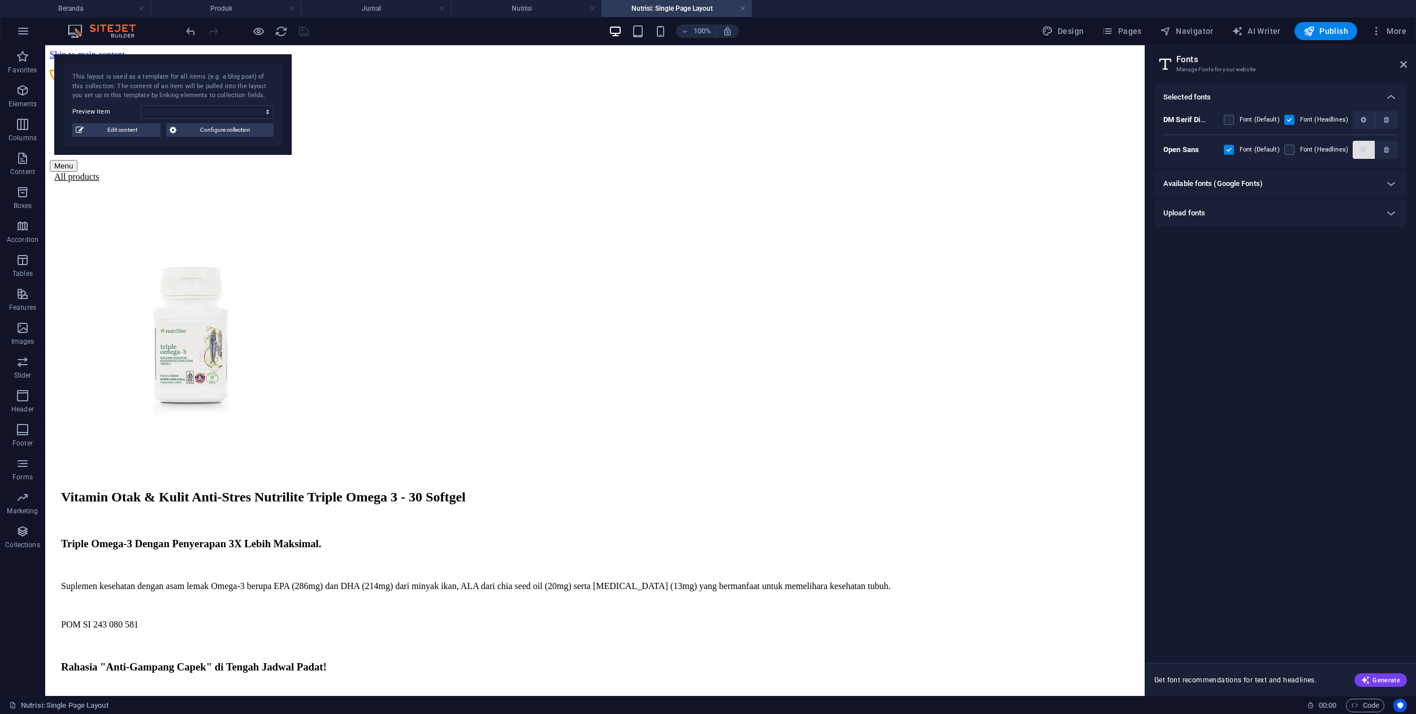
click at [1358, 150] on span "button" at bounding box center [1363, 149] width 13 height 7
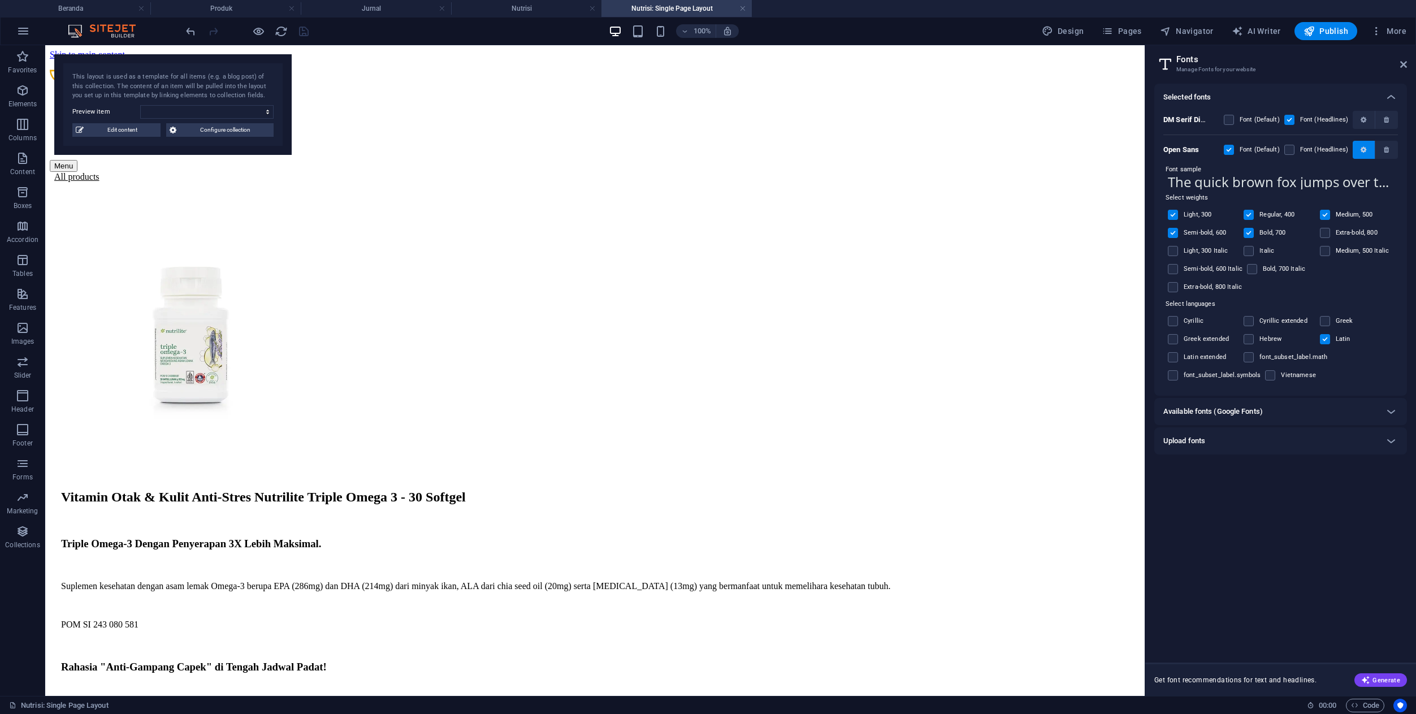
click at [1358, 150] on span "button" at bounding box center [1363, 149] width 13 height 7
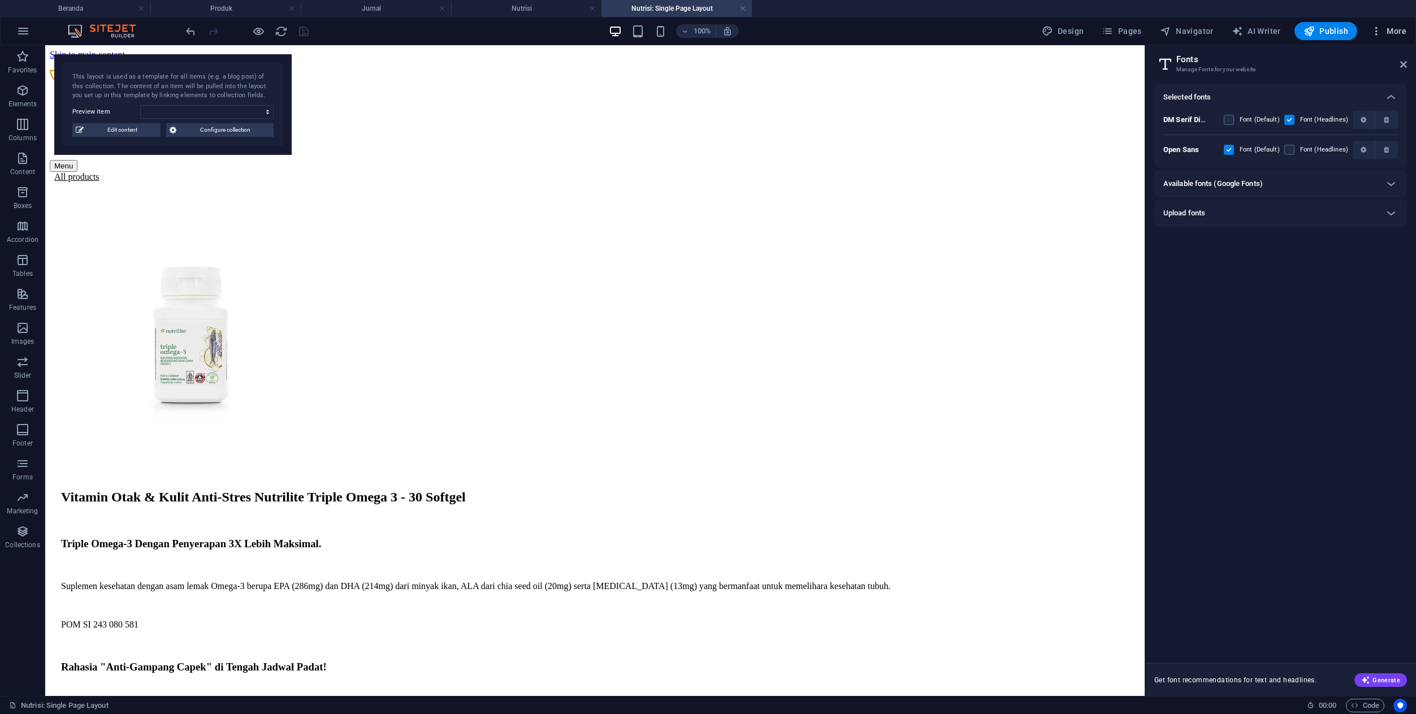
click at [1376, 32] on icon "button" at bounding box center [1376, 30] width 11 height 11
click at [1344, 174] on h6 "Collections Manager" at bounding box center [1364, 169] width 67 height 14
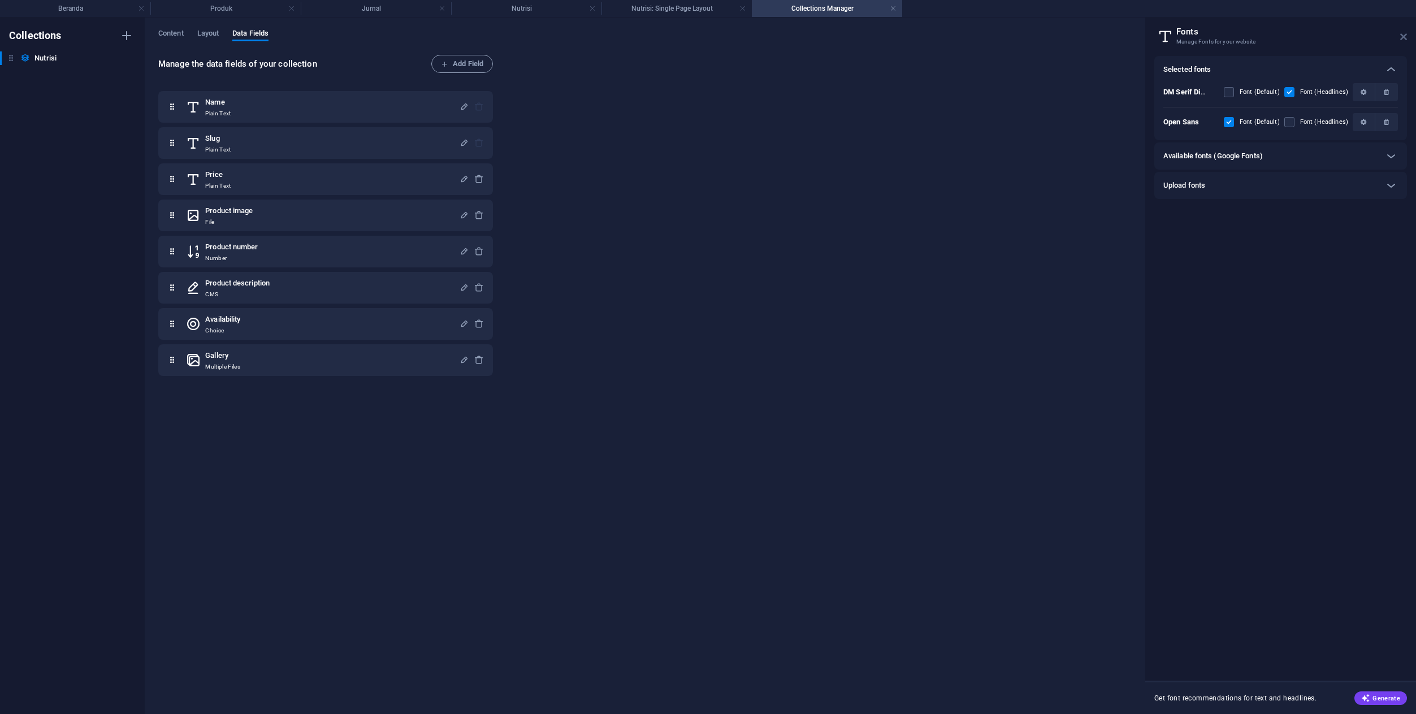
click at [1406, 36] on icon at bounding box center [1403, 36] width 7 height 9
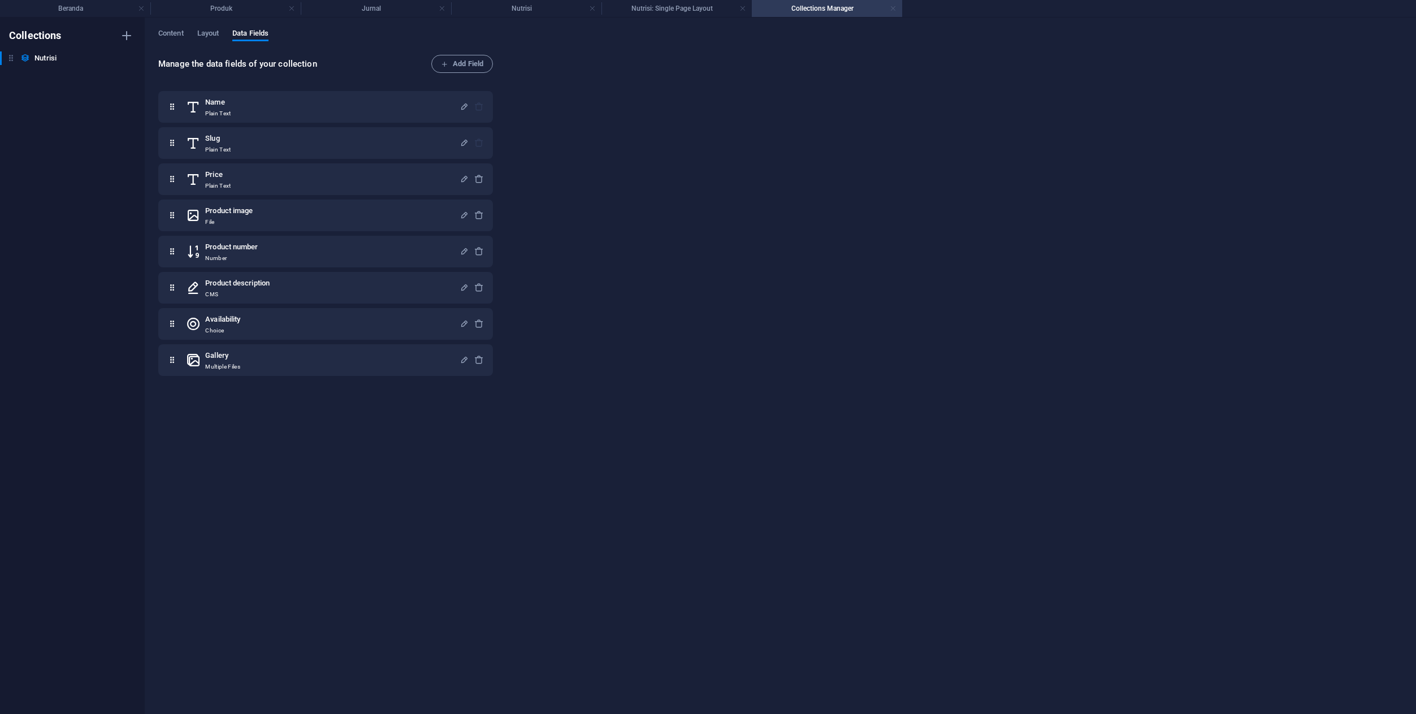
click at [893, 9] on link at bounding box center [893, 8] width 7 height 11
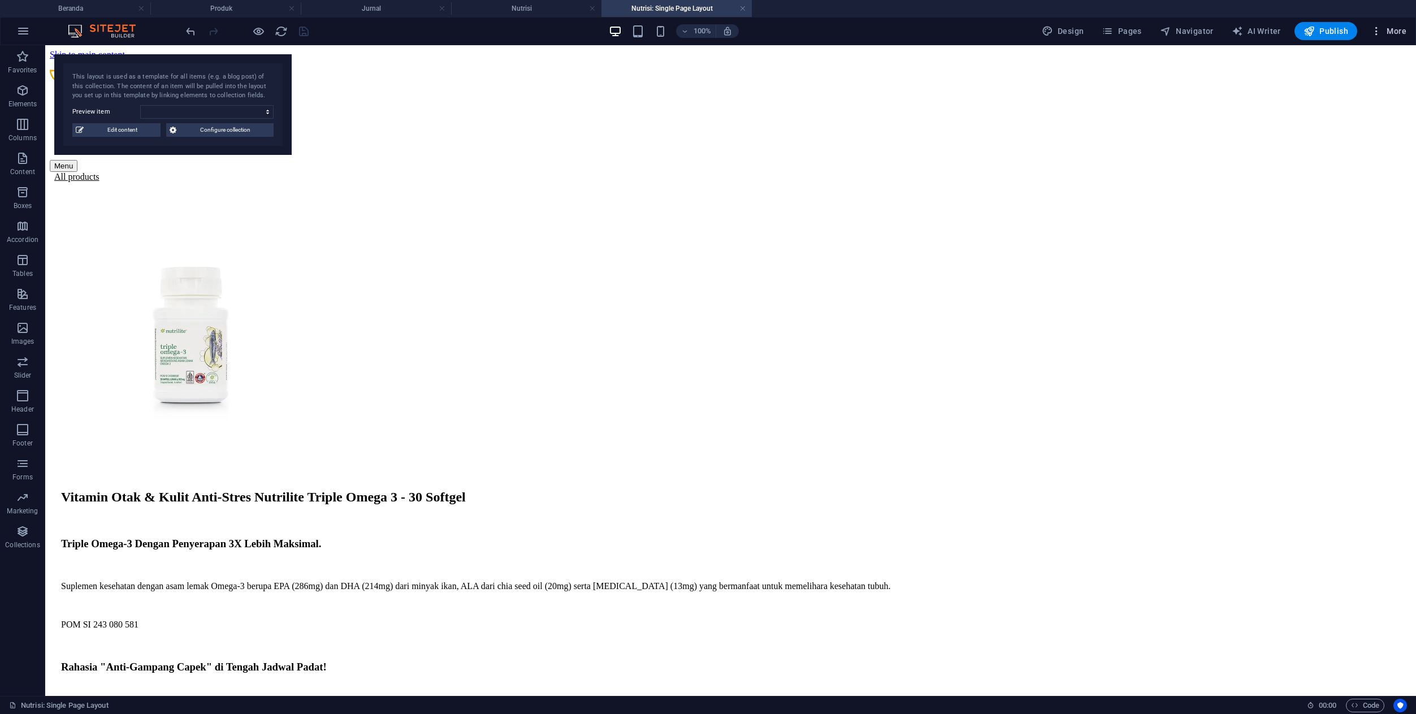
click at [1381, 32] on icon "button" at bounding box center [1376, 30] width 11 height 11
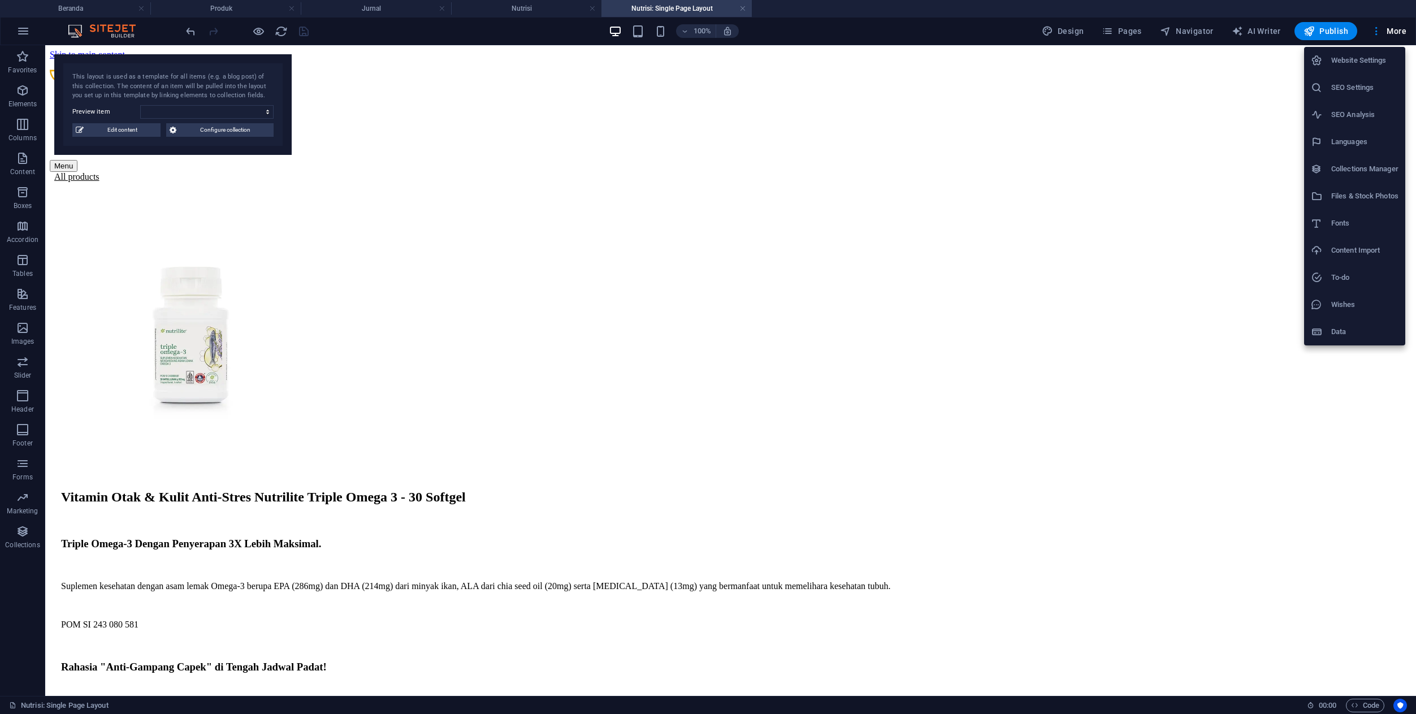
click at [1318, 334] on icon at bounding box center [1316, 331] width 11 height 11
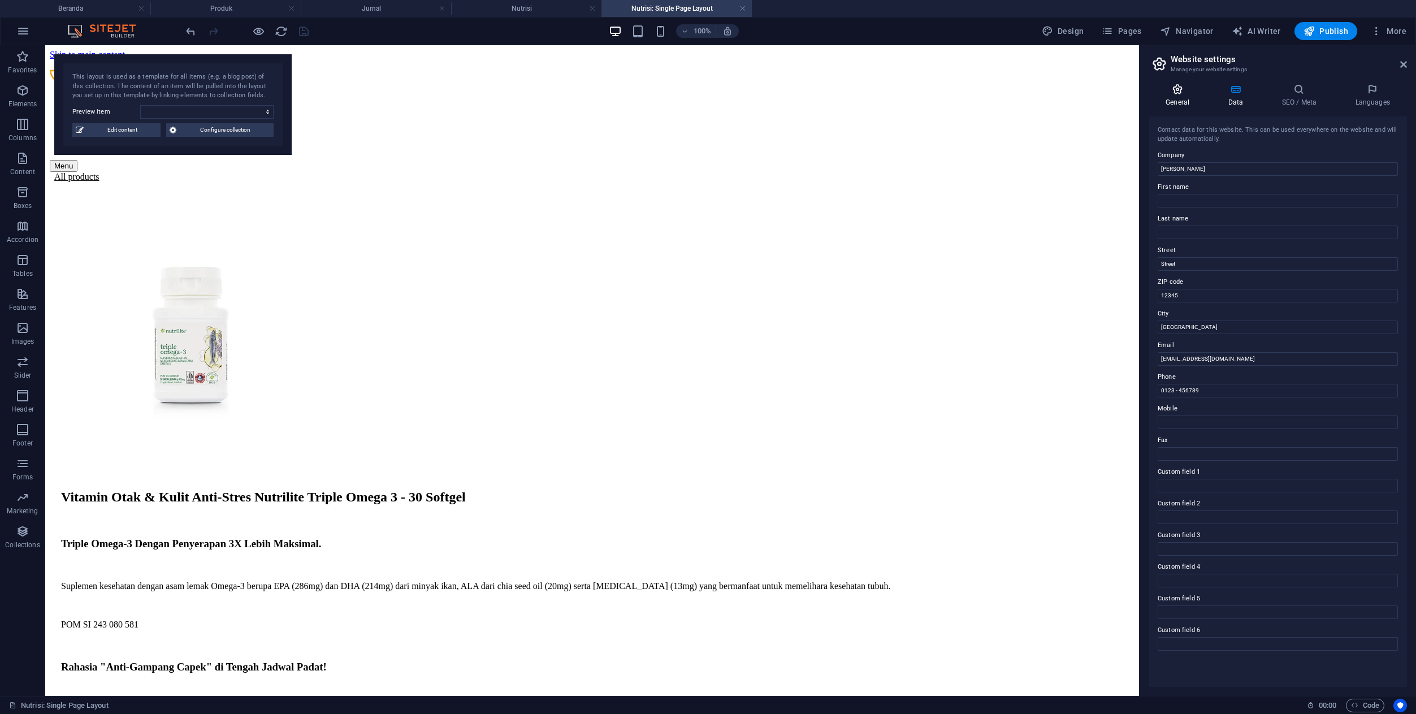
click at [1187, 98] on h4 "General" at bounding box center [1180, 96] width 62 height 24
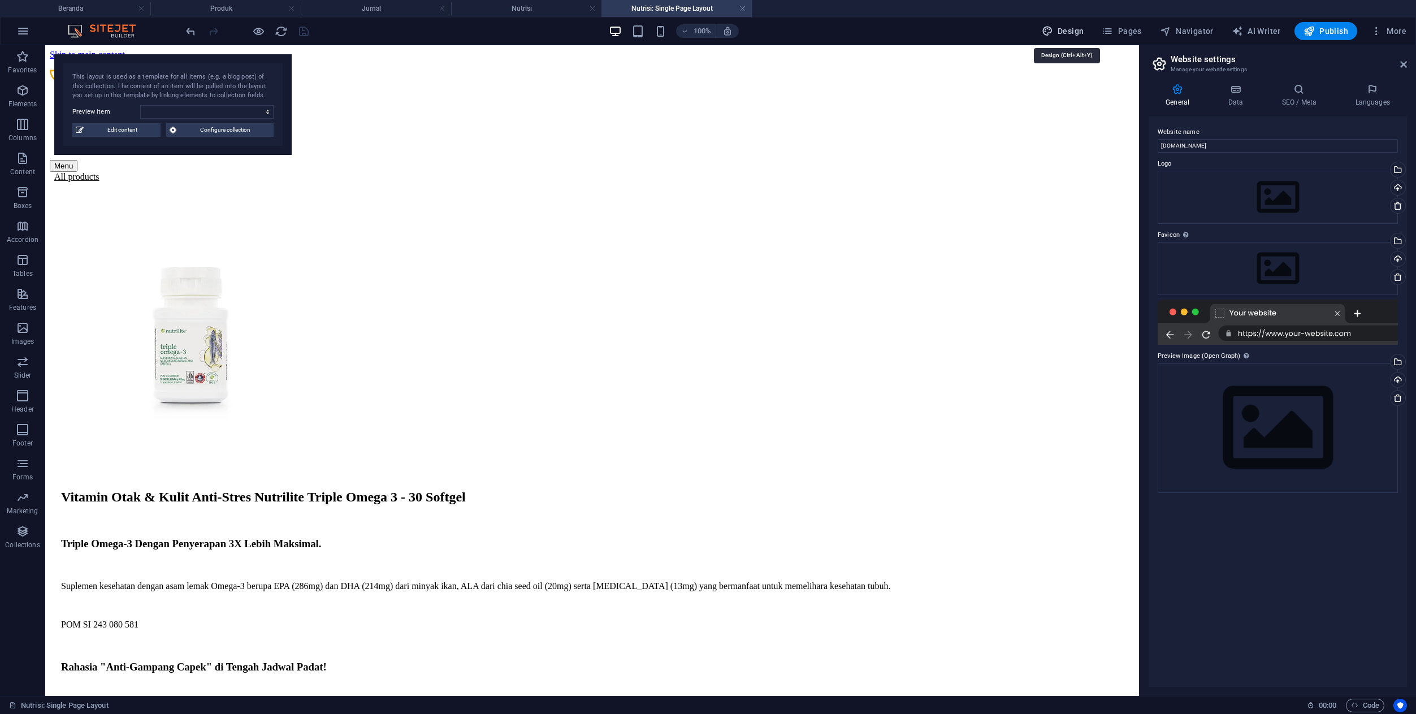
click at [1076, 37] on button "Design" at bounding box center [1062, 31] width 51 height 18
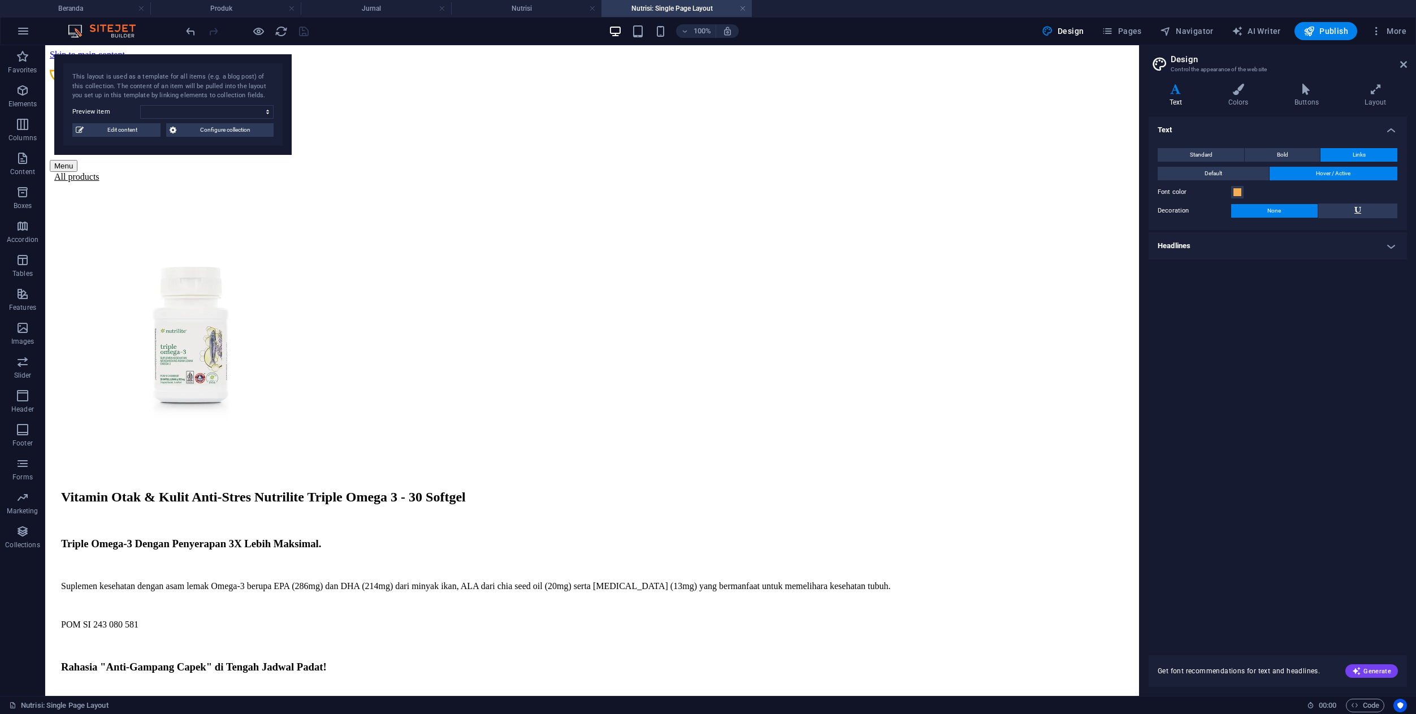
click at [1245, 244] on h4 "Headlines" at bounding box center [1278, 245] width 258 height 27
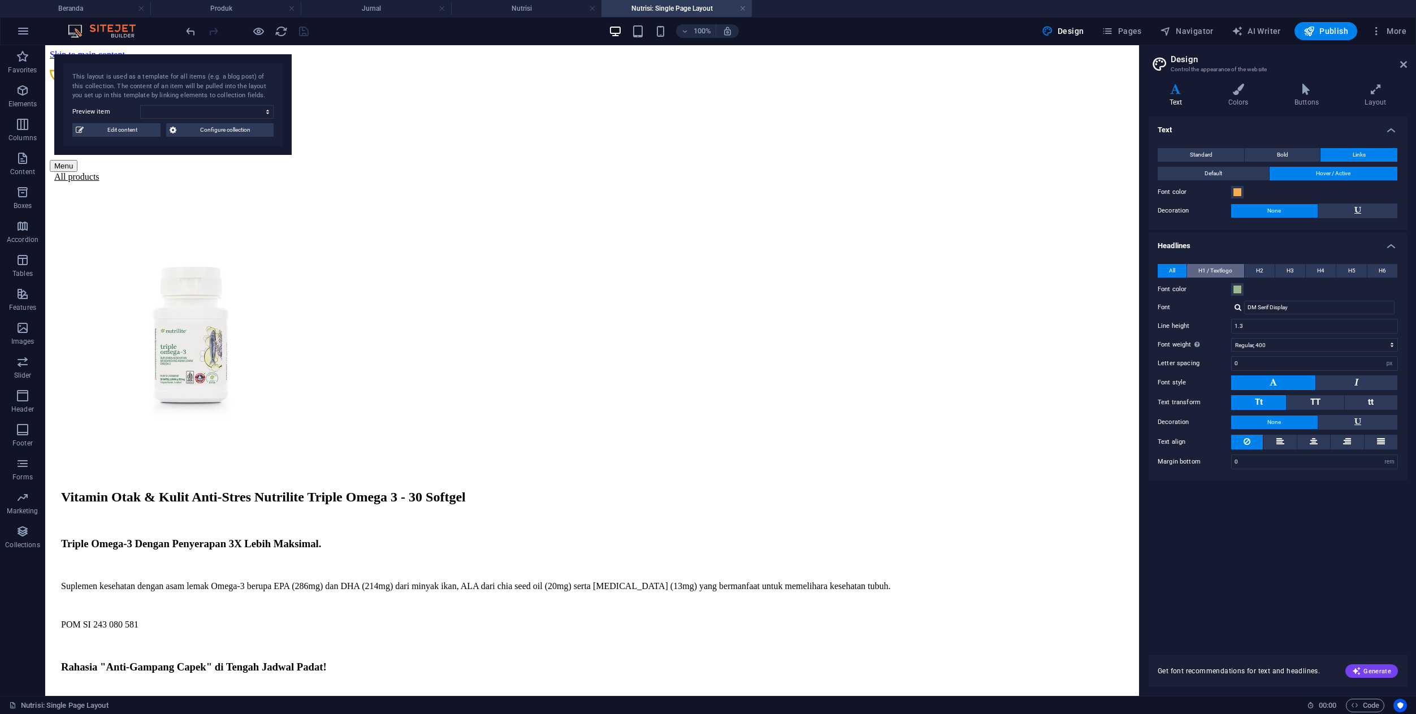
click at [1200, 268] on span "H1 / Textlogo" at bounding box center [1215, 271] width 34 height 14
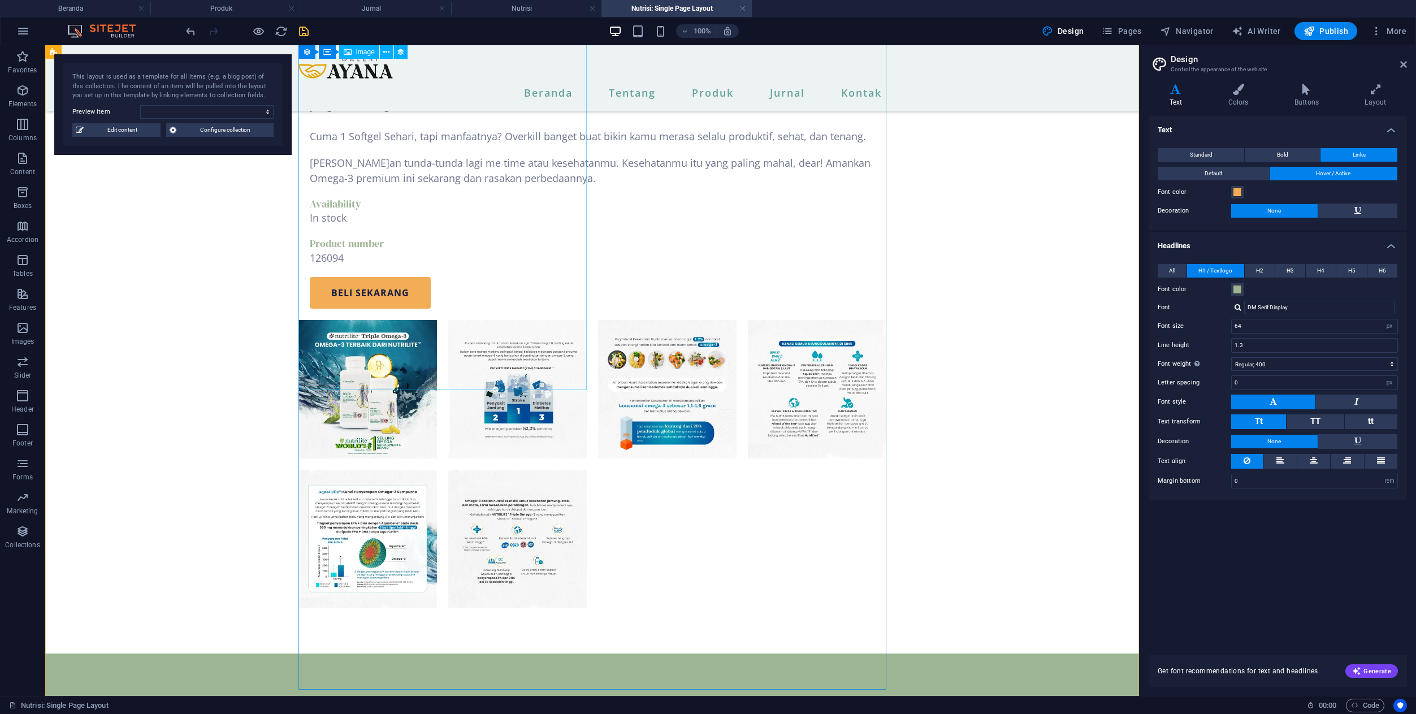
scroll to position [886, 0]
click at [646, 344] on icon at bounding box center [646, 349] width 6 height 12
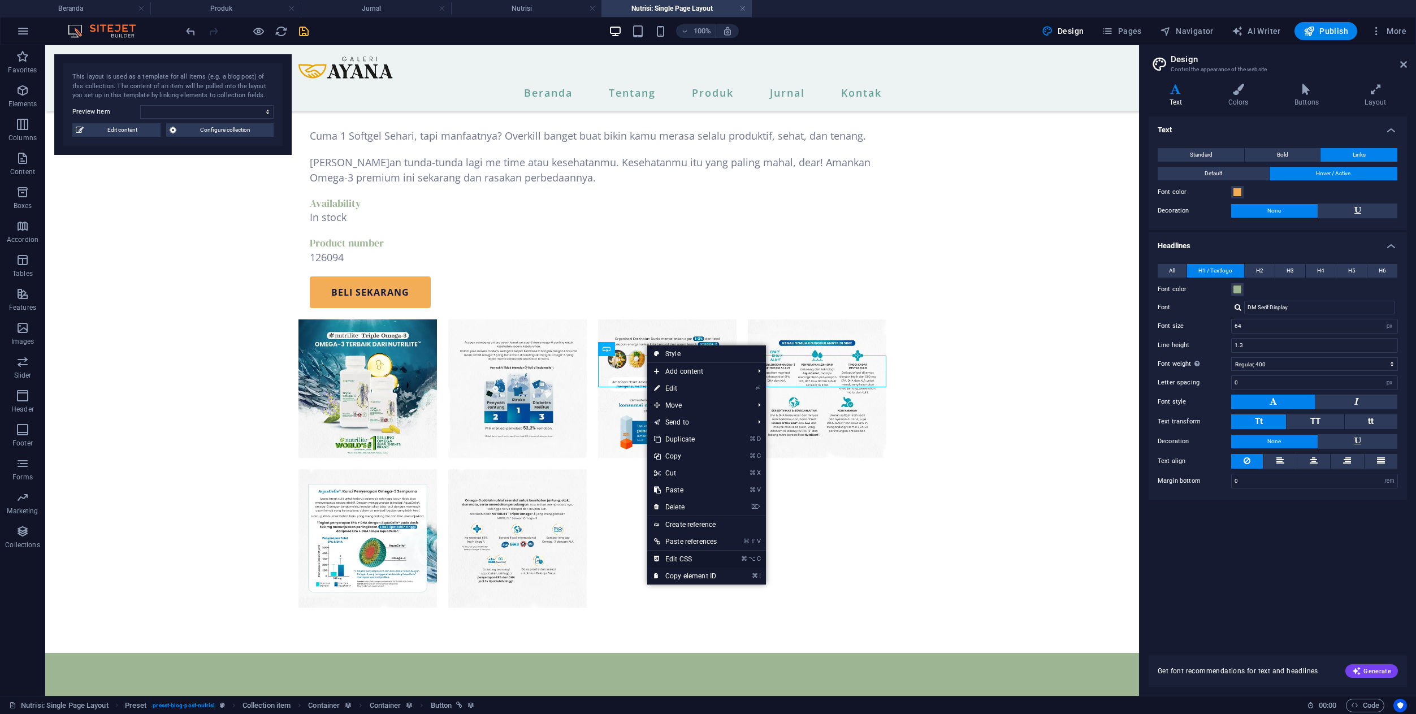
click at [690, 558] on link "⌘ ⌥ C Edit CSS" at bounding box center [685, 559] width 76 height 17
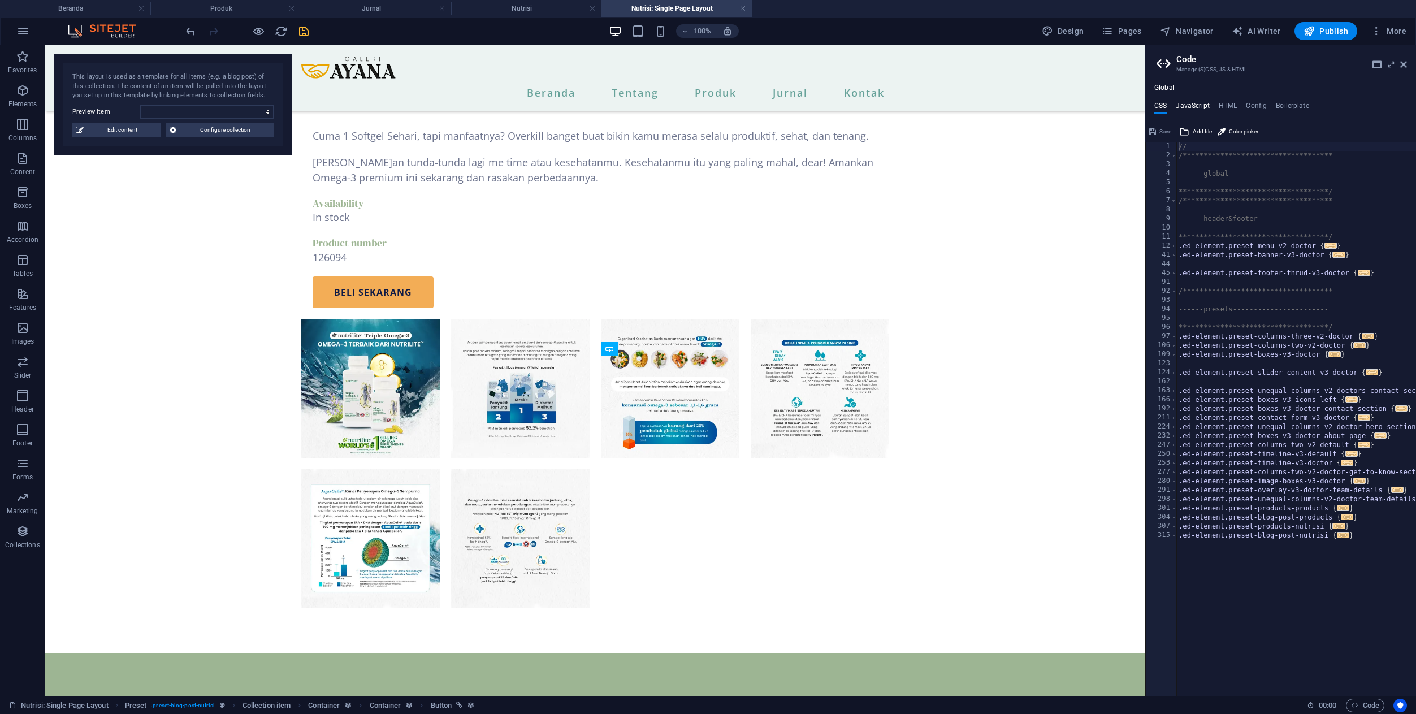
click at [1204, 110] on h4 "JavaScript" at bounding box center [1192, 108] width 33 height 12
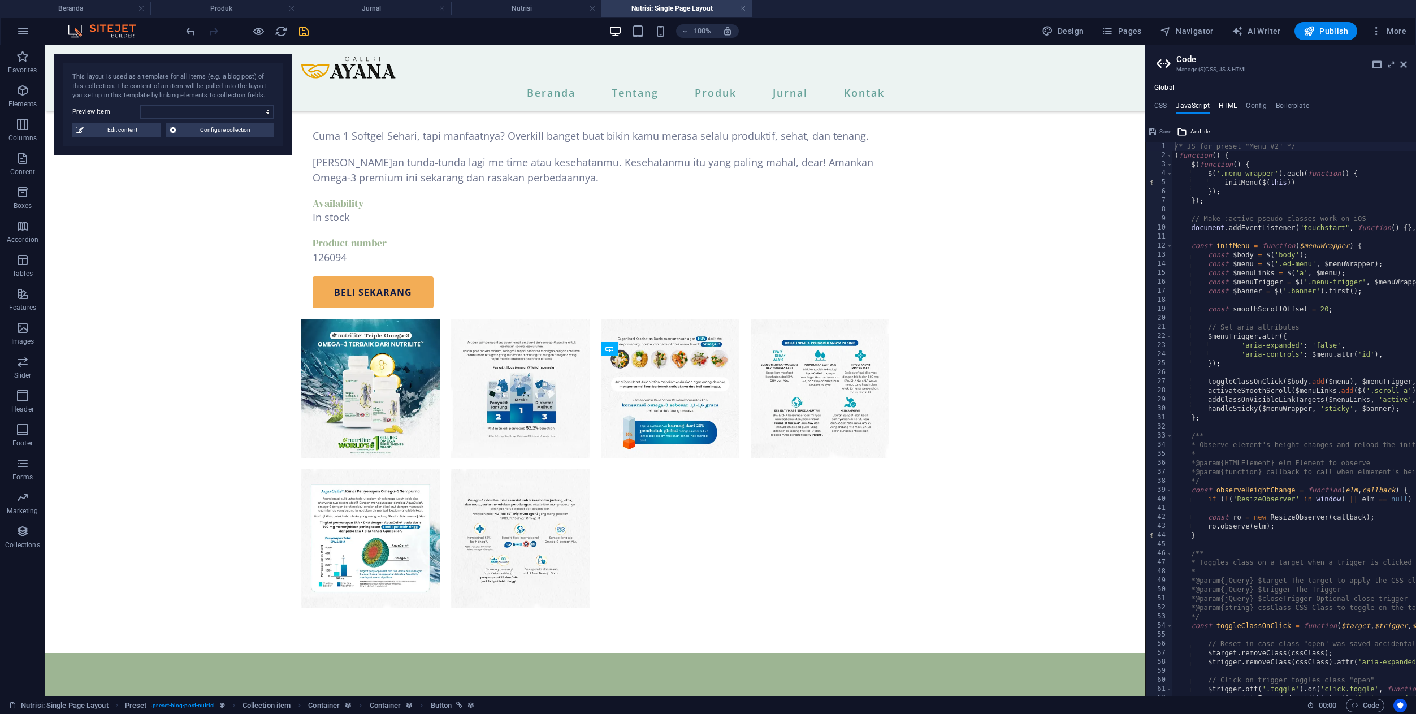
click at [1227, 107] on h4 "HTML" at bounding box center [1228, 108] width 19 height 12
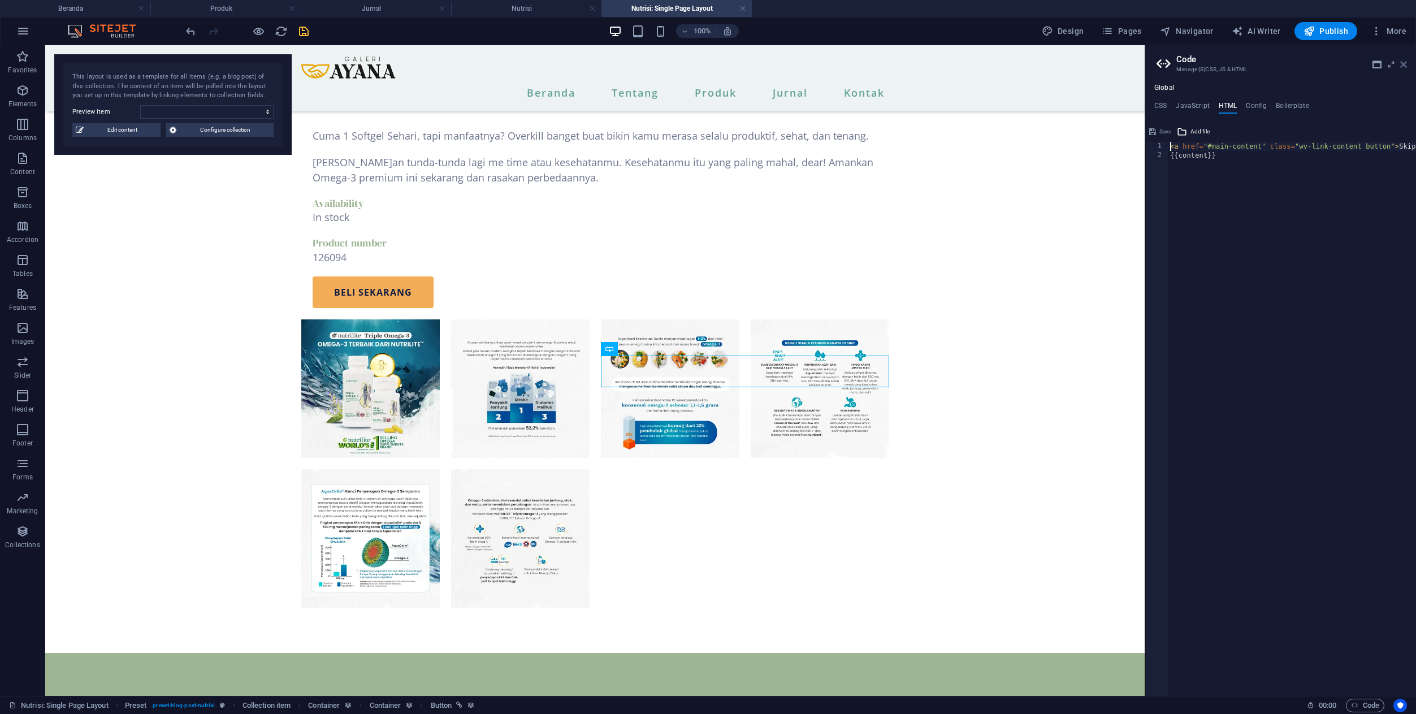
click at [1403, 69] on link at bounding box center [1403, 65] width 7 height 10
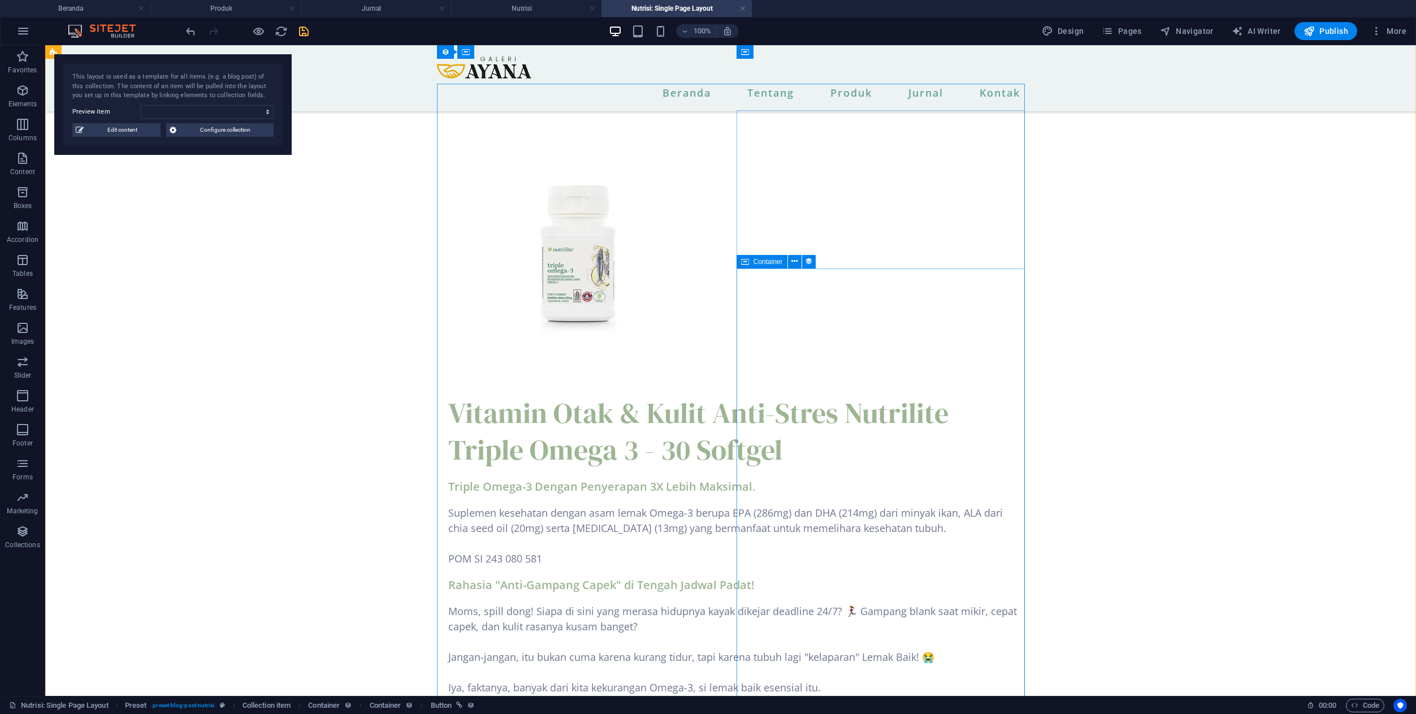
scroll to position [51, 0]
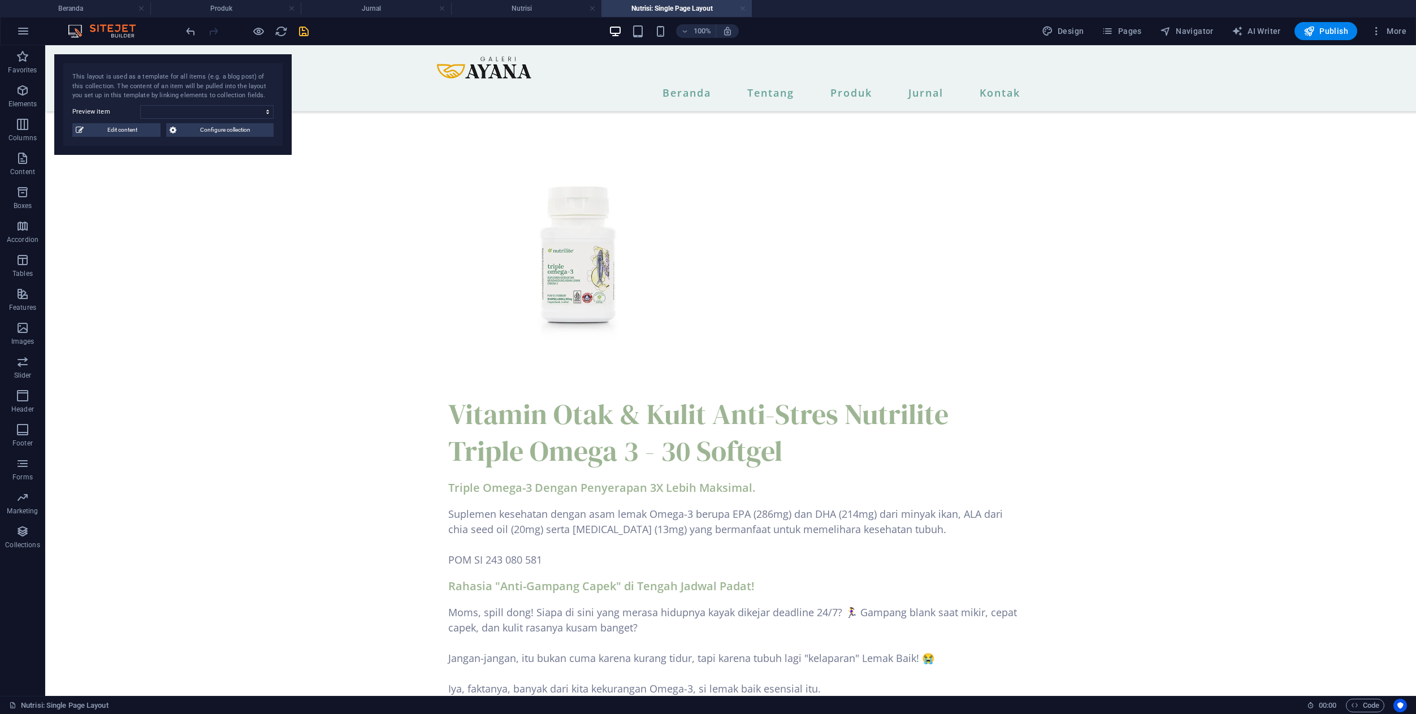
click at [743, 8] on link at bounding box center [742, 8] width 7 height 11
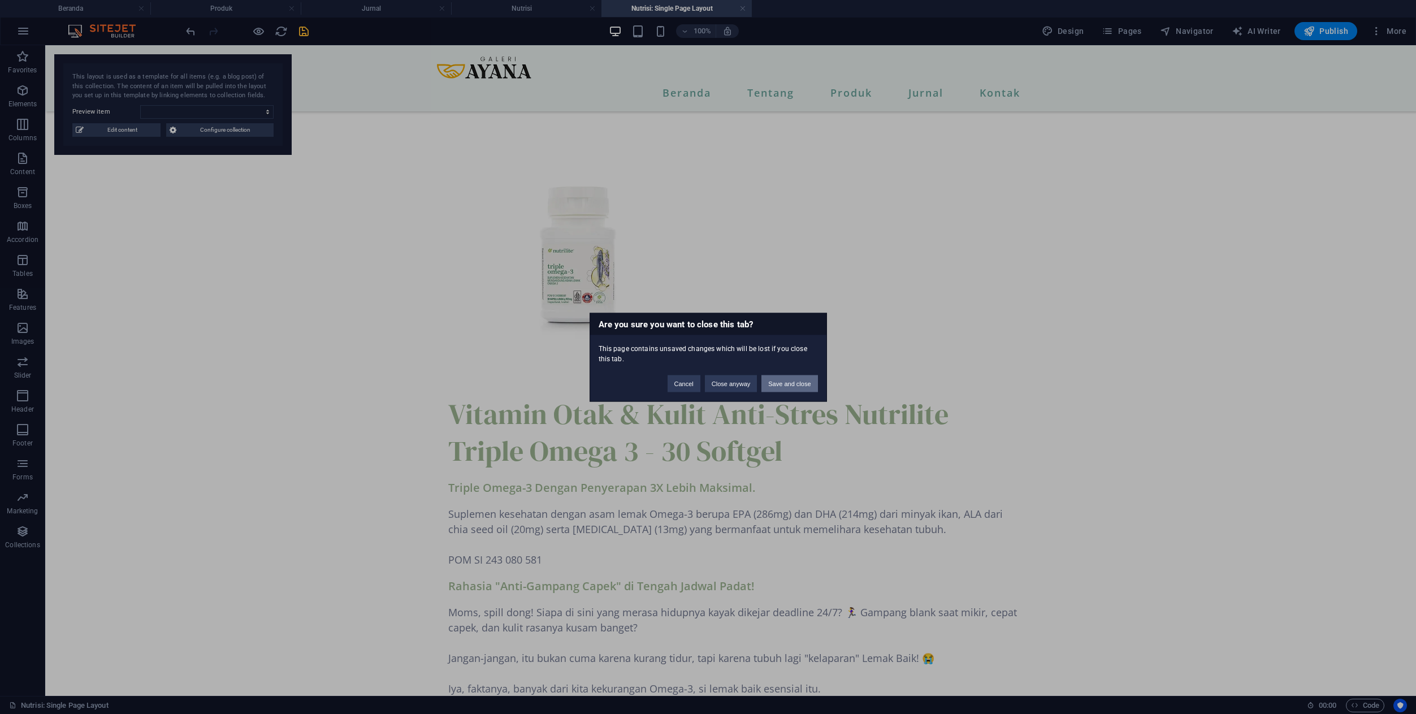
click at [791, 381] on button "Save and close" at bounding box center [789, 383] width 56 height 17
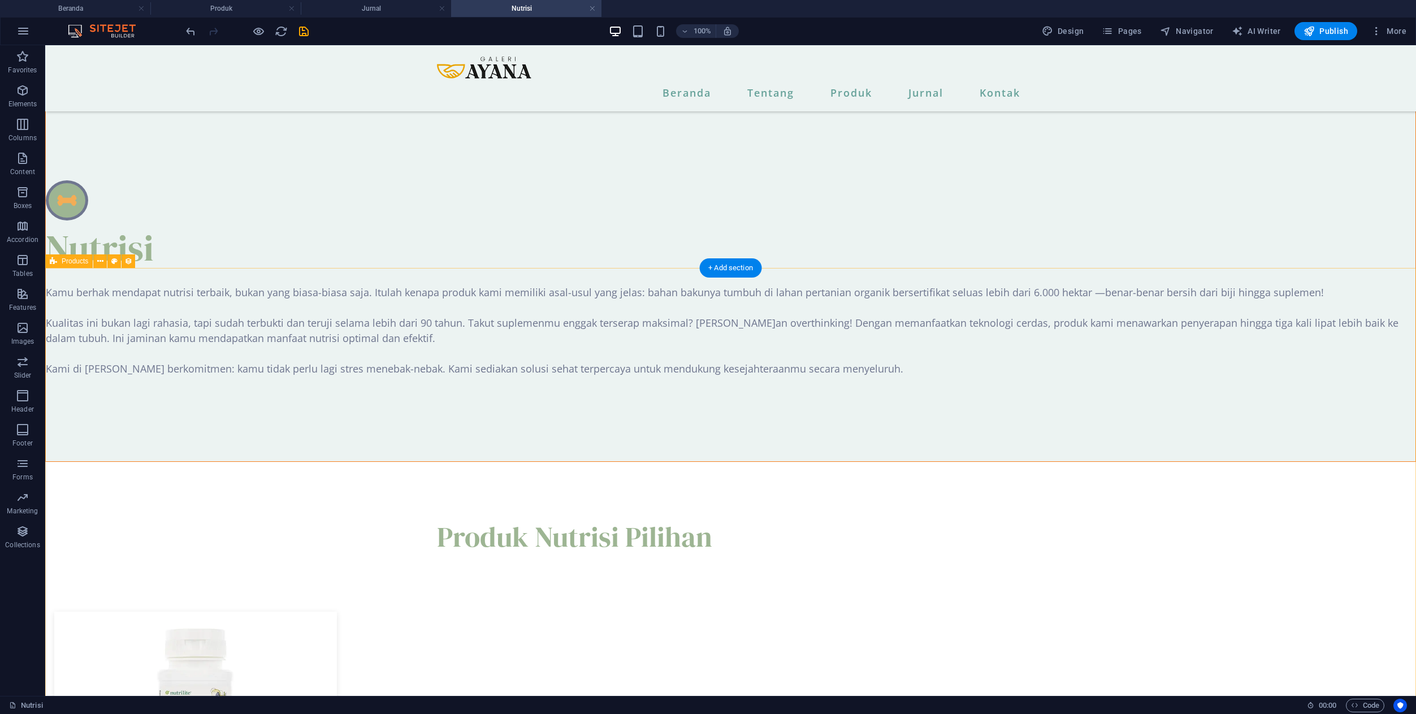
scroll to position [532, 0]
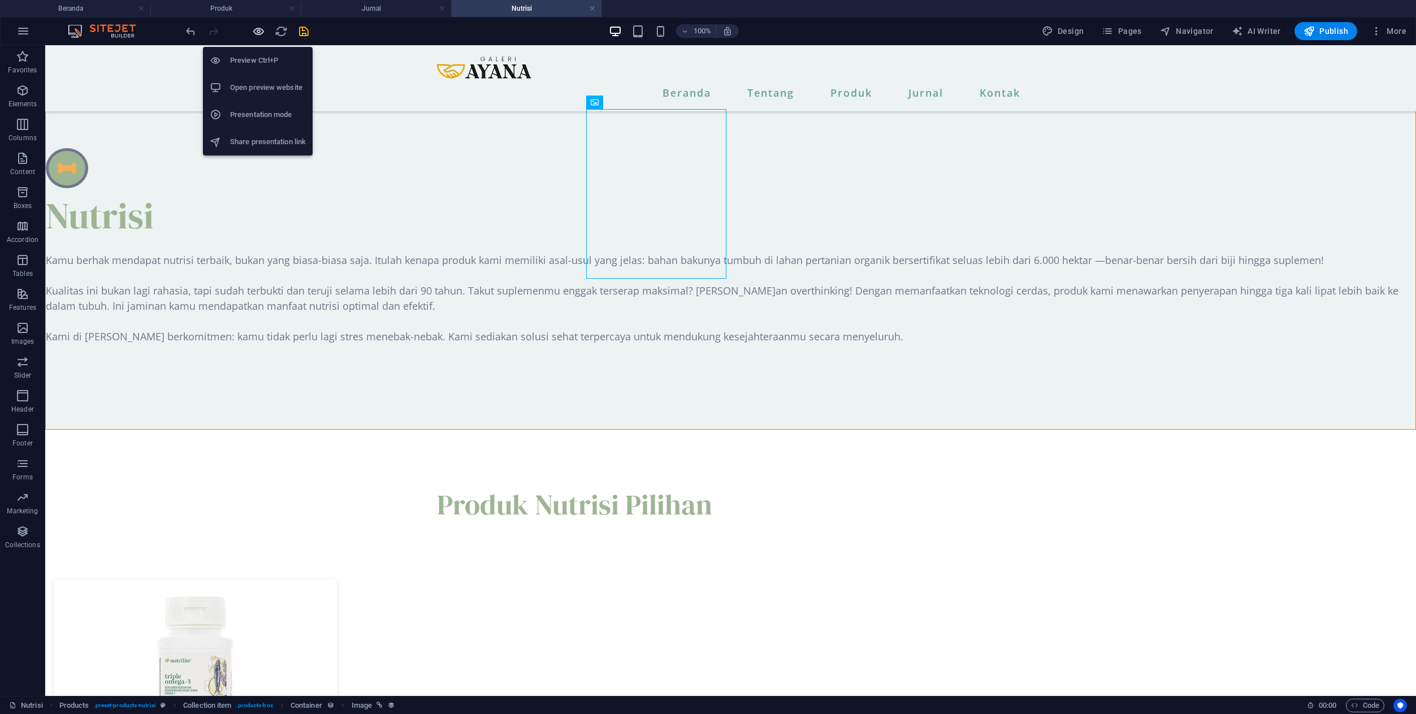
click at [261, 32] on icon "button" at bounding box center [258, 31] width 13 height 13
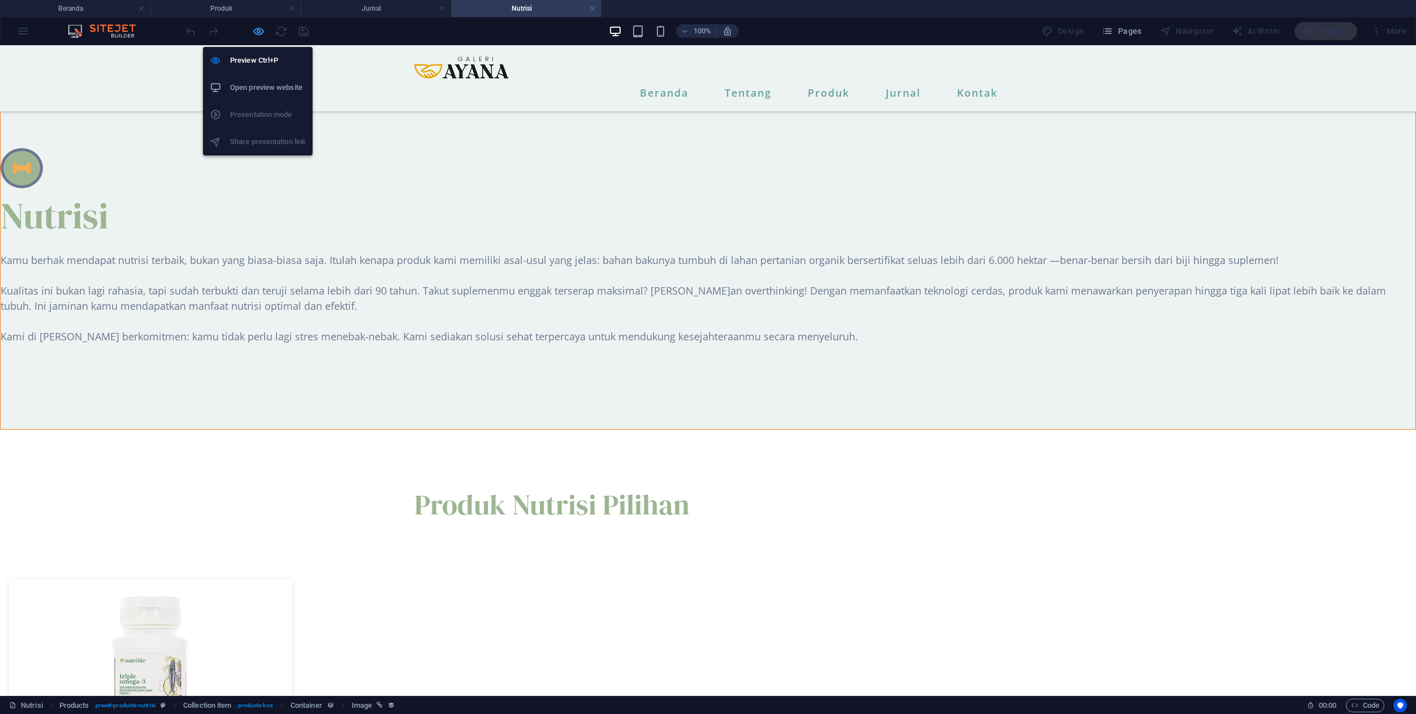
scroll to position [531, 0]
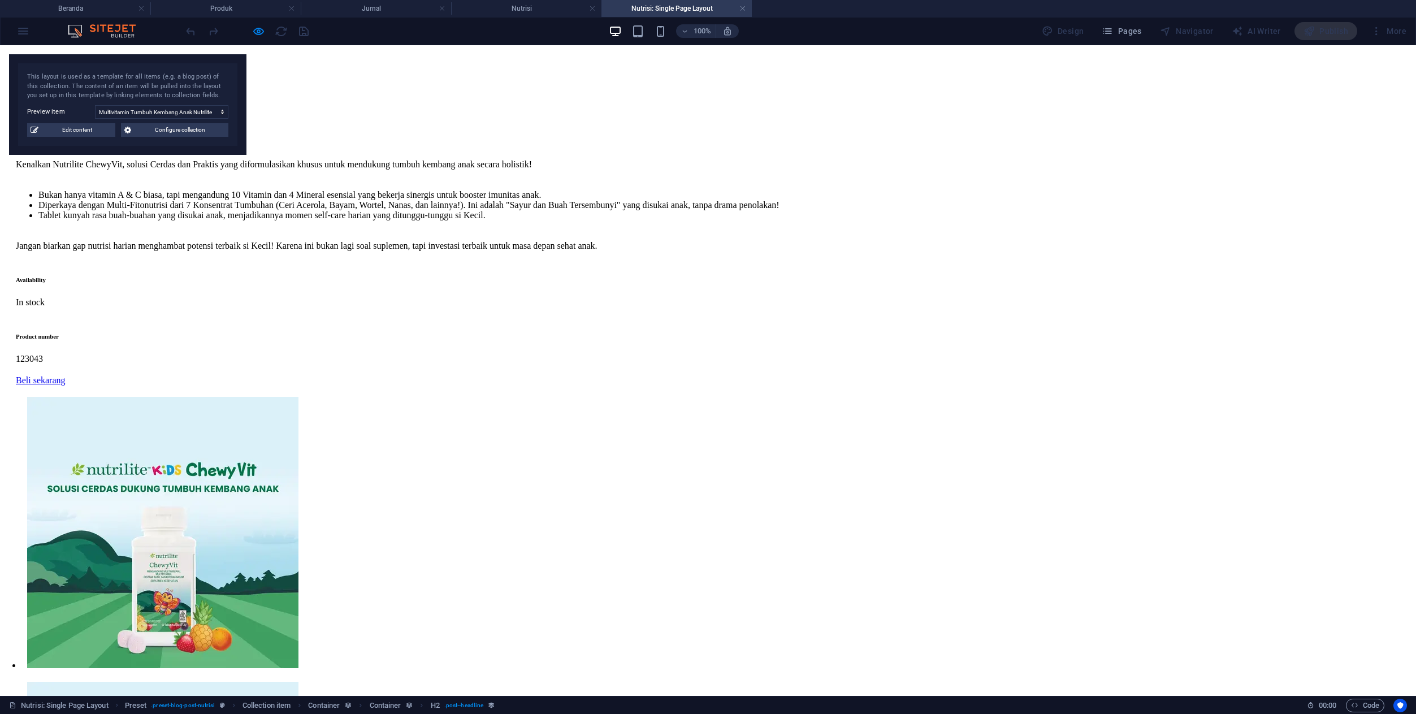
scroll to position [633, 0]
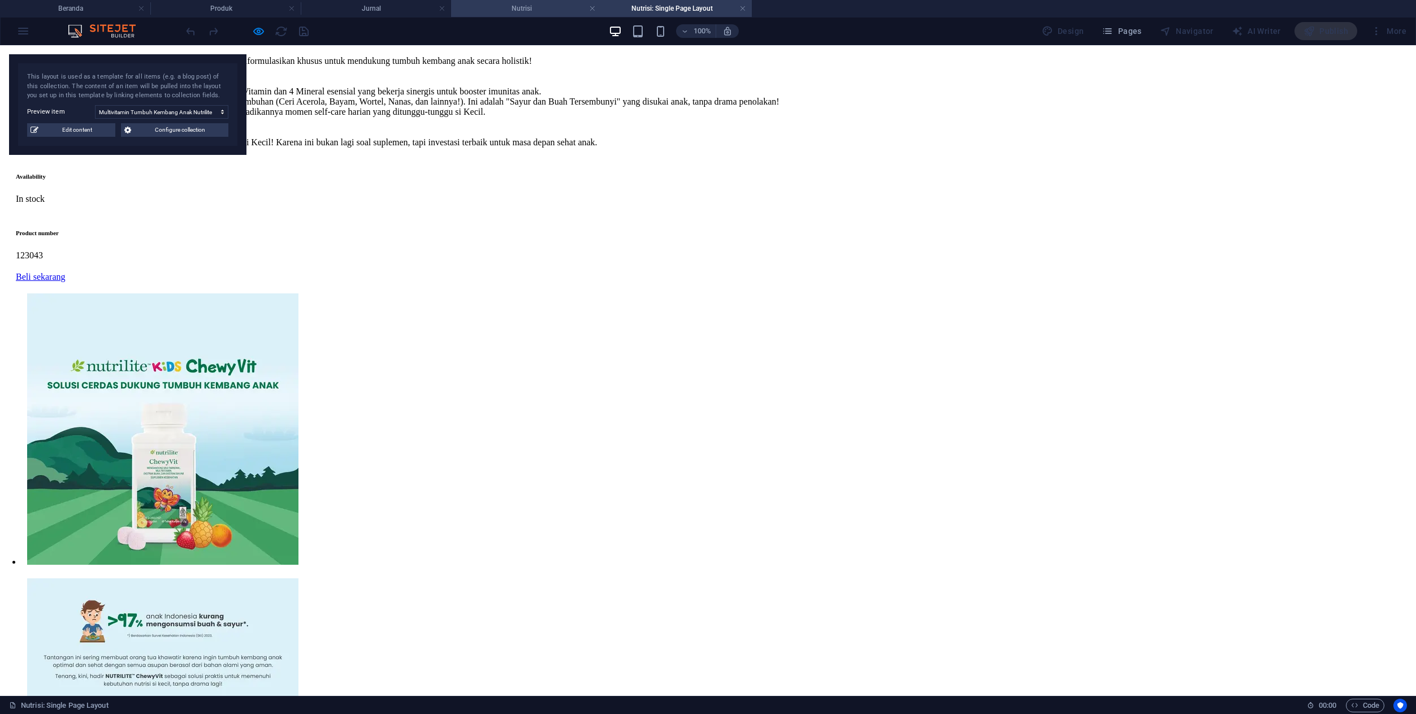
click at [549, 9] on h4 "Nutrisi" at bounding box center [526, 8] width 150 height 12
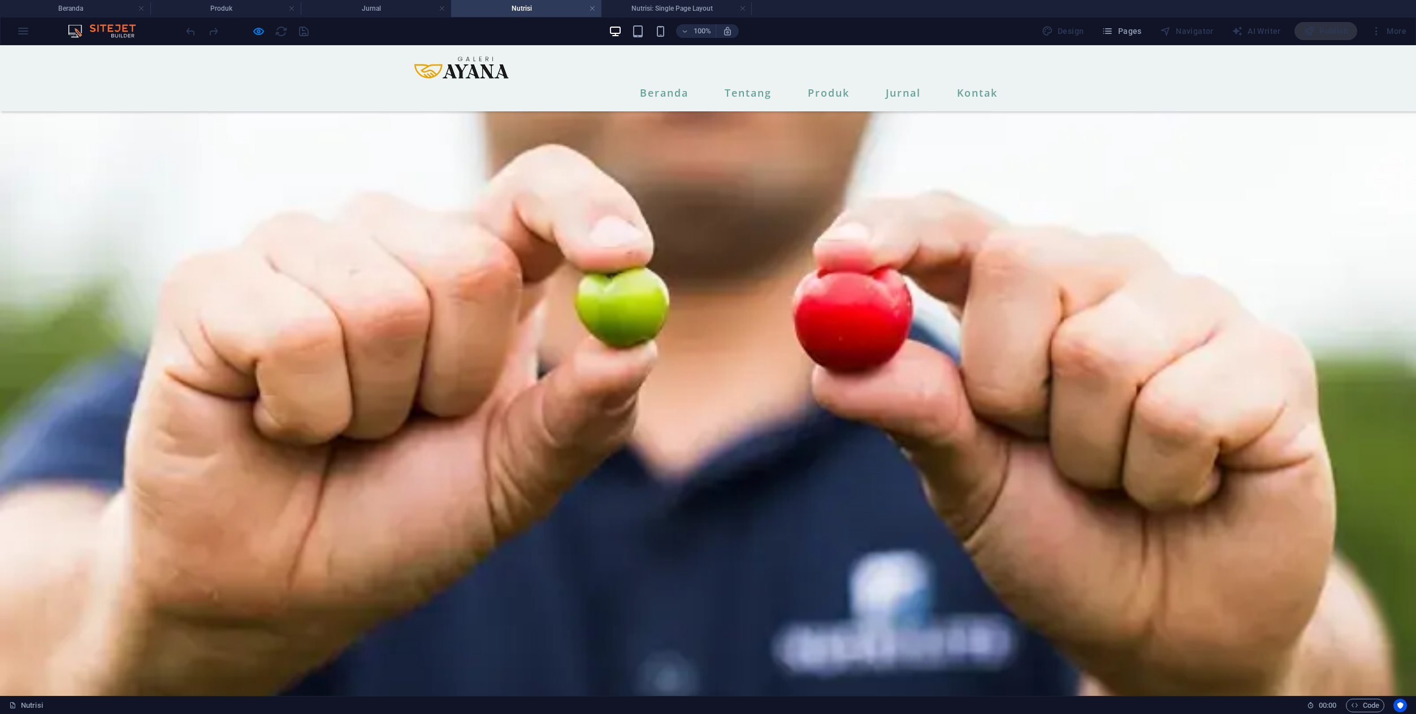
scroll to position [531, 0]
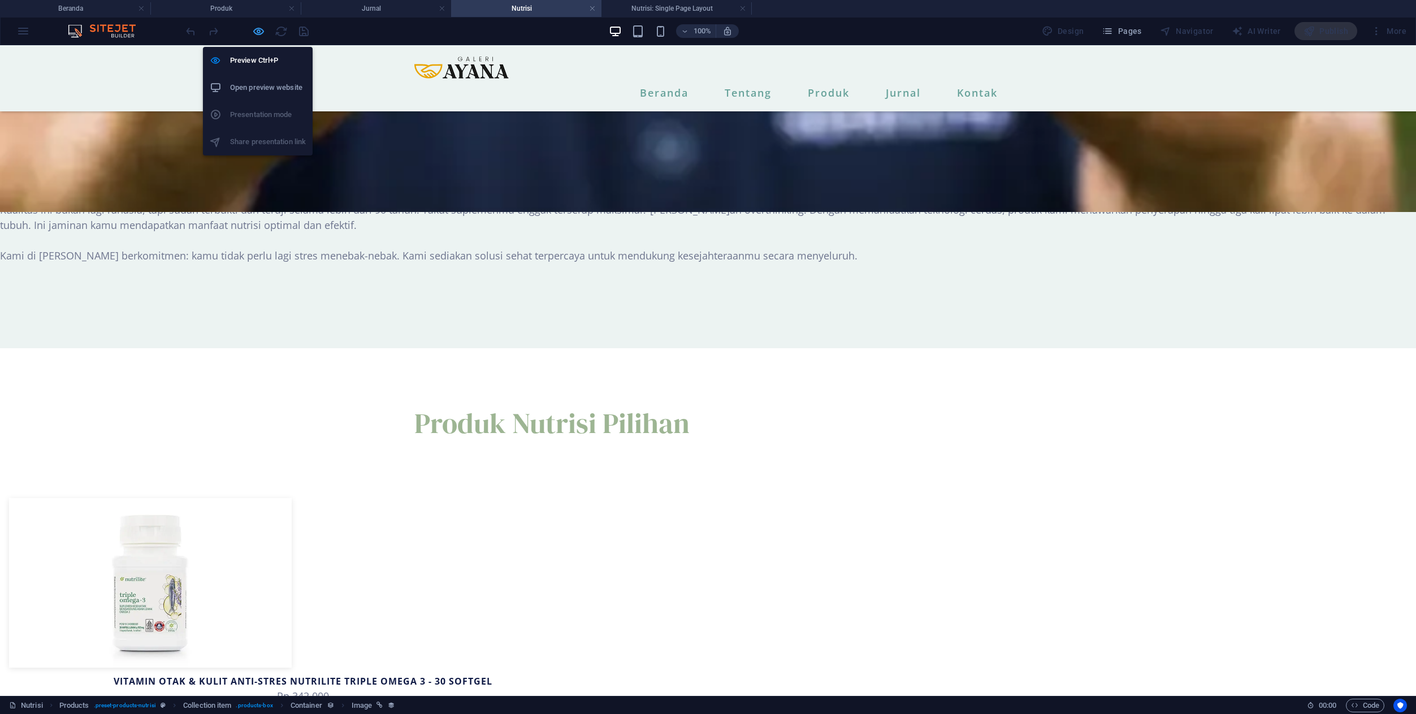
click at [262, 35] on icon "button" at bounding box center [258, 31] width 13 height 13
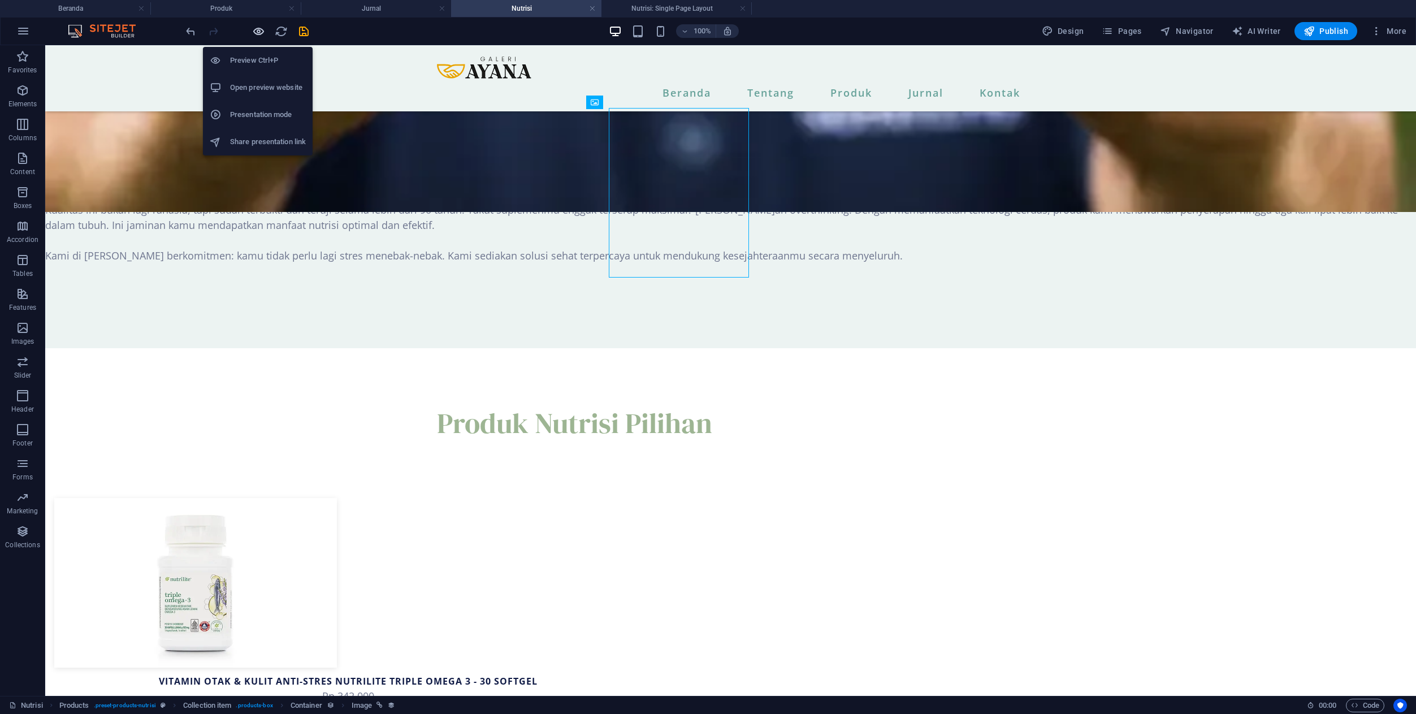
scroll to position [532, 0]
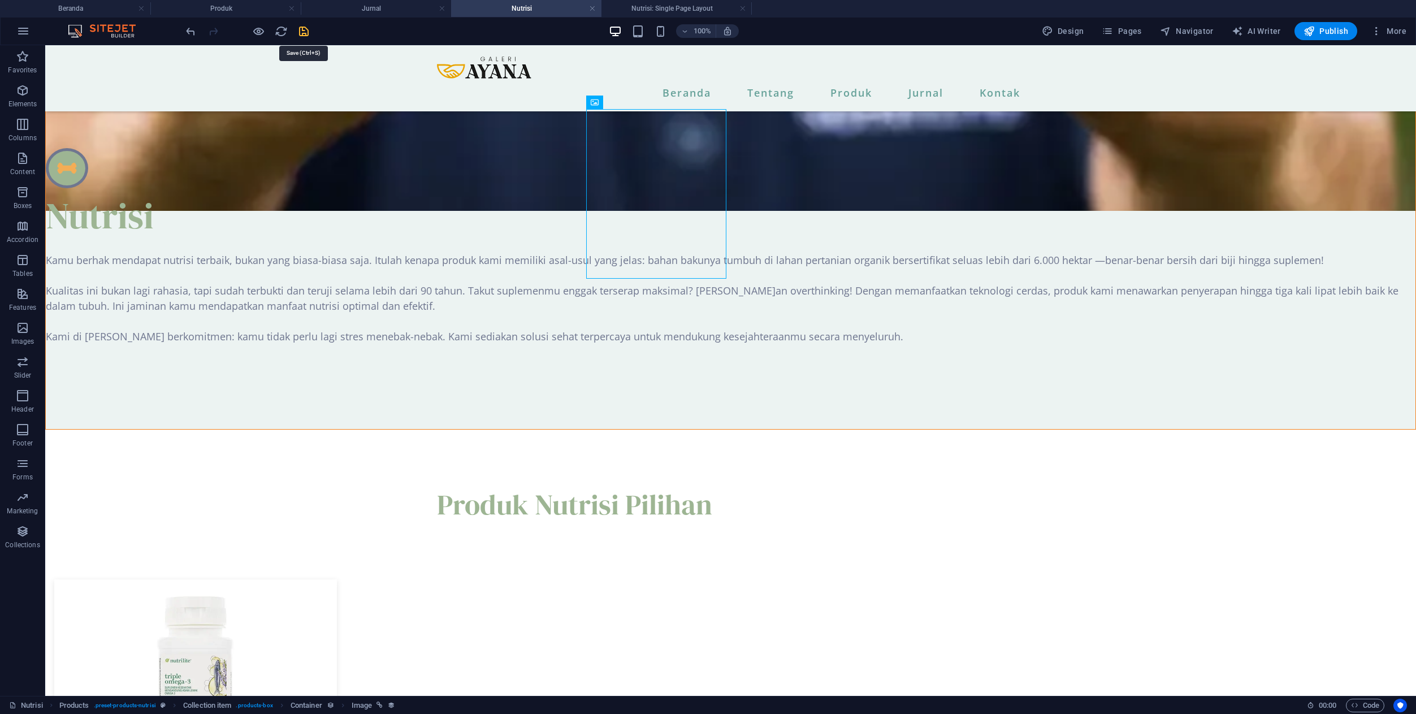
click at [301, 37] on icon "save" at bounding box center [303, 31] width 13 height 13
click at [285, 34] on icon "reload" at bounding box center [281, 31] width 13 height 13
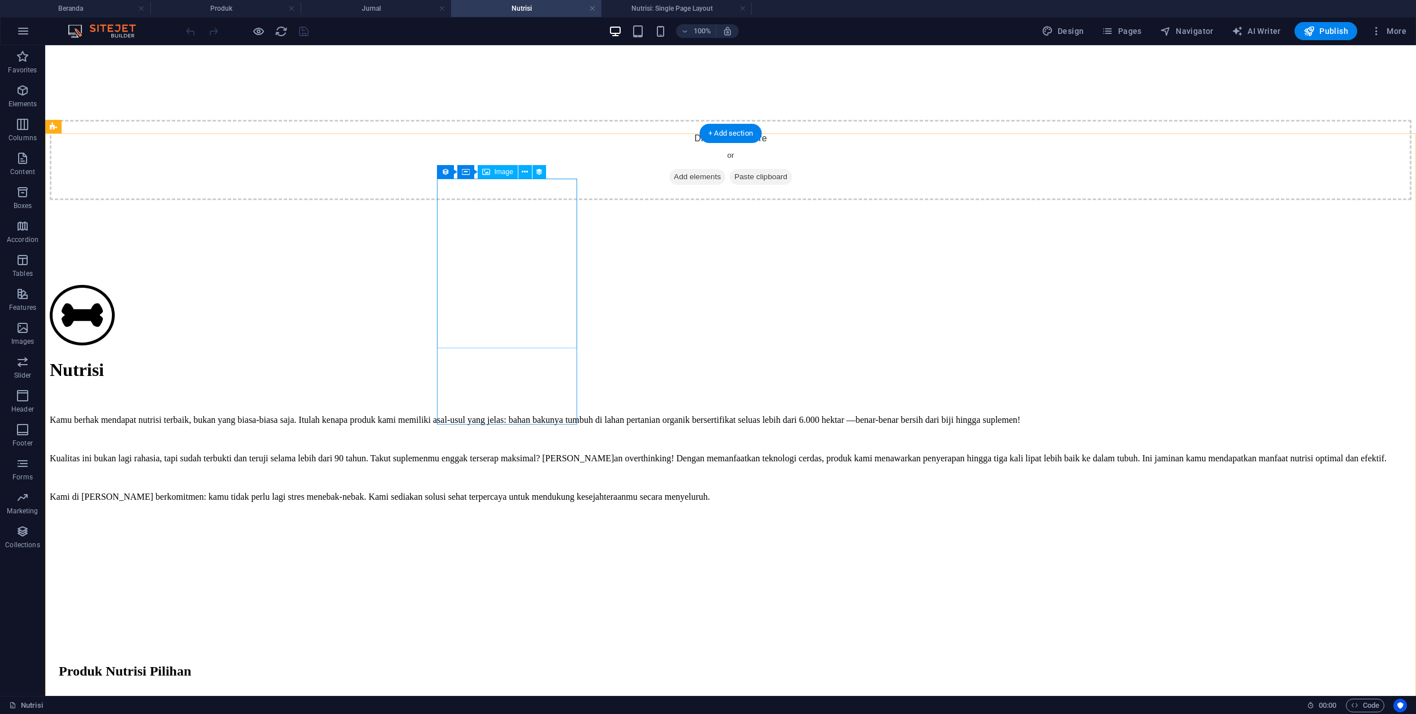
scroll to position [434, 0]
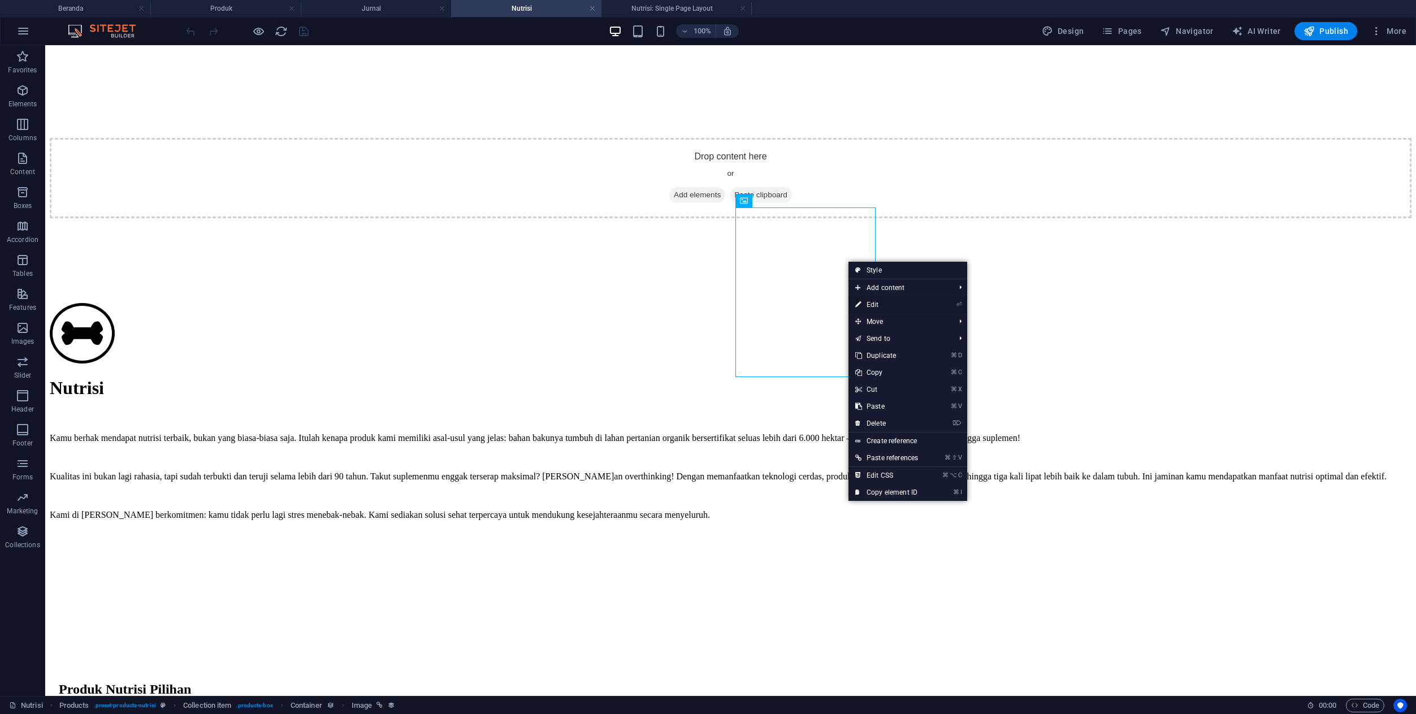
click at [870, 306] on link "⏎ Edit" at bounding box center [886, 304] width 76 height 17
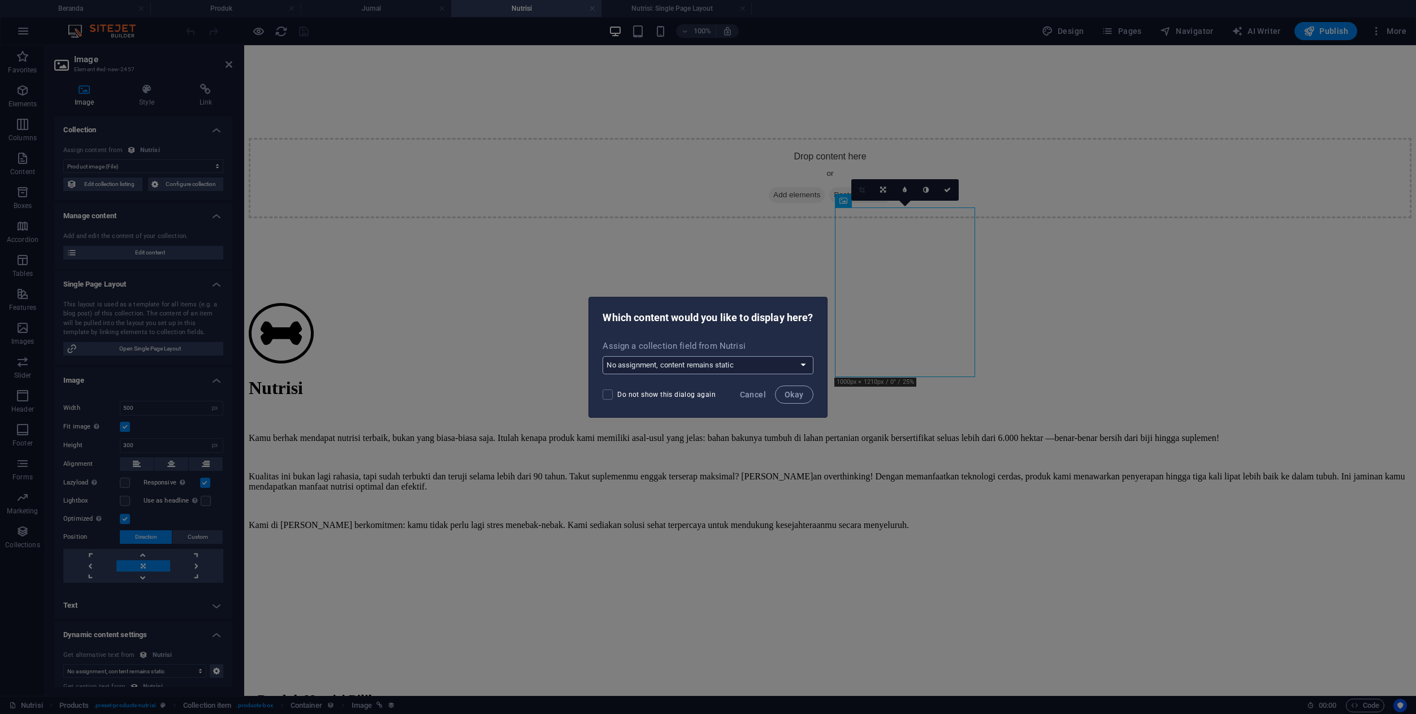
click at [753, 368] on select "No assignment, content remains static Create a new field Created at (Date) Upda…" at bounding box center [708, 365] width 210 height 18
click at [758, 388] on button "Cancel" at bounding box center [752, 394] width 35 height 18
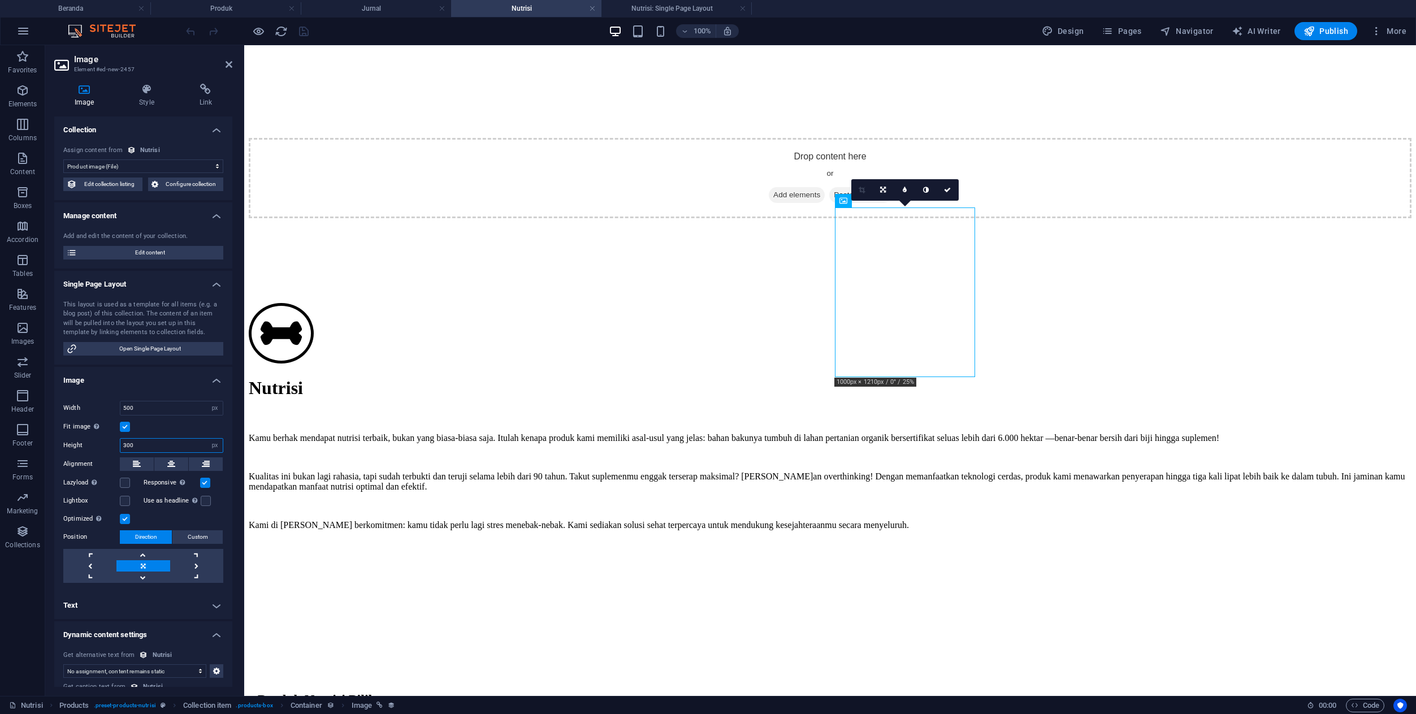
drag, startPoint x: 146, startPoint y: 447, endPoint x: 106, endPoint y: 447, distance: 40.7
click at [106, 447] on div "Height 300 Default auto px" at bounding box center [143, 445] width 160 height 15
click at [124, 423] on label at bounding box center [125, 427] width 10 height 10
click at [0, 0] on input "Fit image Automatically fit image to a fixed width and height" at bounding box center [0, 0] width 0 height 0
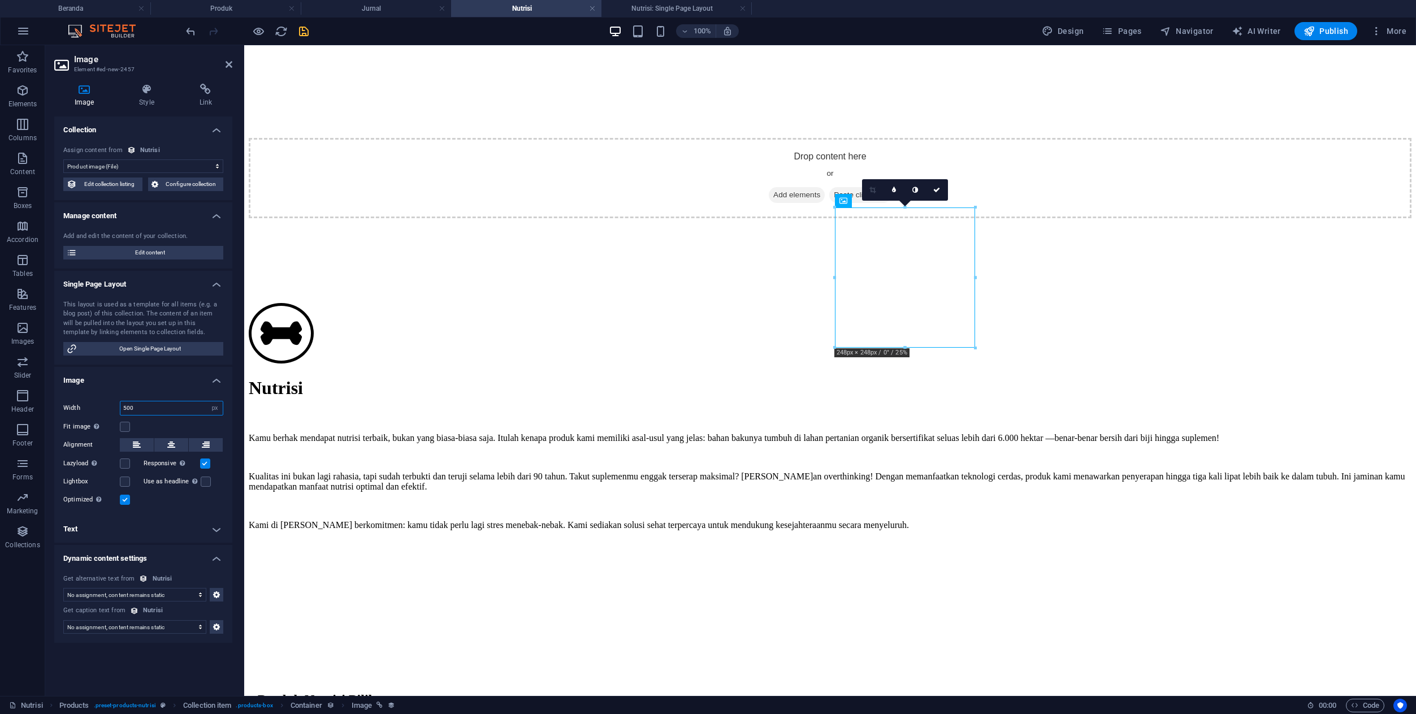
drag, startPoint x: 138, startPoint y: 405, endPoint x: 115, endPoint y: 405, distance: 23.2
click at [115, 405] on div "Width 500 Default auto px rem % em vh vw" at bounding box center [143, 408] width 160 height 15
click at [943, 188] on link at bounding box center [936, 189] width 21 height 21
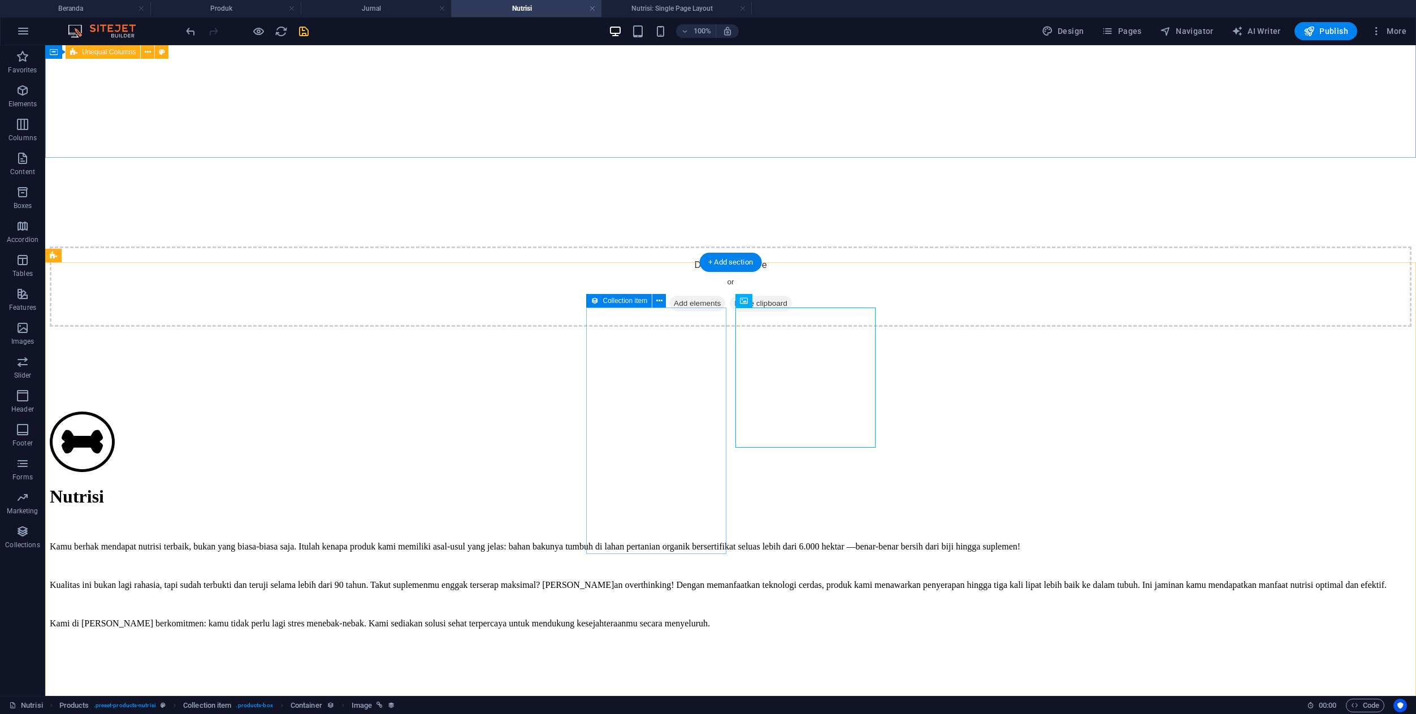
scroll to position [344, 0]
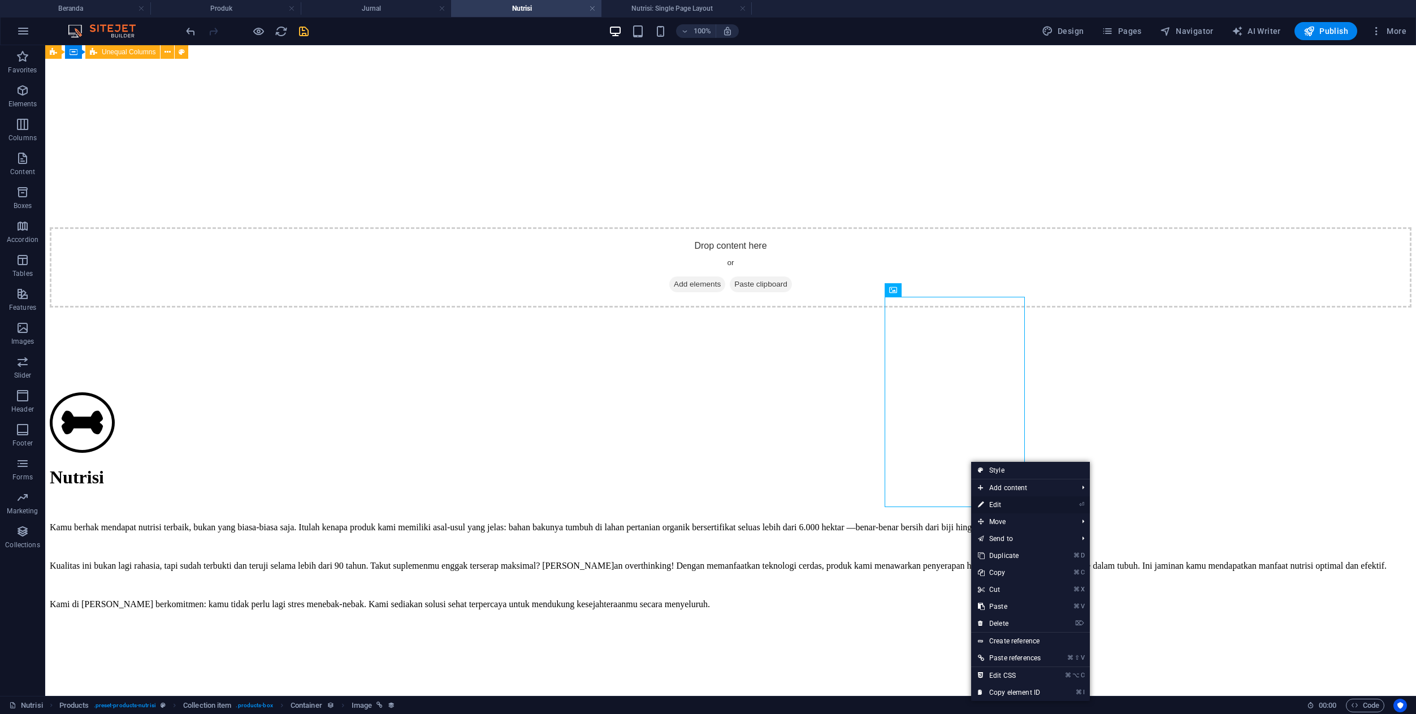
click at [994, 505] on link "⏎ Edit" at bounding box center [1009, 504] width 76 height 17
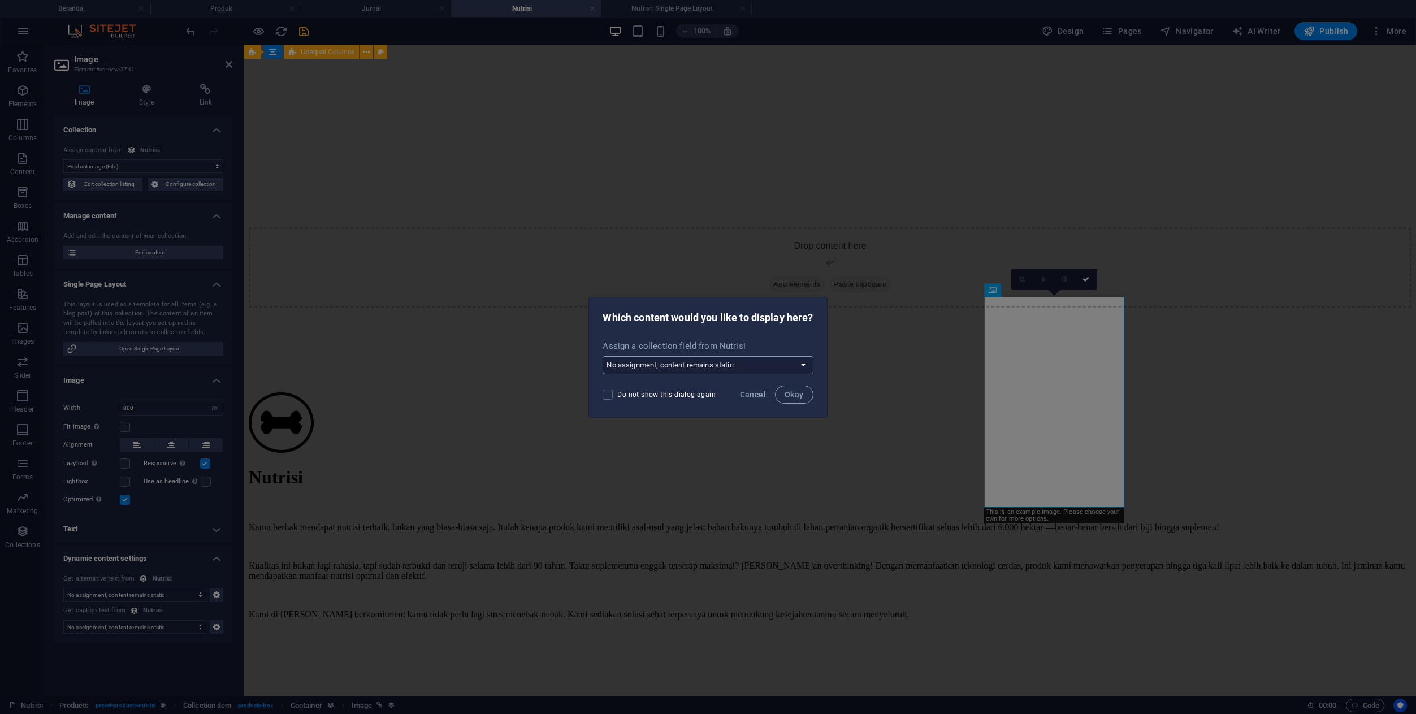
click at [777, 370] on select "No assignment, content remains static Create a new field Created at (Date) Upda…" at bounding box center [708, 365] width 210 height 18
click at [603, 356] on select "No assignment, content remains static Create a new field Created at (Date) Upda…" at bounding box center [708, 365] width 210 height 18
click at [686, 394] on span "Do not show this dialog again" at bounding box center [666, 394] width 98 height 9
click at [617, 394] on input "Do not show this dialog again" at bounding box center [610, 394] width 15 height 10
click at [787, 399] on button "Okay" at bounding box center [794, 394] width 38 height 18
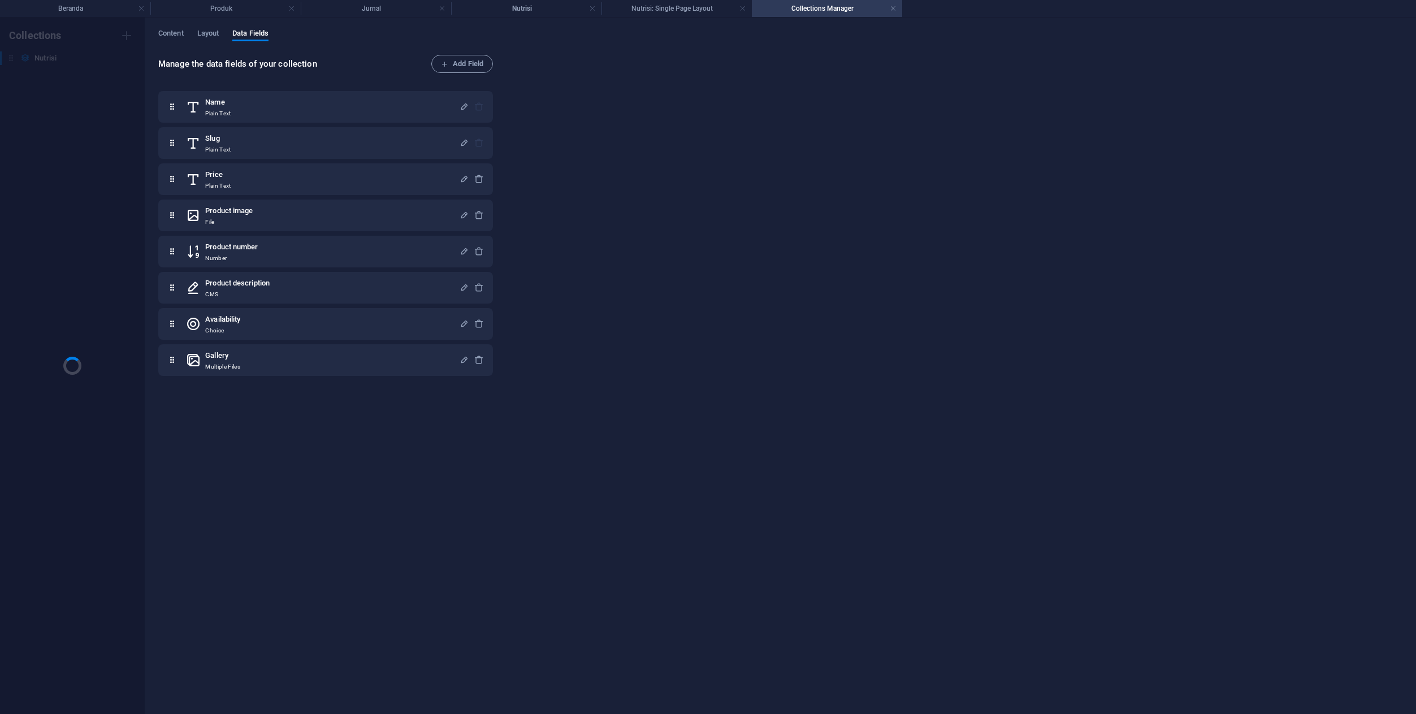
scroll to position [0, 0]
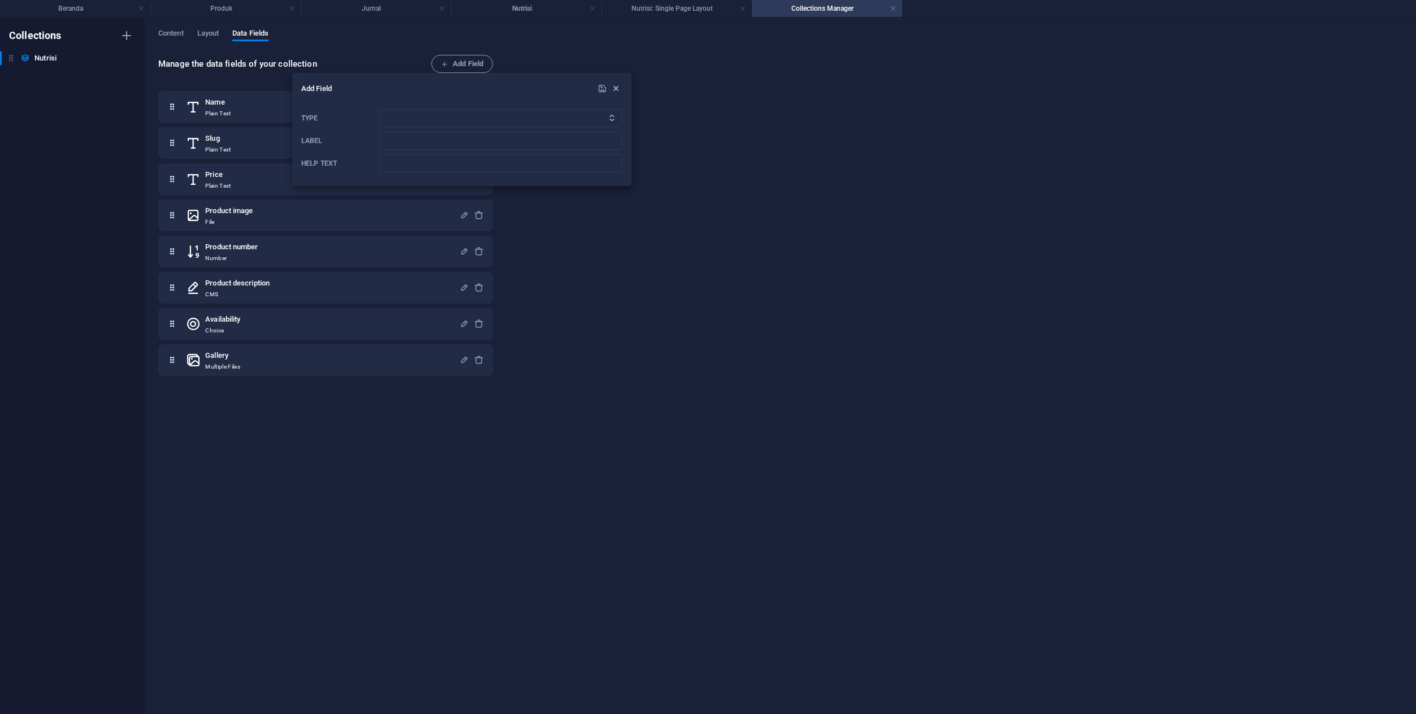
click at [616, 86] on icon "button" at bounding box center [616, 89] width 10 height 10
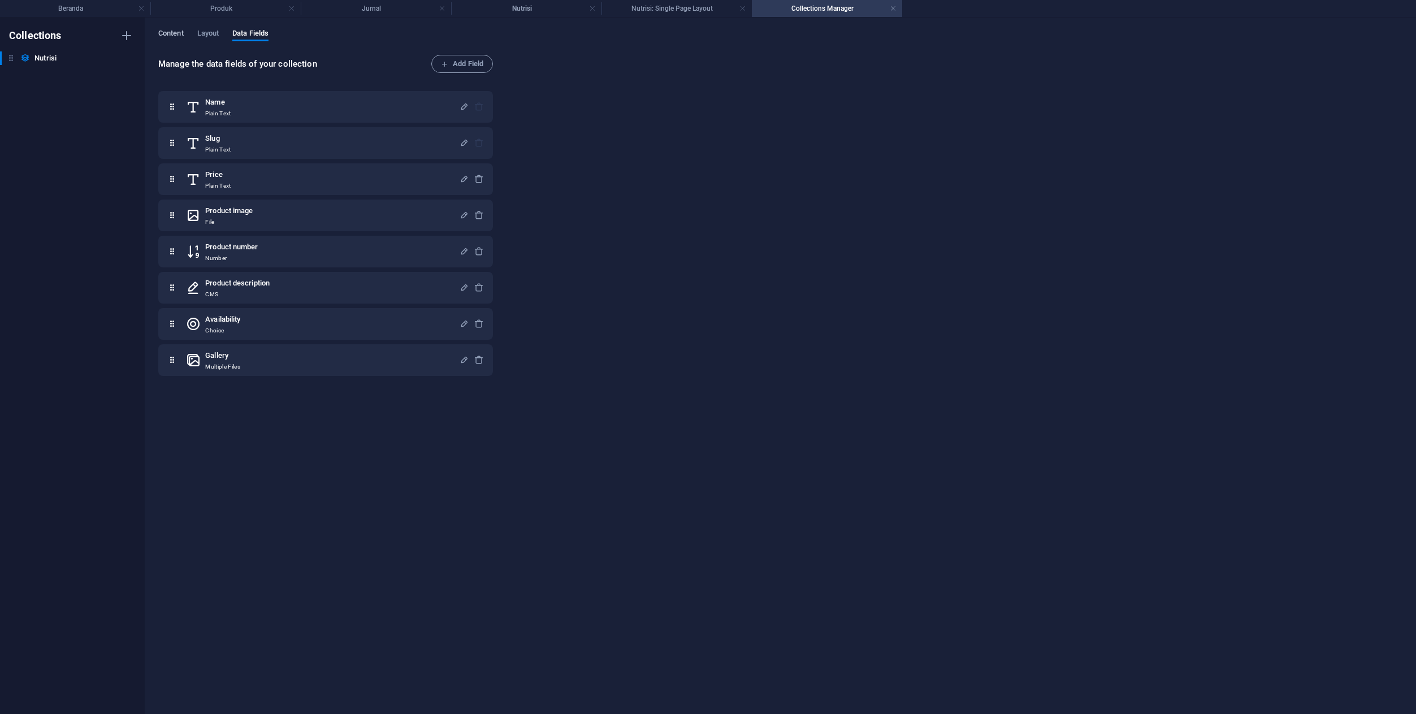
click at [171, 33] on span "Content" at bounding box center [170, 35] width 25 height 16
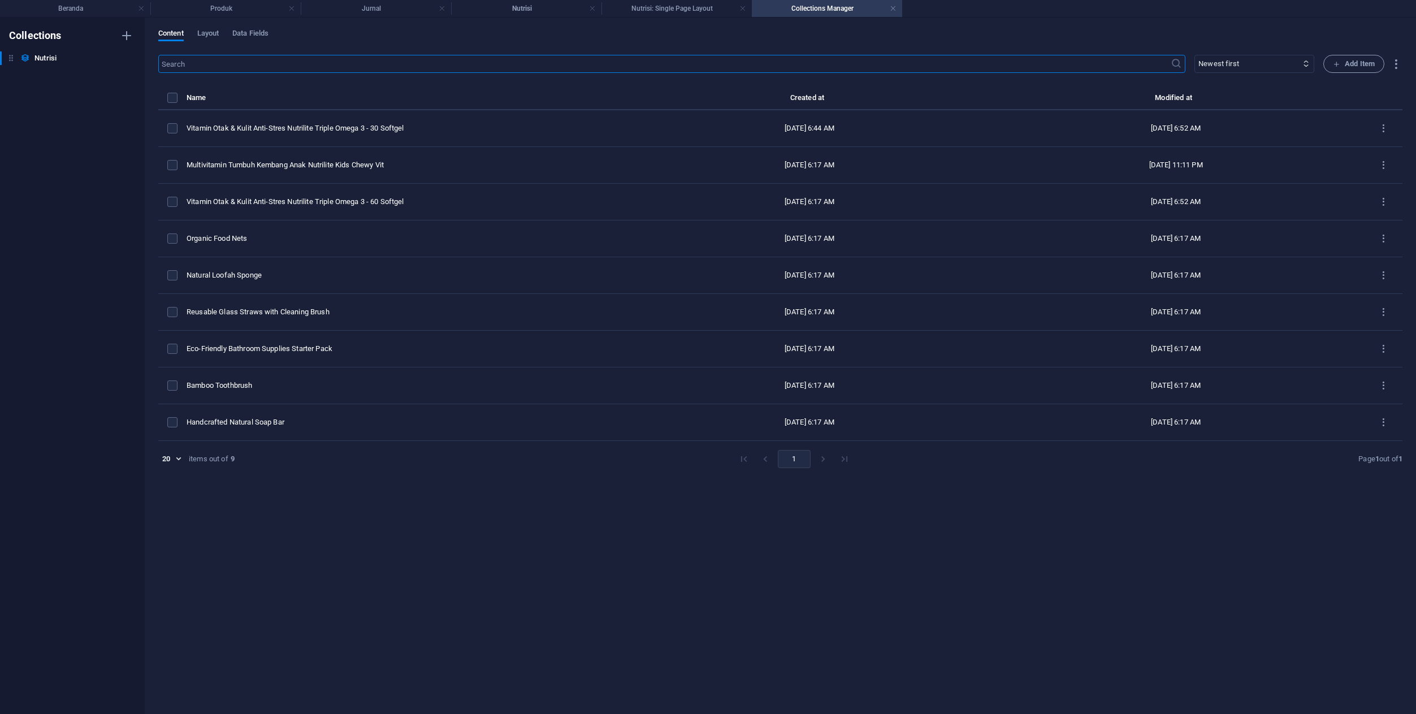
click at [408, 236] on div "Organic Food Nets" at bounding box center [405, 238] width 436 height 10
select select "Out of stock"
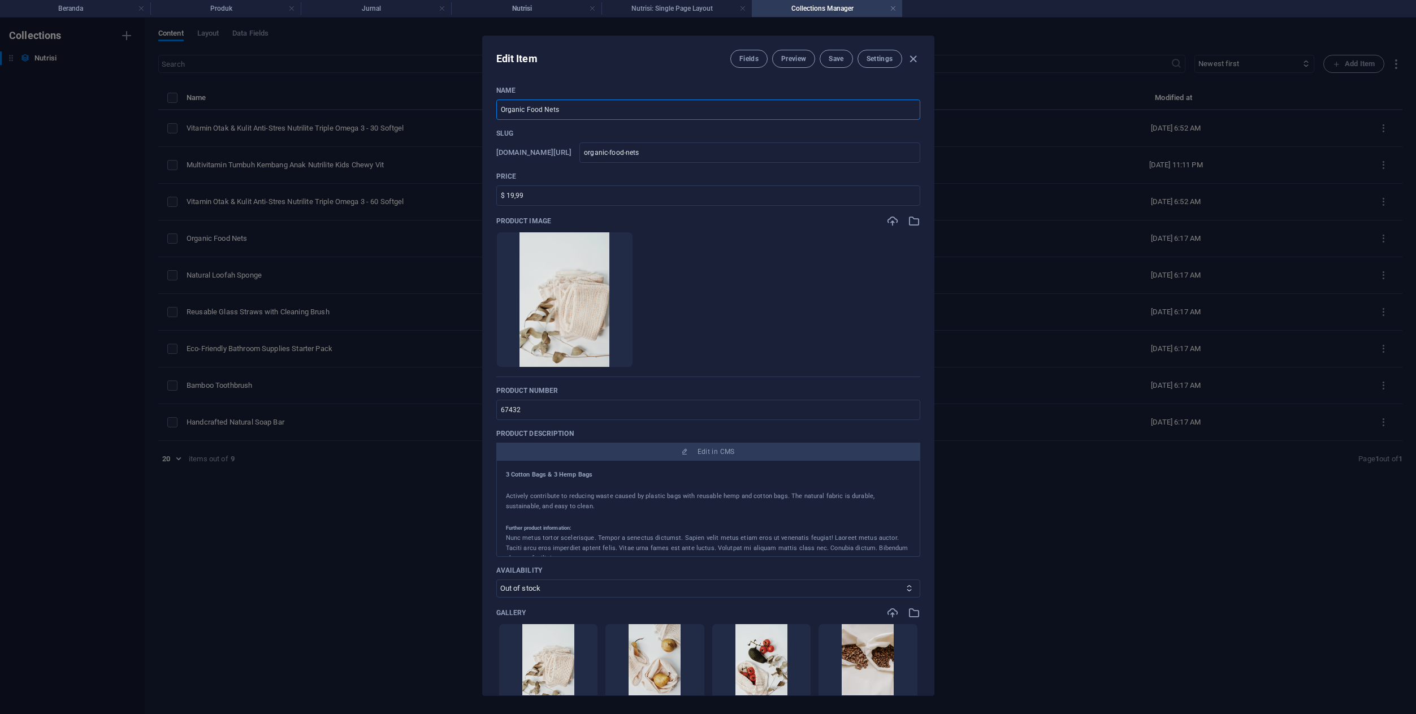
click at [628, 103] on input "Organic Food Nets" at bounding box center [708, 109] width 424 height 20
paste input "Perisai Imun Keluarga All-in-One! Kunci Daya Tahan Tubuh Kuat"
type input "Perisai Imun Keluarga All-in-One! Kunci Daya Tahan Tubuh Kuat"
type input "perisai-imun-keluarga-all-in-one-kunci-daya-tahan-tubuh-kuat"
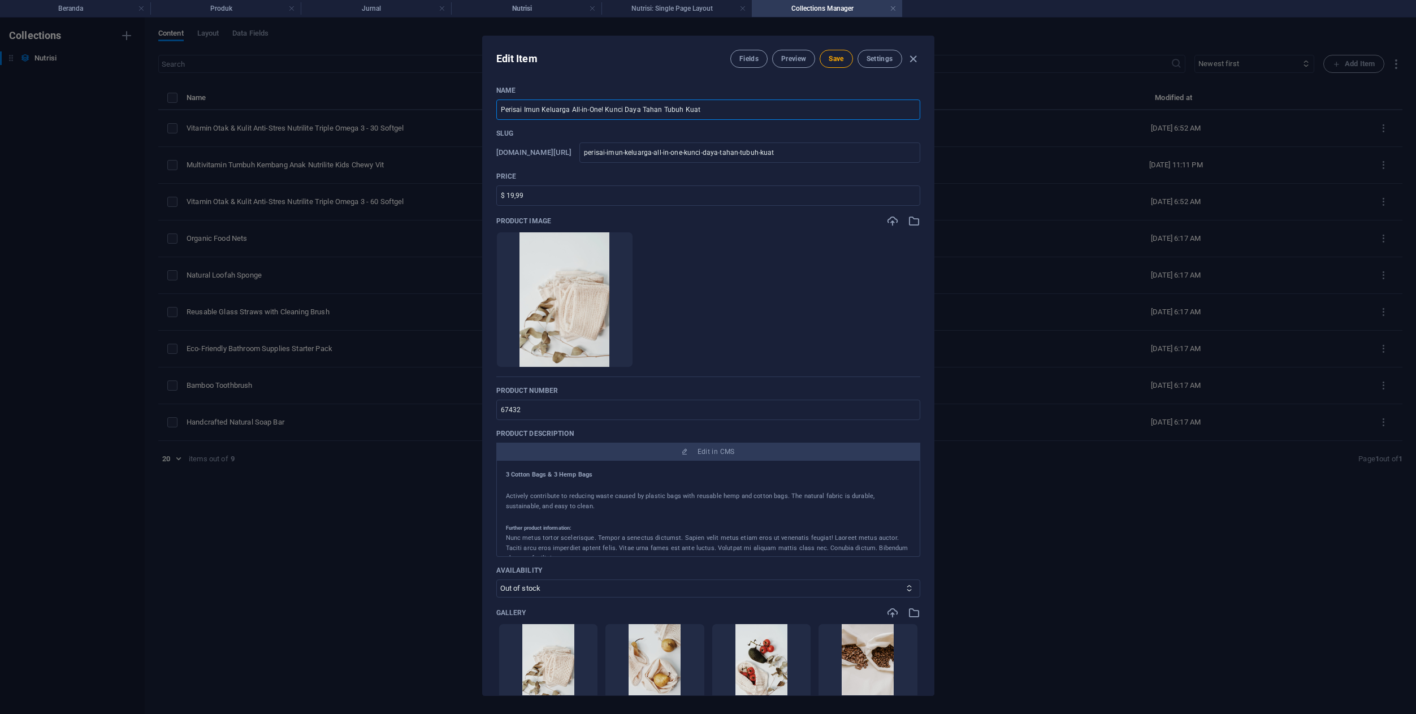
paste input "Daily Nutrition for Gut Bundle - Hi Protein Family Size"
type input "Perisai Imun Keluarga All-in-One! Kunci Daya Tahan Tubuh Kuat Daily Nutrition f…"
type input "perisai-imun-keluarga-all-in-one-kunci-daya-tahan-tubuh-kuat-daily-nutrition-fo…"
type input "Perisai Imun Keluarga All-in-One! Kunci Daya Tahan Tubuh Kuat Daily Nutrition f…"
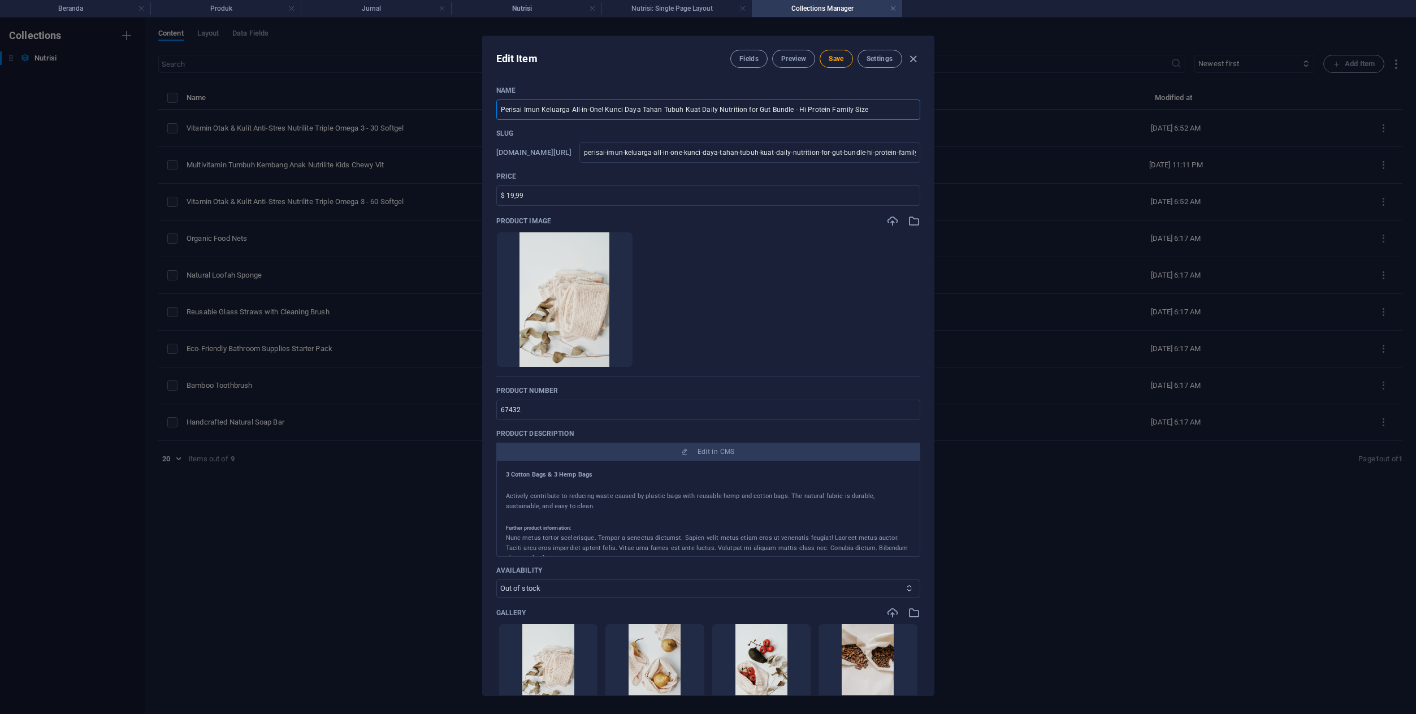
click at [607, 586] on select "In stock Out of stock" at bounding box center [708, 588] width 424 height 18
select select "In stock"
click at [496, 579] on select "In stock Out of stock" at bounding box center [708, 588] width 424 height 18
drag, startPoint x: 544, startPoint y: 192, endPoint x: 487, endPoint y: 195, distance: 57.2
click at [487, 195] on div "Name Perisai Imun Keluarga All-in-One! Kunci Daya Tahan Tubuh Kuat Daily Nutrit…" at bounding box center [708, 386] width 451 height 618
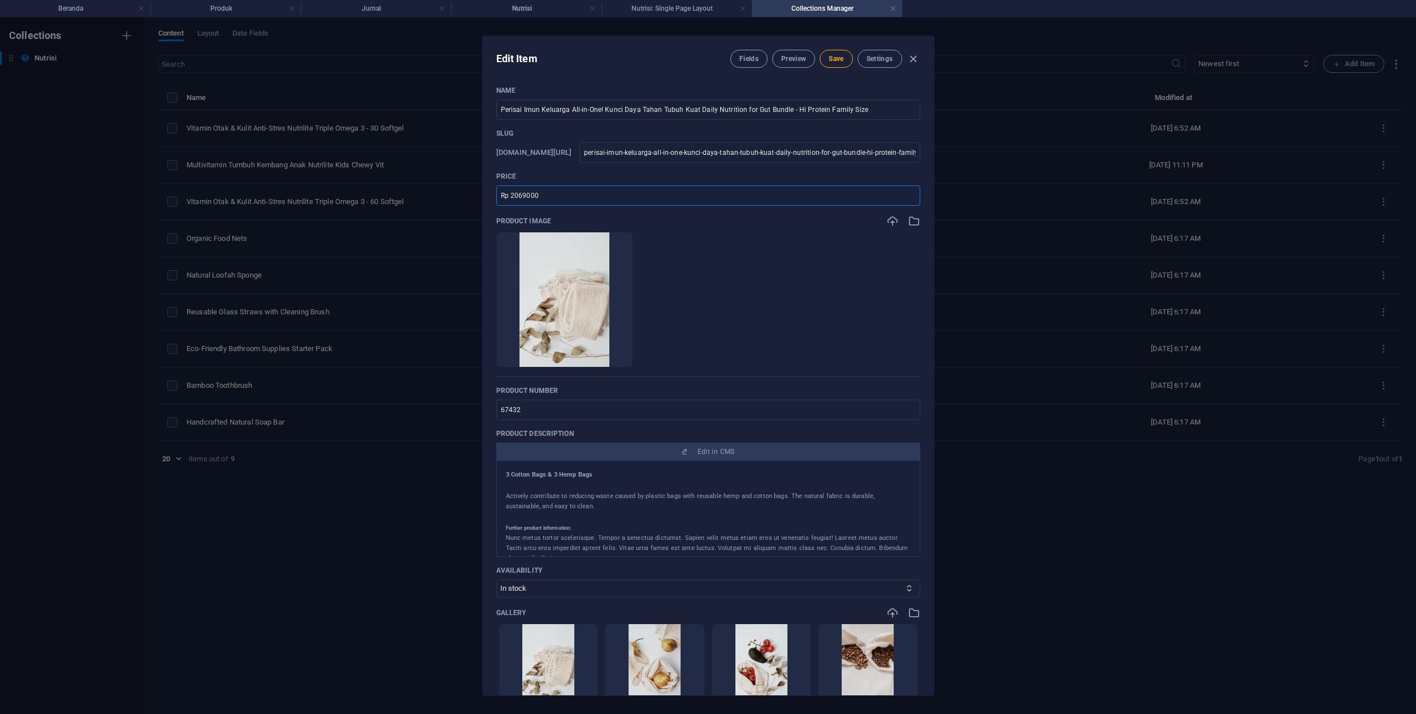
type input "Rp 2069000"
click at [757, 282] on ul "Drop files here to upload them instantly" at bounding box center [708, 300] width 424 height 136
drag, startPoint x: 697, startPoint y: 111, endPoint x: 624, endPoint y: 107, distance: 73.0
click at [623, 107] on input "Perisai Imun Keluarga All-in-One! Kunci Daya Tahan Tubuh Kuat Daily Nutrition f…" at bounding box center [708, 109] width 424 height 20
type input "Perisai Imun Keluarga All-in-One! Kunci Daily Nutrition for Gut Bundle - Hi Pro…"
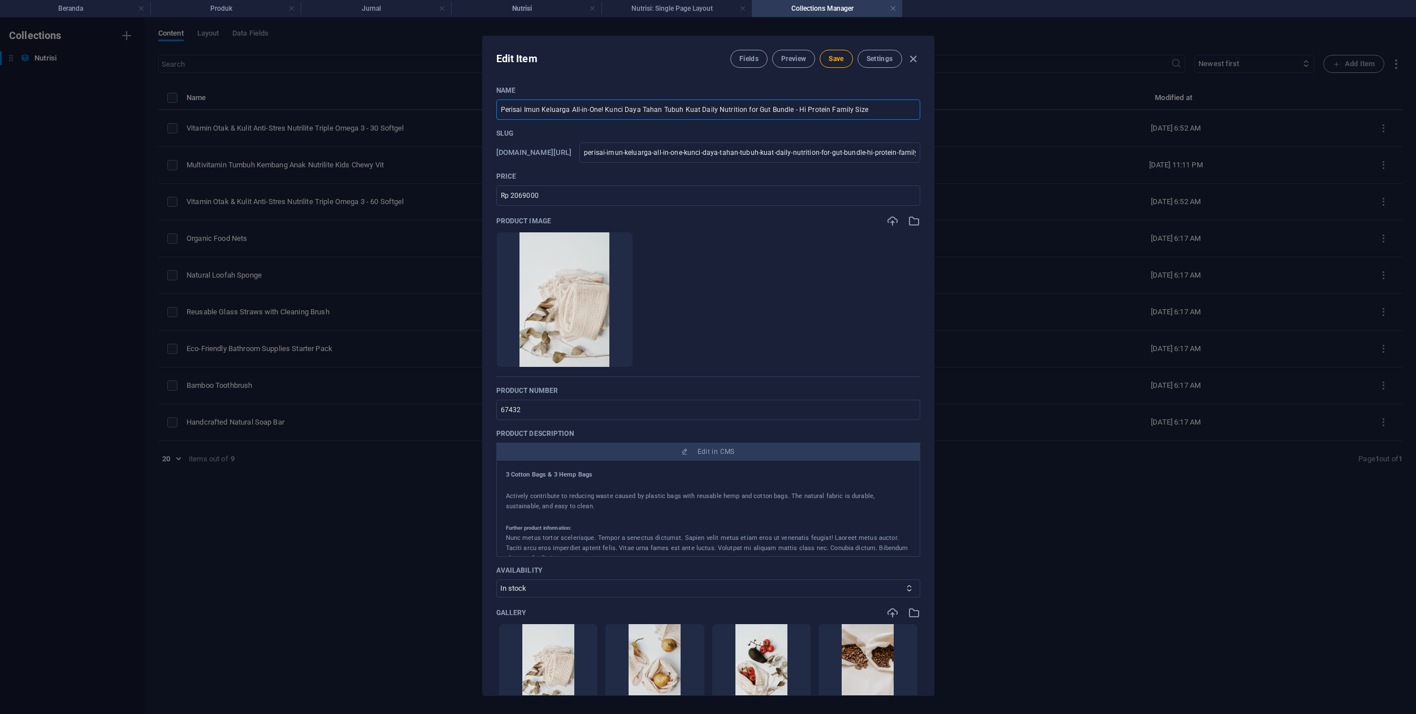
type input "perisai-imun-keluarga-all-in-one-kunci-daily-nutrition-for-gut-bundle-hi-protei…"
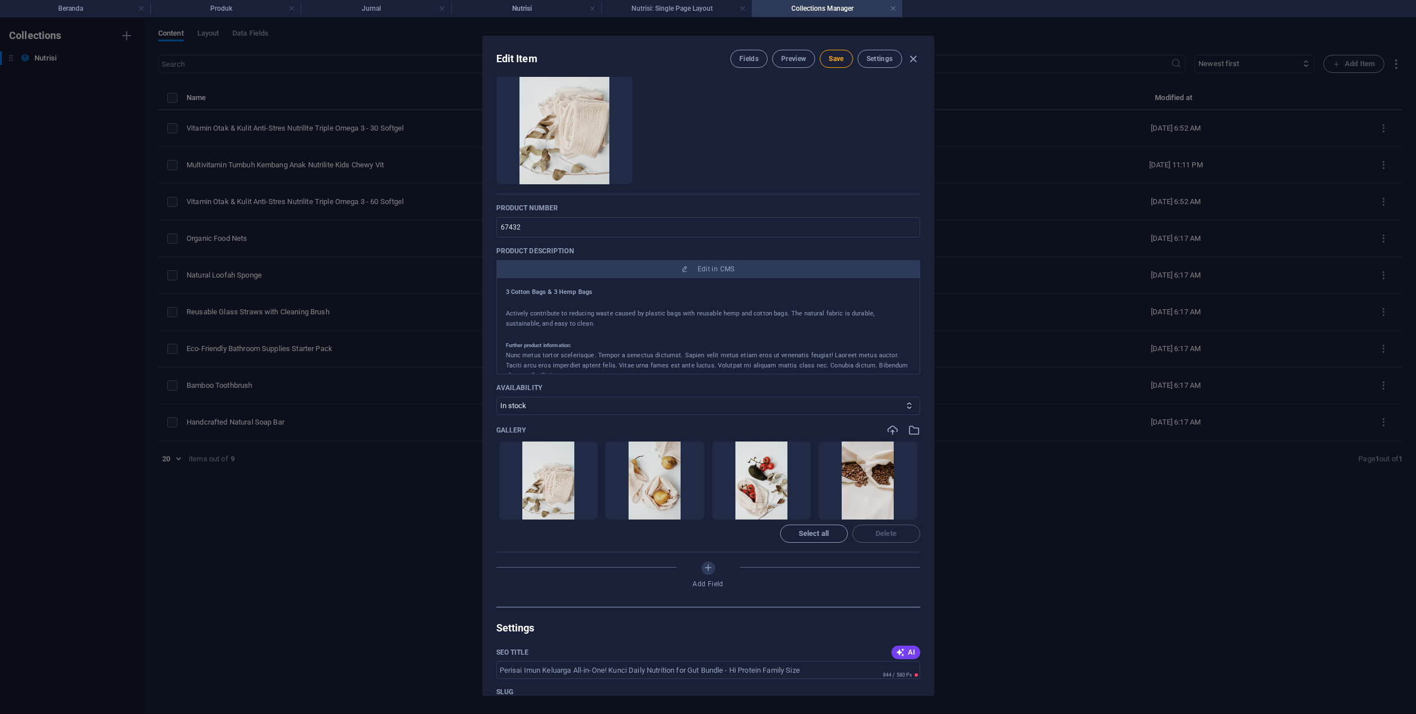
scroll to position [190, 0]
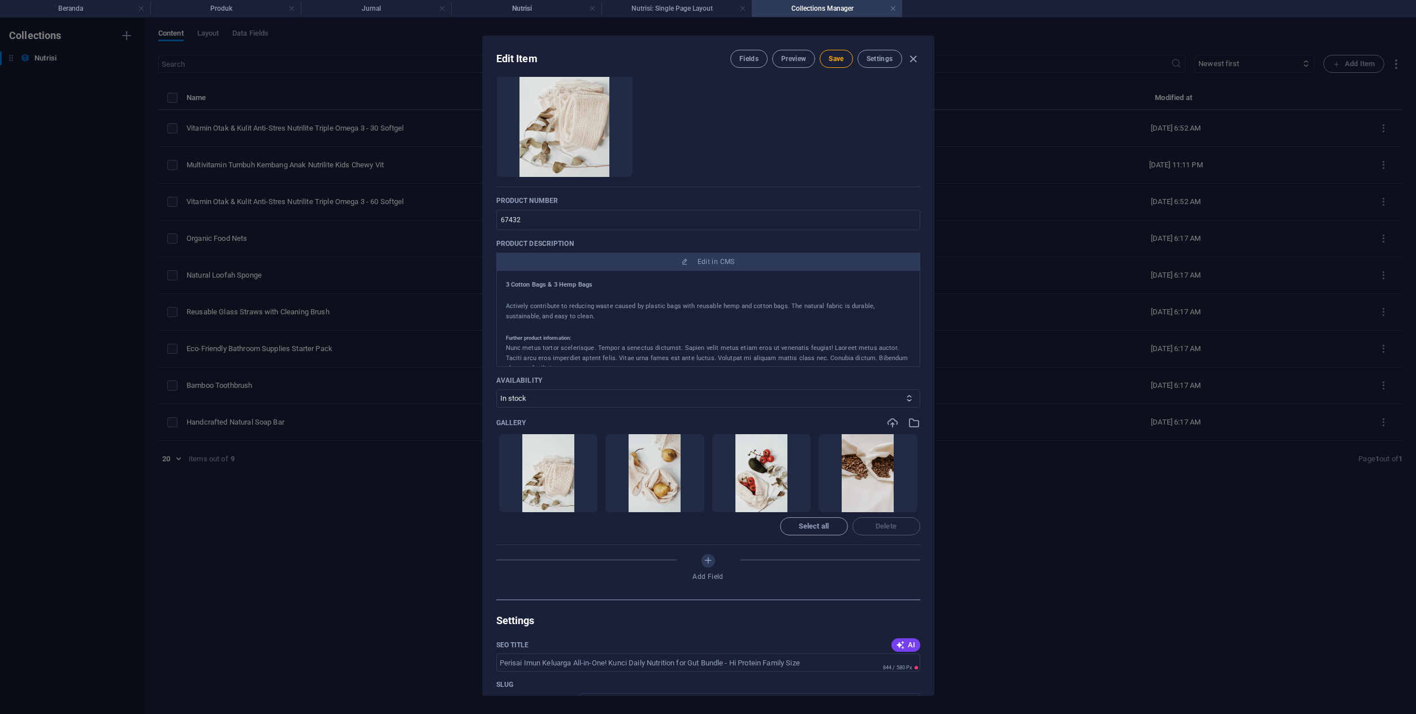
type input "Perisai Imun Keluarga All-in-One! Kunci Daily Nutrition for Gut Bundle - Hi Pro…"
click at [579, 223] on input "67432" at bounding box center [708, 220] width 424 height 20
paste input "317749"
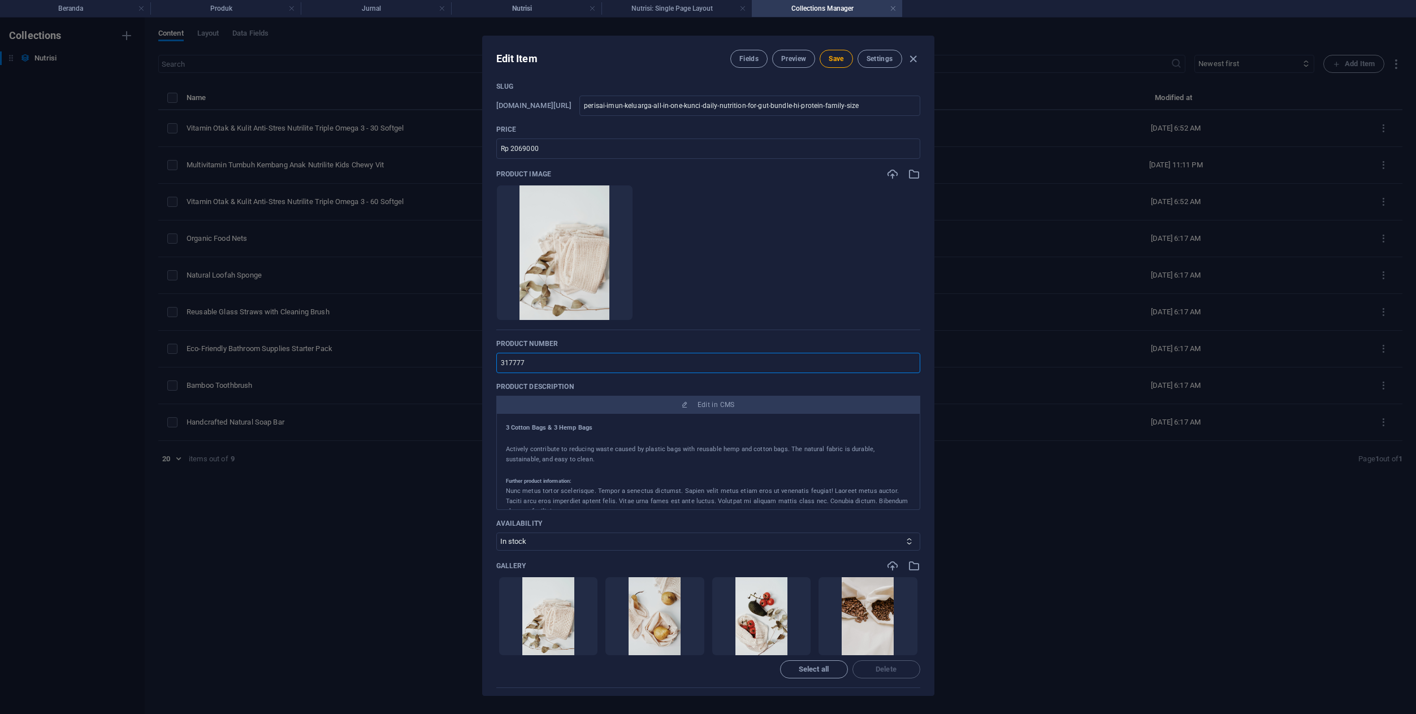
scroll to position [0, 0]
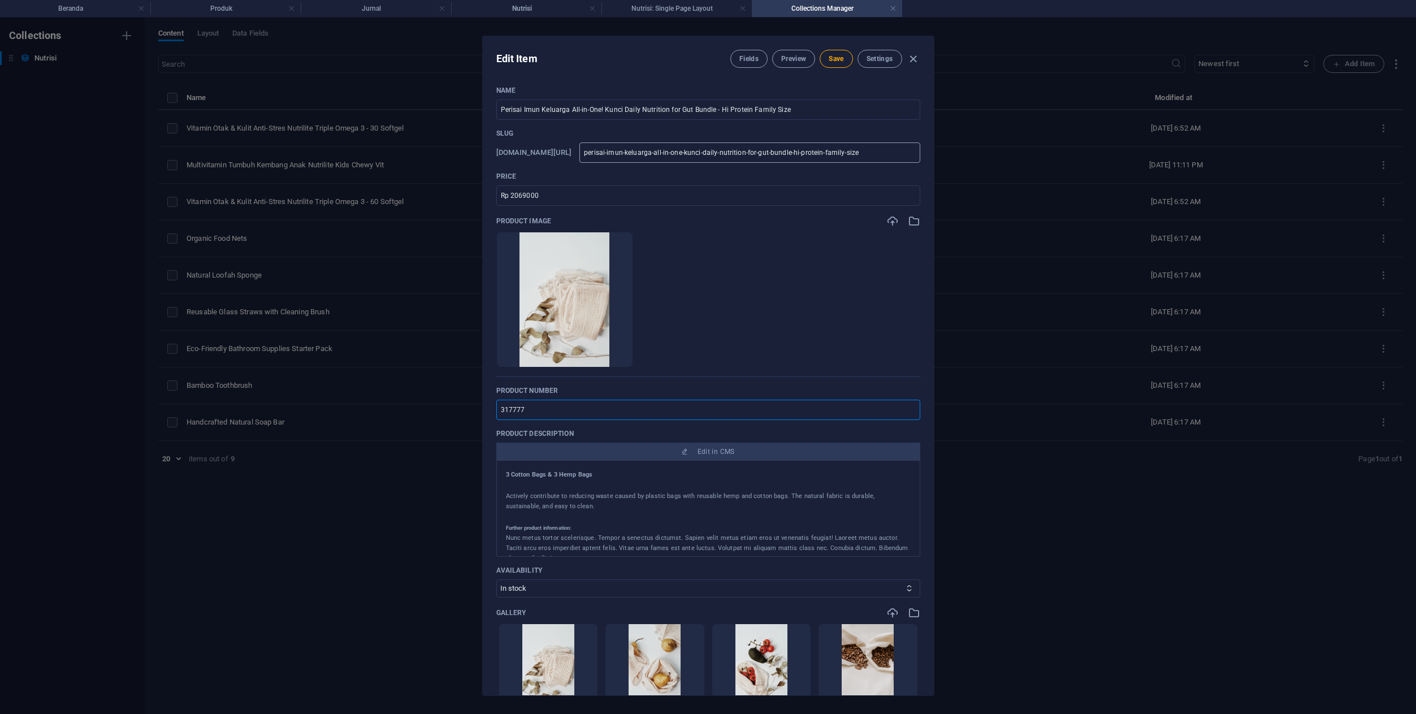
click at [901, 151] on input "perisai-imun-keluarga-all-in-one-kunci-daily-nutrition-for-gut-bundle-hi-protei…" at bounding box center [749, 152] width 340 height 20
click at [599, 353] on icon "button" at bounding box center [594, 349] width 9 height 9
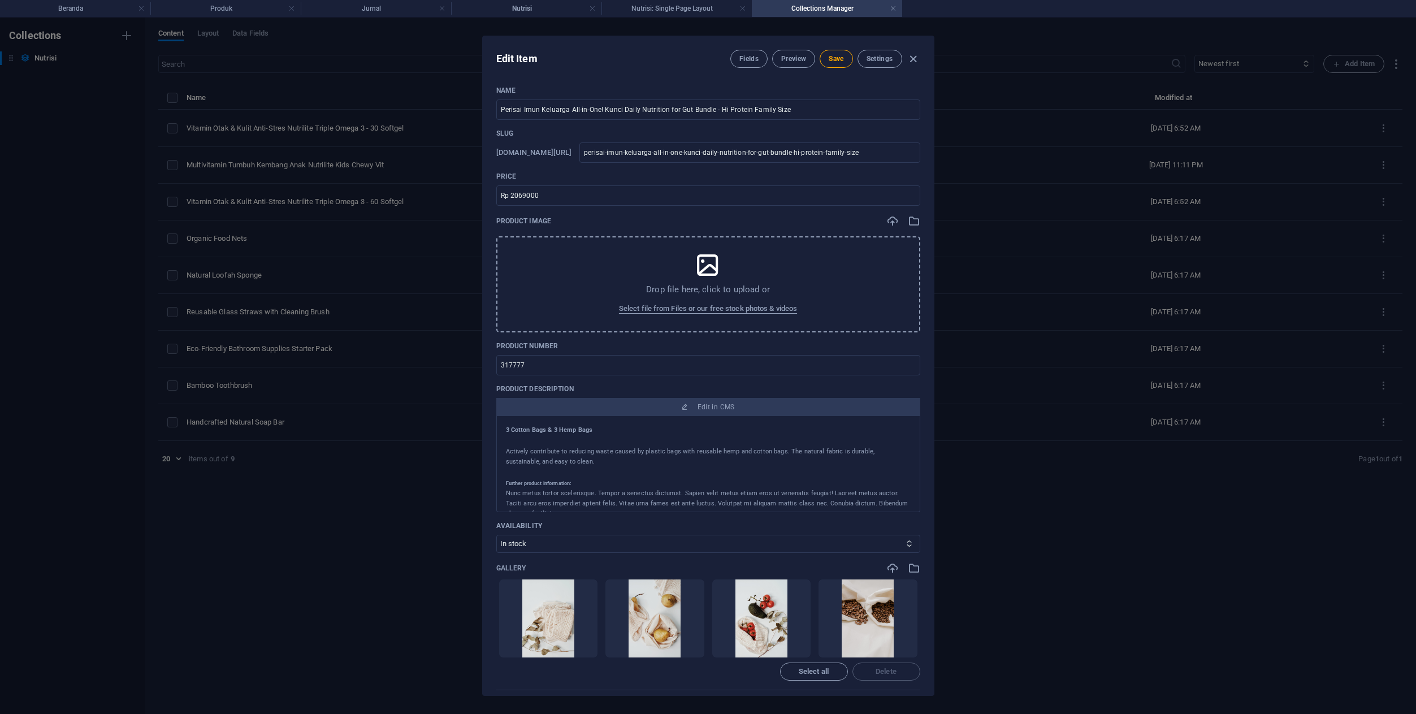
click at [678, 289] on p "Drop file here, click to upload or" at bounding box center [708, 289] width 124 height 11
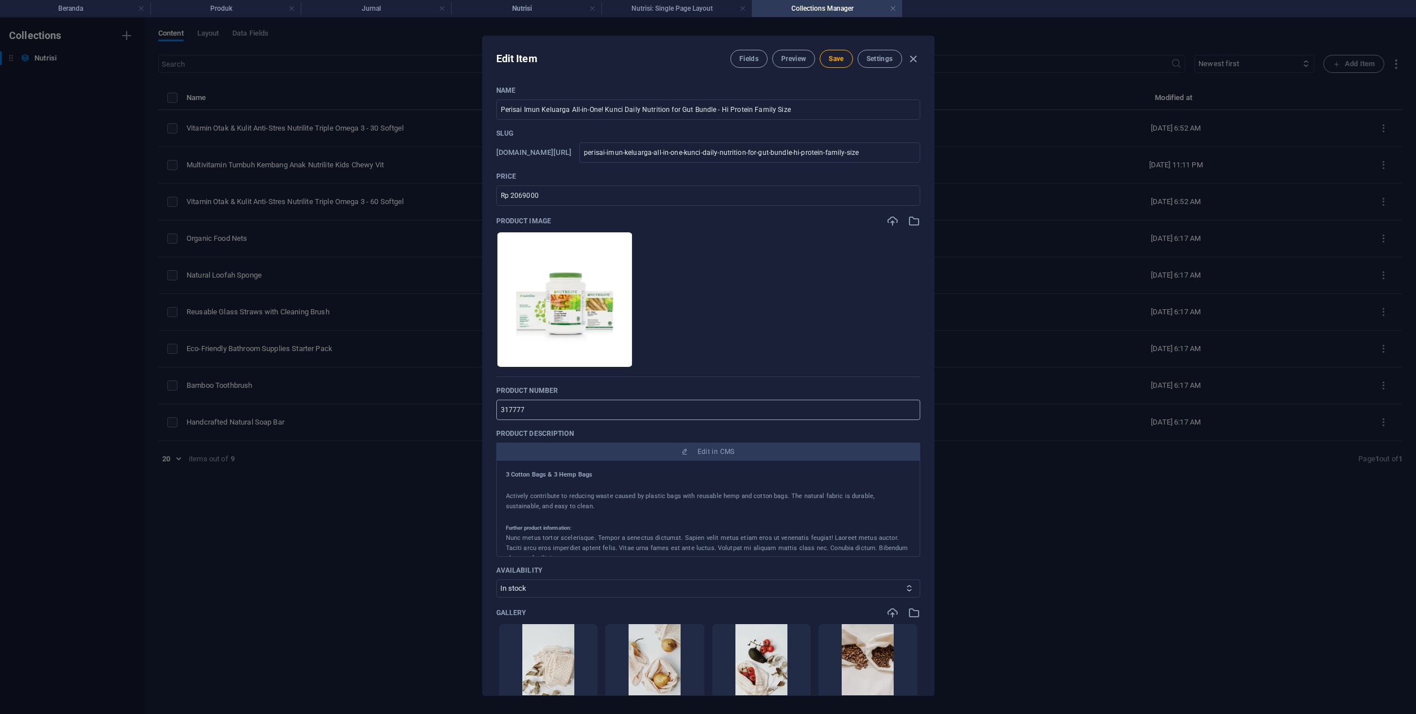
click at [537, 406] on input "317777" at bounding box center [708, 410] width 424 height 20
paste input "49"
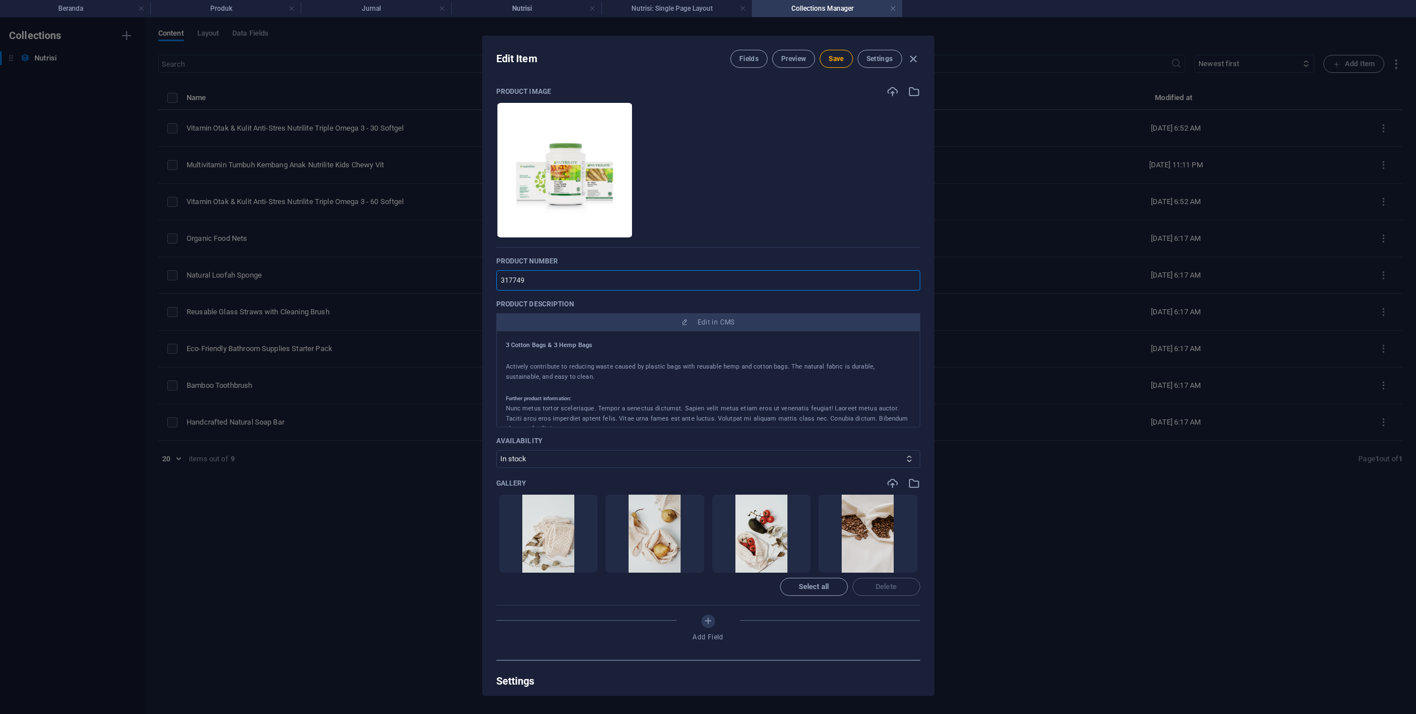
scroll to position [138, 0]
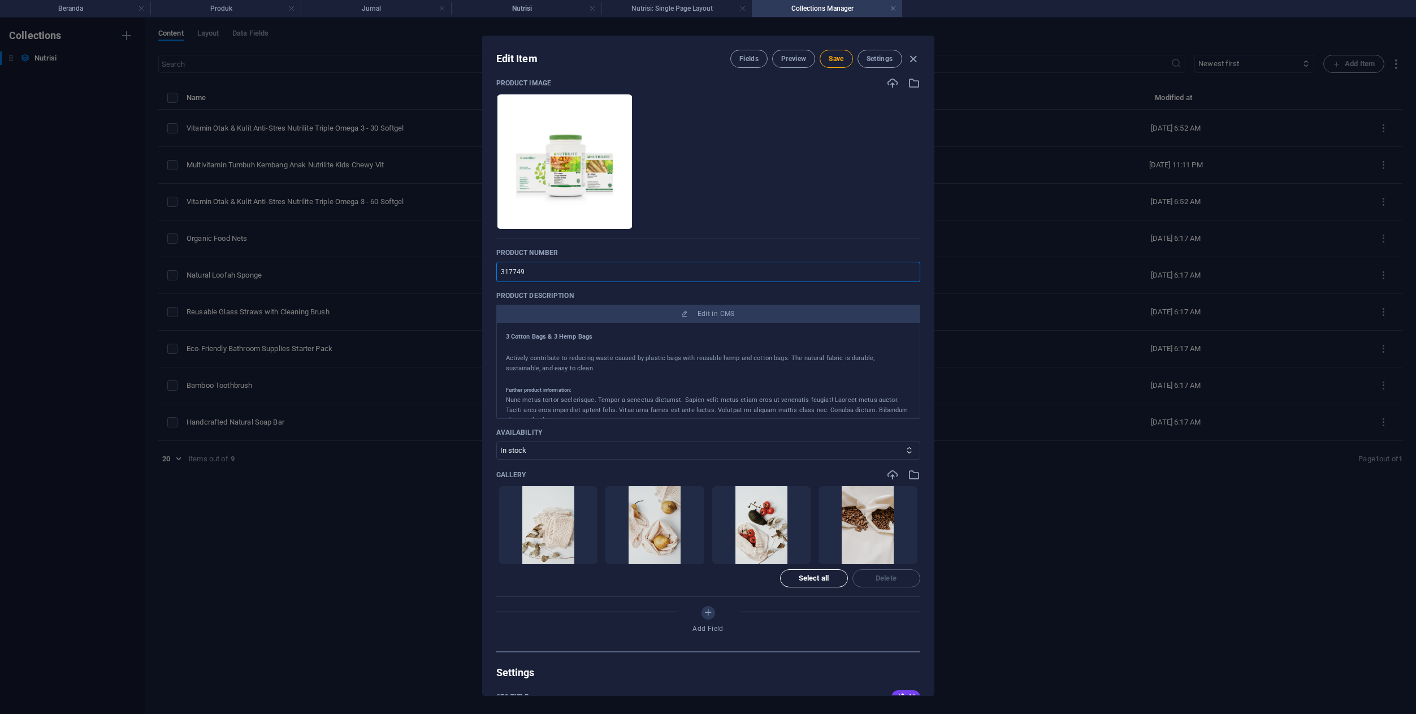
type input "317749"
click at [814, 575] on span "Select all" at bounding box center [814, 578] width 30 height 7
click at [882, 582] on span "Delete" at bounding box center [886, 578] width 21 height 7
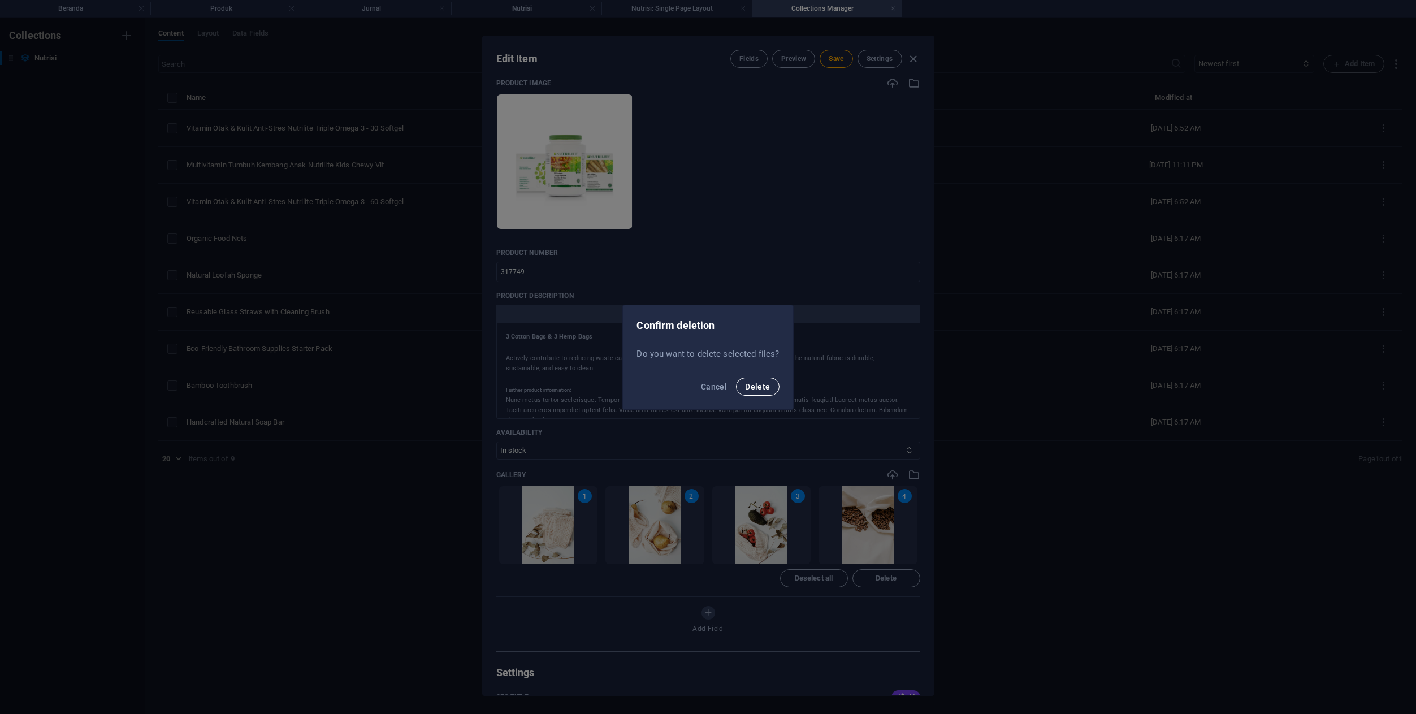
click at [744, 384] on button "Delete" at bounding box center [757, 387] width 43 height 18
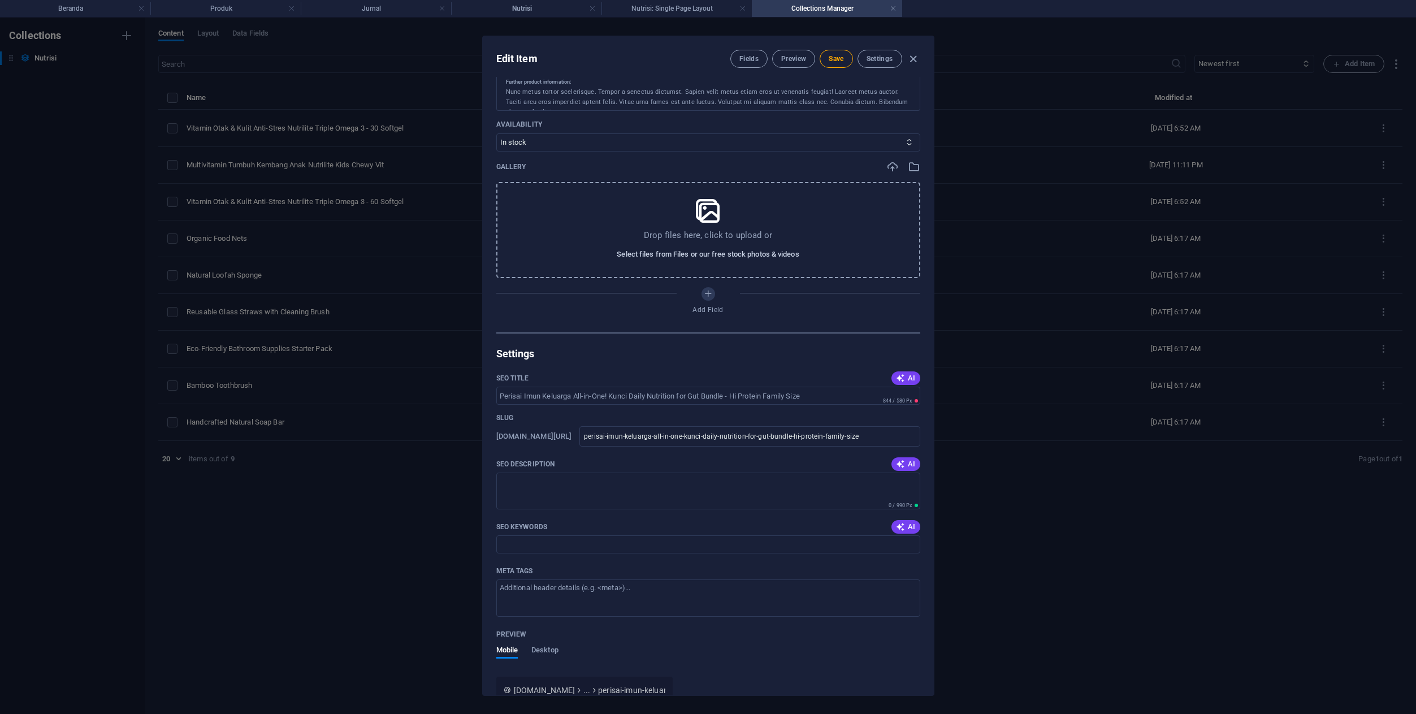
scroll to position [457, 0]
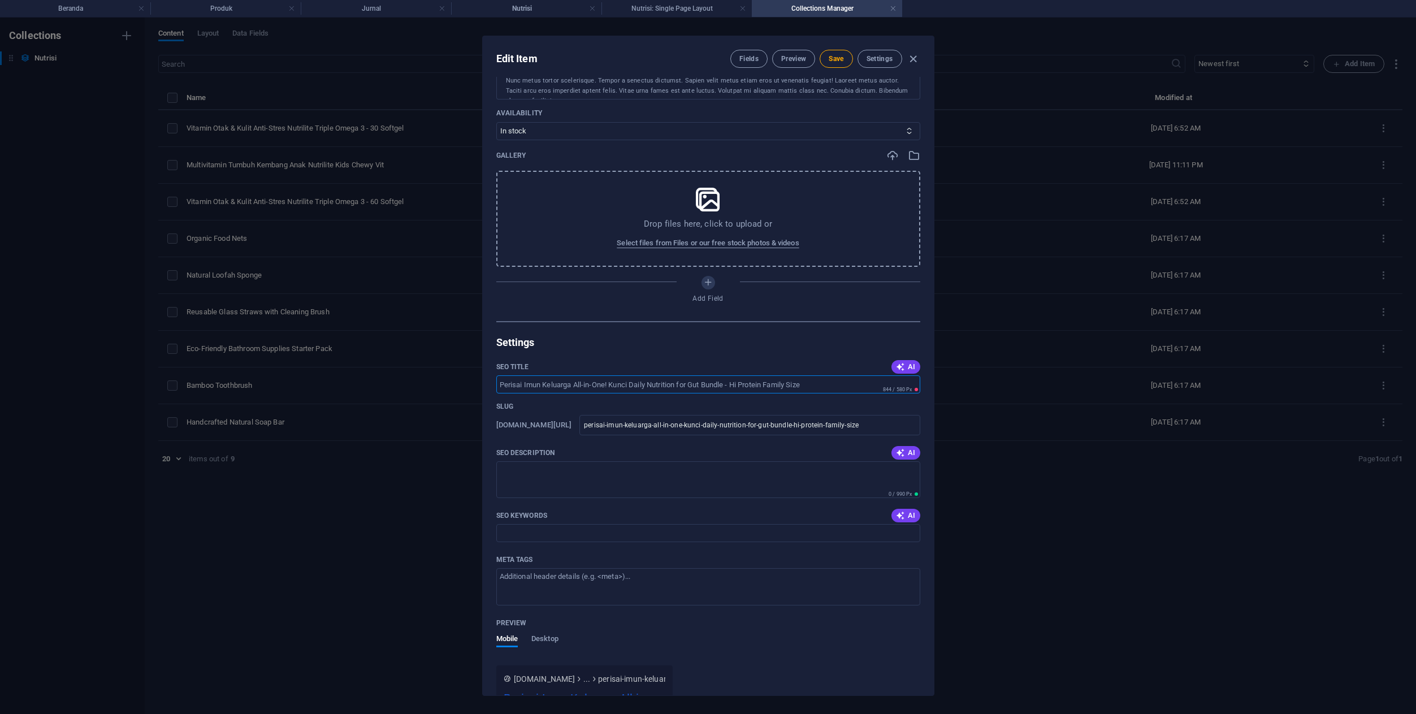
drag, startPoint x: 822, startPoint y: 387, endPoint x: 739, endPoint y: 389, distance: 83.1
click at [738, 389] on input "SEO Title" at bounding box center [708, 384] width 424 height 18
click at [818, 379] on input "SEO Title" at bounding box center [708, 384] width 424 height 18
click at [816, 386] on input "SEO Title" at bounding box center [708, 384] width 424 height 18
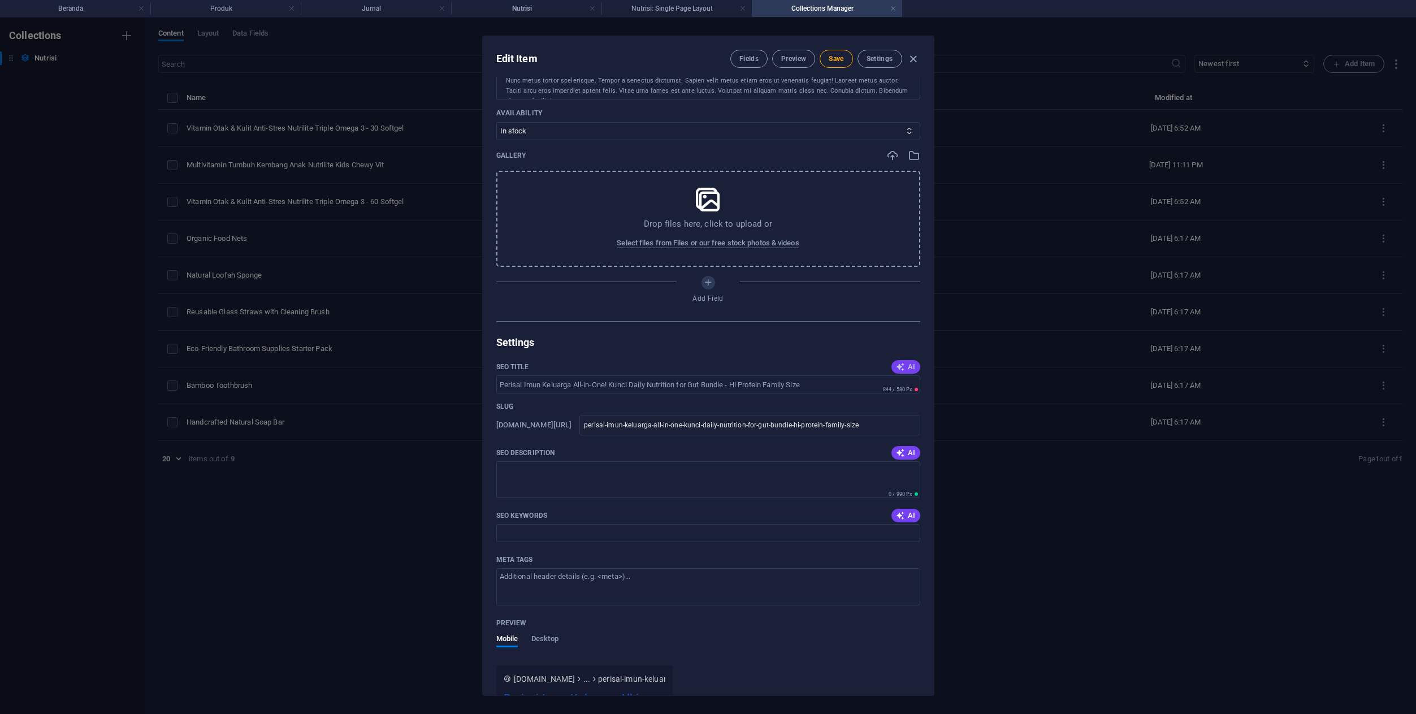
click at [912, 366] on span "AI" at bounding box center [905, 366] width 19 height 9
type input "Perisai Imun: Kunci Nutrisi!"
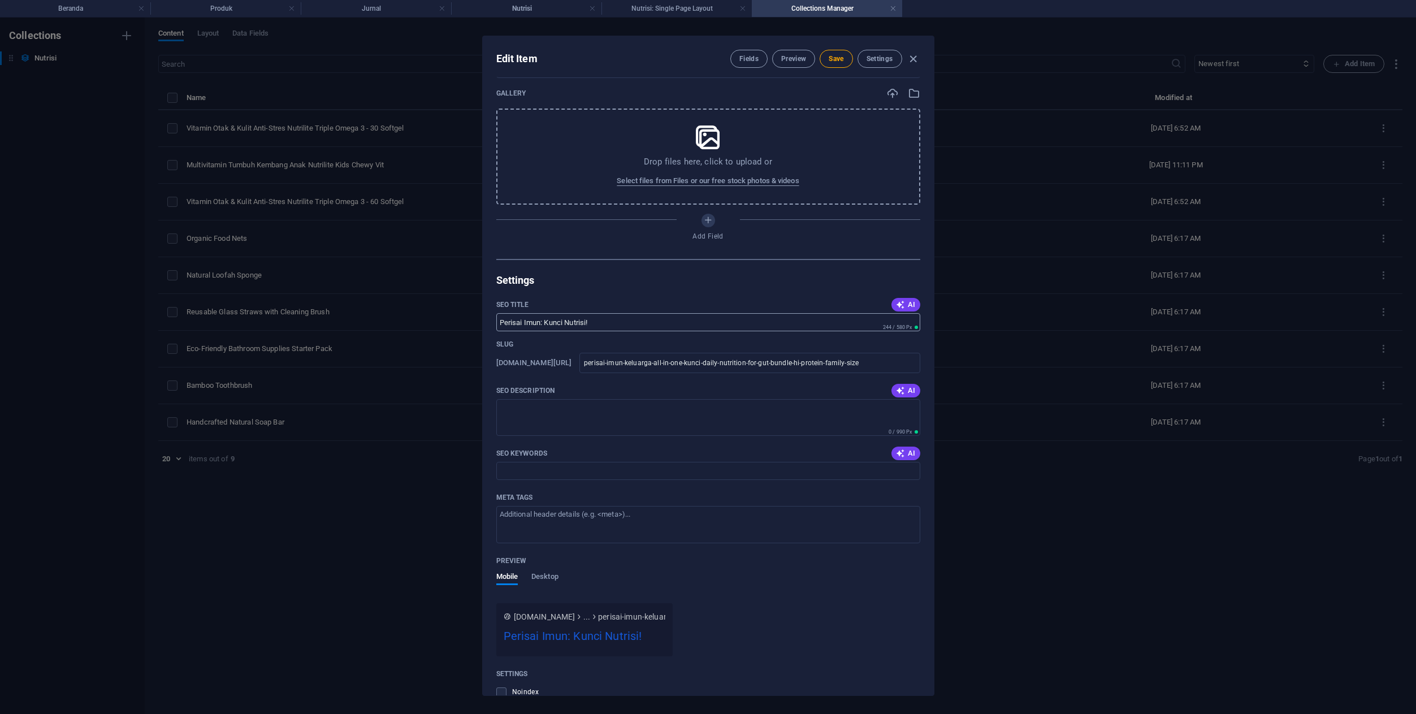
scroll to position [513, 0]
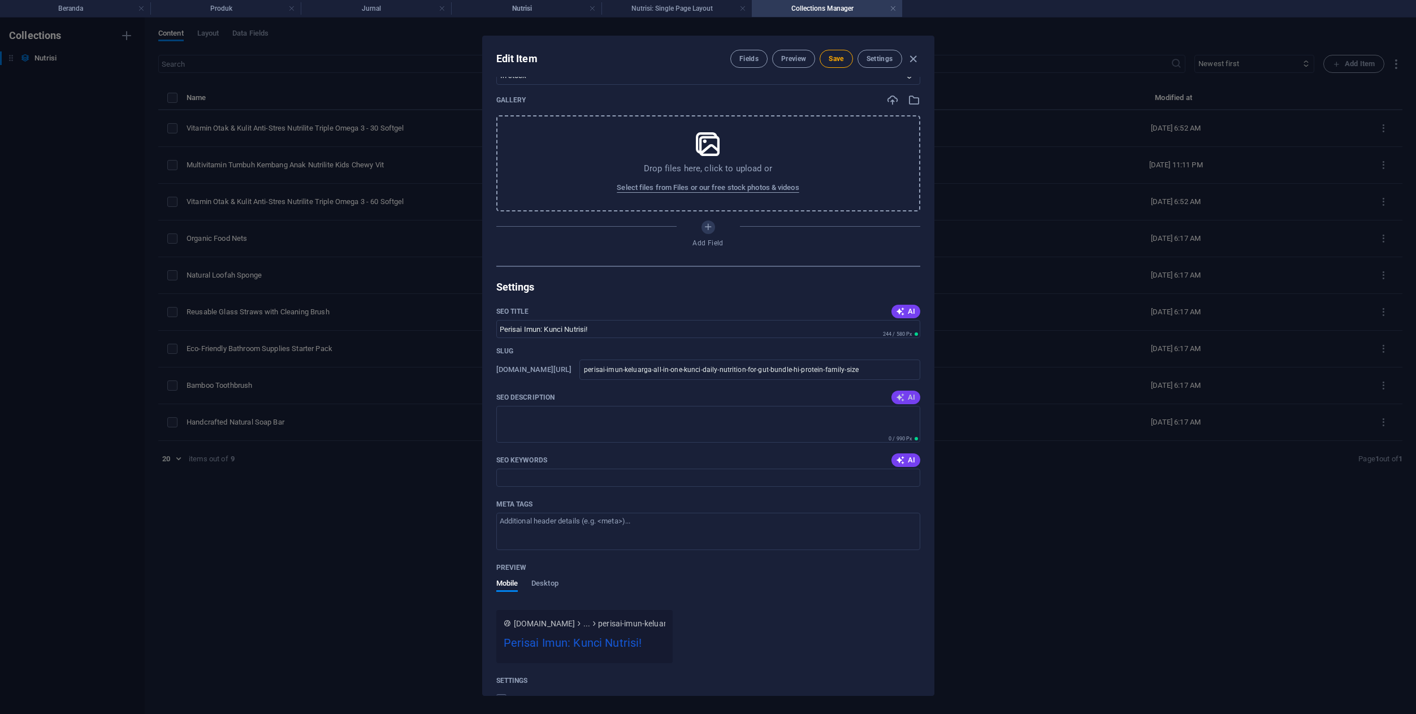
click at [906, 396] on span "AI" at bounding box center [905, 397] width 19 height 9
click at [902, 396] on icon "button" at bounding box center [900, 397] width 9 height 9
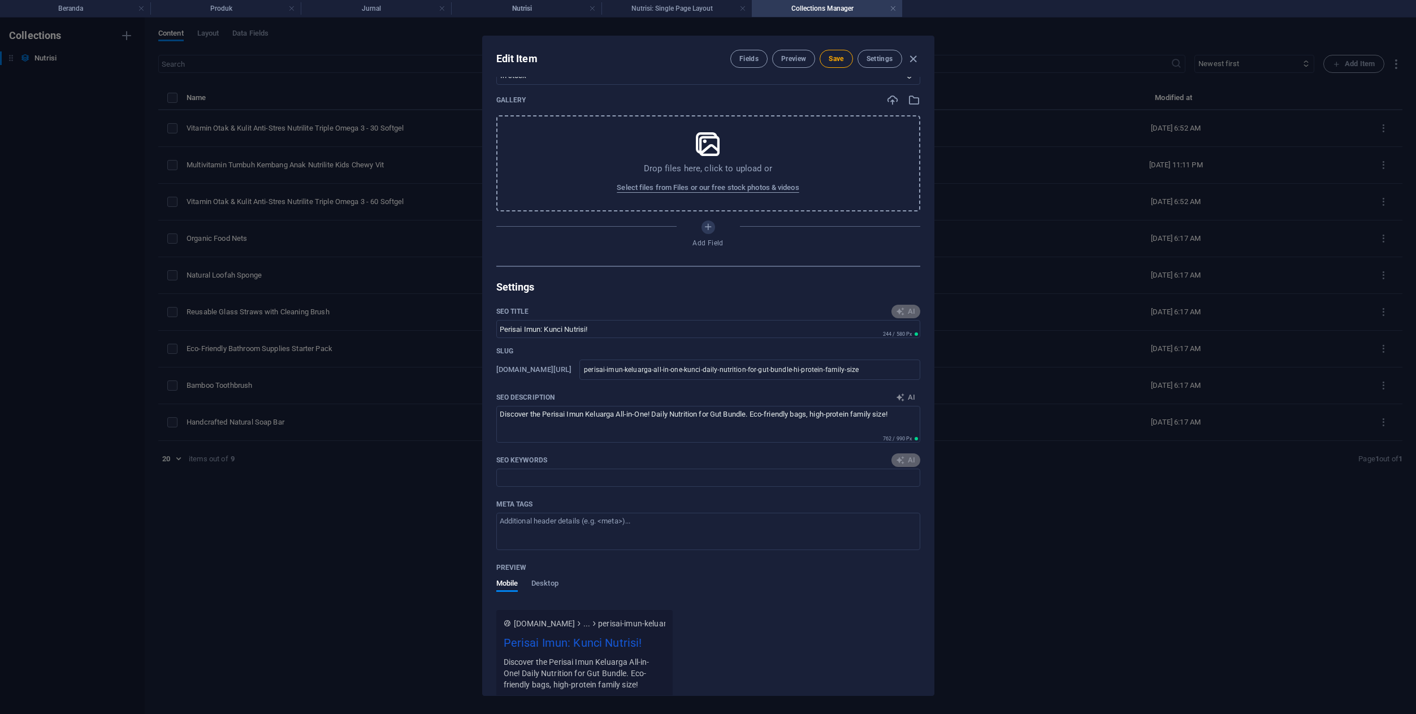
type textarea "Discover the Perisai Imun Keluarga All-in-One! Enhance your familys daily nutri…"
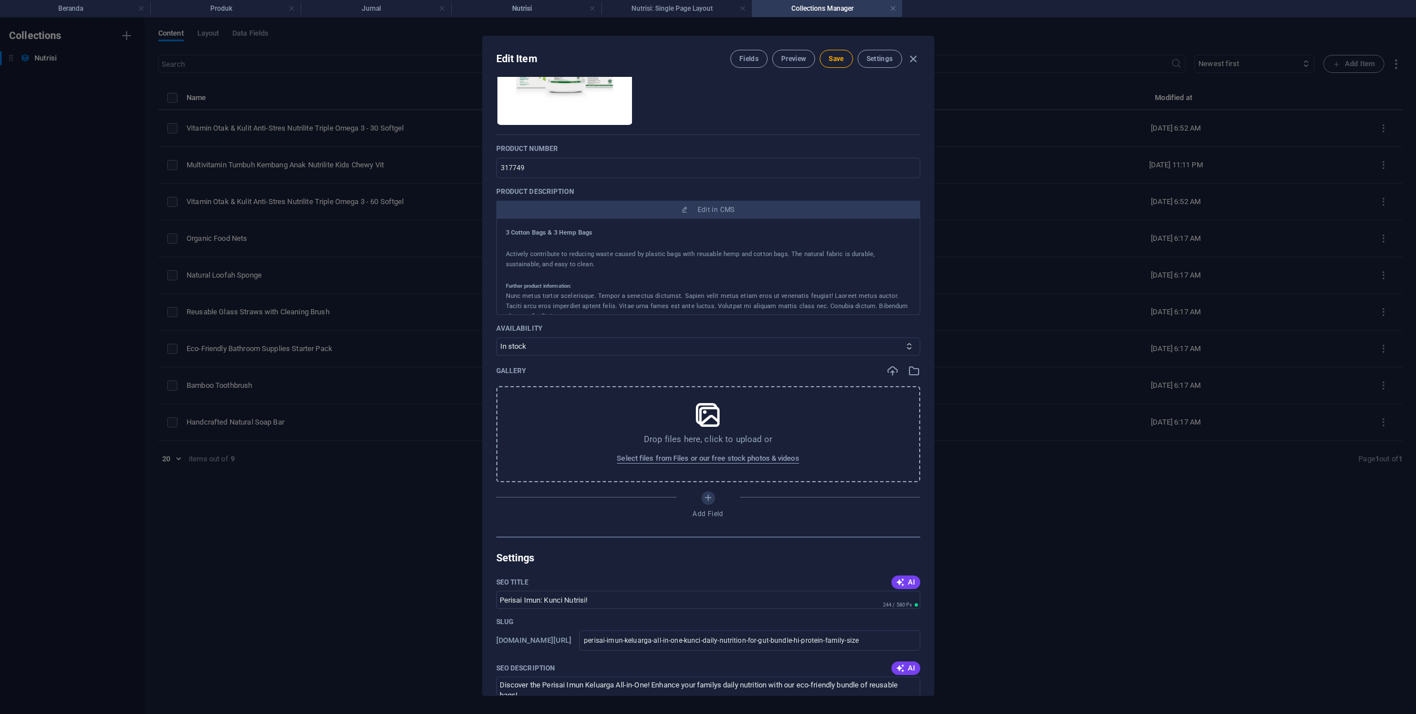
scroll to position [216, 0]
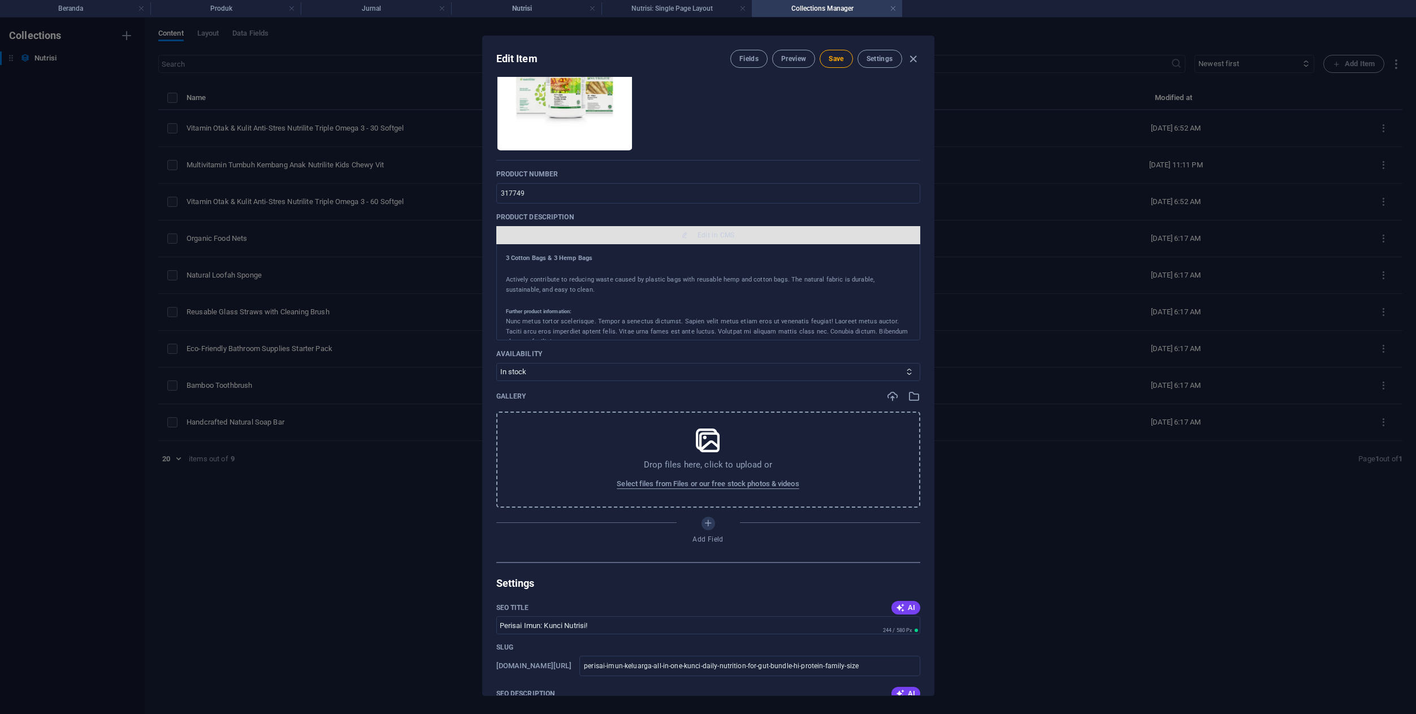
click at [725, 233] on span "Edit in CMS" at bounding box center [716, 235] width 37 height 9
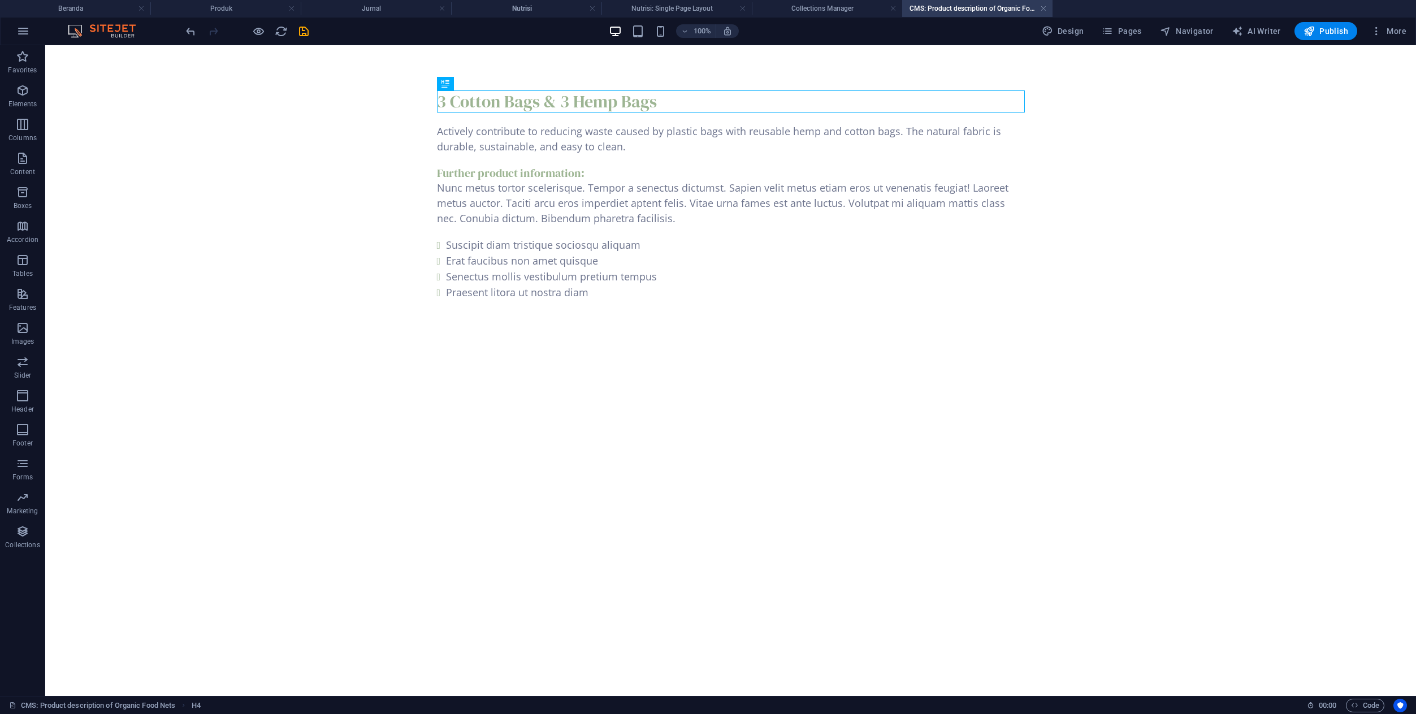
scroll to position [0, 0]
click at [662, 105] on div "3 Cotton Bags & 3 Hemp Bags" at bounding box center [731, 101] width 588 height 22
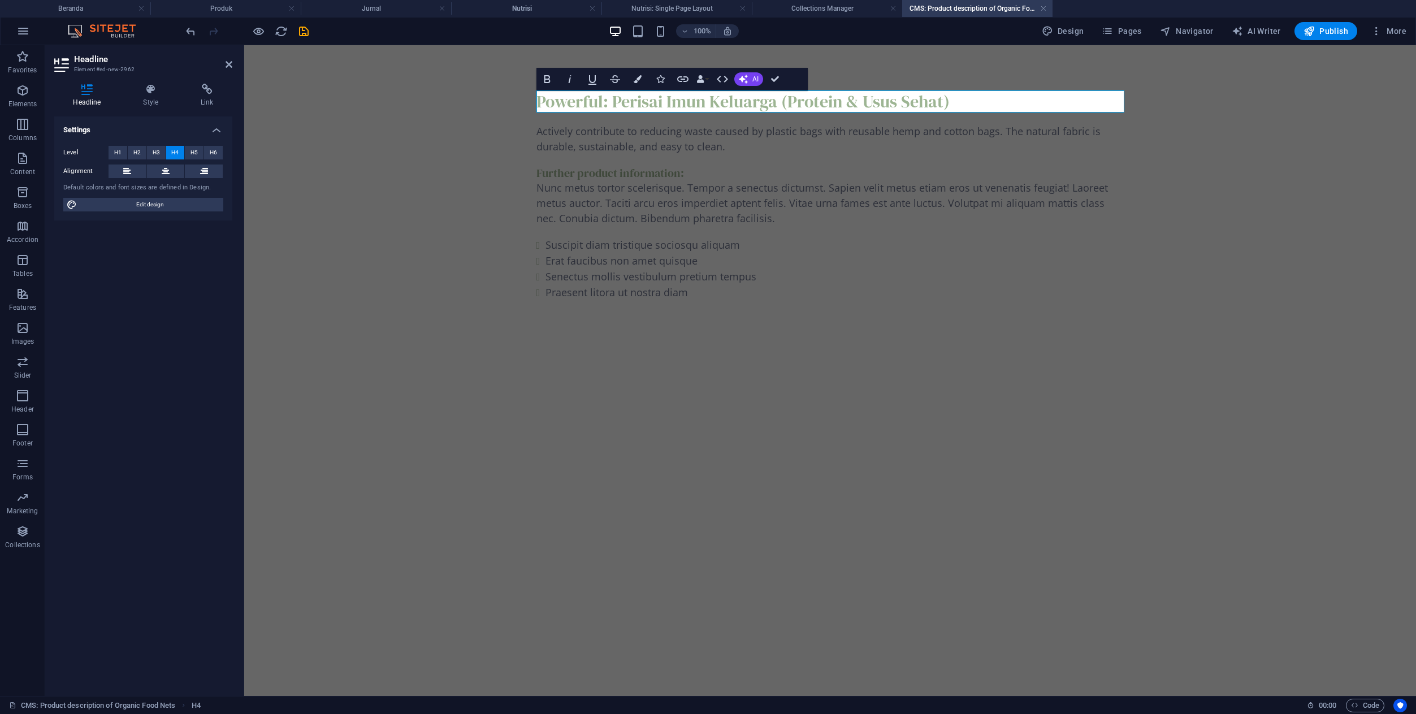
scroll to position [19, 2]
click at [696, 107] on h4 "Powerful: Perisai Imun Keluarga (Protein & Usus Sehat)" at bounding box center [830, 101] width 588 height 22
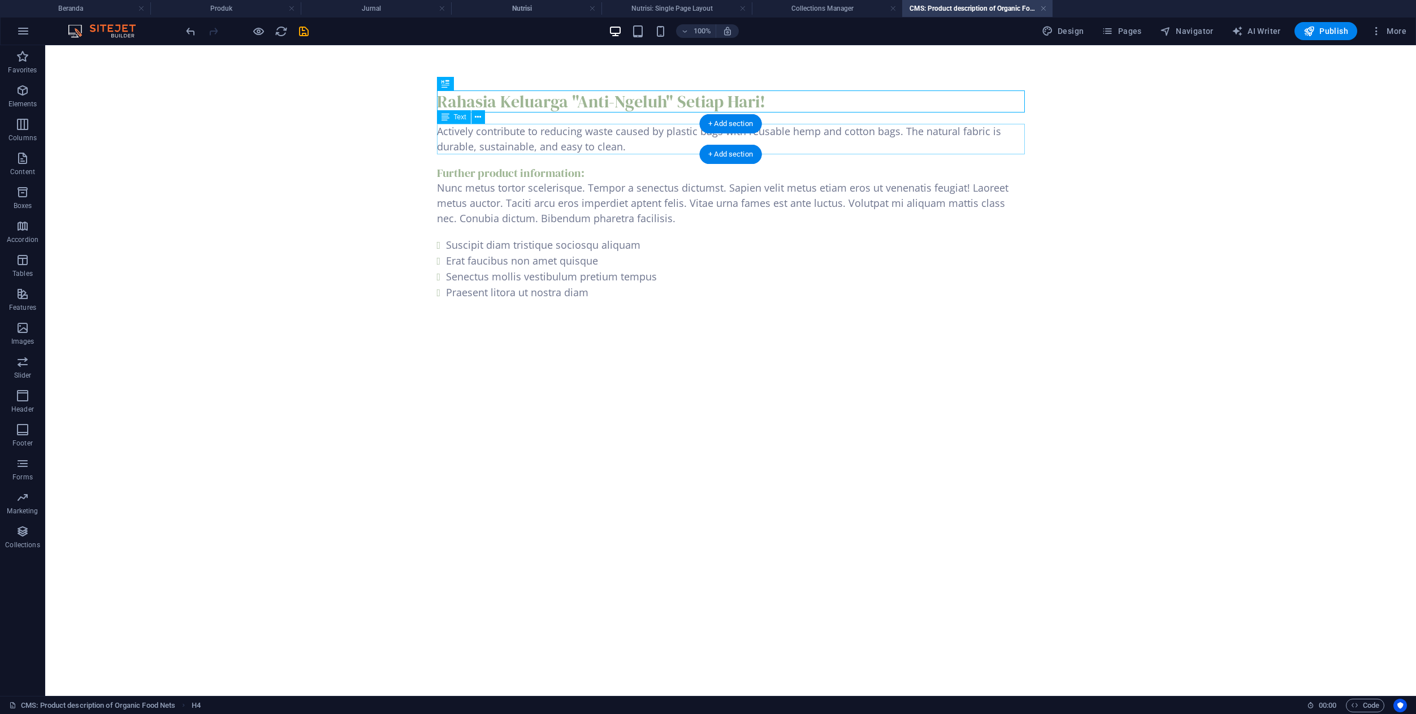
click at [458, 142] on div "Actively contribute to reducing waste caused by plastic bags with reusable hemp…" at bounding box center [731, 139] width 588 height 31
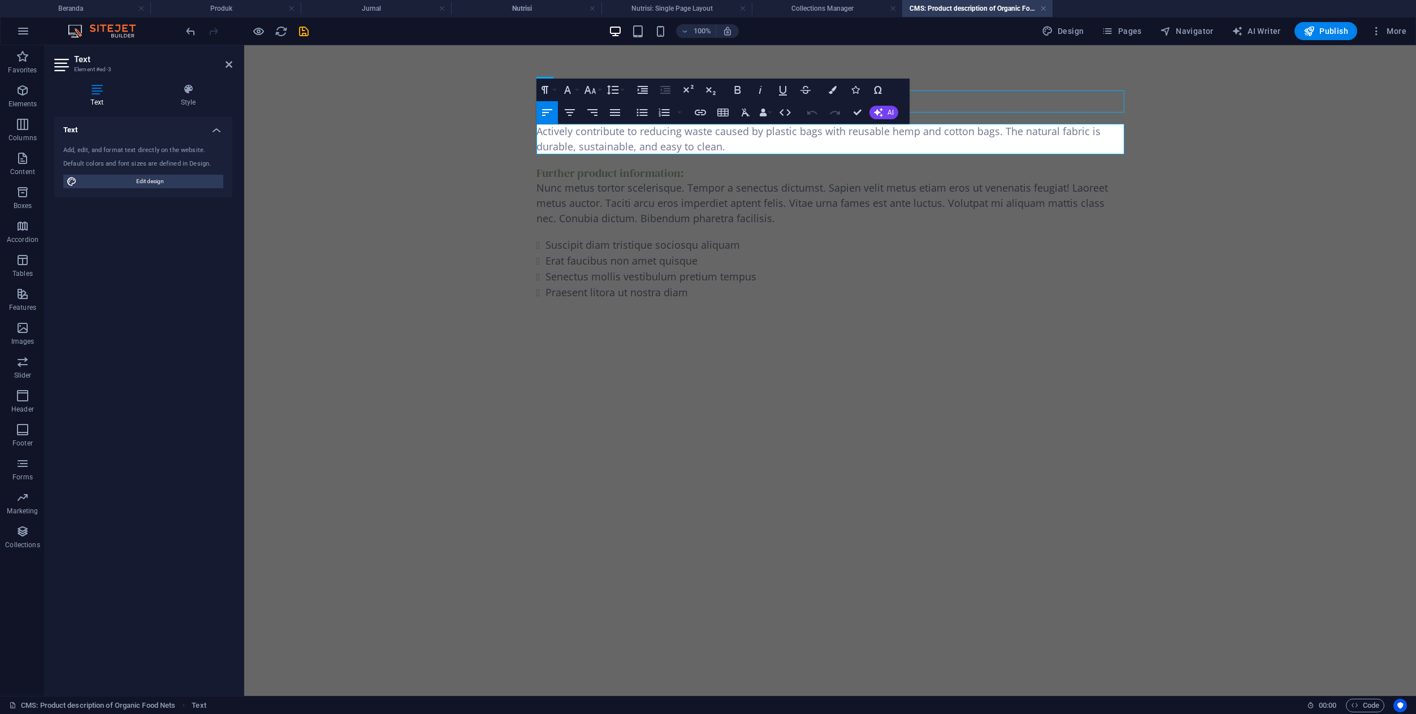
click at [581, 145] on p "Actively contribute to reducing waste caused by plastic bags with reusable hemp…" at bounding box center [830, 139] width 588 height 31
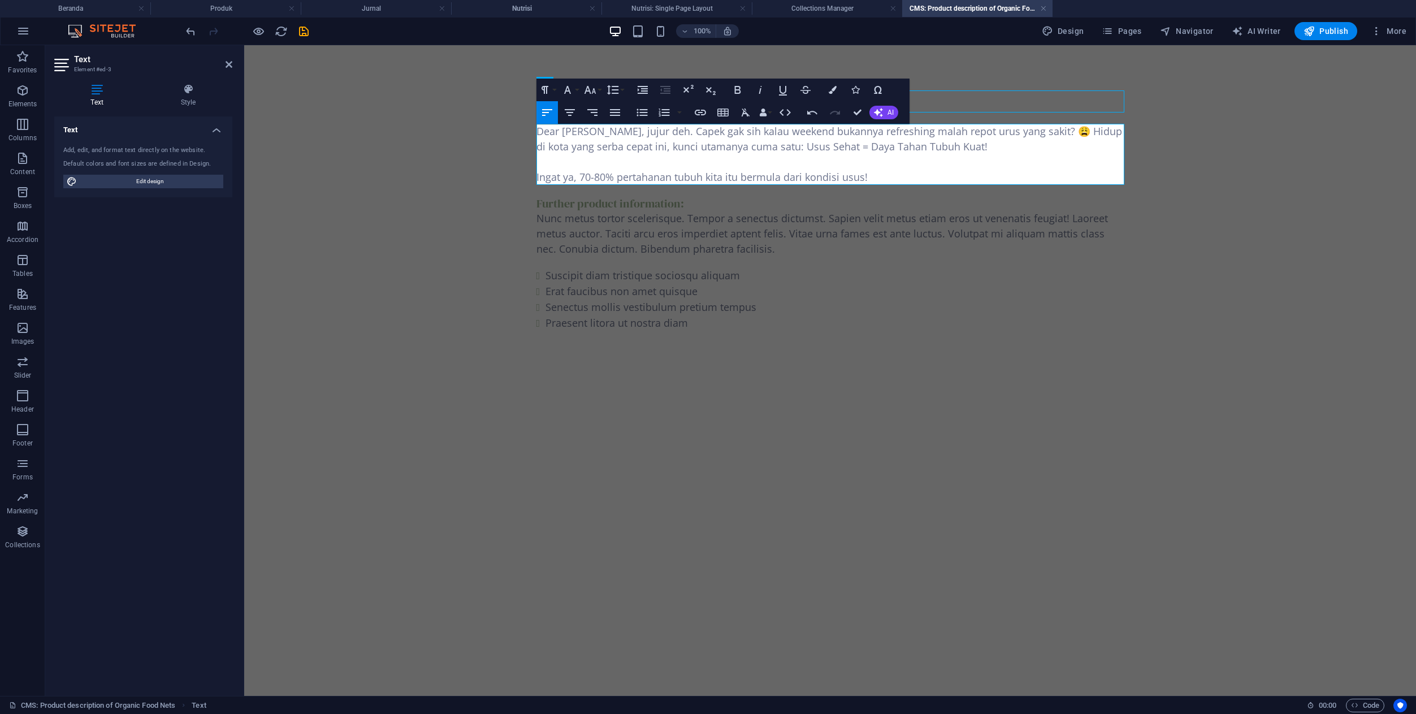
scroll to position [2554, 2]
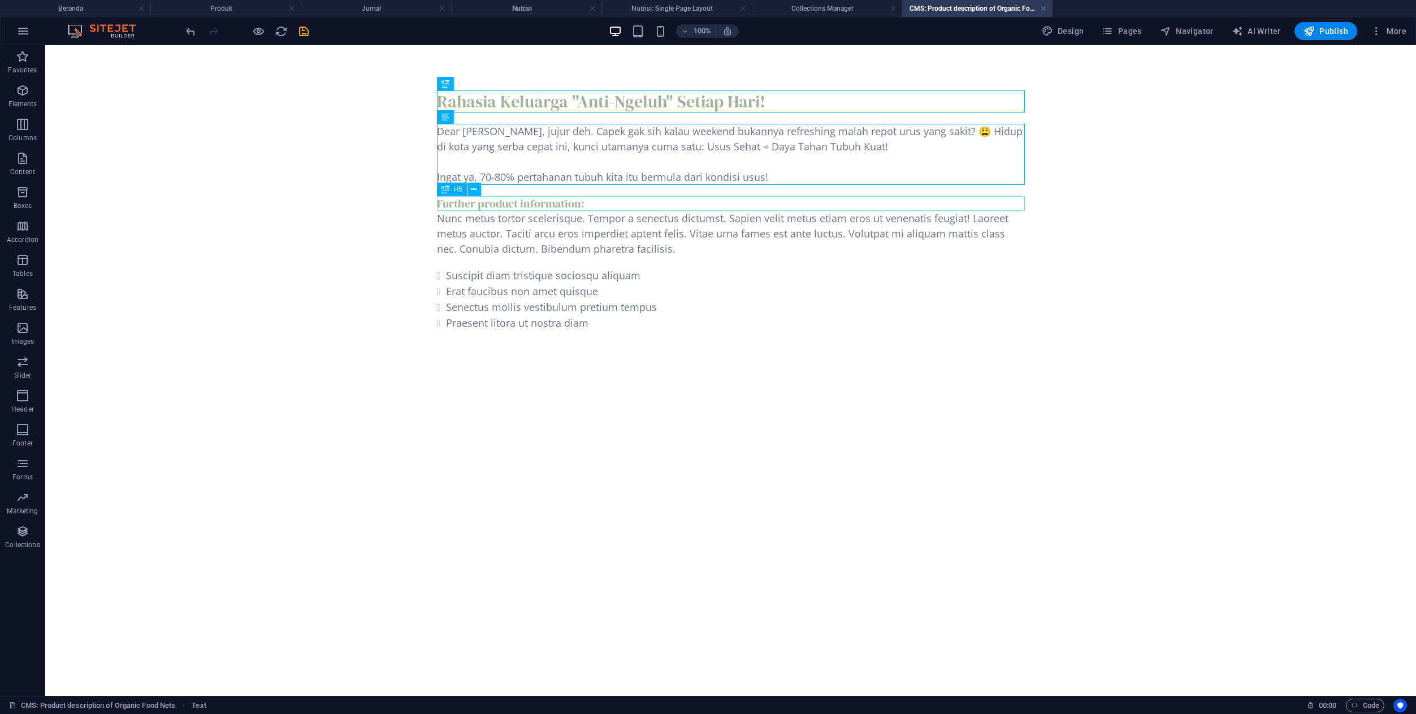
click at [516, 205] on div "Further product information:" at bounding box center [731, 203] width 588 height 15
click at [317, 205] on body "Skip to main content Rahasia Keluarga "Anti-Ngeluh" Setiap Hari! Dear Bunda, ju…" at bounding box center [730, 210] width 1371 height 331
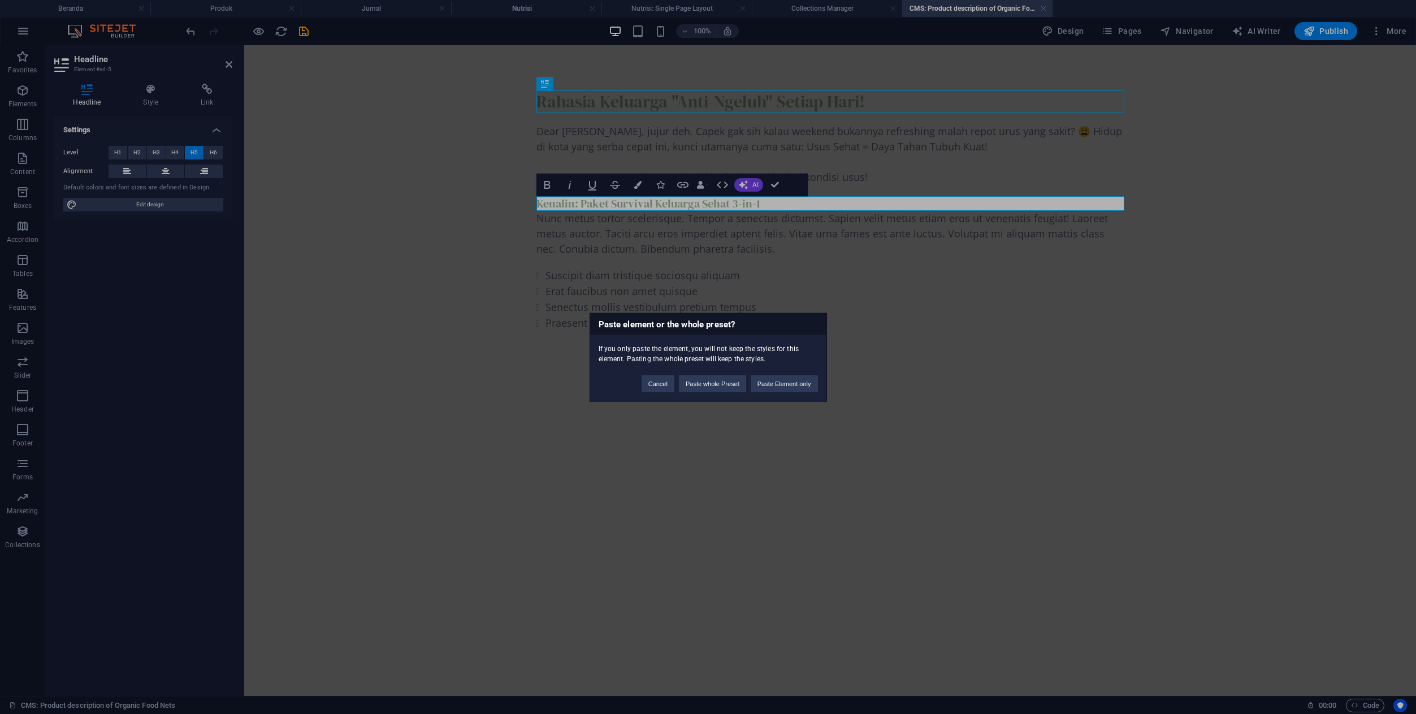
scroll to position [0, 5]
click at [652, 387] on button "Cancel" at bounding box center [658, 383] width 33 height 17
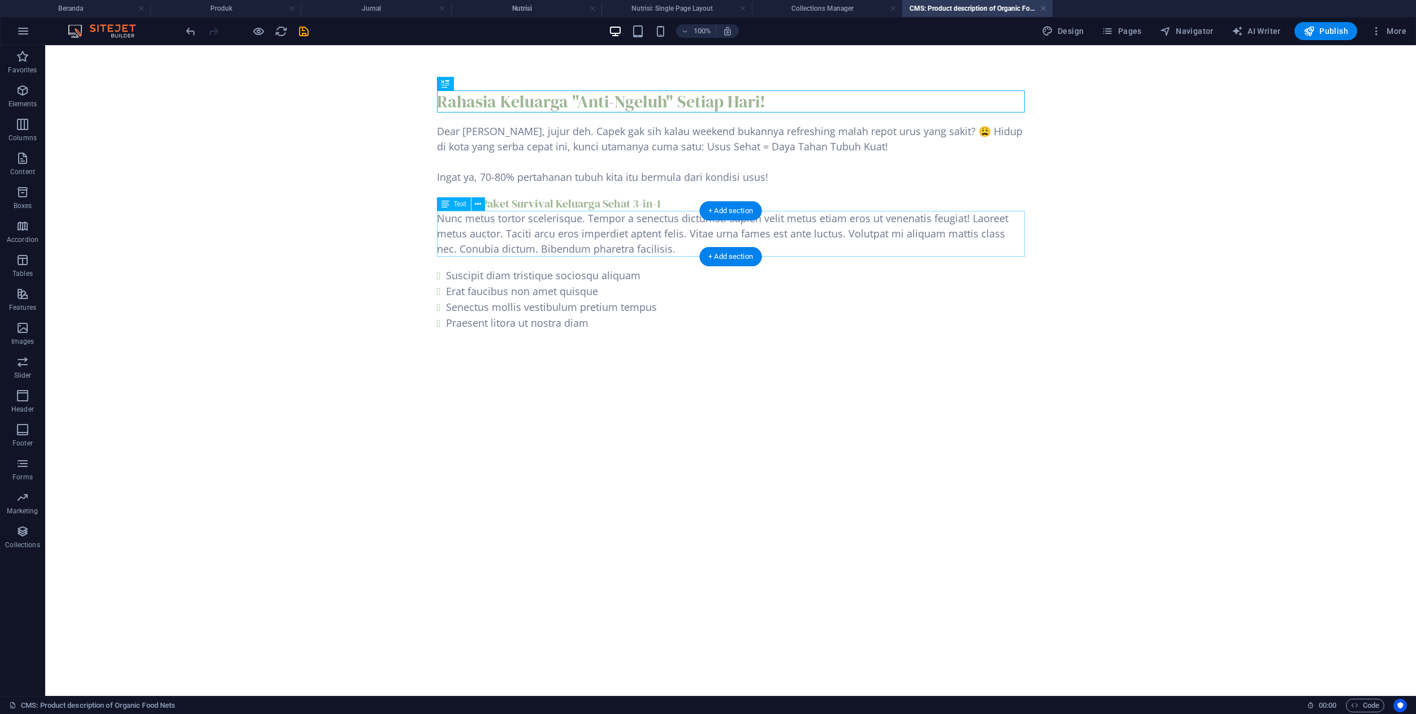
click at [547, 237] on div "Nunc metus tortor scelerisque. Tempor a senectus dictumst. Sapien velit metus e…" at bounding box center [731, 234] width 588 height 46
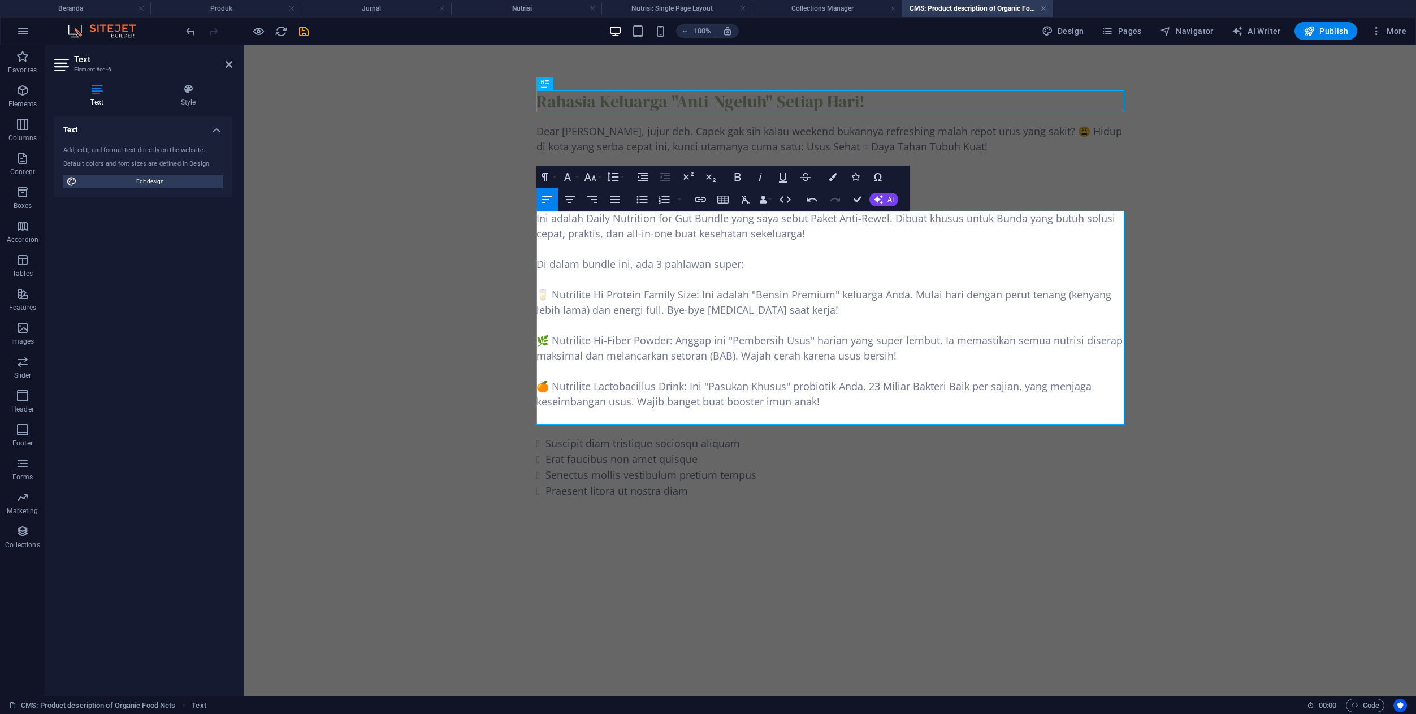
scroll to position [8680, 0]
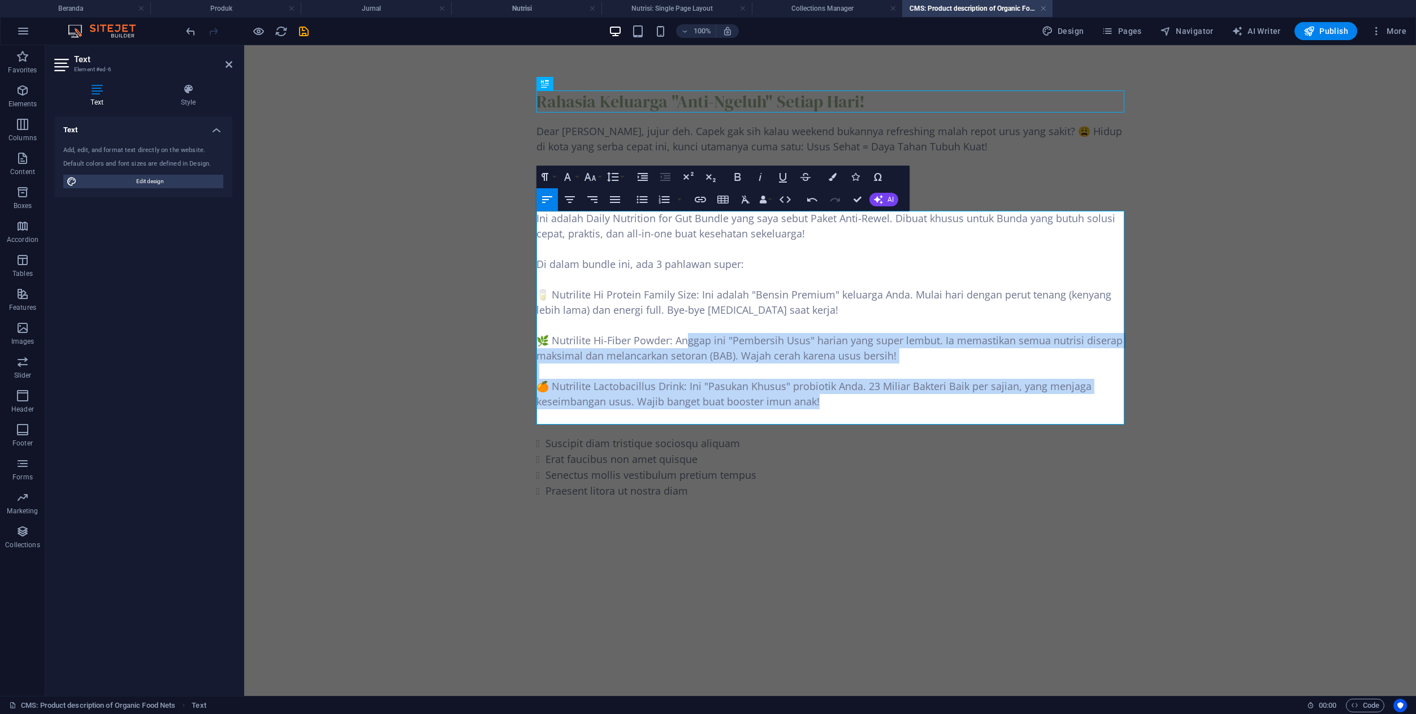
drag, startPoint x: 833, startPoint y: 406, endPoint x: 688, endPoint y: 340, distance: 158.9
click at [688, 340] on div "Ini adalah Daily Nutrition for Gut Bundle yang saya sebut Paket Anti-Rewel. Dib…" at bounding box center [830, 318] width 588 height 214
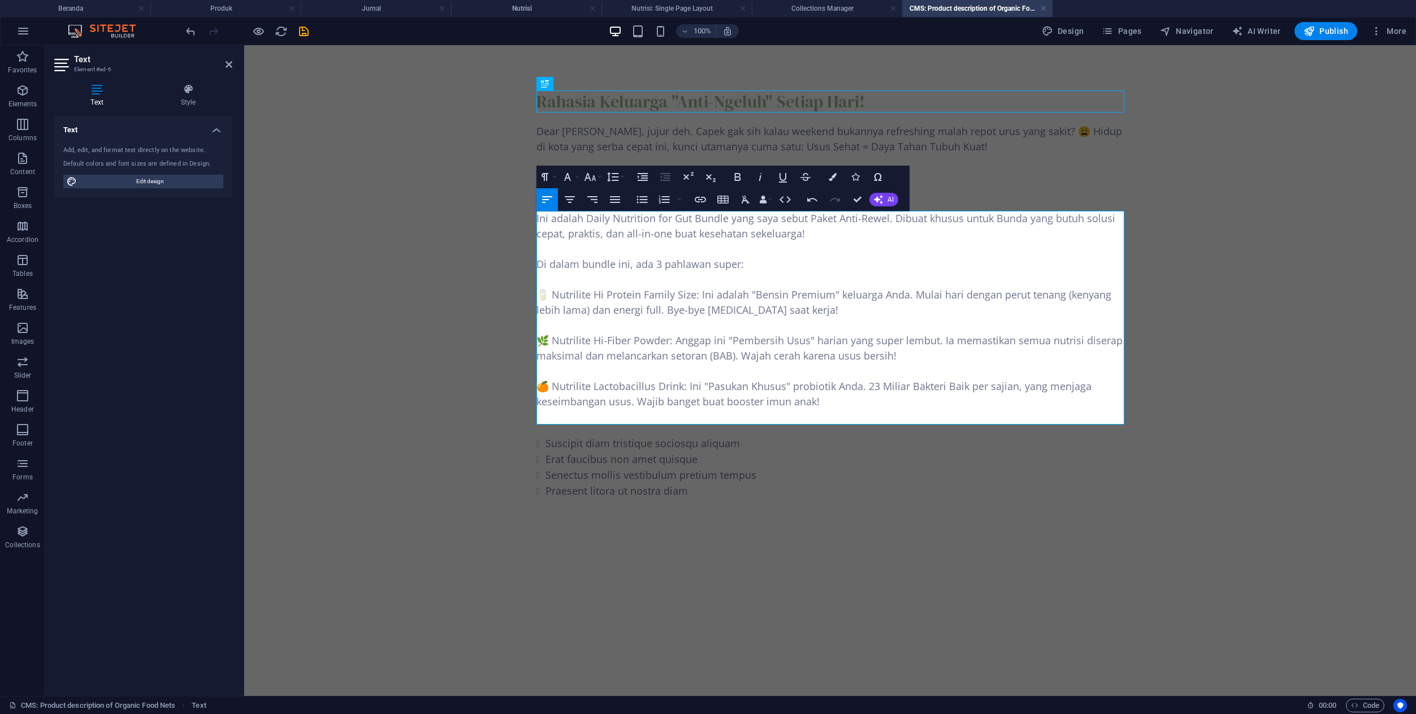
click at [545, 307] on p "🥛 Nutrilite Hi Protein Family Size: Ini adalah "Bensin Premium" keluarga Anda. …" at bounding box center [830, 302] width 588 height 31
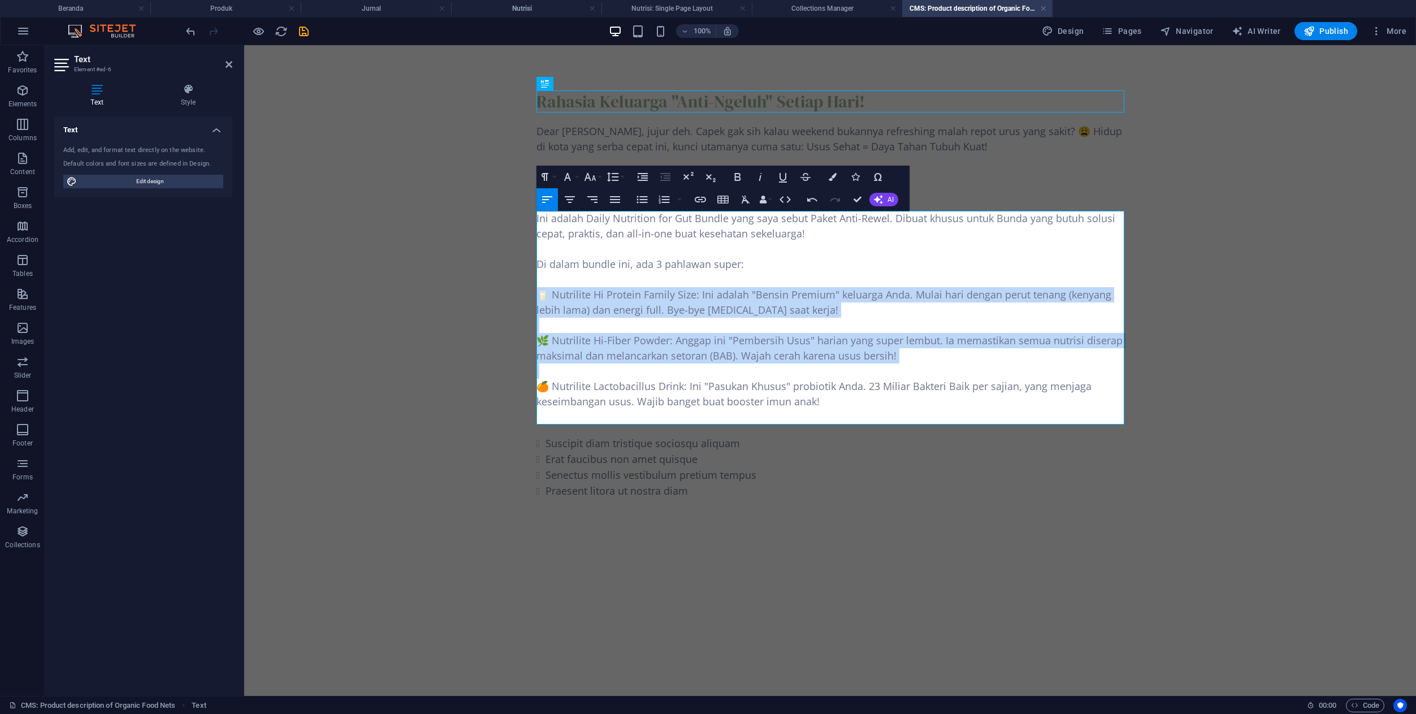
drag, startPoint x: 539, startPoint y: 297, endPoint x: 689, endPoint y: 367, distance: 165.6
click at [689, 367] on div "Ini adalah Daily Nutrition for Gut Bundle yang saya sebut Paket Anti-Rewel. Dib…" at bounding box center [830, 318] width 588 height 214
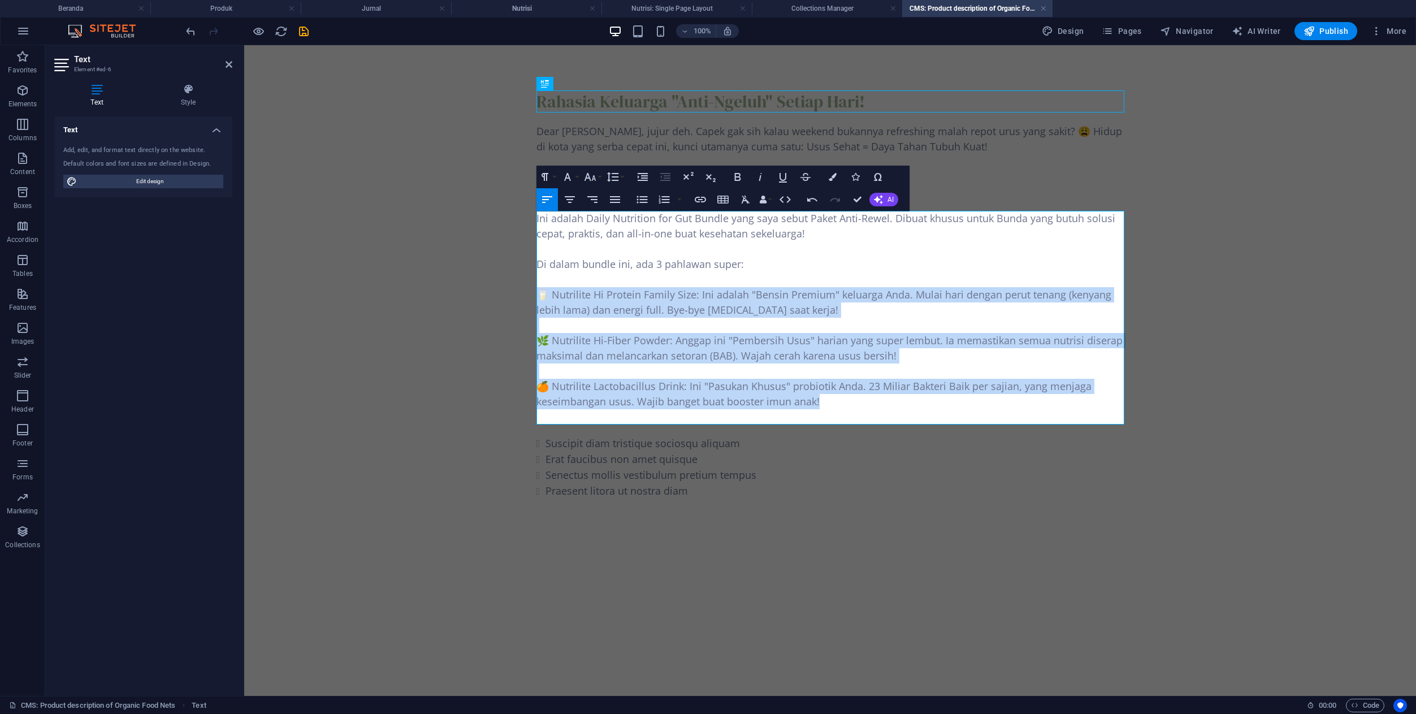
click at [851, 399] on p "🍊 Nutrilite Lactobacillus Drink: Ini "Pasukan Khusus" probiotik Anda. 23 Miliar…" at bounding box center [830, 394] width 588 height 31
click at [639, 198] on icon "button" at bounding box center [642, 200] width 14 height 14
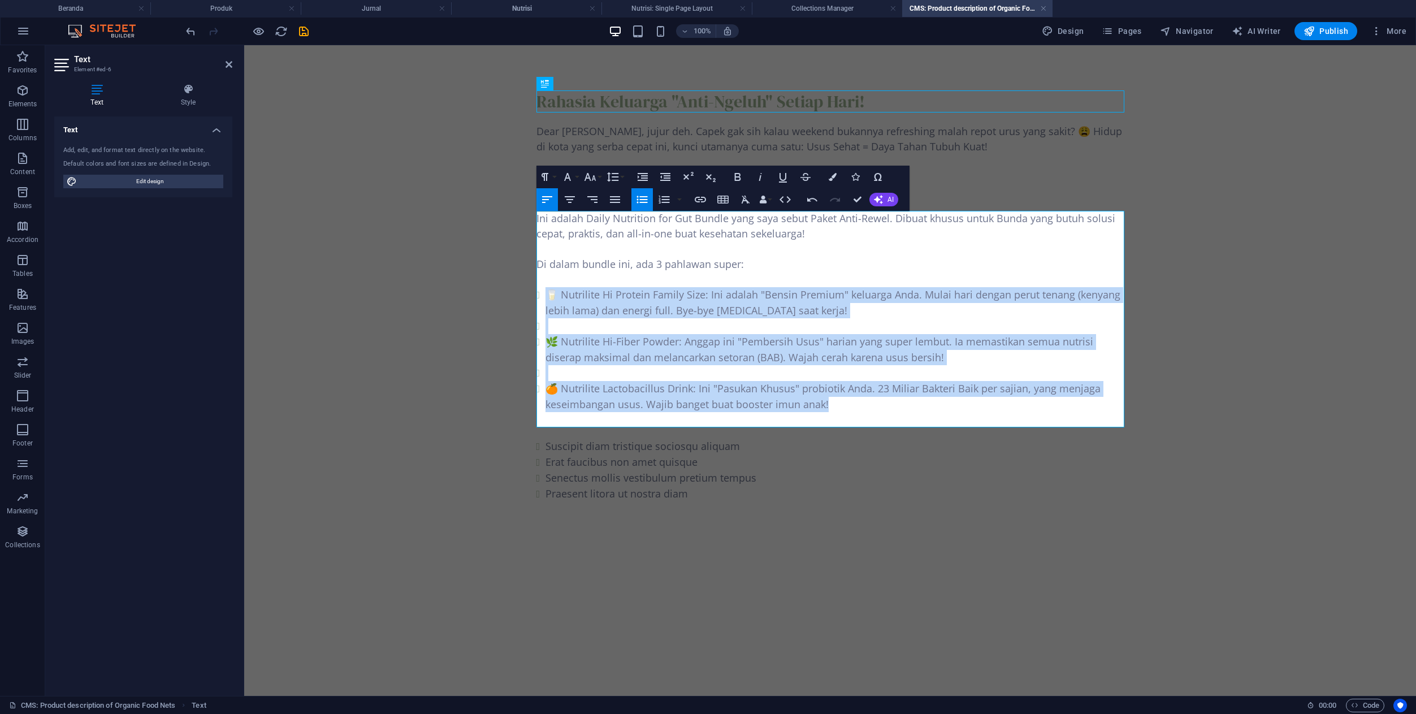
click at [554, 327] on li at bounding box center [834, 326] width 579 height 16
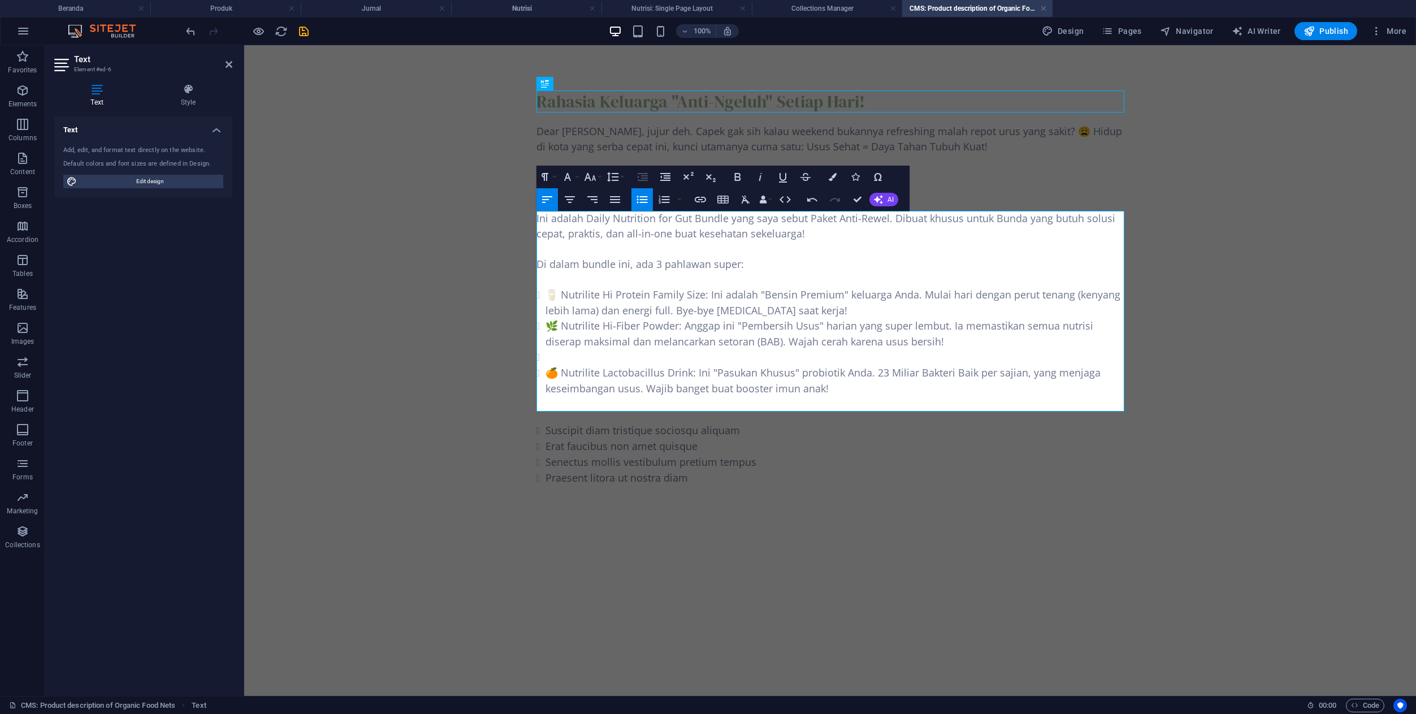
click at [562, 357] on li at bounding box center [834, 357] width 579 height 16
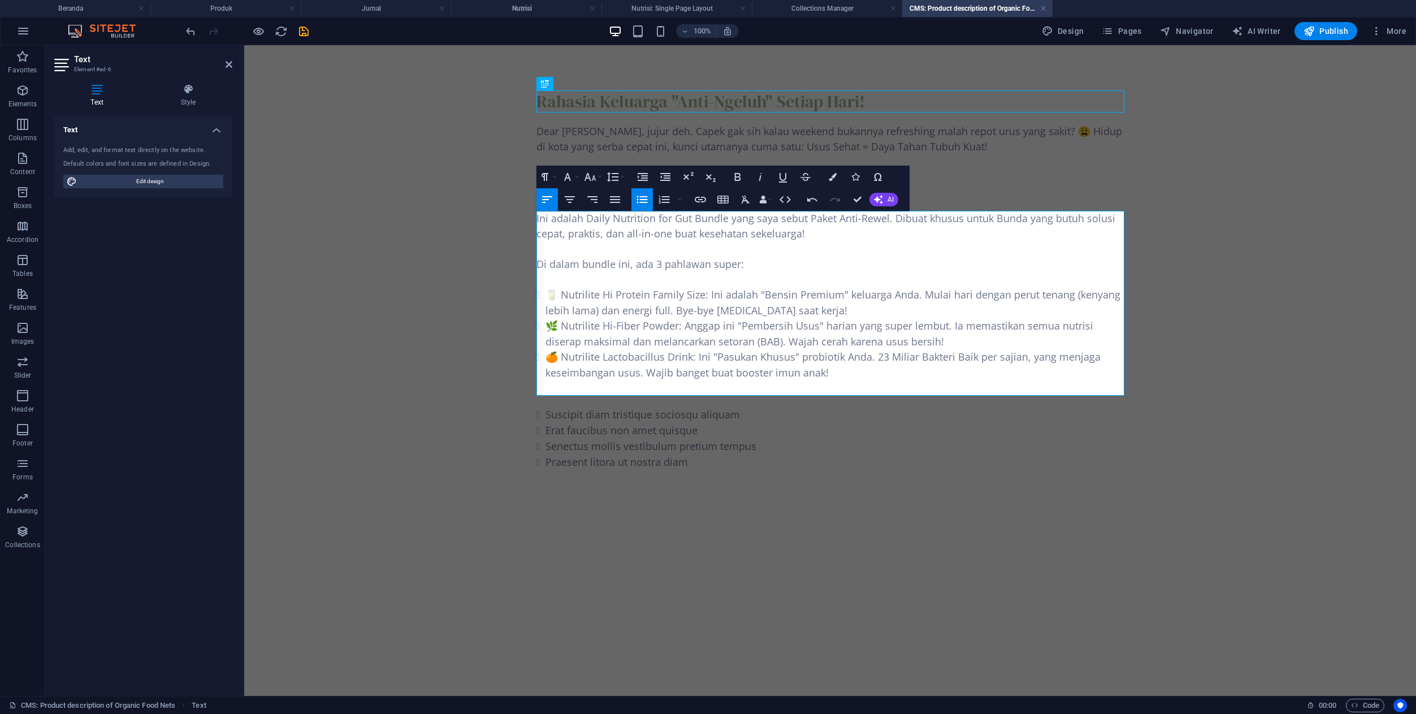
click at [584, 388] on p at bounding box center [830, 387] width 588 height 15
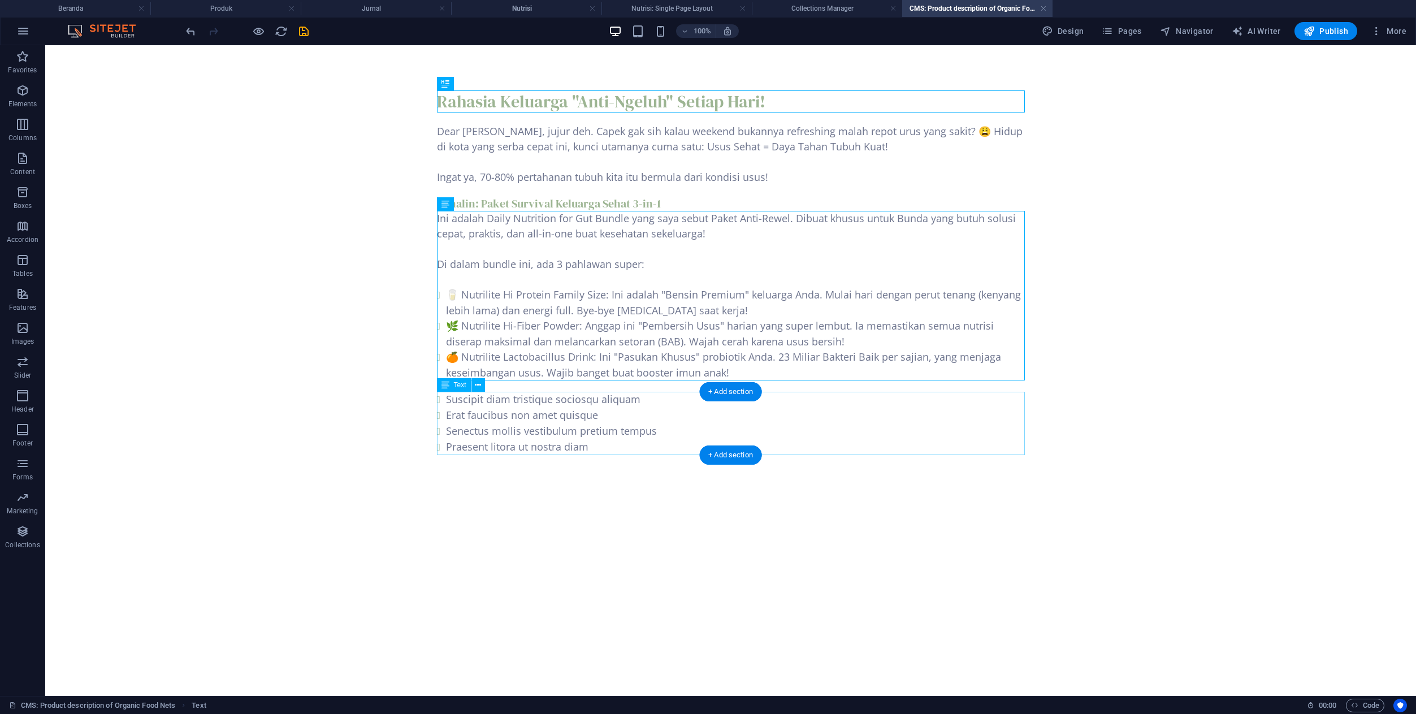
click at [475, 415] on div "Suscipit diam tristique sociosqu aliquam Erat faucibus non amet quisque Senectu…" at bounding box center [731, 423] width 588 height 63
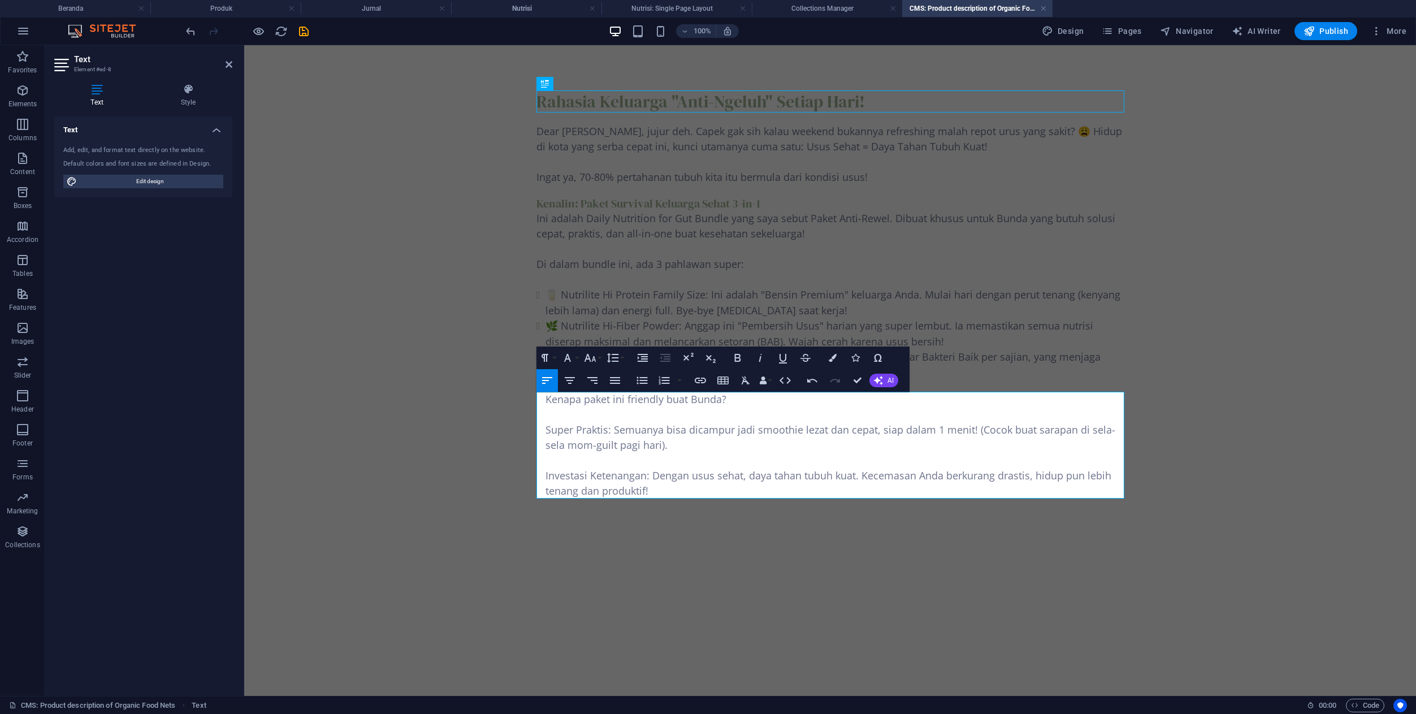
scroll to position [3238, 2]
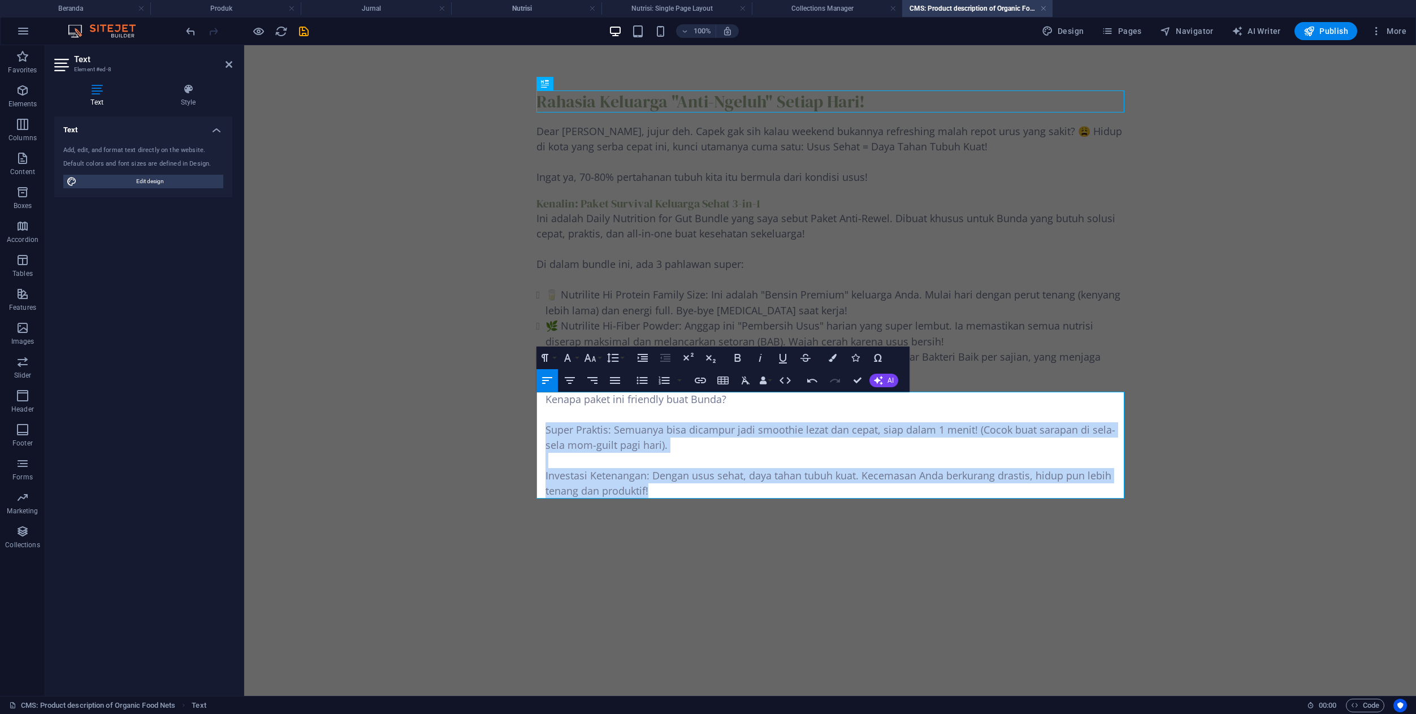
drag, startPoint x: 662, startPoint y: 492, endPoint x: 542, endPoint y: 431, distance: 134.5
click at [542, 431] on ul "Kenapa paket ini friendly buat Bunda? Super Praktis: Semuanya bisa dicampur jad…" at bounding box center [830, 445] width 588 height 107
click at [644, 382] on icon "button" at bounding box center [642, 381] width 14 height 14
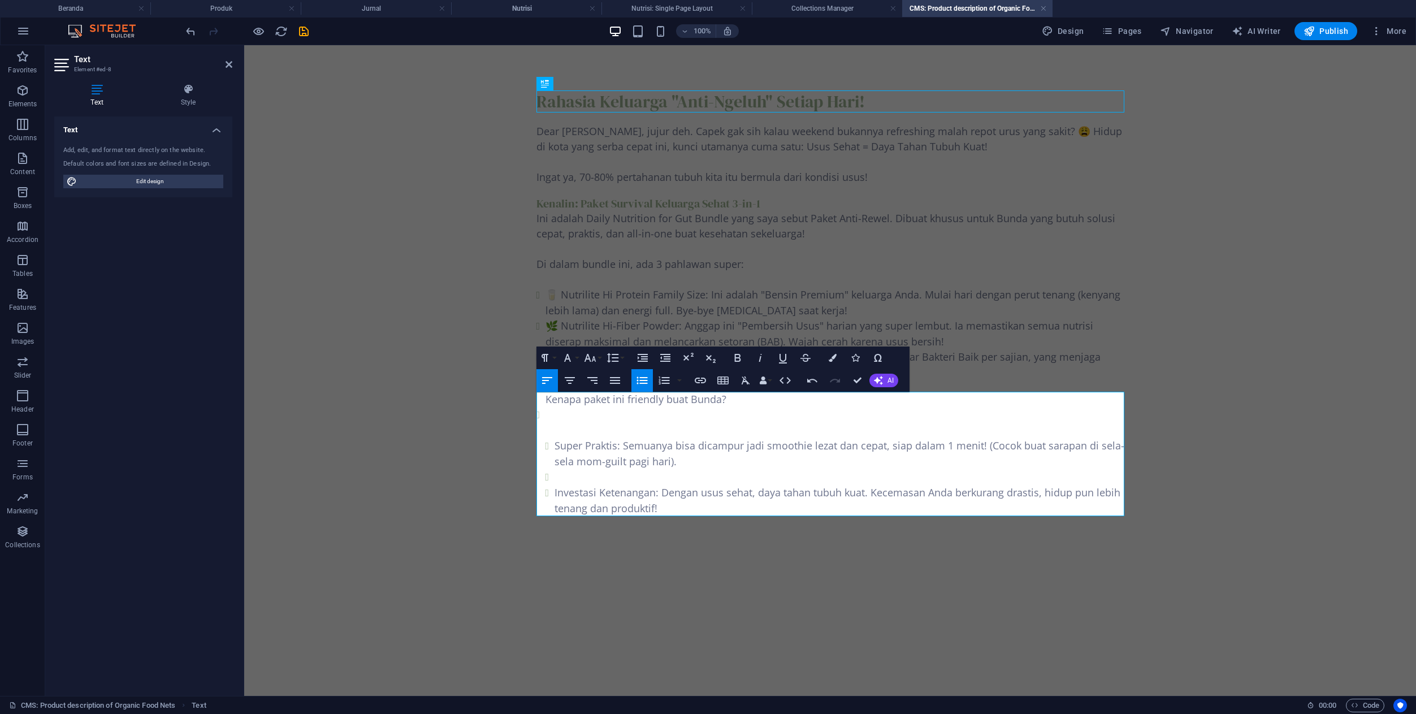
click at [571, 478] on li at bounding box center [839, 477] width 570 height 16
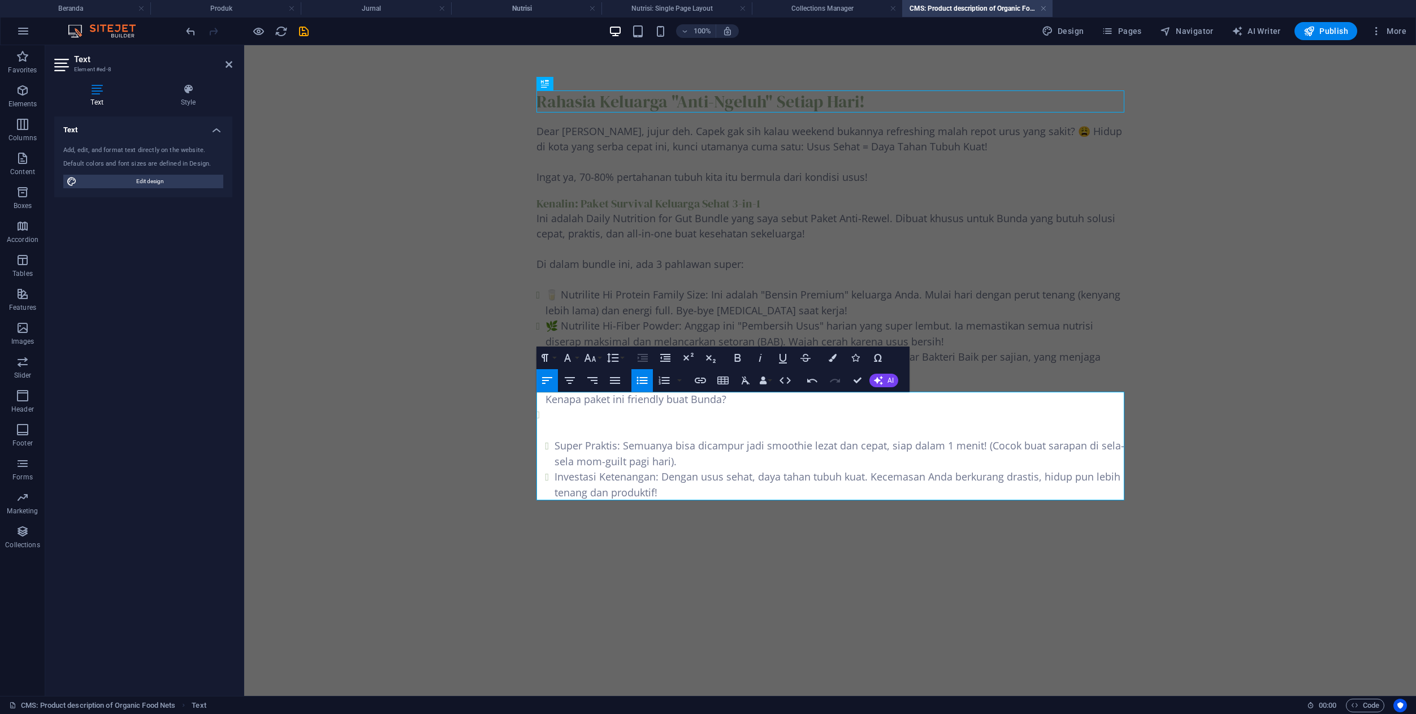
click at [571, 424] on p at bounding box center [834, 430] width 579 height 15
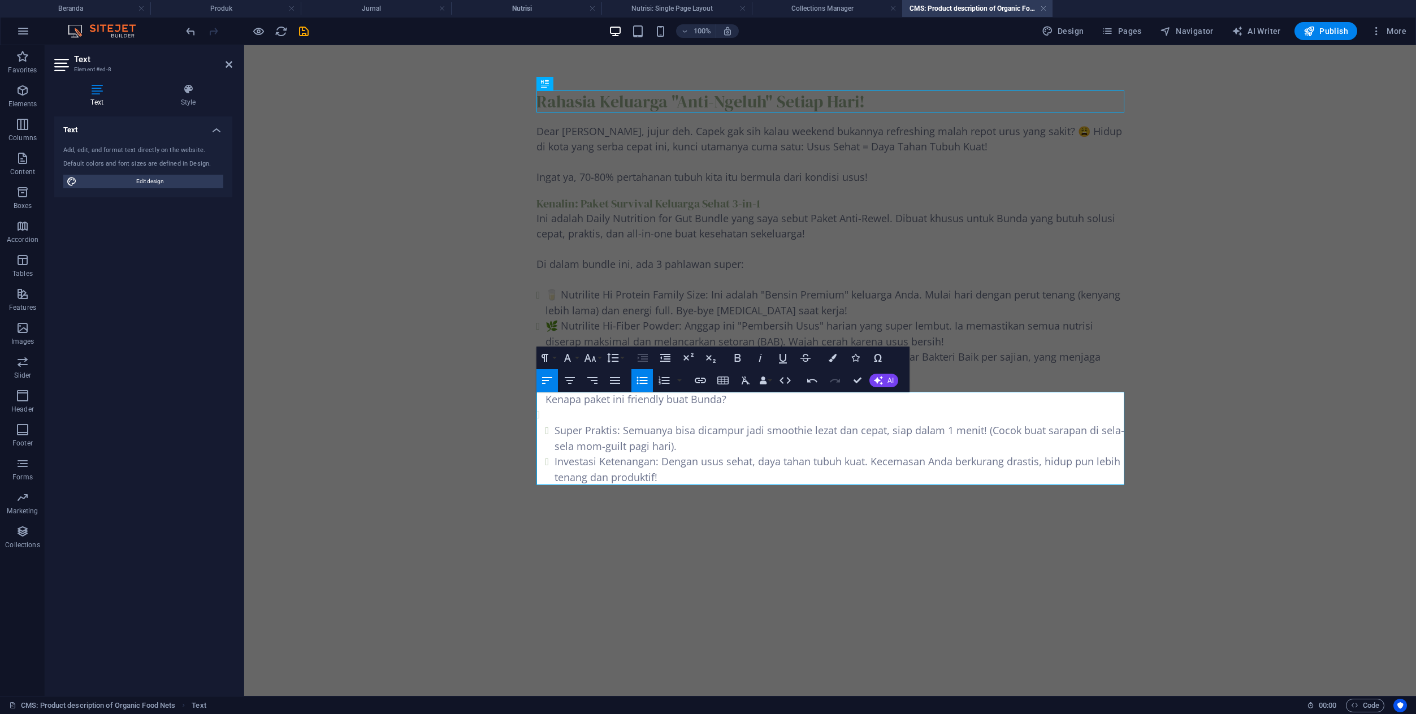
click at [558, 413] on li "Super Praktis: Semuanya bisa dicampur jadi smoothie lezat dan cepat, siap dalam…" at bounding box center [834, 446] width 579 height 78
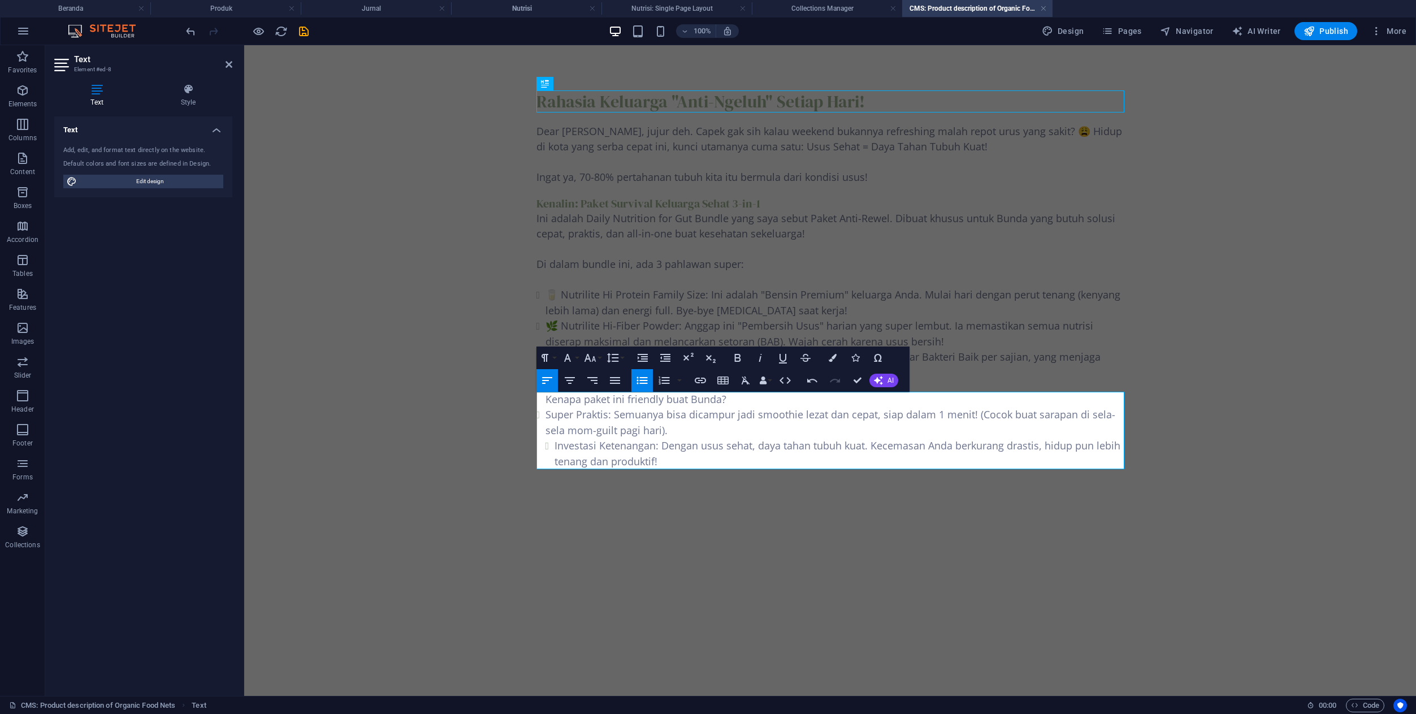
click at [555, 446] on li "Investasi Ketenangan: Dengan usus sehat, daya tahan tubuh kuat. Kecemasan Anda …" at bounding box center [839, 453] width 570 height 31
click at [736, 400] on ul "Kenapa paket ini friendly buat Bunda? Super Praktis: Semuanya bisa dicampur jad…" at bounding box center [830, 430] width 588 height 77
click at [740, 397] on ul "Kenapa paket ini friendly buat Bunda?" at bounding box center [830, 399] width 588 height 15
click at [546, 399] on ul "Kenapa paket ini friendly buat Bunda?" at bounding box center [830, 399] width 588 height 15
click at [726, 397] on ul "Kenapa paket ini friendly buat Bunda?" at bounding box center [830, 399] width 588 height 15
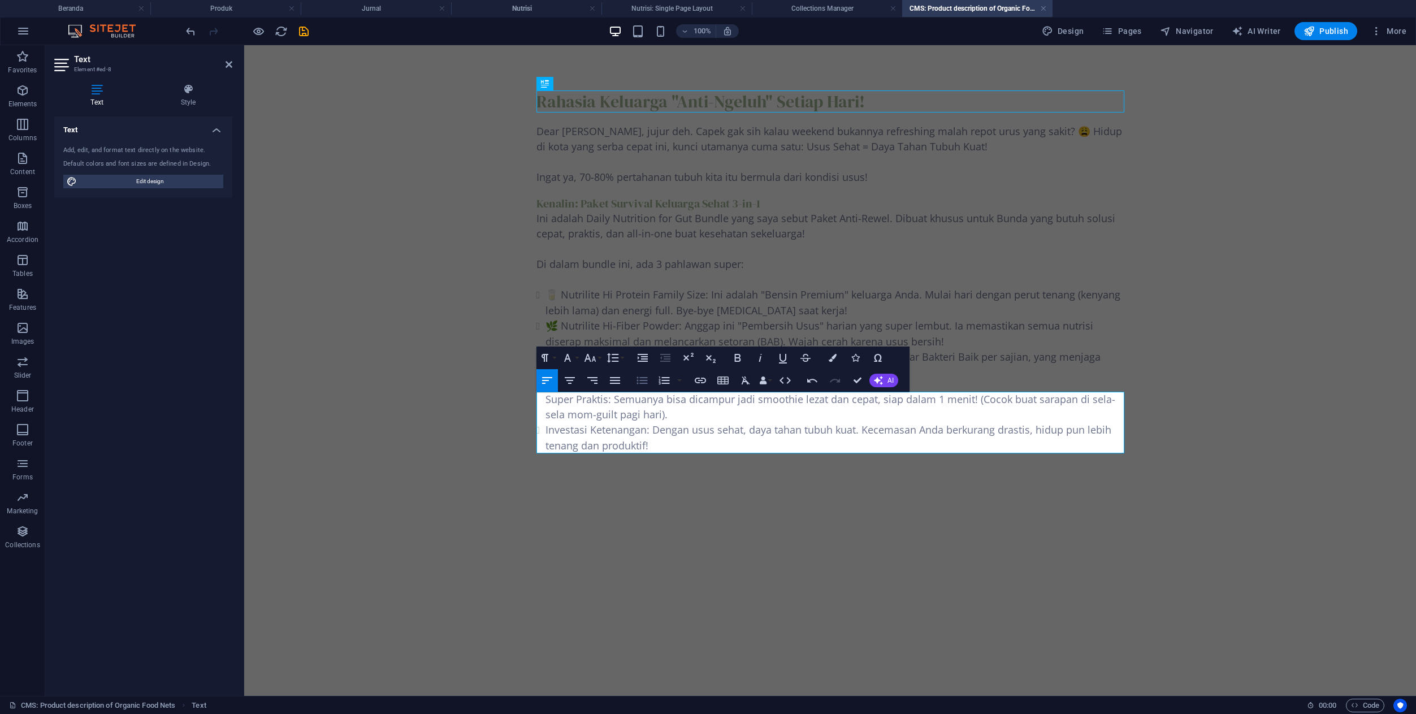
click at [643, 378] on icon "button" at bounding box center [641, 380] width 11 height 7
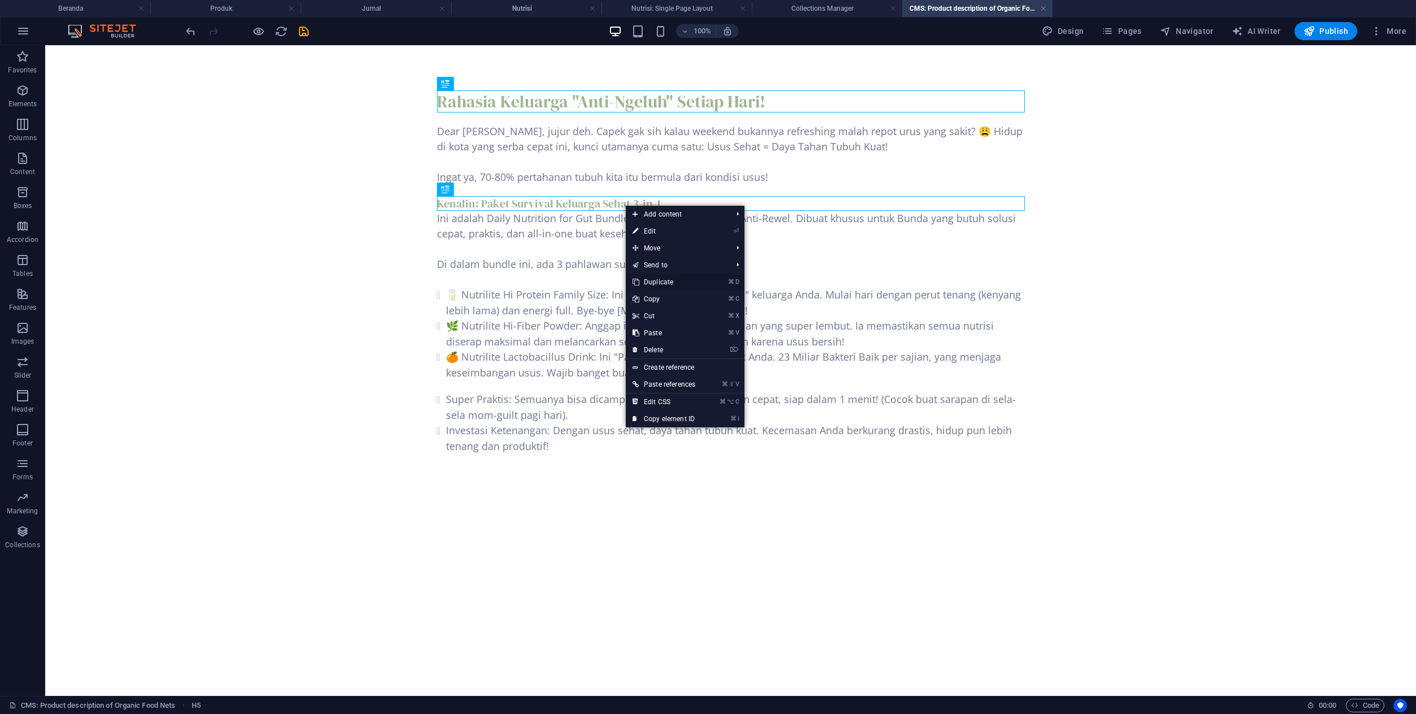
click at [656, 280] on link "⌘ D Duplicate" at bounding box center [664, 282] width 76 height 17
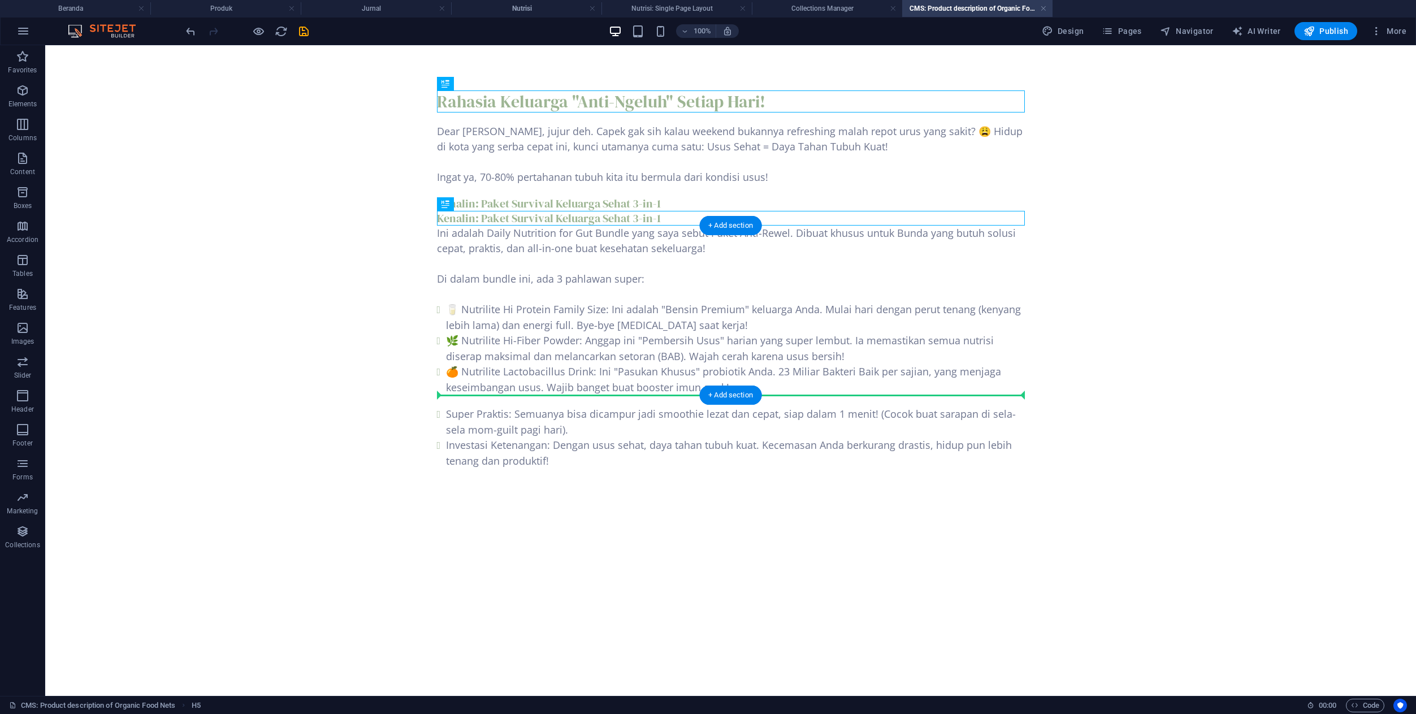
drag, startPoint x: 633, startPoint y: 222, endPoint x: 633, endPoint y: 342, distance: 120.4
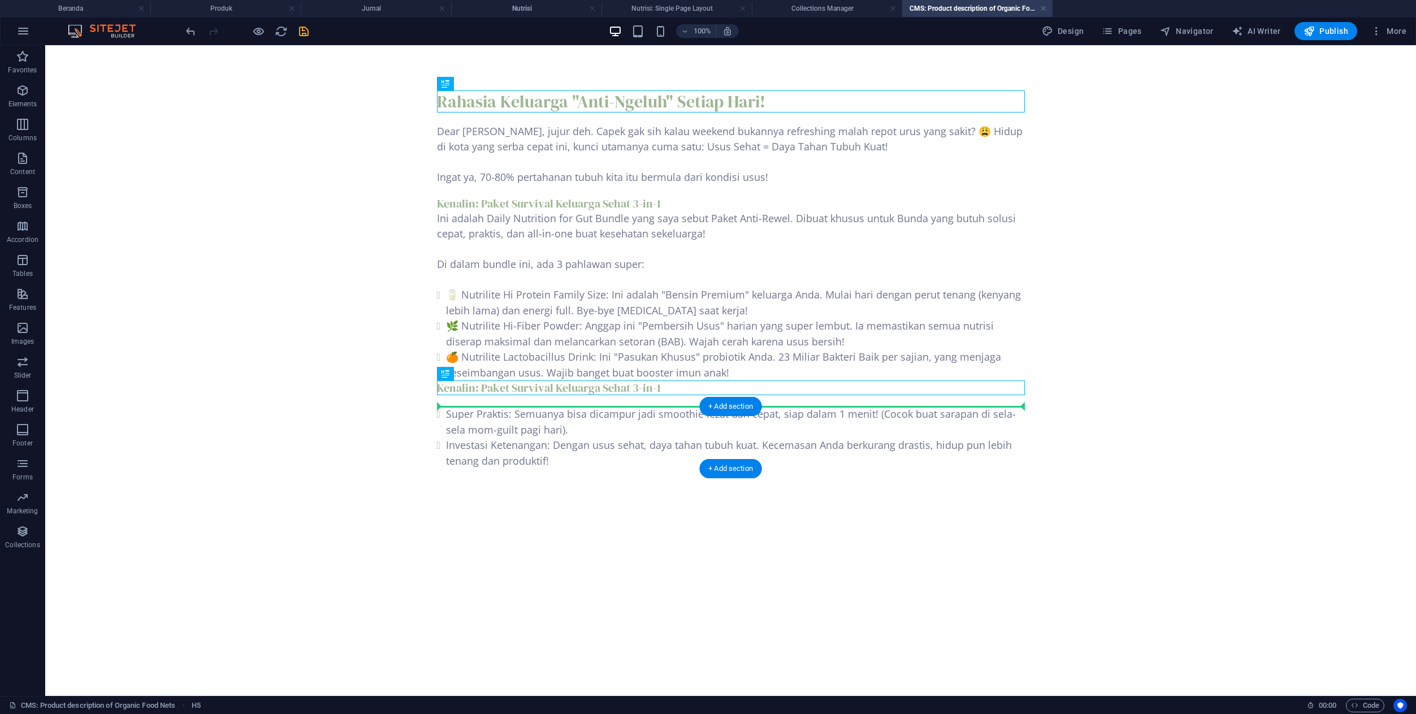
drag, startPoint x: 581, startPoint y: 391, endPoint x: 579, endPoint y: 413, distance: 22.6
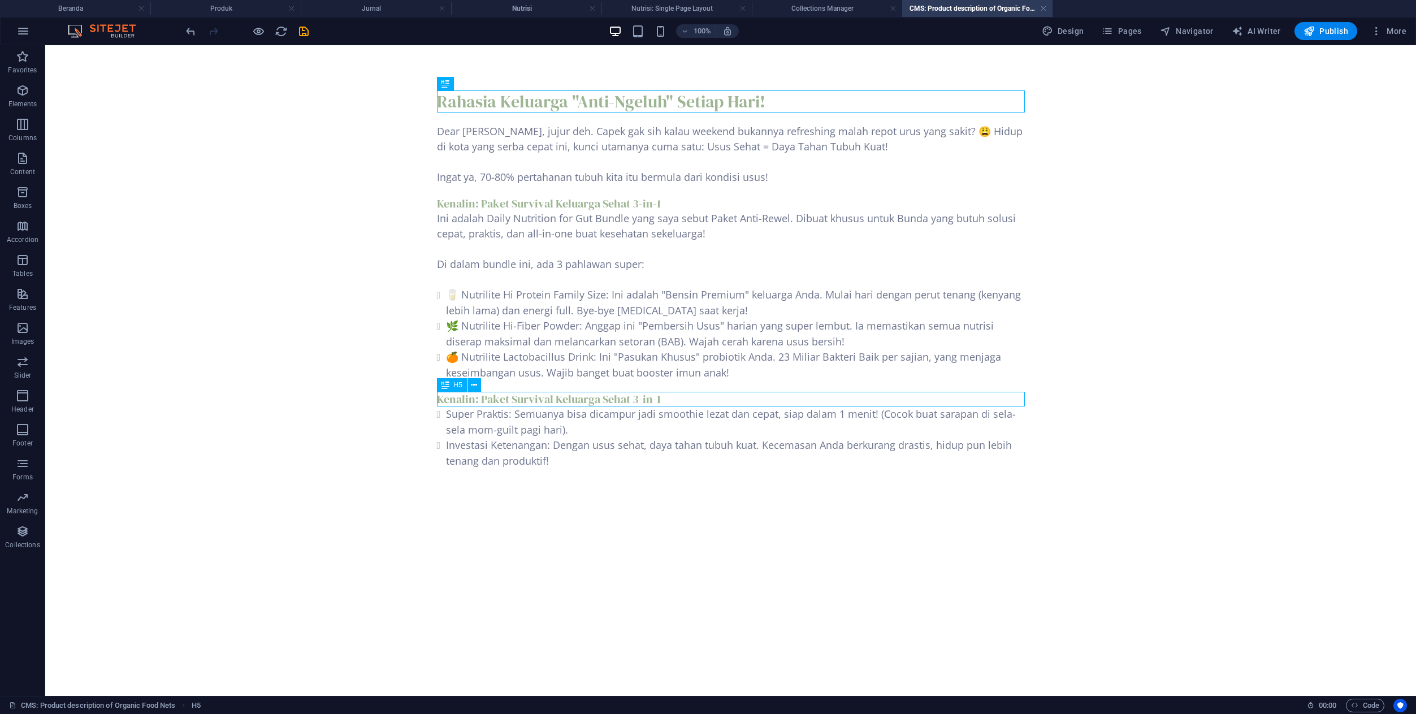
click at [590, 404] on div "Kenalin: Paket Survival Keluarga Sehat 3-in-1" at bounding box center [731, 399] width 588 height 15
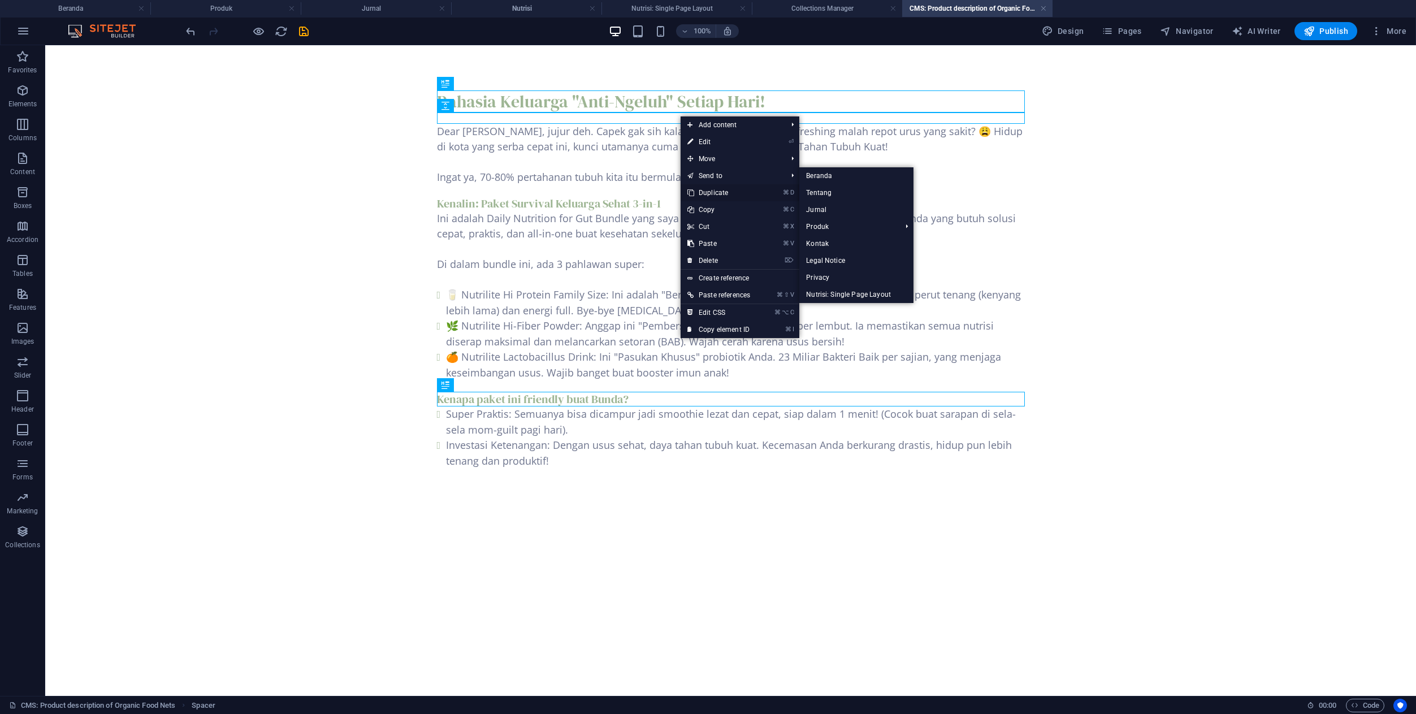
click at [714, 189] on link "⌘ D Duplicate" at bounding box center [719, 192] width 76 height 17
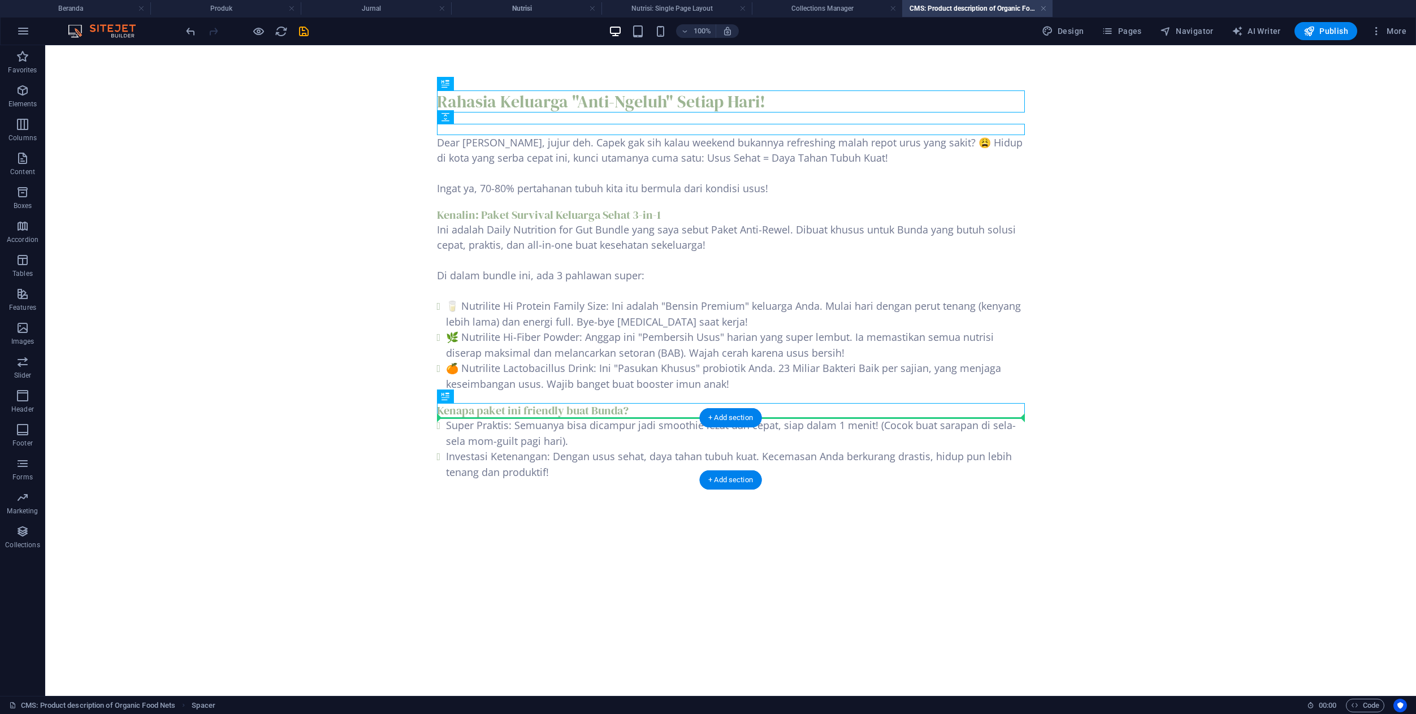
drag, startPoint x: 680, startPoint y: 132, endPoint x: 614, endPoint y: 419, distance: 295.1
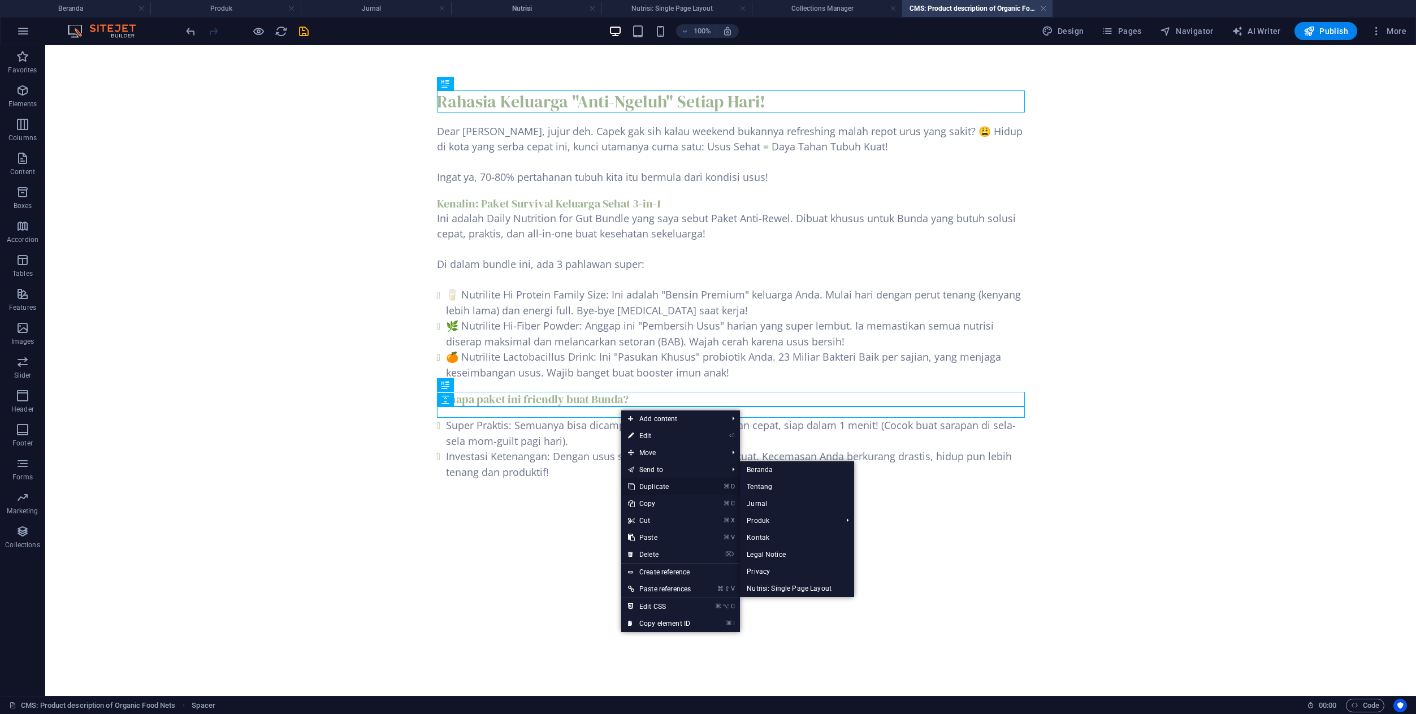
click at [645, 487] on link "⌘ D Duplicate" at bounding box center [659, 486] width 76 height 17
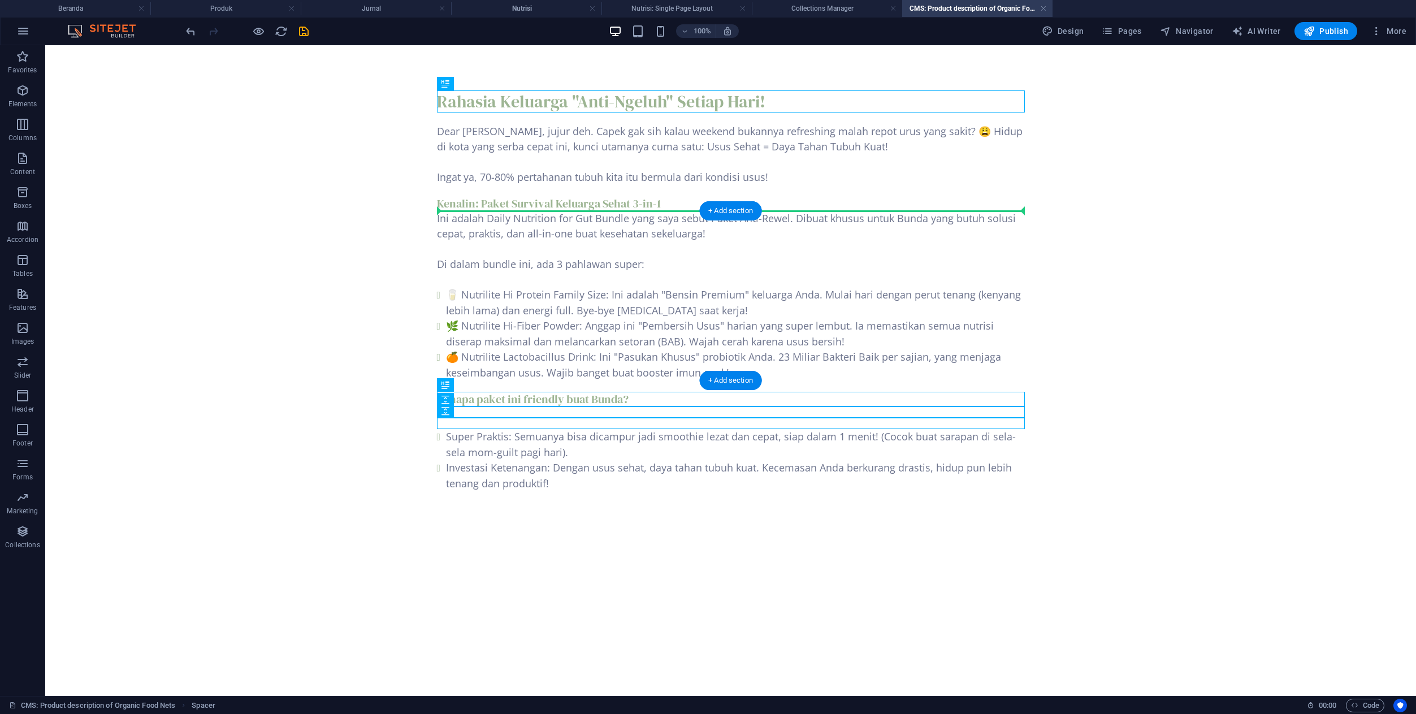
drag, startPoint x: 616, startPoint y: 426, endPoint x: 632, endPoint y: 233, distance: 192.8
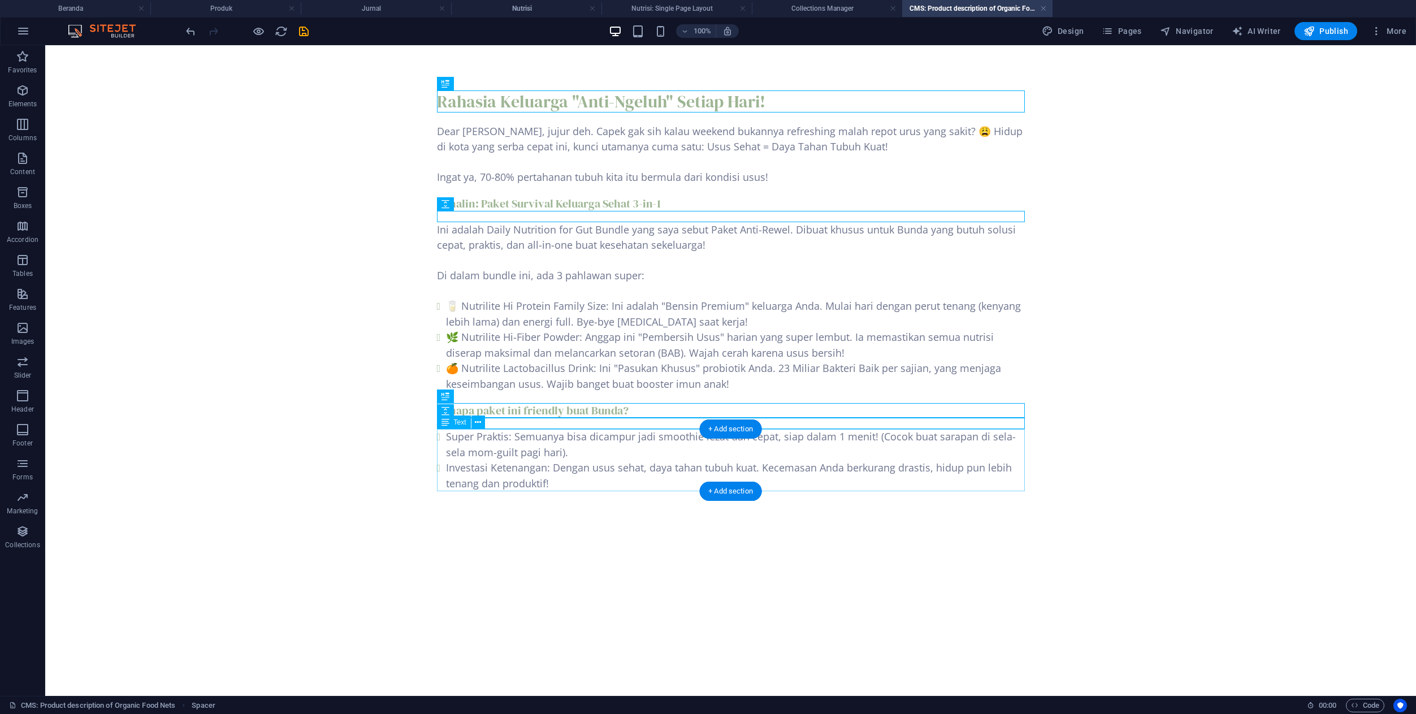
click at [593, 482] on div "Super Praktis: Semuanya bisa dicampur jadi smoothie lezat dan cepat, siap dalam…" at bounding box center [731, 460] width 588 height 62
click at [714, 489] on div "+ Add section" at bounding box center [730, 491] width 63 height 19
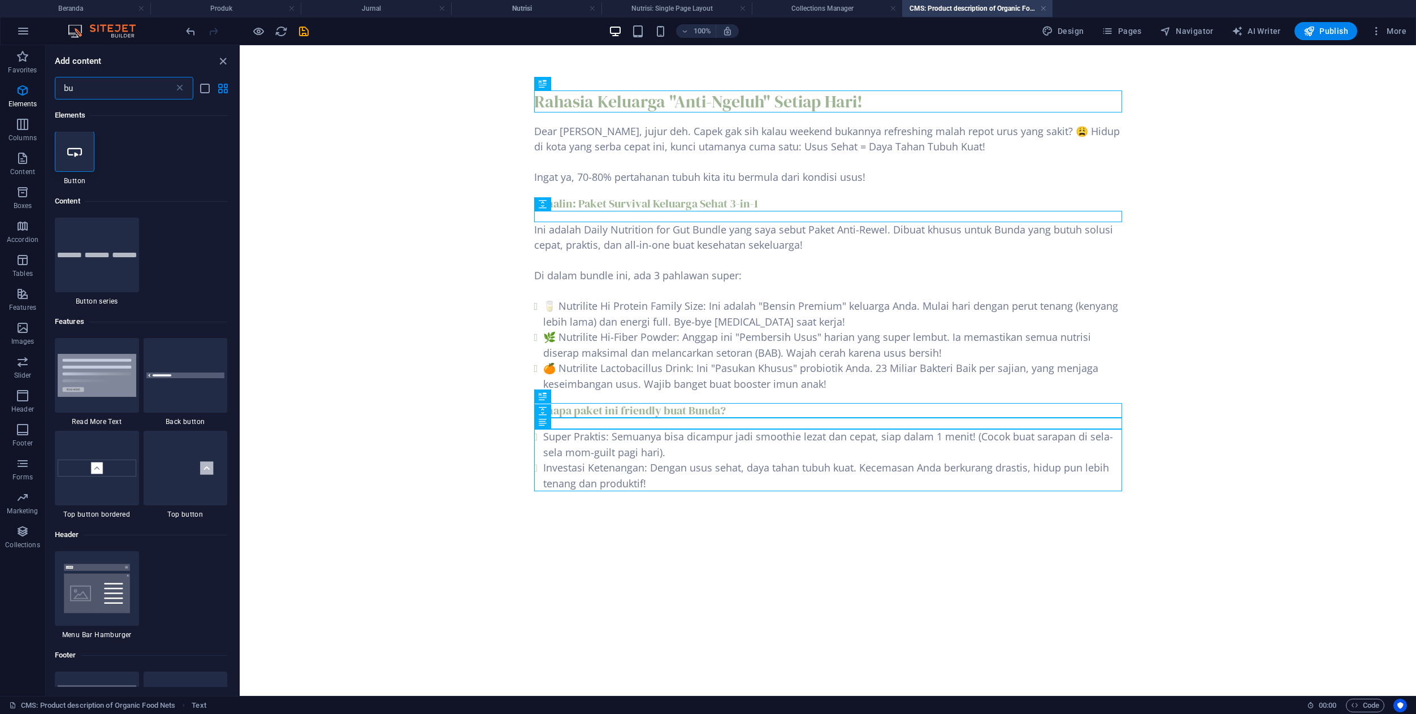
scroll to position [0, 0]
type input "bu"
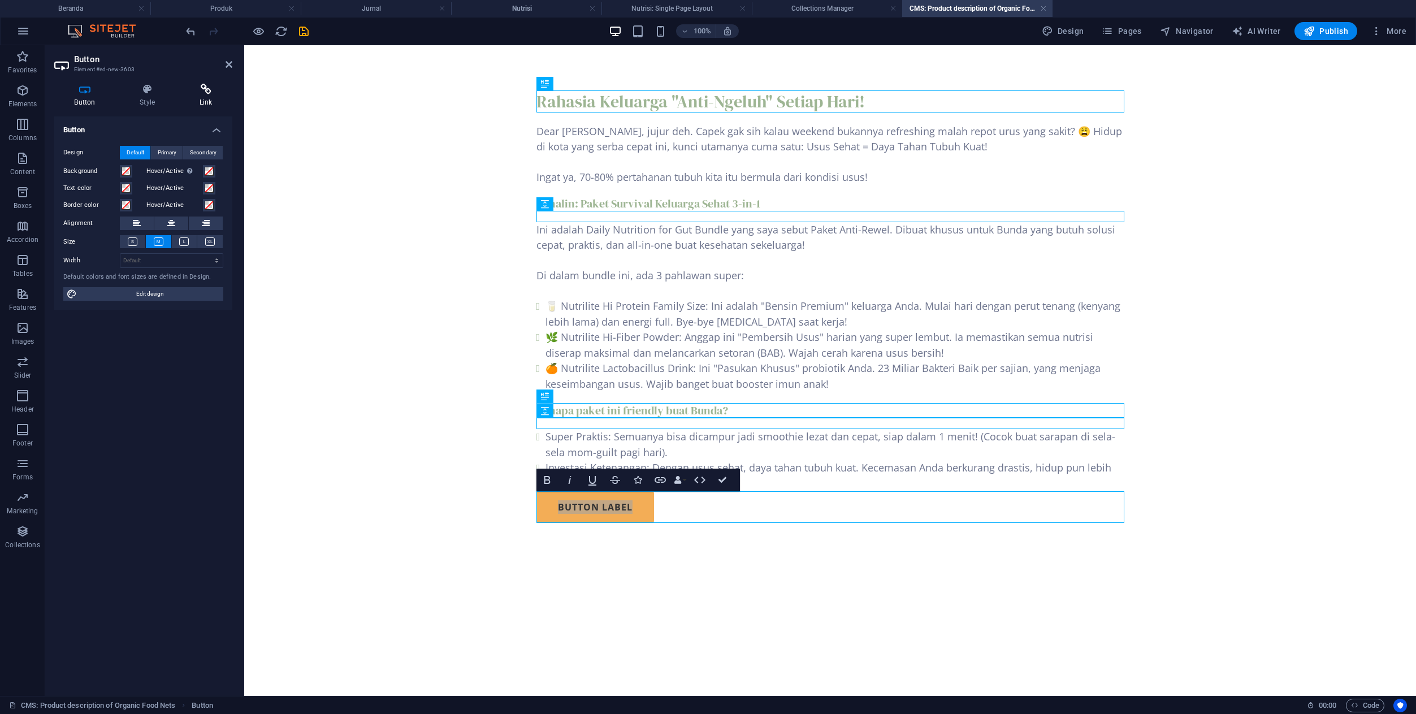
click at [214, 107] on h4 "Link" at bounding box center [205, 96] width 53 height 24
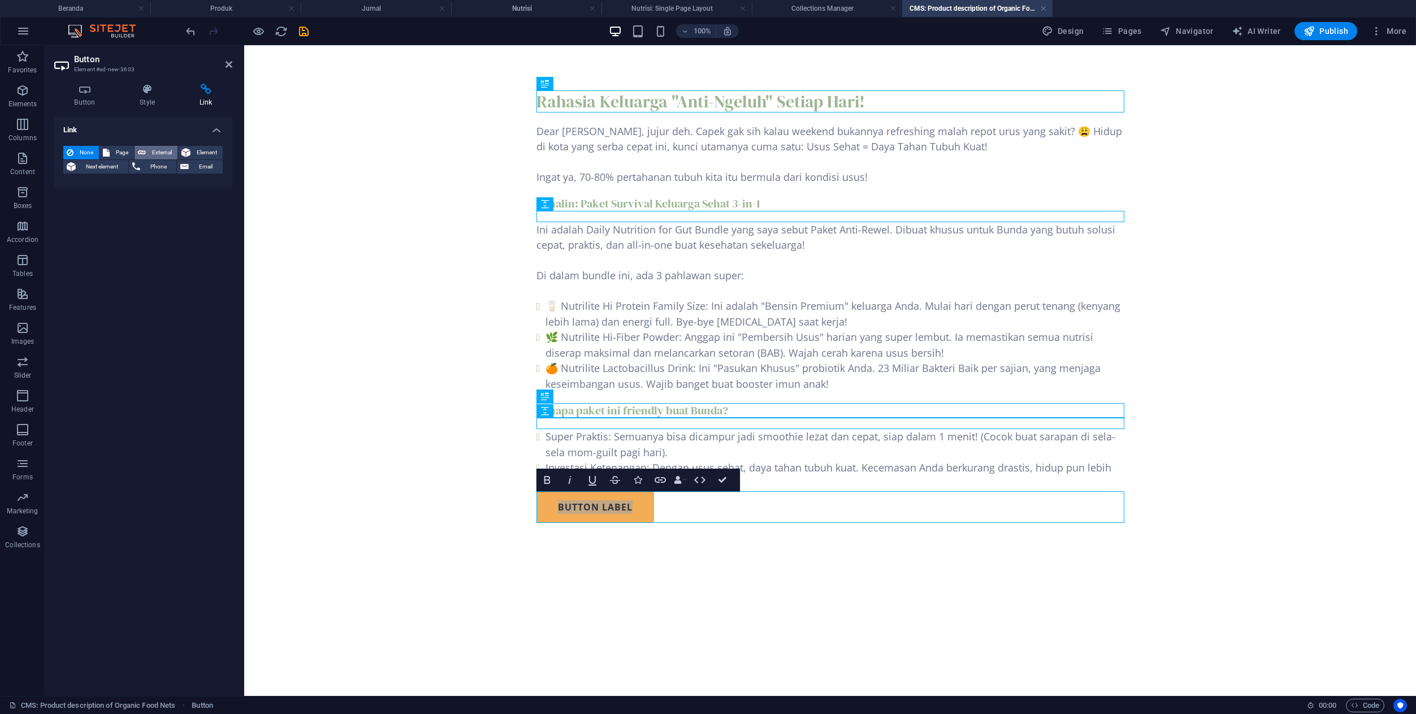
click at [155, 155] on span "External" at bounding box center [161, 153] width 25 height 14
select select "blank"
click at [229, 61] on icon at bounding box center [229, 64] width 7 height 9
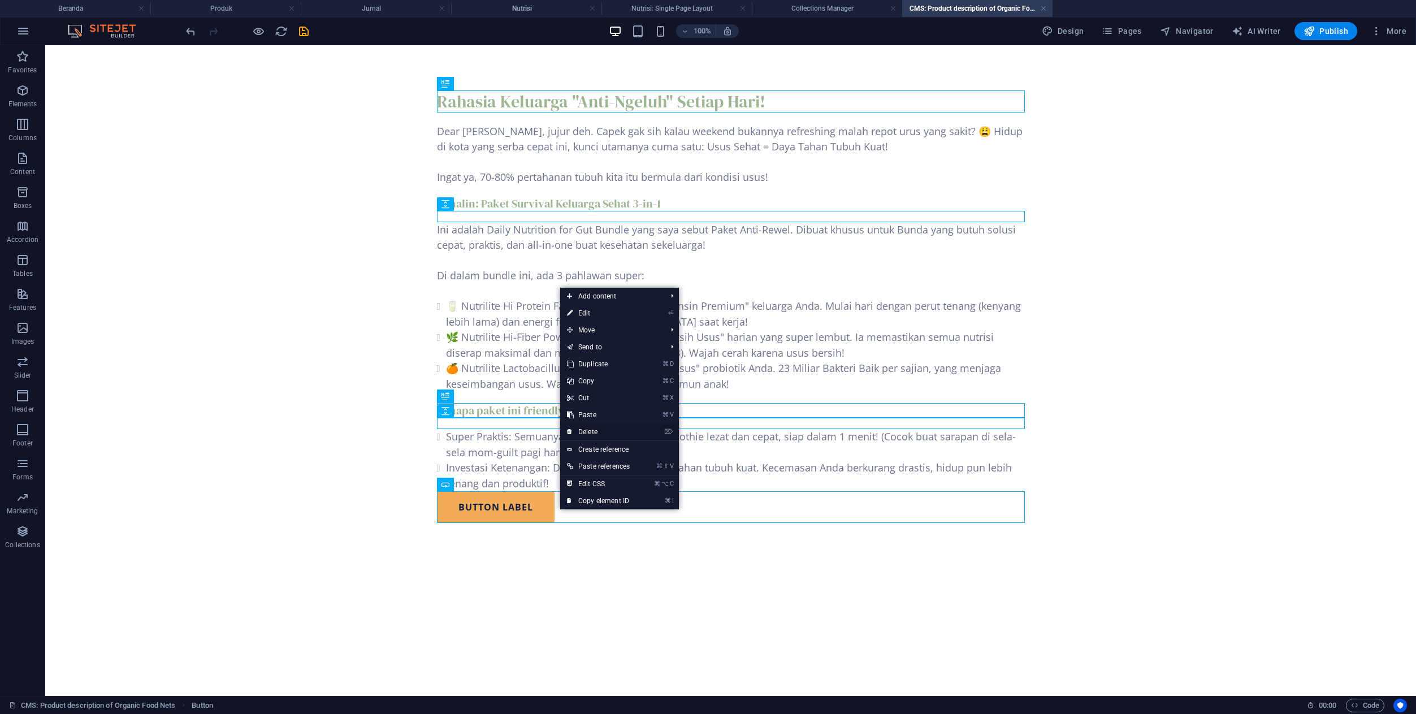
click at [595, 434] on link "⌦ Delete" at bounding box center [598, 431] width 76 height 17
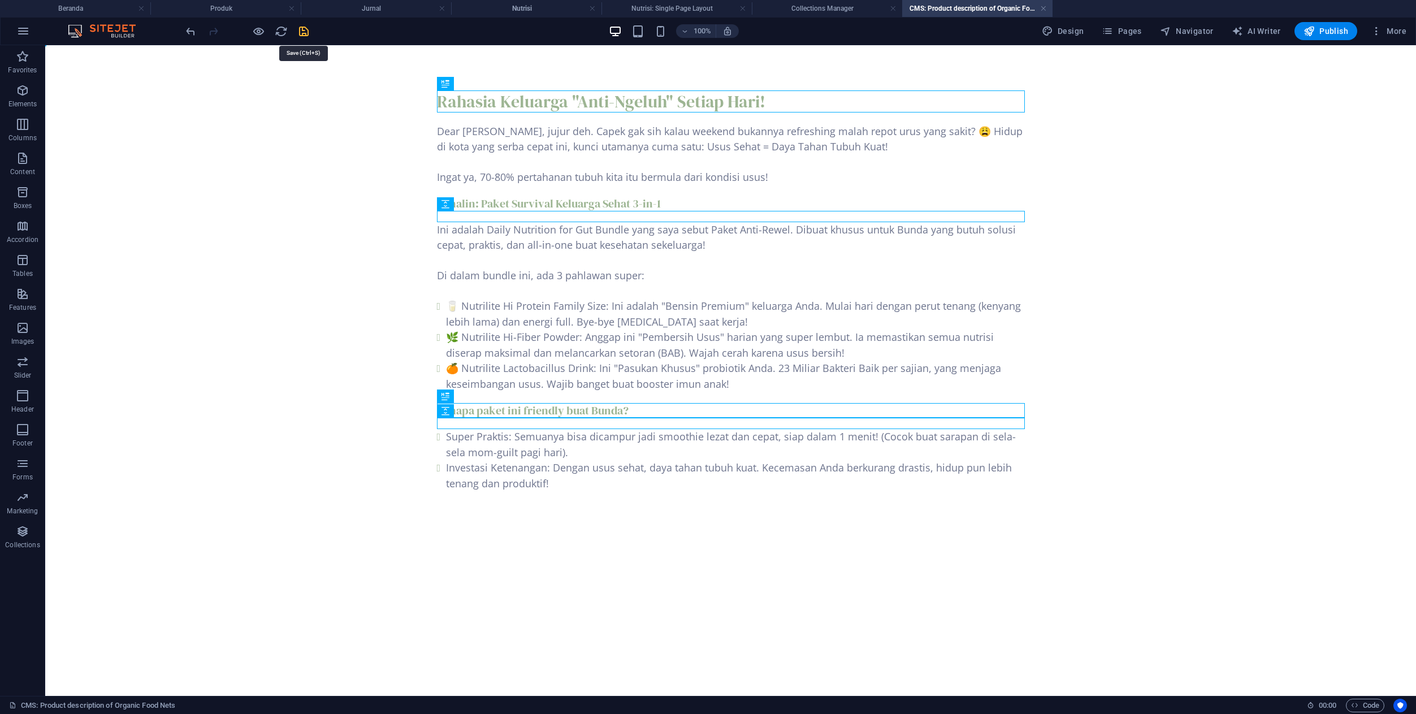
click at [304, 36] on icon "save" at bounding box center [303, 31] width 13 height 13
click at [1041, 11] on link at bounding box center [1043, 8] width 7 height 11
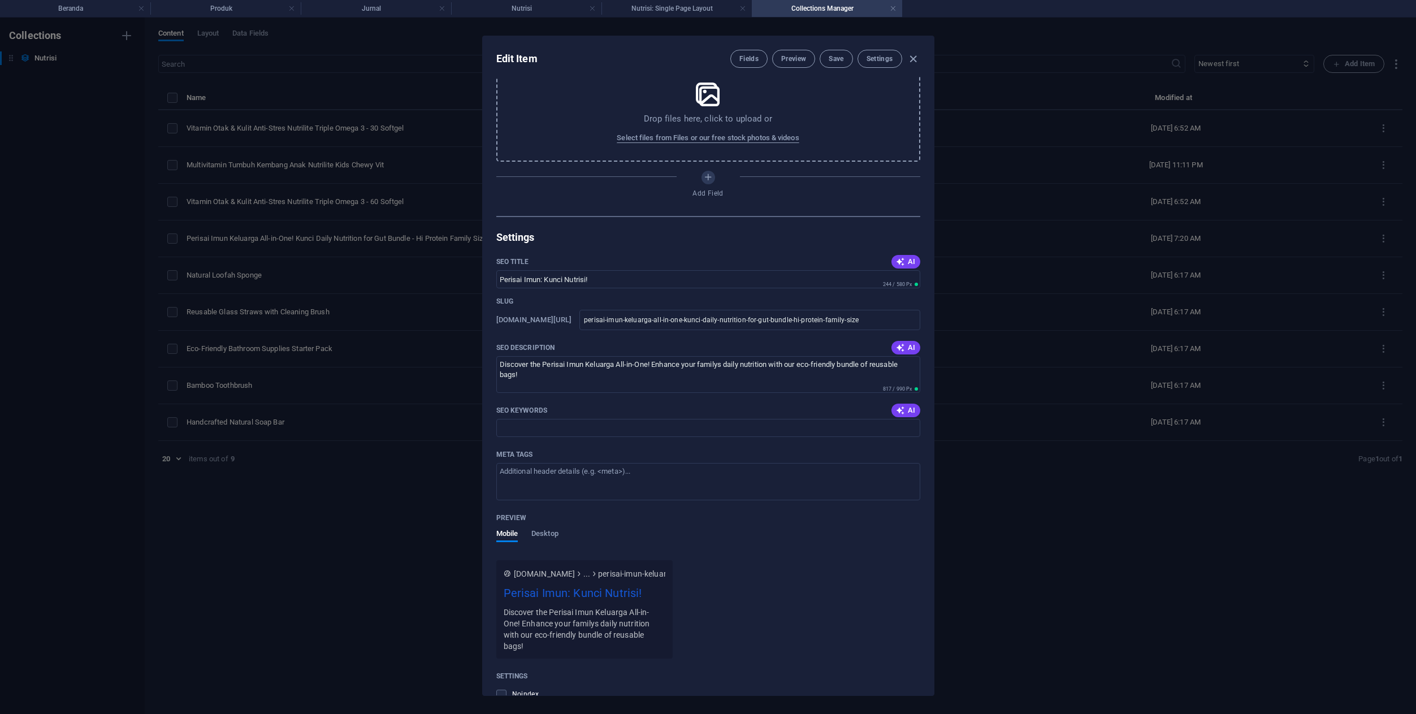
scroll to position [566, 0]
click at [912, 258] on span "AI" at bounding box center [905, 258] width 19 height 9
type input "Nutrition Keluarga Sehat!"
click at [909, 348] on span "AI" at bounding box center [905, 344] width 19 height 9
click at [903, 363] on textarea "Boost your familys health with our All-in-One Daily Nutrition for Gut Bundle! E…" at bounding box center [708, 371] width 424 height 37
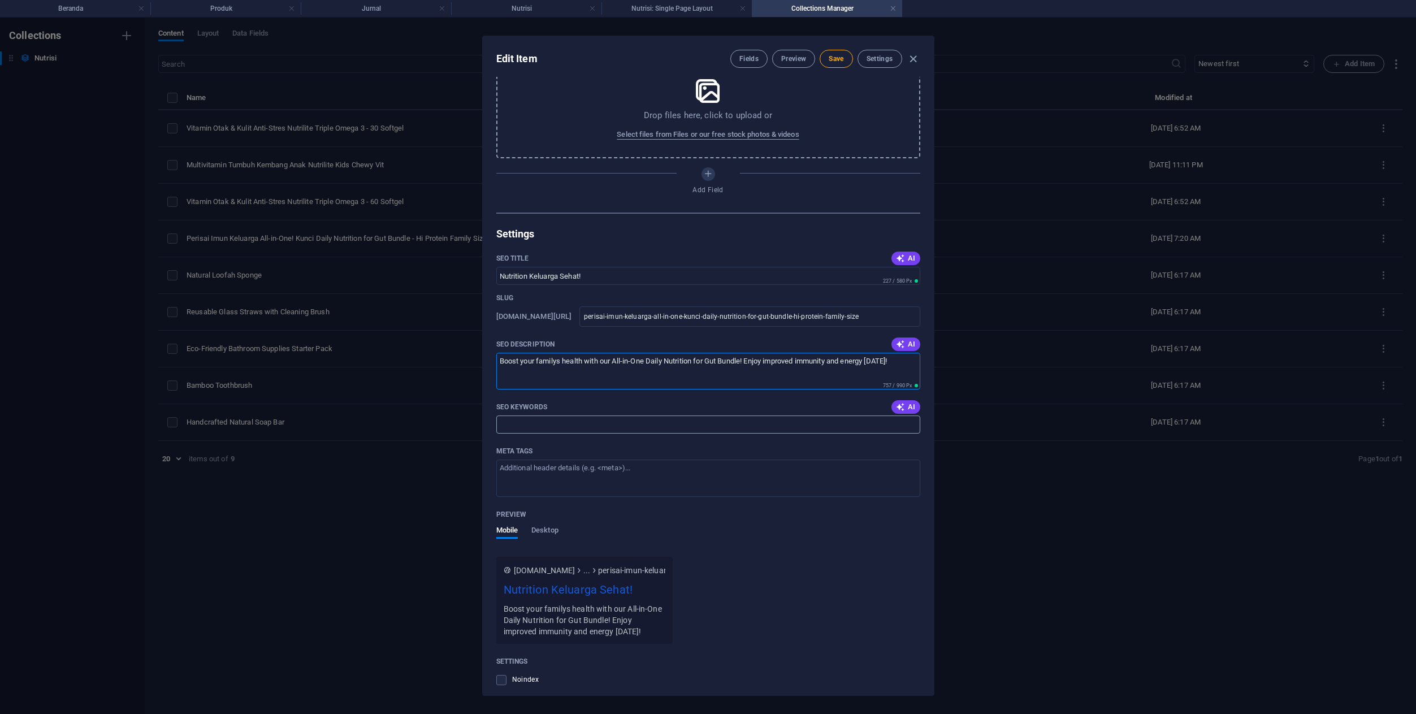
paste textarea "Tingkatkan Imunitas dan Energi Full sekeluarga dengan Paket Nutrisi Harian All-…"
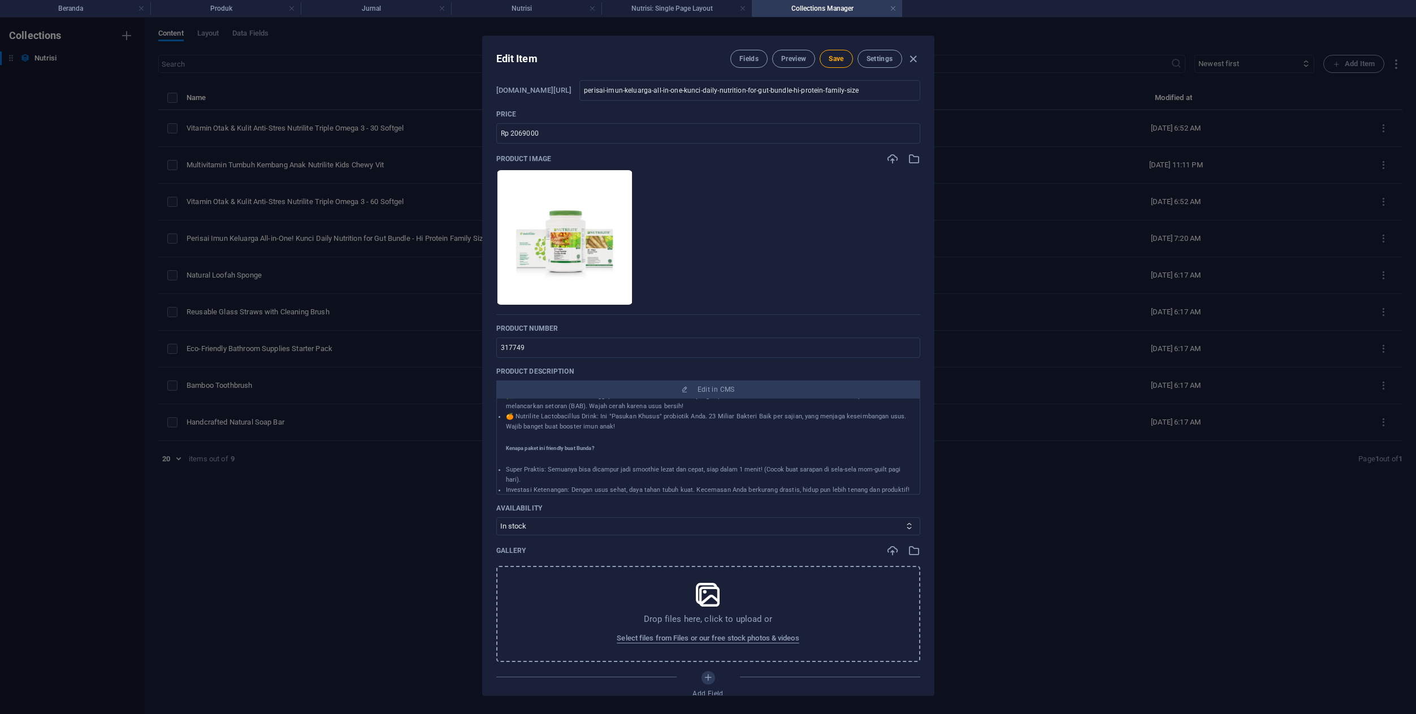
scroll to position [0, 0]
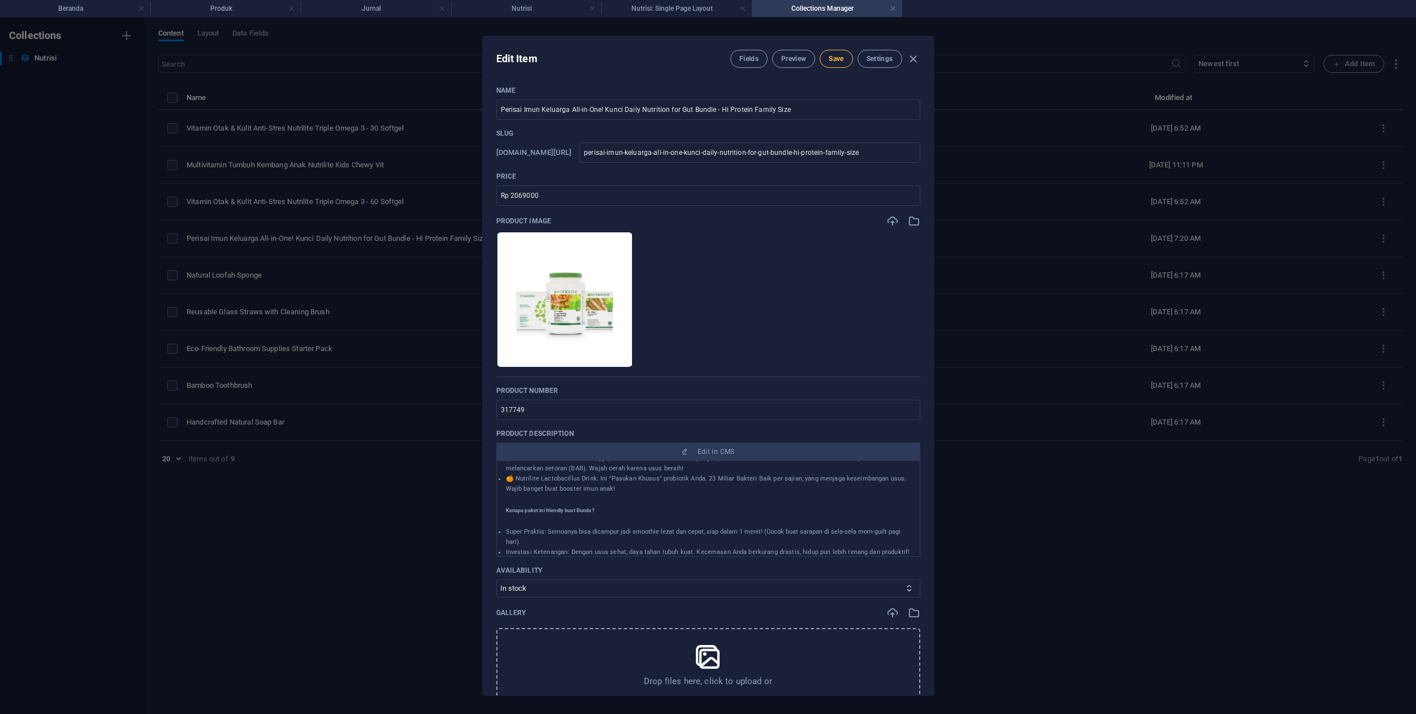
type textarea "Tingkatkan Imunitas dan Energi Full sekeluarga dengan Paket Nutrisi Harian All-…"
click at [835, 58] on span "Save" at bounding box center [836, 58] width 15 height 9
click at [508, 2] on h4 "Nutrisi" at bounding box center [526, 8] width 150 height 12
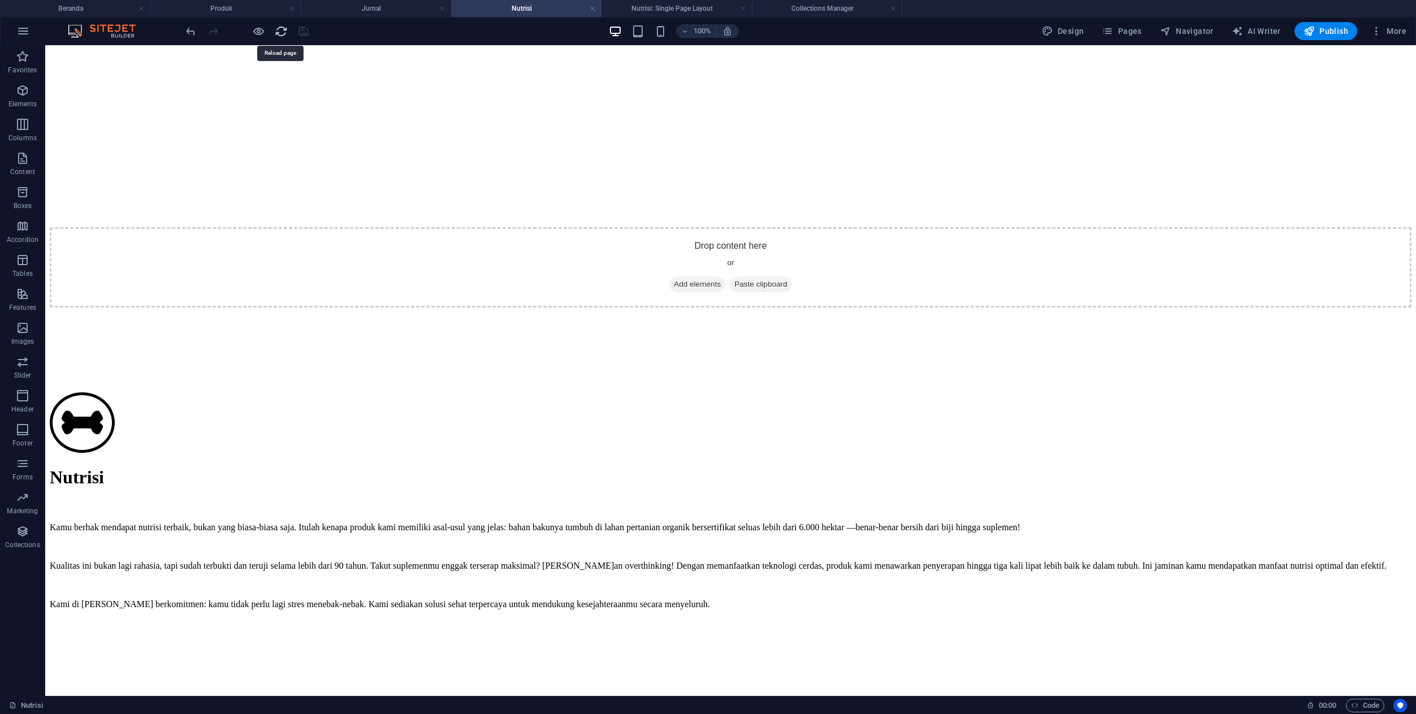
click at [278, 34] on icon "reload" at bounding box center [281, 31] width 13 height 13
click at [666, 6] on h4 "Nutrisi: Single Page Layout" at bounding box center [676, 8] width 150 height 12
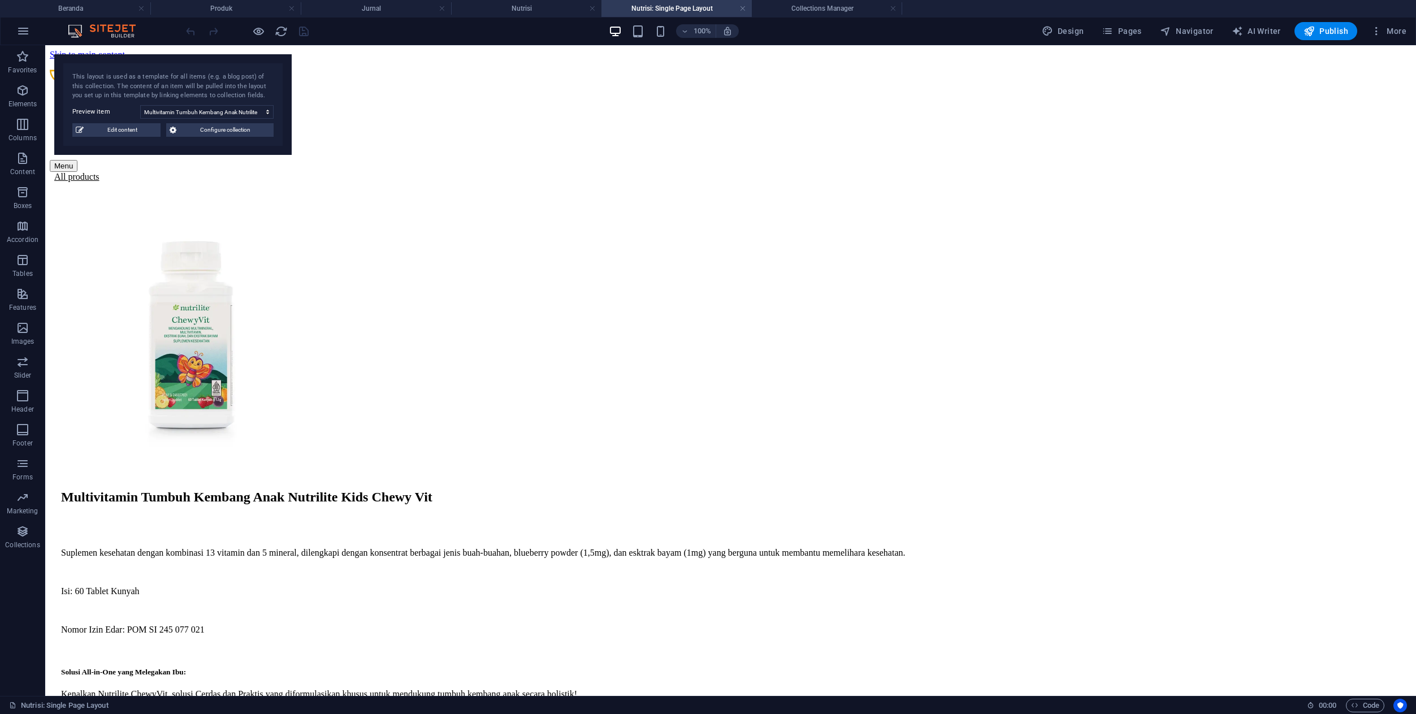
scroll to position [633, 0]
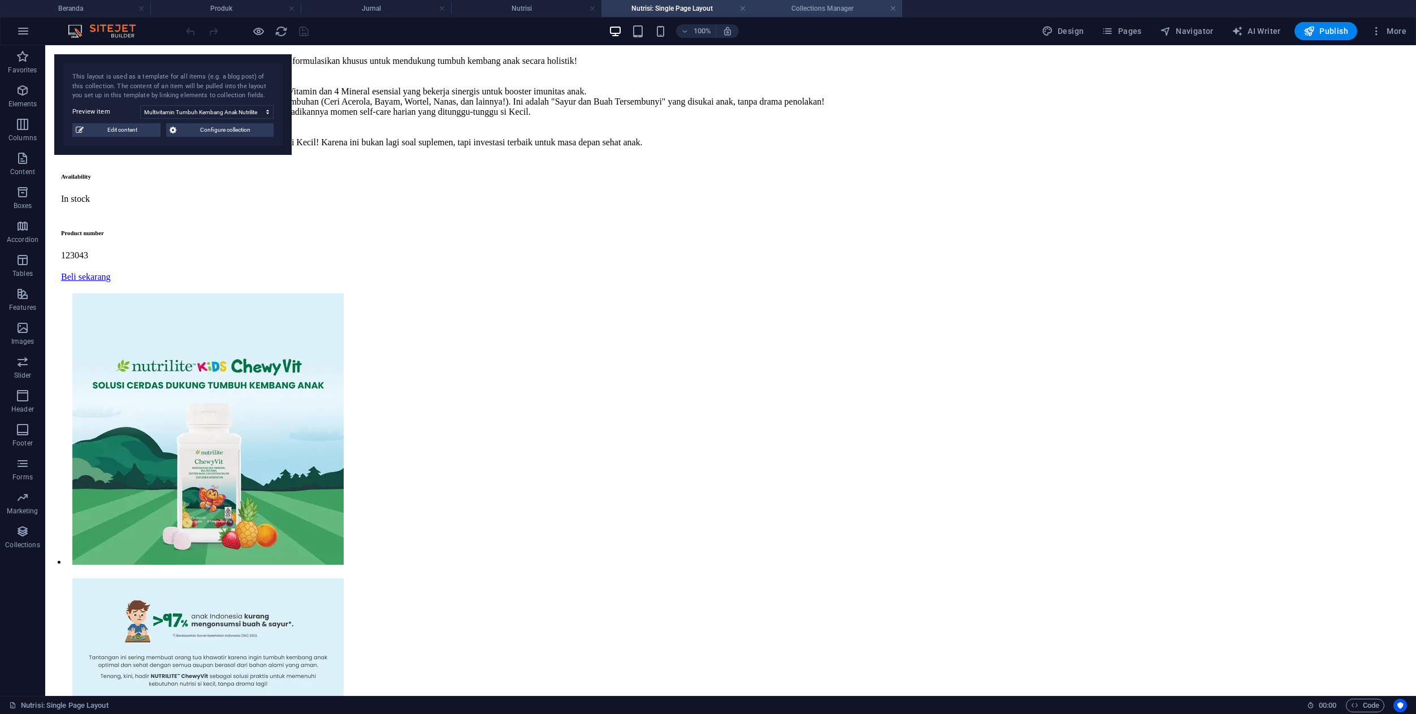
click at [838, 10] on h4 "Collections Manager" at bounding box center [827, 8] width 150 height 12
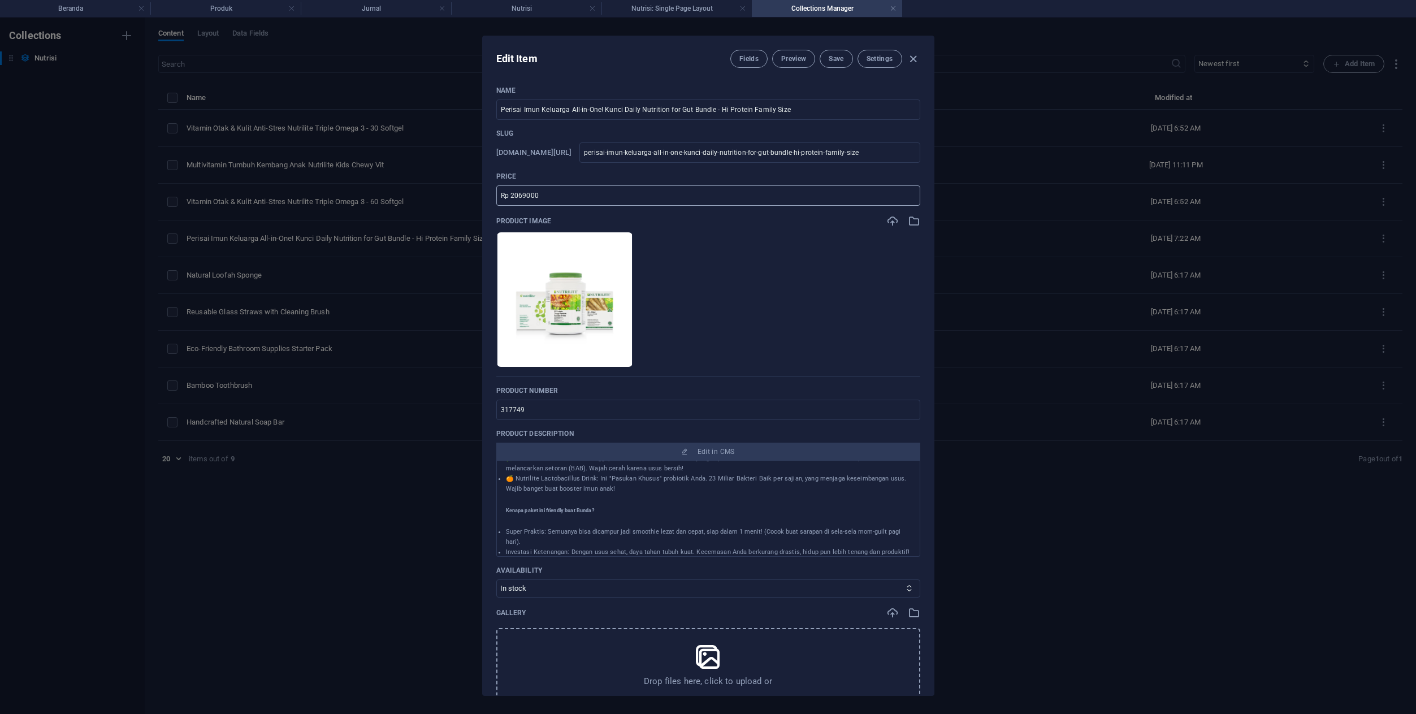
click at [515, 196] on input "Rp 2069000" at bounding box center [708, 195] width 424 height 20
type input "Rp 2.069.000"
click at [633, 317] on li at bounding box center [564, 300] width 137 height 136
click at [801, 302] on ul "Drop files here to upload them instantly" at bounding box center [708, 300] width 424 height 136
click at [835, 63] on span "Save" at bounding box center [836, 58] width 15 height 9
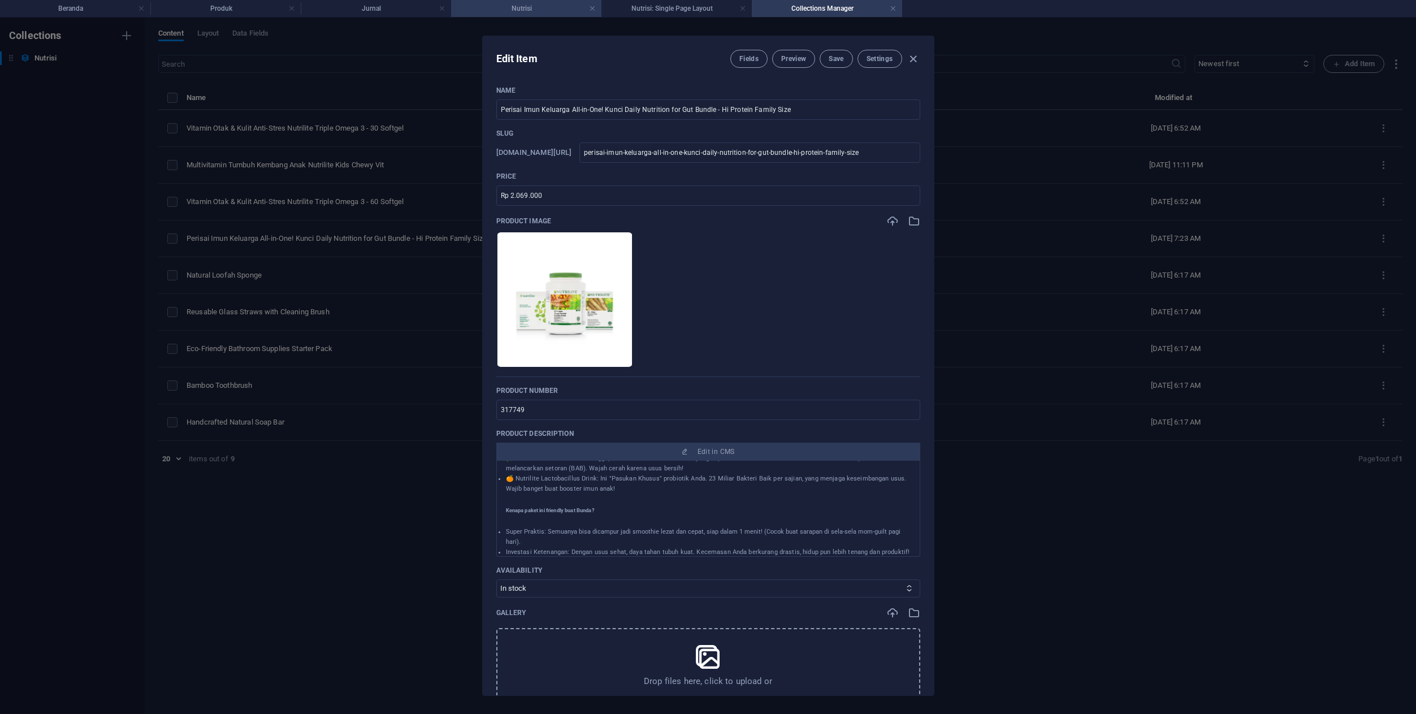
click at [530, 13] on h4 "Nutrisi" at bounding box center [526, 8] width 150 height 12
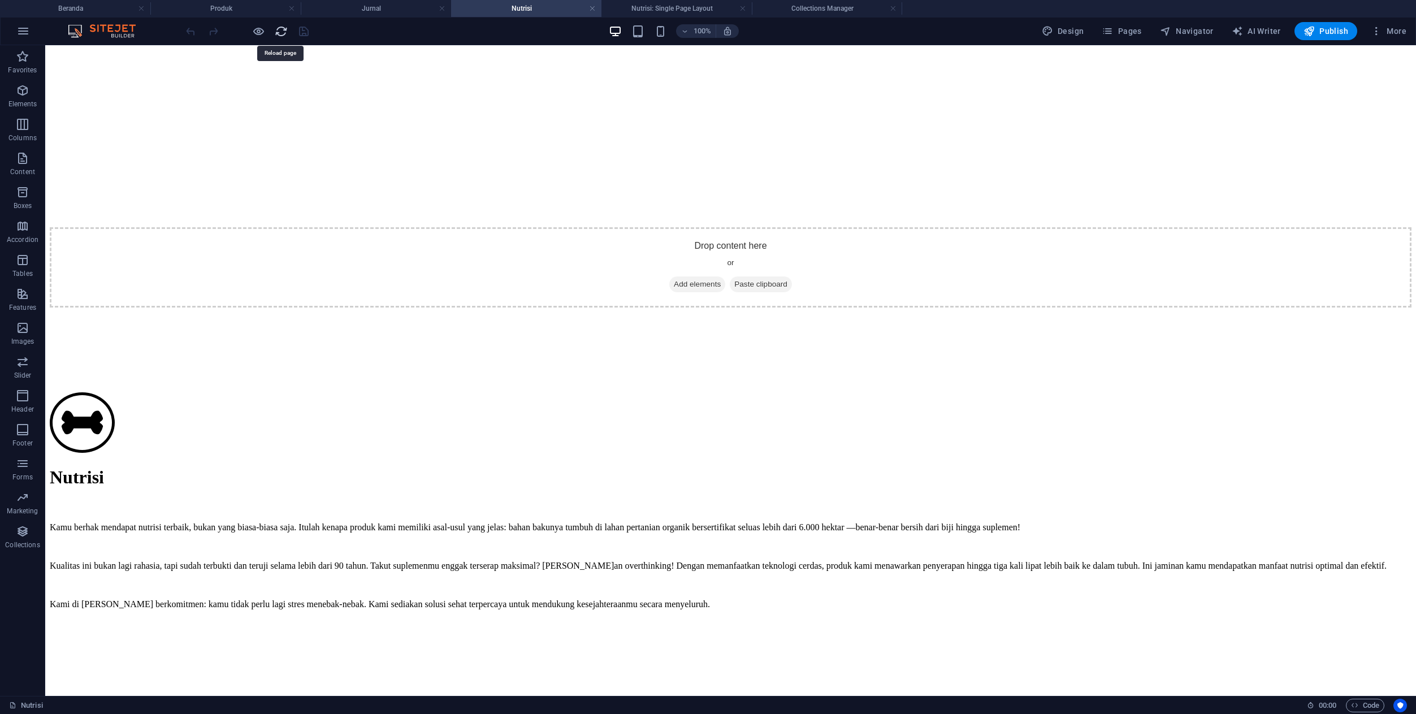
click at [277, 36] on icon "reload" at bounding box center [281, 31] width 13 height 13
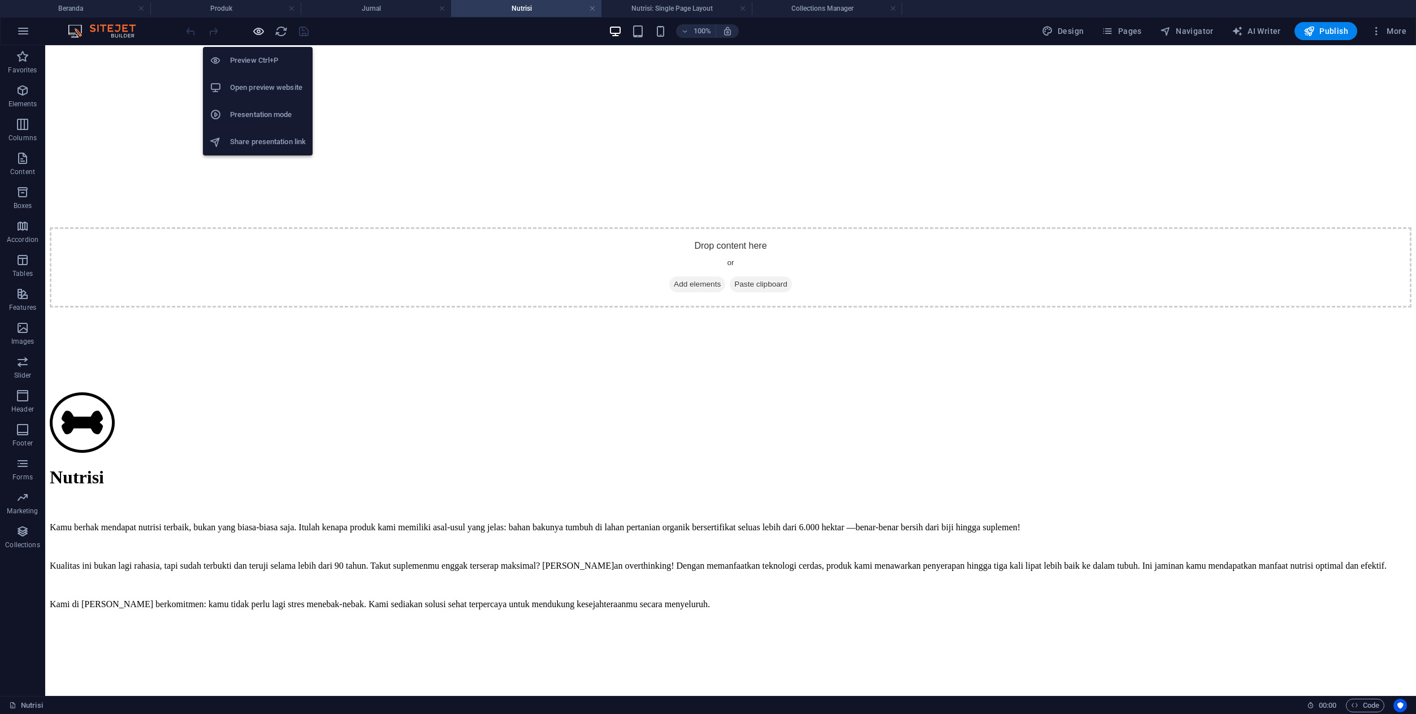
click at [258, 37] on icon "button" at bounding box center [258, 31] width 13 height 13
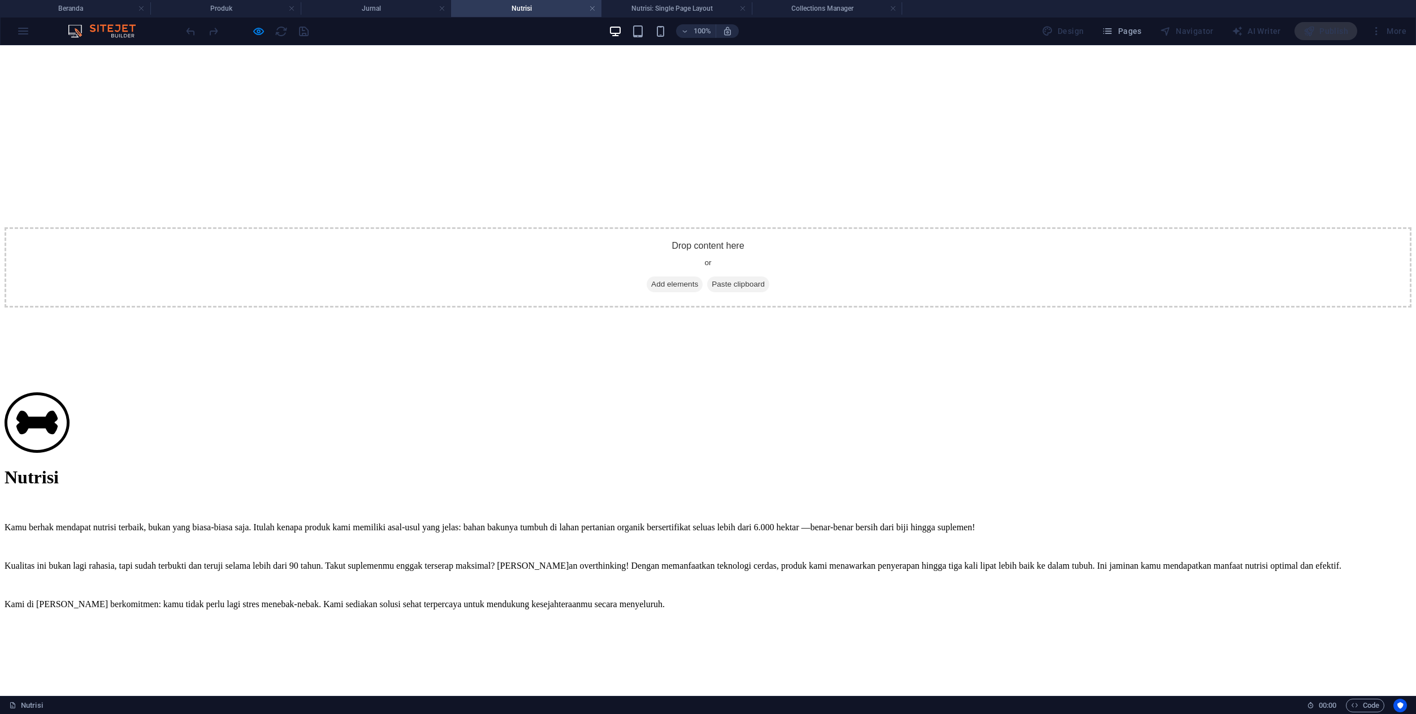
select select "68e2fc8903a8e4c8fe02ce5c"
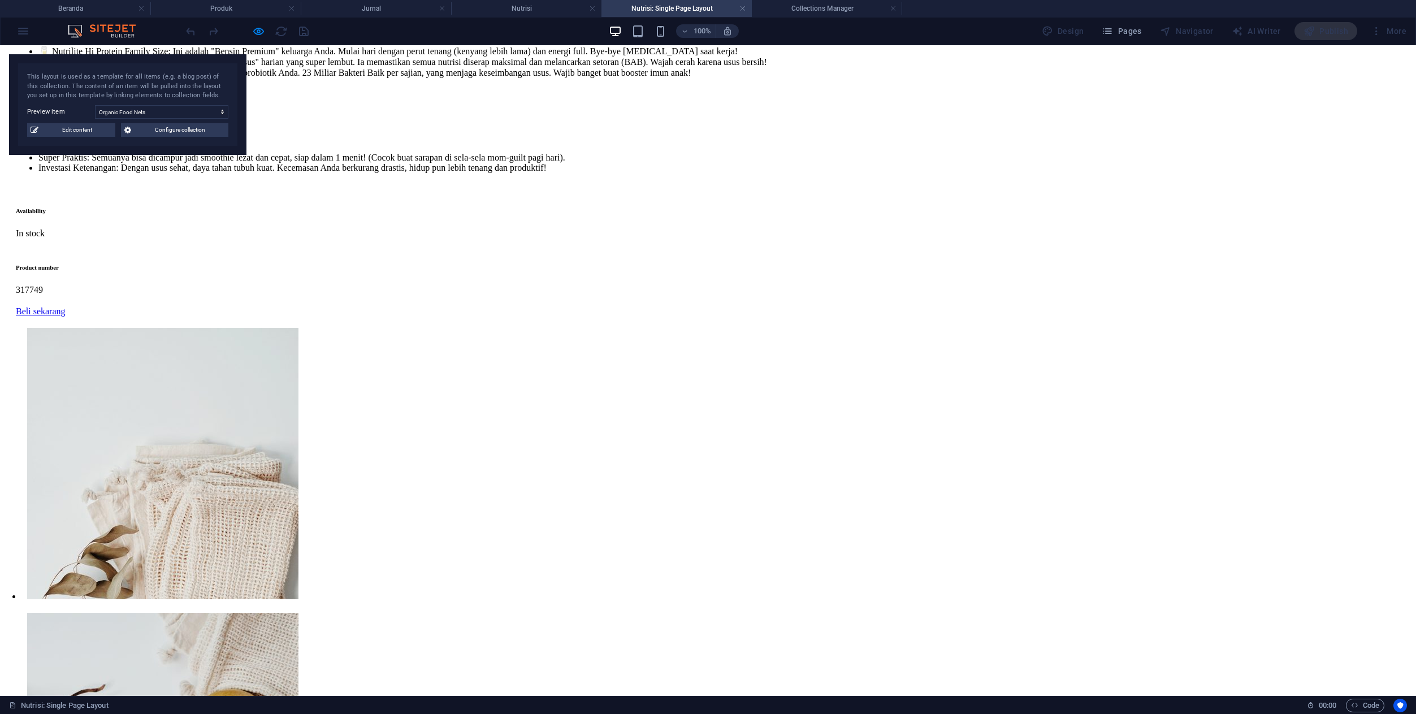
scroll to position [848, 0]
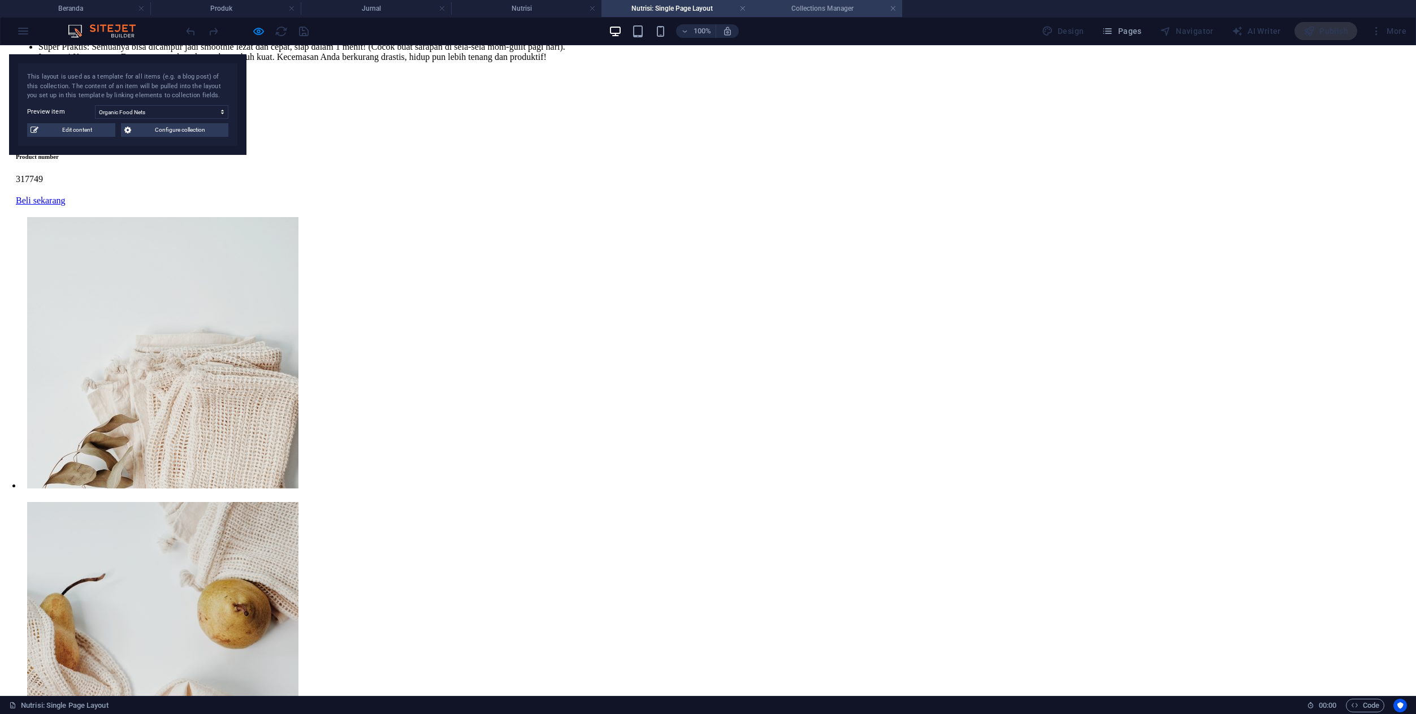
click at [803, 7] on h4 "Collections Manager" at bounding box center [827, 8] width 150 height 12
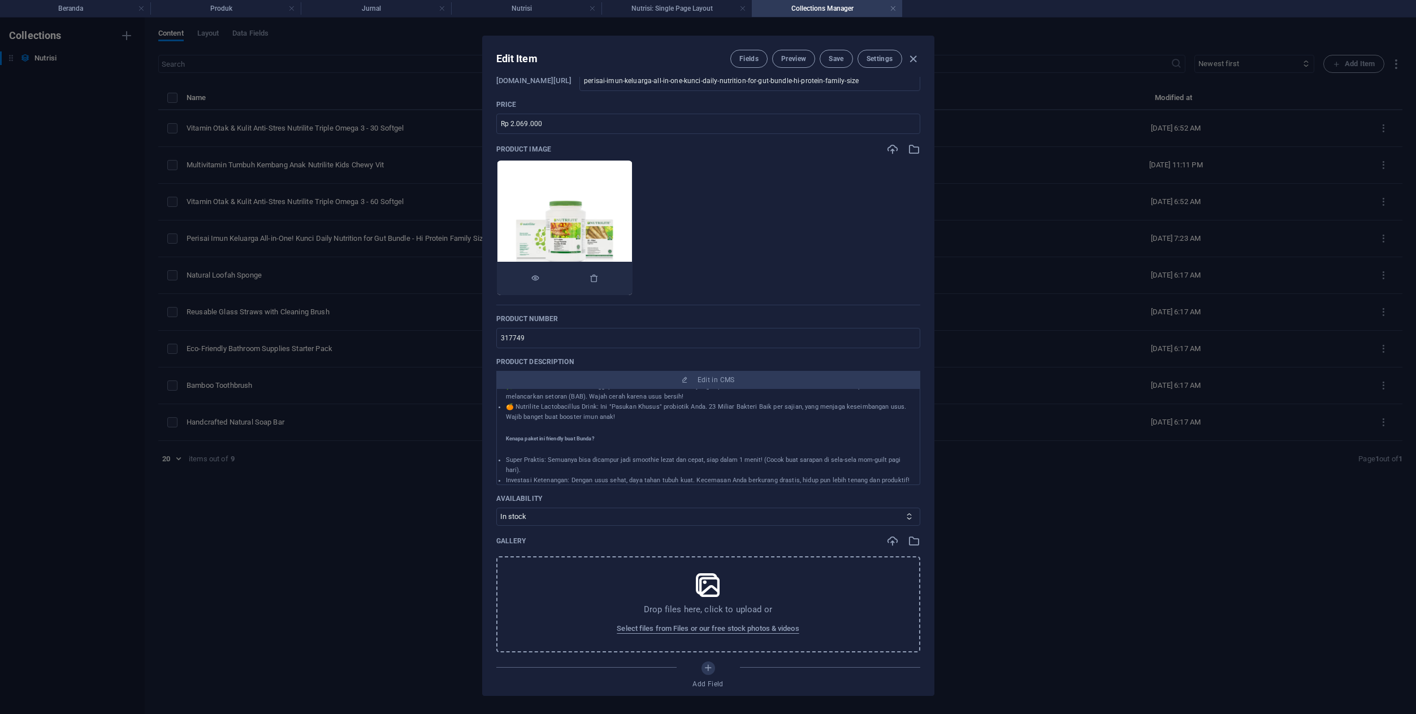
scroll to position [0, 0]
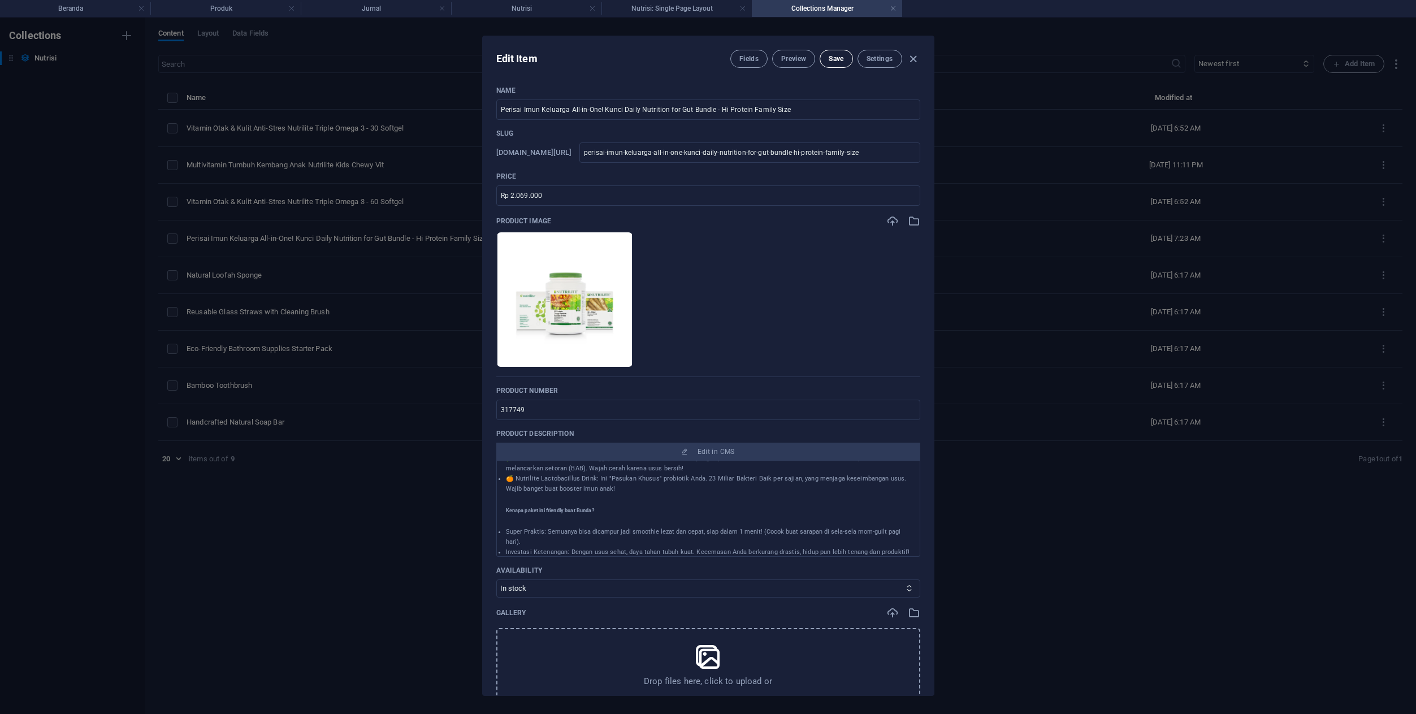
click at [837, 55] on span "Save" at bounding box center [836, 58] width 15 height 9
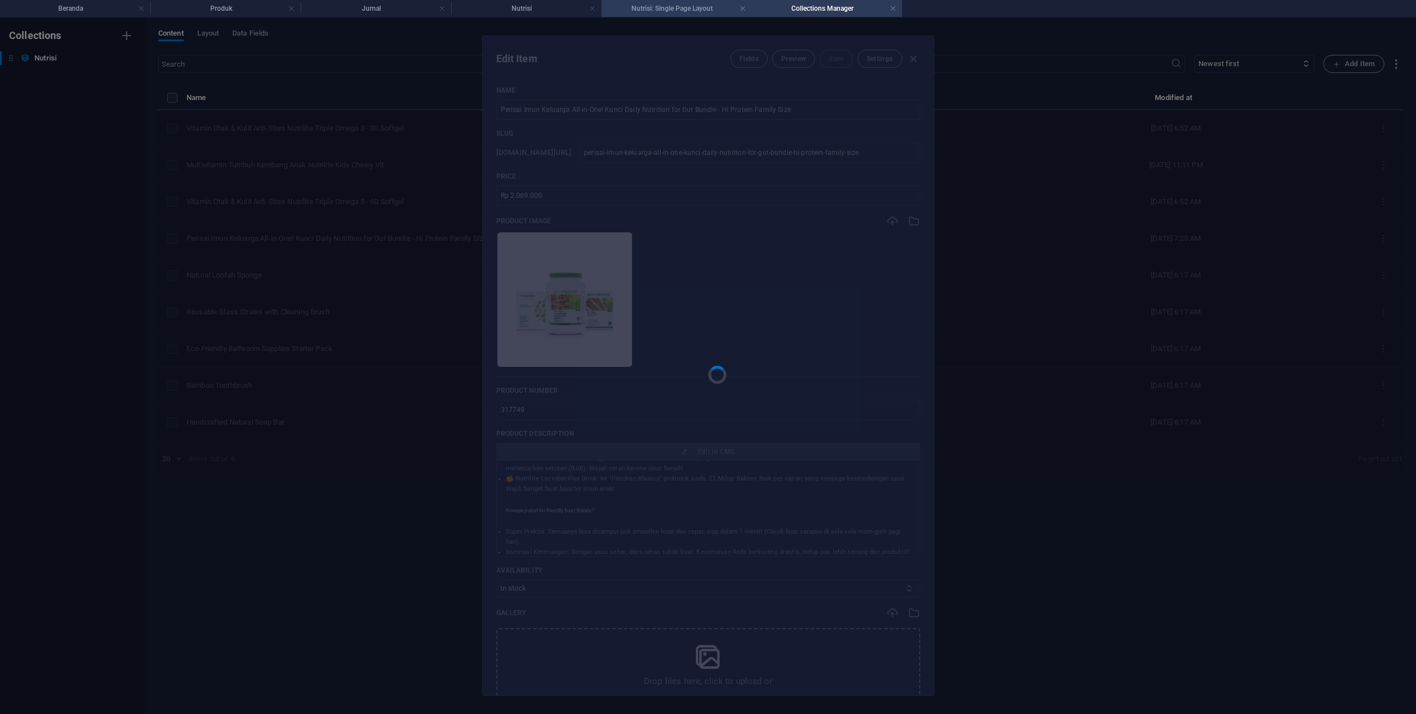
click at [698, 7] on h4 "Nutrisi: Single Page Layout" at bounding box center [676, 8] width 150 height 12
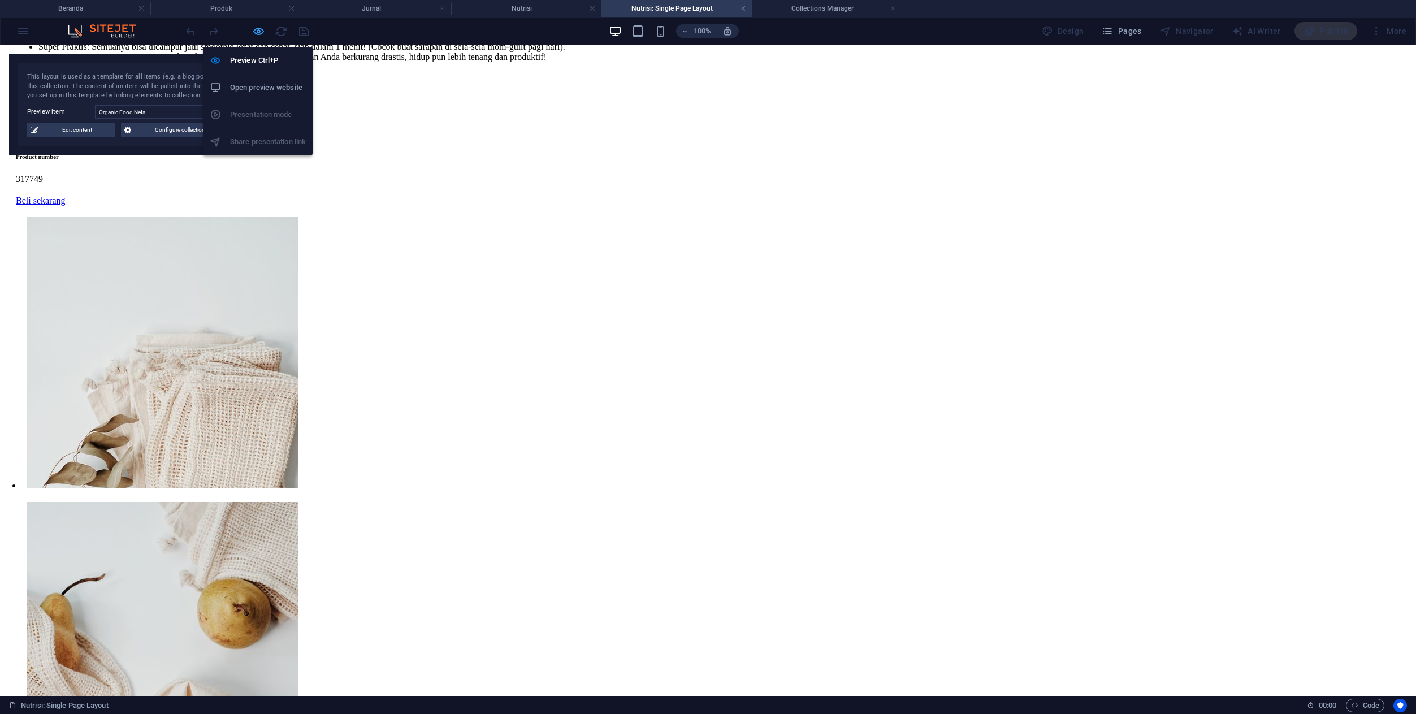
click at [258, 31] on icon "button" at bounding box center [258, 31] width 13 height 13
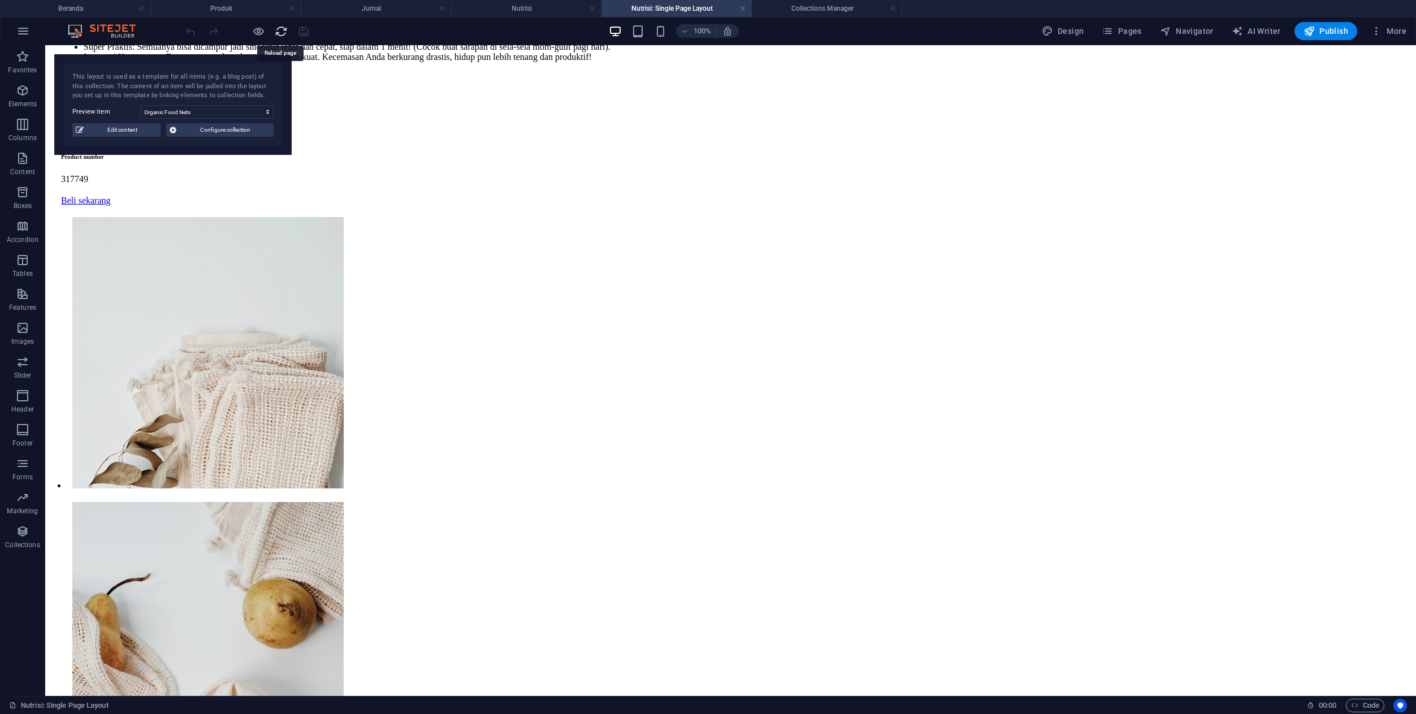
click at [283, 31] on icon "reload" at bounding box center [281, 31] width 13 height 13
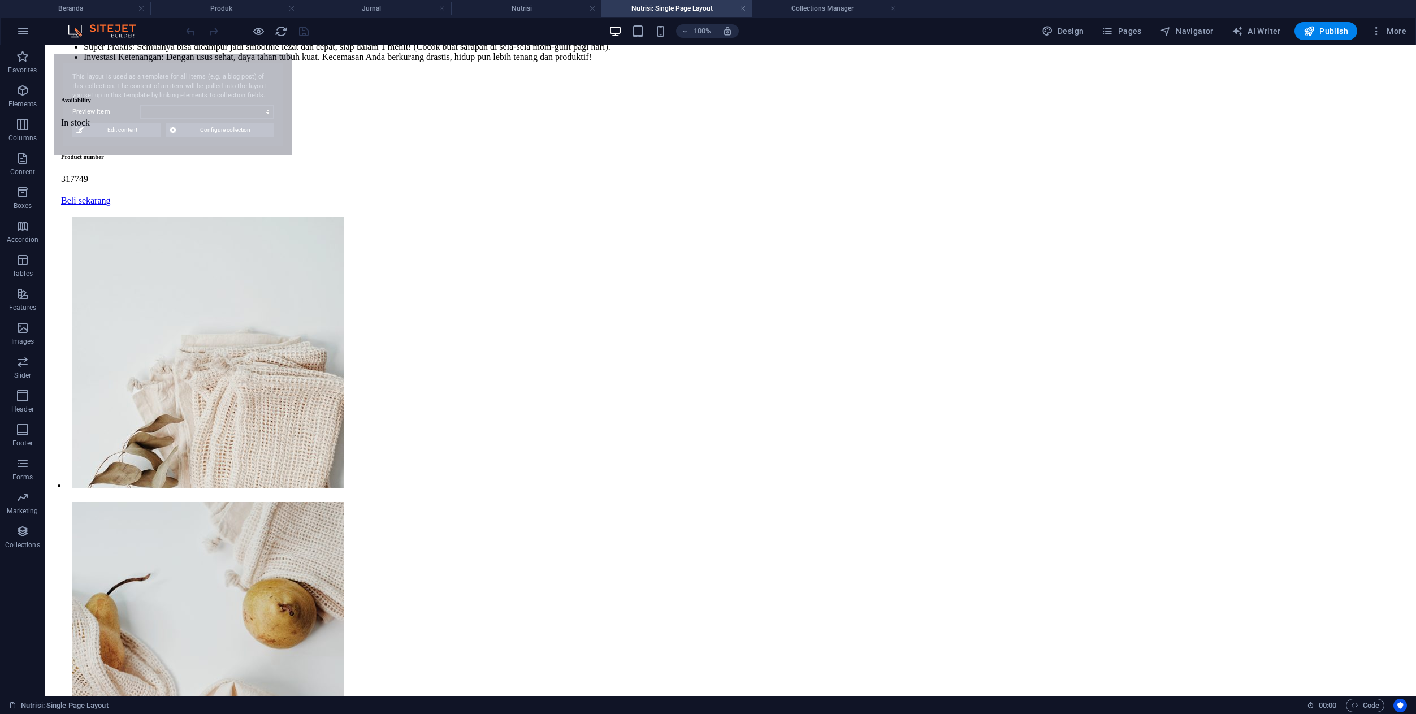
select select "68e4547aea386601e80fdf99"
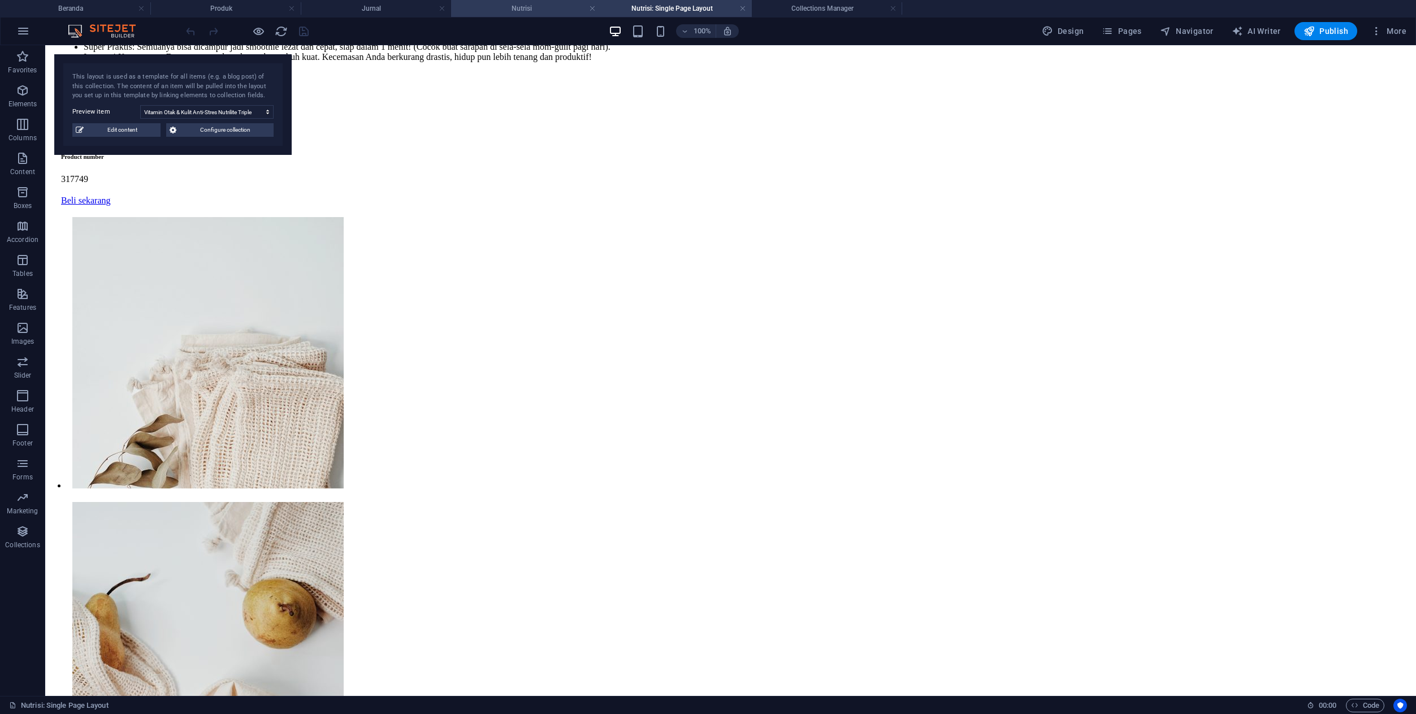
click at [544, 11] on h4 "Nutrisi" at bounding box center [526, 8] width 150 height 12
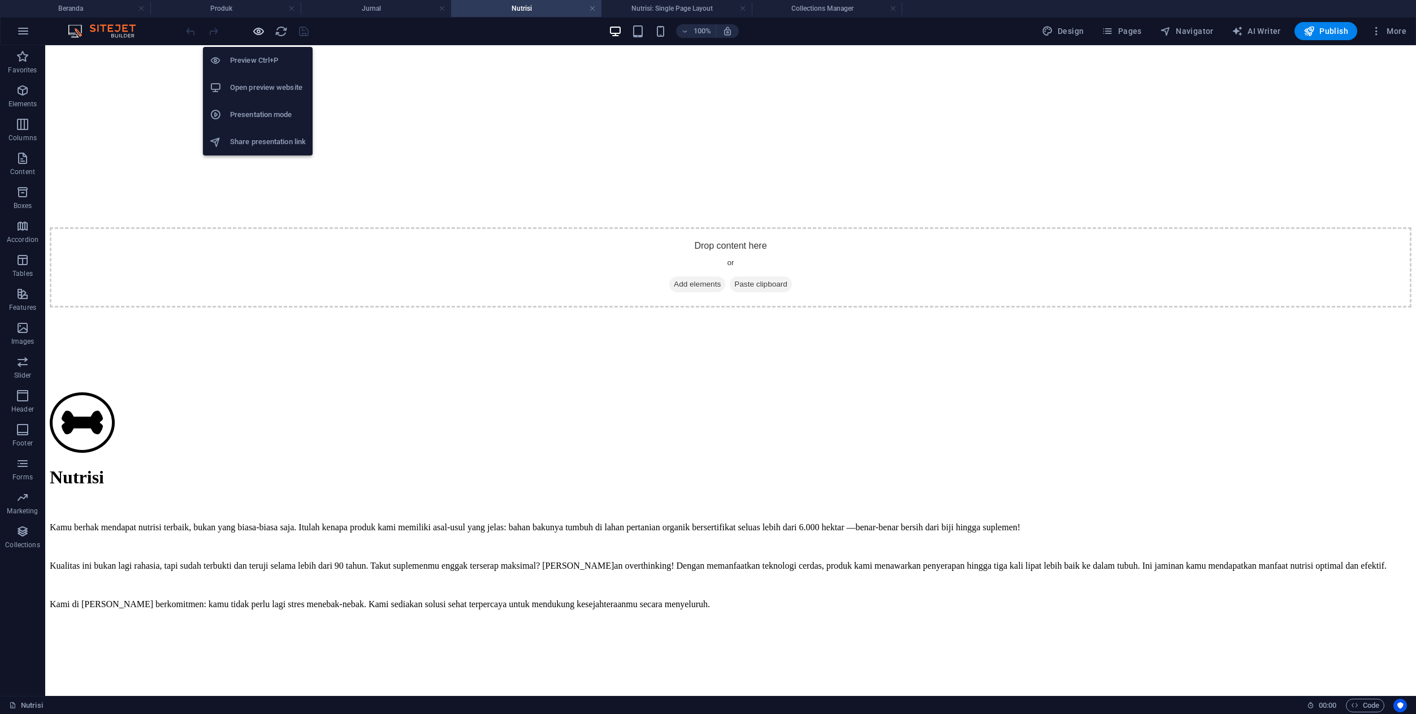
click at [256, 35] on icon "button" at bounding box center [258, 31] width 13 height 13
click at [259, 33] on icon "button" at bounding box center [258, 31] width 13 height 13
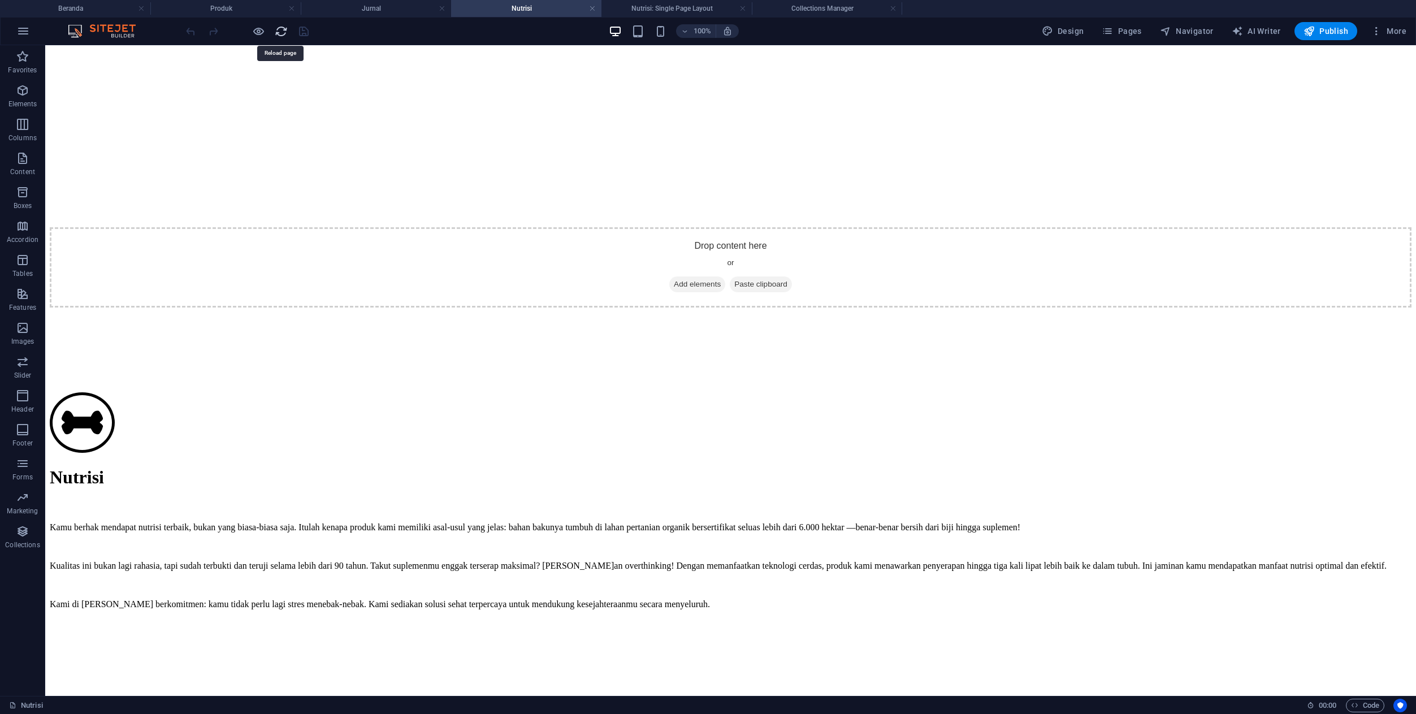
click at [280, 35] on icon "reload" at bounding box center [281, 31] width 13 height 13
click at [266, 31] on div at bounding box center [247, 31] width 127 height 18
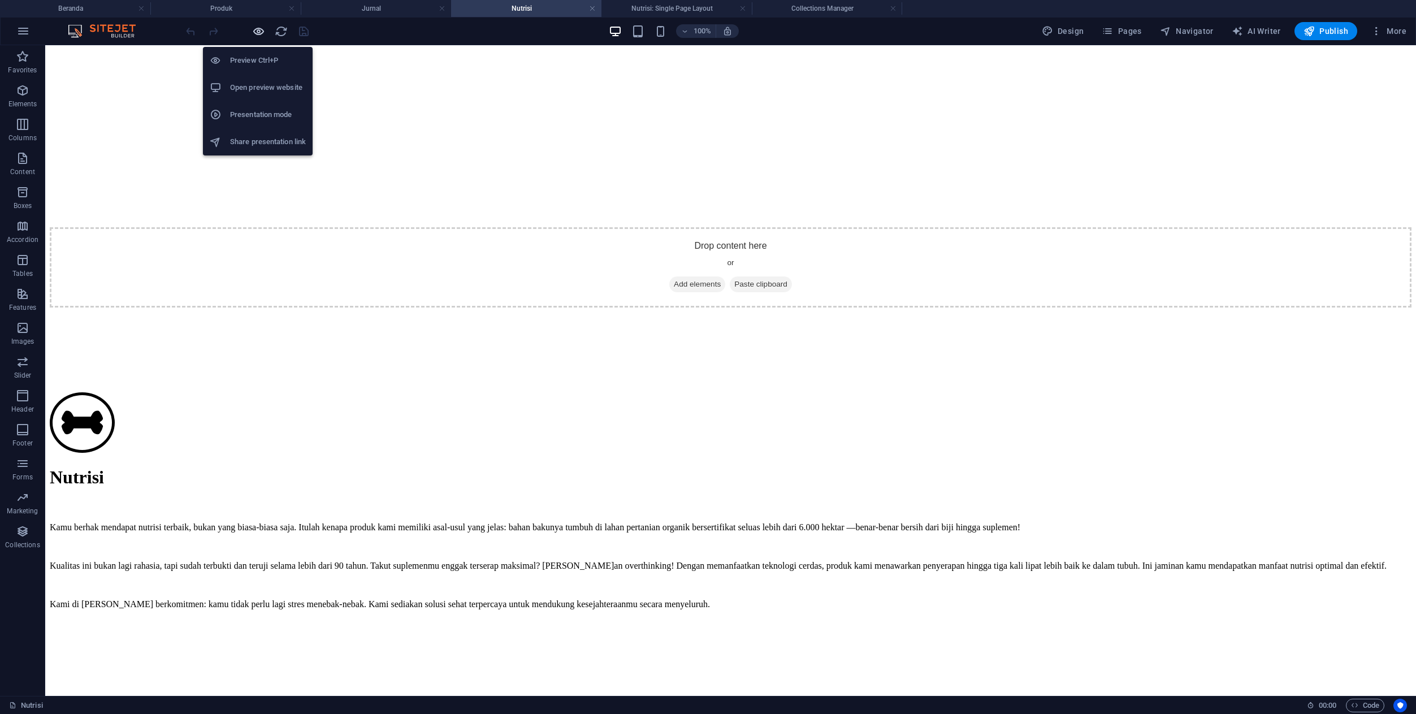
click at [254, 32] on icon "button" at bounding box center [258, 31] width 13 height 13
click at [254, 51] on li "Preview Ctrl+P" at bounding box center [258, 60] width 110 height 27
click at [259, 64] on h6 "Preview Ctrl+P" at bounding box center [268, 61] width 76 height 14
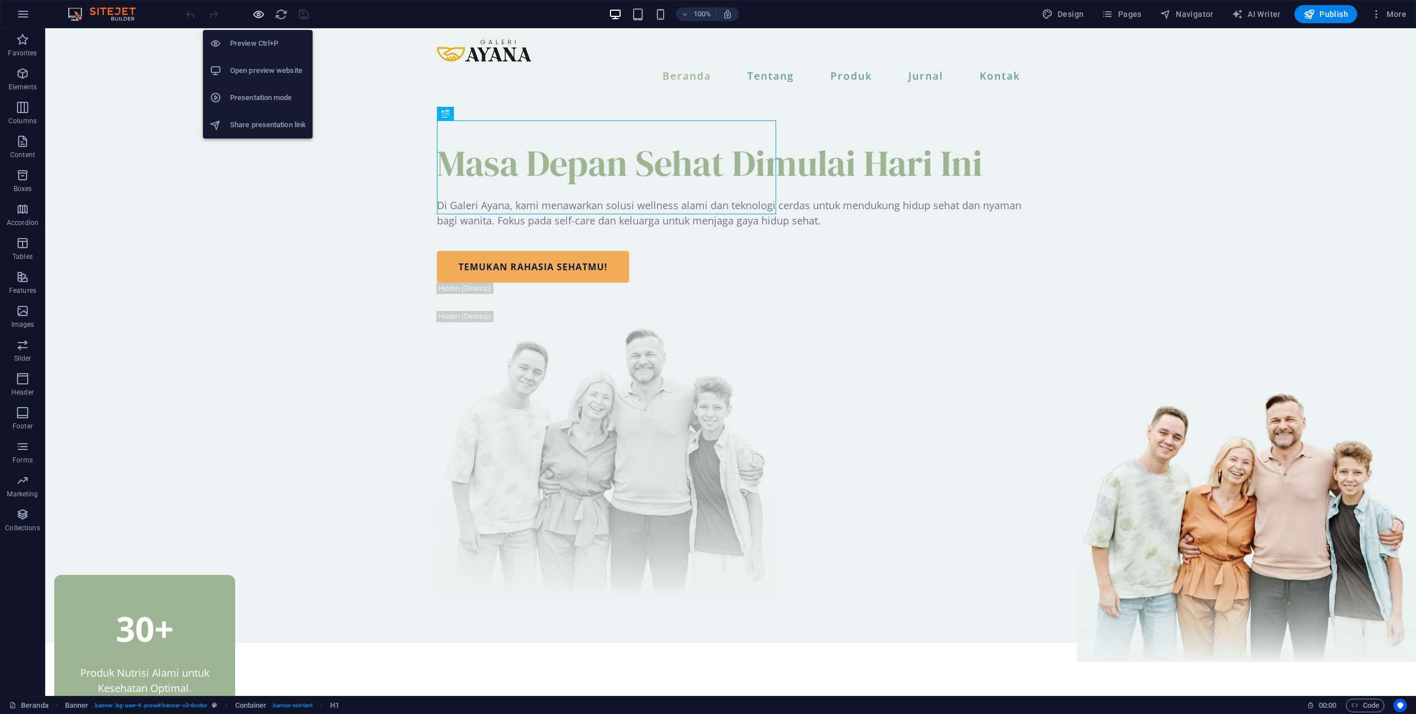
click at [261, 15] on icon "button" at bounding box center [258, 14] width 13 height 13
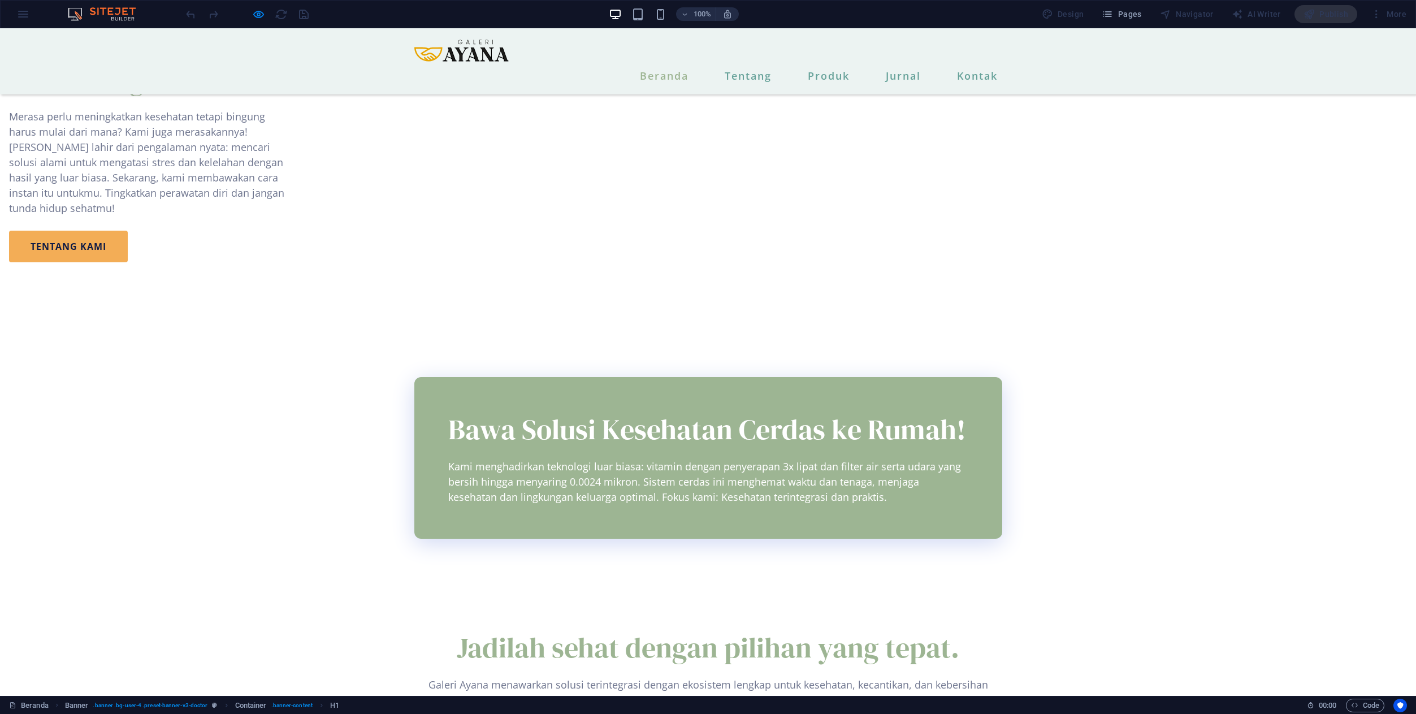
scroll to position [1298, 0]
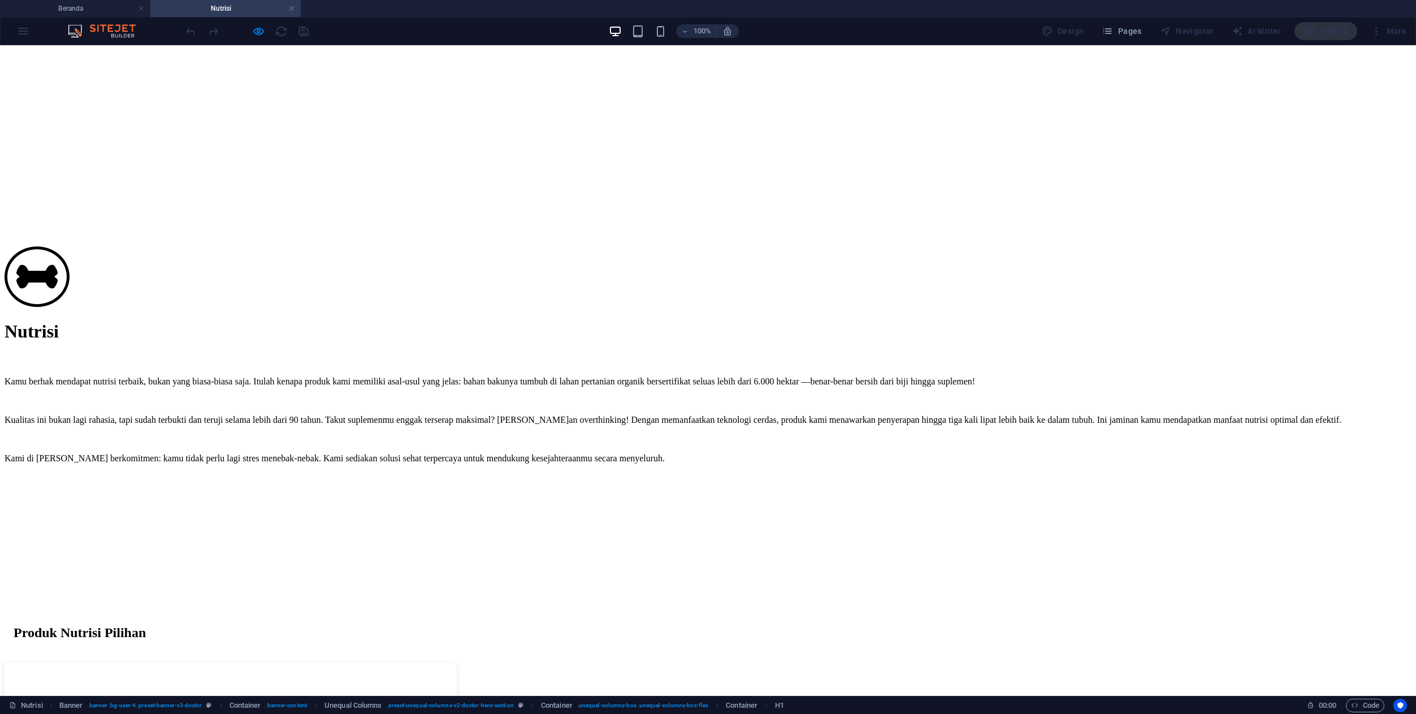
scroll to position [387, 0]
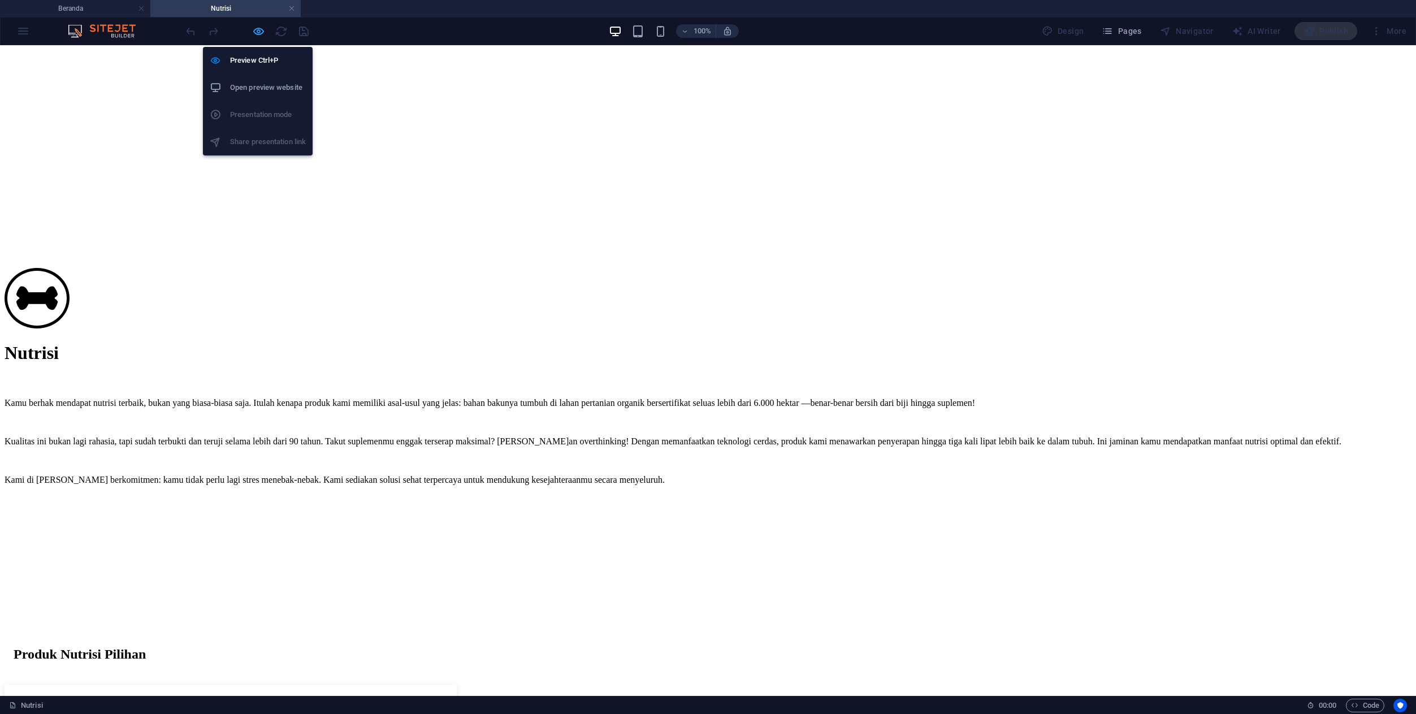
click at [256, 32] on icon "button" at bounding box center [258, 31] width 13 height 13
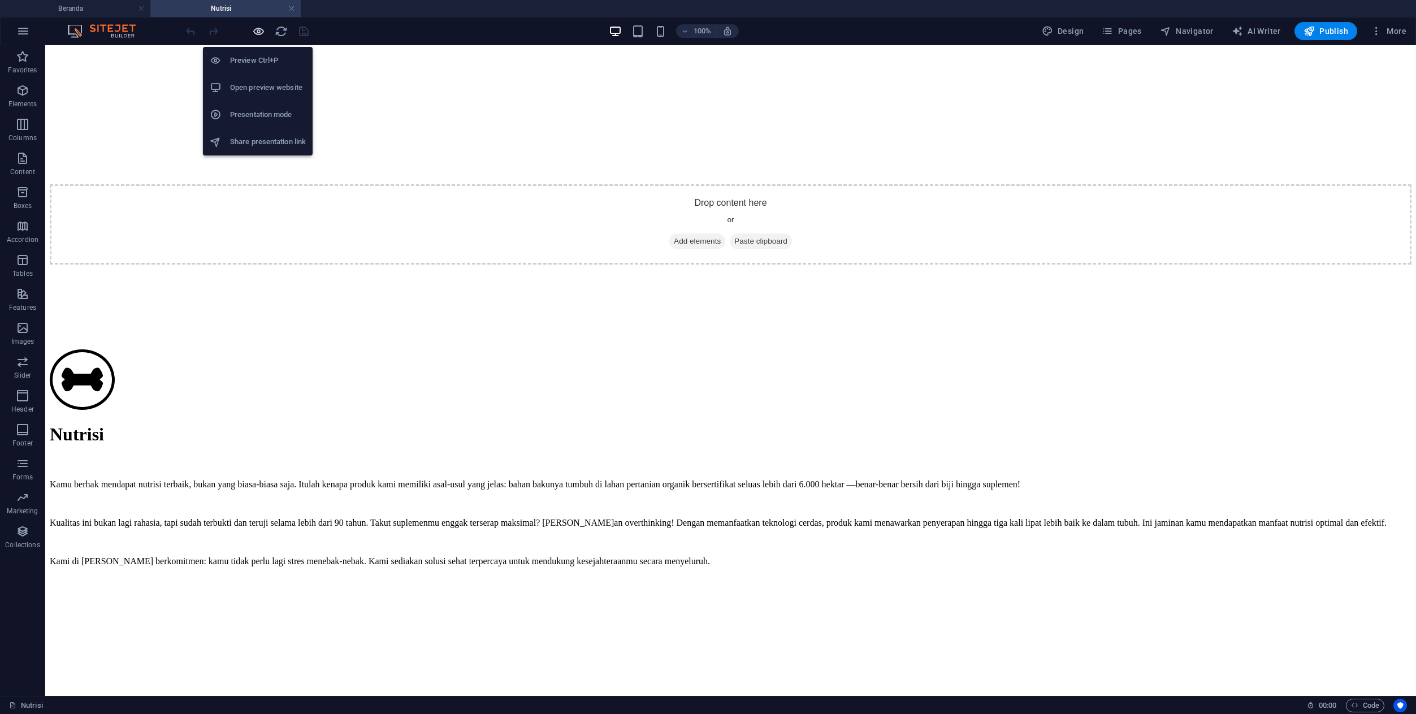
click at [256, 32] on icon "button" at bounding box center [258, 31] width 13 height 13
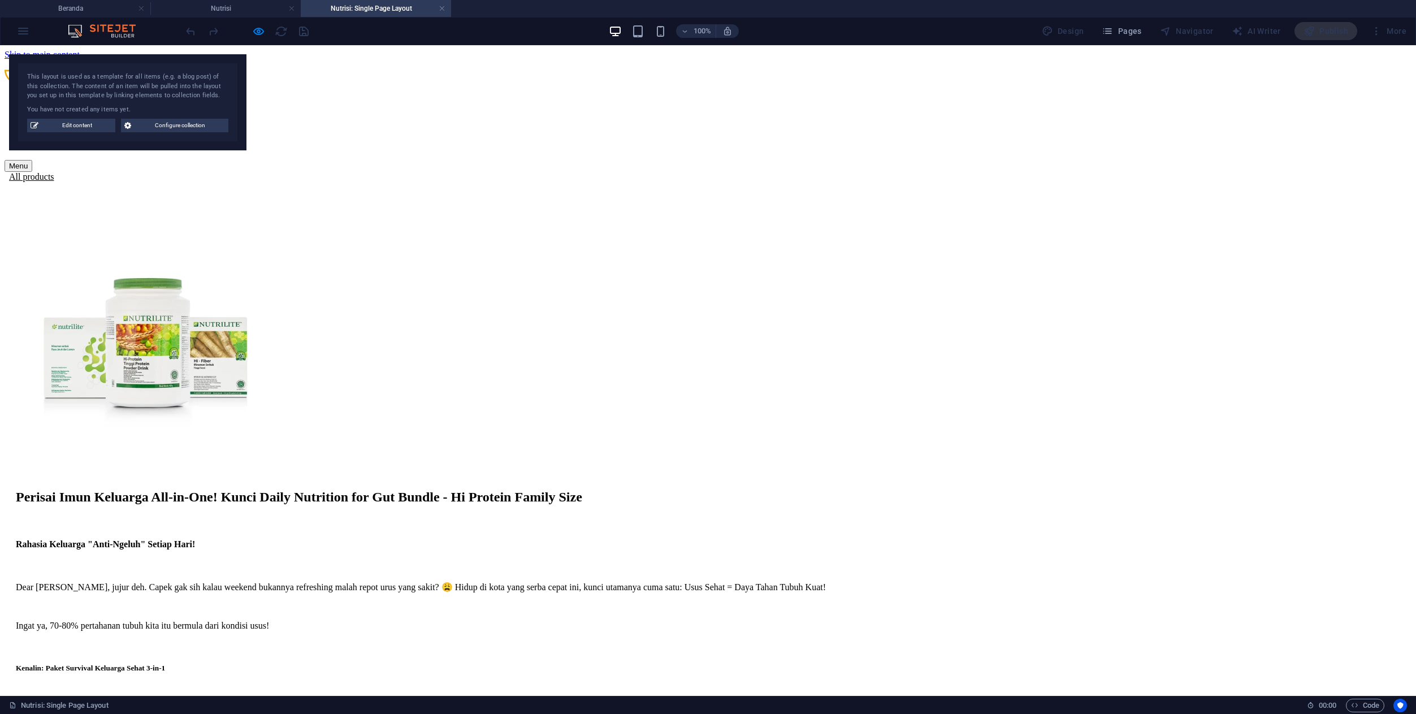
scroll to position [0, 0]
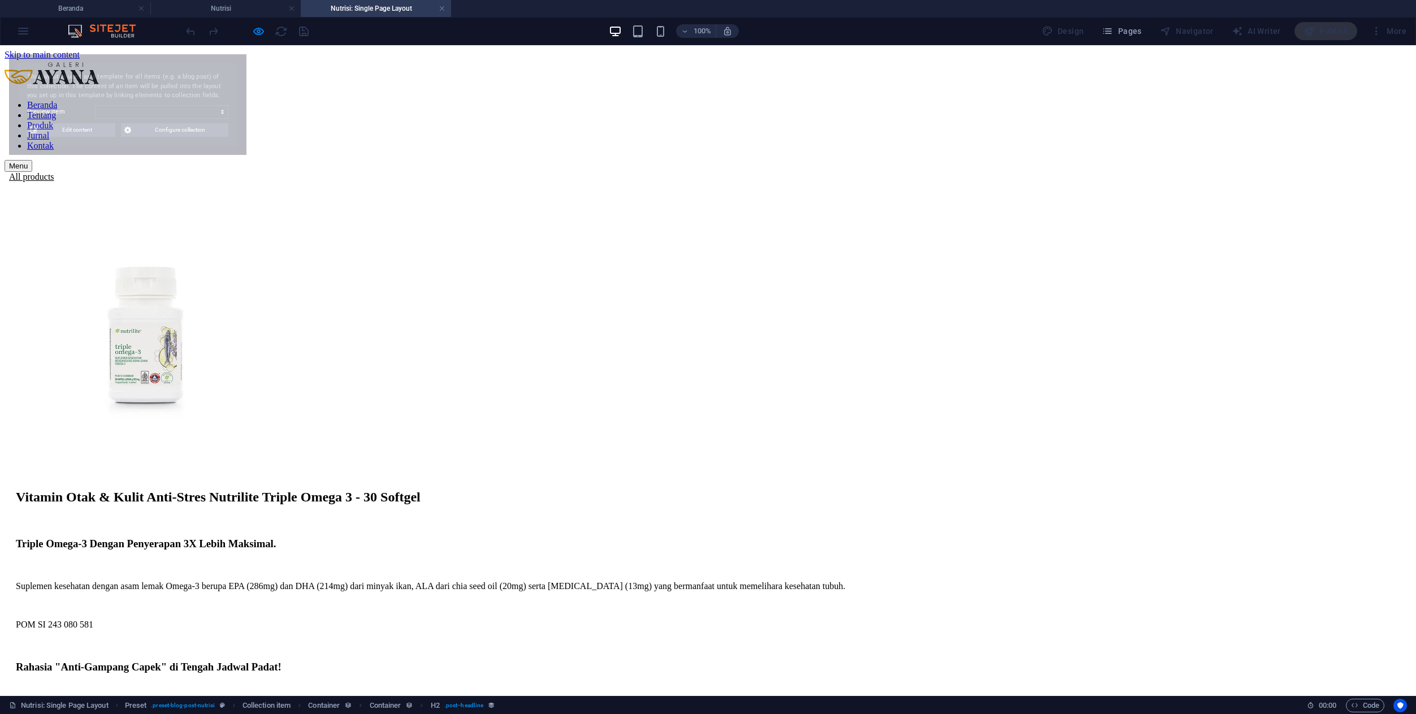
select select "68e2fc8903a8e4c8fe02ce5c"
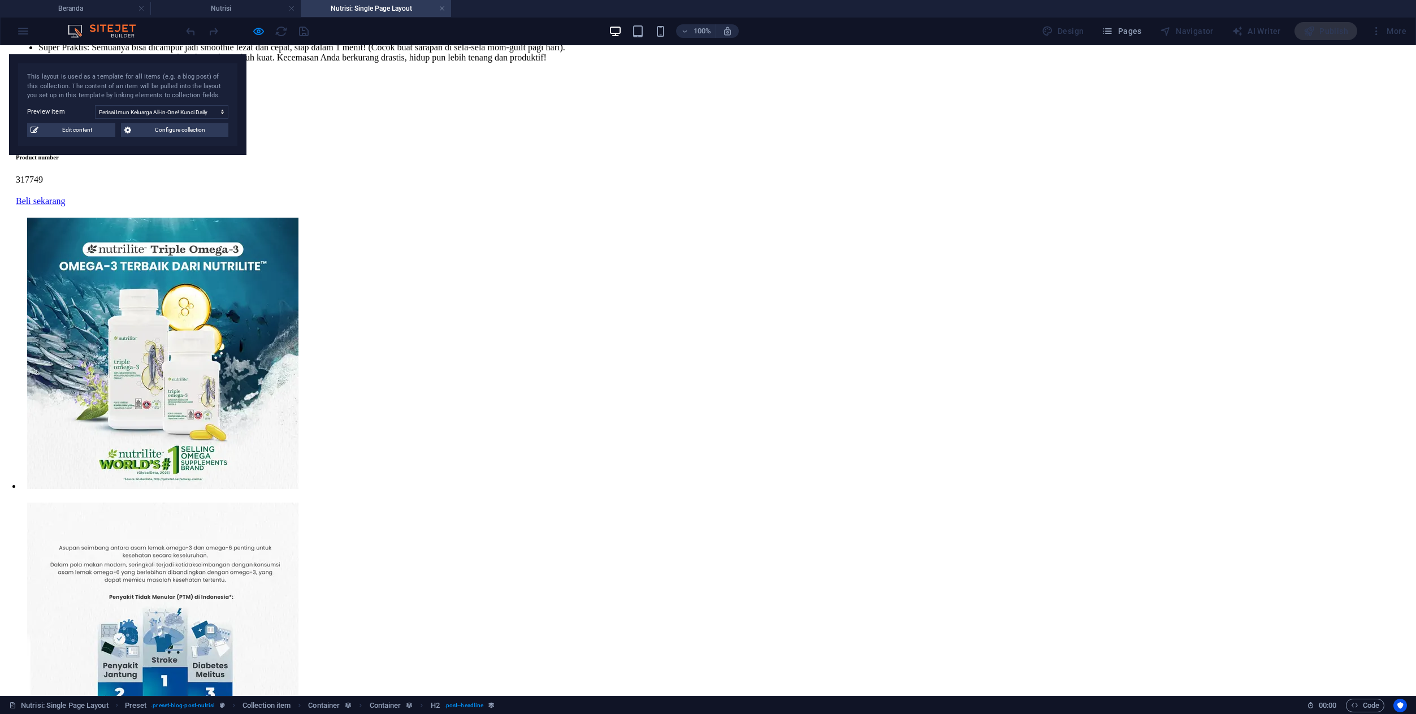
scroll to position [851, 0]
